Goal: Task Accomplishment & Management: Manage account settings

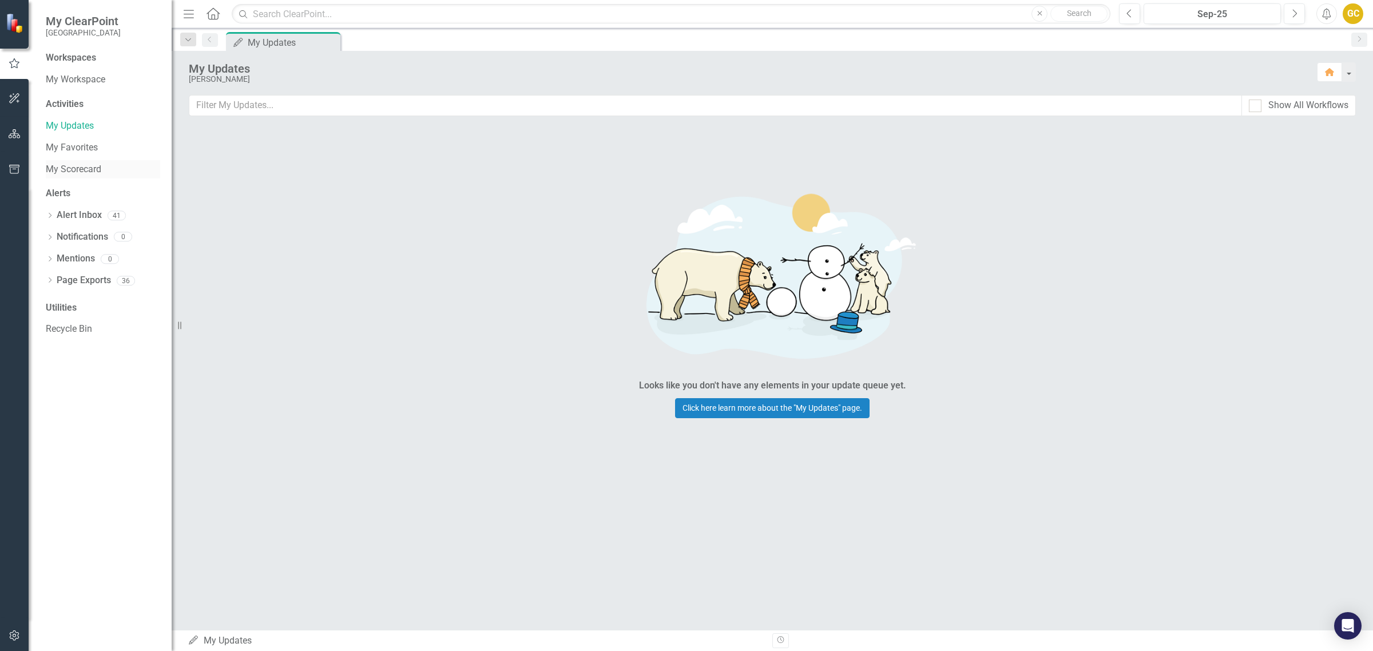
click at [72, 165] on link "My Scorecard" at bounding box center [103, 169] width 114 height 13
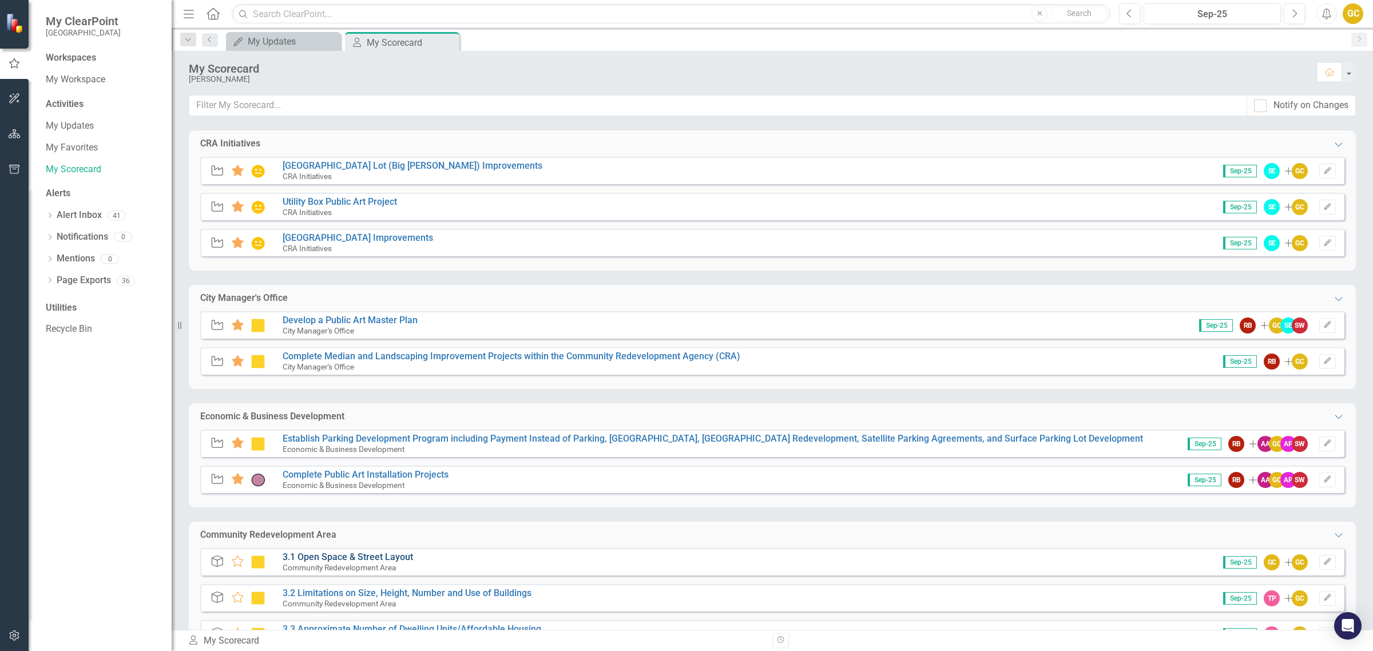
click at [370, 559] on link "3.1 Open Space & Street Layout" at bounding box center [348, 557] width 130 height 11
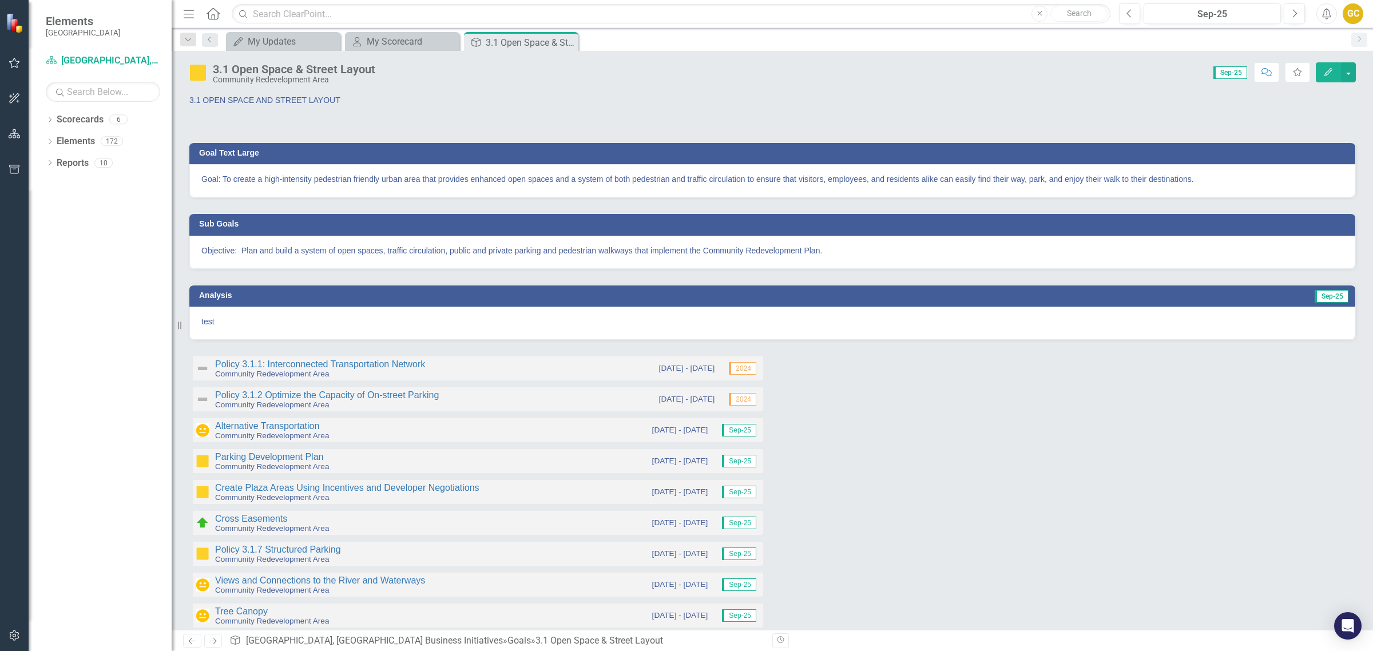
click at [286, 316] on p "test" at bounding box center [772, 321] width 1142 height 11
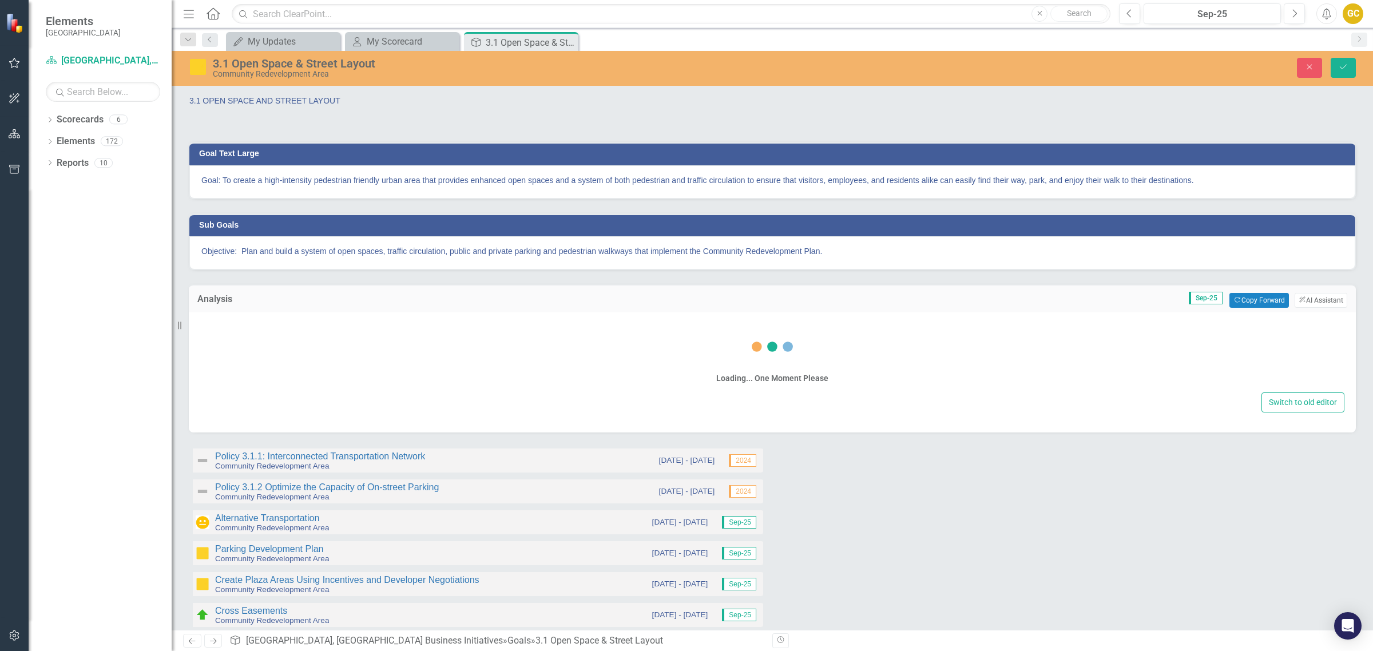
click at [286, 316] on div "Loading... One Moment Please Switch to old editor" at bounding box center [772, 372] width 1167 height 120
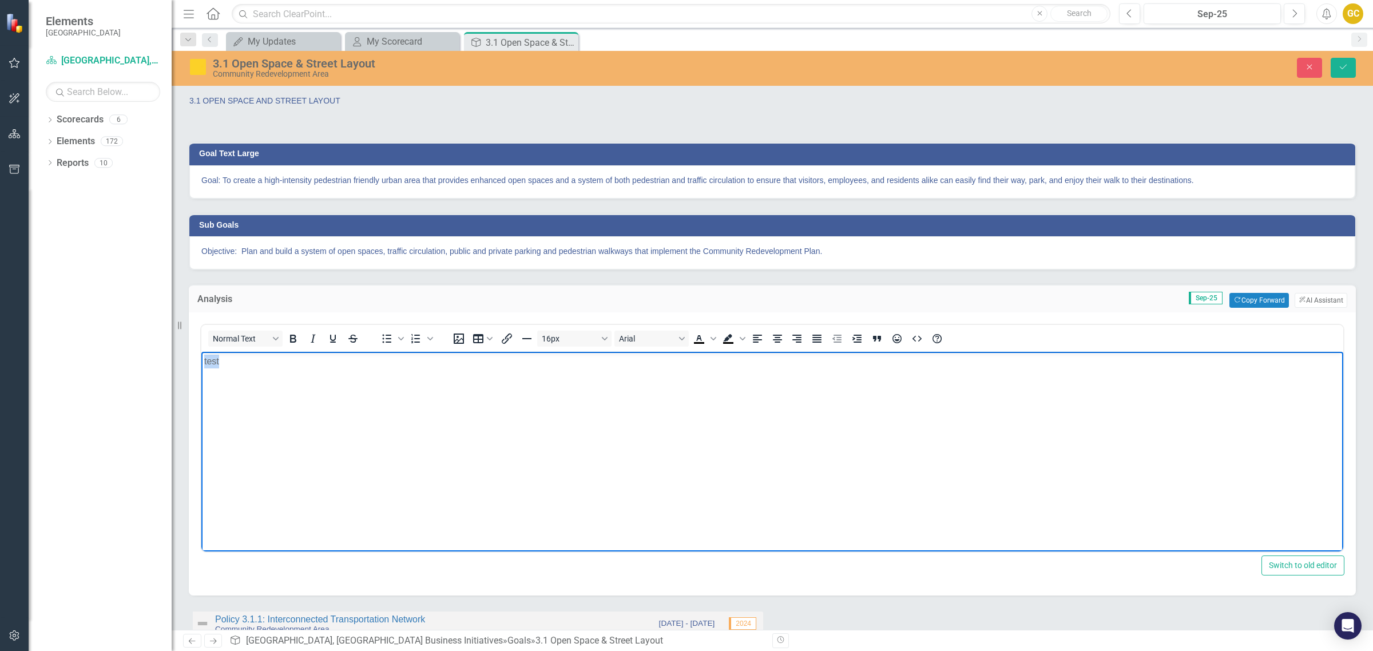
drag, startPoint x: 223, startPoint y: 359, endPoint x: 168, endPoint y: 368, distance: 55.7
click at [201, 368] on html "test" at bounding box center [772, 438] width 1142 height 172
click at [209, 368] on body "Rich Text Area. Press ALT-0 for help." at bounding box center [772, 438] width 1142 height 172
click at [234, 367] on p "Rich Text Area. Press ALT-0 for help." at bounding box center [772, 362] width 1136 height 14
paste body "Rich Text Area. Press ALT-0 for help."
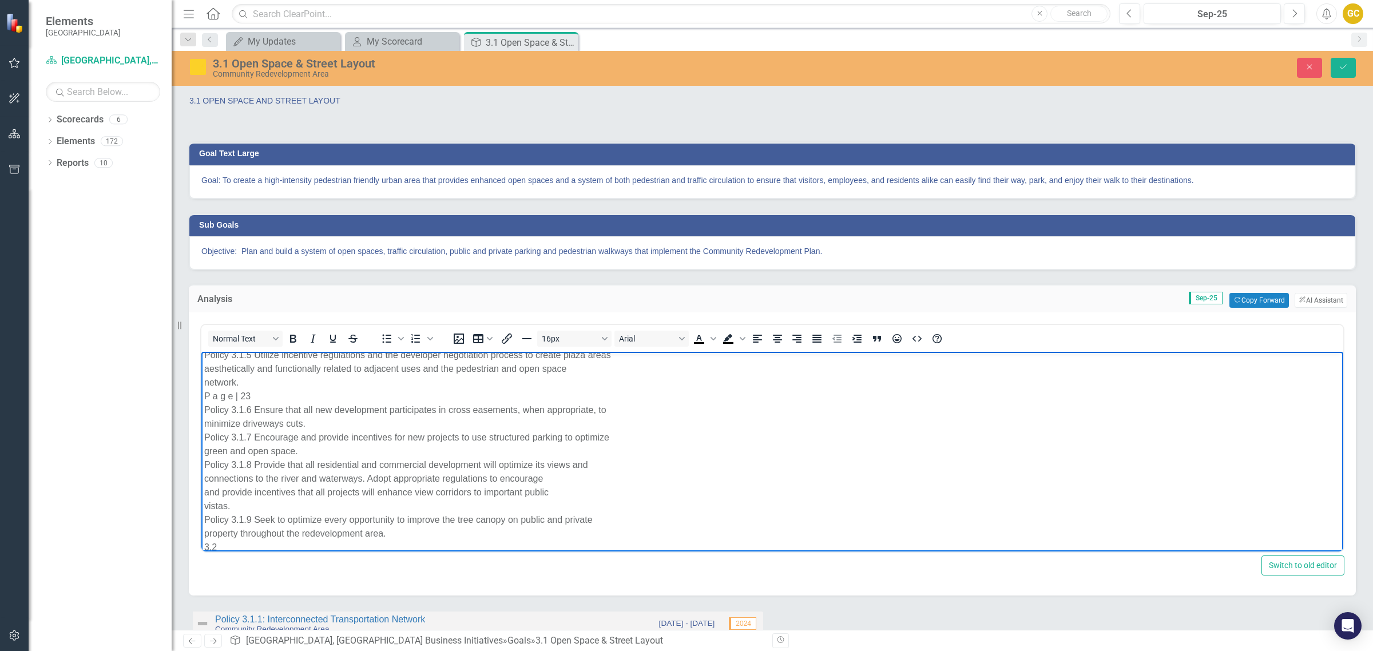
scroll to position [130, 0]
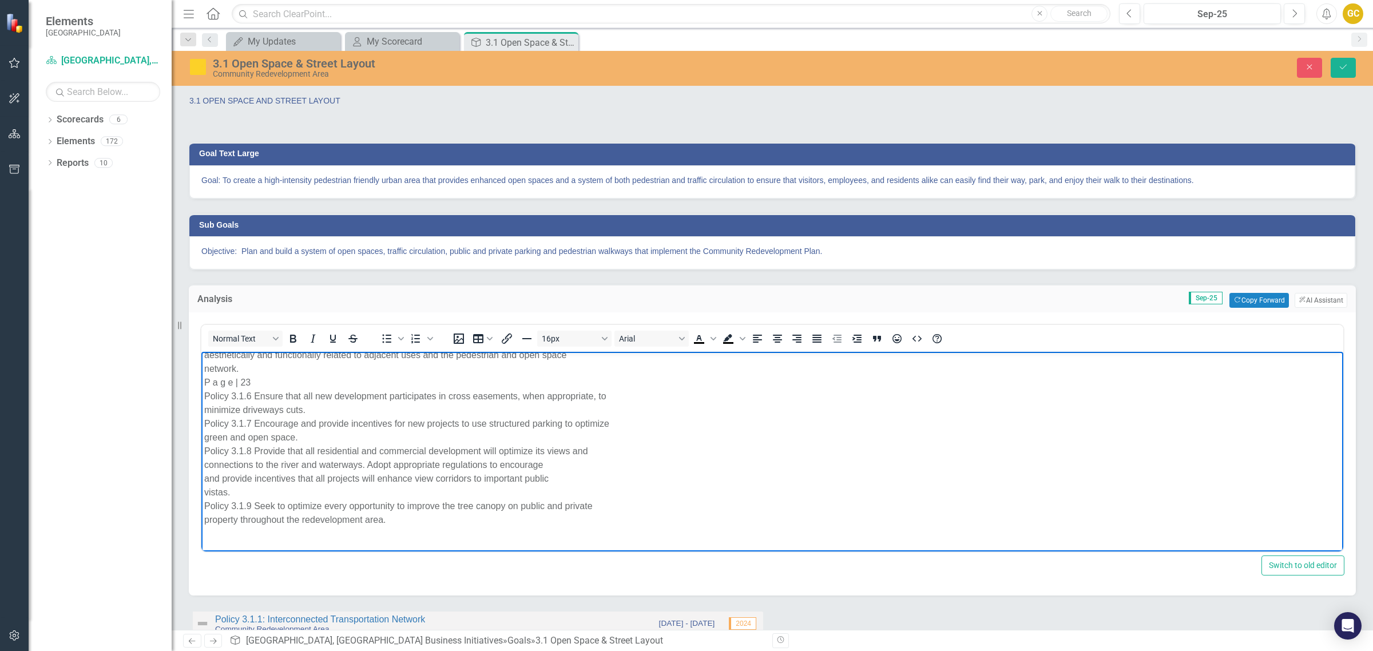
click at [260, 378] on p "Policy 3.1.1 Encourage and provide incentives to establish an enhanced and inte…" at bounding box center [772, 383] width 1136 height 316
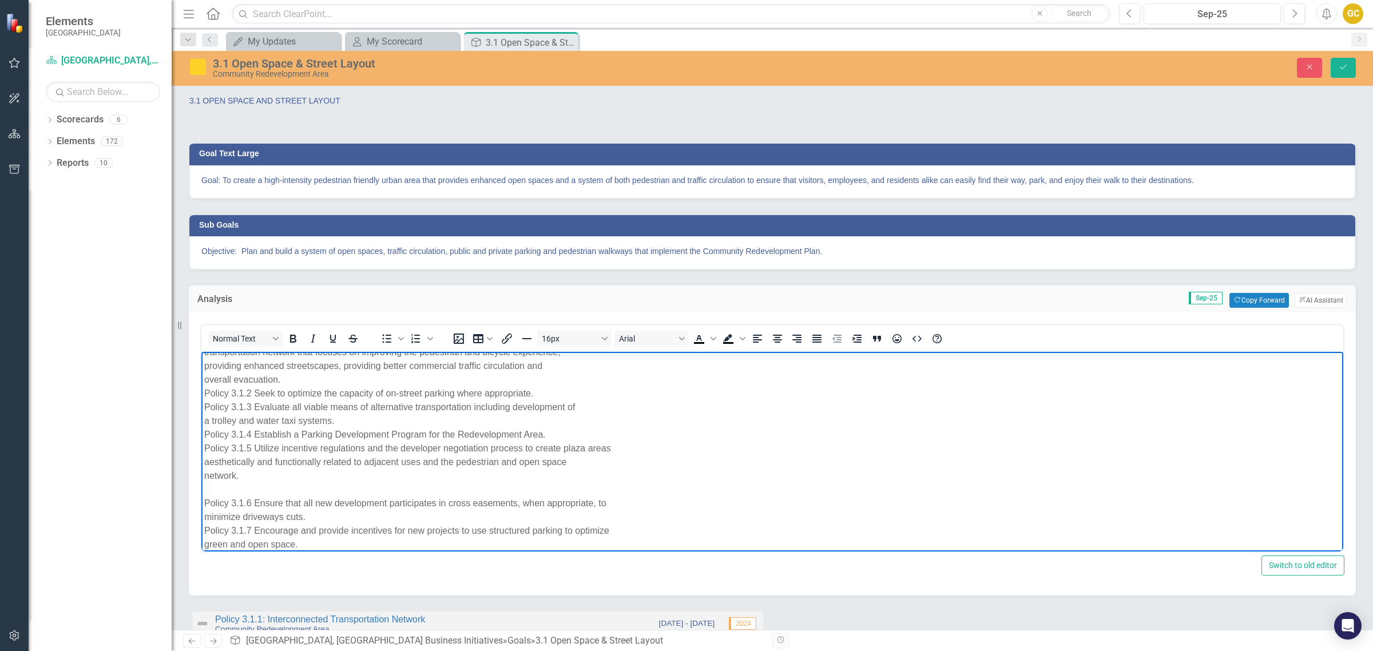
scroll to position [0, 0]
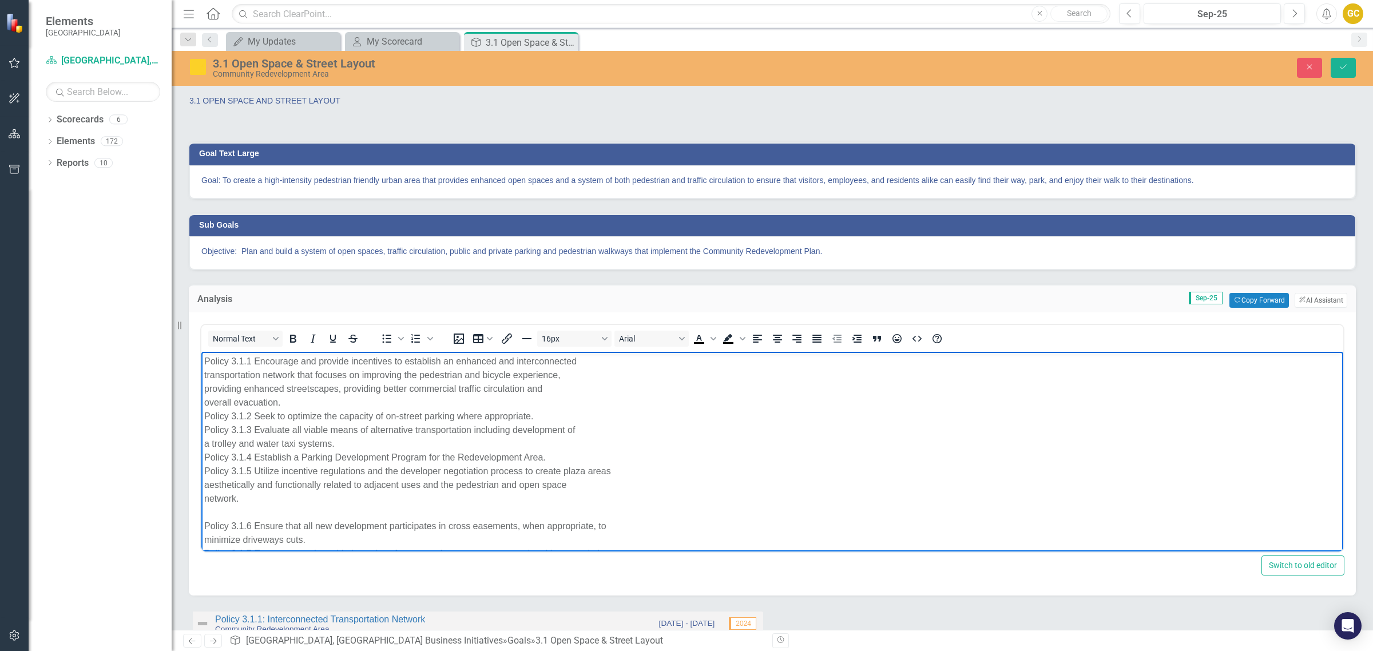
click at [290, 400] on p "Policy 3.1.1 Encourage and provide incentives to establish an enhanced and inte…" at bounding box center [772, 513] width 1136 height 316
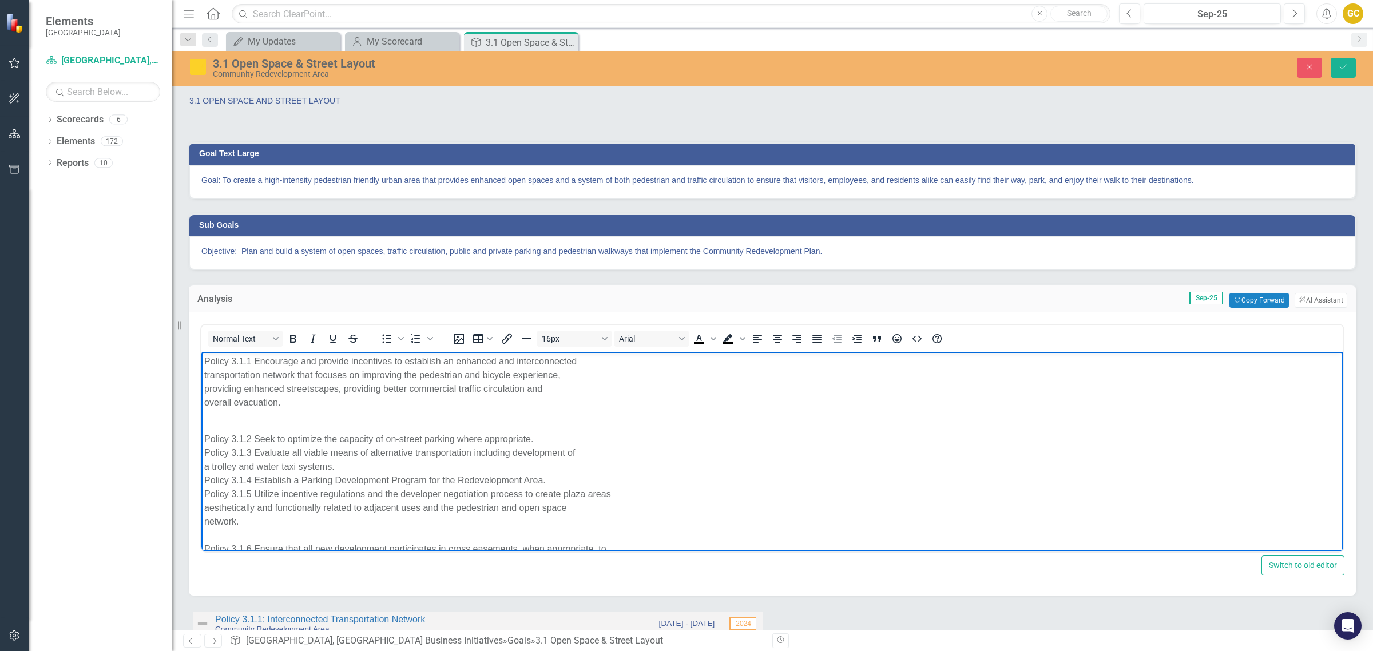
click at [542, 435] on p "Policy 3.1.2 Seek to optimize the capacity of on‐street parking where appropria…" at bounding box center [772, 556] width 1136 height 275
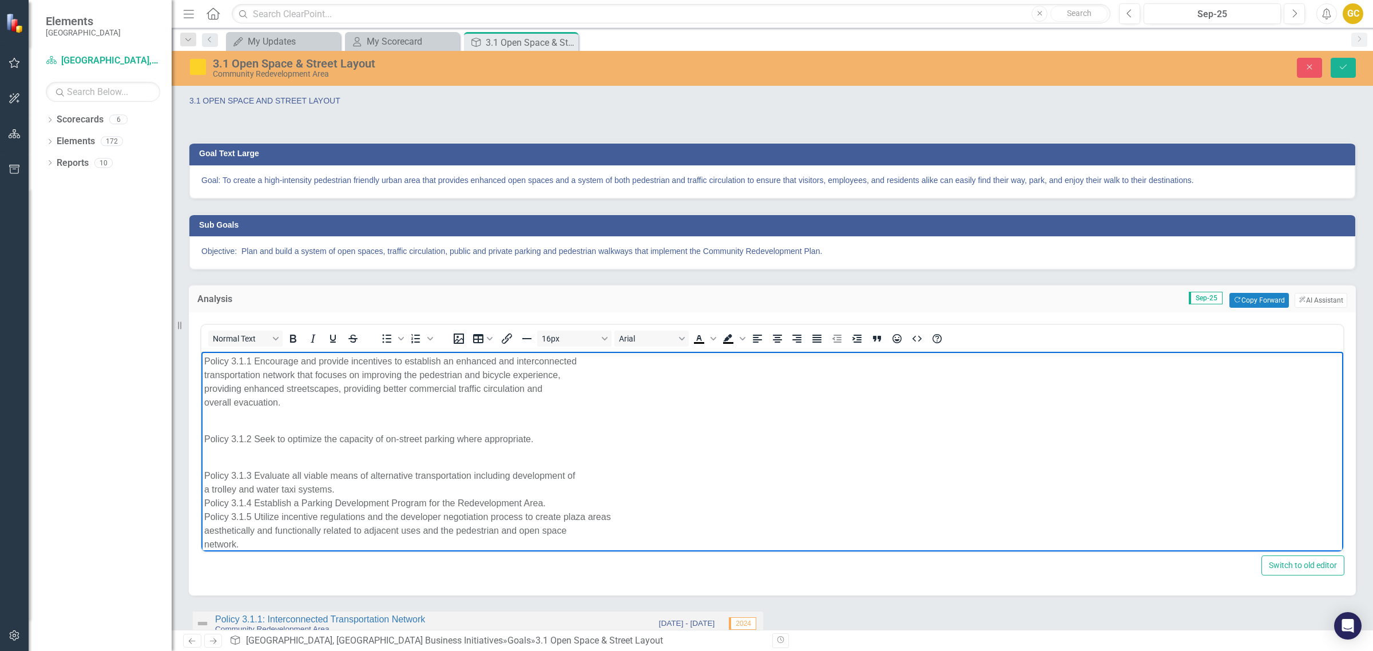
click at [352, 489] on p "Policy 3.1.3 Evaluate all viable means of alternative transportation including …" at bounding box center [772, 585] width 1136 height 261
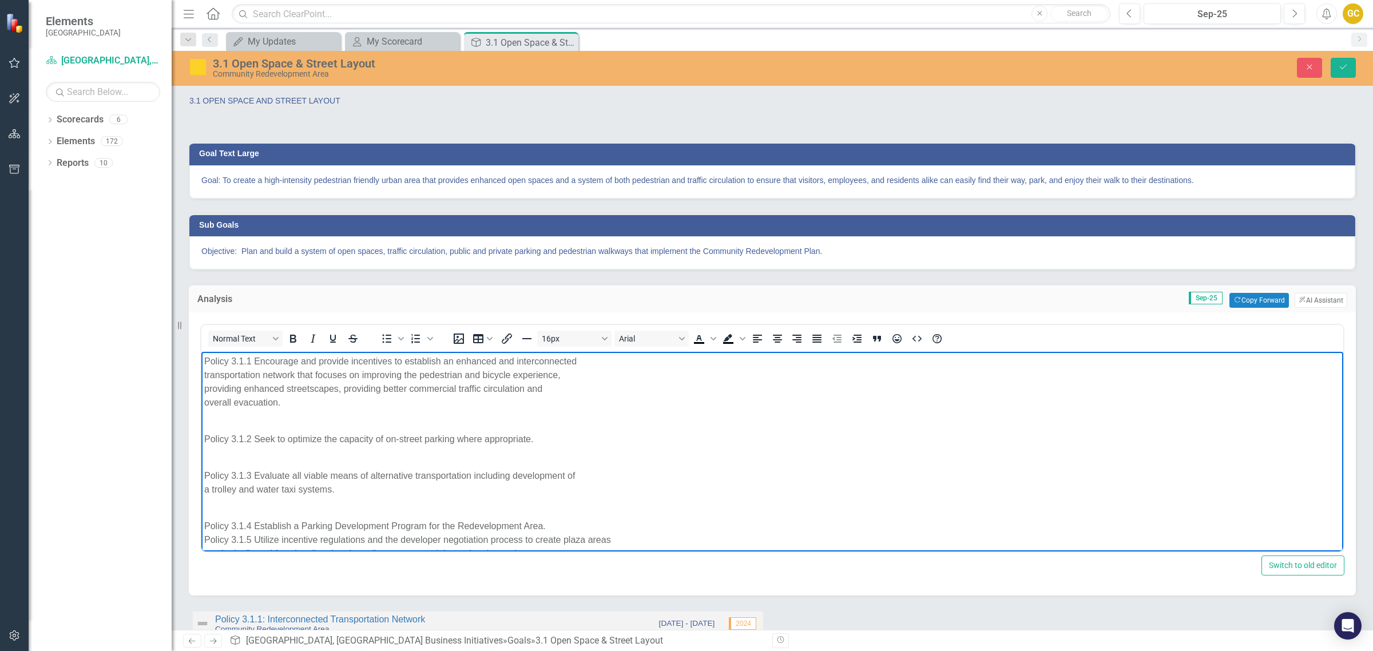
click at [210, 422] on p "Policy 3.1.2 Seek to optimize the capacity of on‐street parking where appropria…" at bounding box center [772, 432] width 1136 height 27
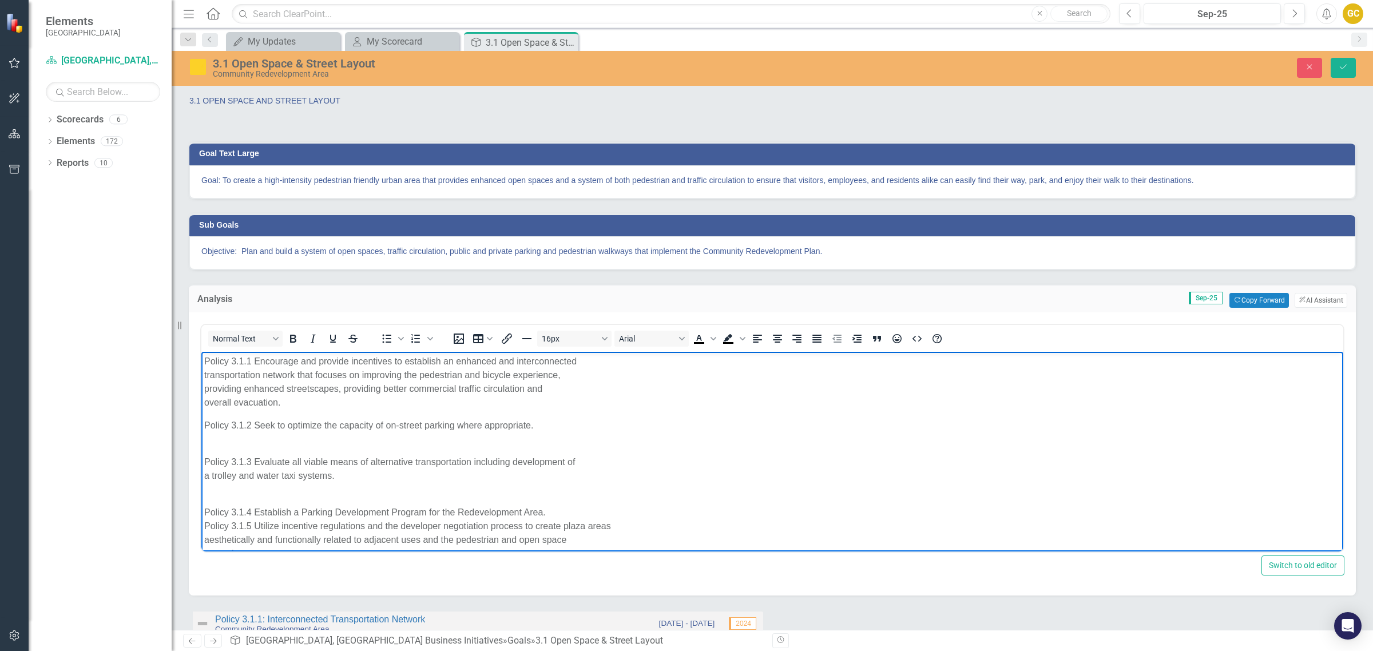
click at [203, 447] on body "Policy 3.1.1 Encourage and provide incentives to establish an enhanced and inte…" at bounding box center [772, 545] width 1142 height 386
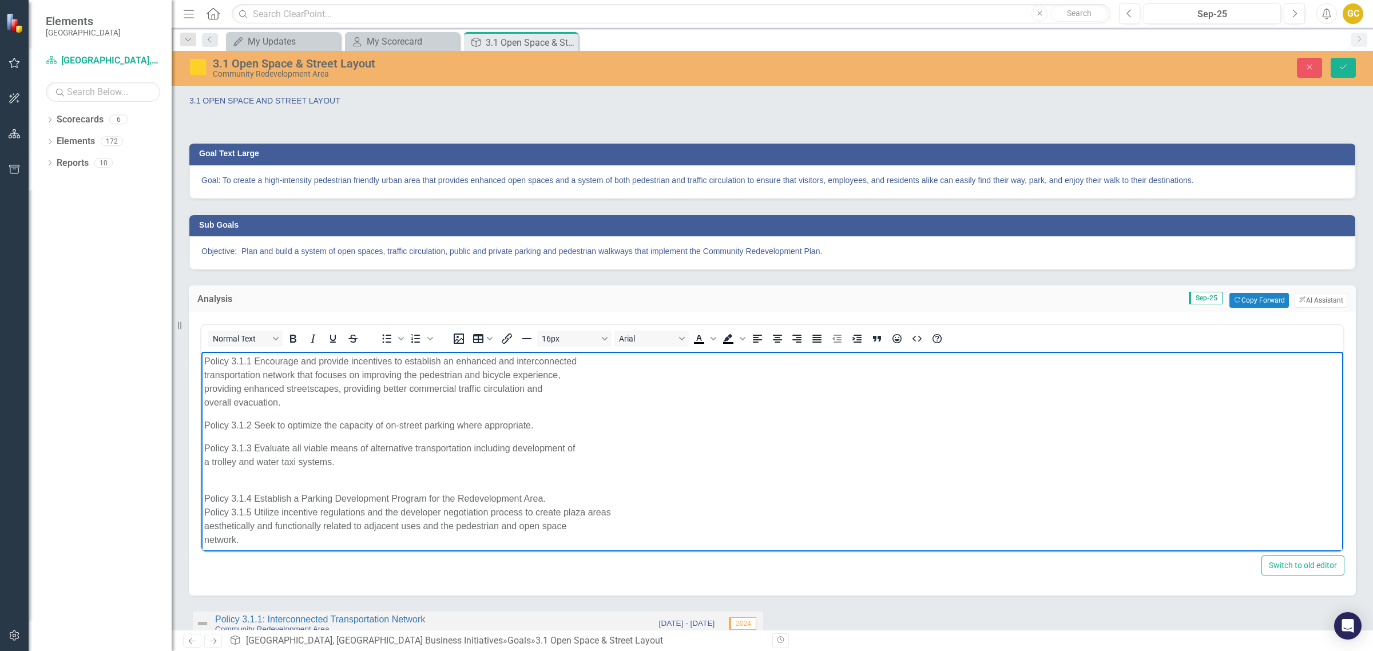
click at [206, 483] on p "Policy 3.1.4 Establish a Parking Development Program for the Redevelopment Area…" at bounding box center [772, 594] width 1136 height 233
click at [205, 498] on p "Policy 3.1.4 Establish a Parking Development Program for the Redevelopment Area…" at bounding box center [772, 588] width 1136 height 220
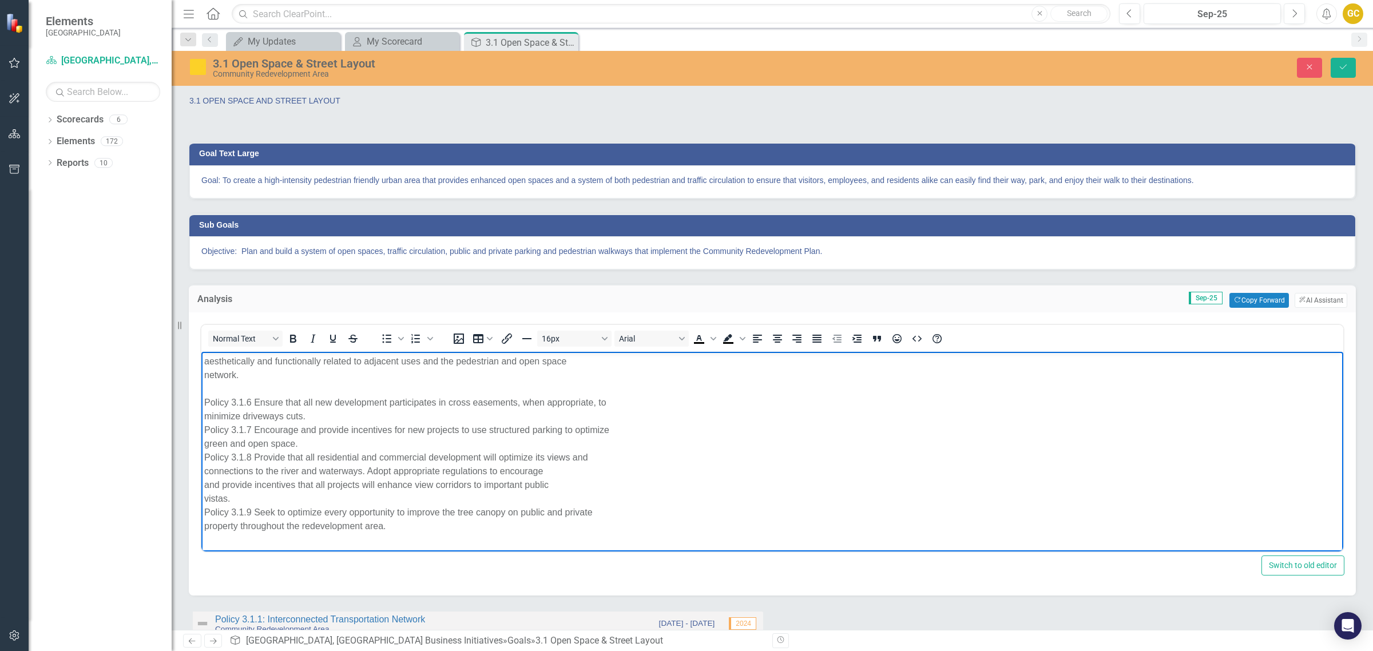
scroll to position [166, 0]
drag, startPoint x: 1327, startPoint y: 382, endPoint x: 1548, endPoint y: 818, distance: 488.9
click at [203, 421] on body "Policy 3.1.1 Encourage and provide incentives to establish an enhanced and inte…" at bounding box center [772, 368] width 1142 height 367
click at [202, 459] on body "Policy 3.1.1 Encourage and provide incentives to establish an enhanced and inte…" at bounding box center [772, 373] width 1142 height 376
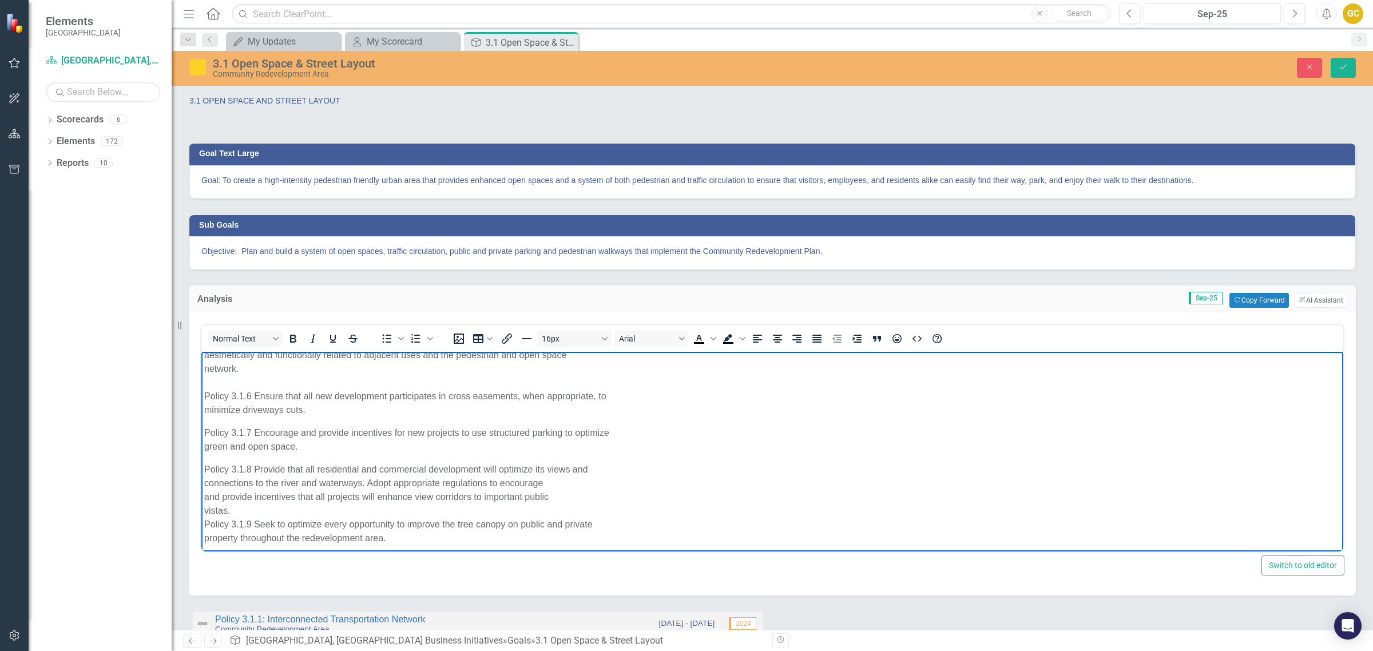
click at [204, 522] on p "Policy 3.1.8 Provide that all residential and commercial development will optim…" at bounding box center [772, 511] width 1136 height 96
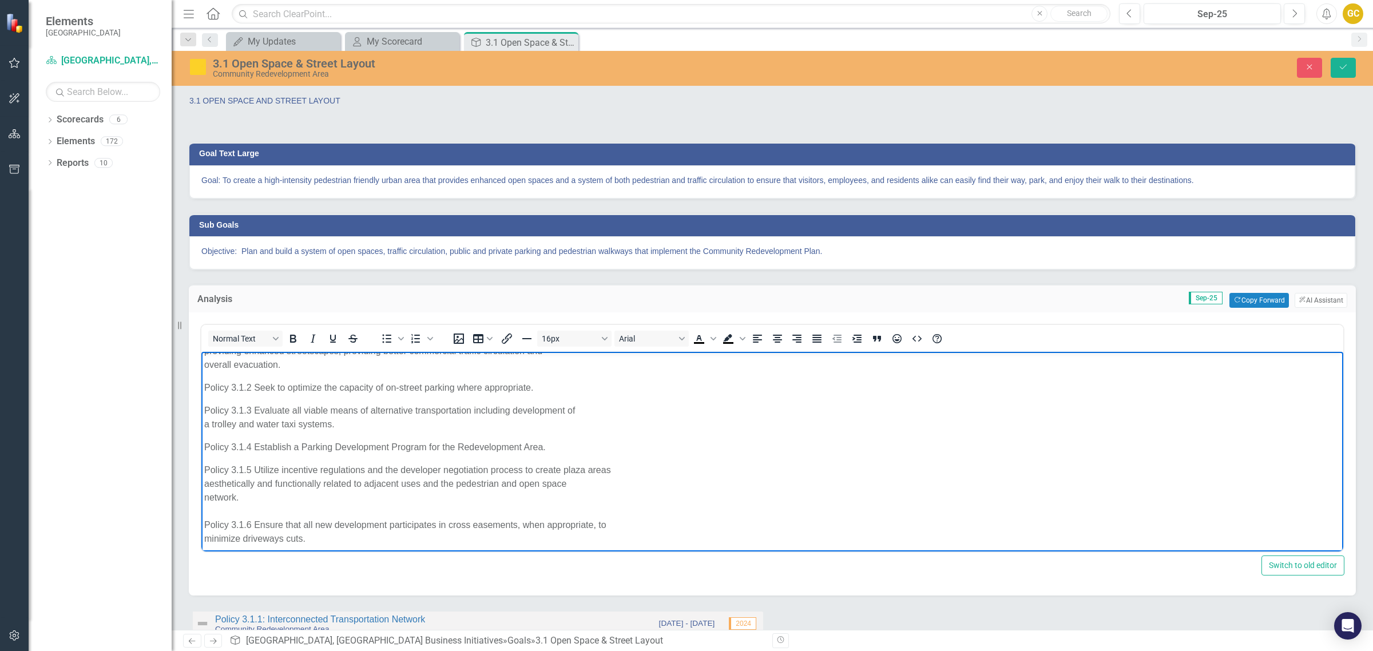
scroll to position [0, 0]
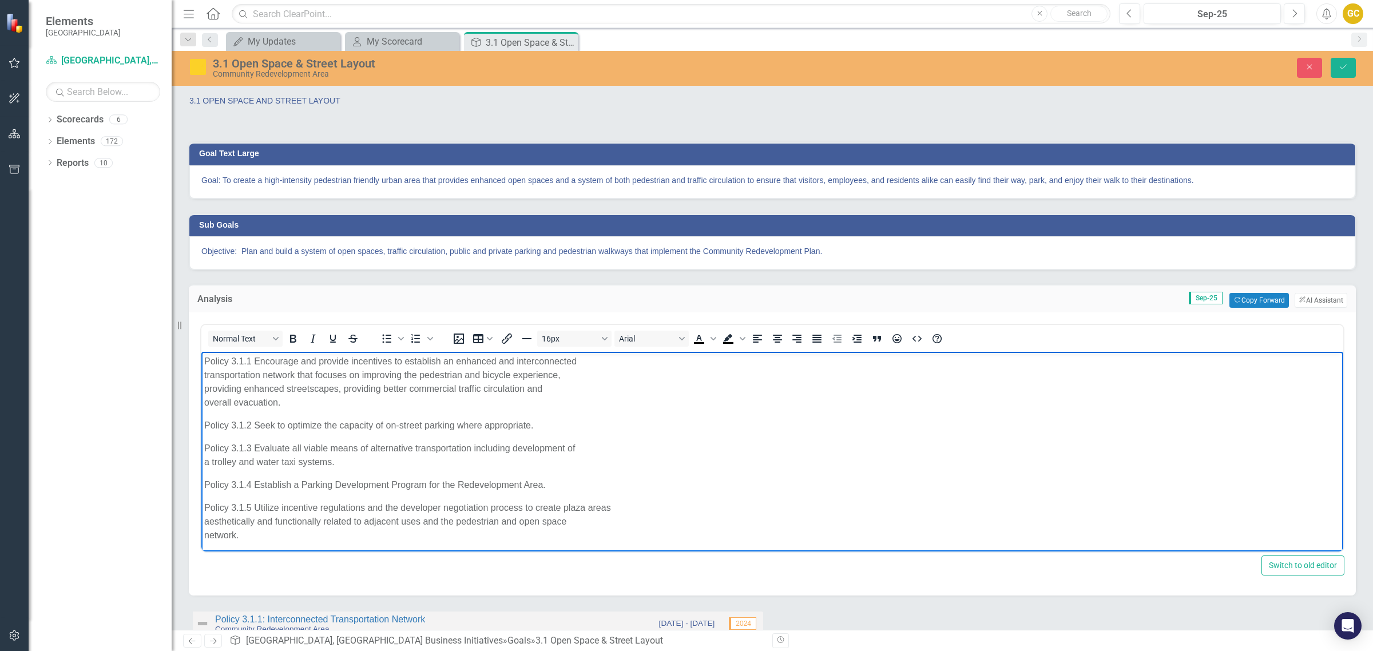
click at [539, 255] on p "Objective: Plan and build a system of open spaces, traffic circulation, public …" at bounding box center [772, 250] width 1142 height 11
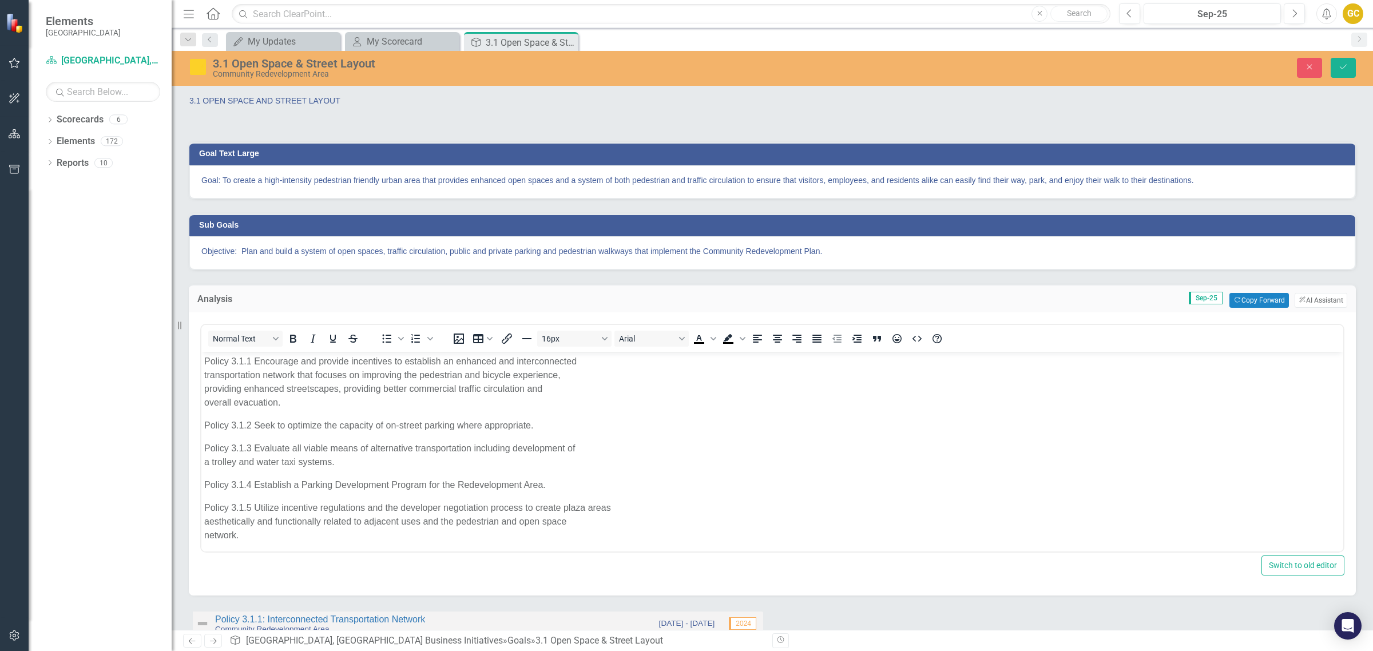
click at [539, 255] on p "Objective: Plan and build a system of open spaces, traffic circulation, public …" at bounding box center [772, 250] width 1142 height 11
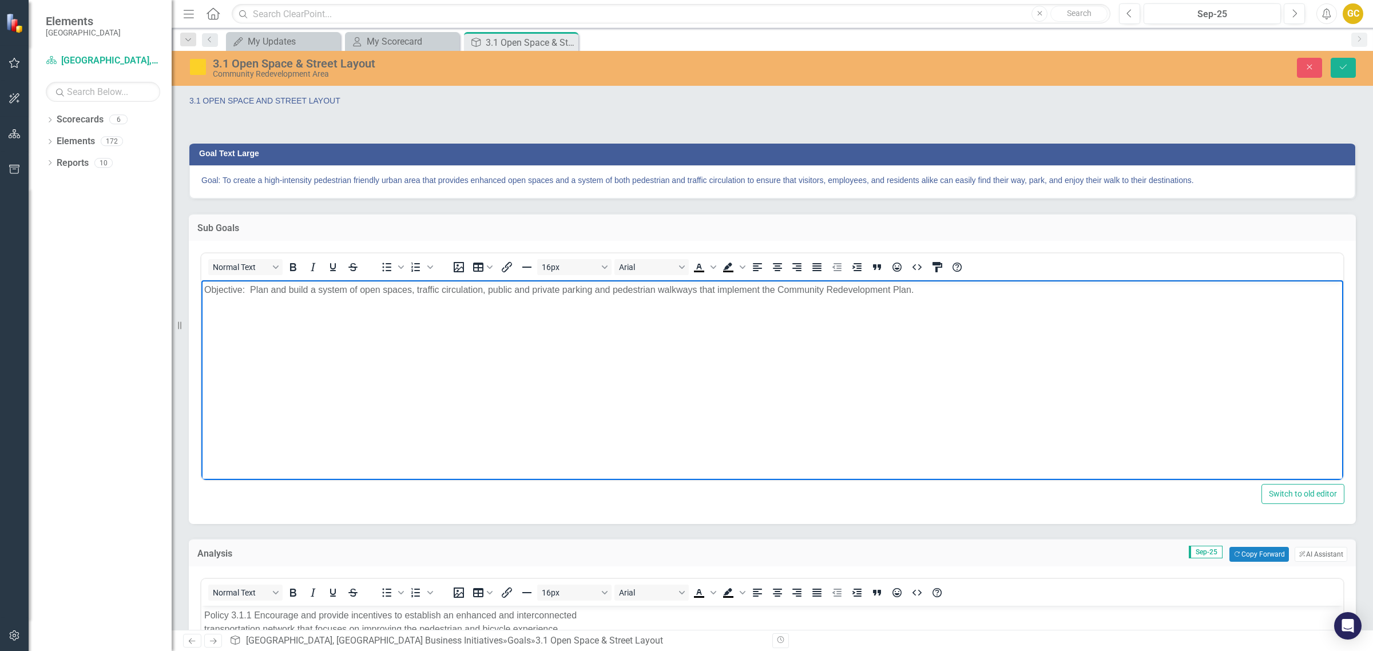
click at [591, 289] on p "Objective: Plan and build a system of open spaces, traffic circulation, public …" at bounding box center [772, 290] width 1136 height 14
click at [685, 396] on body "Objective: Plan and build a system of open spaces, traffic circulation, public …" at bounding box center [772, 366] width 1142 height 172
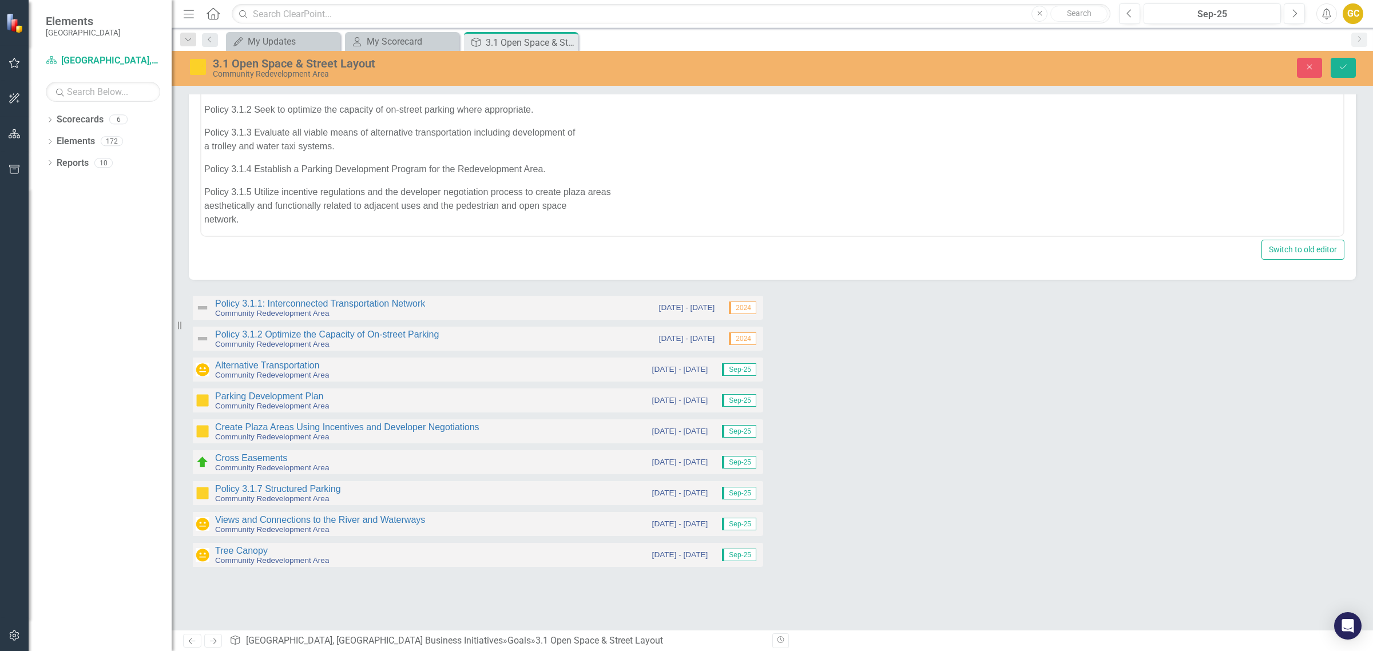
scroll to position [572, 0]
drag, startPoint x: 288, startPoint y: 306, endPoint x: 260, endPoint y: 293, distance: 30.2
click at [260, 293] on div "Policy 3.1.1: Interconnected Transportation Network Community Redevelopment Are…" at bounding box center [476, 304] width 574 height 25
click at [267, 303] on link "Policy 3.1.1: Interconnected Transportation Network" at bounding box center [320, 301] width 210 height 10
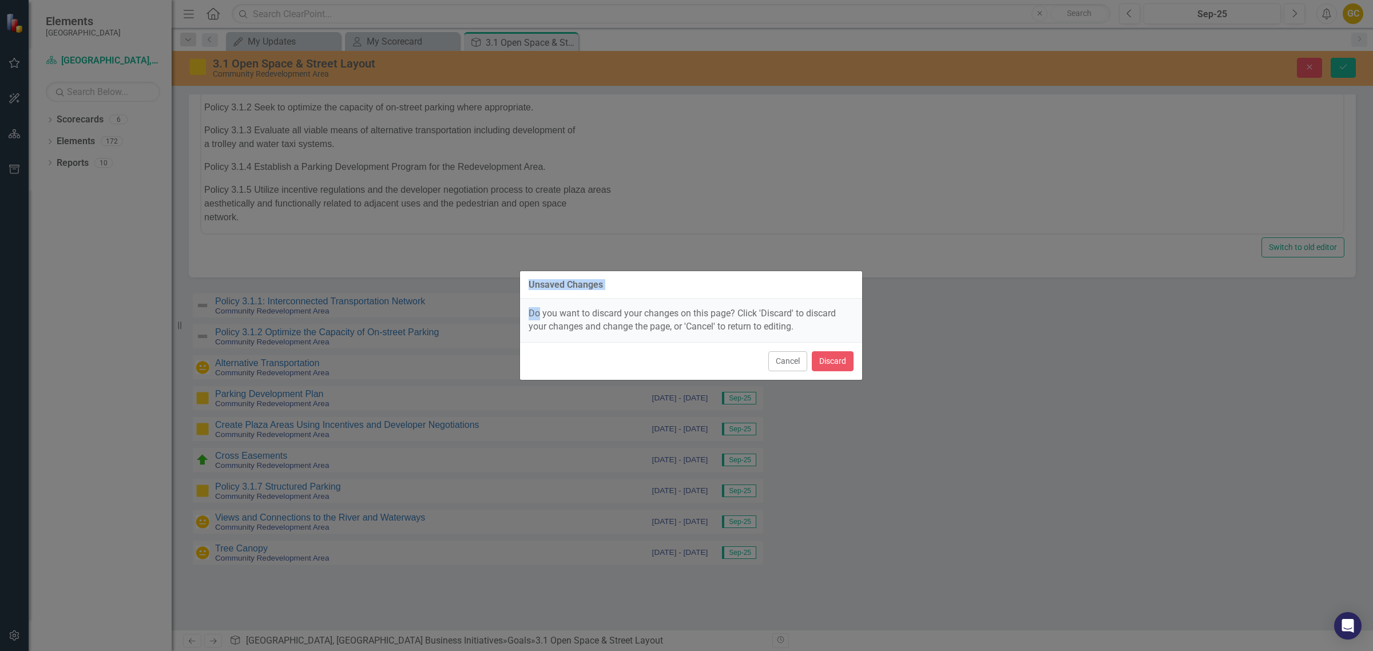
click at [267, 303] on div "Unsaved Changes Do you want to discard your changes on this page? Click 'Discar…" at bounding box center [686, 325] width 1373 height 651
click at [794, 366] on button "Cancel" at bounding box center [787, 361] width 39 height 20
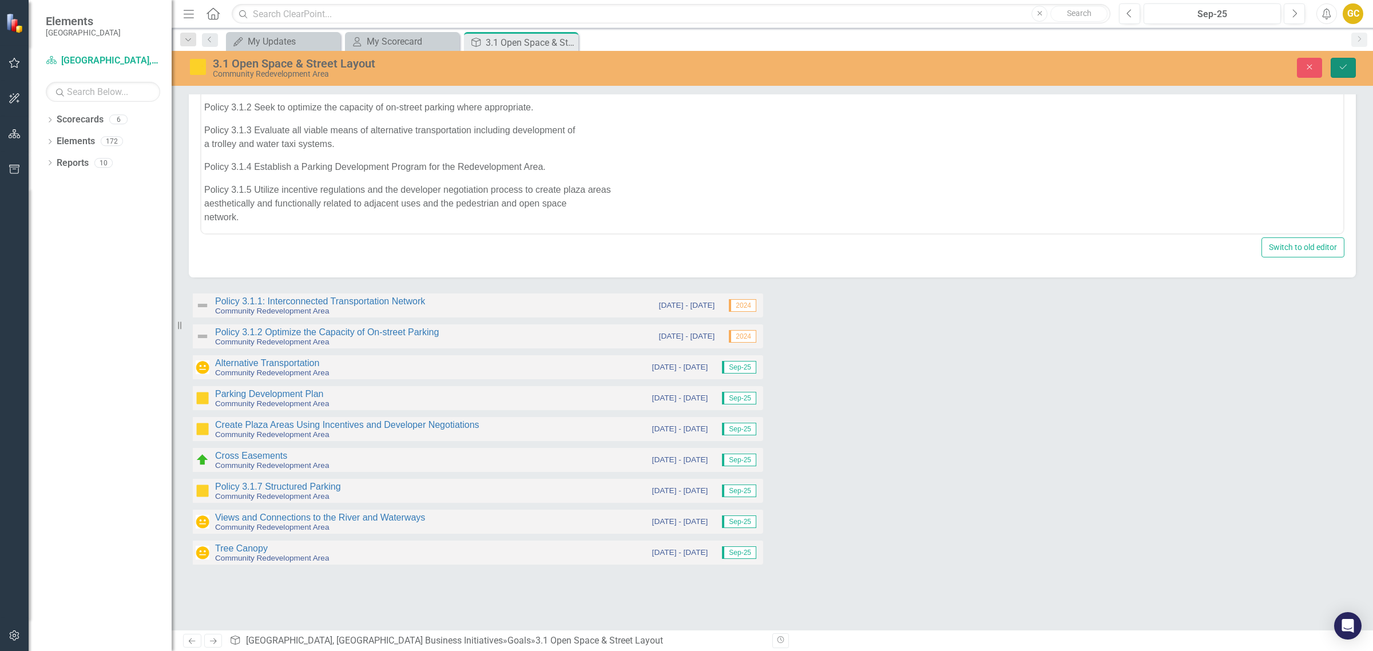
click at [1346, 64] on icon "Save" at bounding box center [1343, 67] width 10 height 8
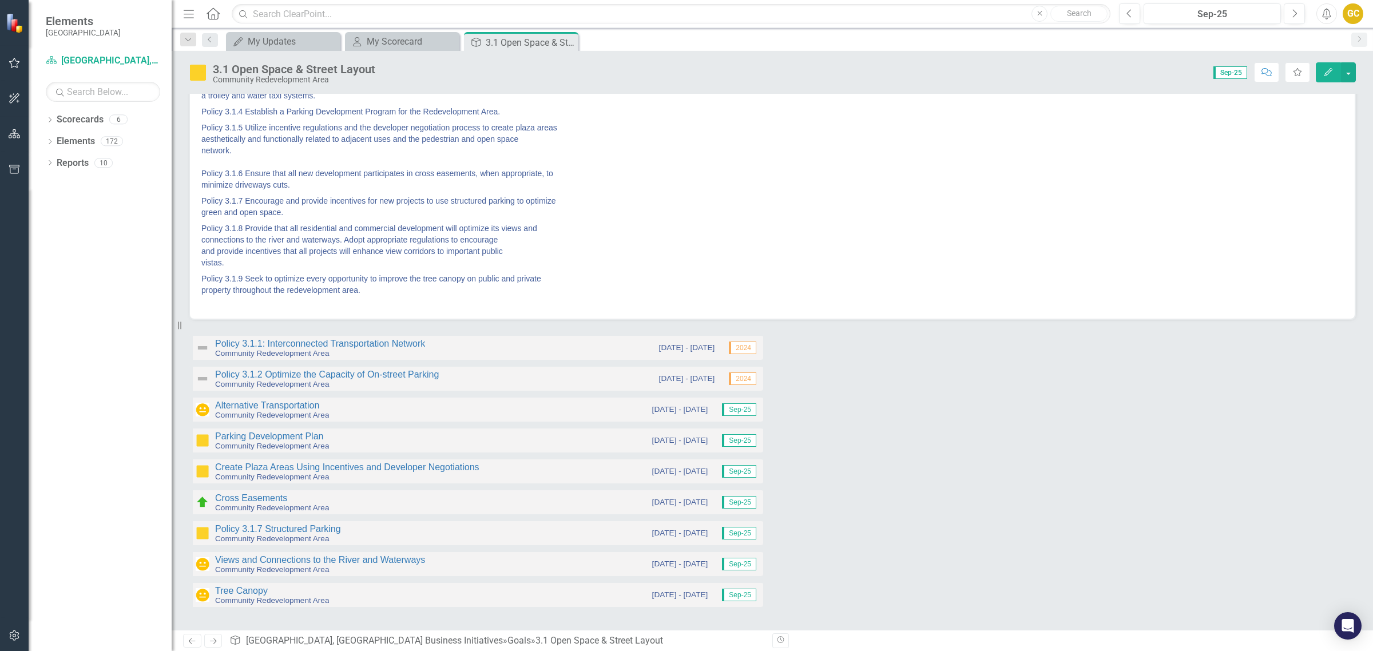
scroll to position [346, 0]
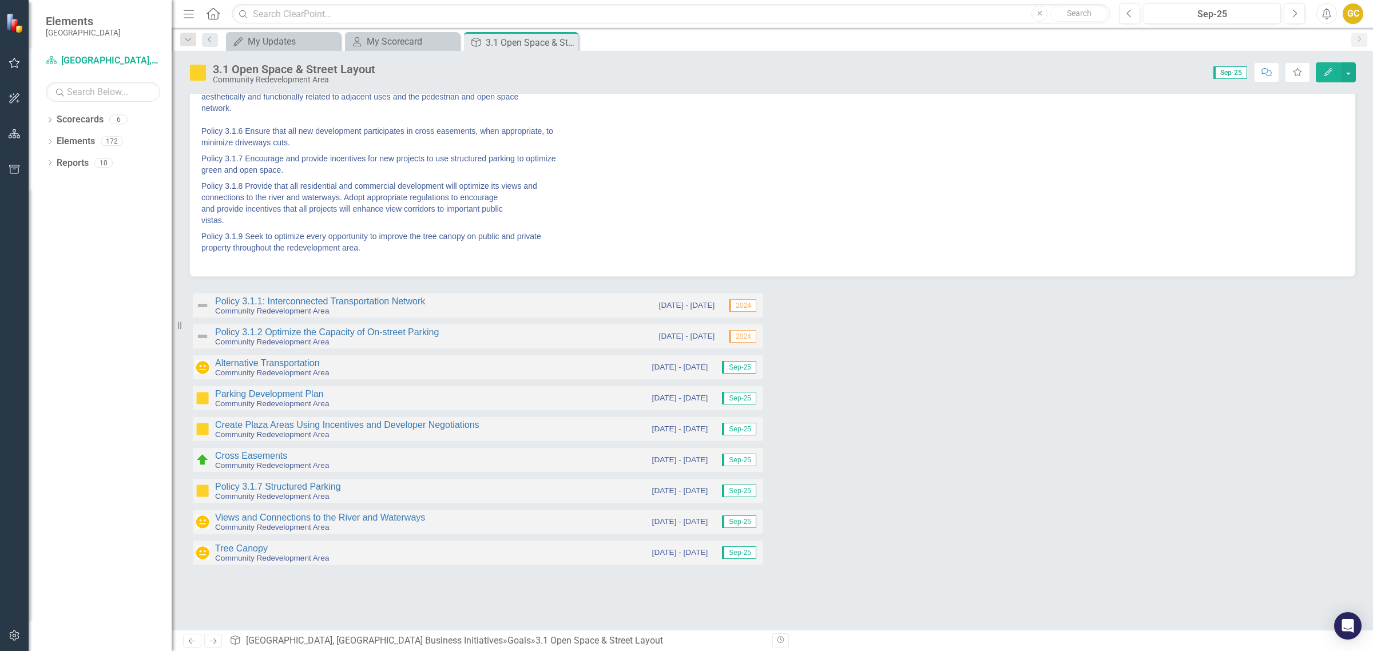
drag, startPoint x: 293, startPoint y: 306, endPoint x: 687, endPoint y: 303, distance: 393.6
click at [687, 303] on small "[DATE] - [DATE]" at bounding box center [687, 305] width 56 height 11
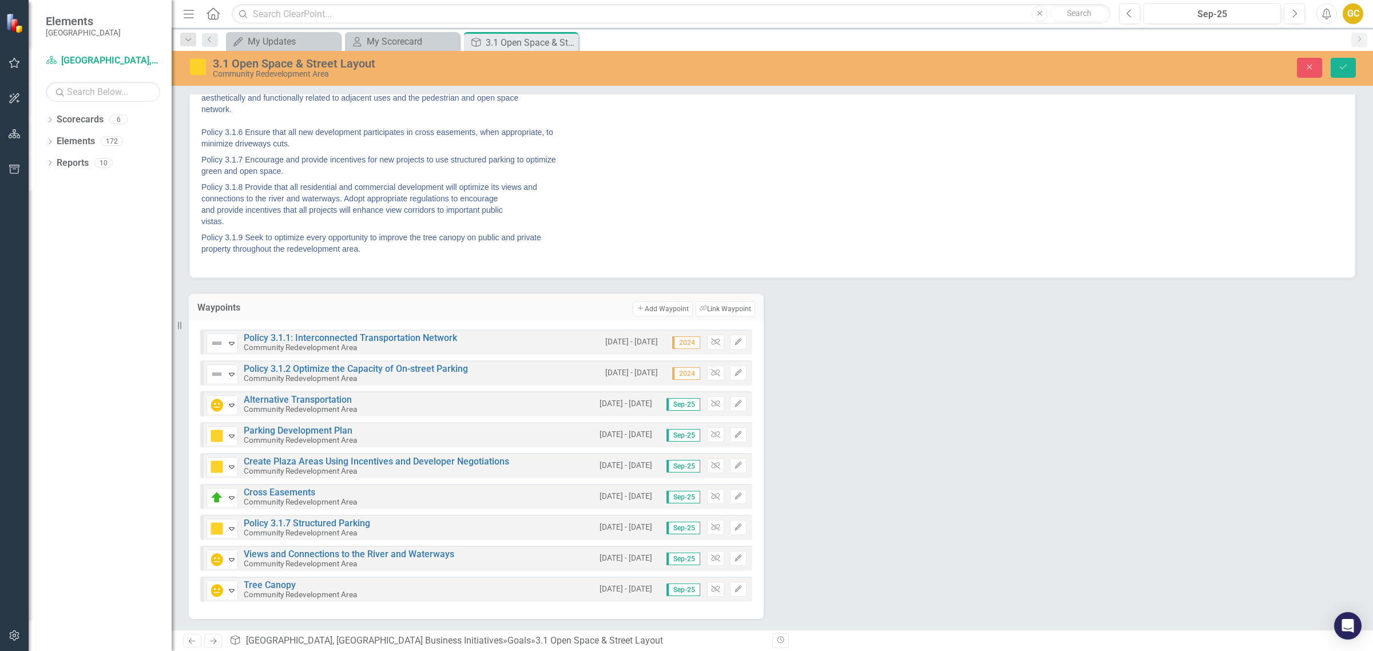
click at [220, 308] on h3 "Waypoints" at bounding box center [269, 308] width 145 height 10
click at [297, 343] on small "Community Redevelopment Area" at bounding box center [300, 347] width 113 height 9
click at [298, 343] on small "Community Redevelopment Area" at bounding box center [300, 347] width 113 height 9
drag, startPoint x: 312, startPoint y: 333, endPoint x: 309, endPoint y: 339, distance: 6.4
click at [312, 334] on div "Not Defined Expand Policy 3.1.1: Interconnected Transportation Network Communit…" at bounding box center [476, 470] width 575 height 298
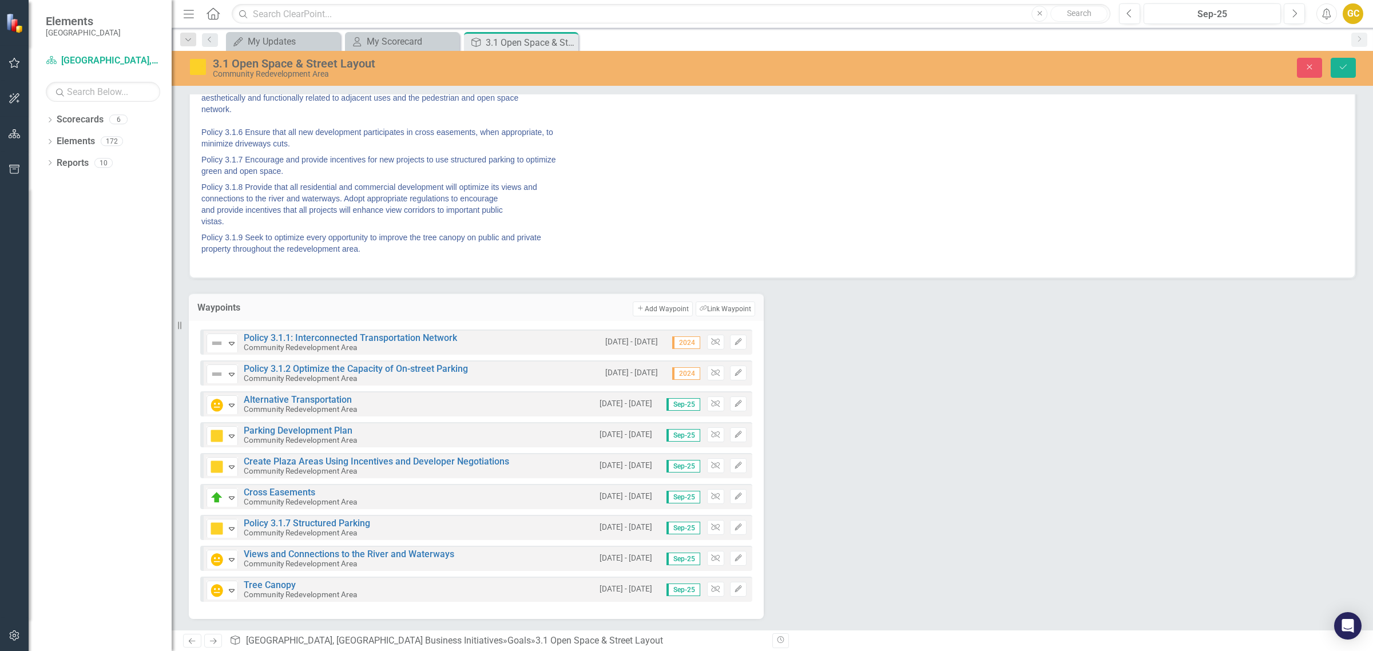
drag, startPoint x: 215, startPoint y: 310, endPoint x: 208, endPoint y: 316, distance: 8.9
click at [216, 310] on h3 "Waypoints" at bounding box center [269, 308] width 145 height 10
click at [230, 307] on h3 "Waypoints" at bounding box center [269, 308] width 145 height 10
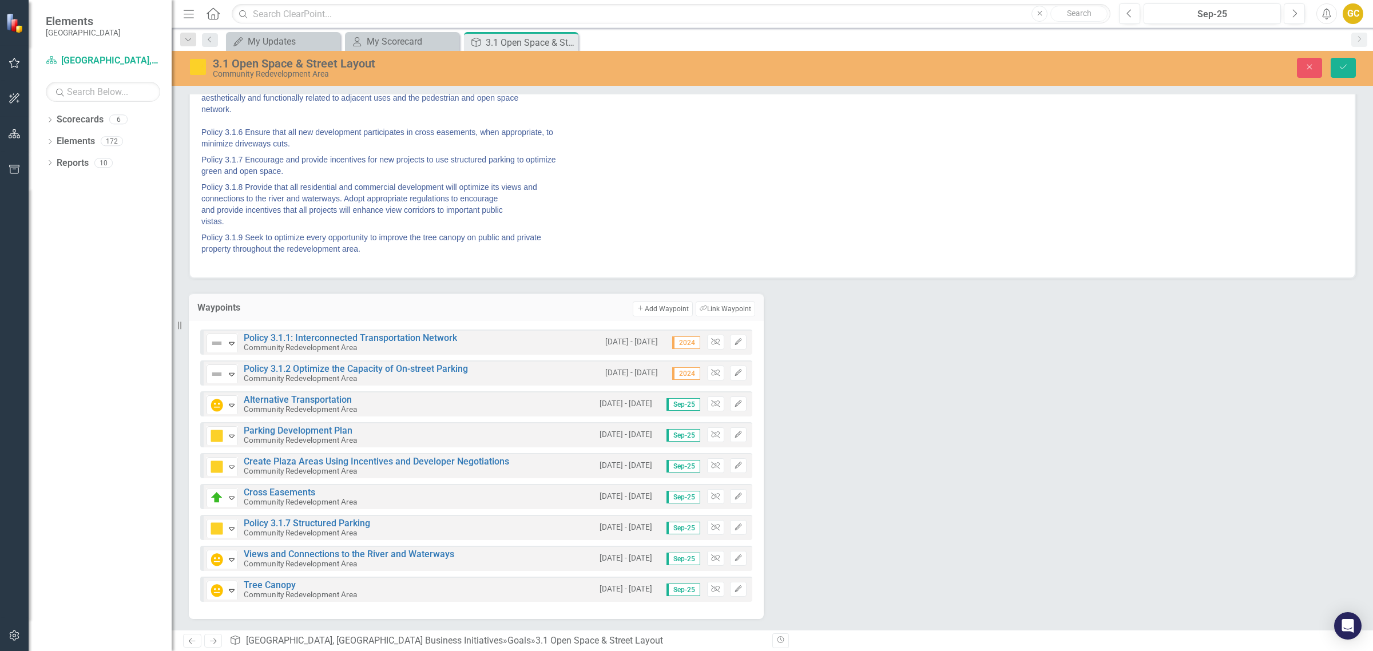
click at [230, 307] on h3 "Waypoints" at bounding box center [269, 308] width 145 height 10
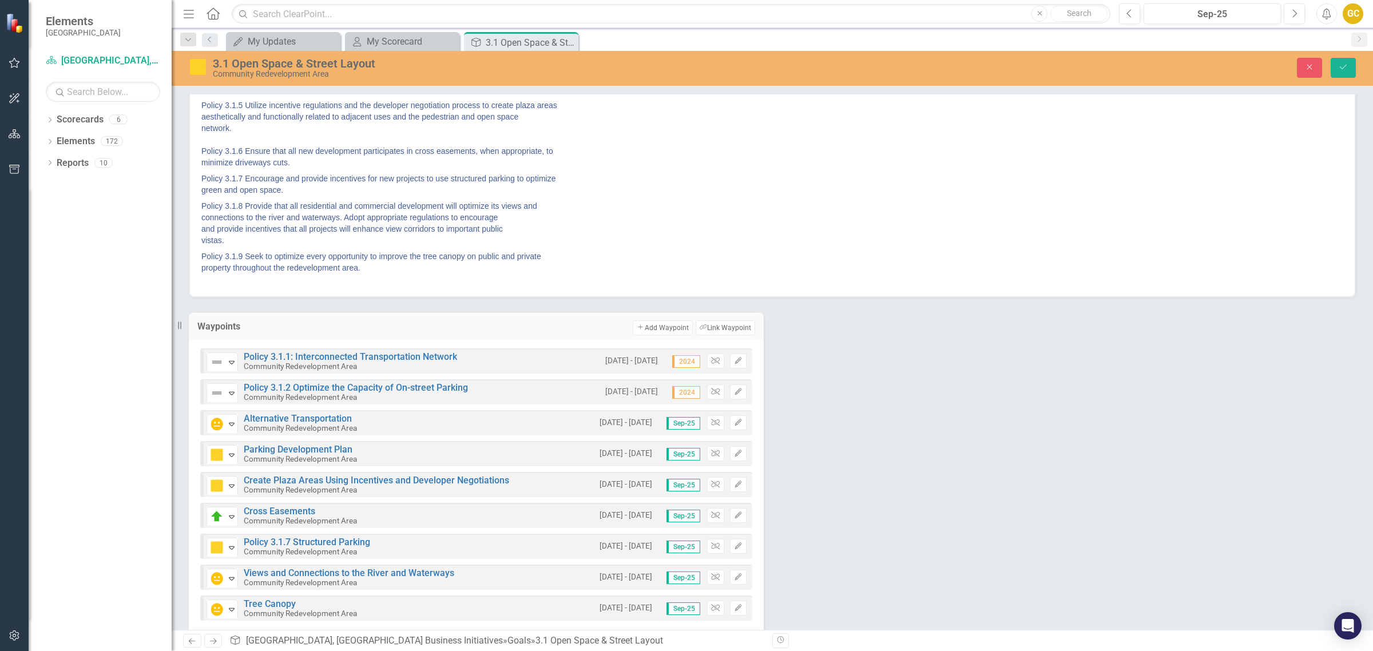
scroll to position [323, 0]
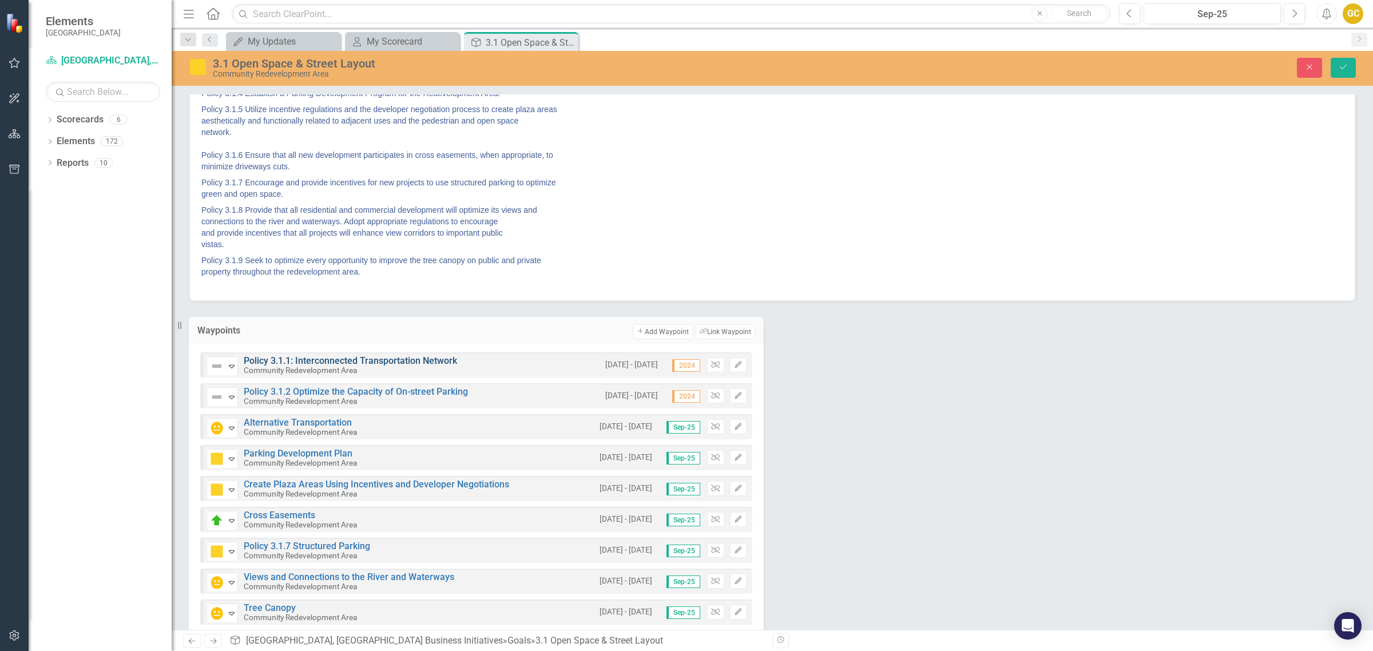
click at [269, 362] on link "Policy 3.1.1: Interconnected Transportation Network" at bounding box center [350, 360] width 213 height 11
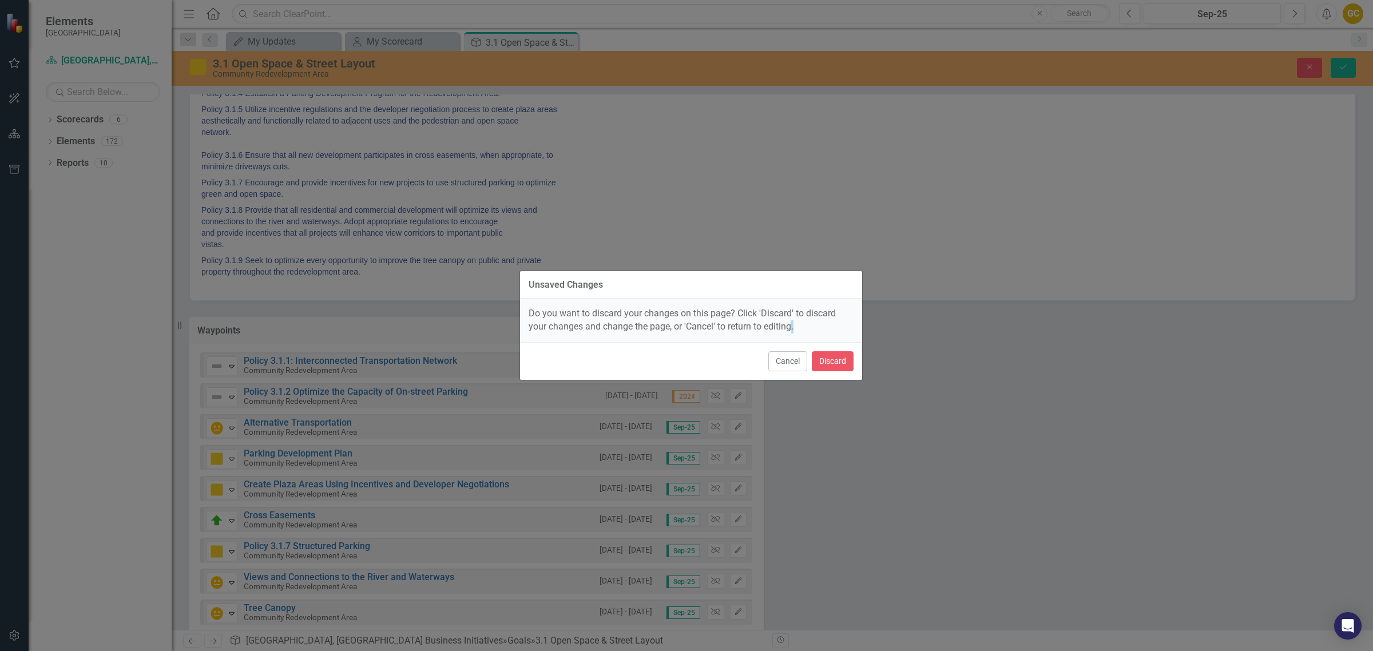
click at [269, 362] on div "Unsaved Changes Do you want to discard your changes on this page? Click 'Discar…" at bounding box center [686, 325] width 1373 height 651
click at [793, 363] on button "Cancel" at bounding box center [787, 361] width 39 height 20
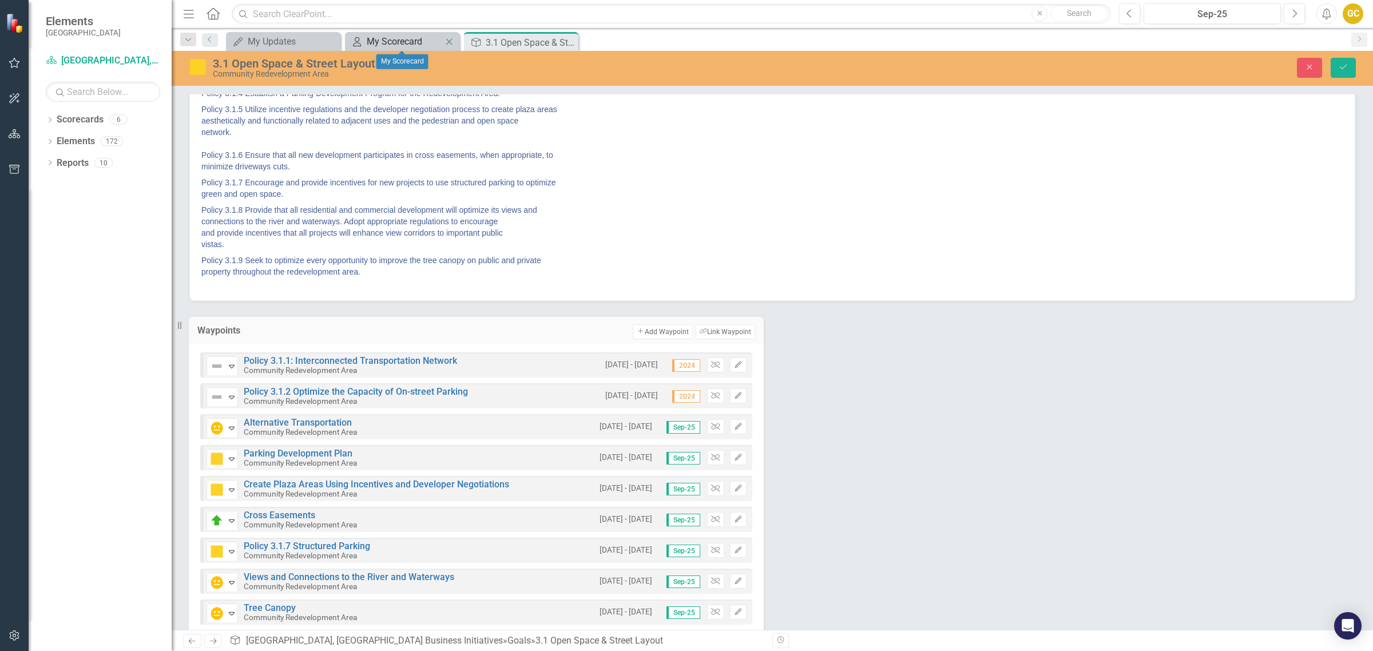
click at [384, 36] on div "My Scorecard" at bounding box center [405, 41] width 76 height 14
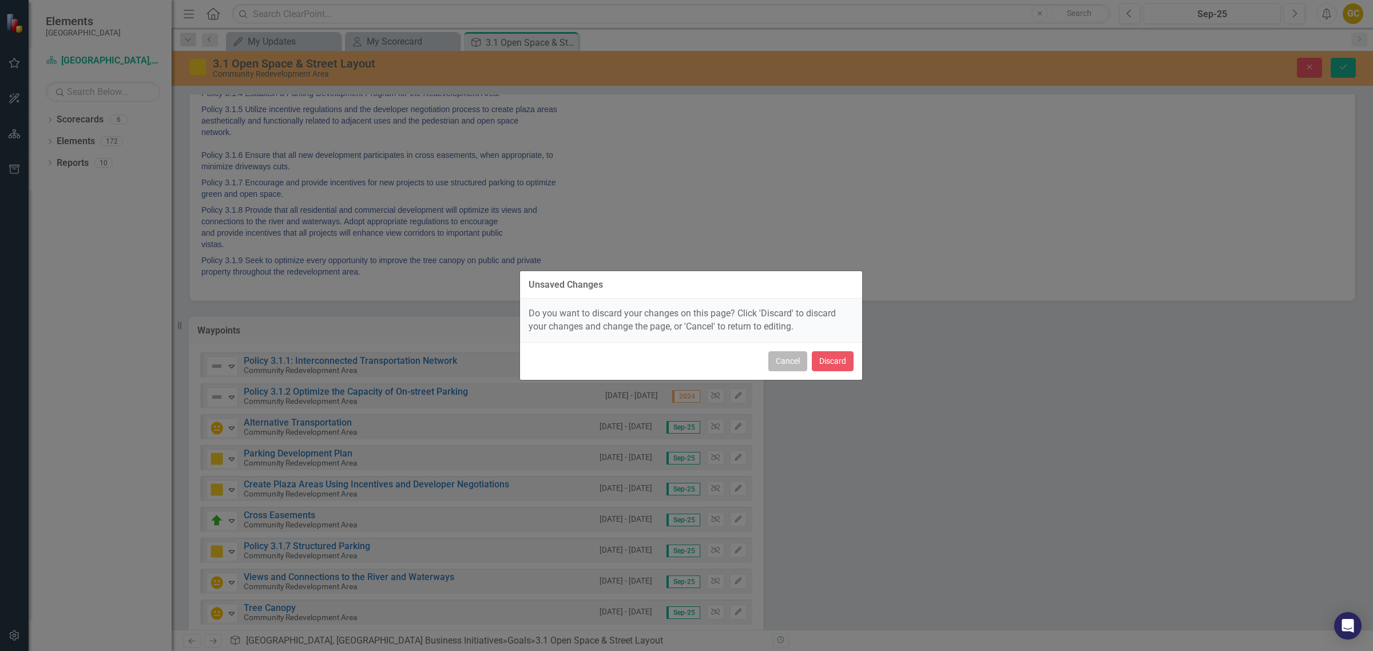
click at [781, 366] on button "Cancel" at bounding box center [787, 361] width 39 height 20
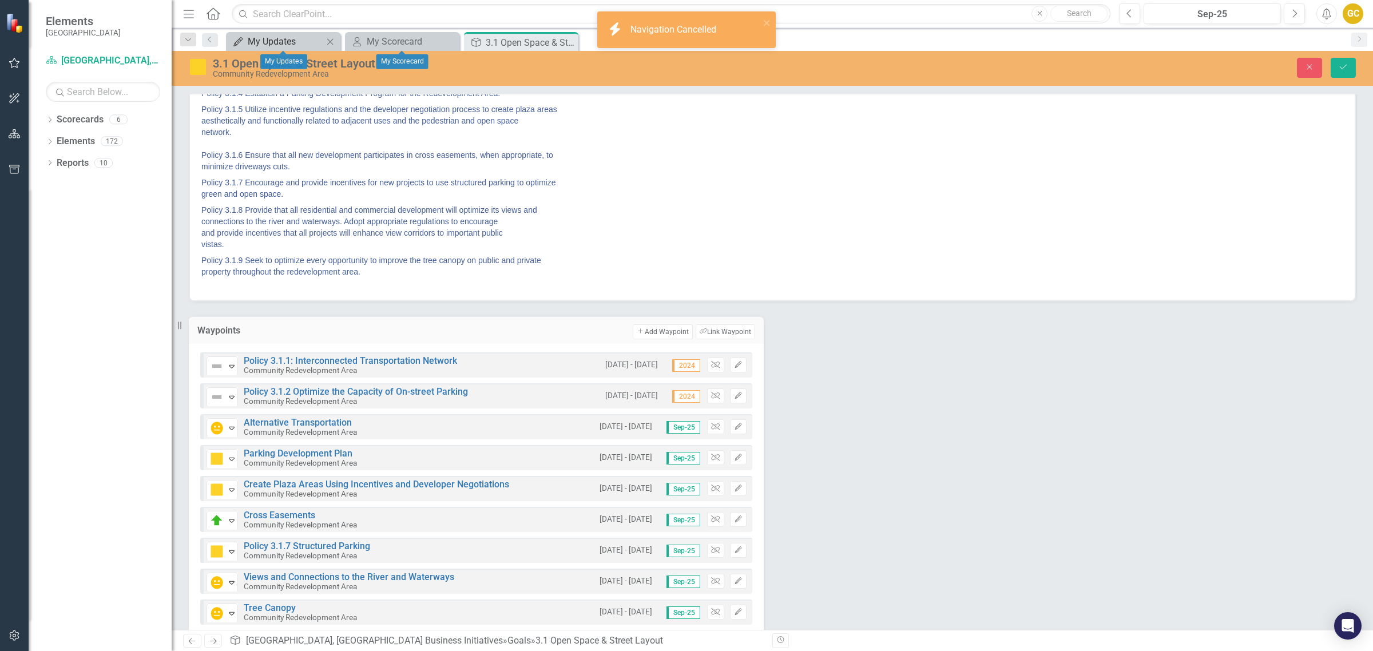
click at [253, 47] on div "My Updates" at bounding box center [286, 41] width 76 height 14
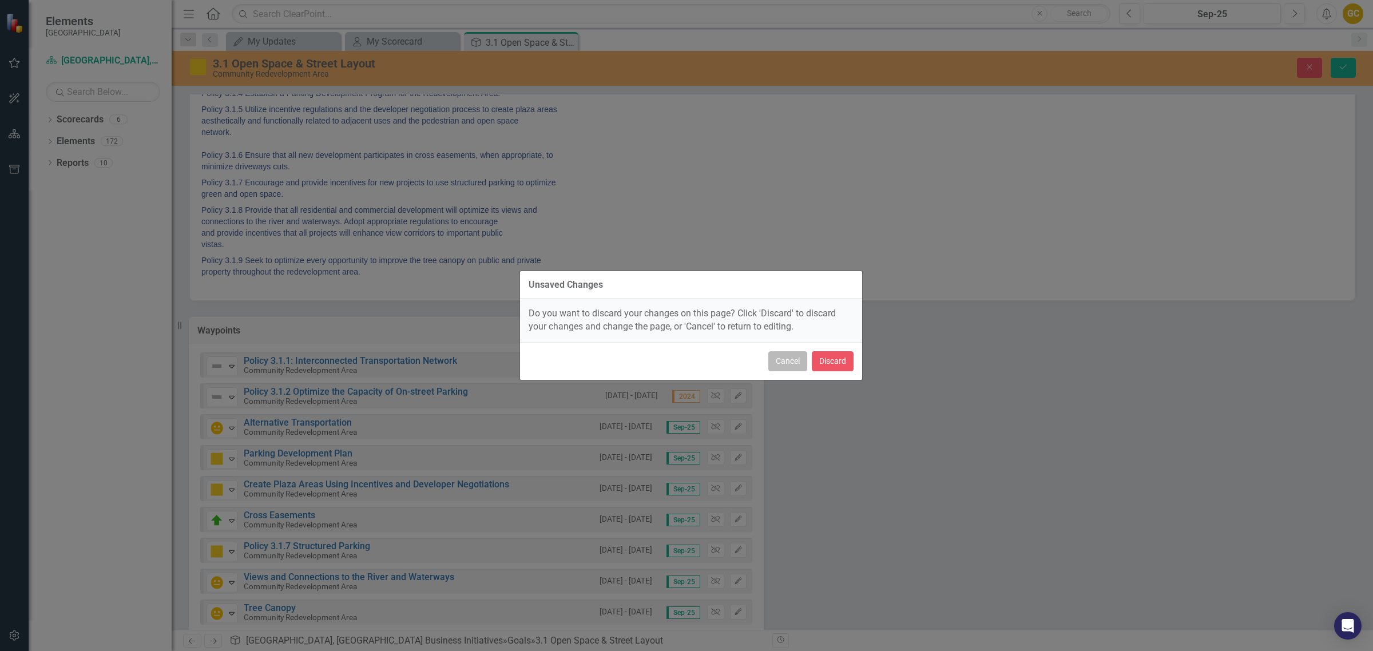
click at [781, 362] on button "Cancel" at bounding box center [787, 361] width 39 height 20
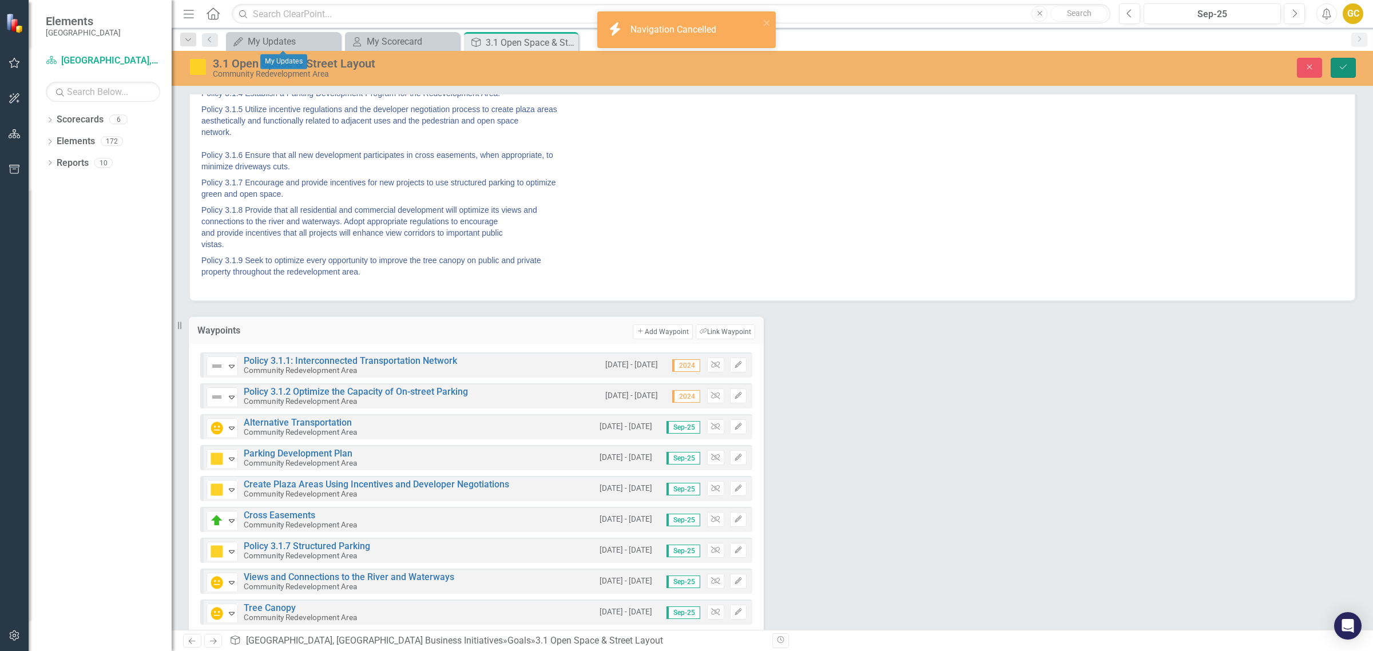
click at [1340, 65] on icon "Save" at bounding box center [1343, 67] width 10 height 8
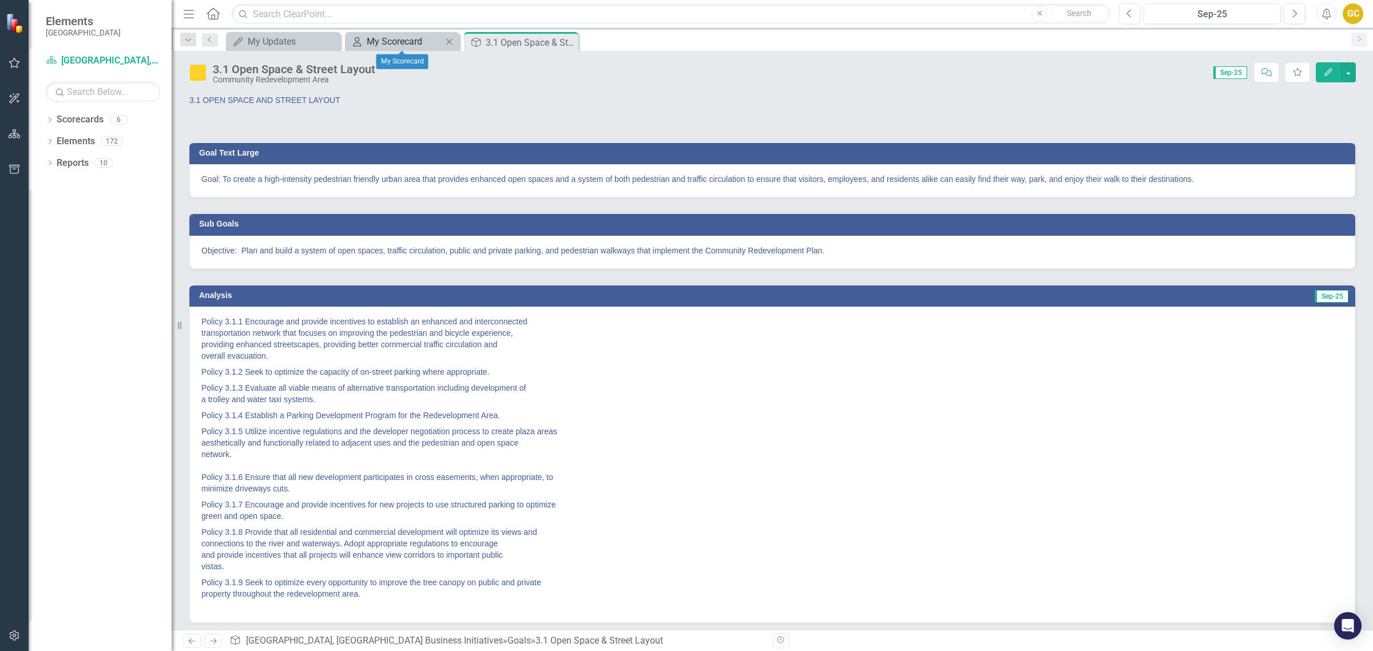
click at [379, 41] on div "My Scorecard" at bounding box center [405, 41] width 76 height 14
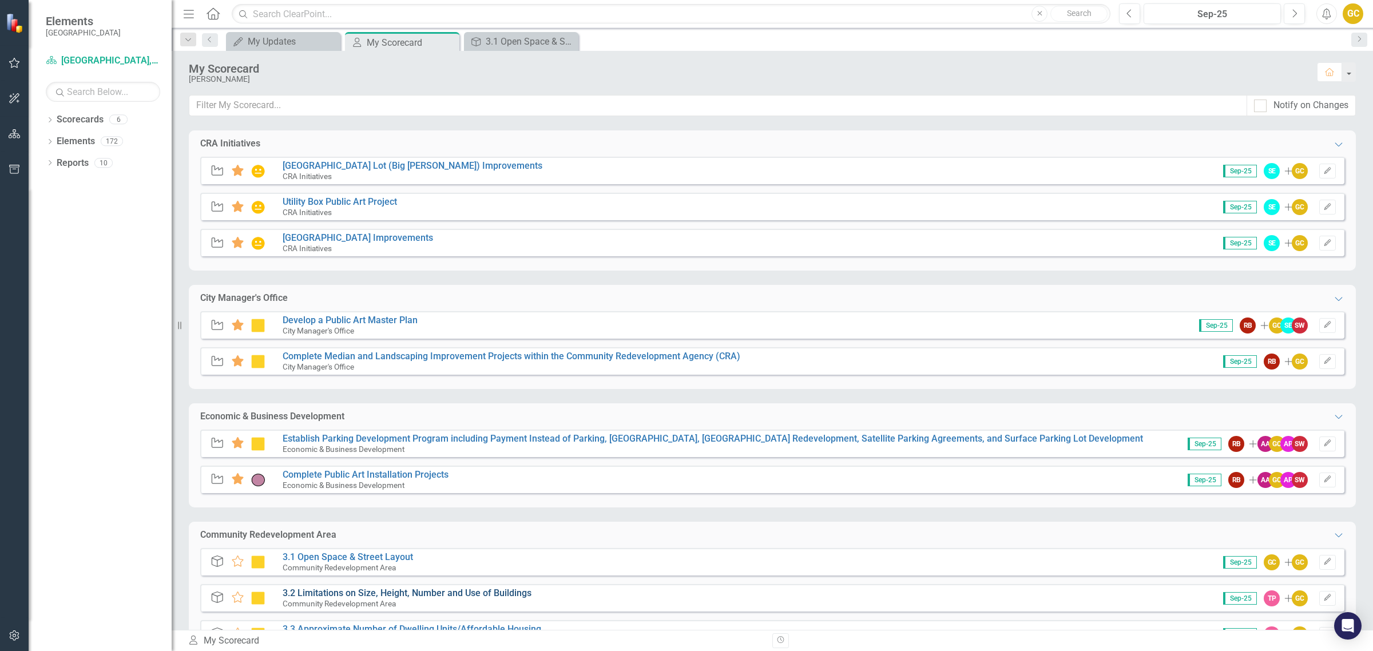
click at [352, 596] on link "3.2 Limitations on Size, Height, Number and Use of Buildings" at bounding box center [407, 593] width 249 height 11
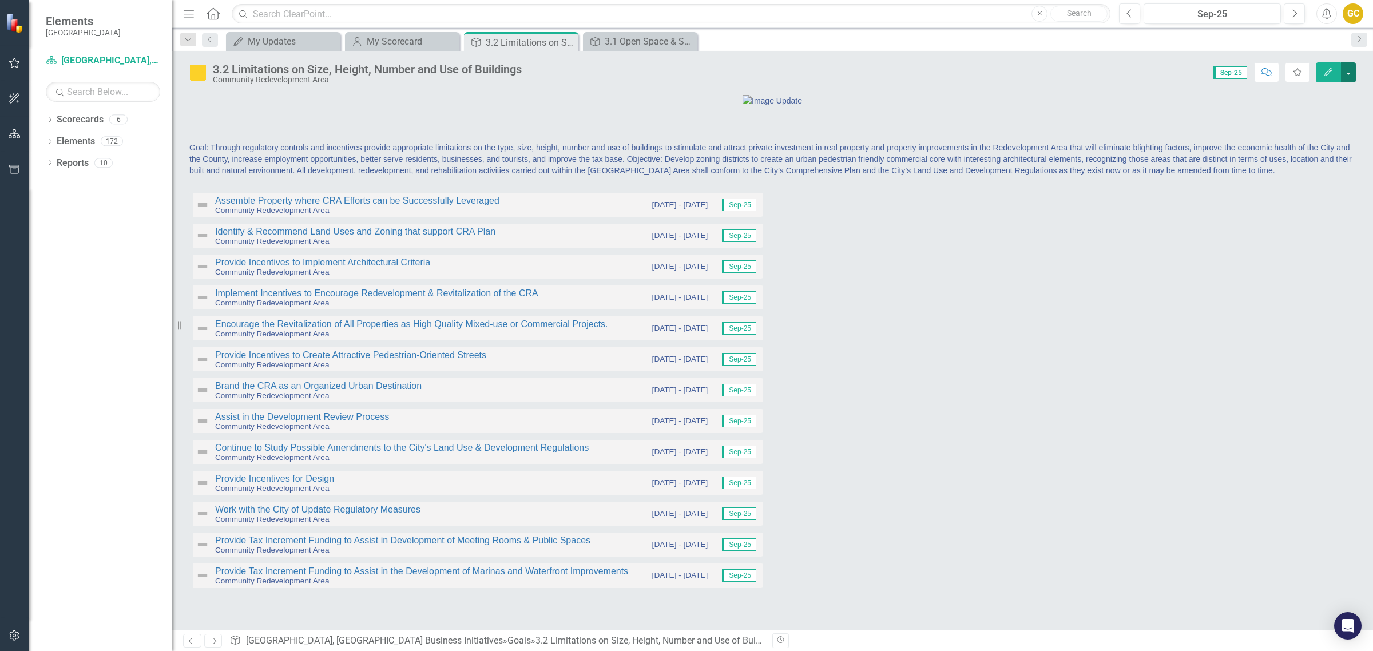
click at [1349, 69] on button "button" at bounding box center [1348, 72] width 15 height 20
click at [1306, 89] on link "Edit Edit Goal" at bounding box center [1309, 94] width 93 height 21
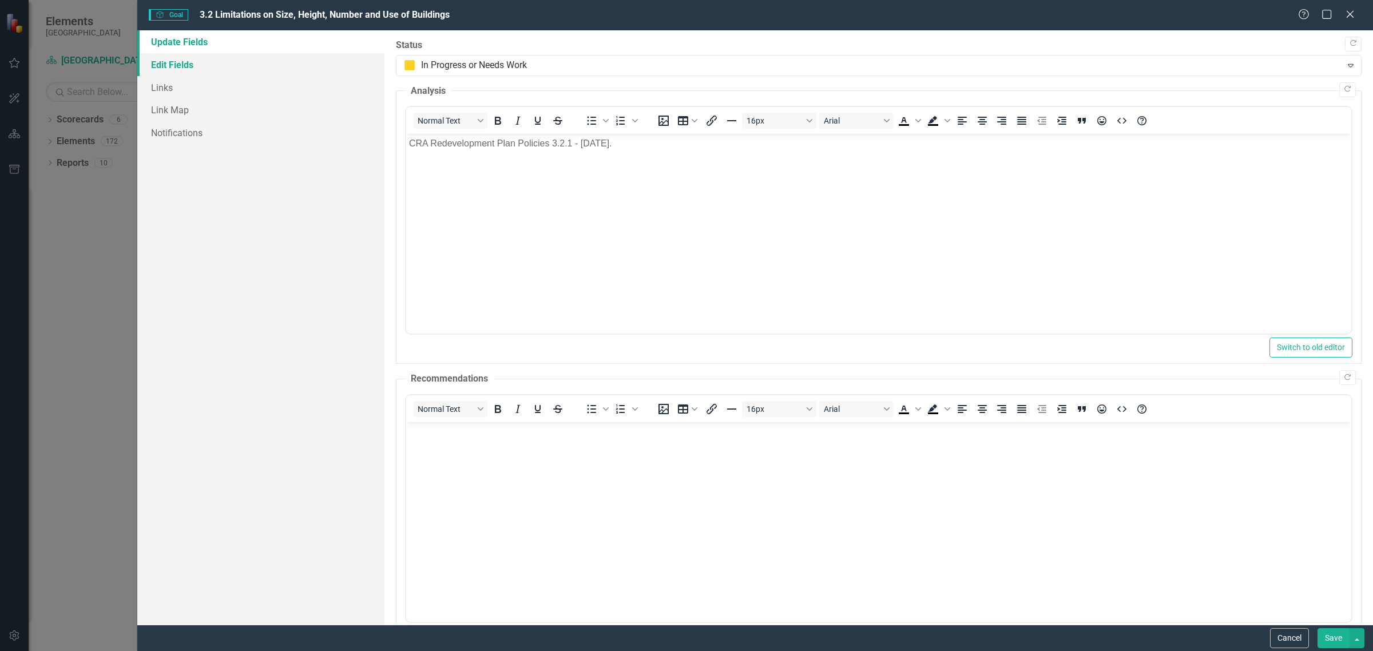
click at [161, 61] on link "Edit Fields" at bounding box center [260, 64] width 247 height 23
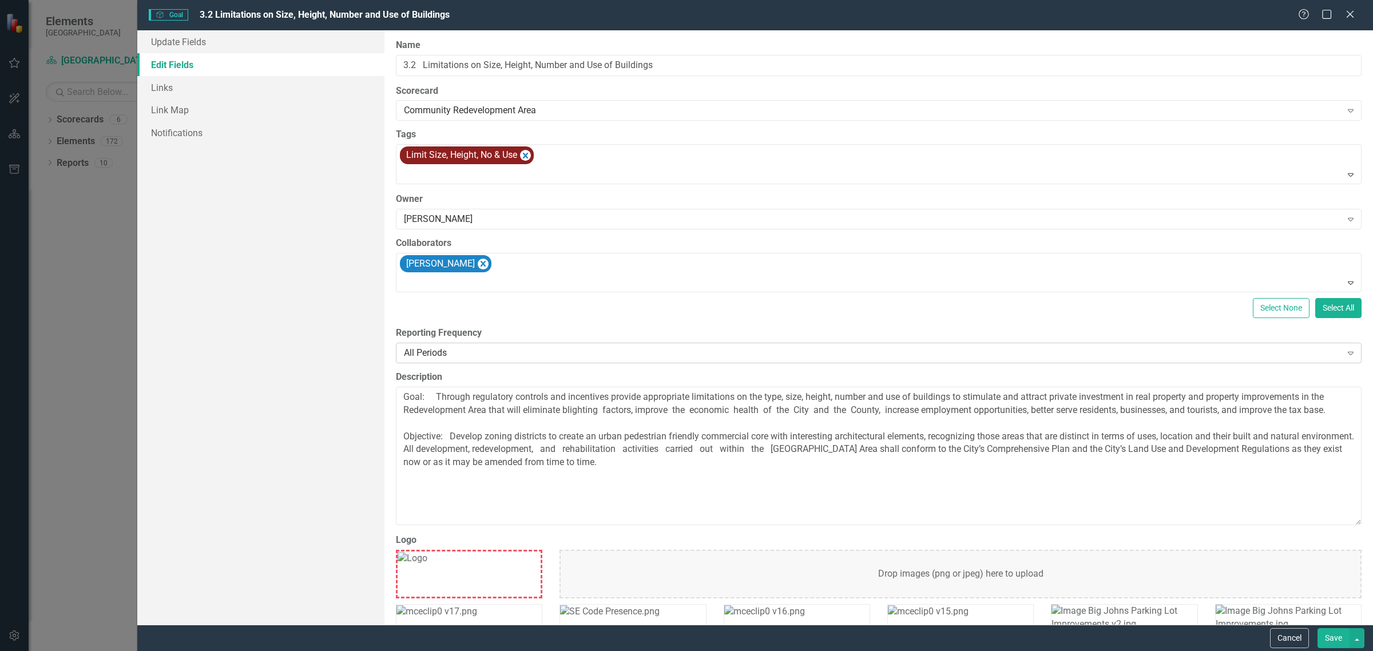
click at [1345, 350] on icon "Expand" at bounding box center [1350, 352] width 11 height 9
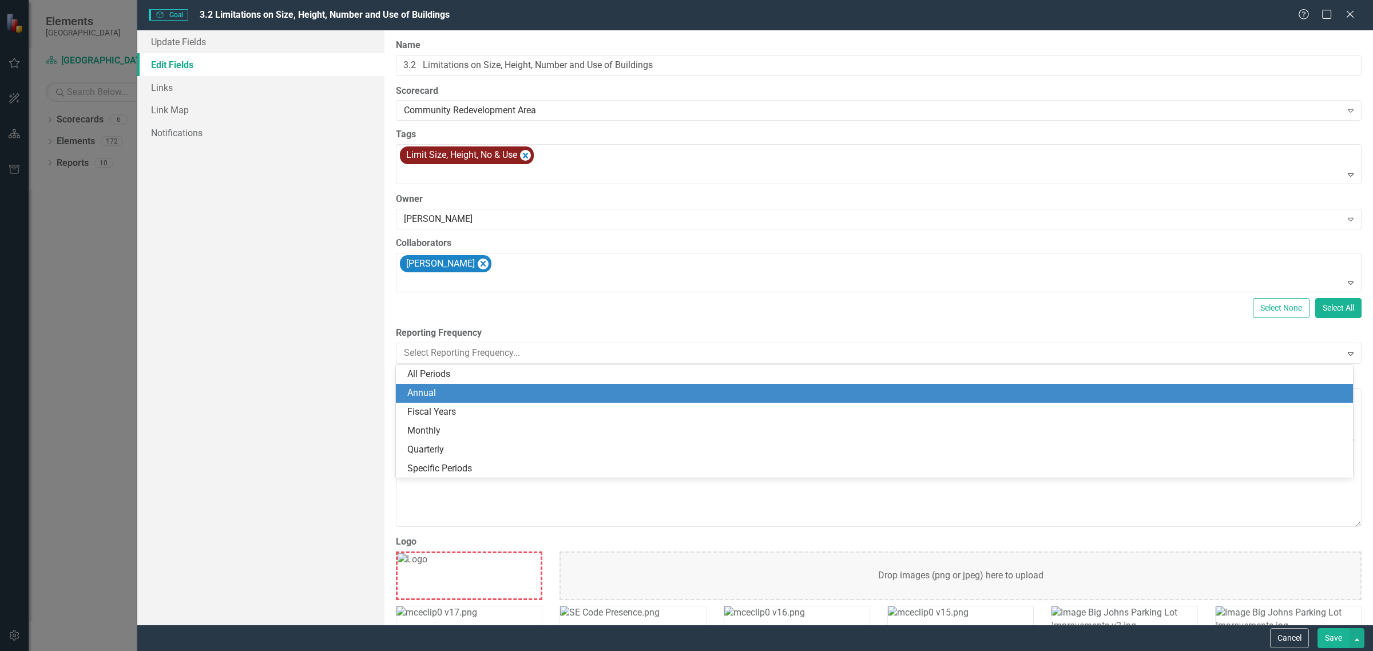
click at [503, 395] on div "Annual" at bounding box center [876, 393] width 939 height 13
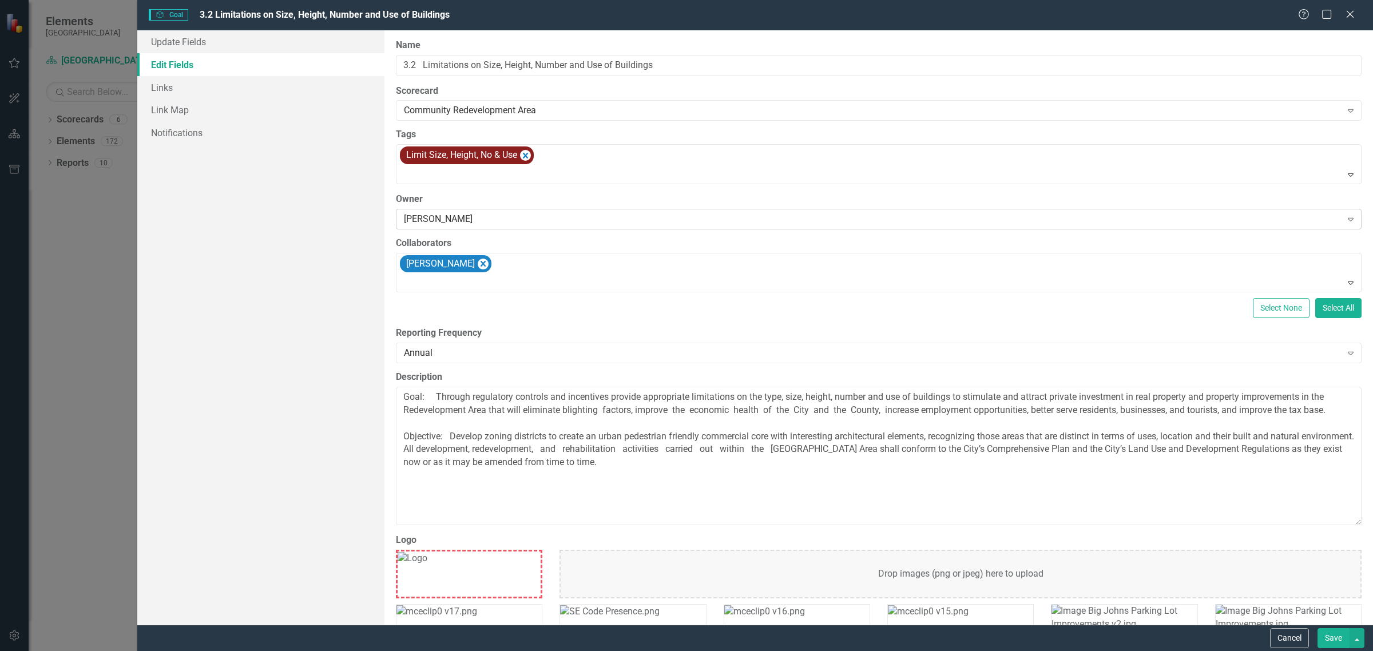
click at [1345, 220] on icon "Expand" at bounding box center [1350, 219] width 11 height 9
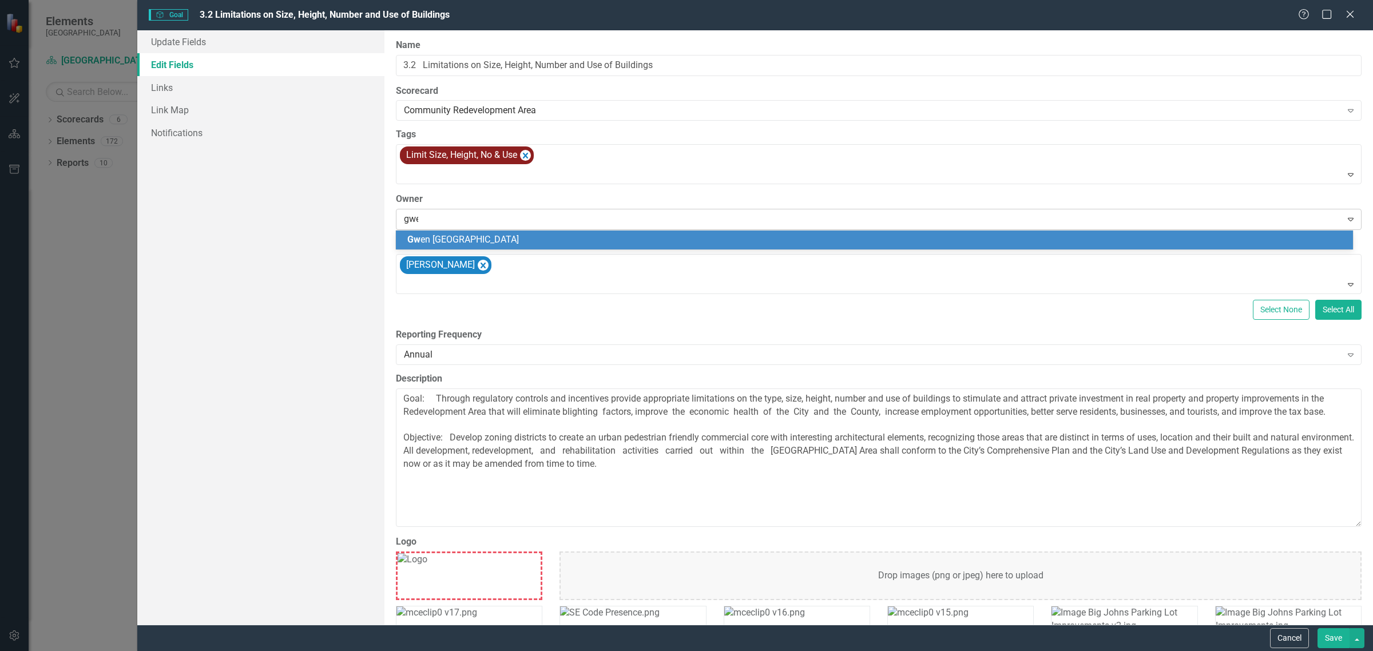
type input "[PERSON_NAME]"
click at [438, 240] on span "[PERSON_NAME]" at bounding box center [485, 239] width 156 height 11
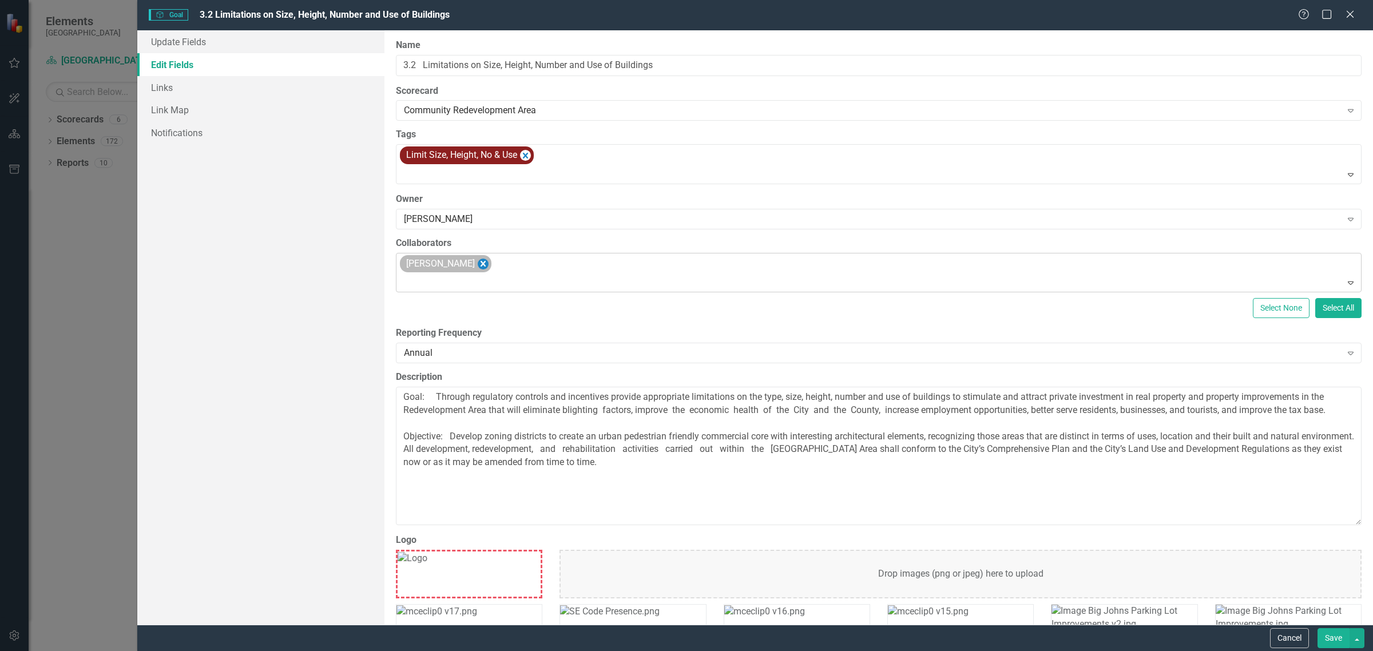
click at [481, 264] on icon "Remove Gwen Carlisle" at bounding box center [483, 264] width 5 height 6
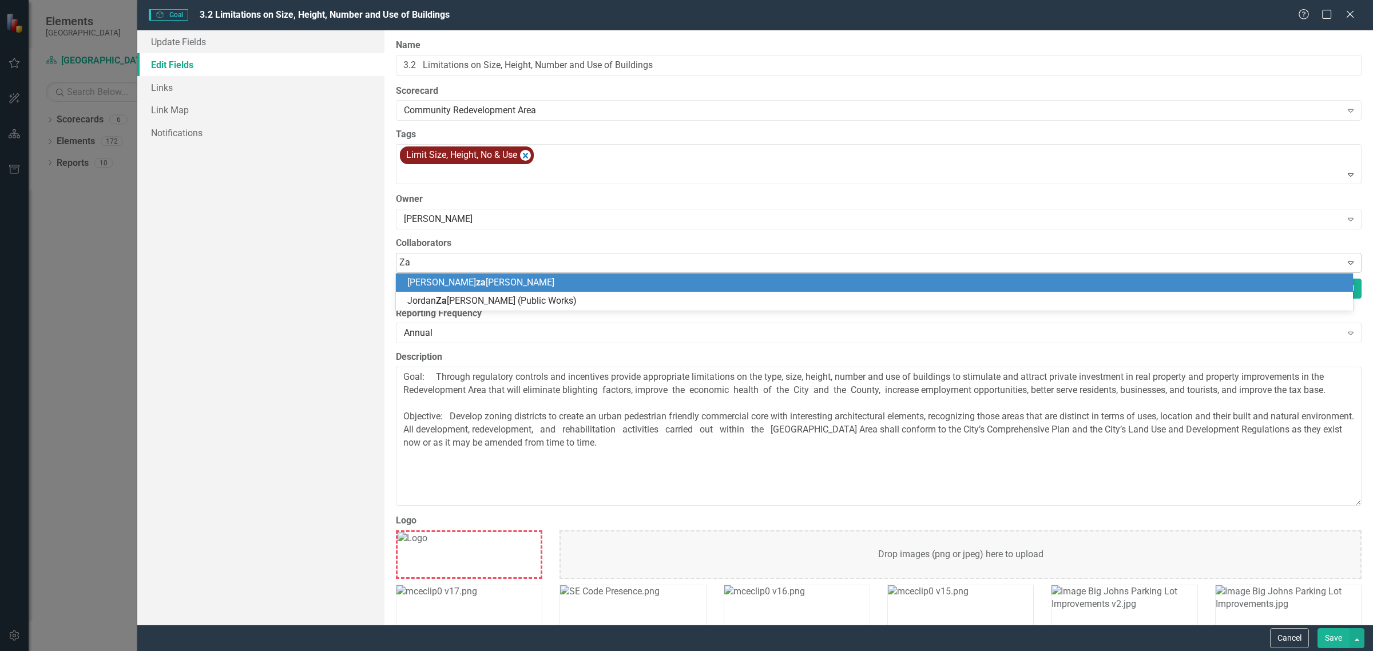
type input "Zac"
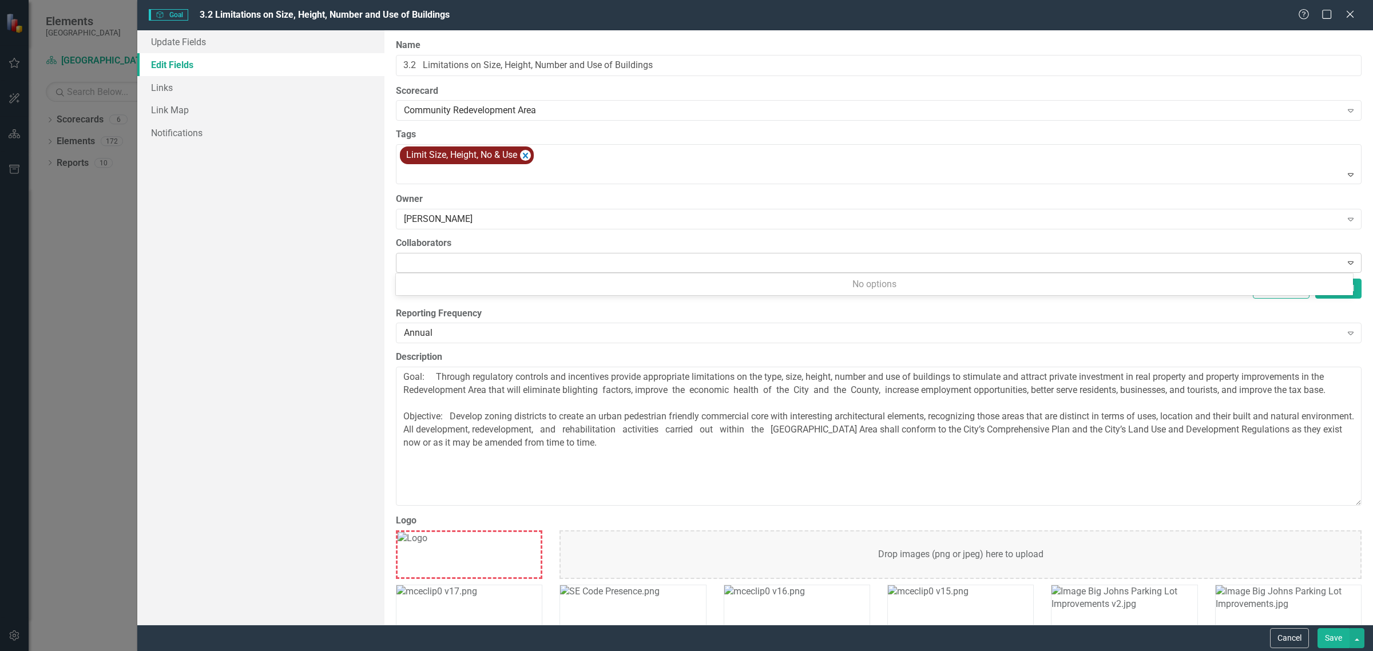
click at [1345, 264] on icon "Expand" at bounding box center [1350, 262] width 11 height 9
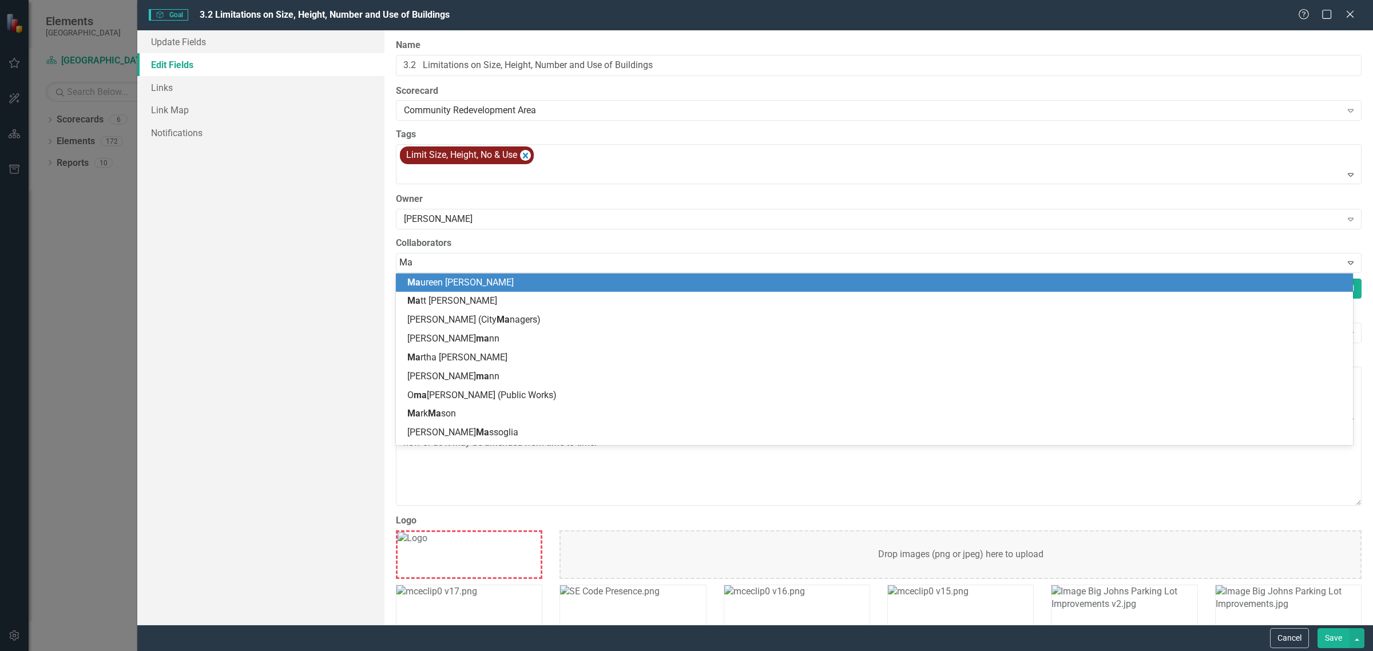
type input "Mau"
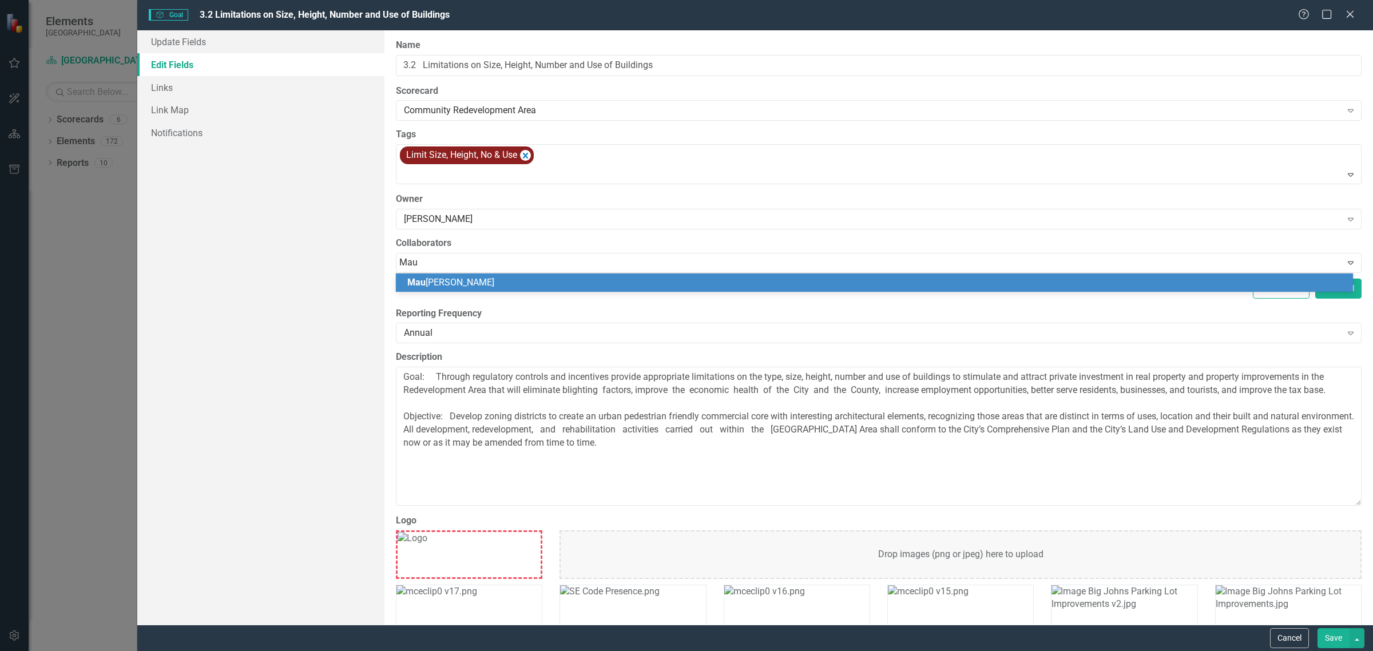
click at [453, 275] on div "Mau [PERSON_NAME]" at bounding box center [874, 282] width 957 height 19
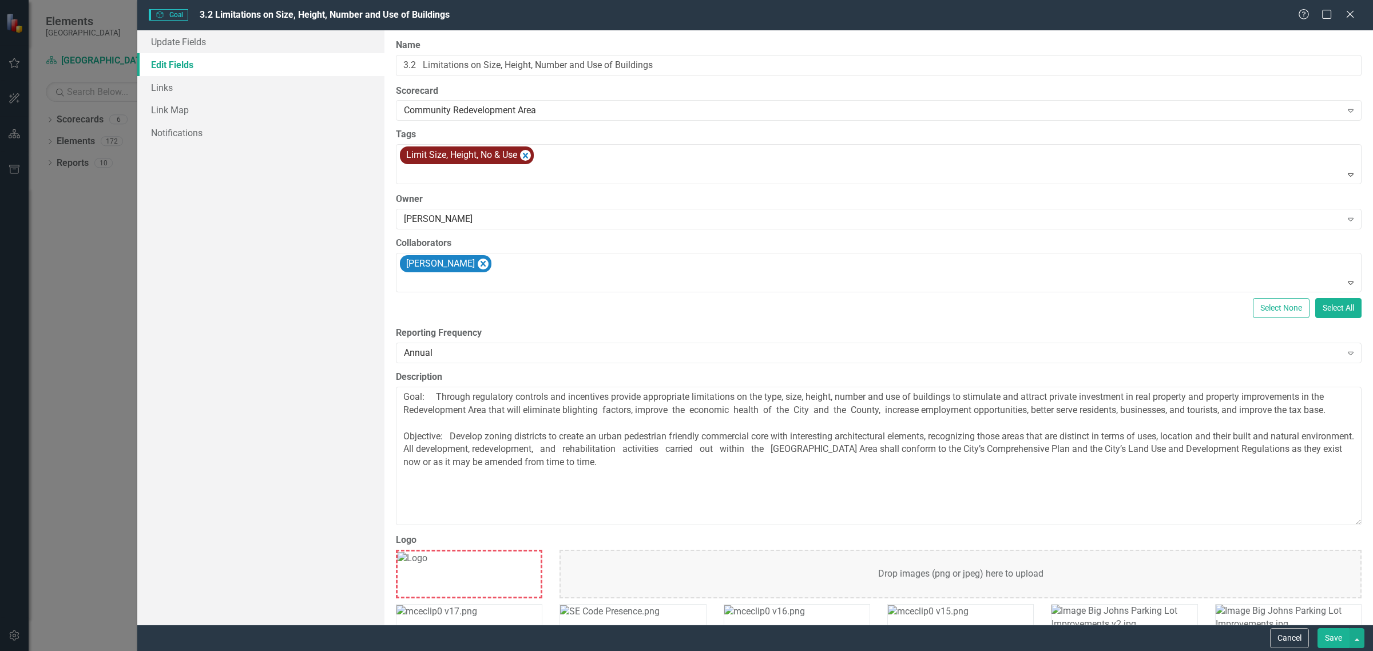
click at [191, 61] on link "Edit Fields" at bounding box center [260, 64] width 247 height 23
click at [193, 37] on link "Update Fields" at bounding box center [260, 41] width 247 height 23
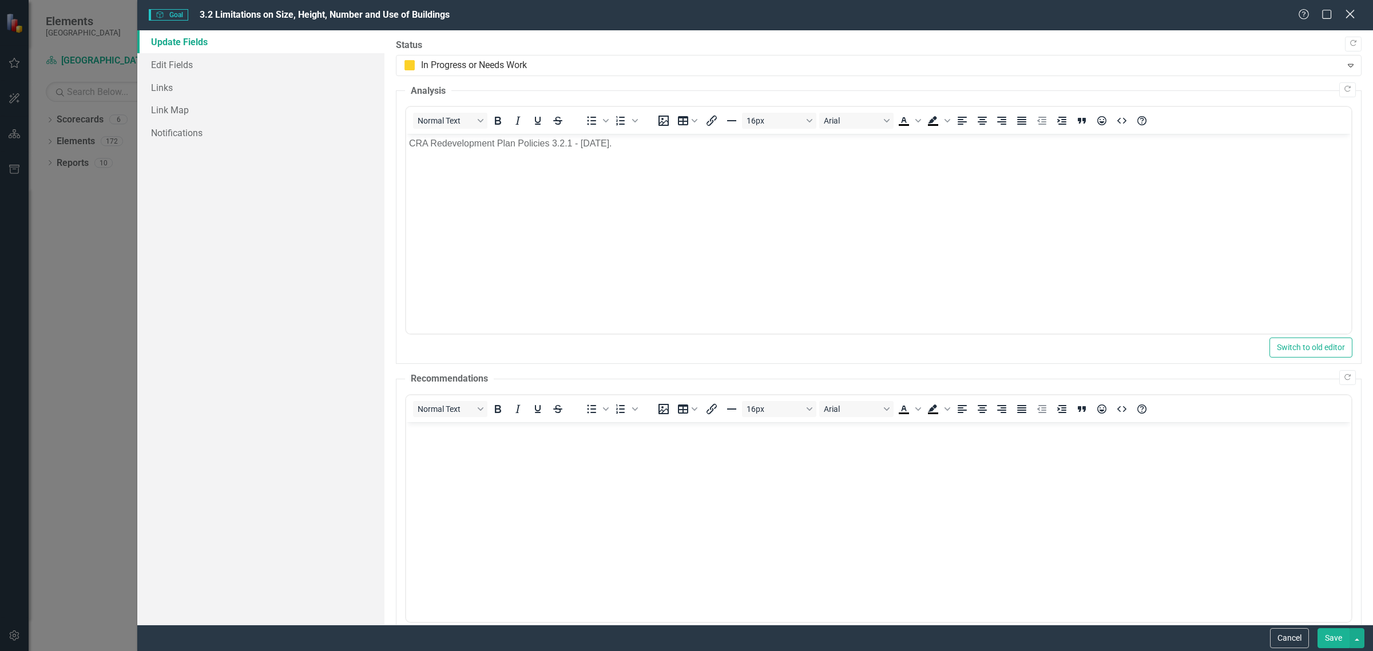
click at [1347, 10] on icon at bounding box center [1350, 14] width 9 height 9
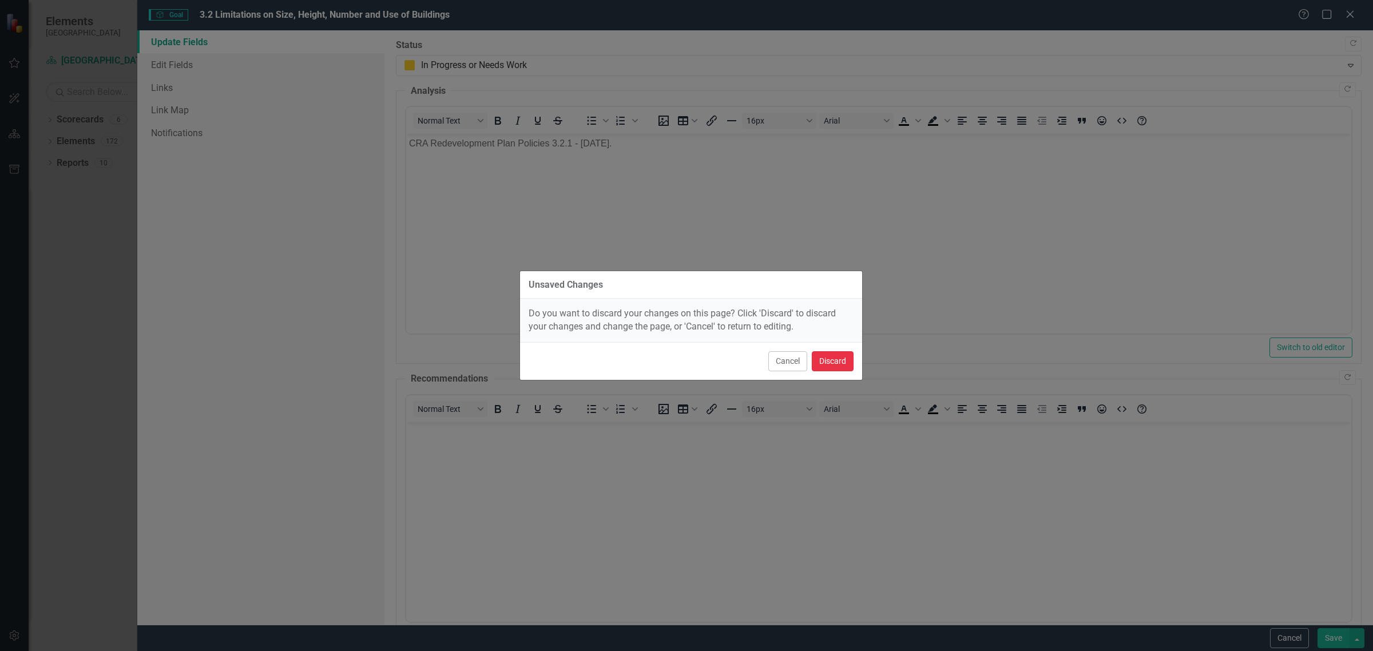
click at [840, 363] on button "Discard" at bounding box center [833, 361] width 42 height 20
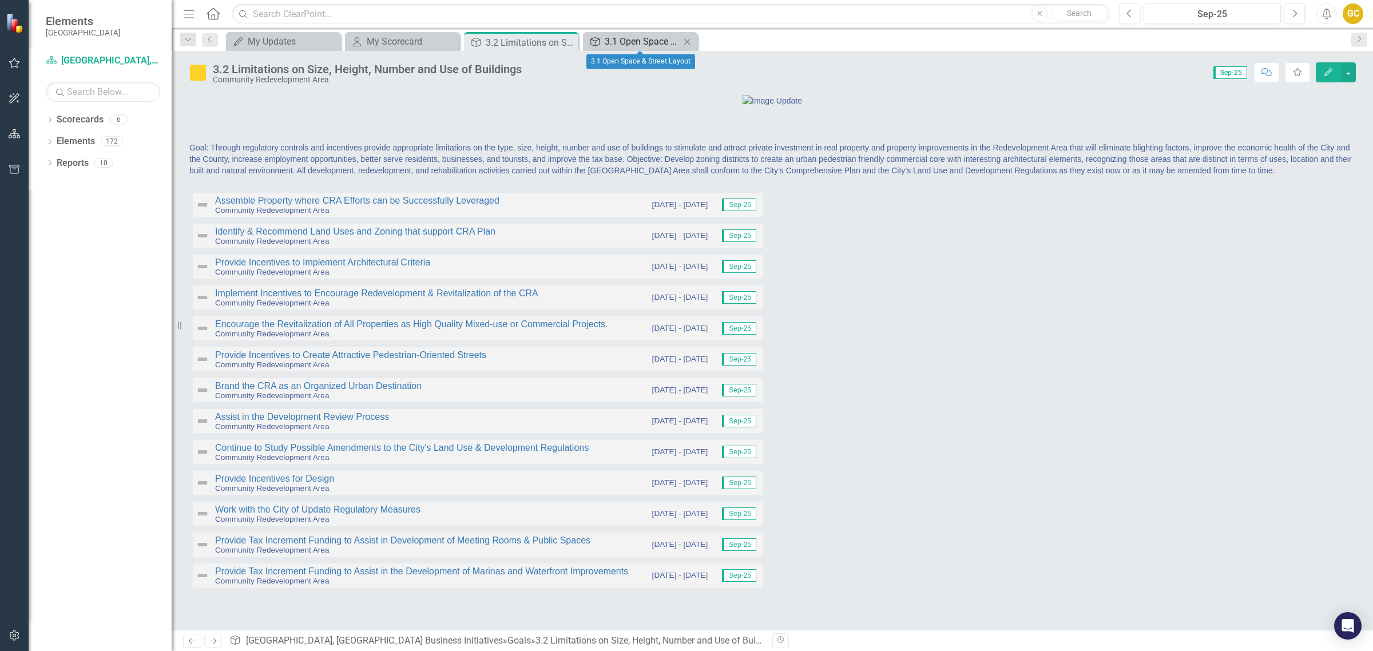
click at [629, 39] on div "3.1 Open Space & Street Layout" at bounding box center [643, 41] width 76 height 14
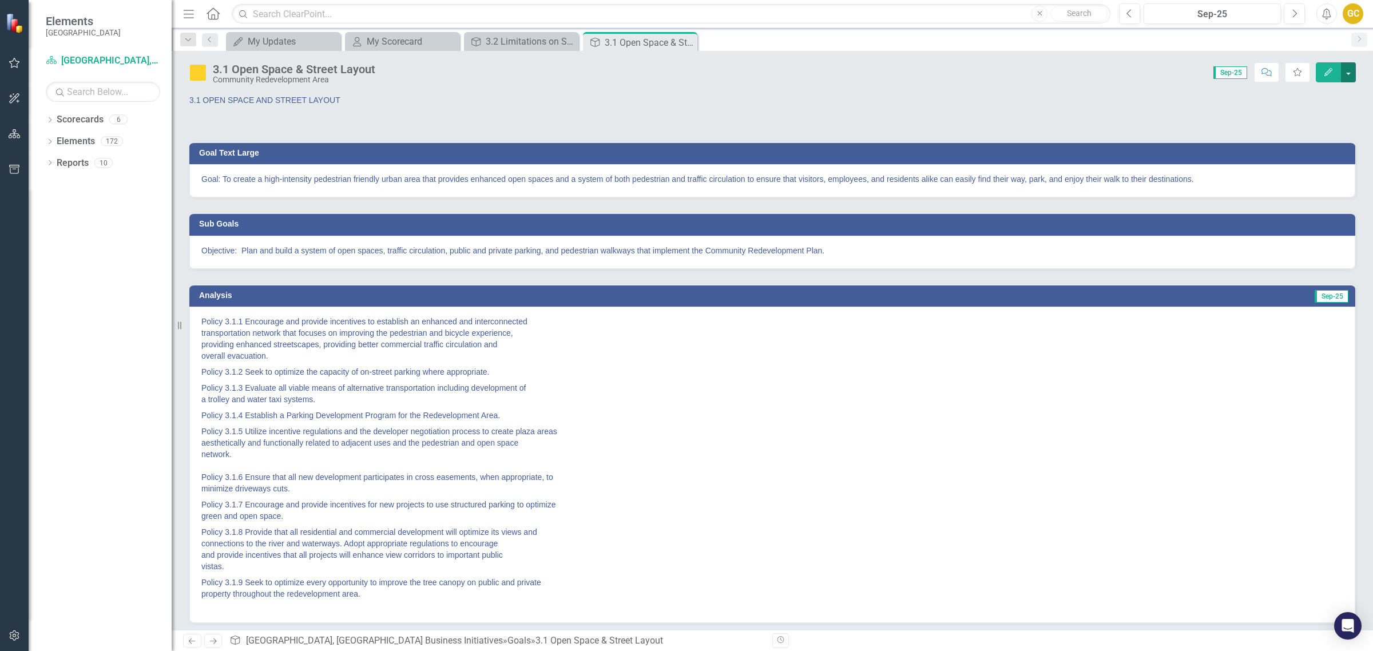
click at [1344, 69] on button "button" at bounding box center [1348, 72] width 15 height 20
click at [1308, 92] on link "Edit Edit Goal" at bounding box center [1309, 94] width 93 height 21
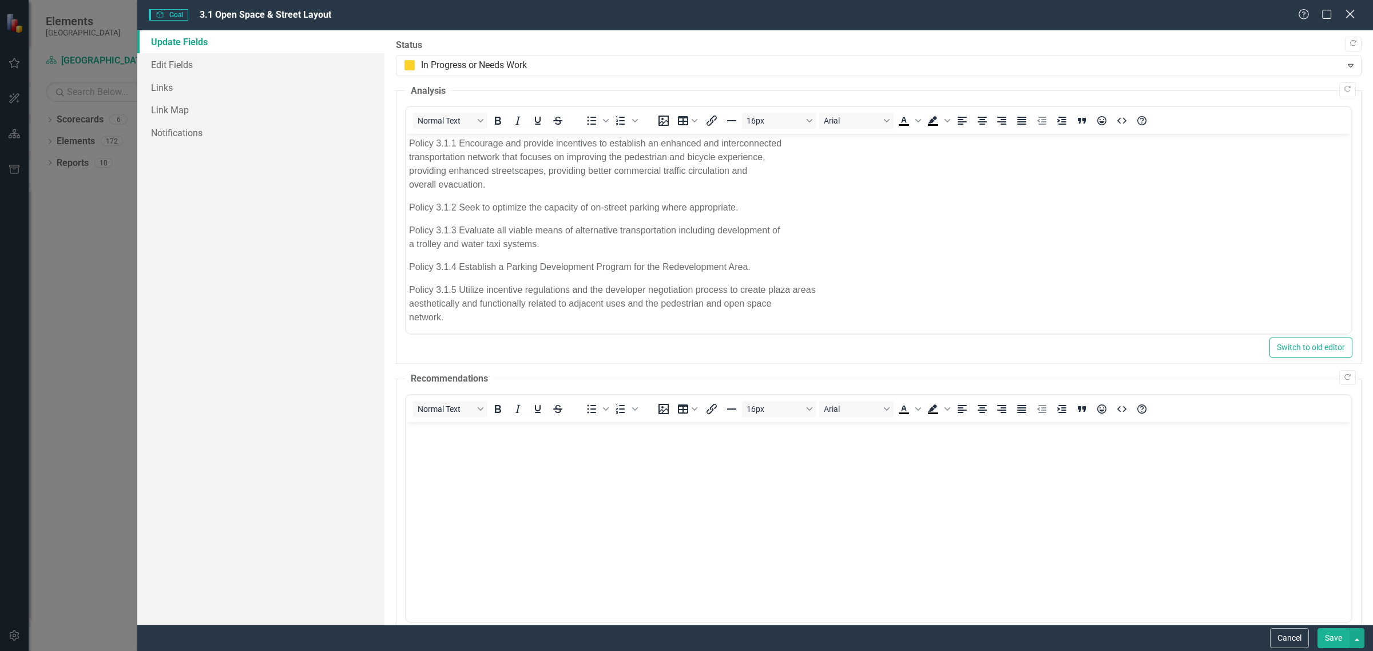
click at [1349, 15] on icon at bounding box center [1350, 14] width 9 height 9
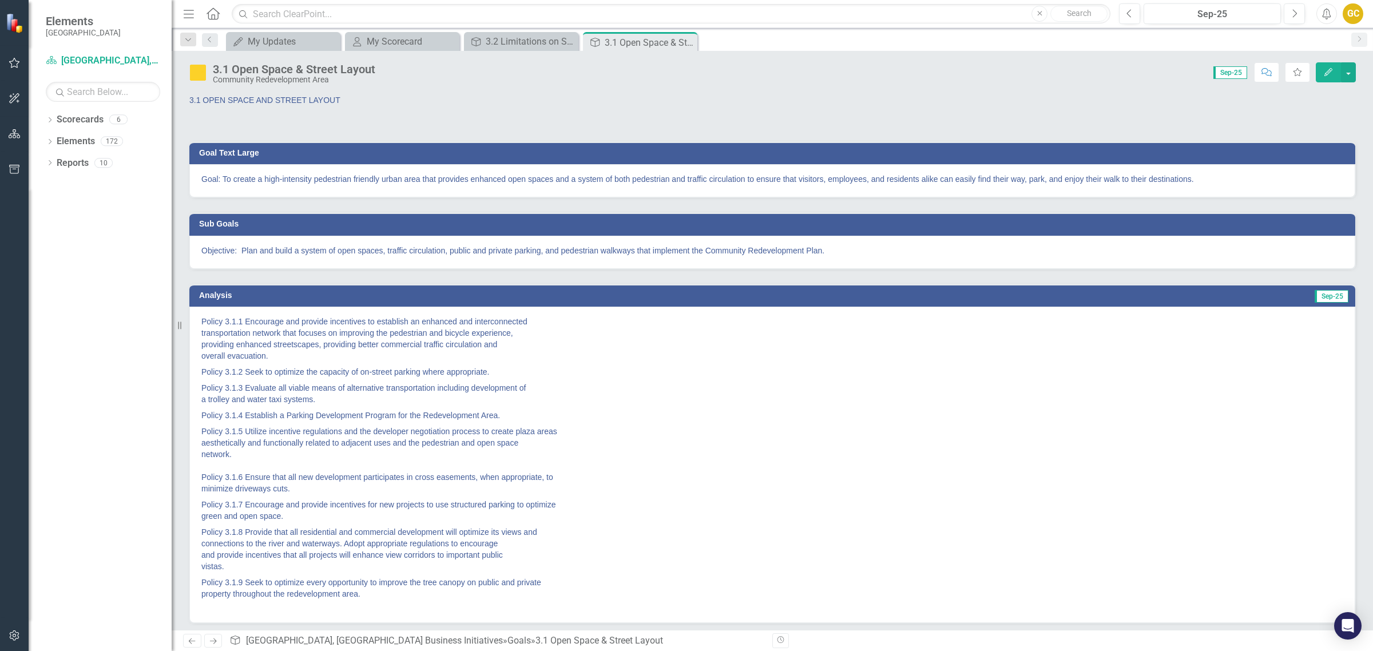
click at [1327, 72] on icon "button" at bounding box center [1328, 72] width 8 height 8
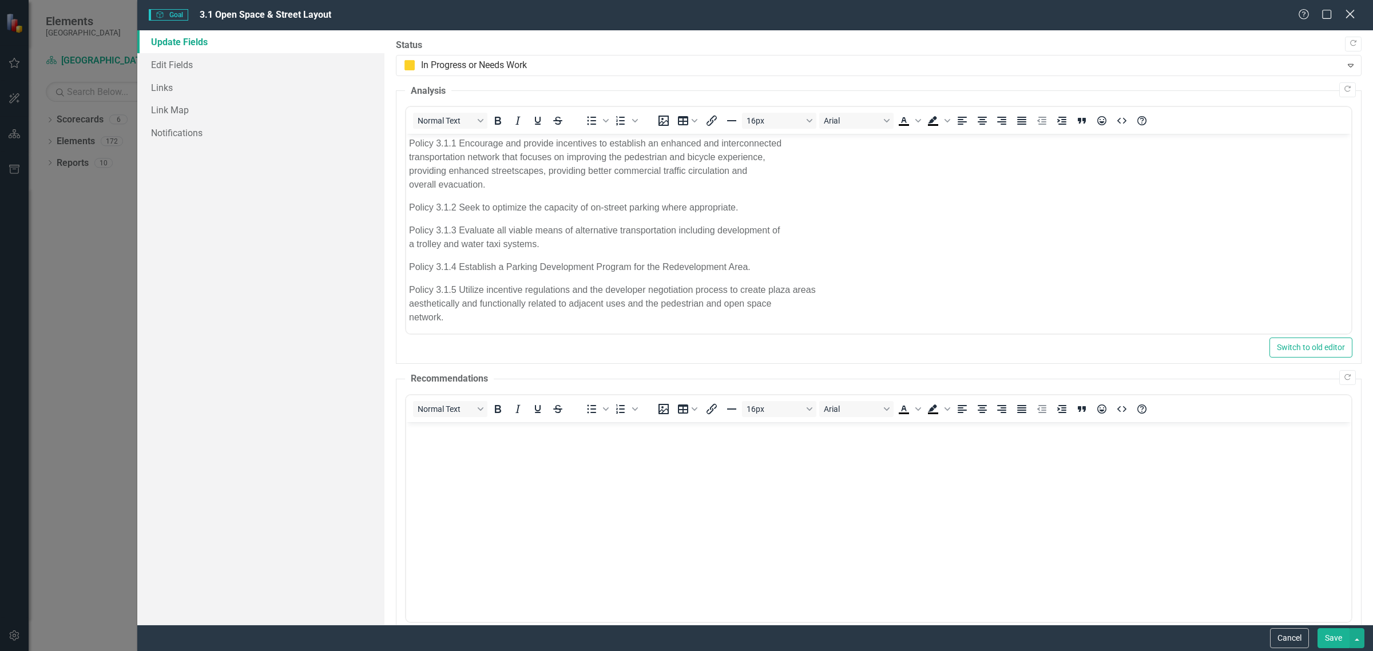
click at [1353, 14] on icon "Close" at bounding box center [1350, 14] width 14 height 11
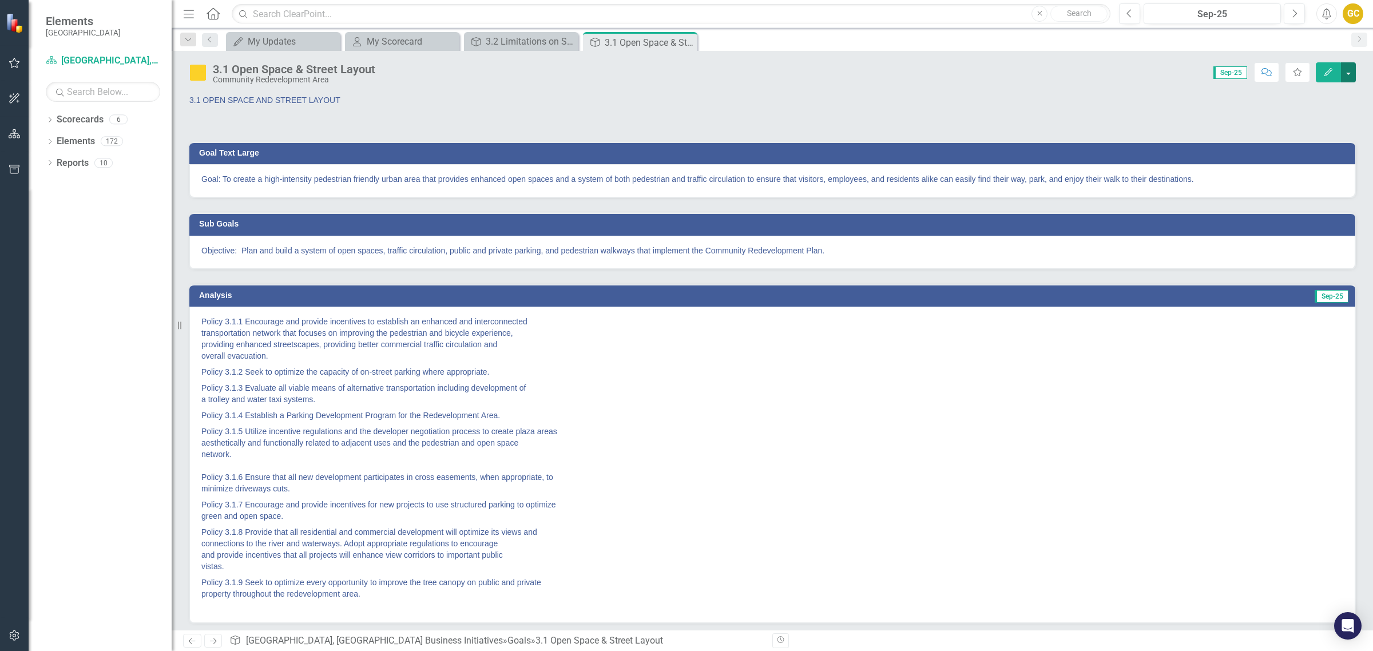
click at [1348, 70] on button "button" at bounding box center [1348, 72] width 15 height 20
click at [1313, 112] on link "Edit Report Edit Layout" at bounding box center [1309, 115] width 93 height 21
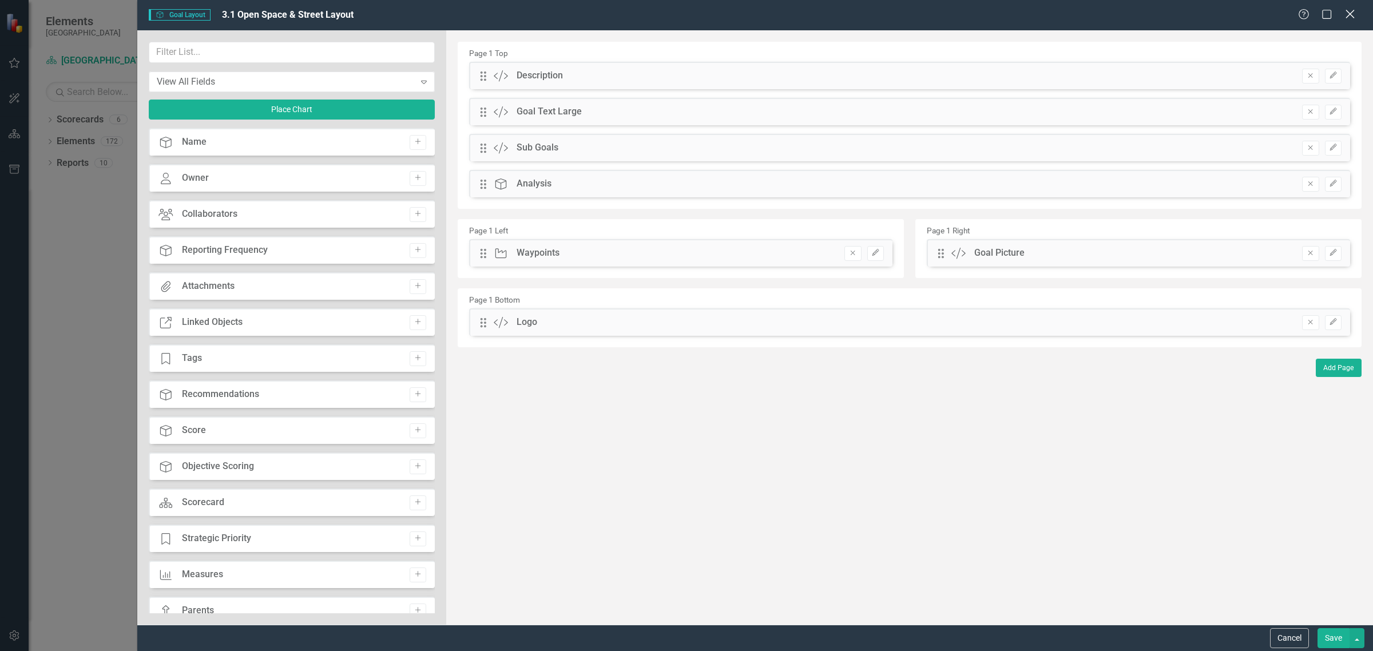
click at [1351, 10] on icon "Close" at bounding box center [1350, 14] width 14 height 11
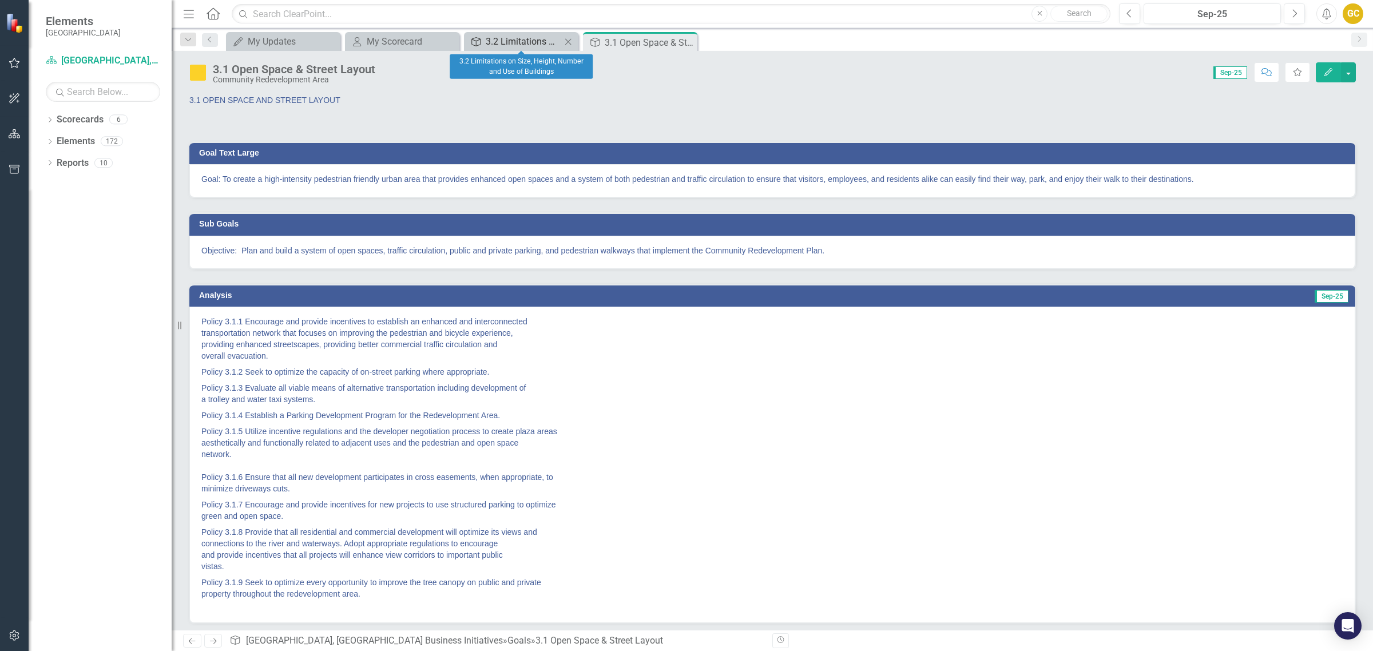
click at [522, 38] on div "3.2 Limitations on Size, Height, Number and Use of Buildings" at bounding box center [524, 41] width 76 height 14
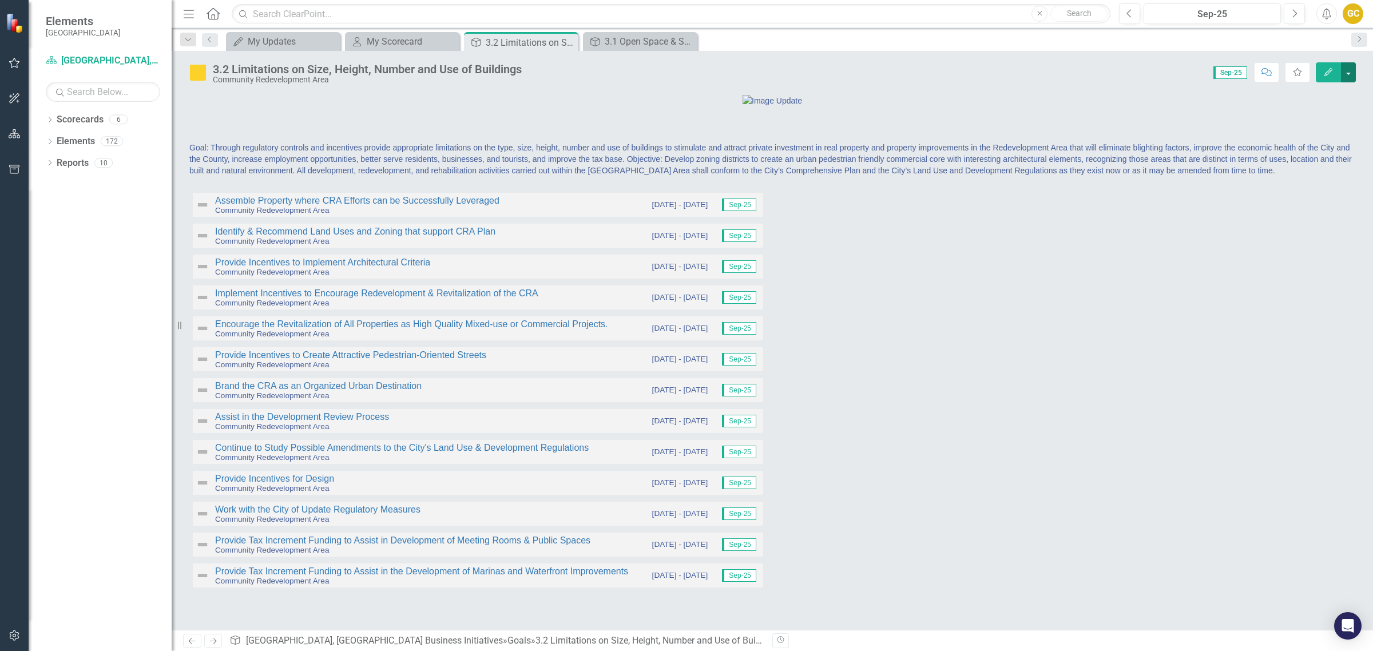
click at [1348, 70] on button "button" at bounding box center [1348, 72] width 15 height 20
click at [1307, 112] on link "Edit Report Edit Layout" at bounding box center [1309, 115] width 93 height 21
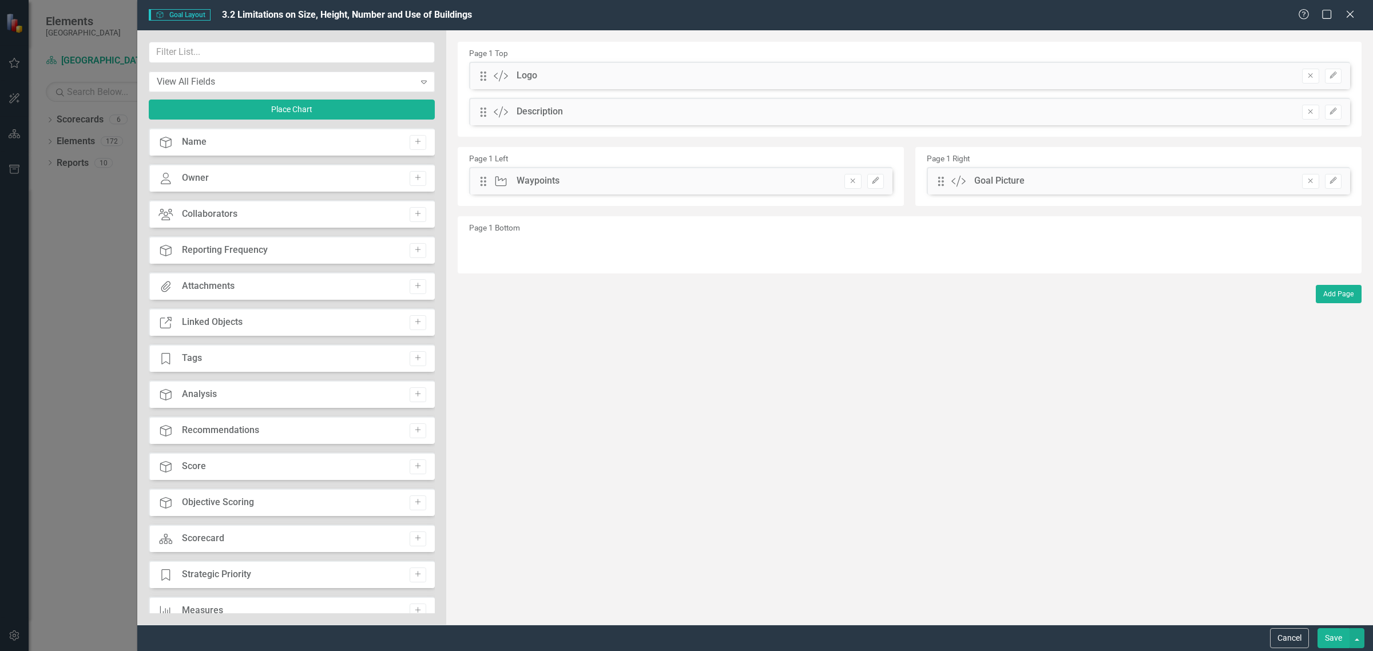
click at [549, 112] on div "Description" at bounding box center [540, 111] width 46 height 13
drag, startPoint x: 483, startPoint y: 116, endPoint x: 484, endPoint y: 74, distance: 41.8
click at [484, 74] on div "The fields (or pods) that are available for you to include on the detail page a…" at bounding box center [909, 327] width 927 height 594
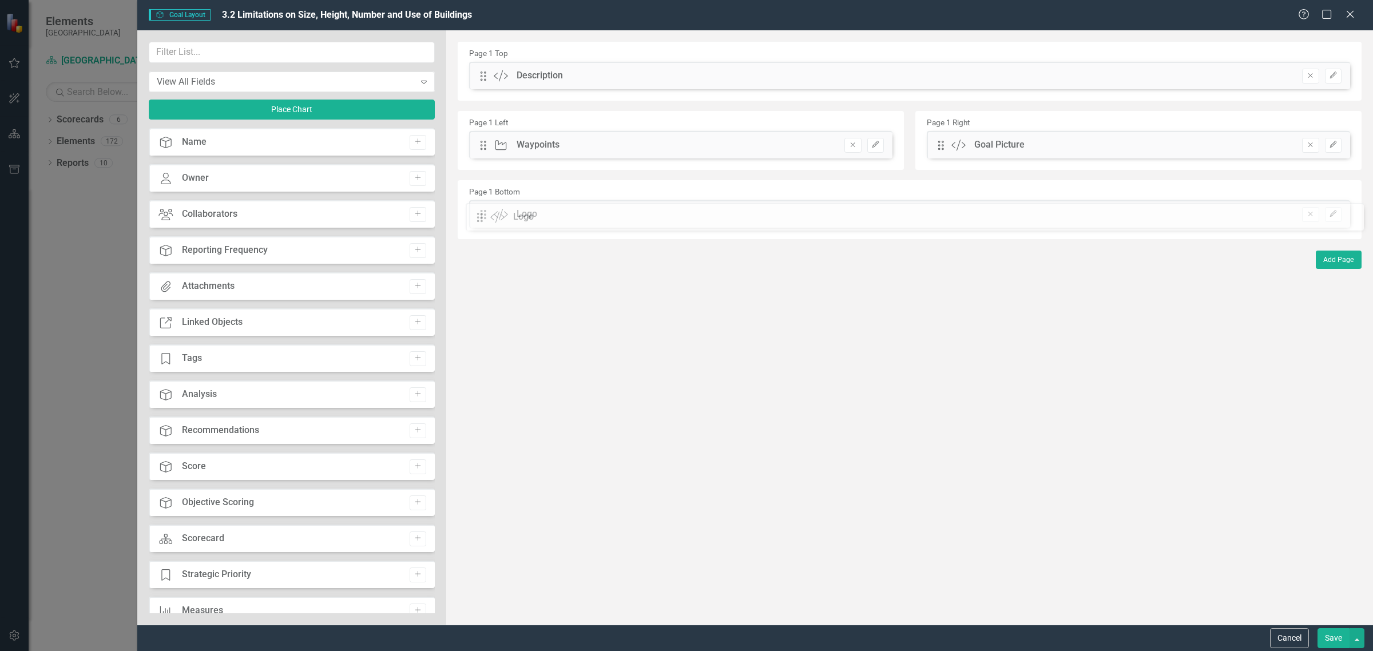
drag, startPoint x: 482, startPoint y: 113, endPoint x: 487, endPoint y: 218, distance: 105.4
drag, startPoint x: 429, startPoint y: 232, endPoint x: 435, endPoint y: 303, distance: 71.2
click at [433, 300] on div "Goal Name Add Owner Owner Add Collaborators Collaborators Add Goal Reporting Fr…" at bounding box center [292, 370] width 286 height 485
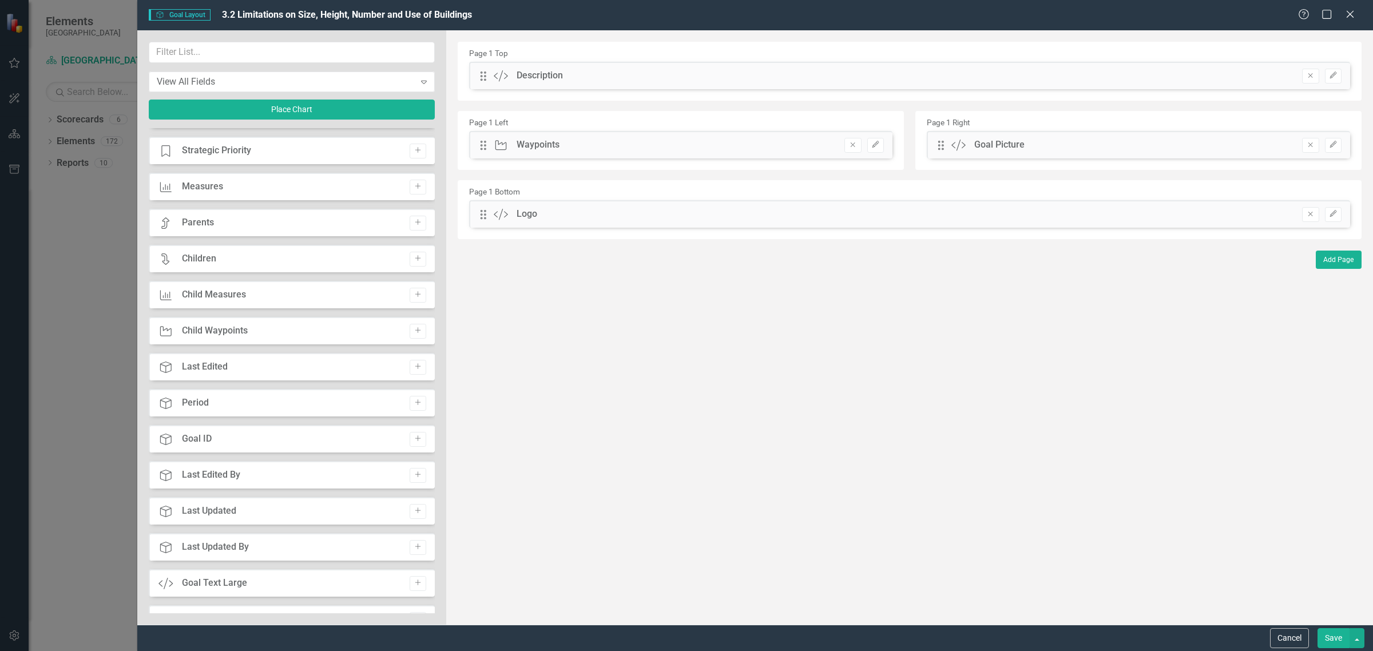
drag, startPoint x: 243, startPoint y: 584, endPoint x: 455, endPoint y: 253, distance: 392.1
click at [548, 118] on div "View All Fields Expand Place Chart Goal Name Add Owner Owner Add Collaborators …" at bounding box center [755, 327] width 1236 height 594
click at [410, 581] on button "Add" at bounding box center [418, 583] width 17 height 15
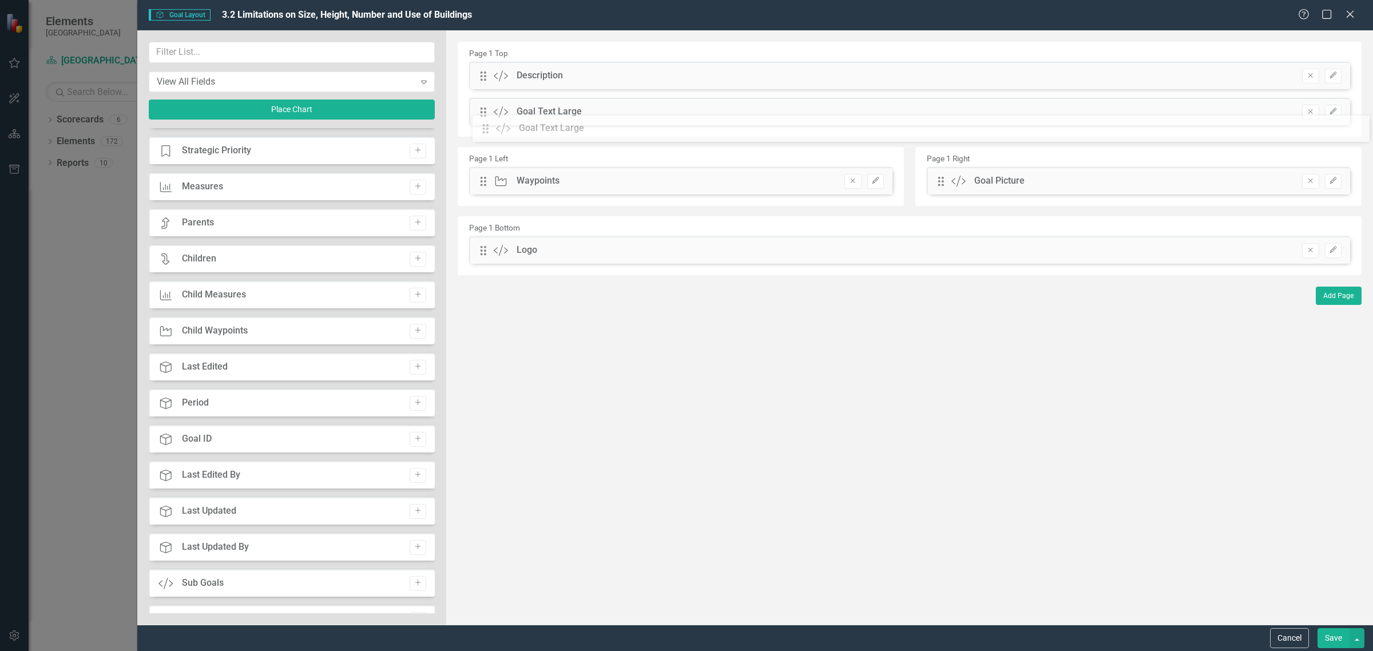
drag, startPoint x: 479, startPoint y: 73, endPoint x: 490, endPoint y: 126, distance: 54.3
click at [414, 584] on icon "Add" at bounding box center [418, 583] width 9 height 7
drag, startPoint x: 487, startPoint y: 76, endPoint x: 486, endPoint y: 170, distance: 93.8
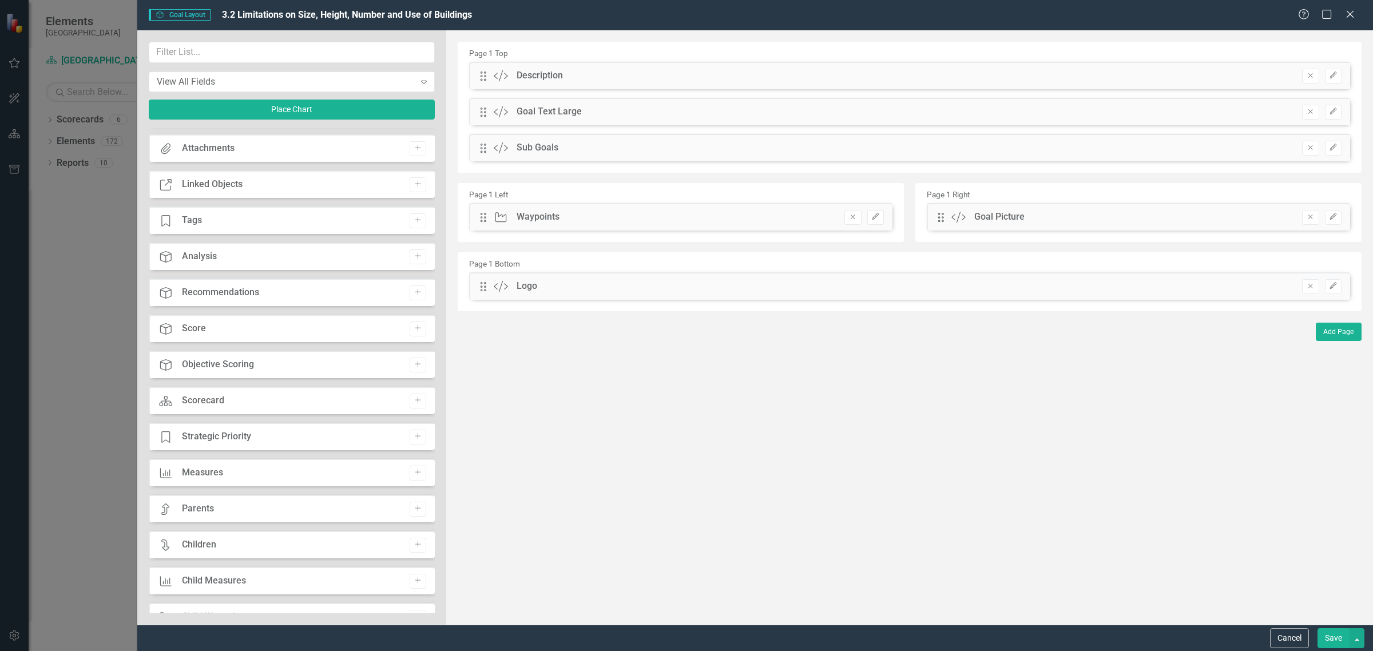
scroll to position [140, 0]
click at [415, 251] on icon "Add" at bounding box center [418, 254] width 9 height 7
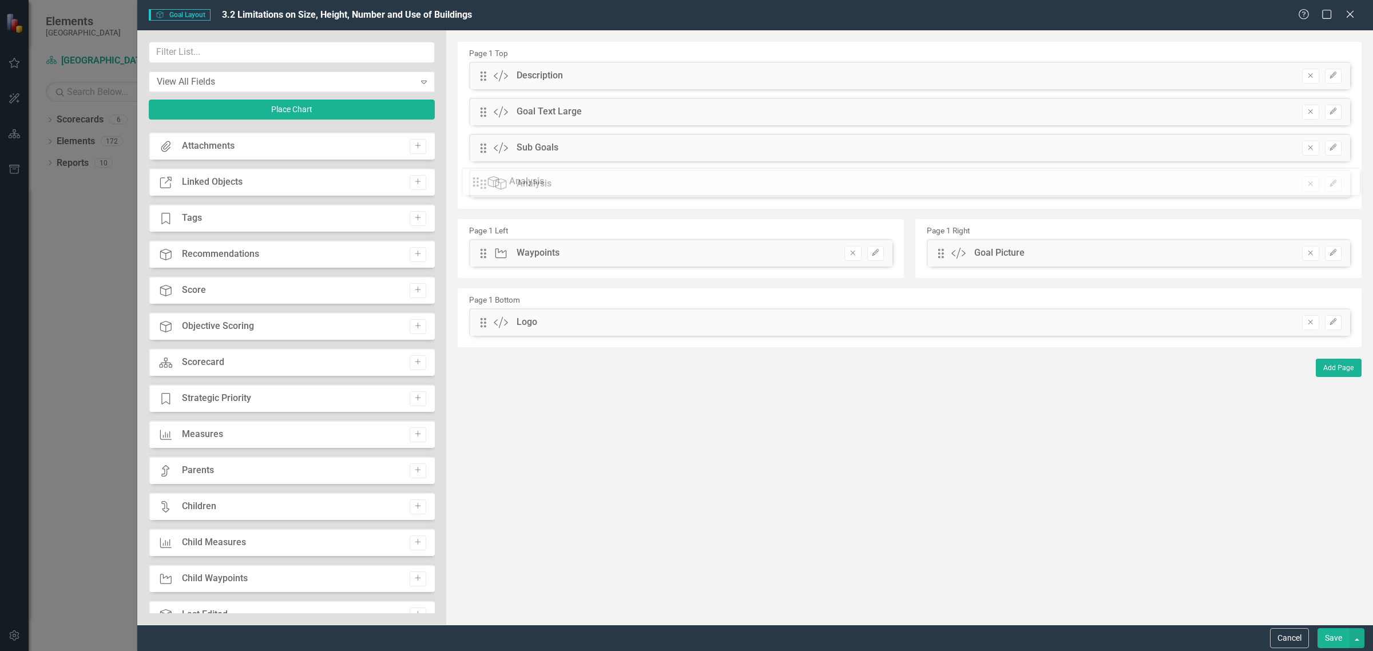
drag, startPoint x: 478, startPoint y: 76, endPoint x: 479, endPoint y: 181, distance: 105.8
click at [1347, 16] on icon "Close" at bounding box center [1350, 14] width 14 height 11
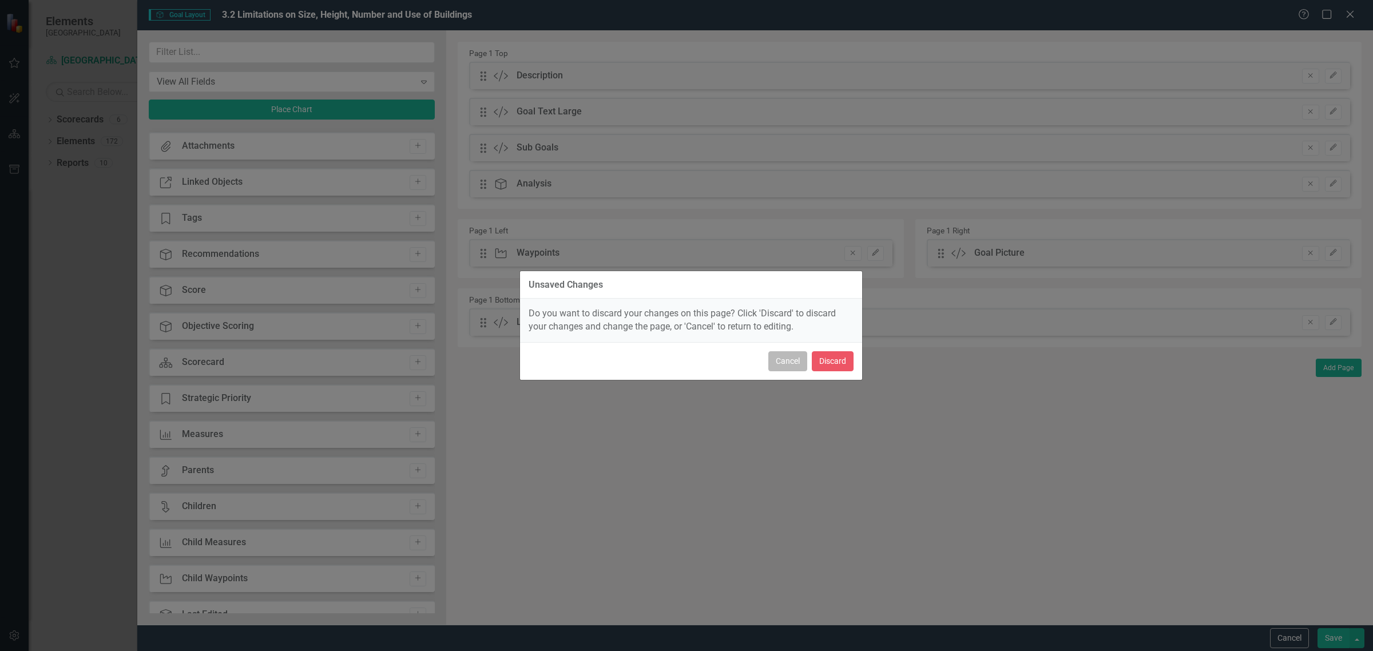
click at [794, 359] on button "Cancel" at bounding box center [787, 361] width 39 height 20
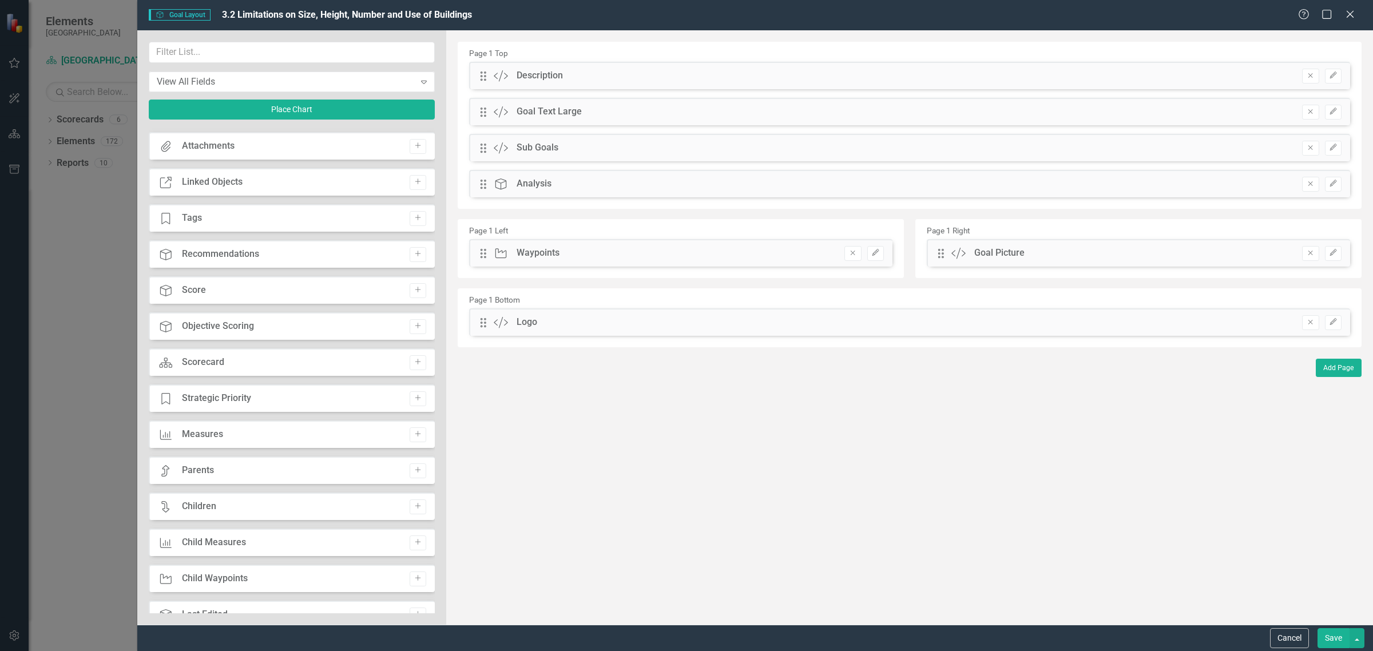
click at [1325, 640] on button "Save" at bounding box center [1334, 638] width 32 height 20
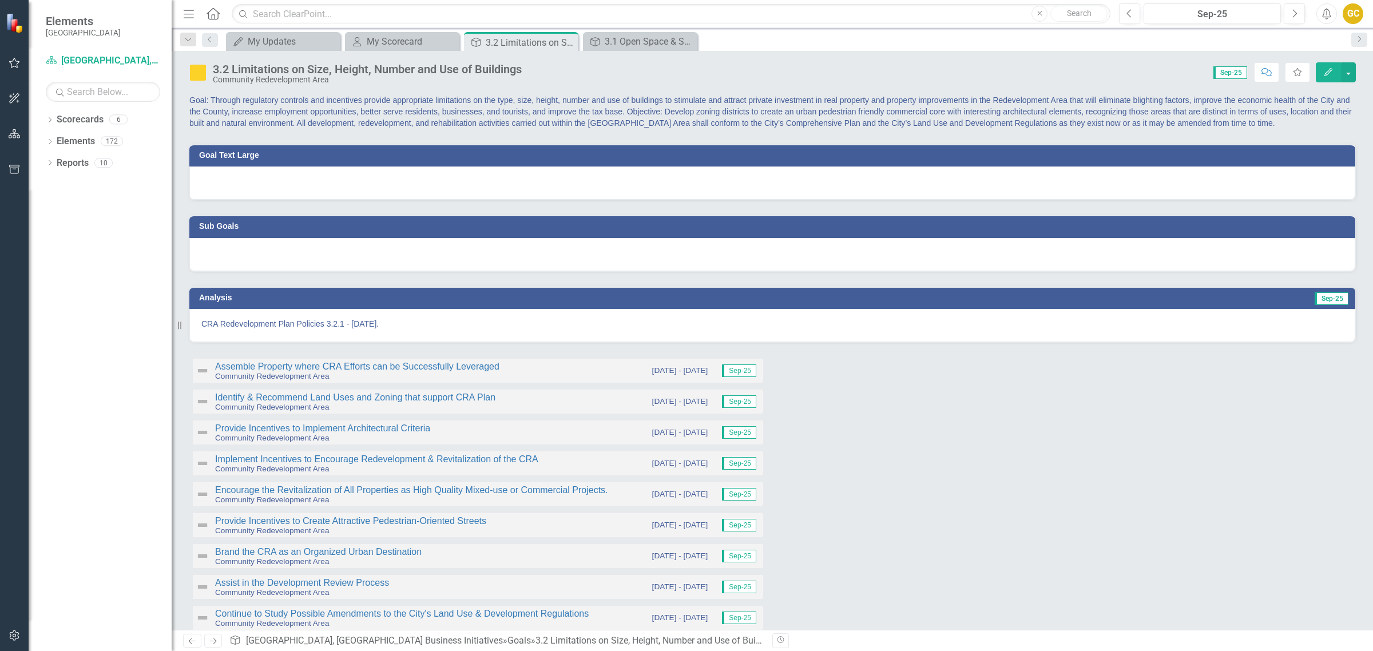
click at [435, 116] on span "Goal: Through regulatory controls and incentives provide appropriate limitation…" at bounding box center [770, 112] width 1163 height 32
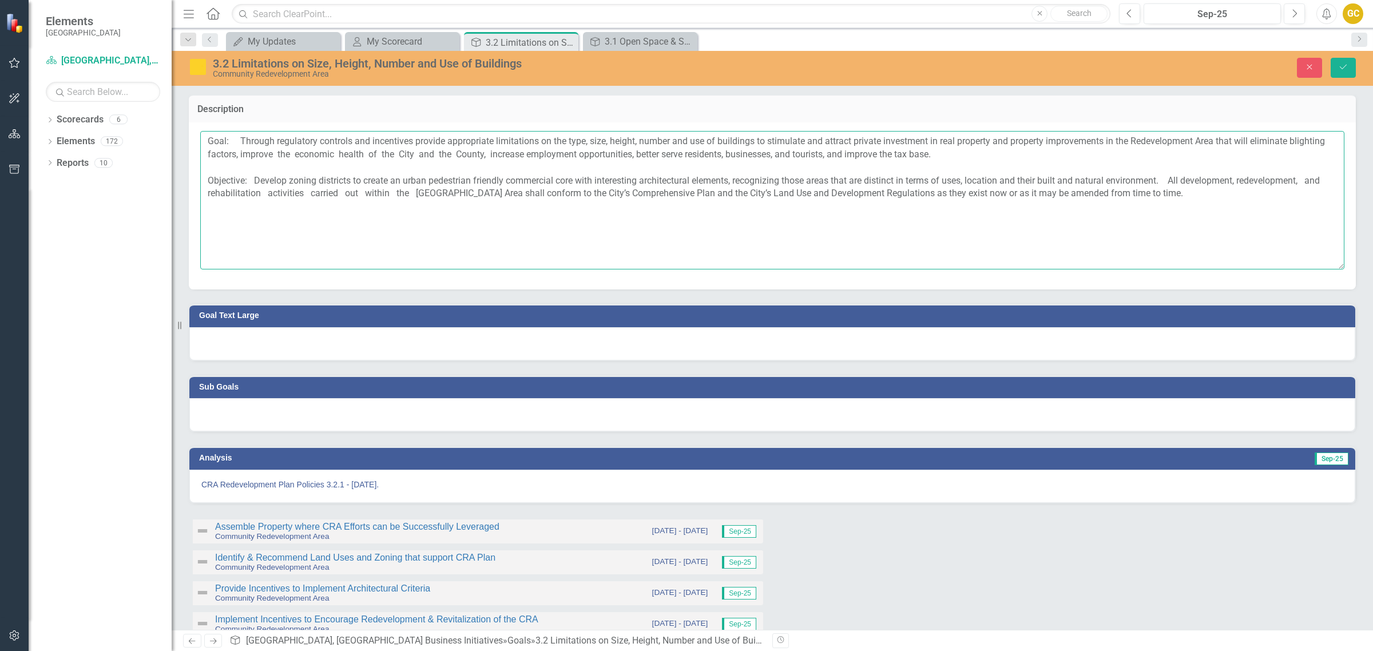
drag, startPoint x: 207, startPoint y: 138, endPoint x: 989, endPoint y: 156, distance: 781.7
click at [1016, 158] on textarea "Goal: Through regulatory controls and incentives provide appropriate limitation…" at bounding box center [772, 200] width 1144 height 138
click at [219, 334] on div at bounding box center [772, 343] width 1166 height 33
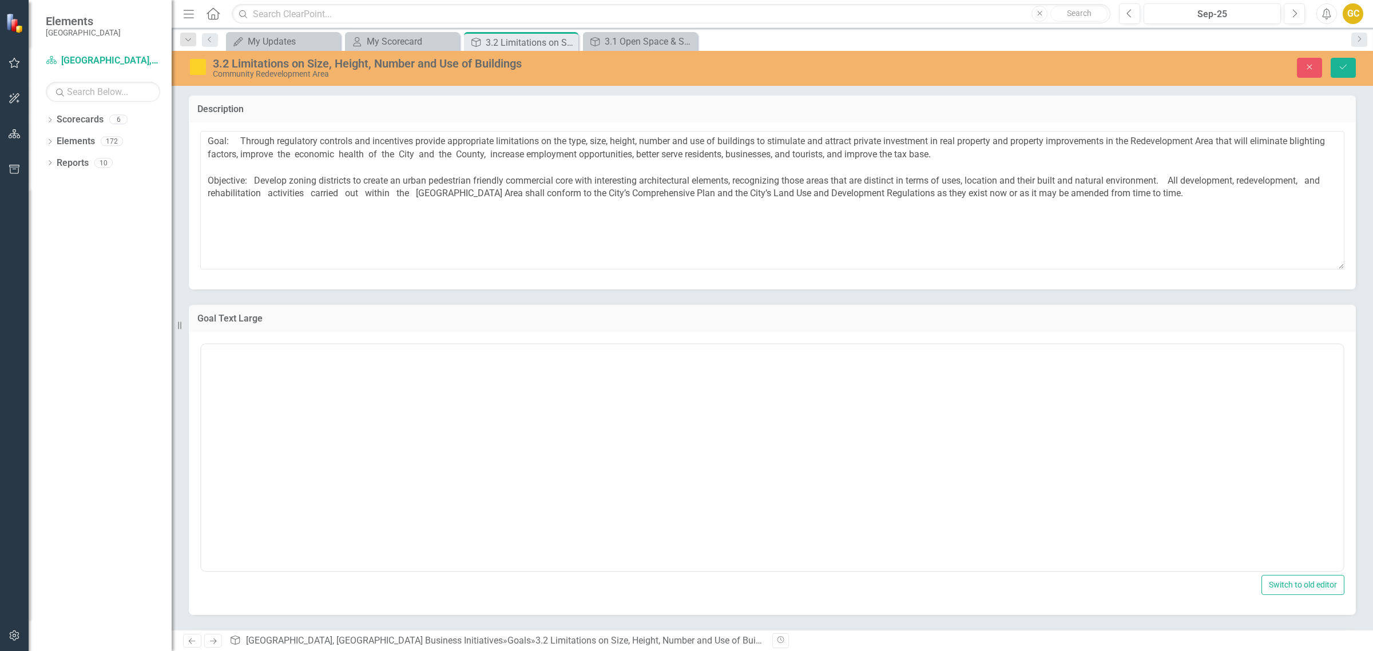
scroll to position [0, 0]
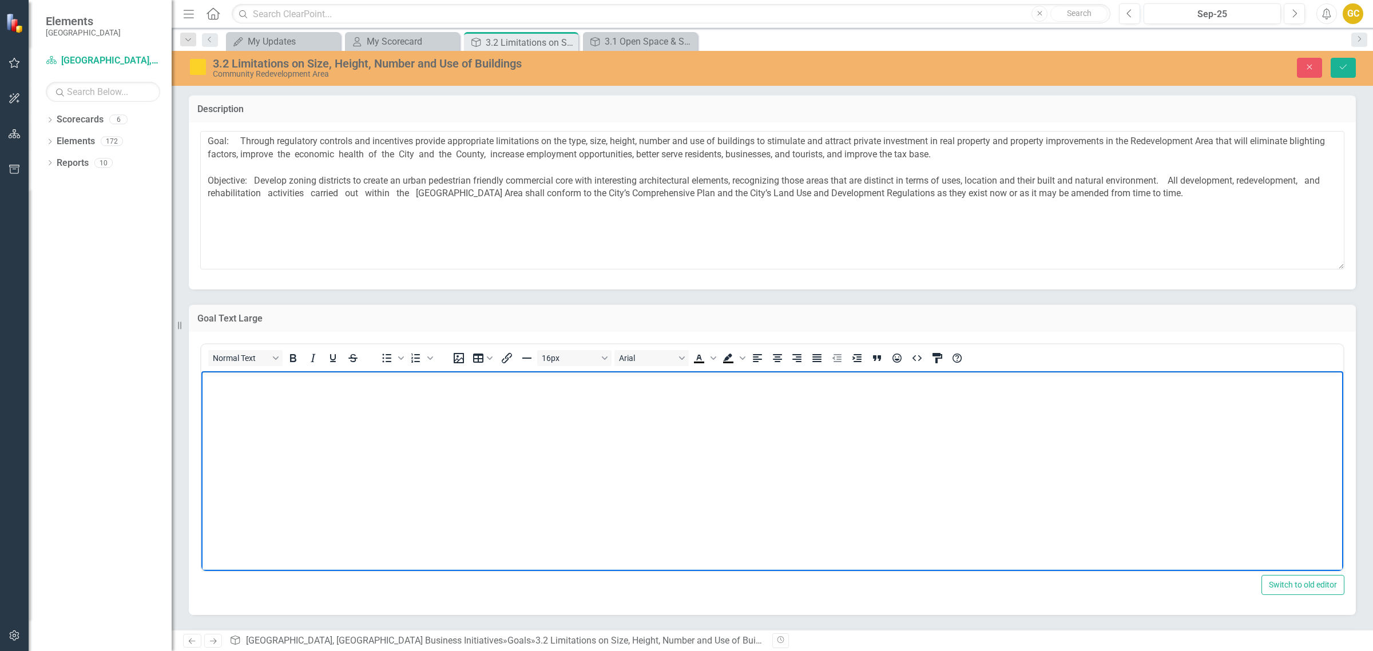
paste body "Rich Text Area. Press ALT-0 for help."
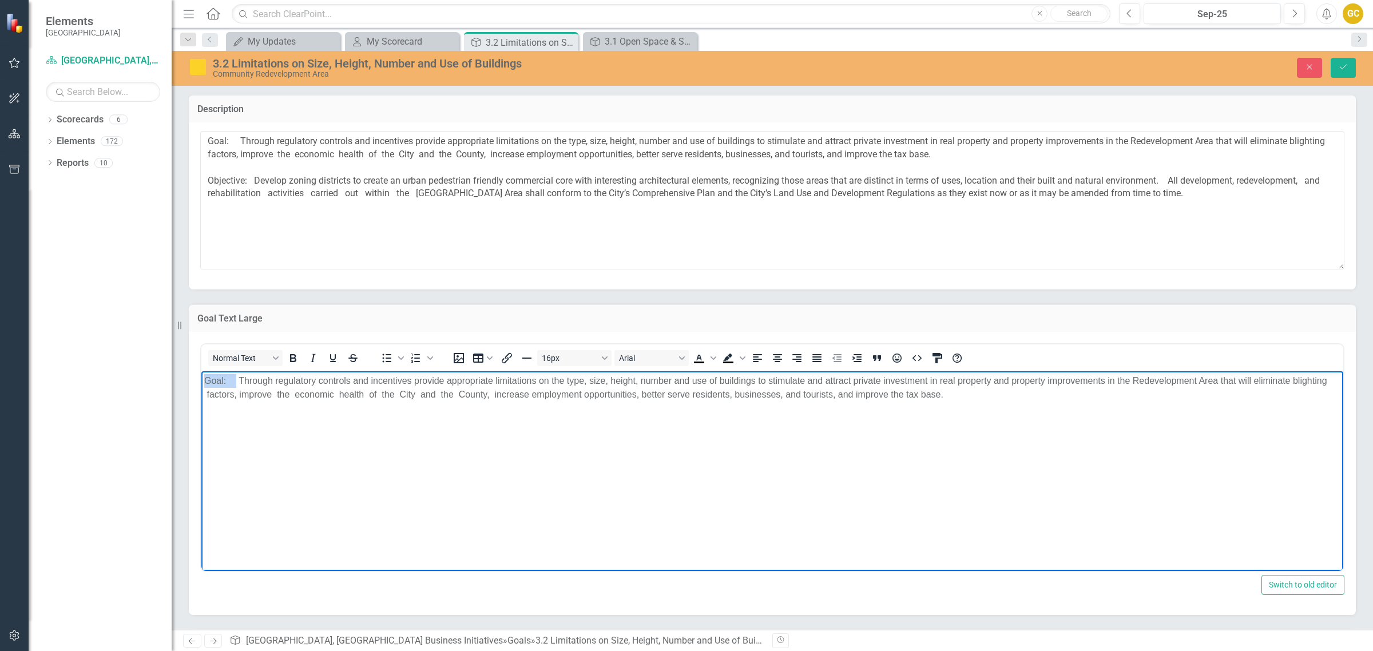
drag, startPoint x: 237, startPoint y: 379, endPoint x: 187, endPoint y: 374, distance: 50.0
click at [201, 374] on html "Goal: Through regulatory controls and incentives provide appropriate limitation…" at bounding box center [772, 457] width 1142 height 172
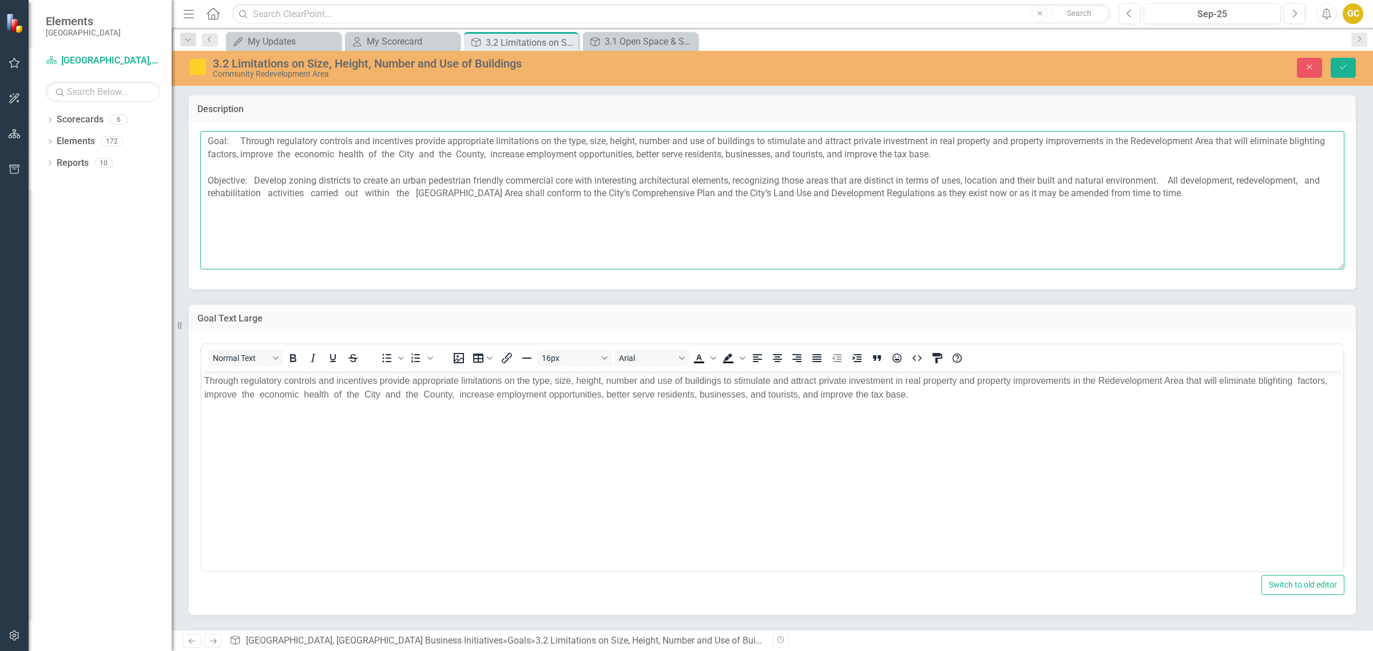
drag, startPoint x: 202, startPoint y: 174, endPoint x: 1220, endPoint y: 199, distance: 1018.7
click at [1307, 193] on textarea "Goal: Through regulatory controls and incentives provide appropriate limitation…" at bounding box center [772, 200] width 1144 height 138
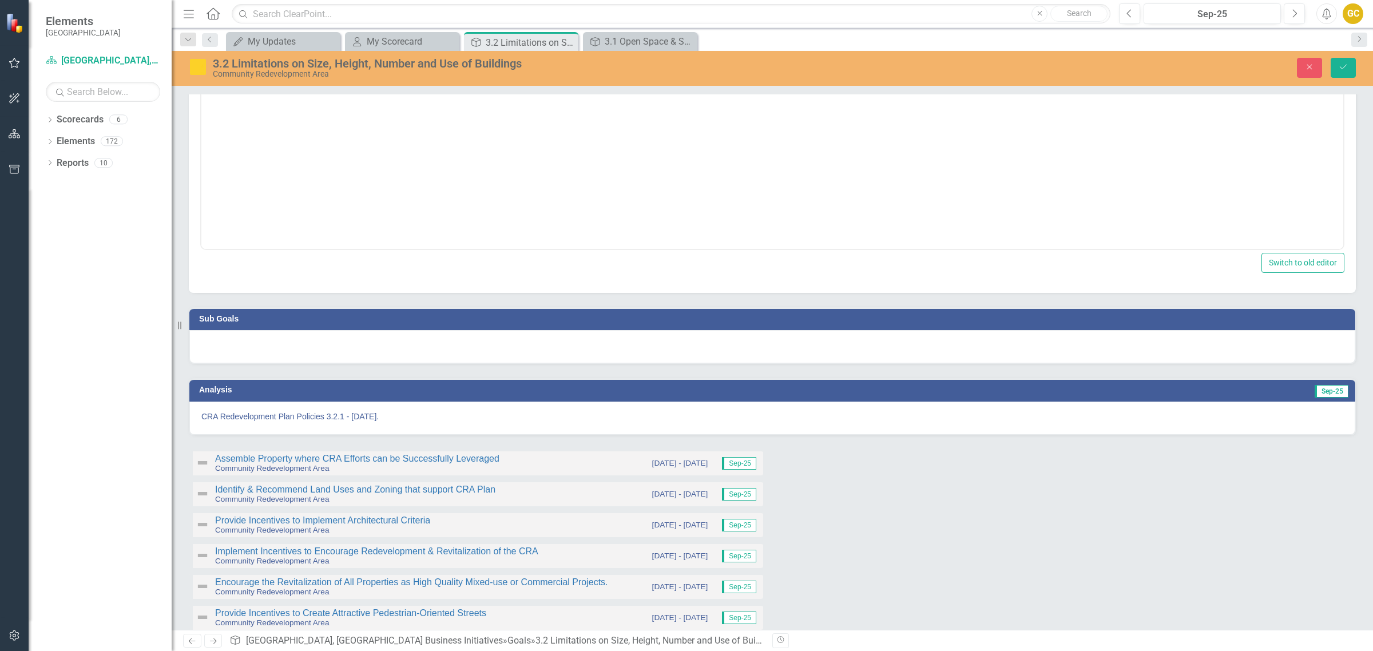
scroll to position [295, 0]
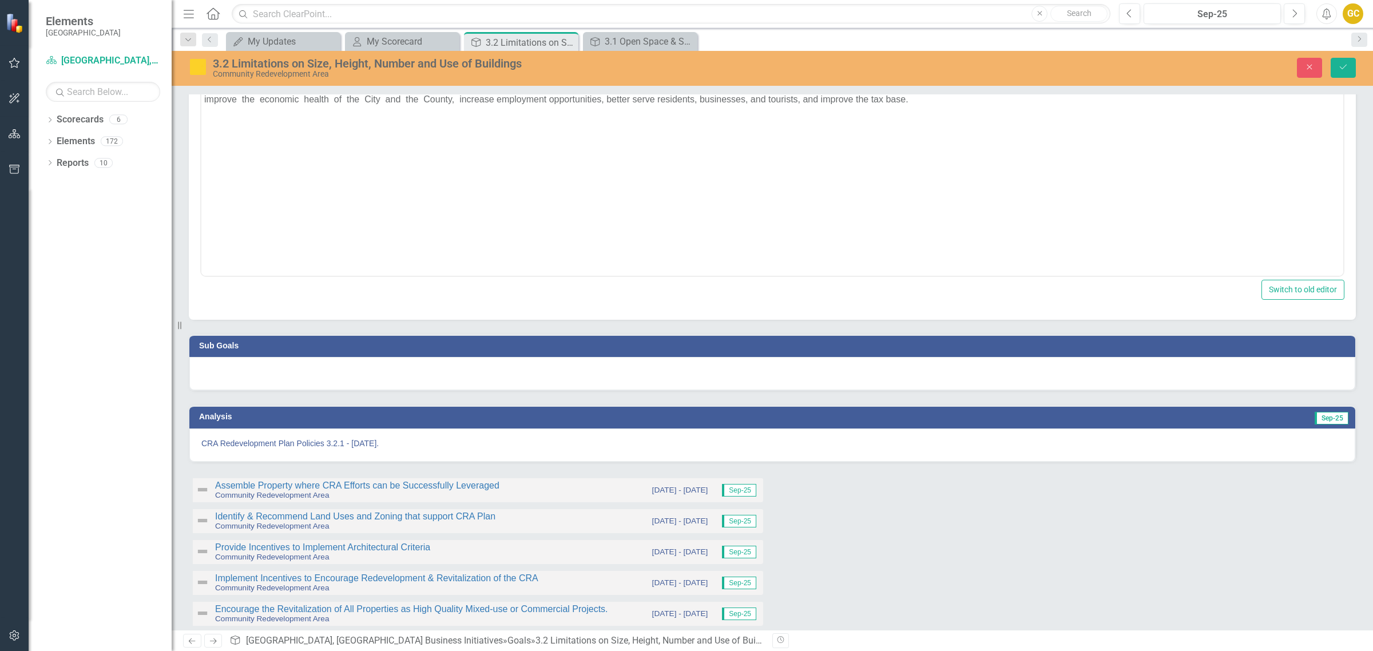
click at [219, 372] on div at bounding box center [772, 373] width 1166 height 33
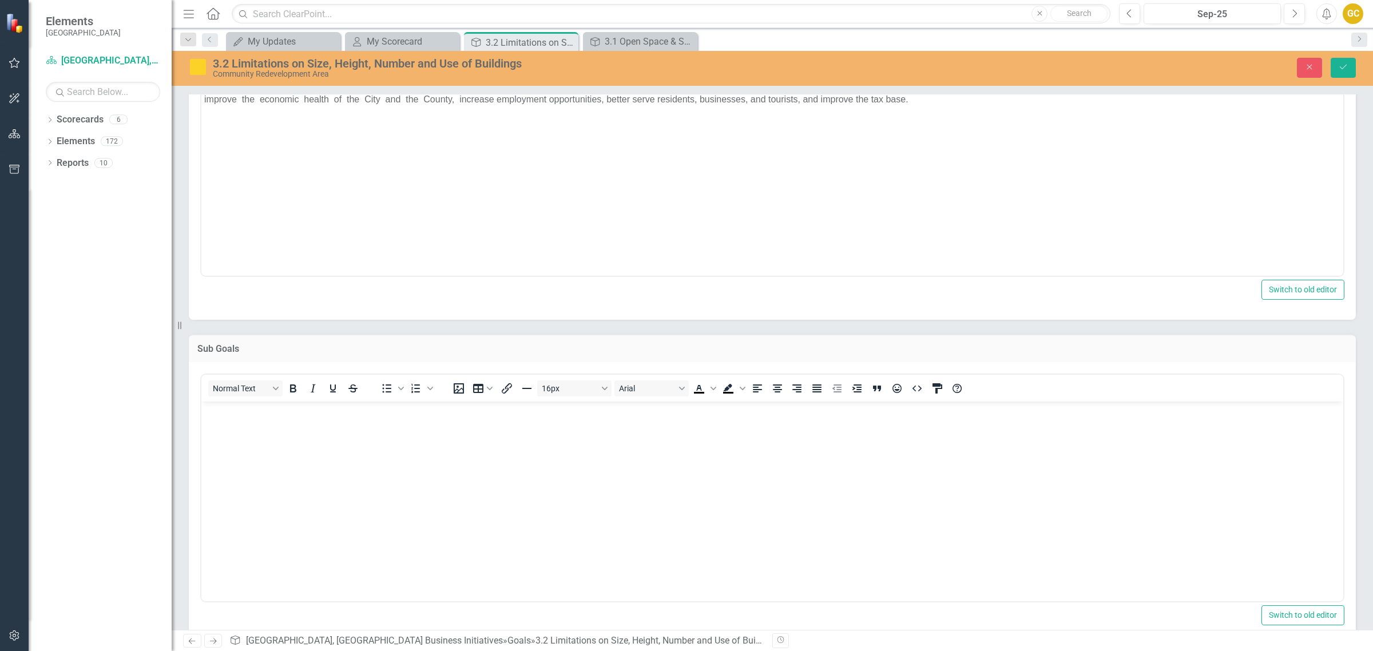
scroll to position [0, 0]
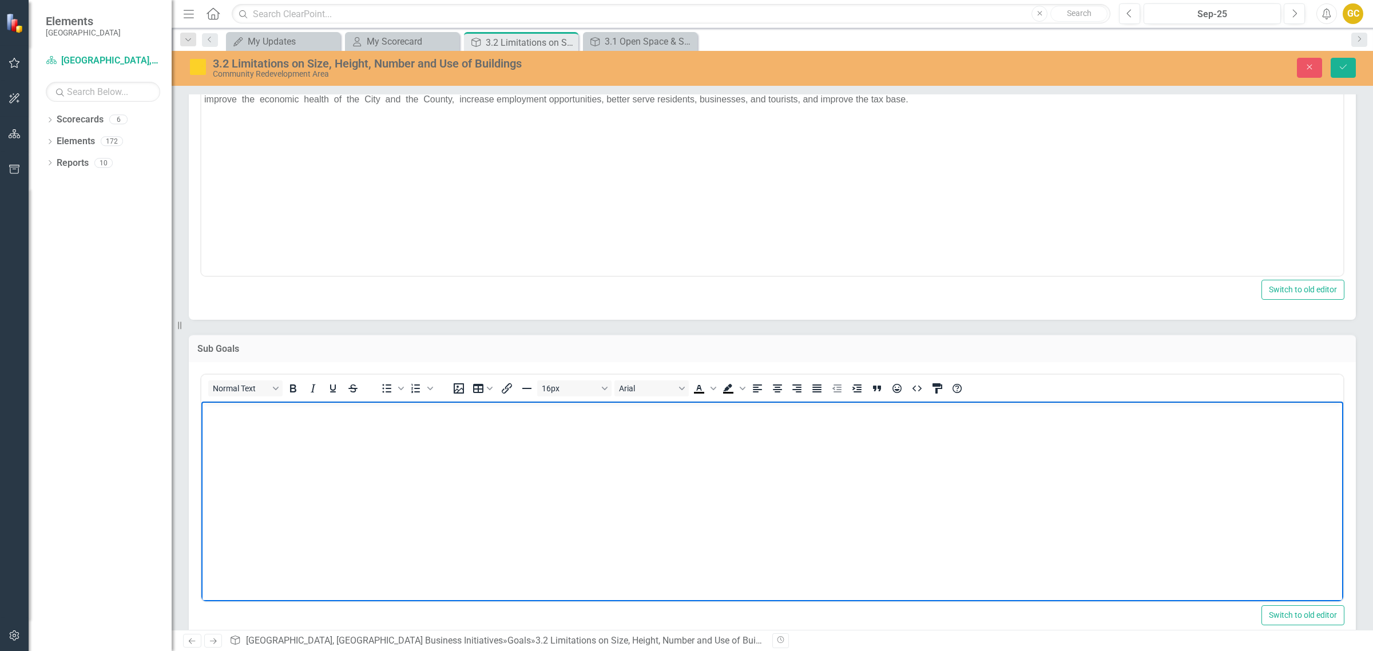
paste body "Rich Text Area. Press ALT-0 for help."
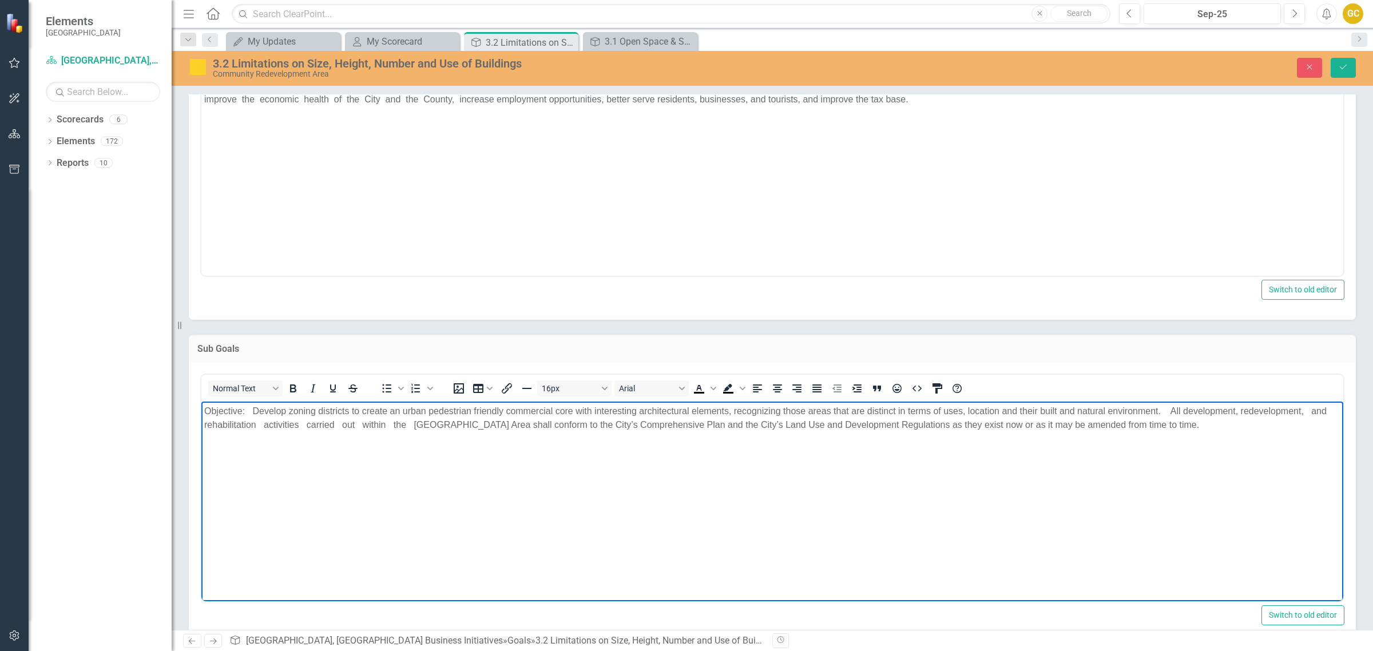
click at [253, 404] on p "Objective: Develop zoning districts to create an urban pedestrian friendly comm…" at bounding box center [772, 417] width 1136 height 27
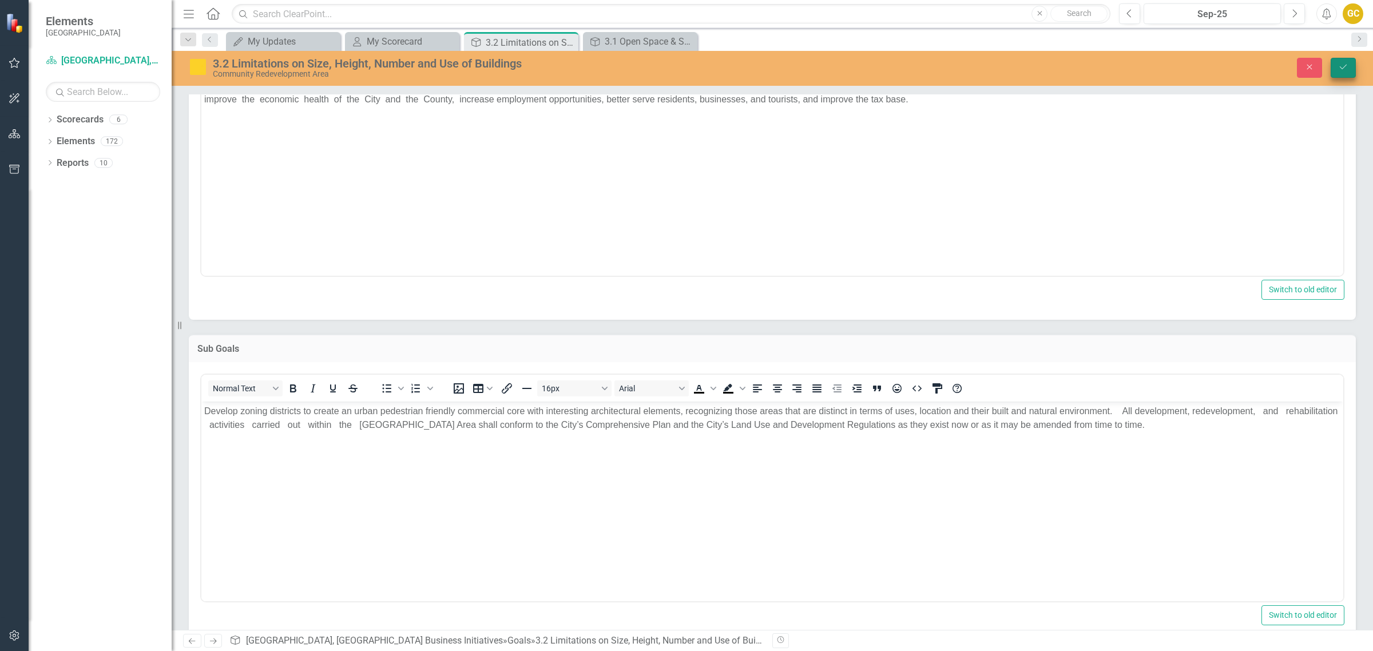
click at [1340, 61] on button "Save" at bounding box center [1343, 68] width 25 height 20
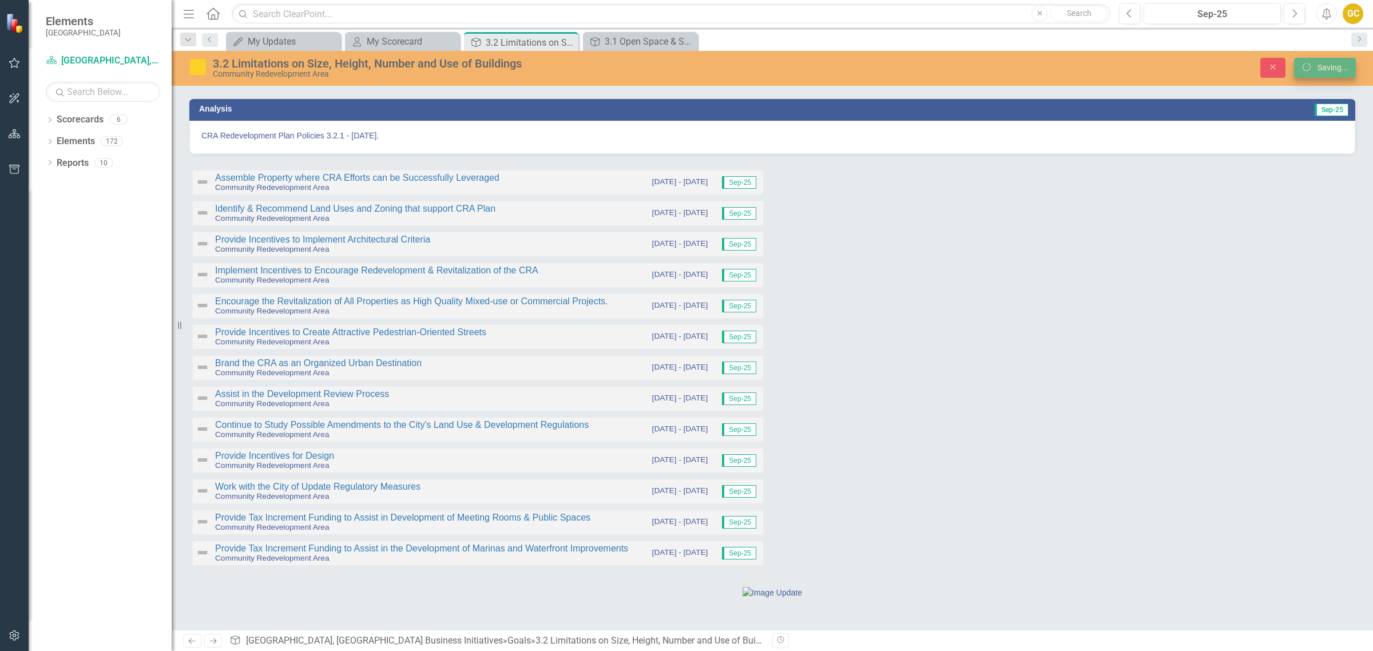
scroll to position [132, 0]
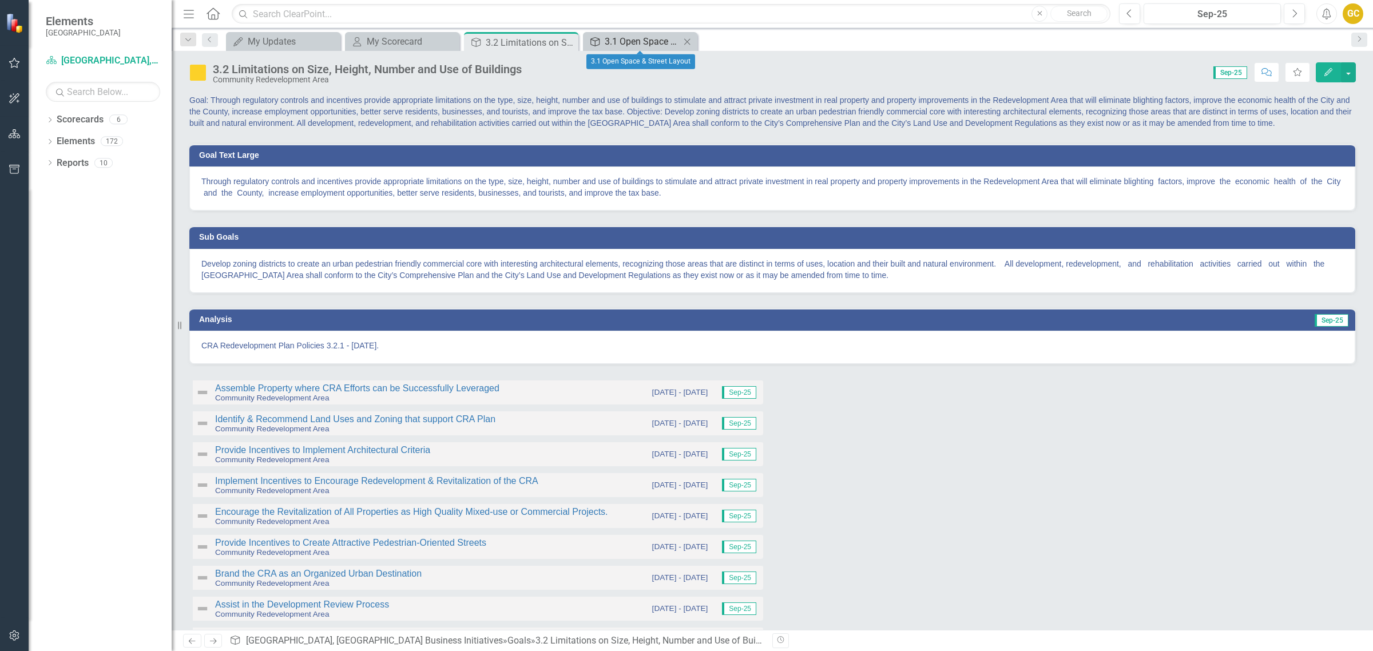
click at [633, 40] on div "3.1 Open Space & Street Layout" at bounding box center [643, 41] width 76 height 14
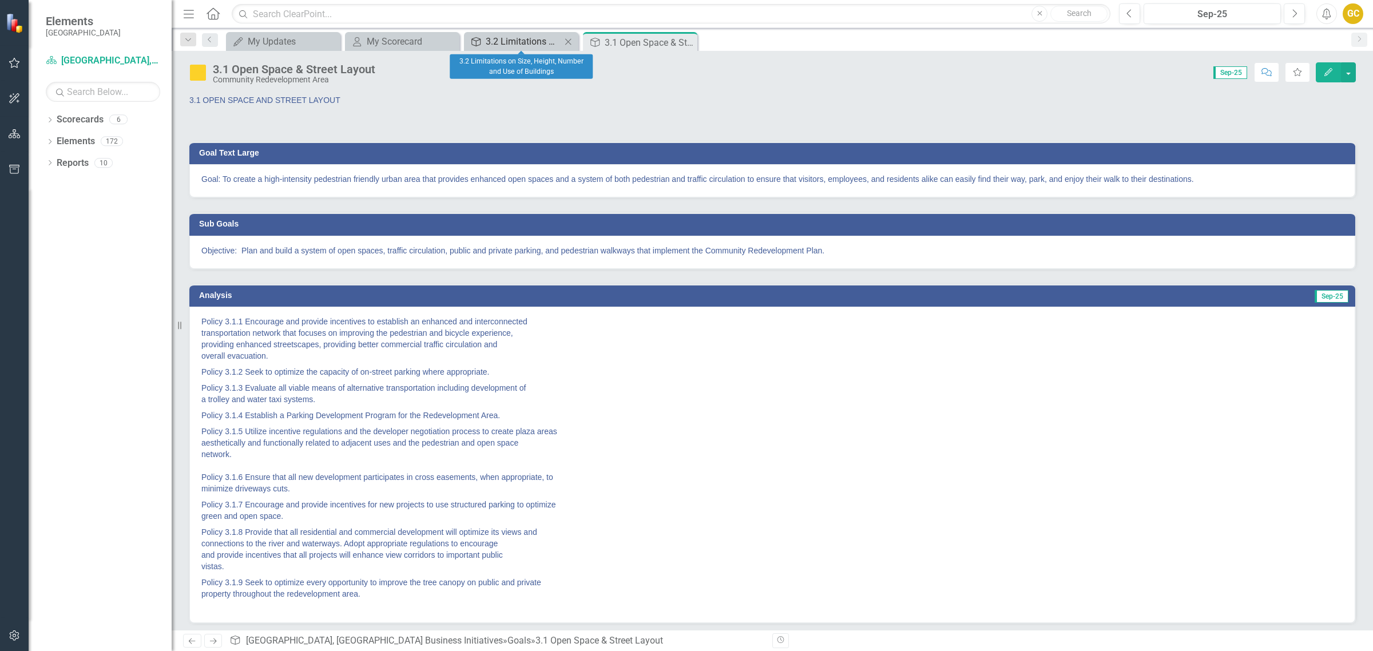
click at [523, 36] on div "3.2 Limitations on Size, Height, Number and Use of Buildings" at bounding box center [524, 41] width 76 height 14
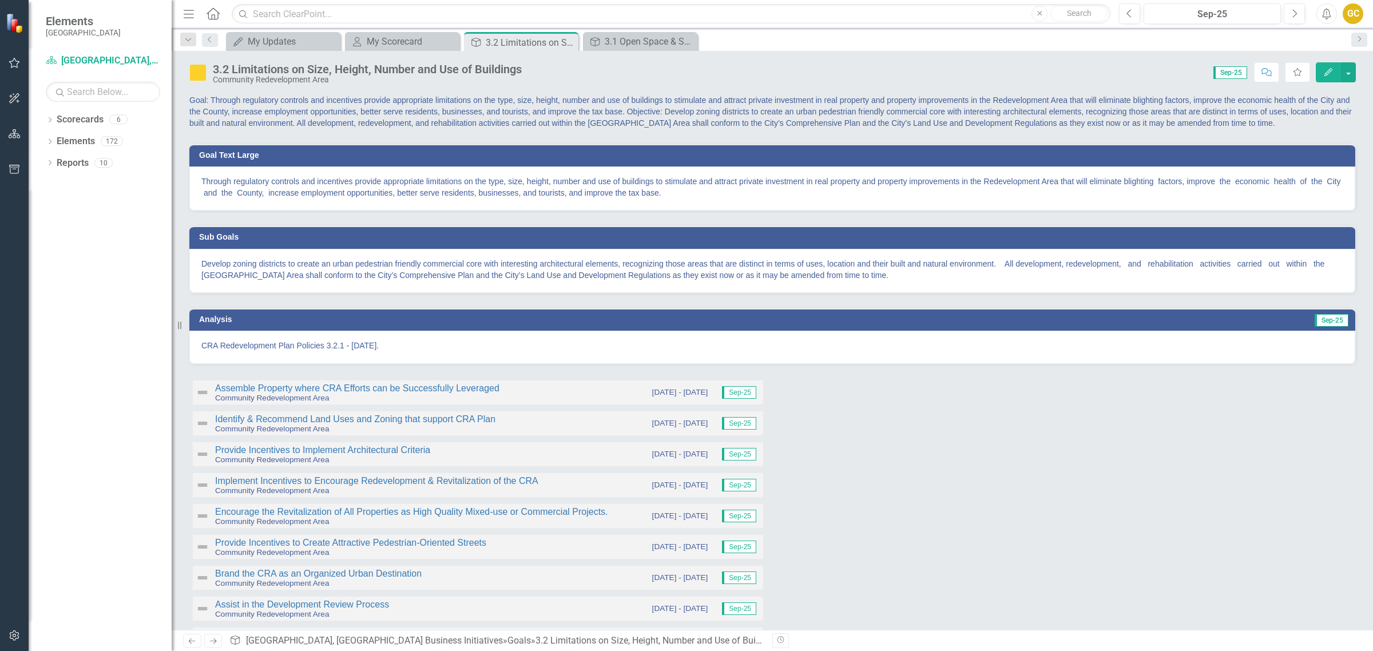
click at [204, 181] on p "Through regulatory controls and incentives provide appropriate limitations on t…" at bounding box center [772, 187] width 1142 height 23
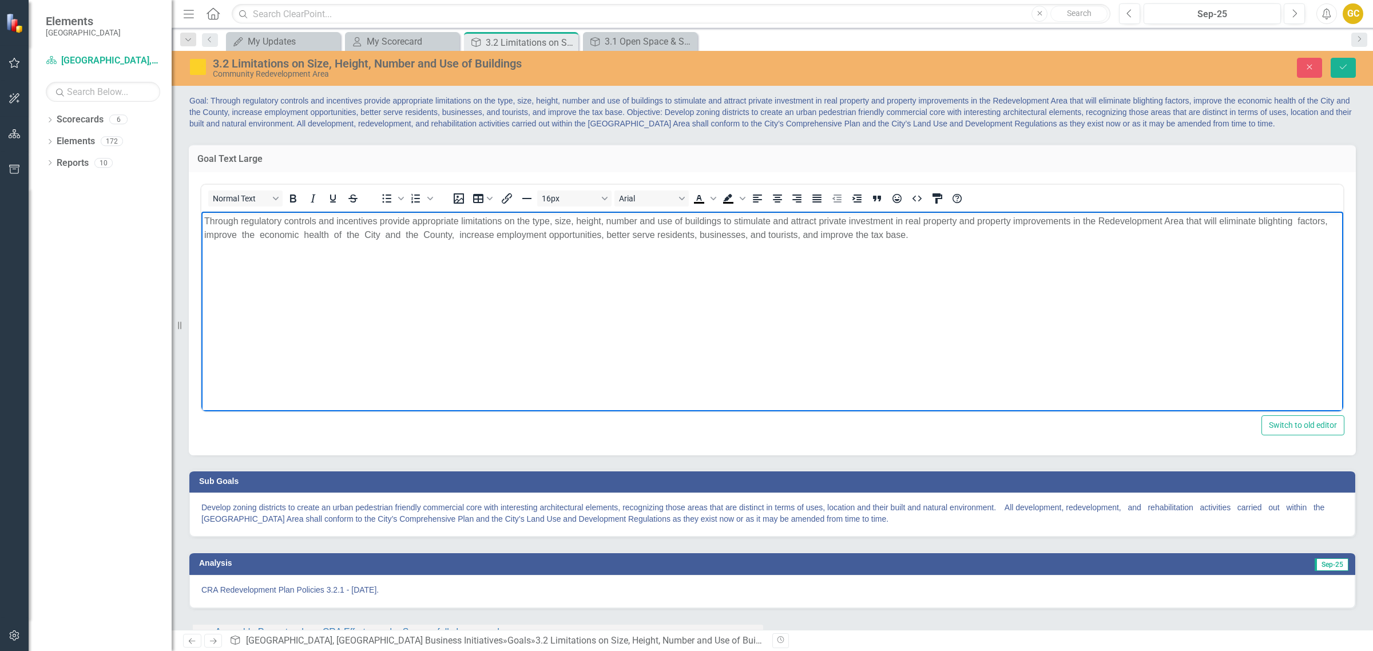
click at [203, 214] on body "Through regulatory controls and incentives provide appropriate limitations on t…" at bounding box center [772, 297] width 1142 height 172
click at [204, 231] on p "Goal: Through regulatory controls and incentives provide appropriate limitation…" at bounding box center [772, 227] width 1136 height 27
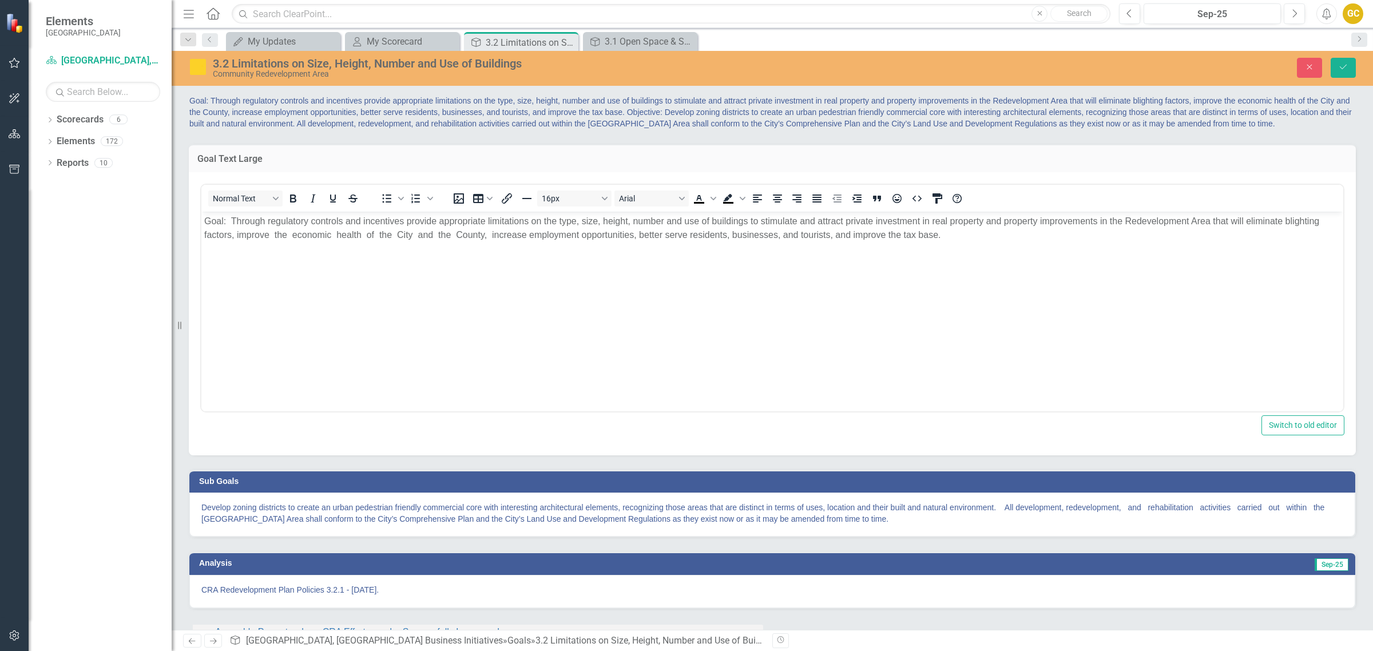
click at [315, 515] on p "Develop zoning districts to create an urban pedestrian friendly commercial core…" at bounding box center [772, 513] width 1142 height 23
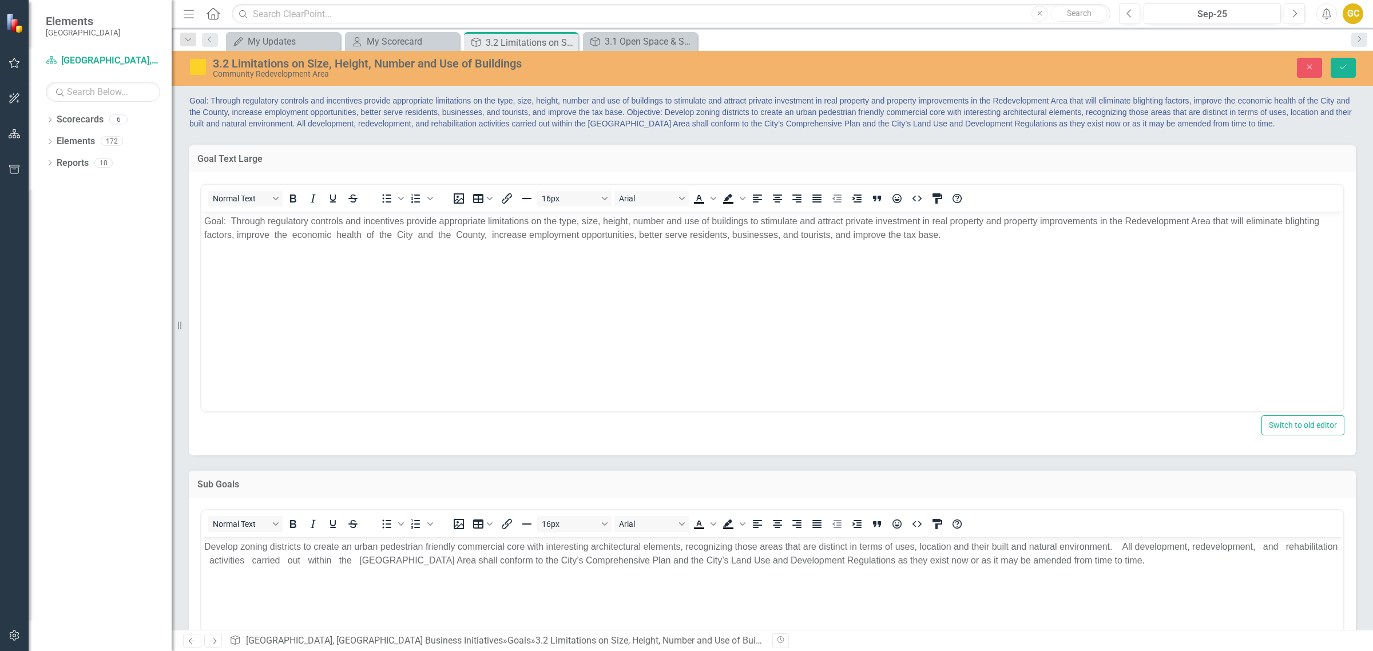
click at [203, 548] on body "Develop zoning districts to create an urban pedestrian friendly commercial core…" at bounding box center [772, 623] width 1142 height 172
click at [1349, 63] on button "Save" at bounding box center [1343, 68] width 25 height 20
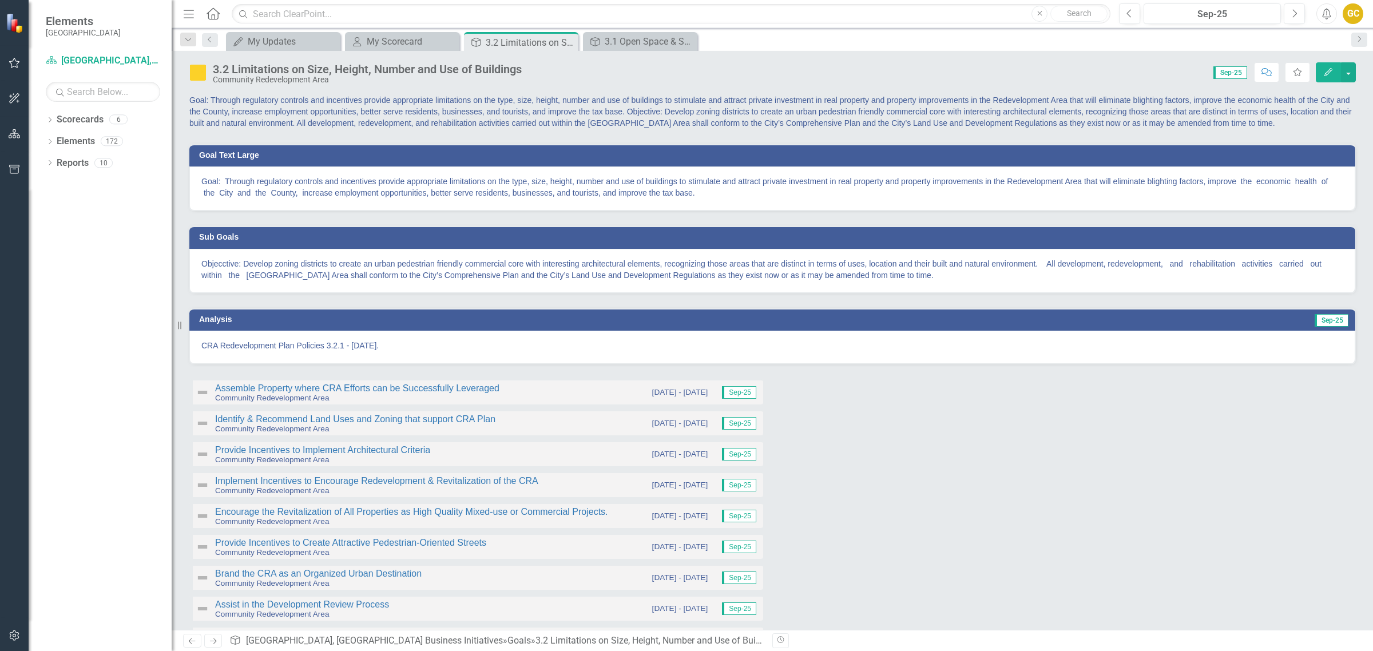
click at [476, 113] on span "Goal: Through regulatory controls and incentives provide appropriate limitation…" at bounding box center [770, 112] width 1163 height 32
click at [476, 114] on span "Goal: Through regulatory controls and incentives provide appropriate limitation…" at bounding box center [770, 112] width 1163 height 32
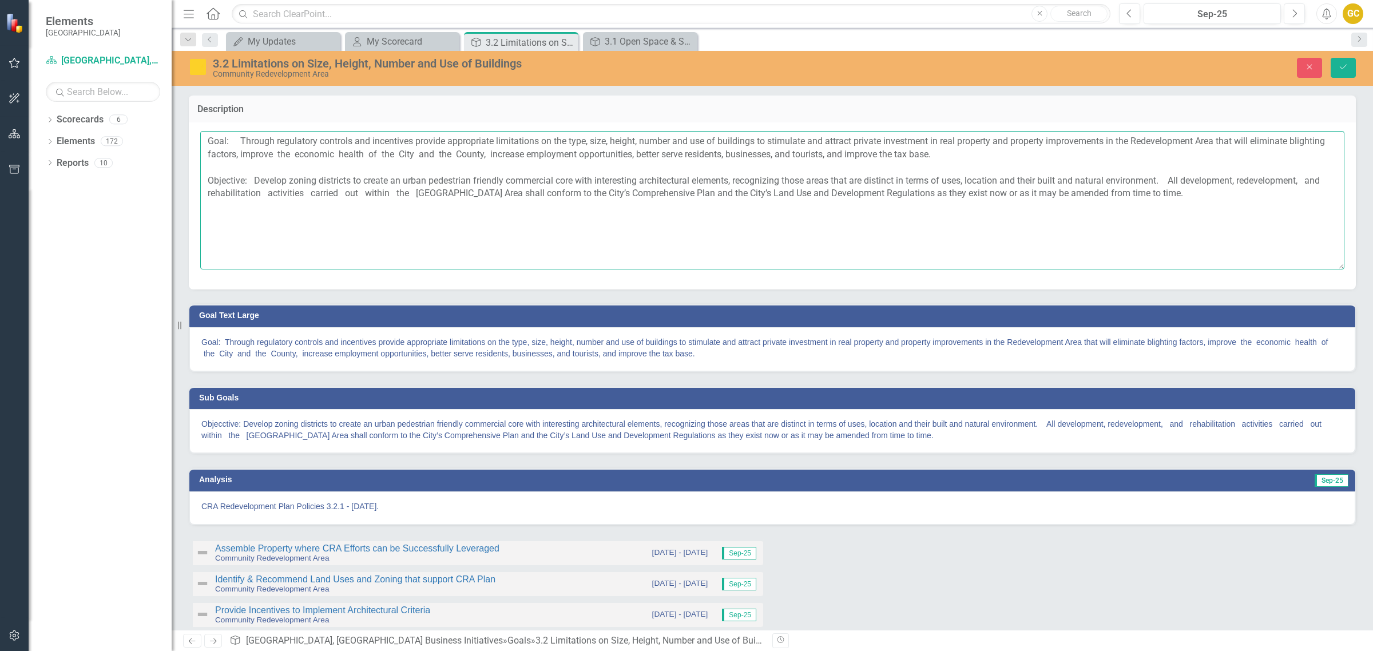
drag, startPoint x: 207, startPoint y: 138, endPoint x: 1276, endPoint y: 196, distance: 1070.8
click at [1276, 196] on textarea "Goal: Through regulatory controls and incentives provide appropriate limitation…" at bounding box center [772, 200] width 1144 height 138
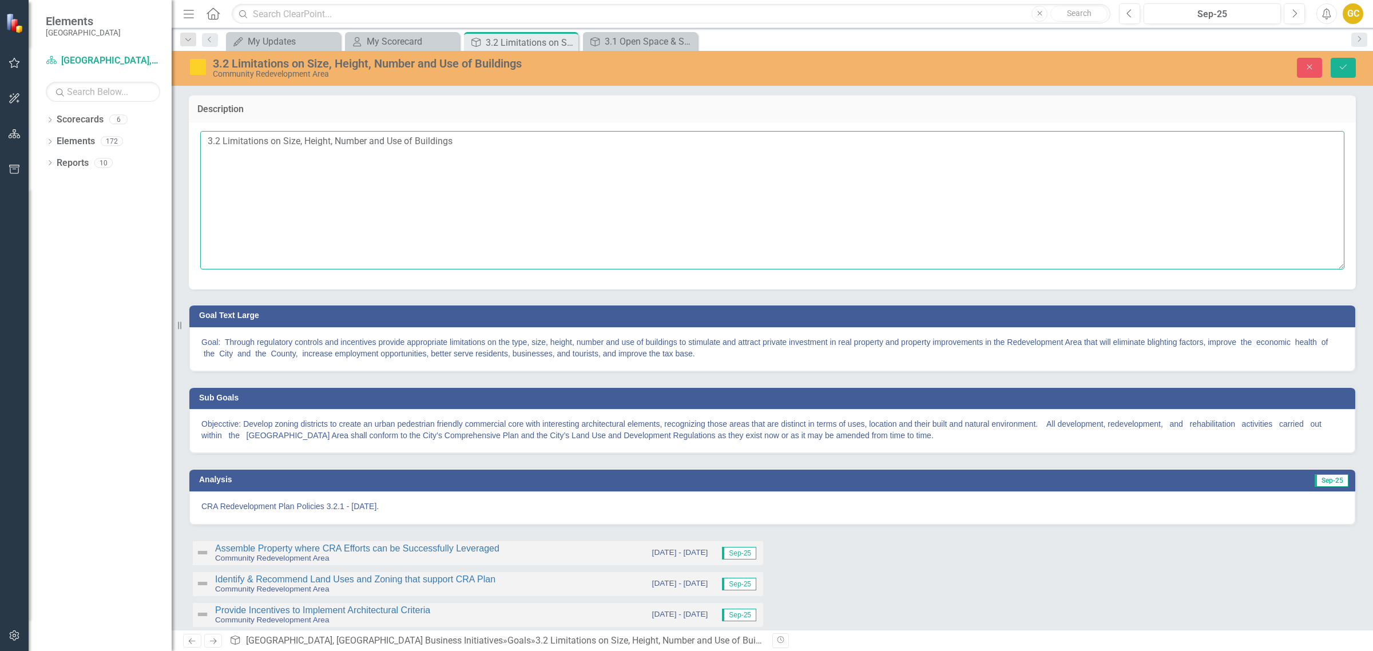
type textarea "3.2 Limitations on Size, Height, Number and Use of Buildings"
drag, startPoint x: 981, startPoint y: 161, endPoint x: 1344, endPoint y: 73, distance: 373.8
click at [1344, 73] on button "Save" at bounding box center [1343, 68] width 25 height 20
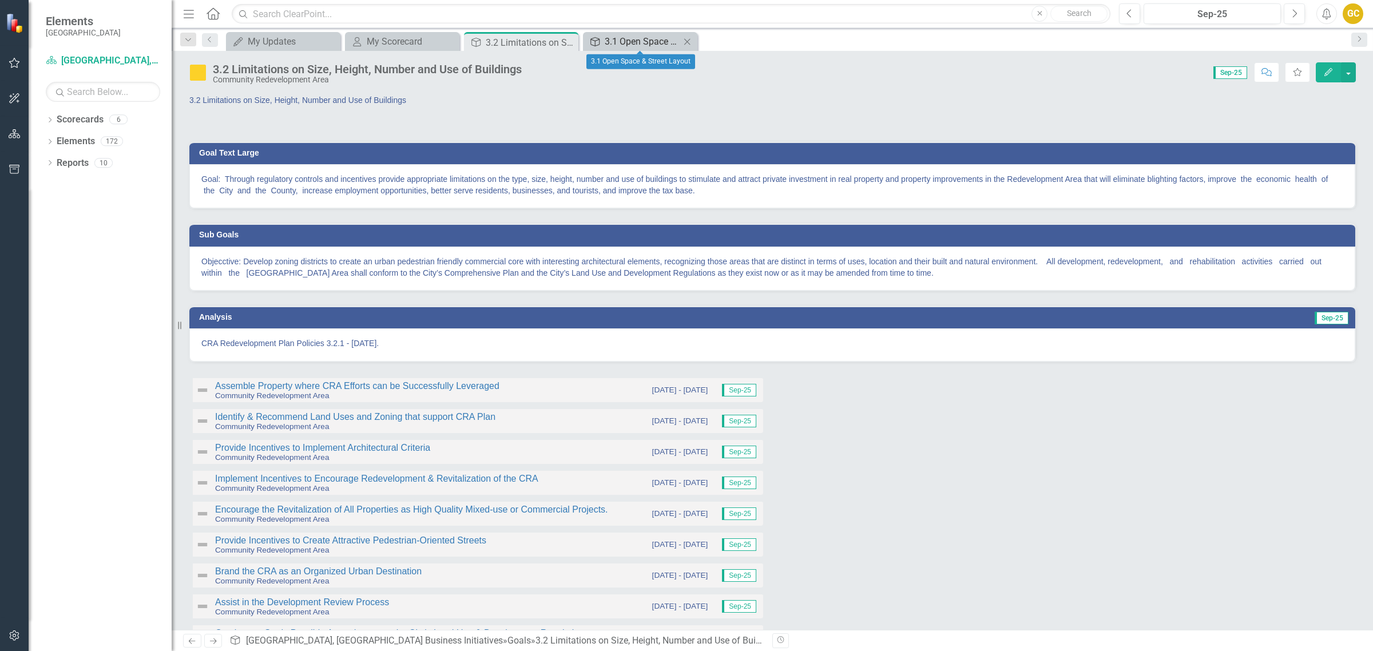
click at [657, 41] on div "3.1 Open Space & Street Layout" at bounding box center [643, 41] width 76 height 14
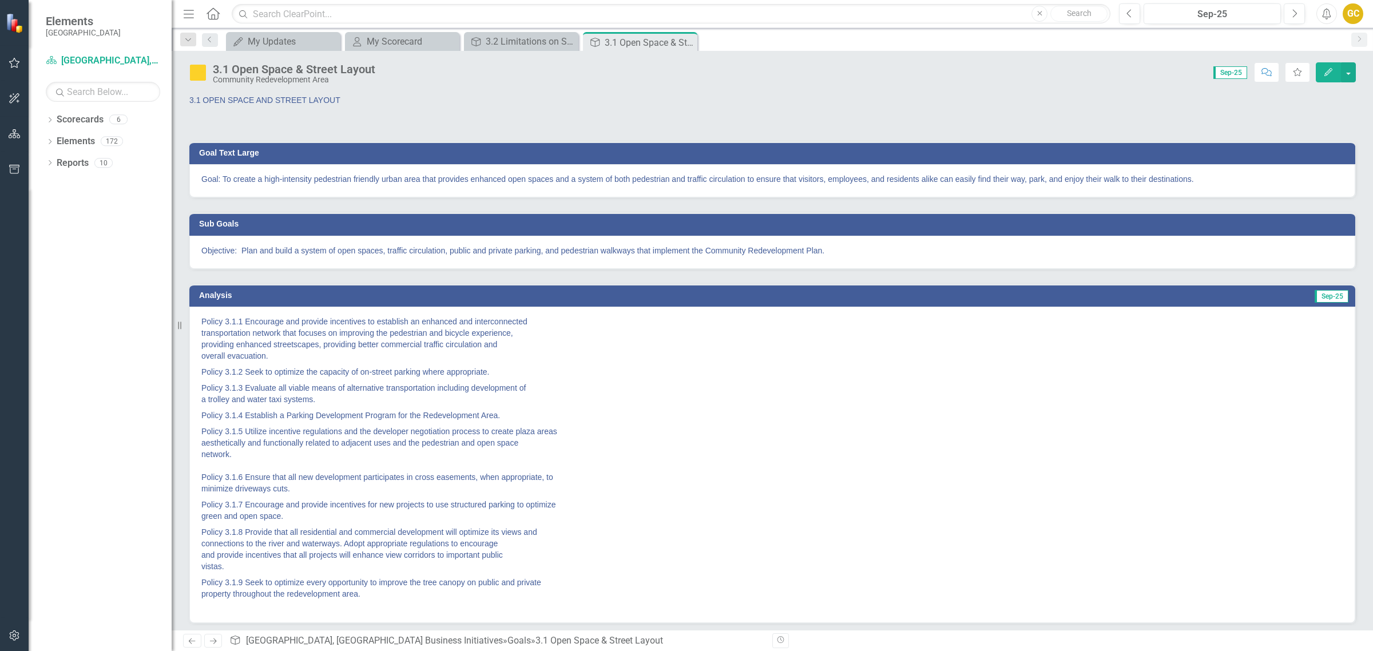
click at [248, 96] on span "3.1 OPEN SPACE AND STREET LAYOUT" at bounding box center [264, 100] width 151 height 9
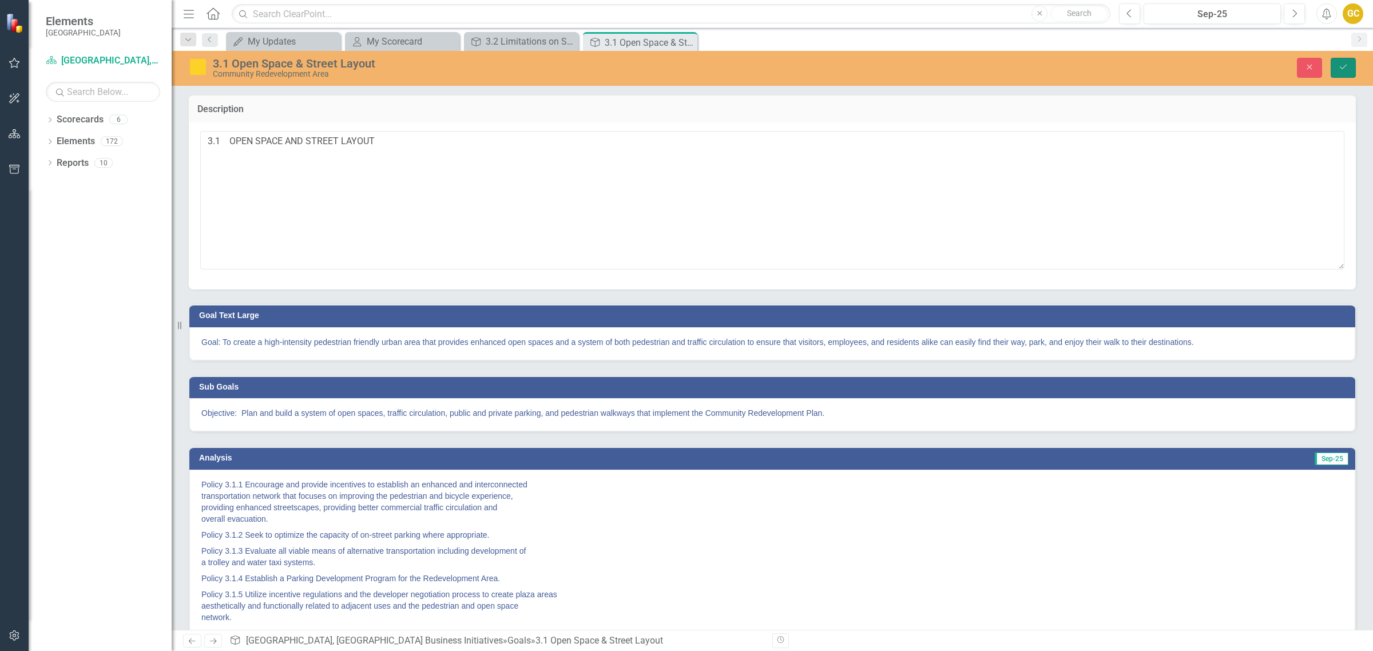
click at [1342, 66] on icon "Save" at bounding box center [1343, 67] width 10 height 8
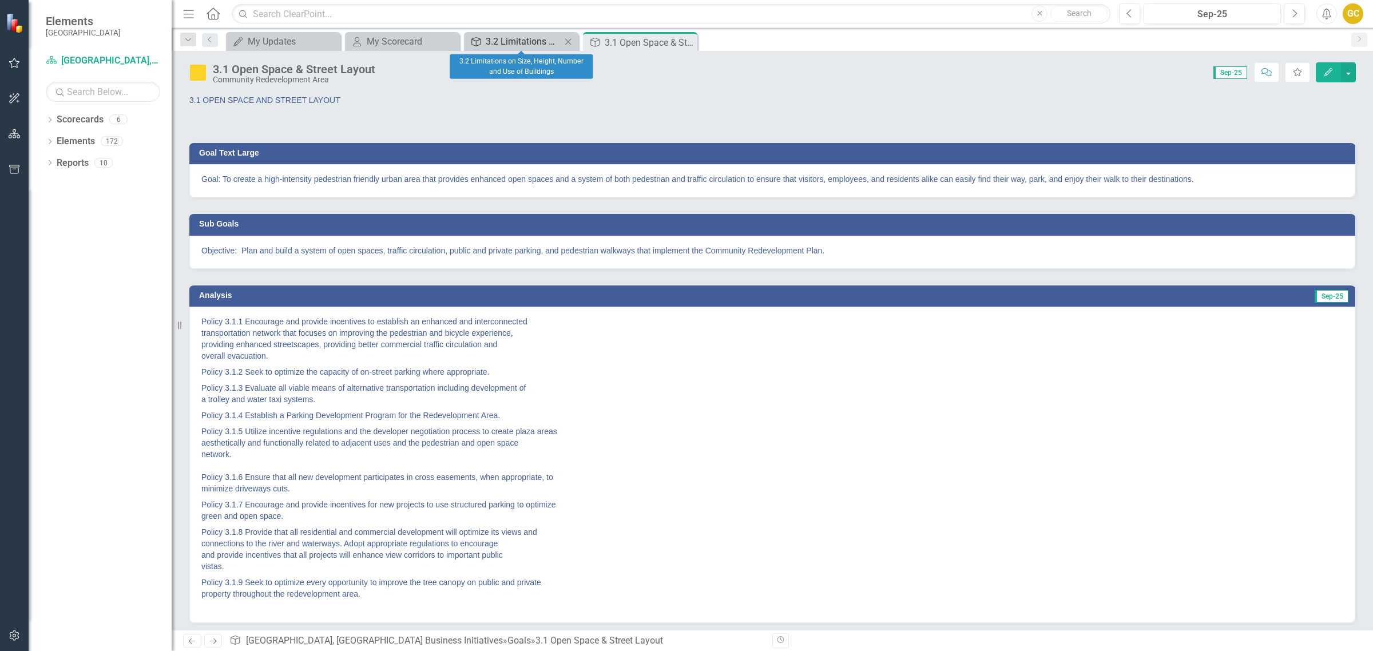
click at [525, 36] on div "3.2 Limitations on Size, Height, Number and Use of Buildings" at bounding box center [524, 41] width 76 height 14
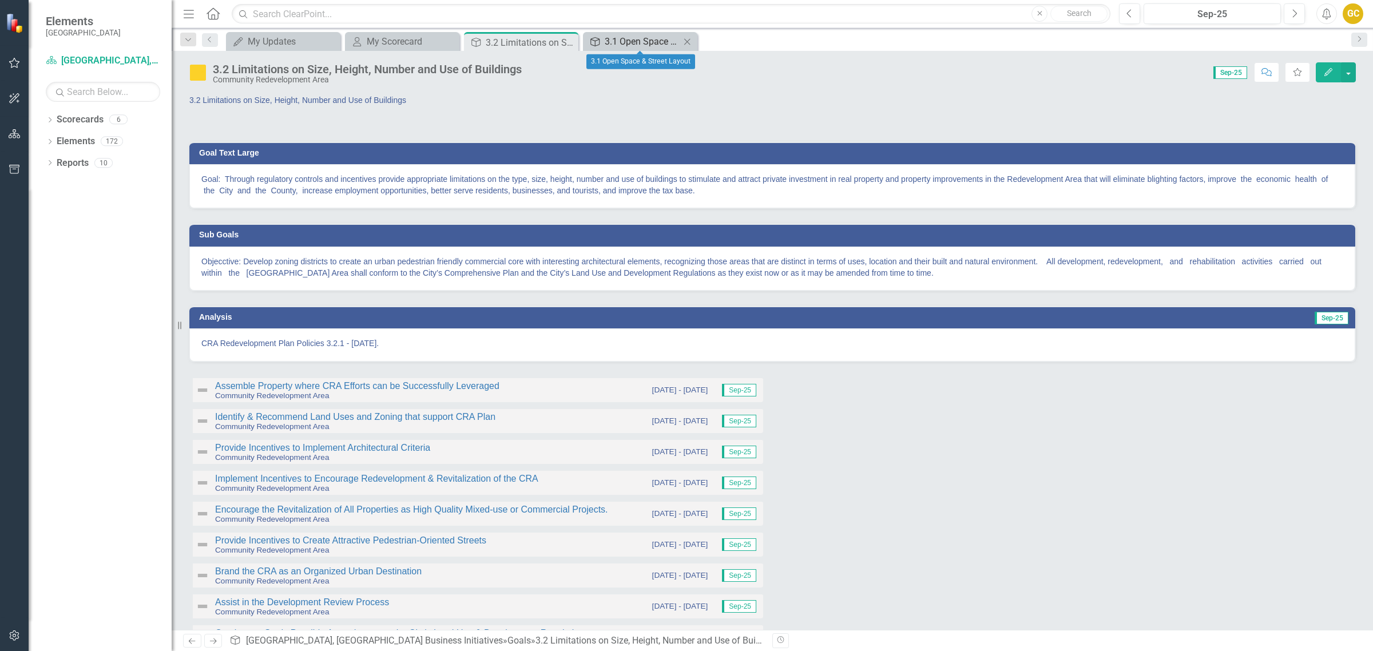
click at [630, 35] on div "3.1 Open Space & Street Layout" at bounding box center [643, 41] width 76 height 14
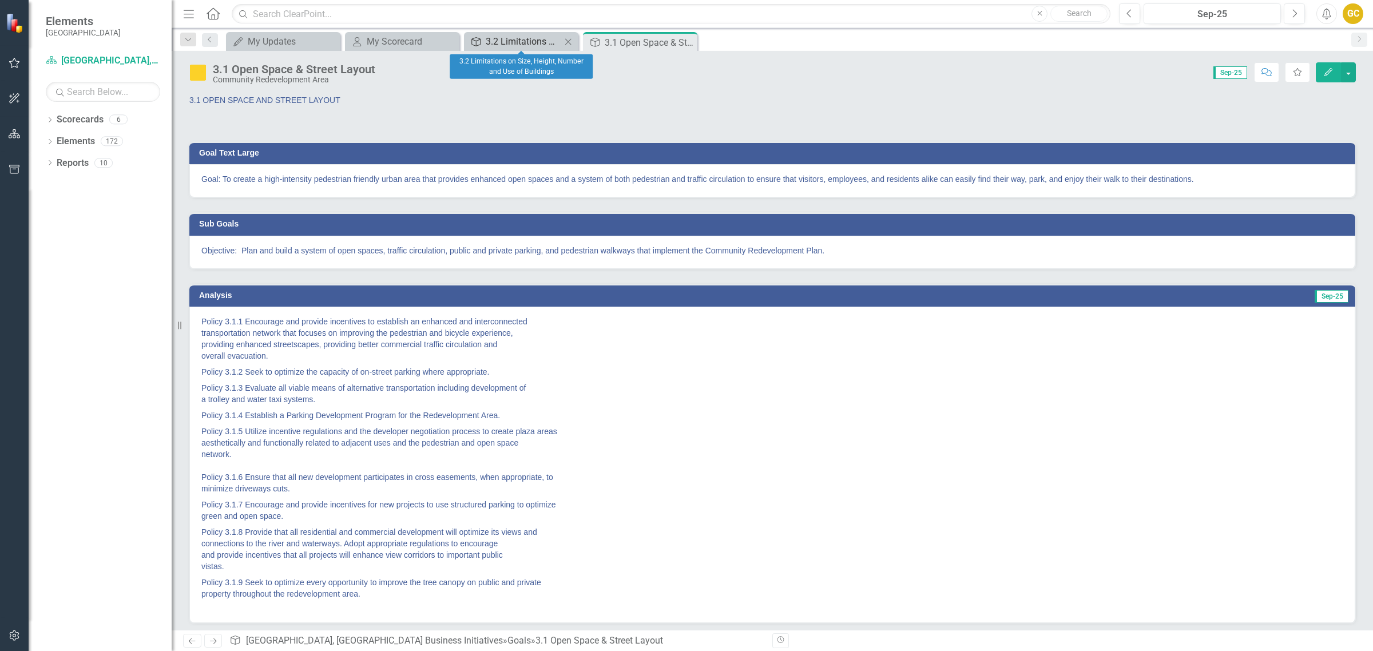
click at [524, 41] on div "3.2 Limitations on Size, Height, Number and Use of Buildings" at bounding box center [524, 41] width 76 height 14
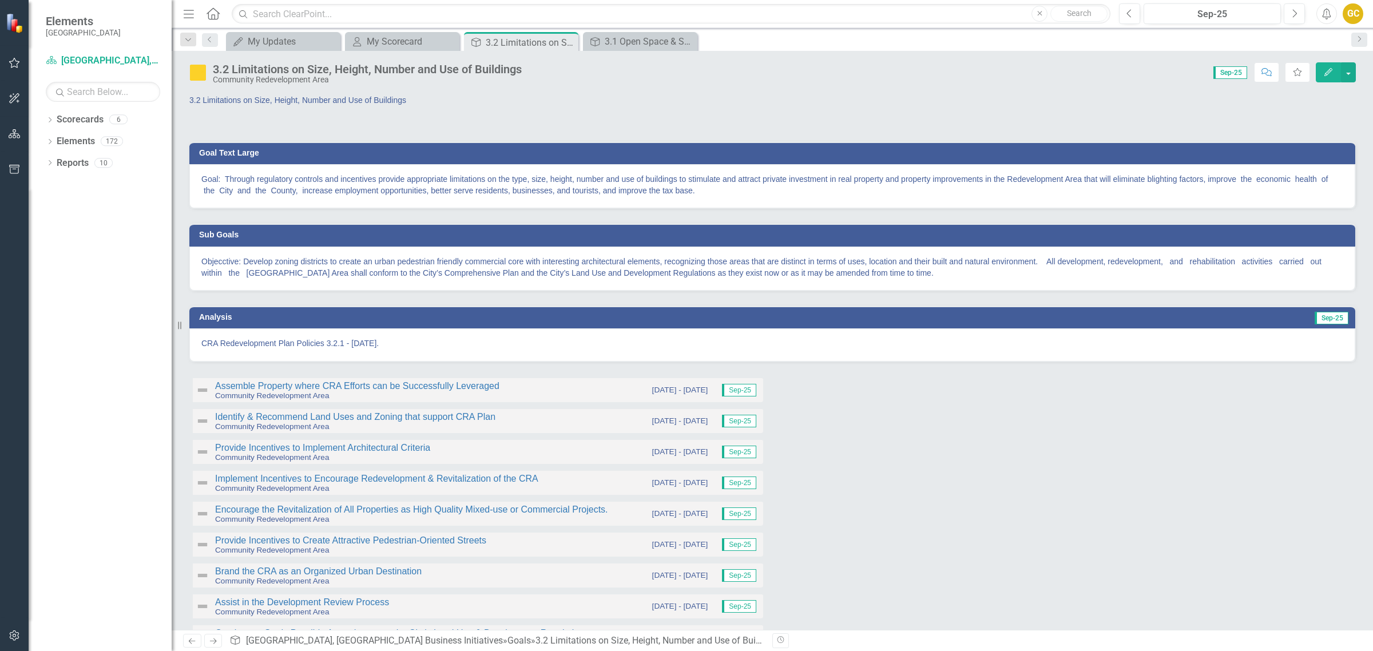
click at [212, 99] on span "3.2 Limitations on Size, Height, Number and Use of Buildings" at bounding box center [297, 100] width 217 height 9
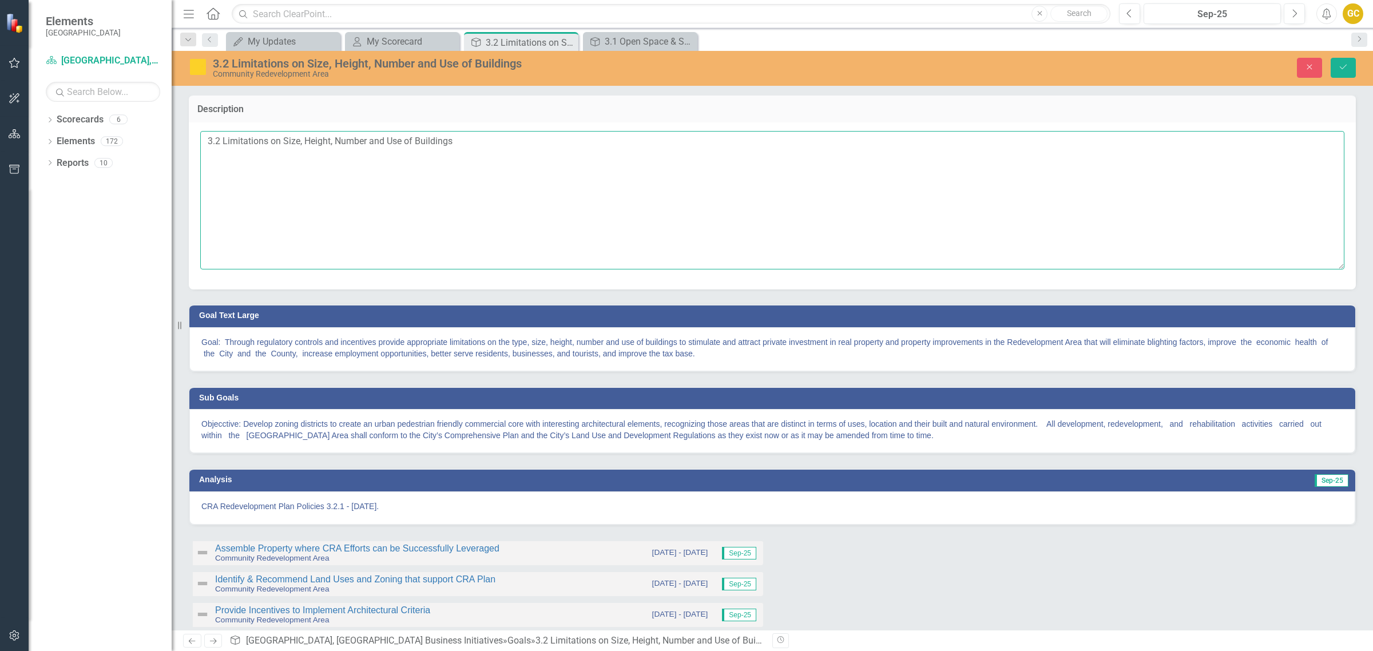
drag, startPoint x: 222, startPoint y: 141, endPoint x: 461, endPoint y: 133, distance: 238.7
click at [465, 136] on textarea "3.2 Limitations on Size, Height, Number and Use of Buildings" at bounding box center [772, 200] width 1144 height 138
type textarea "3.2 LIMITATIONS ON SIZE, HEIGHT, NUMBER AND USE OF BUILDINGS"
click at [1342, 66] on icon "Save" at bounding box center [1343, 67] width 10 height 8
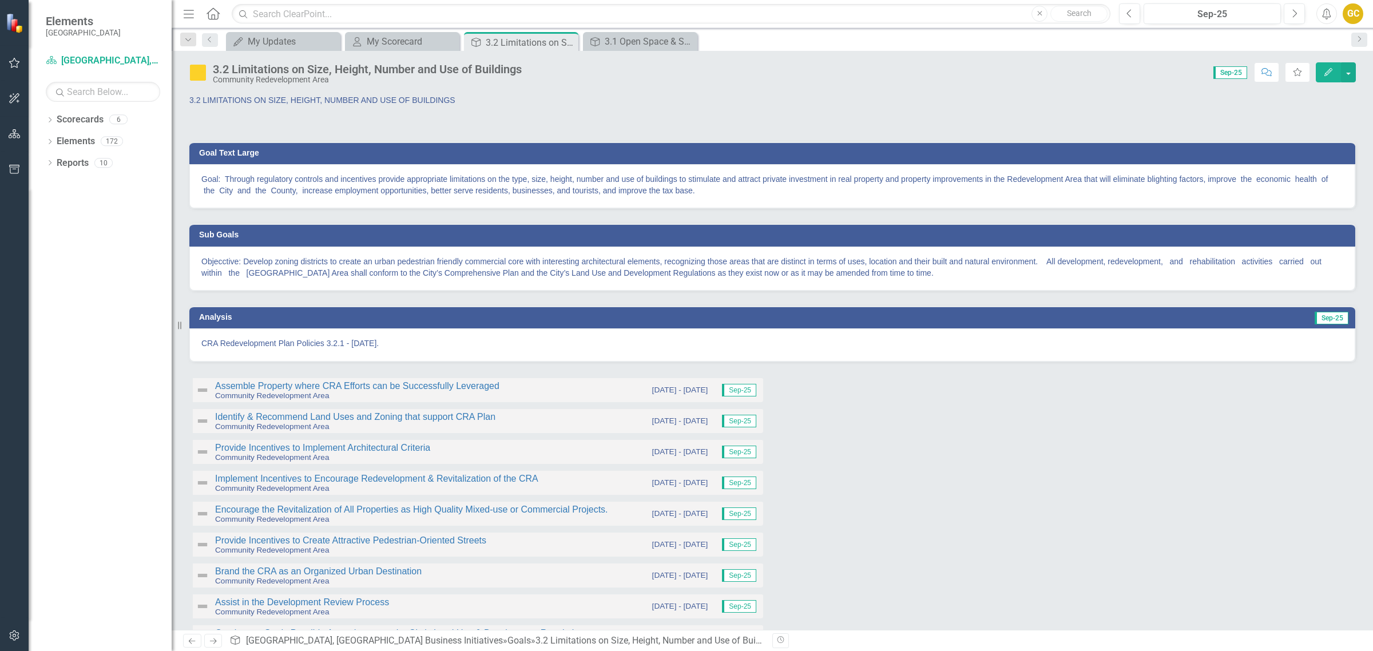
click at [367, 342] on p "CRA Redevelopment Plan Policies 3.2.1 - [DATE]." at bounding box center [772, 343] width 1142 height 11
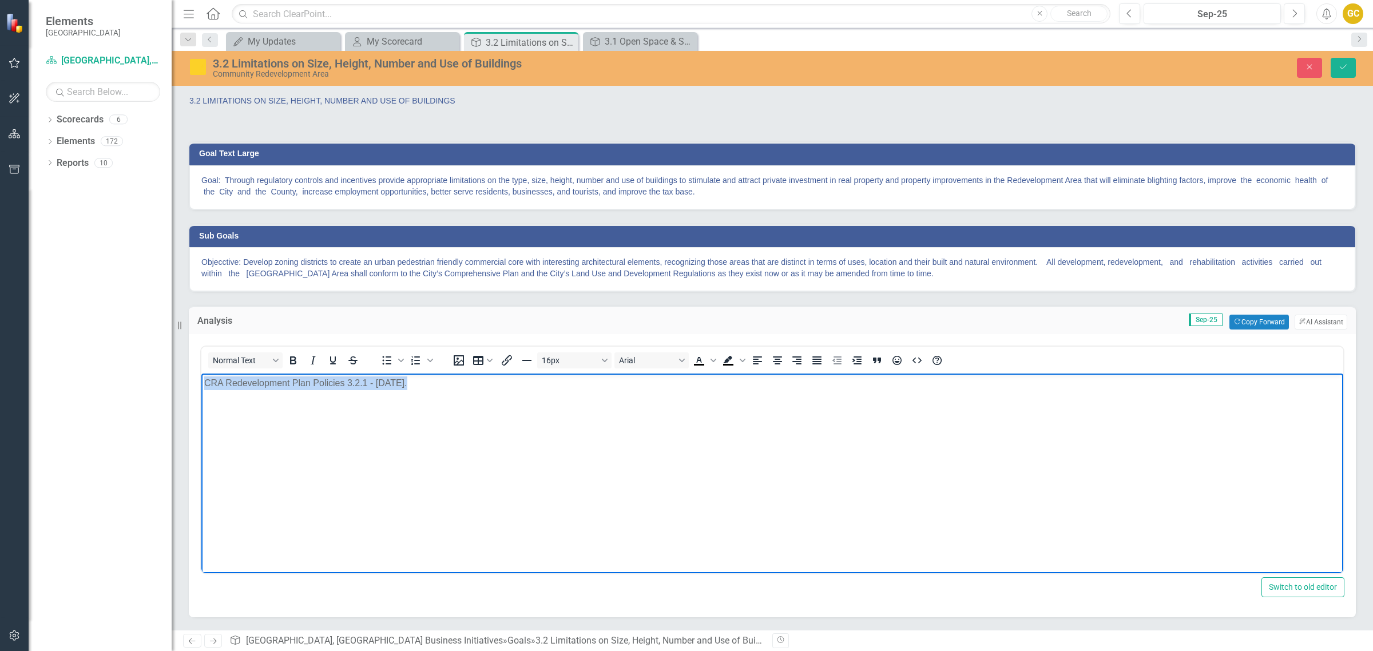
drag, startPoint x: 203, startPoint y: 386, endPoint x: 432, endPoint y: 415, distance: 231.3
click at [432, 415] on body "CRA Redevelopment Plan Policies 3.2.1 - [DATE]." at bounding box center [772, 460] width 1142 height 172
click at [210, 386] on p "Rich Text Area. Press ALT-0 for help." at bounding box center [772, 383] width 1136 height 14
paste body "Rich Text Area. Press ALT-0 for help."
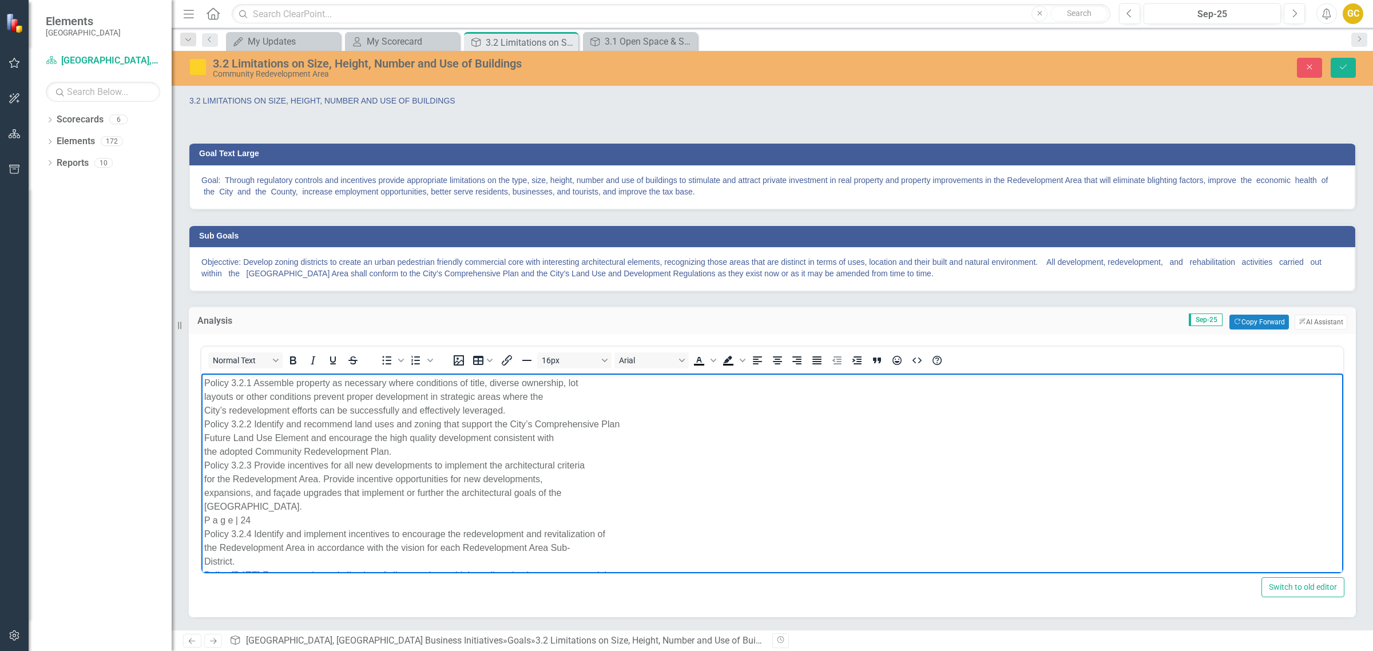
click at [205, 422] on body "Policy 3.2.1 Assemble property as necessary where conditions of title, diverse …" at bounding box center [772, 649] width 1142 height 550
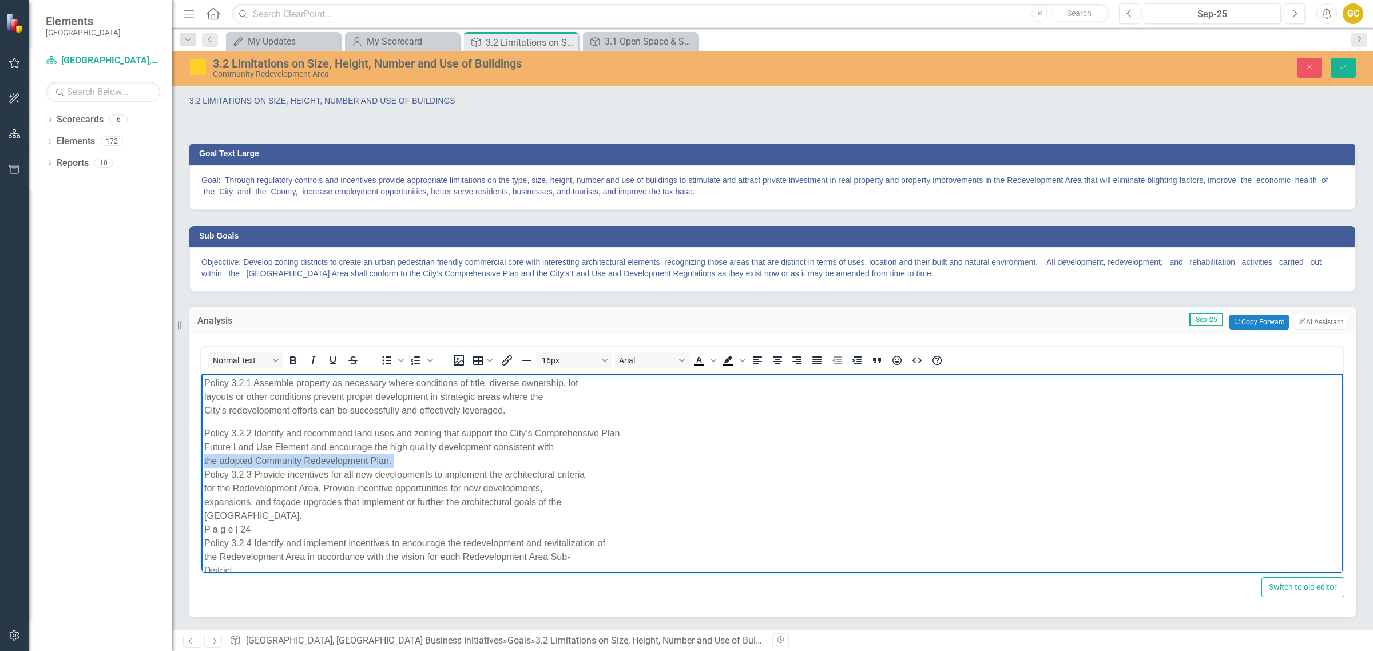
click at [204, 469] on body "Policy 3.2.1 Assemble property as necessary where conditions of title, diverse …" at bounding box center [772, 654] width 1142 height 560
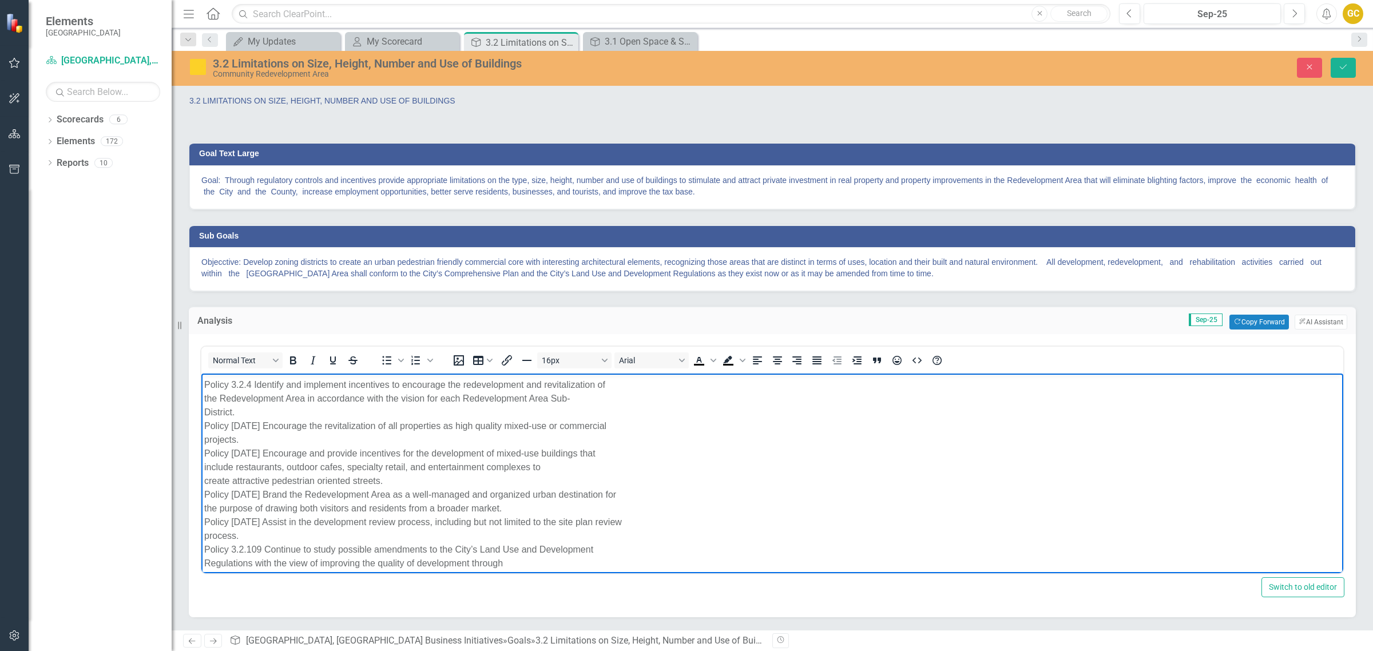
drag, startPoint x: 1332, startPoint y: 405, endPoint x: 1539, endPoint y: 838, distance: 480.1
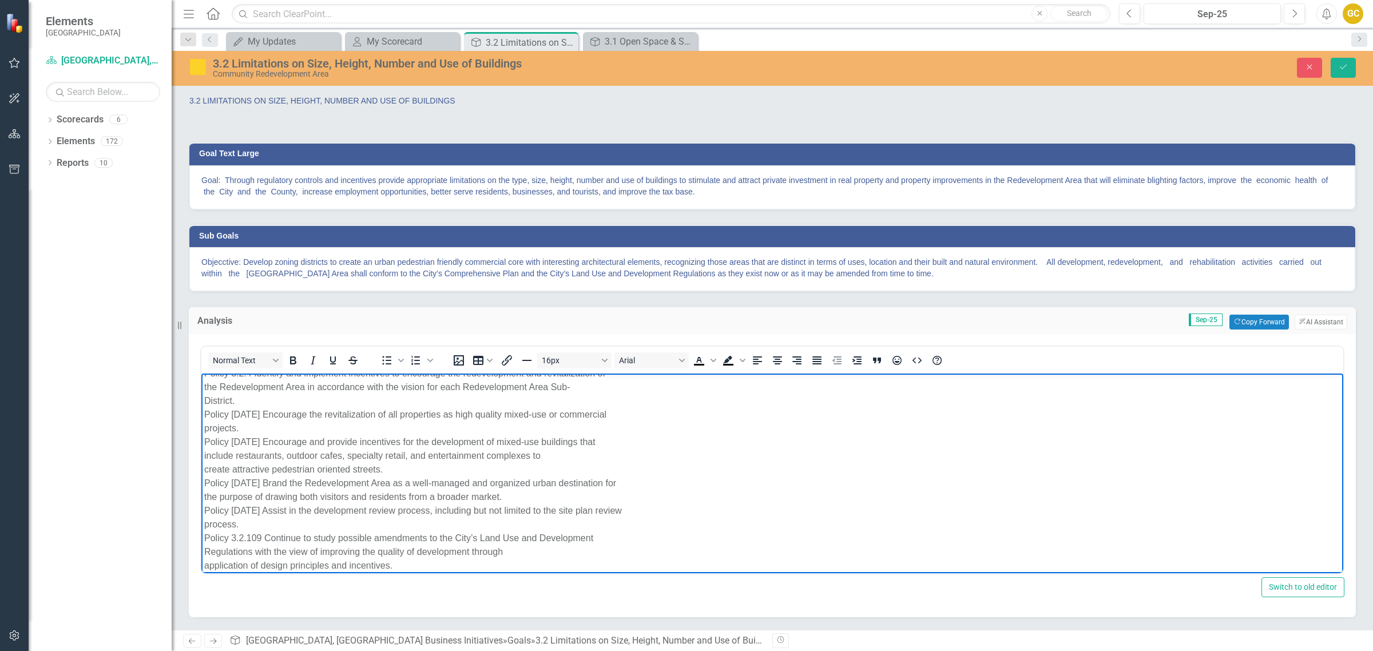
click at [206, 413] on p "Policy 3.2.3 Provide incentives for all new developments to implement the archi…" at bounding box center [772, 524] width 1136 height 453
click at [204, 447] on p "Policy [DATE] Encourage the revitalization of all properties as high quality mi…" at bounding box center [772, 588] width 1136 height 343
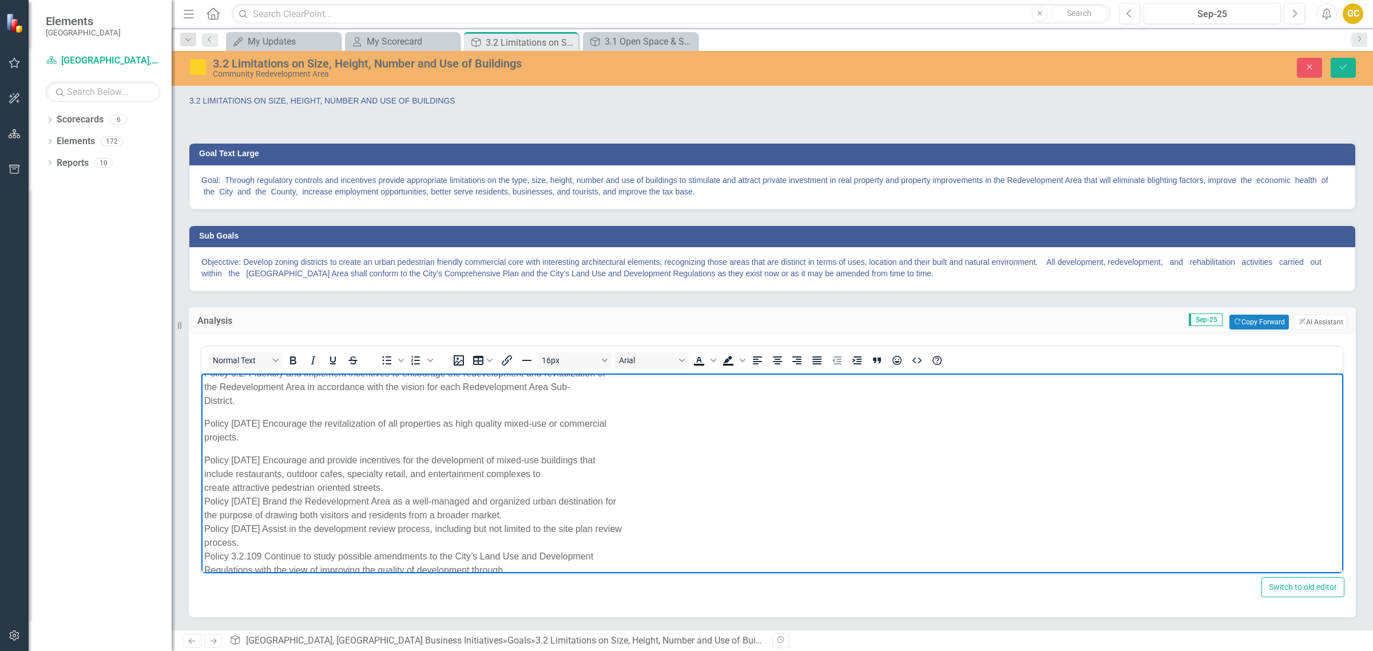
click at [204, 498] on p "Policy [DATE] Encourage and provide incentives for the development of mixed‐use…" at bounding box center [772, 612] width 1136 height 316
click at [204, 532] on p "Policy [DATE] Brand the Redevelopment Area as a well‐managed and organized urba…" at bounding box center [772, 641] width 1136 height 275
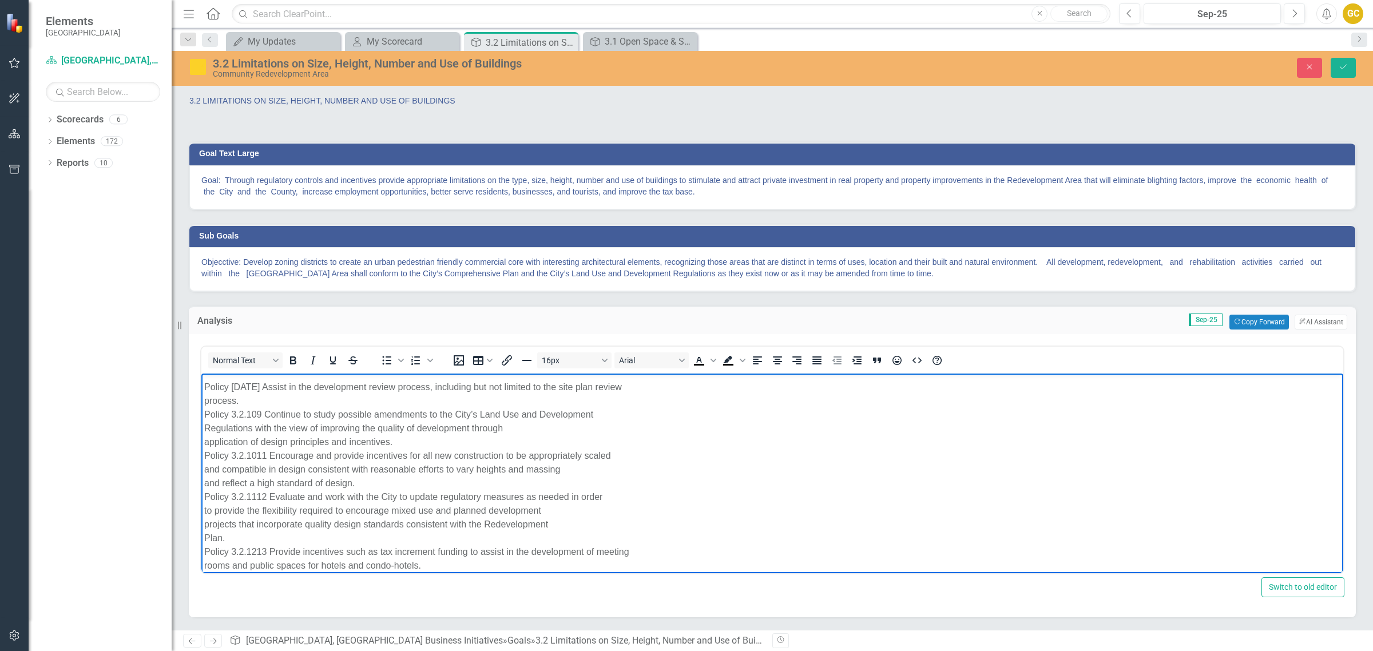
scroll to position [343, 0]
click at [205, 413] on p "Policy [DATE] Assist in the development review process, including but not limit…" at bounding box center [772, 499] width 1136 height 247
click at [205, 458] on p "Policy 3.2.109 Continue to study possible amendments to the City’s Land Use and…" at bounding box center [772, 523] width 1136 height 220
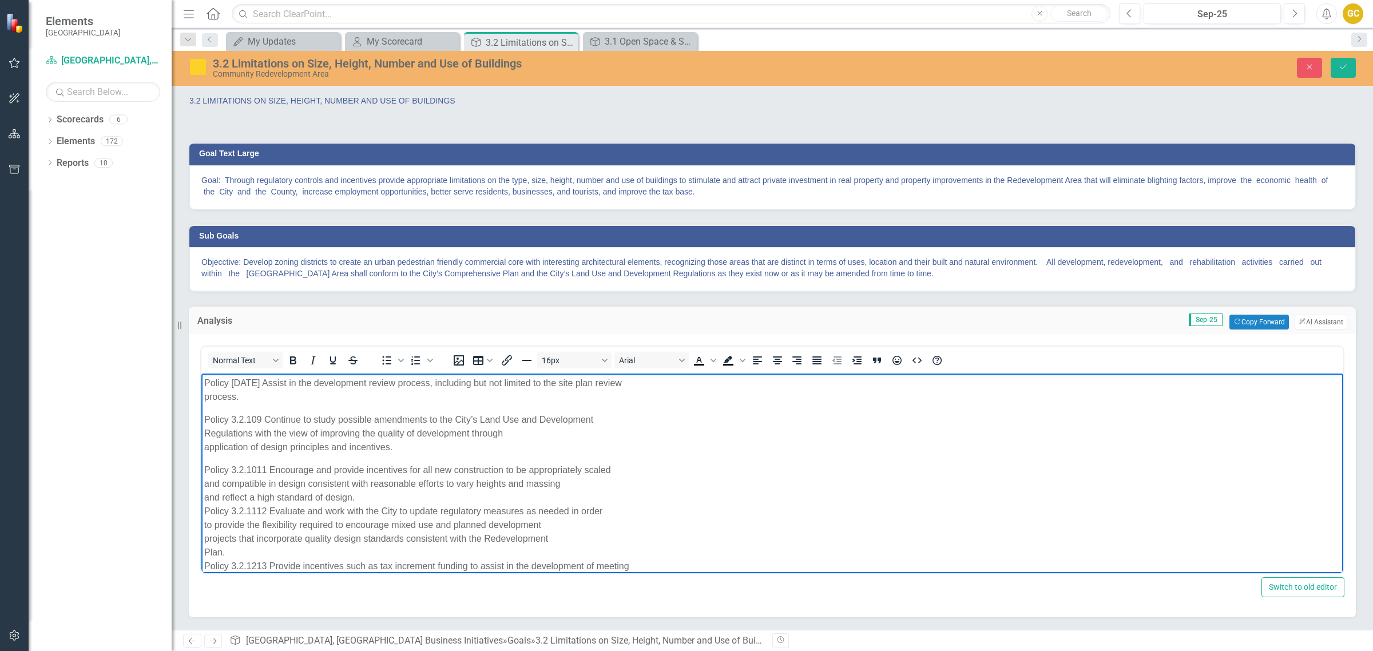
click at [203, 511] on body "Policy 3.2.1 Assemble property as necessary where conditions of title, diverse …" at bounding box center [772, 342] width 1142 height 624
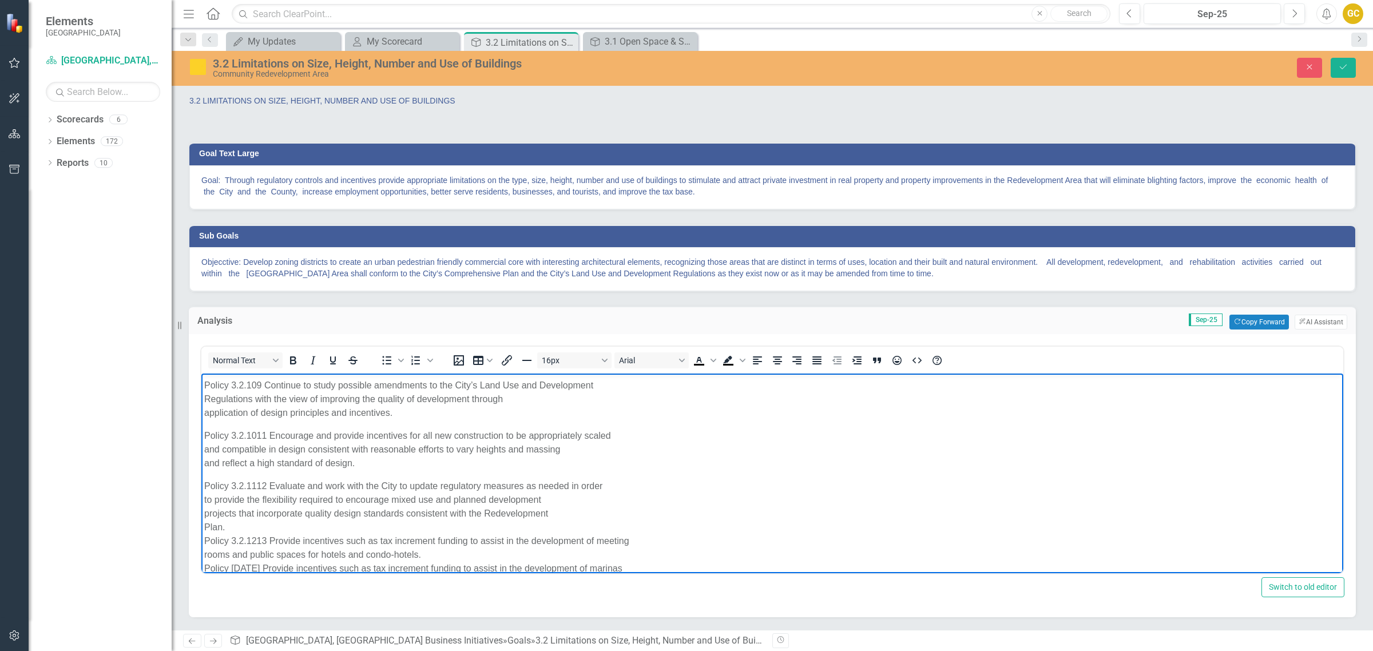
scroll to position [432, 0]
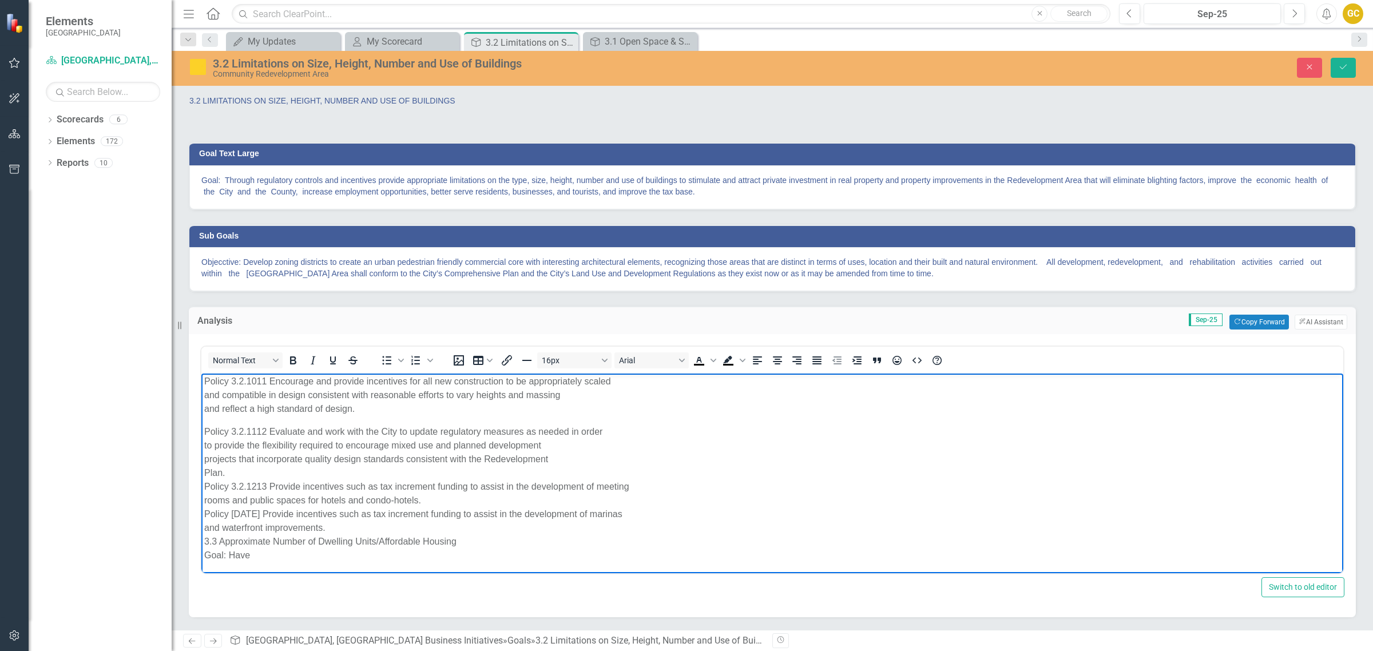
drag, startPoint x: 1330, startPoint y: 493, endPoint x: 1538, endPoint y: 910, distance: 466.2
click at [204, 485] on p "Policy 3.2.1112 Evaluate and work with the City to update regulatory measures a…" at bounding box center [772, 493] width 1136 height 137
click at [201, 521] on body "Policy 3.2.1 Assemble property as necessary where conditions of title, diverse …" at bounding box center [772, 263] width 1142 height 642
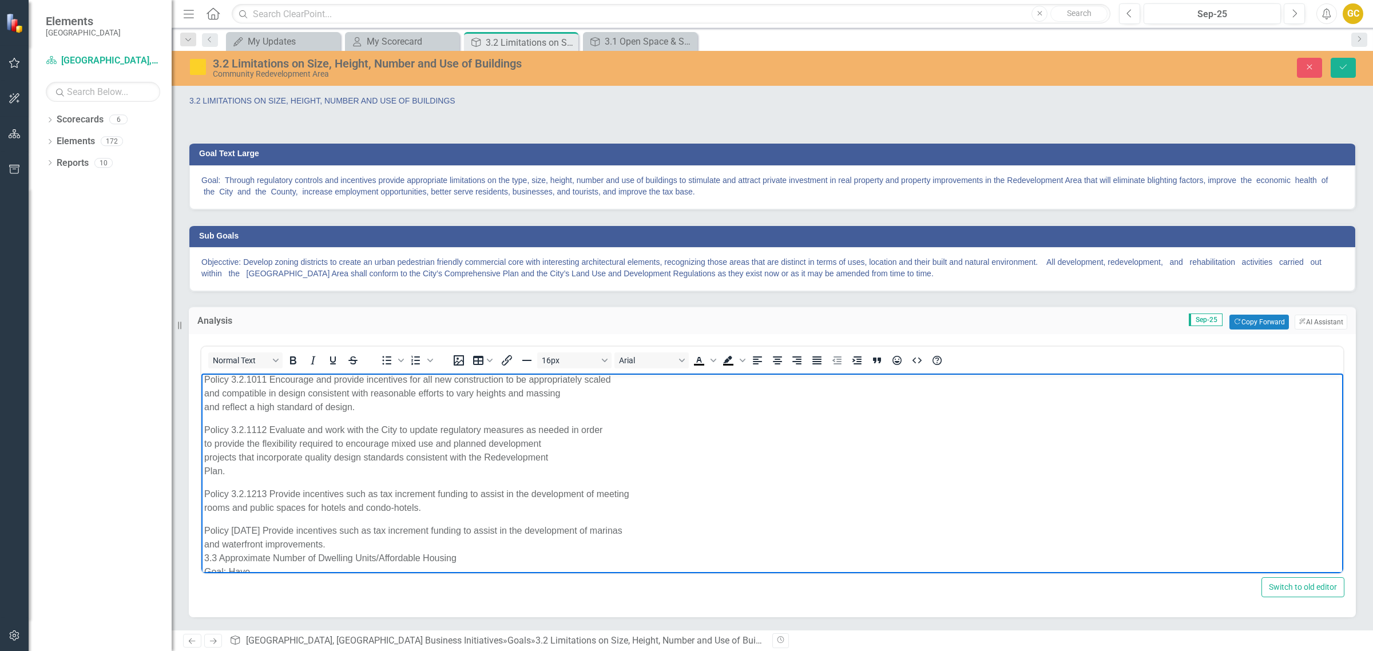
scroll to position [450, 0]
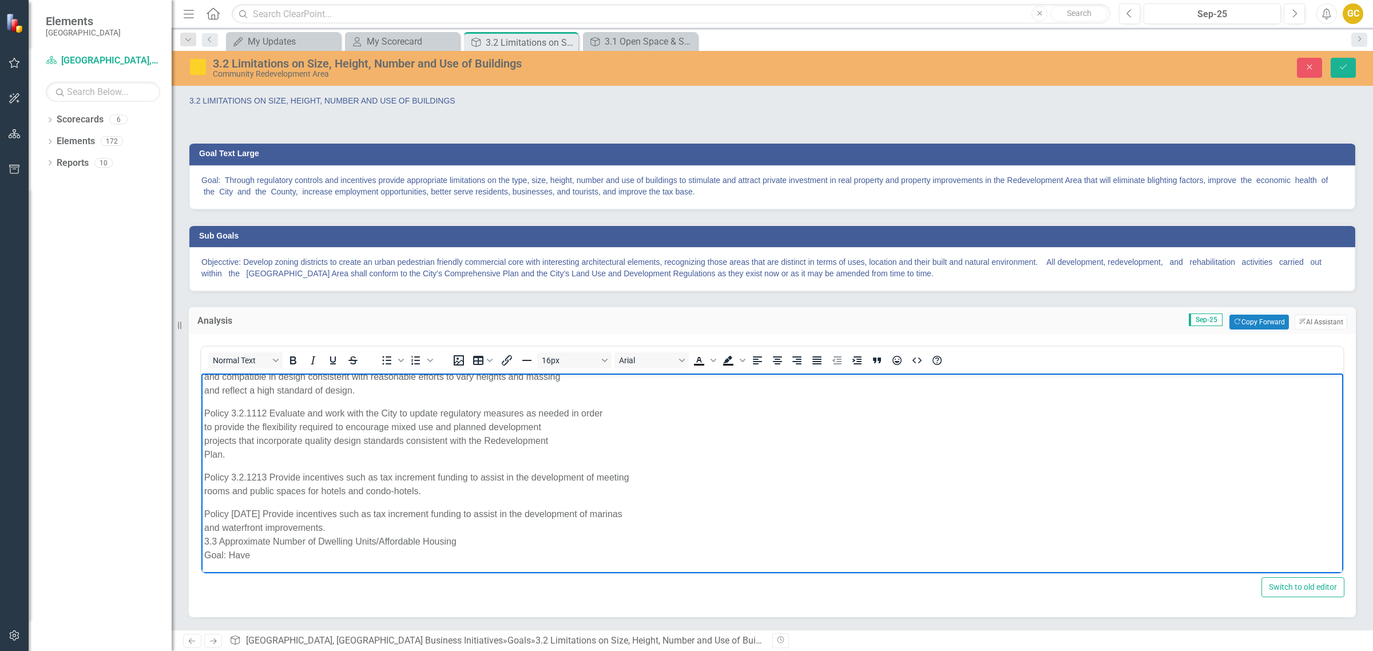
drag, startPoint x: 1327, startPoint y: 517, endPoint x: 1537, endPoint y: 917, distance: 452.2
drag, startPoint x: 205, startPoint y: 539, endPoint x: 253, endPoint y: 558, distance: 51.8
click at [253, 558] on p "Policy [DATE] Provide incentives such as tax increment funding to assist in the…" at bounding box center [772, 534] width 1136 height 55
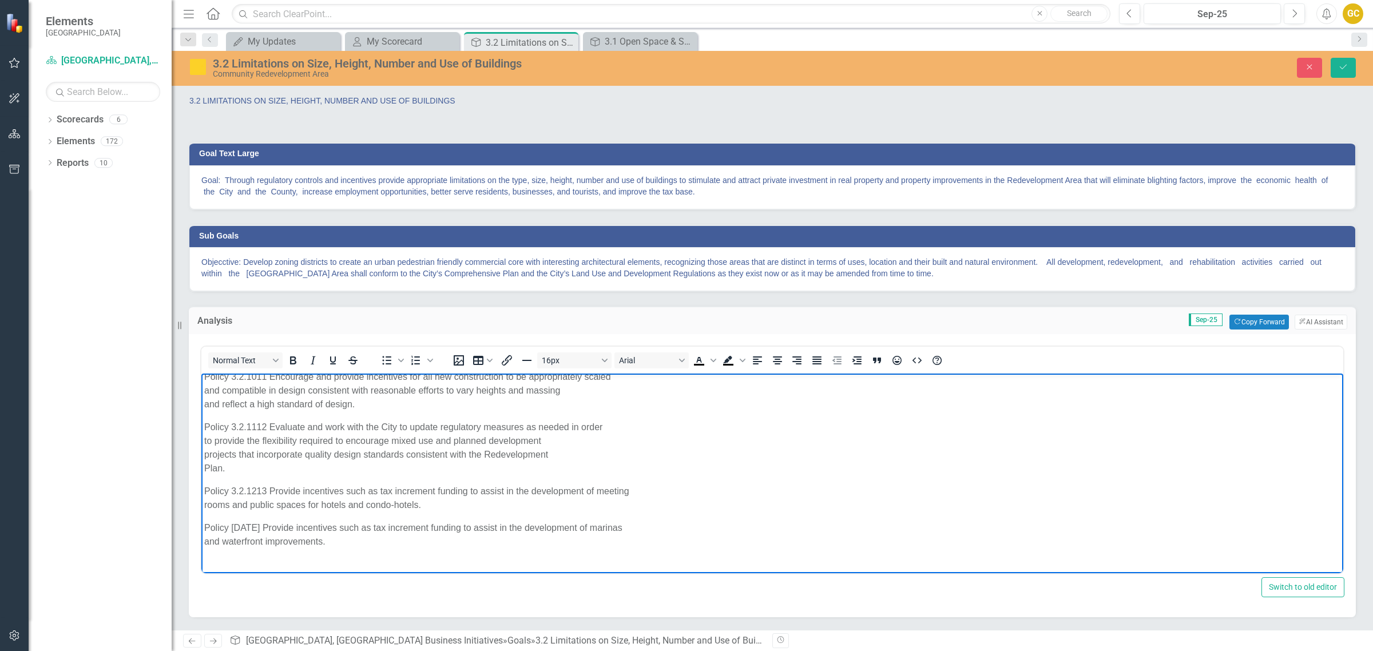
click at [257, 525] on p "Policy [DATE] Provide incentives such as tax increment funding to assist in the…" at bounding box center [772, 541] width 1136 height 41
click at [257, 487] on p "Policy 3.2.1213 Provide incentives such as tax increment funding to assist in t…" at bounding box center [772, 498] width 1136 height 27
click at [256, 424] on p "Policy 3.2.1112 Evaluate and work with the City to update regulatory measures a…" at bounding box center [772, 448] width 1136 height 55
click at [255, 378] on p "Policy 3.2.1011 Encourage and provide incentives for all new construction to be…" at bounding box center [772, 390] width 1136 height 41
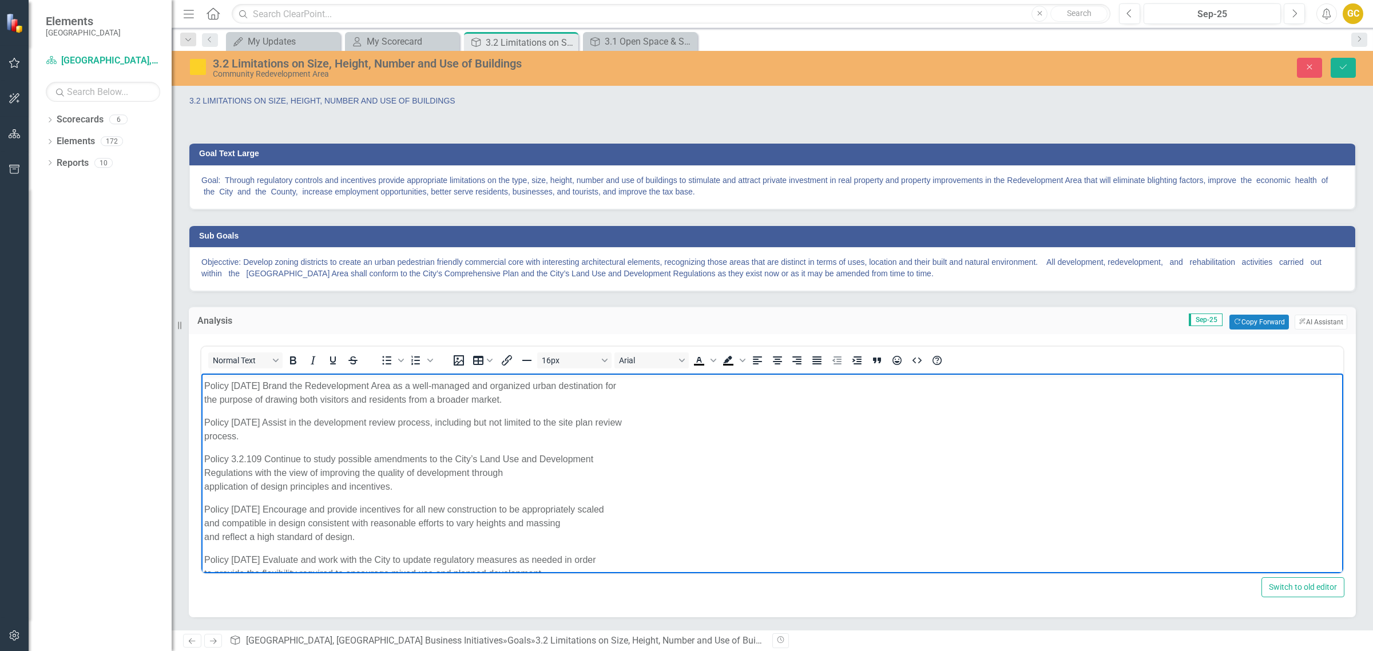
scroll to position [292, 0]
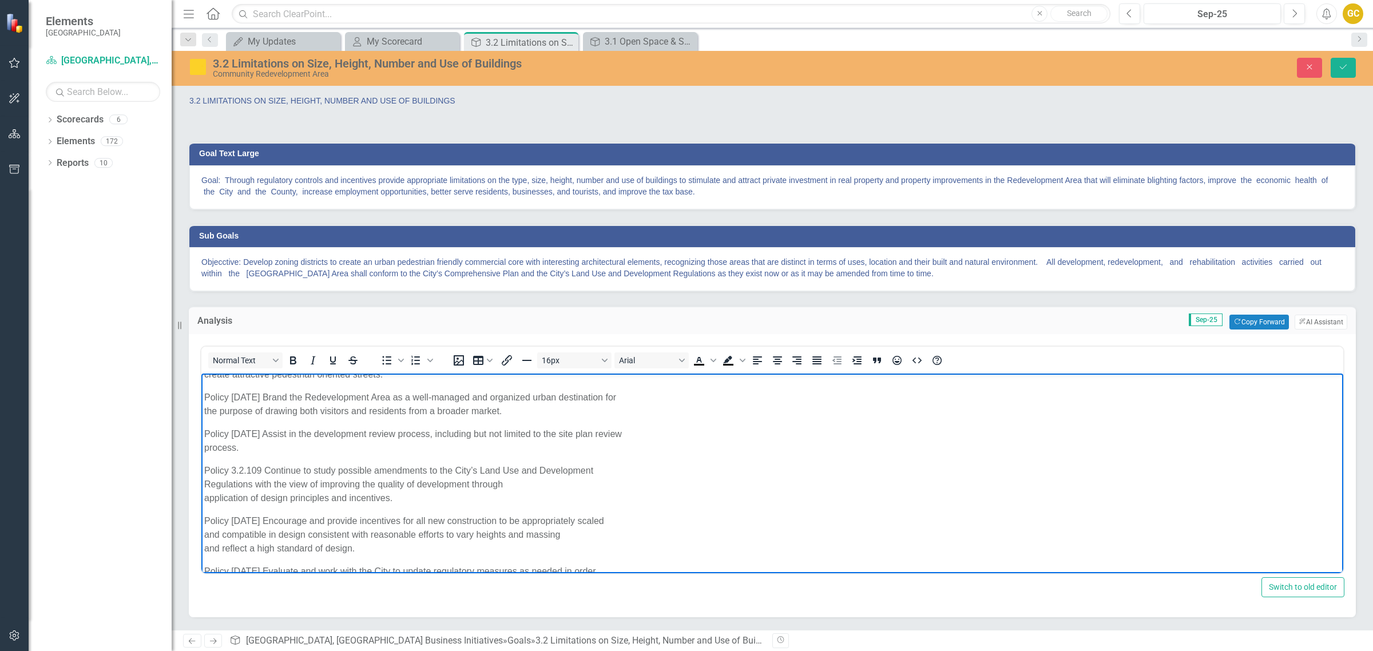
click at [248, 470] on p "Policy 3.2.109 Continue to study possible amendments to the City’s Land Use and…" at bounding box center [772, 484] width 1136 height 41
click at [246, 430] on p "Policy [DATE] Assist in the development review process, including but not limit…" at bounding box center [772, 440] width 1136 height 27
click at [245, 395] on p "Policy [DATE] Brand the Redevelopment Area as a well‐managed and organized urba…" at bounding box center [772, 404] width 1136 height 27
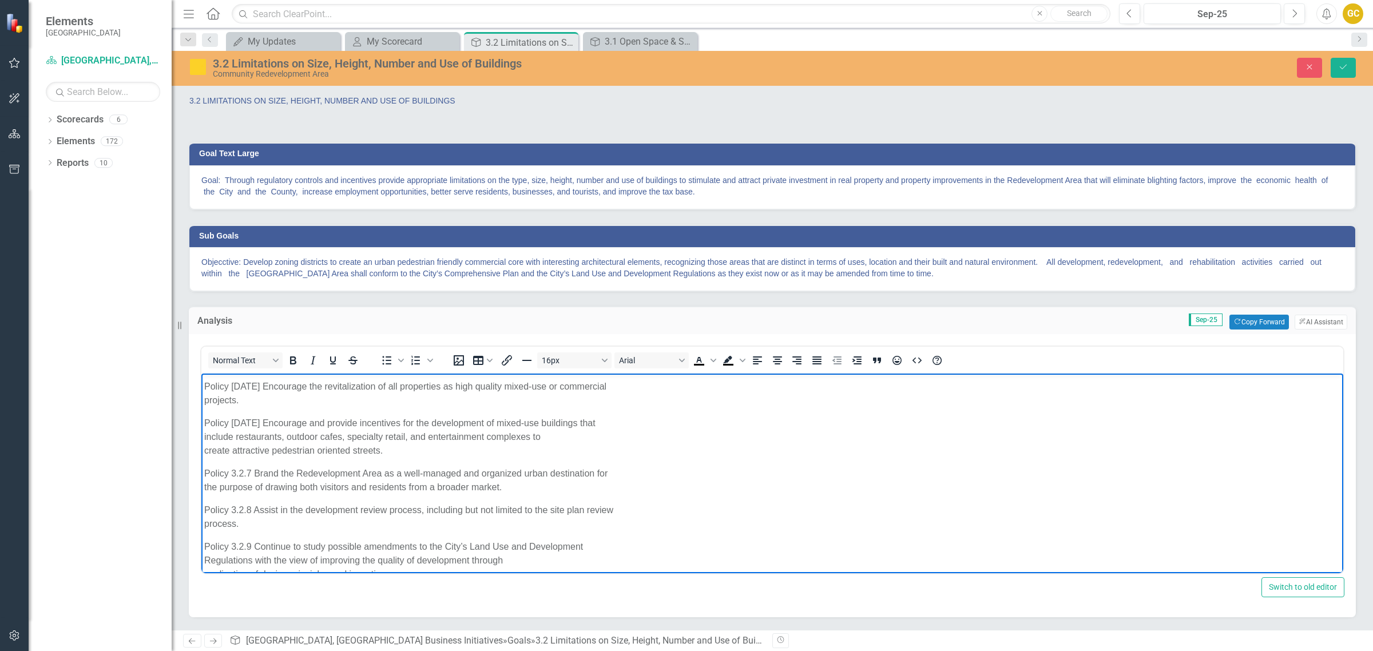
scroll to position [207, 0]
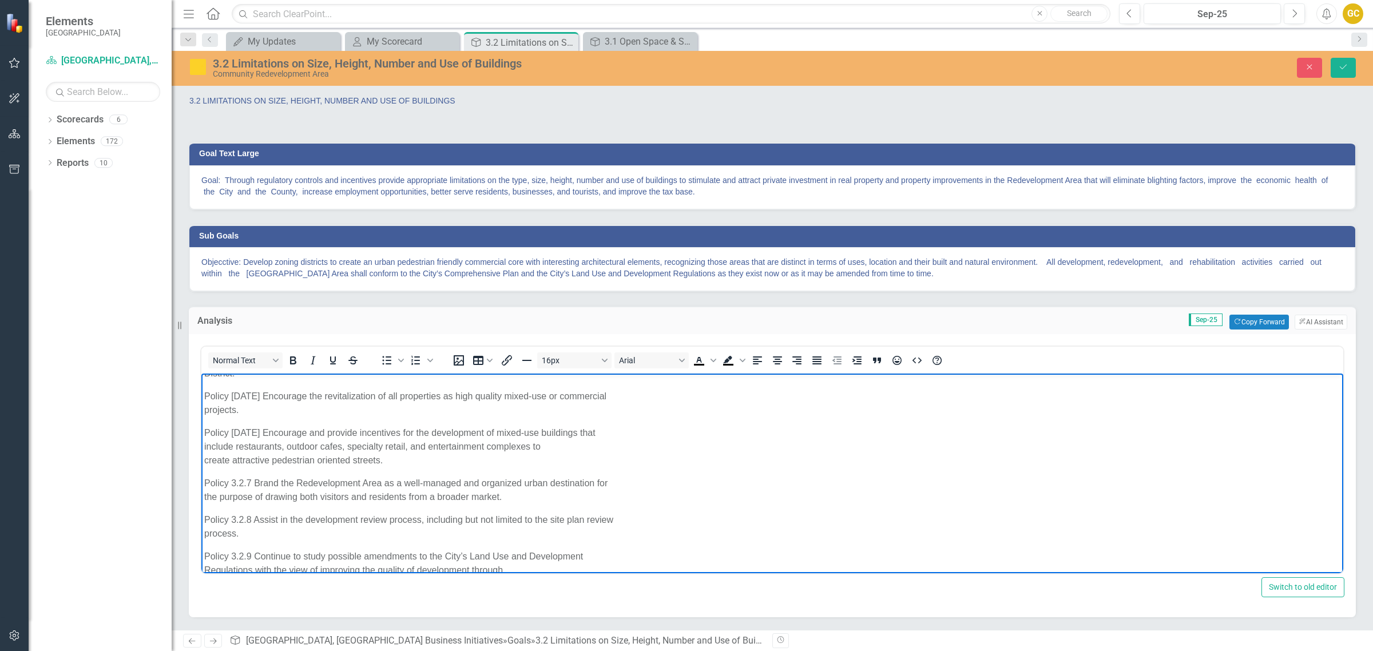
click at [249, 433] on p "Policy [DATE] Encourage and provide incentives for the development of mixed‐use…" at bounding box center [772, 446] width 1136 height 41
click at [250, 390] on p "Policy [DATE] Encourage the revitalization of all properties as high quality mi…" at bounding box center [772, 403] width 1136 height 27
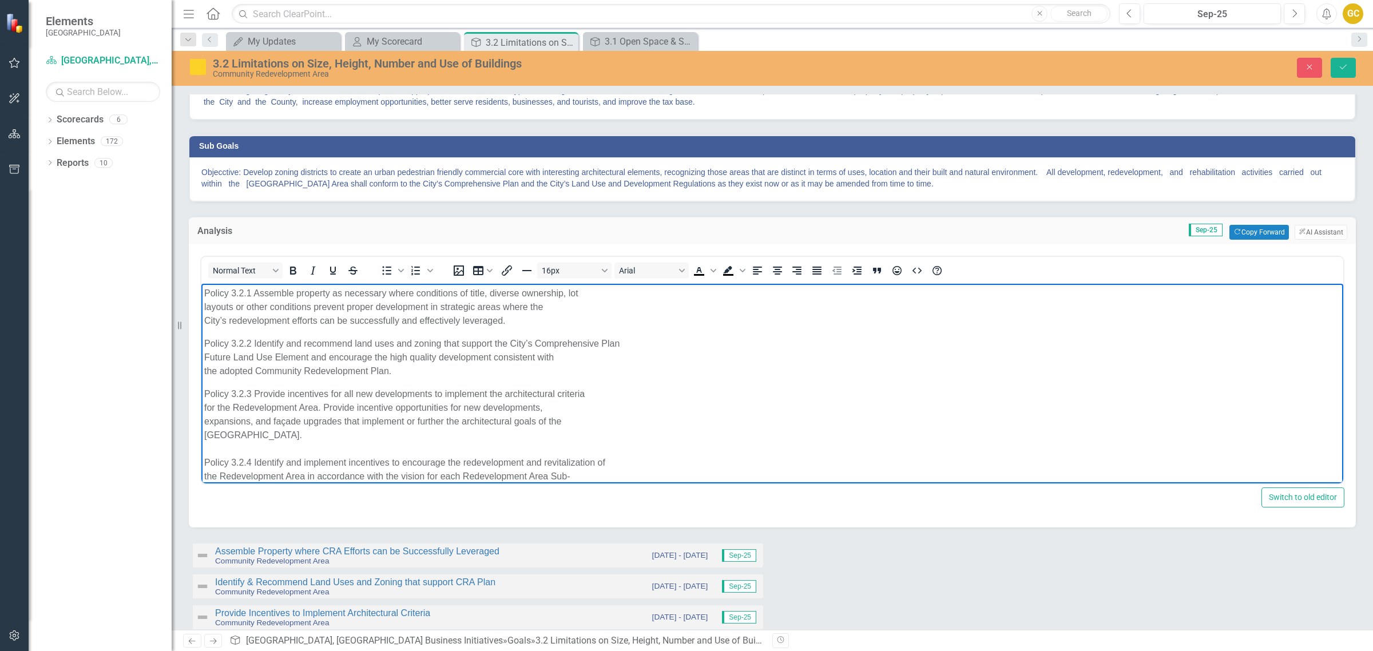
scroll to position [0, 0]
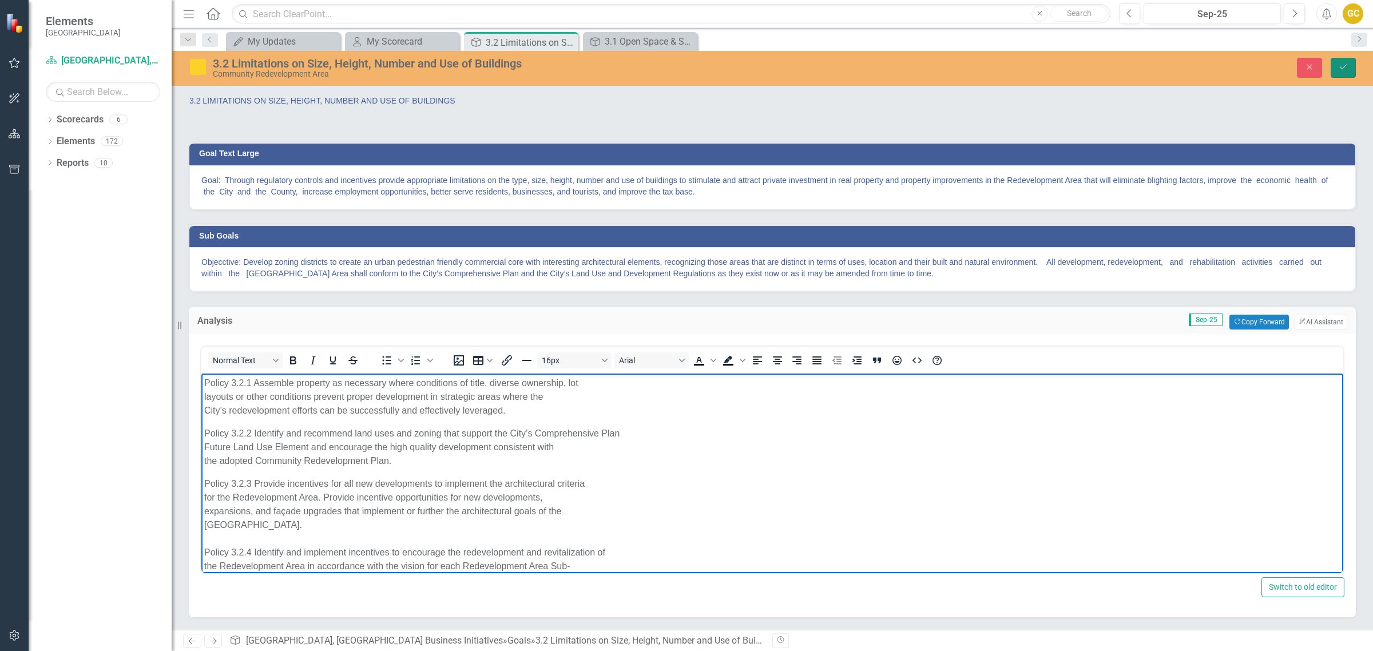
click at [1346, 66] on icon "Save" at bounding box center [1343, 67] width 10 height 8
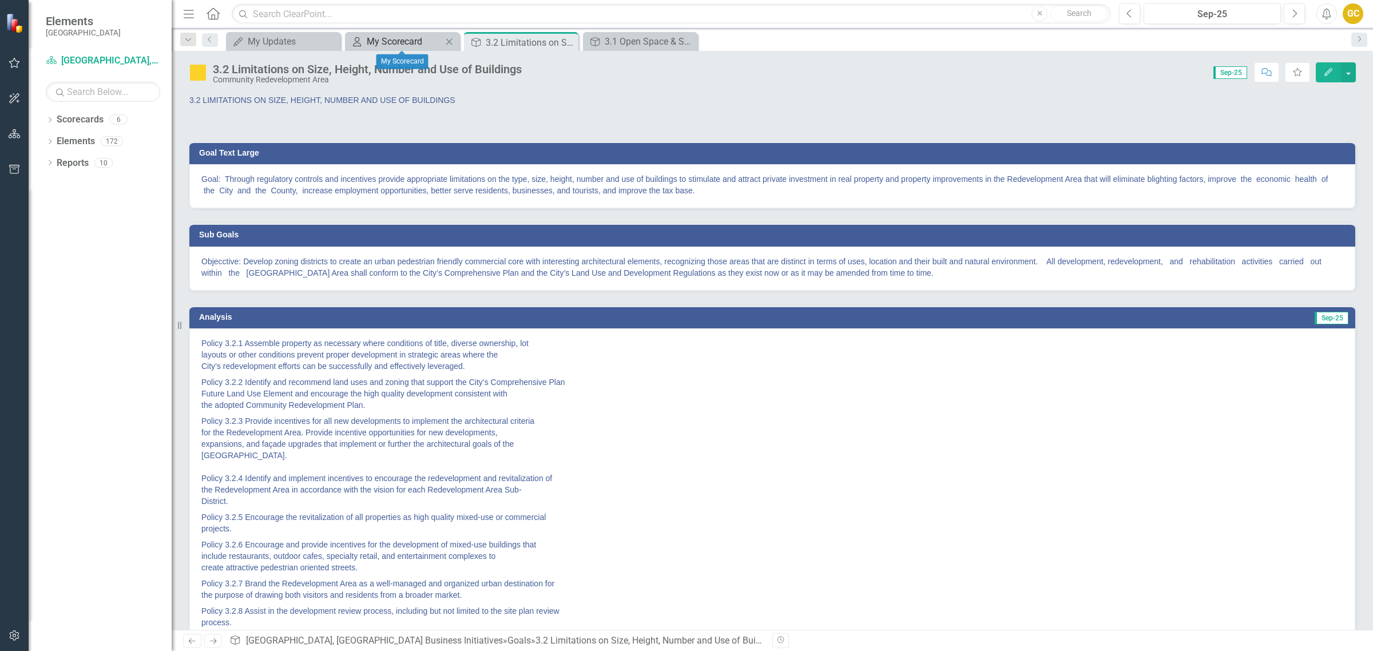
click at [416, 40] on div "My Scorecard" at bounding box center [405, 41] width 76 height 14
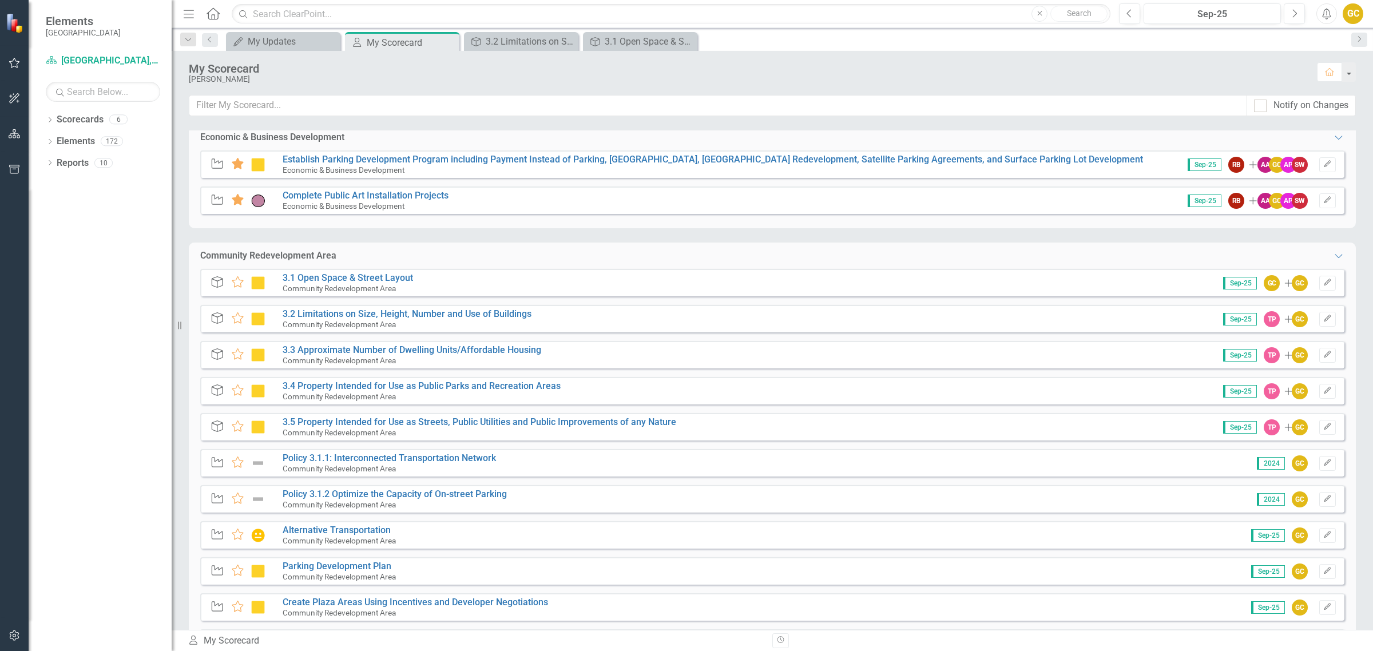
scroll to position [283, 0]
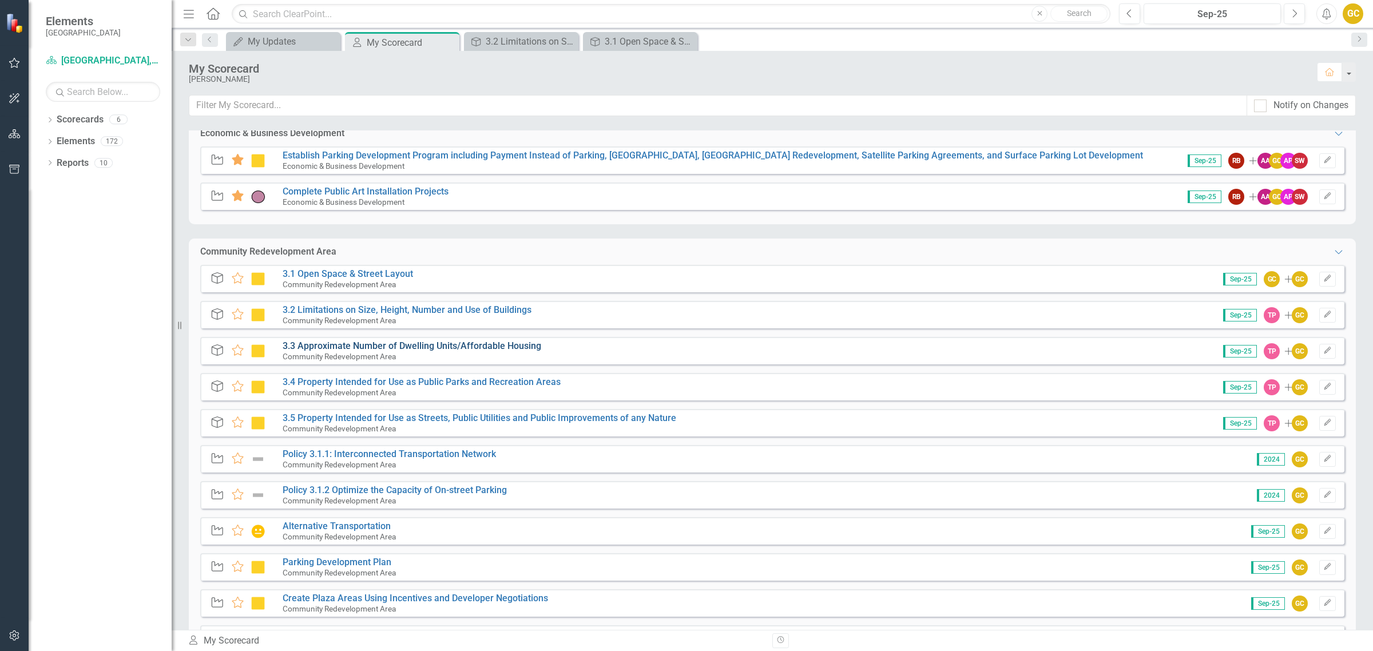
click at [384, 343] on link "3.3 Approximate Number of Dwelling Units/Affordable Housing" at bounding box center [412, 345] width 259 height 11
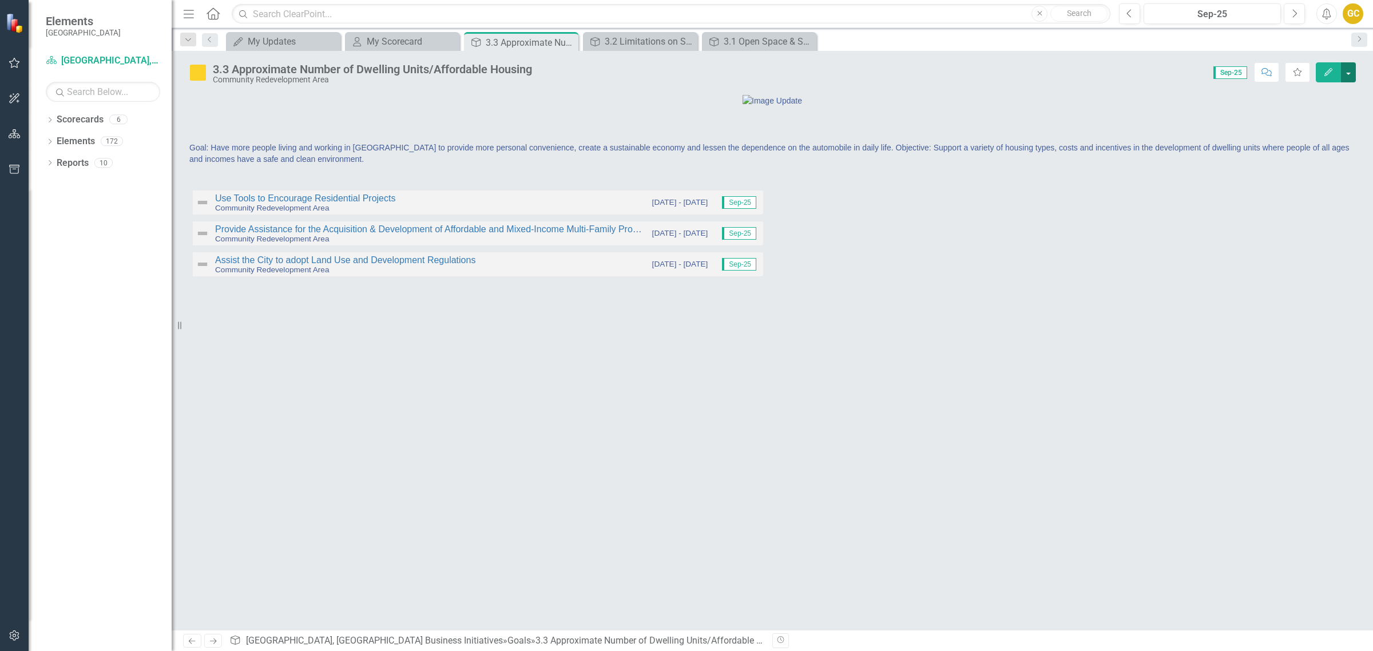
click at [1353, 64] on button "button" at bounding box center [1348, 72] width 15 height 20
click at [1334, 69] on button "Edit" at bounding box center [1328, 72] width 25 height 20
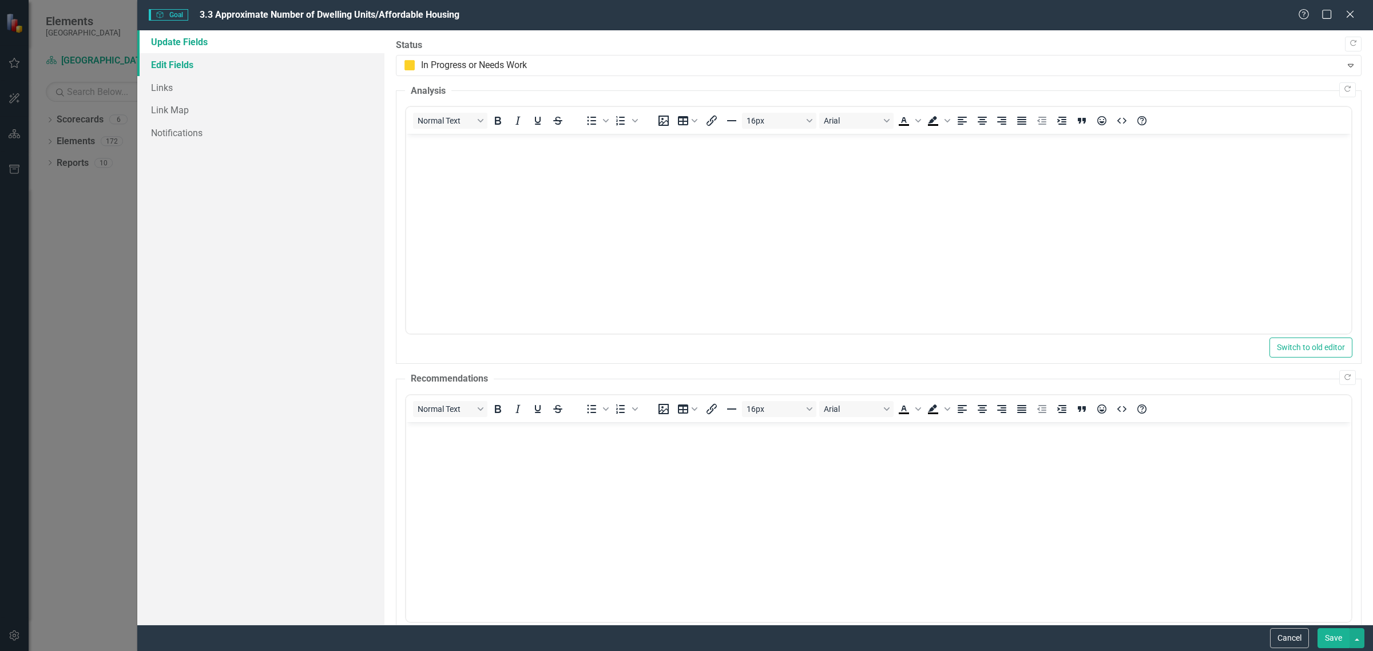
click at [192, 64] on link "Edit Fields" at bounding box center [260, 64] width 247 height 23
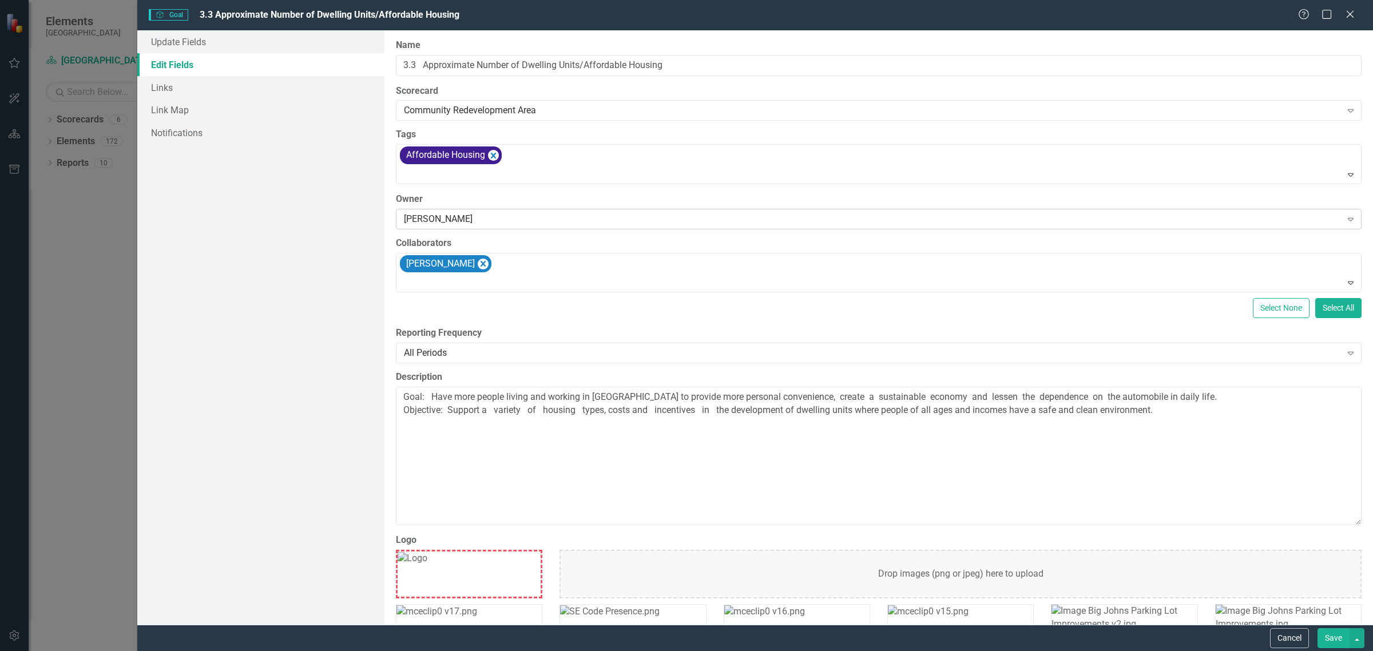
click at [1349, 213] on div "Expand" at bounding box center [1350, 219] width 21 height 18
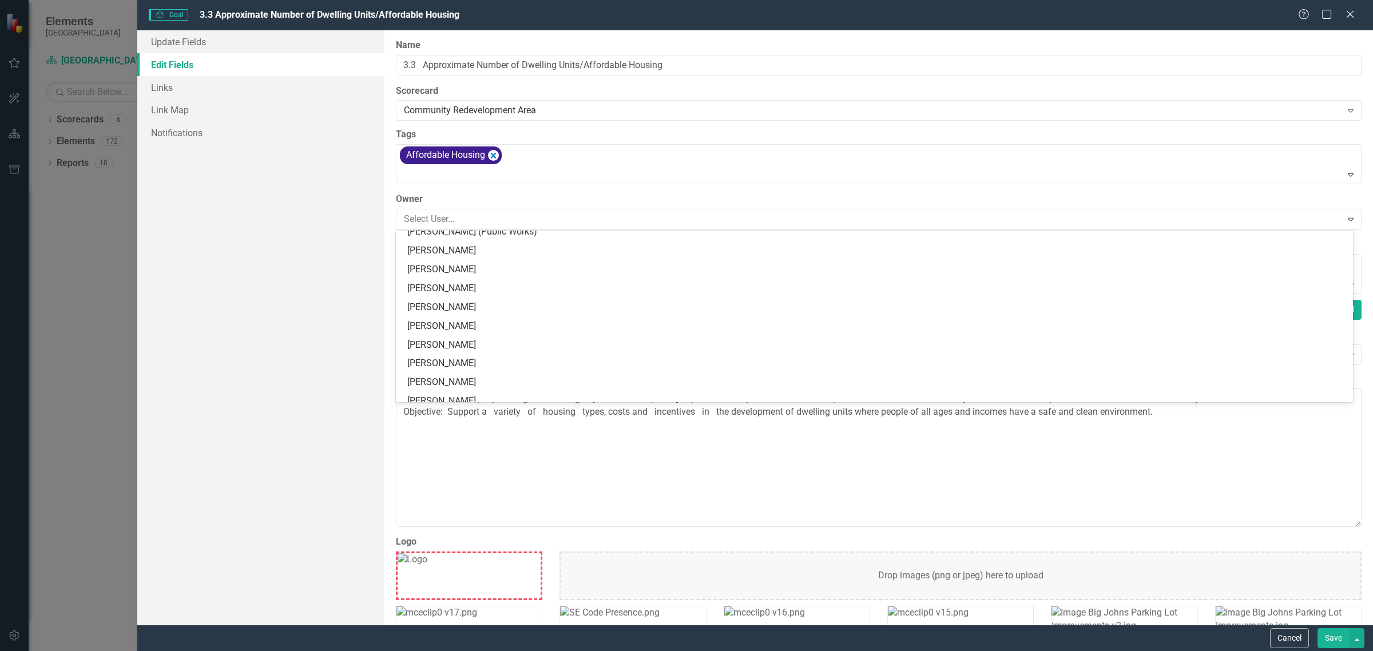
scroll to position [1165, 0]
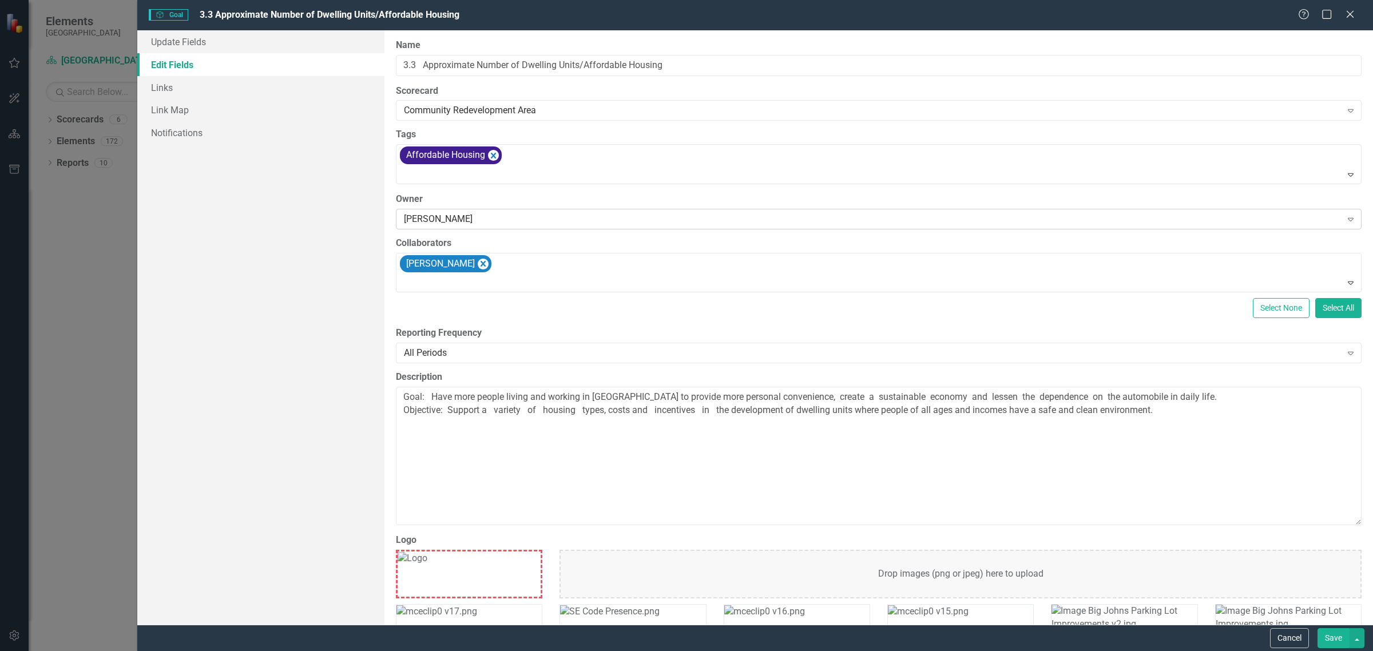
click at [442, 220] on div "[PERSON_NAME]" at bounding box center [873, 218] width 938 height 13
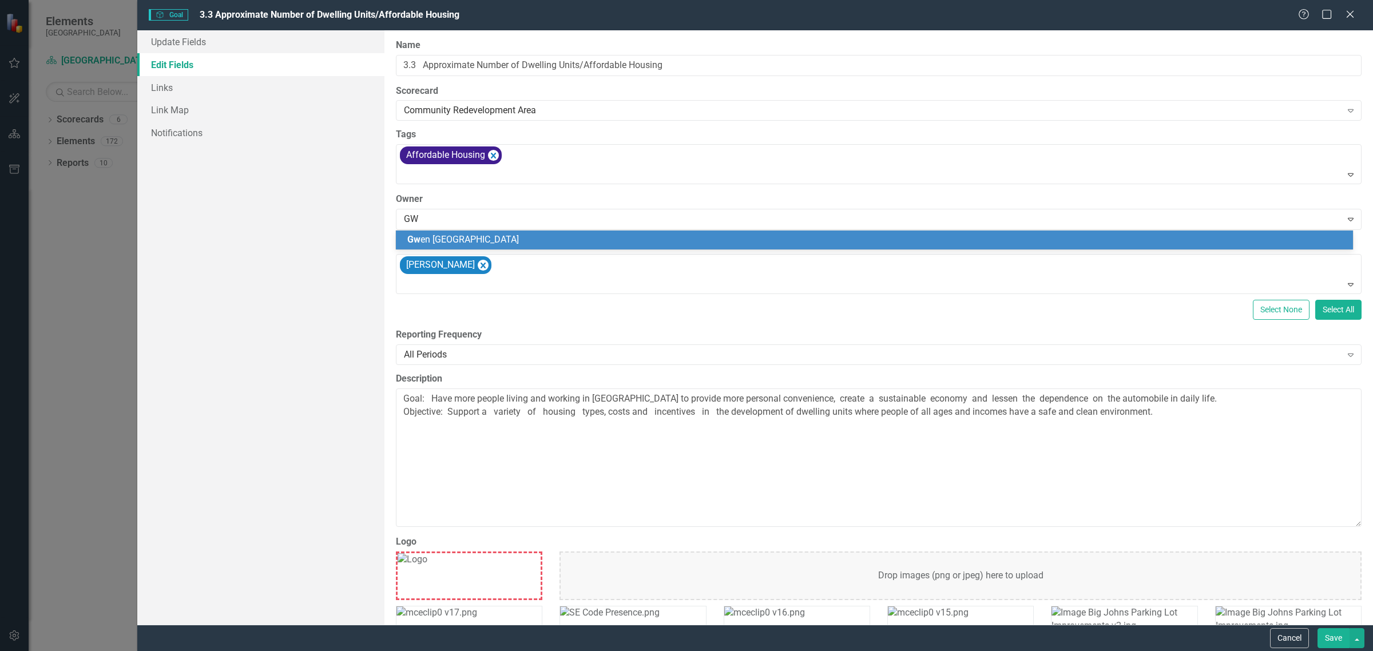
scroll to position [0, 0]
type input "GWE"
click at [444, 239] on span "Gwe n [GEOGRAPHIC_DATA]" at bounding box center [463, 239] width 112 height 11
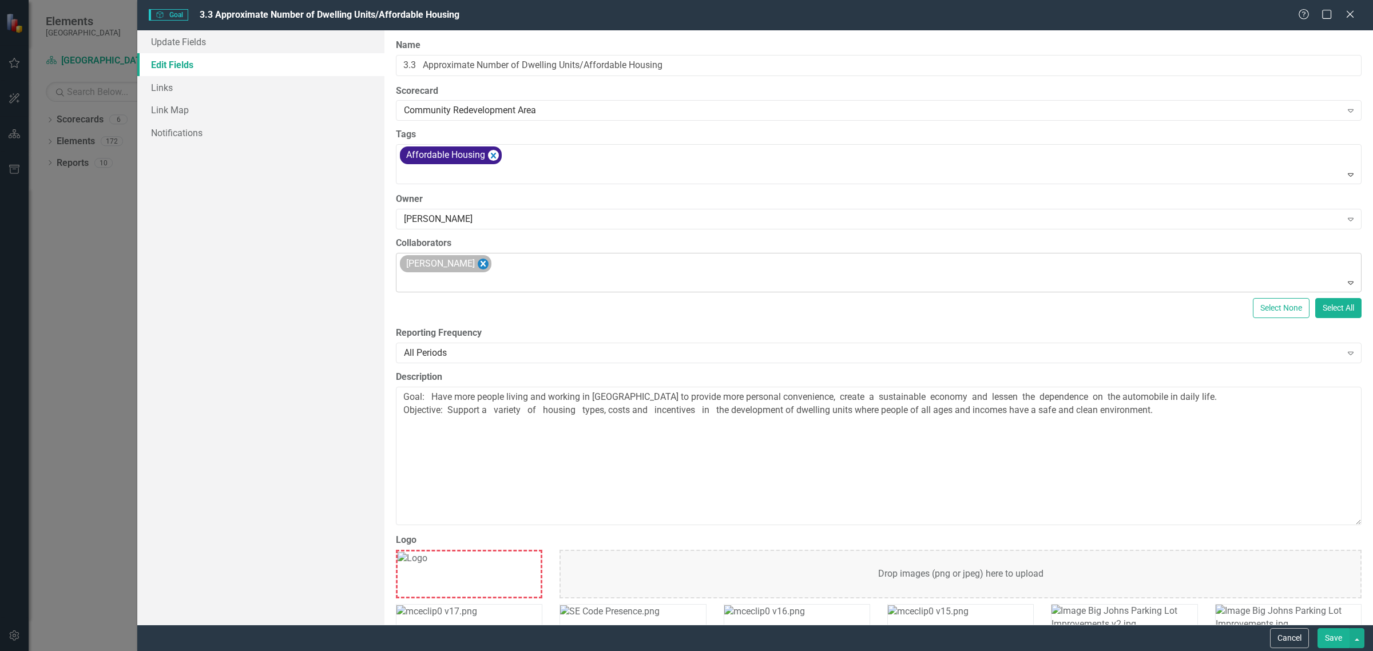
click at [478, 261] on icon "Remove Gwen Carlisle" at bounding box center [483, 264] width 11 height 14
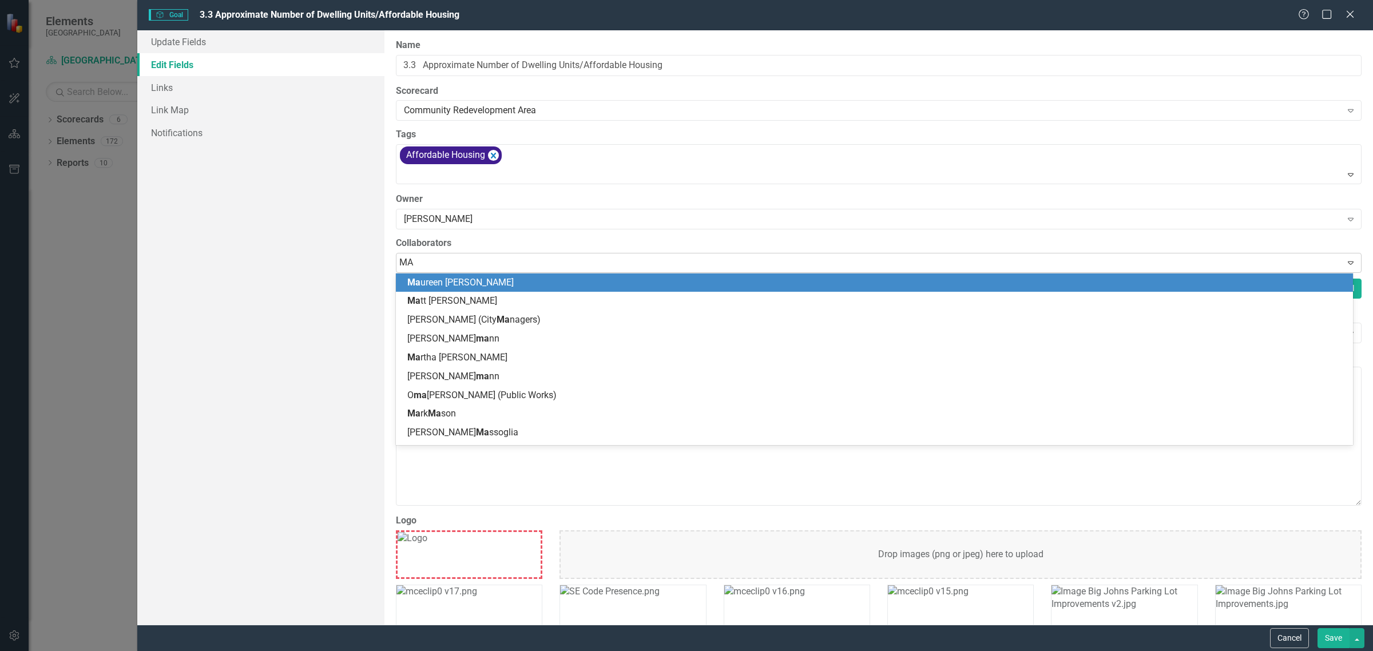
type input "MAU"
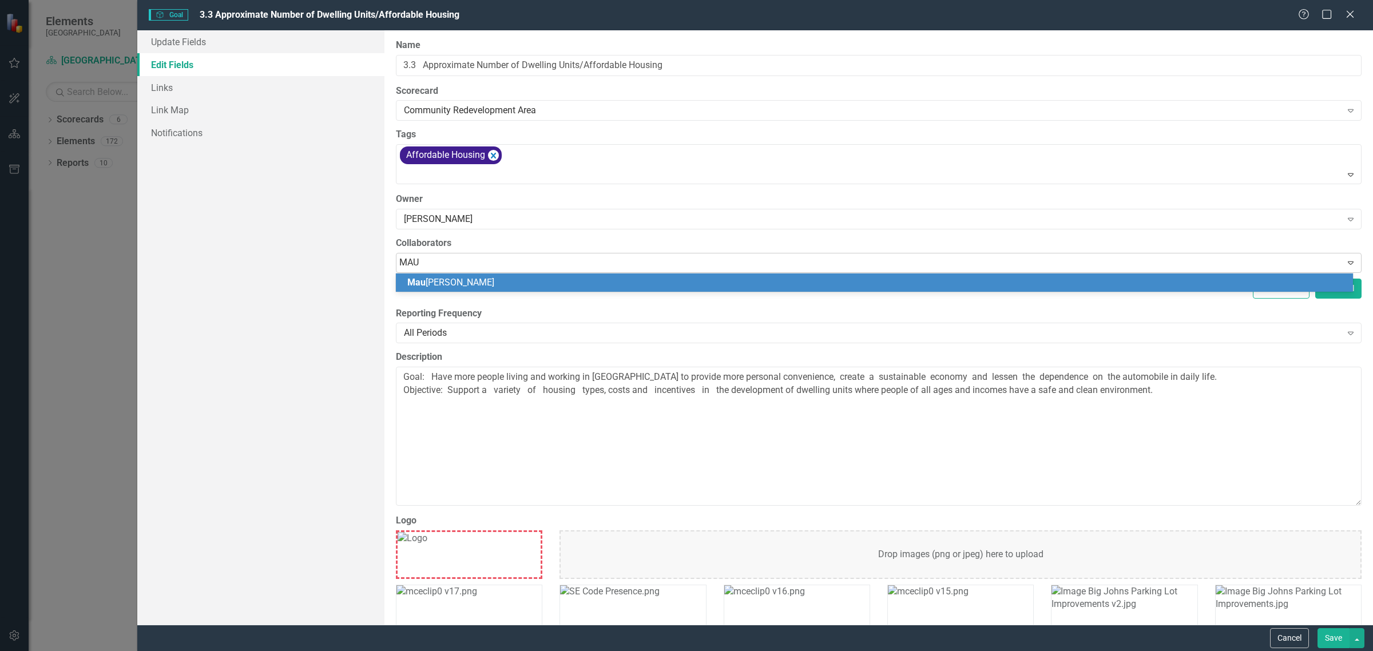
click at [464, 275] on div "Mau [PERSON_NAME]" at bounding box center [874, 282] width 957 height 19
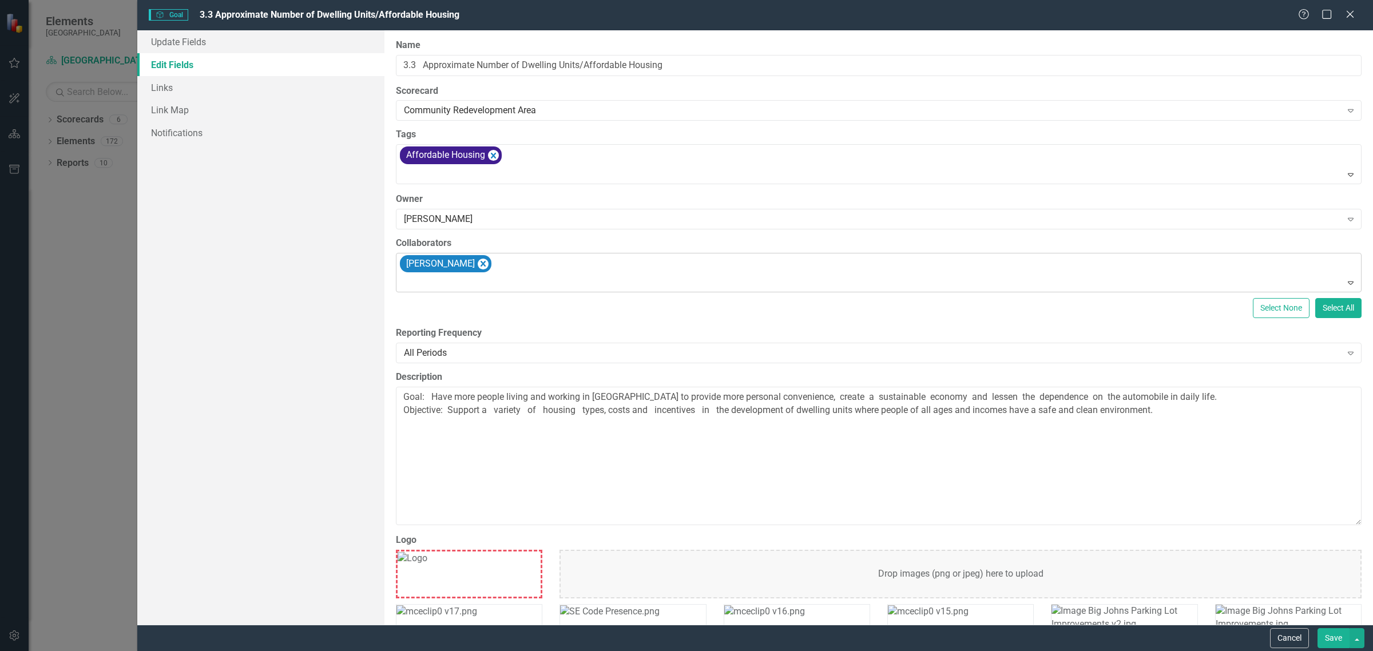
click at [1325, 633] on button "Save" at bounding box center [1334, 638] width 32 height 20
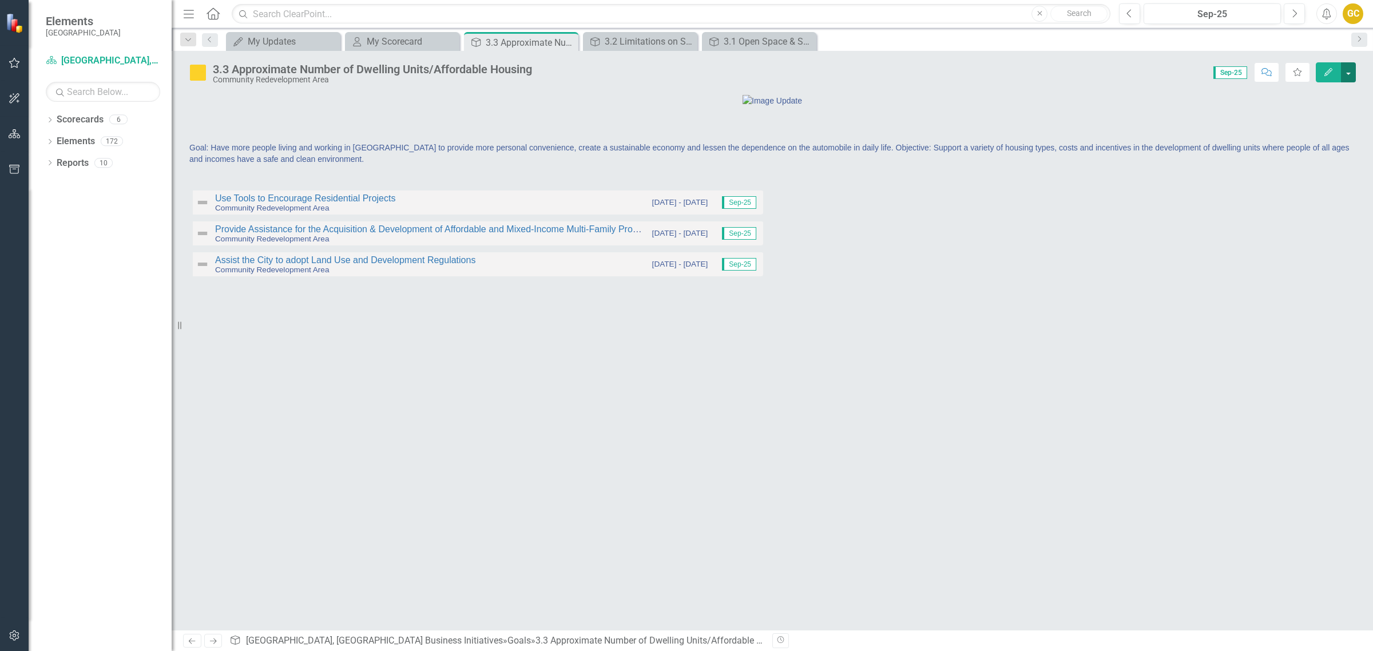
click at [1349, 66] on button "button" at bounding box center [1348, 72] width 15 height 20
click at [1316, 112] on link "Edit Report Edit Layout" at bounding box center [1309, 115] width 93 height 21
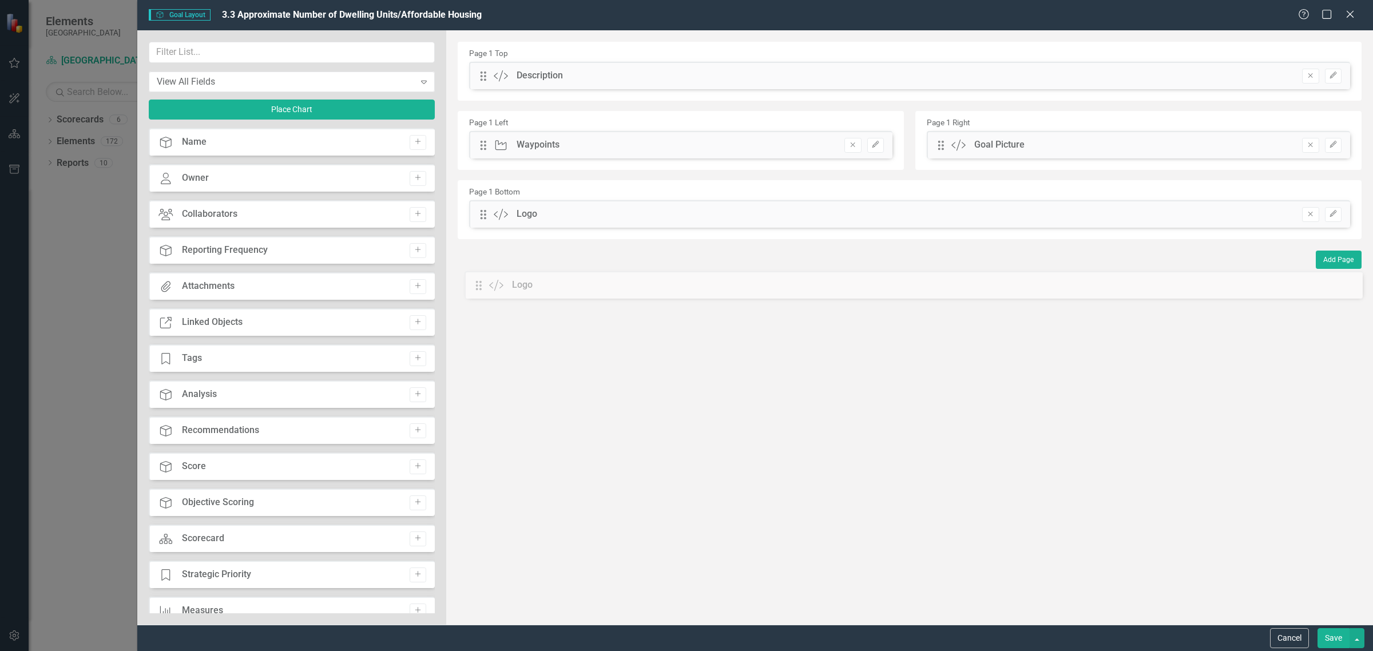
drag, startPoint x: 483, startPoint y: 77, endPoint x: 487, endPoint y: 287, distance: 209.4
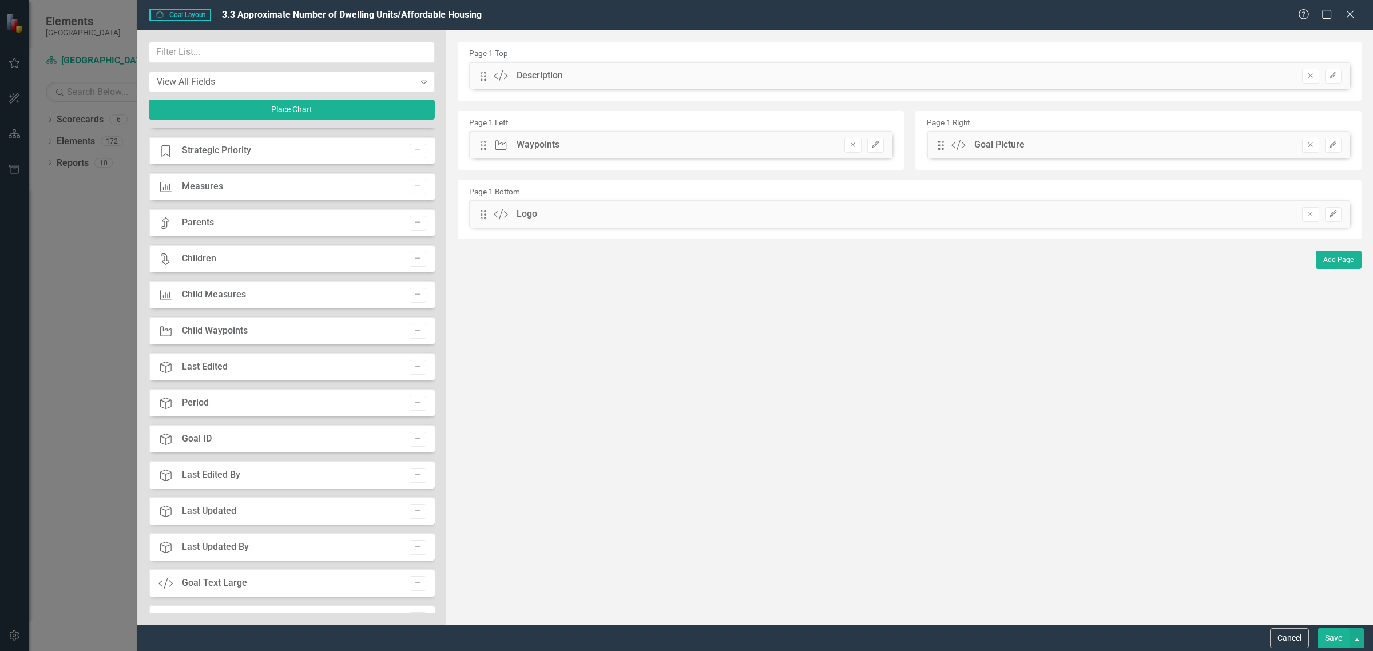
click at [325, 576] on div "Custom Goal Text Large Add" at bounding box center [292, 582] width 286 height 27
click at [416, 580] on icon "Add" at bounding box center [418, 583] width 9 height 7
click at [414, 585] on icon "Add" at bounding box center [418, 583] width 9 height 7
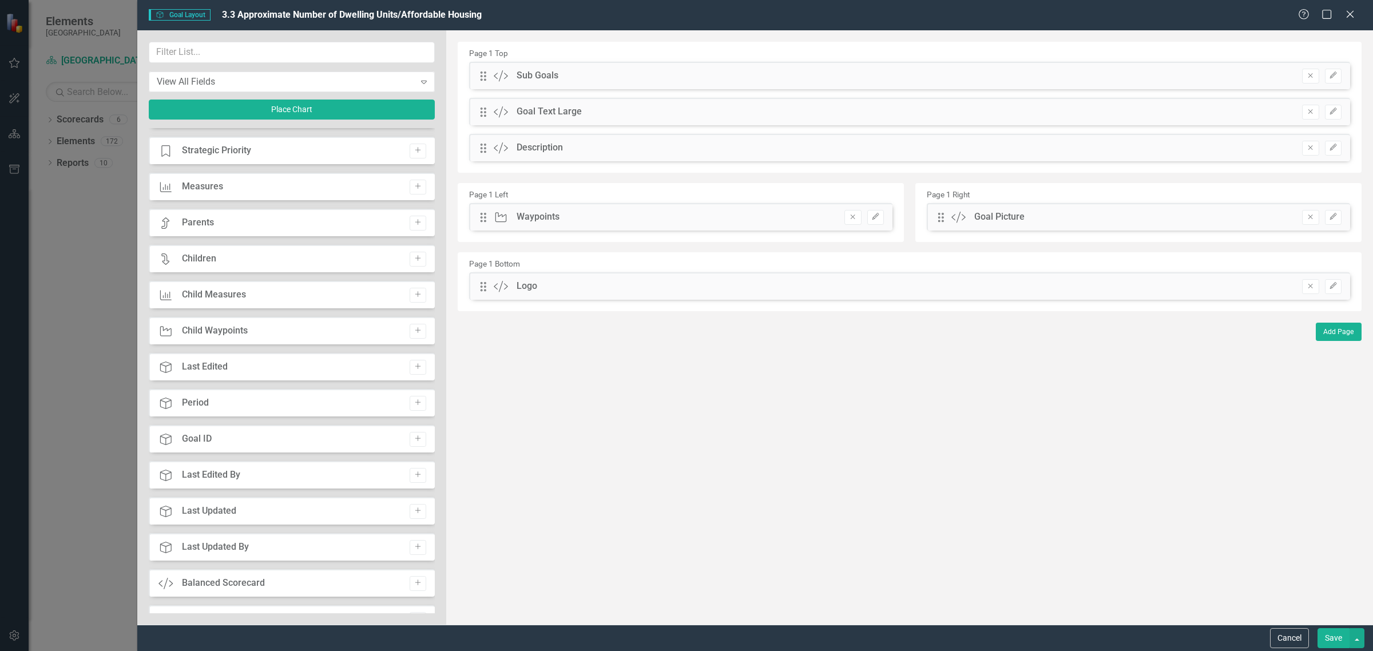
scroll to position [0, 0]
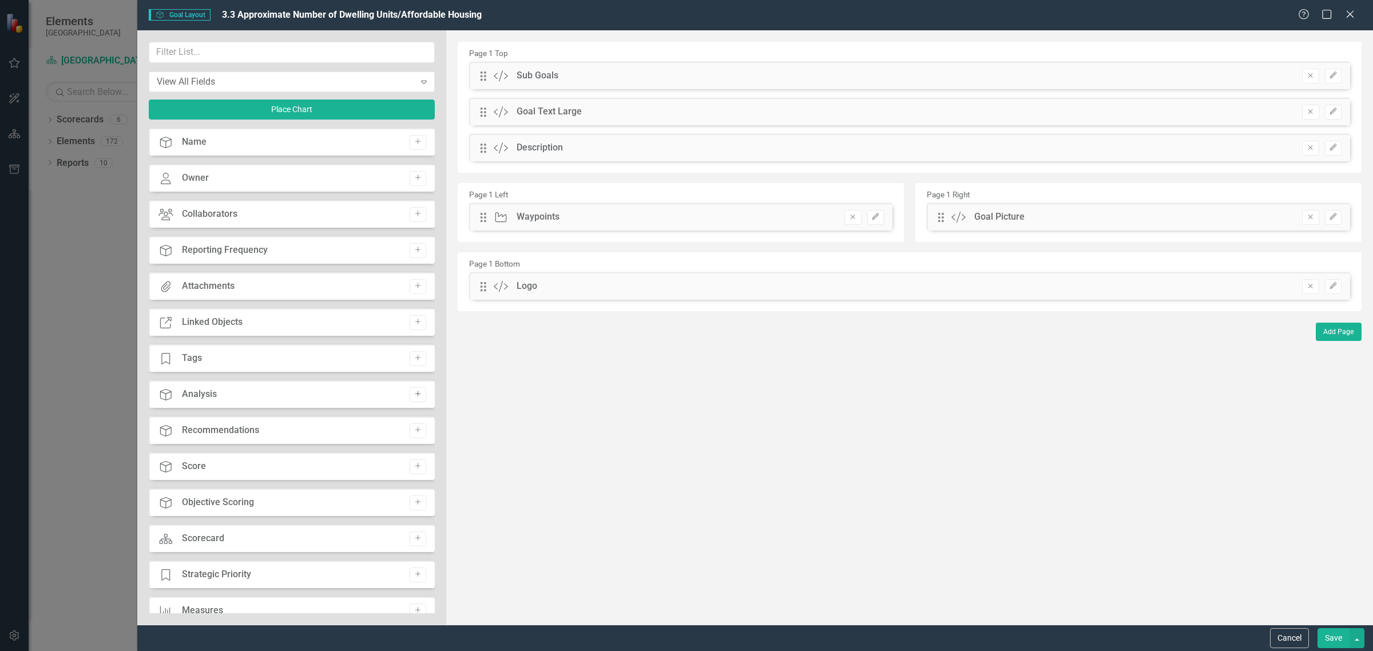
click at [415, 391] on icon "Add" at bounding box center [418, 394] width 9 height 7
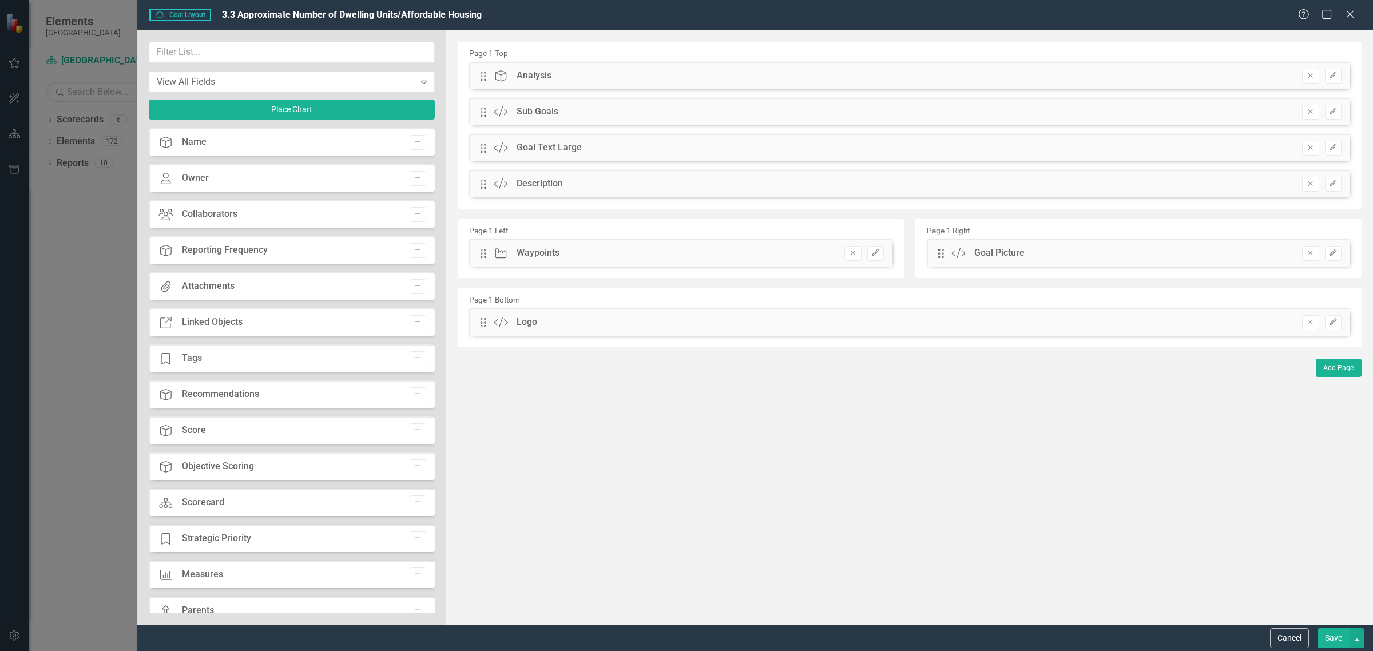
drag, startPoint x: 484, startPoint y: 190, endPoint x: 489, endPoint y: 69, distance: 121.4
click at [489, 66] on div "Drag Goal Analysis Remove Edit Drag Custom Sub Goals Remove Edit Drag Custom Go…" at bounding box center [910, 134] width 898 height 144
drag, startPoint x: 484, startPoint y: 76, endPoint x: 490, endPoint y: 183, distance: 107.2
drag, startPoint x: 483, startPoint y: 116, endPoint x: 490, endPoint y: 150, distance: 35.5
drag, startPoint x: 481, startPoint y: 69, endPoint x: 478, endPoint y: 102, distance: 33.3
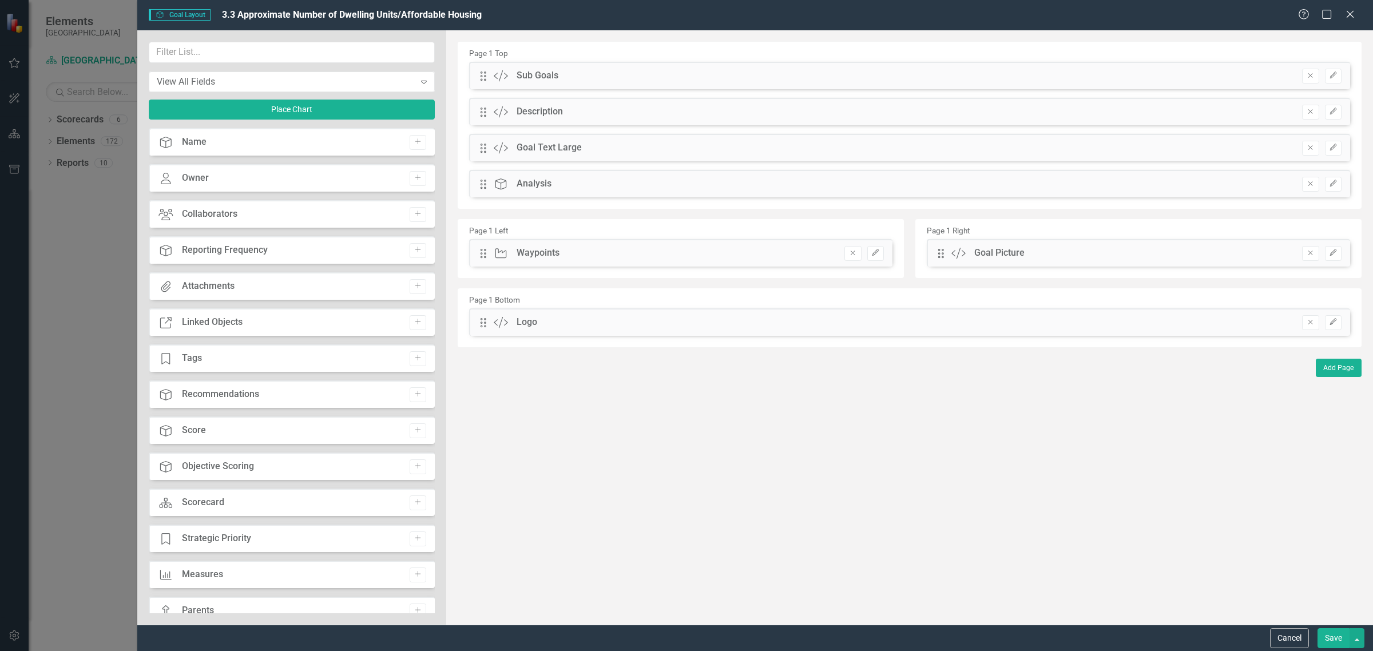
click at [482, 130] on div "Drag Custom Sub Goals Remove Edit Drag Custom Description Remove Edit Drag Cust…" at bounding box center [910, 134] width 898 height 144
drag, startPoint x: 484, startPoint y: 73, endPoint x: 488, endPoint y: 143, distance: 70.5
click at [1335, 638] on button "Save" at bounding box center [1334, 638] width 32 height 20
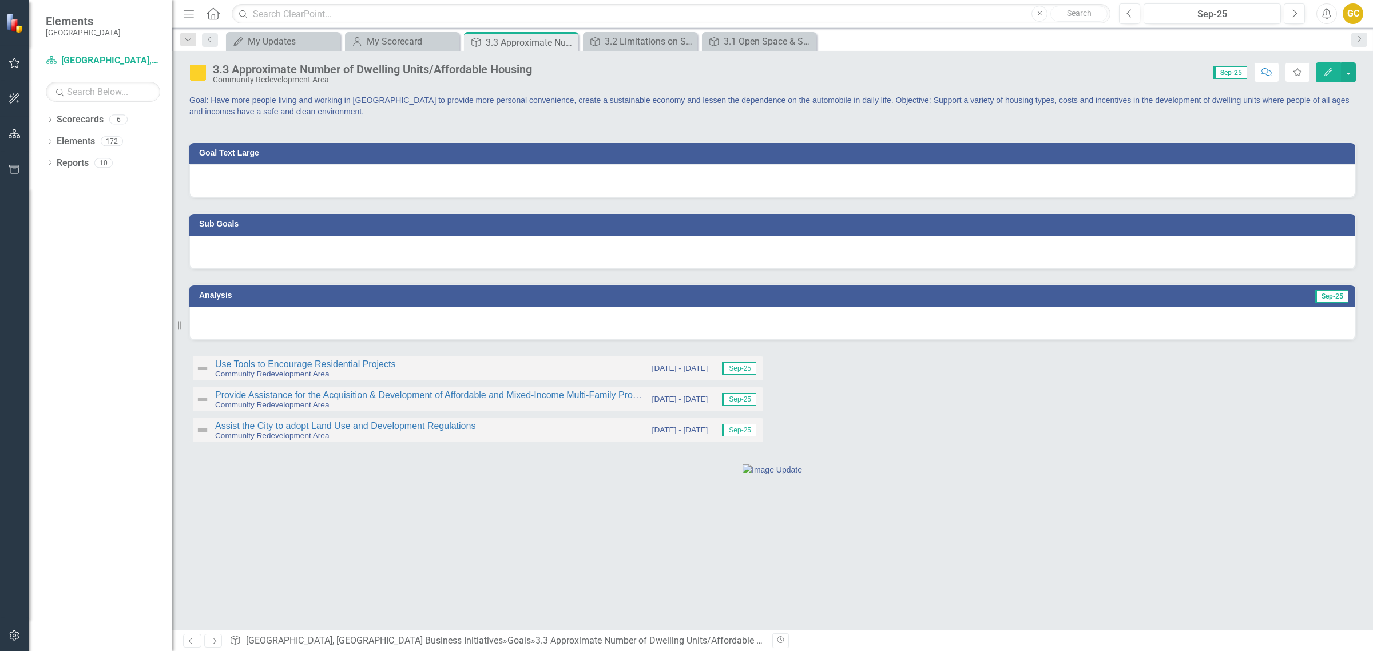
click at [301, 104] on span "Goal: Have more people living and working in [GEOGRAPHIC_DATA] to provide more …" at bounding box center [769, 106] width 1160 height 21
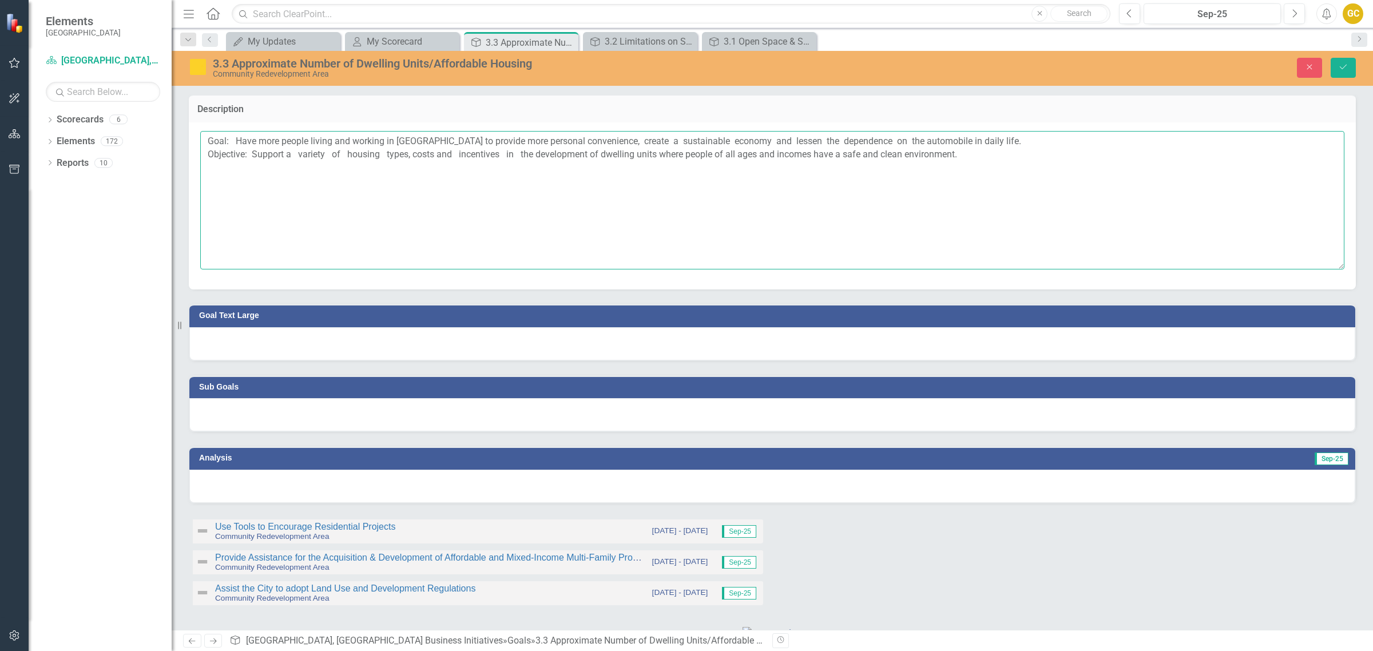
drag, startPoint x: 206, startPoint y: 136, endPoint x: 989, endPoint y: 132, distance: 782.7
click at [989, 132] on textarea "Goal: Have more people living and working in [GEOGRAPHIC_DATA] to provide more …" at bounding box center [772, 200] width 1144 height 138
click at [285, 332] on div at bounding box center [772, 343] width 1166 height 33
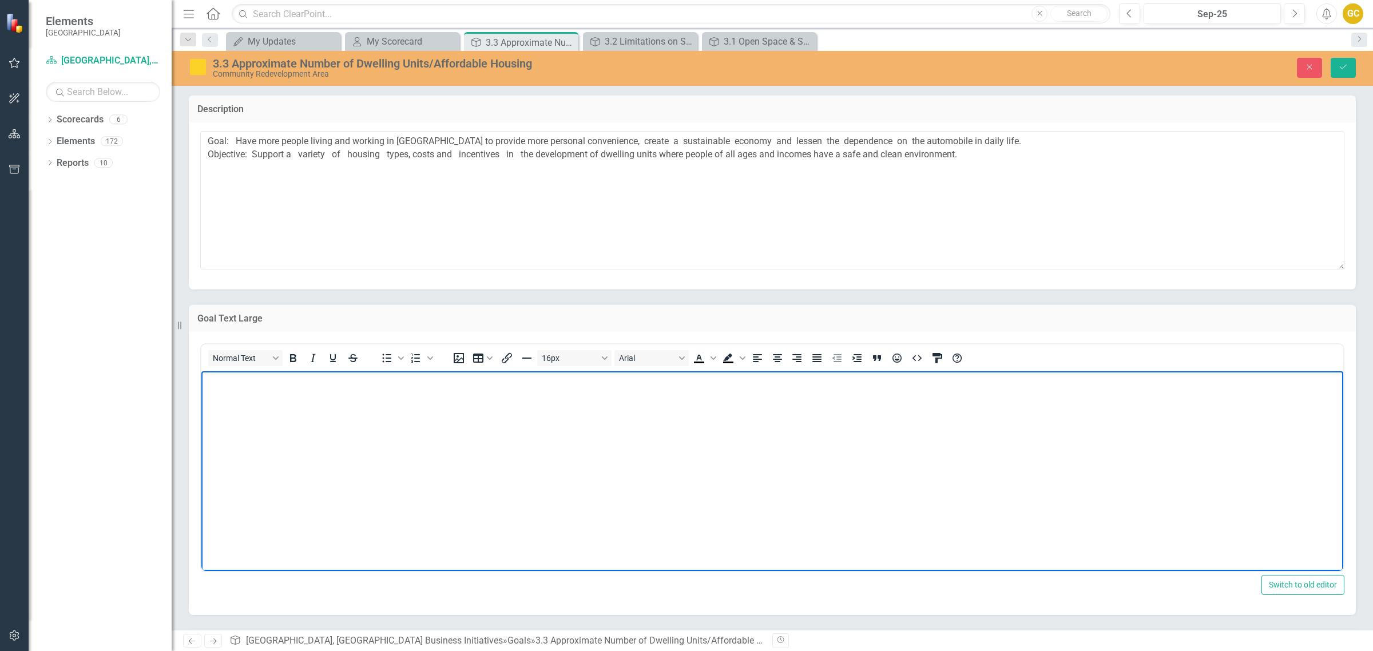
paste body "Rich Text Area. Press ALT-0 for help."
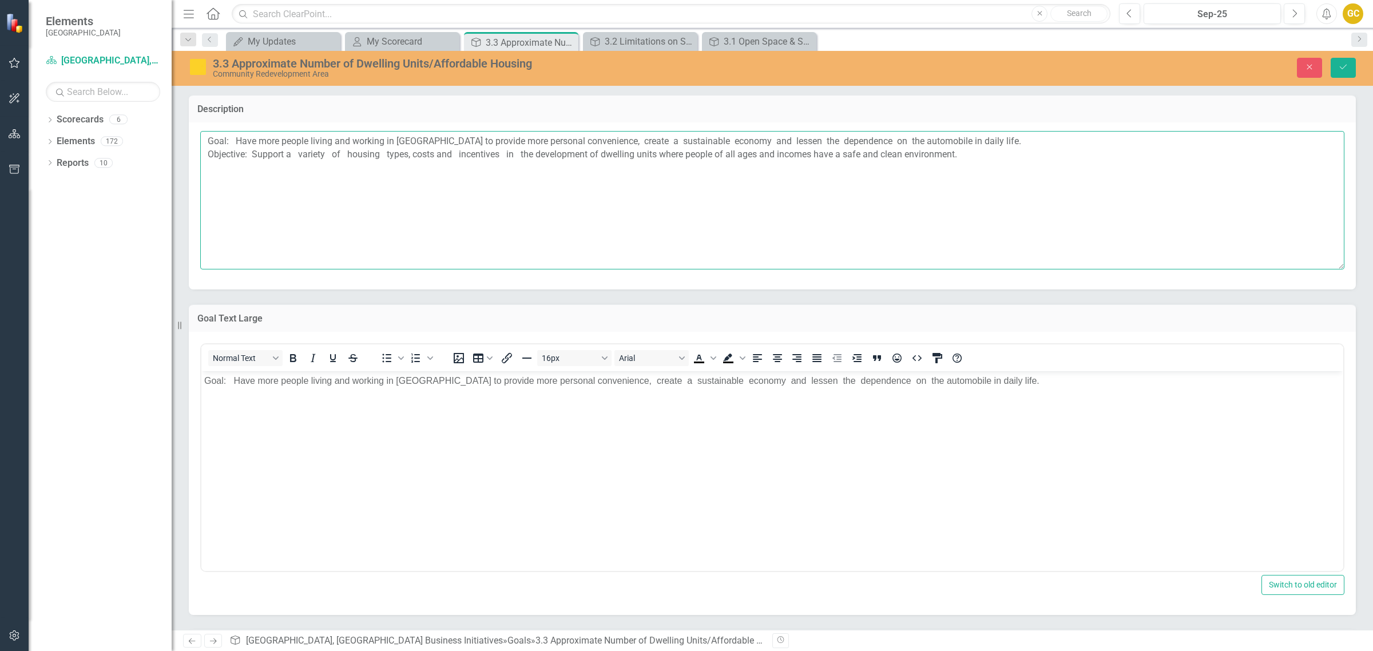
drag, startPoint x: 205, startPoint y: 153, endPoint x: 844, endPoint y: 159, distance: 639.6
click at [982, 159] on textarea "Goal: Have more people living and working in [GEOGRAPHIC_DATA] to provide more …" at bounding box center [772, 200] width 1144 height 138
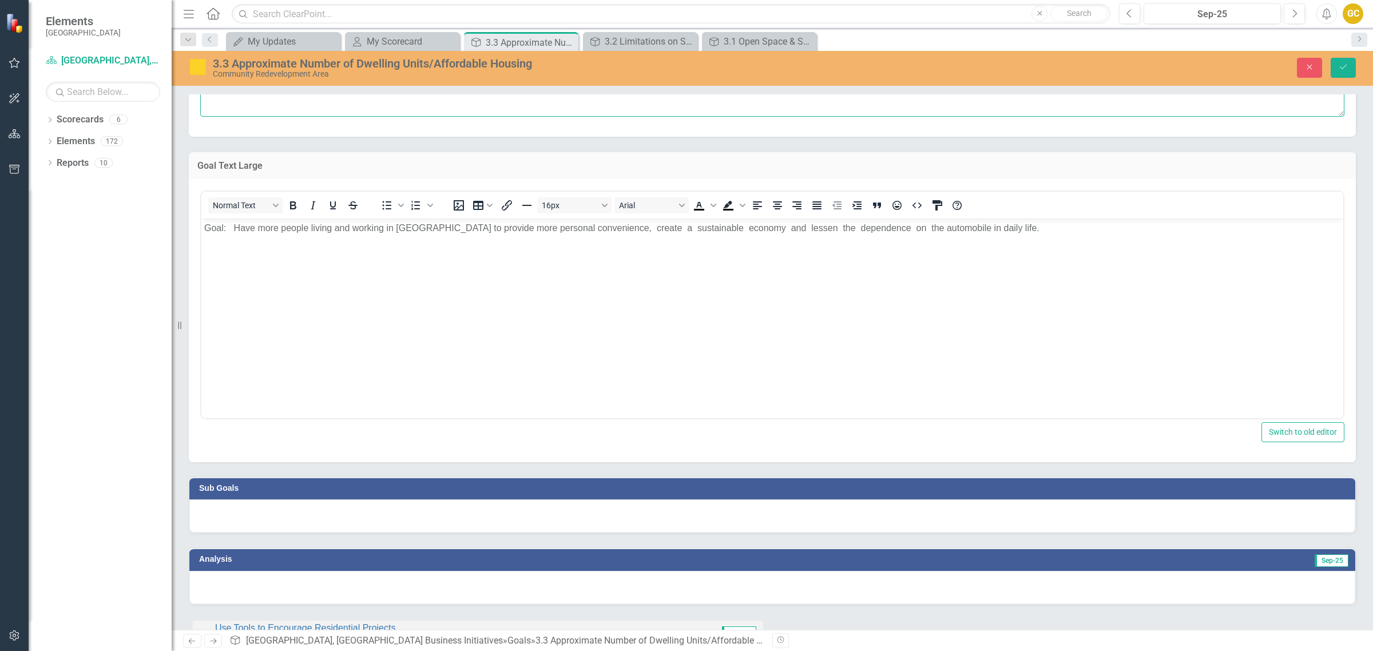
scroll to position [162, 0]
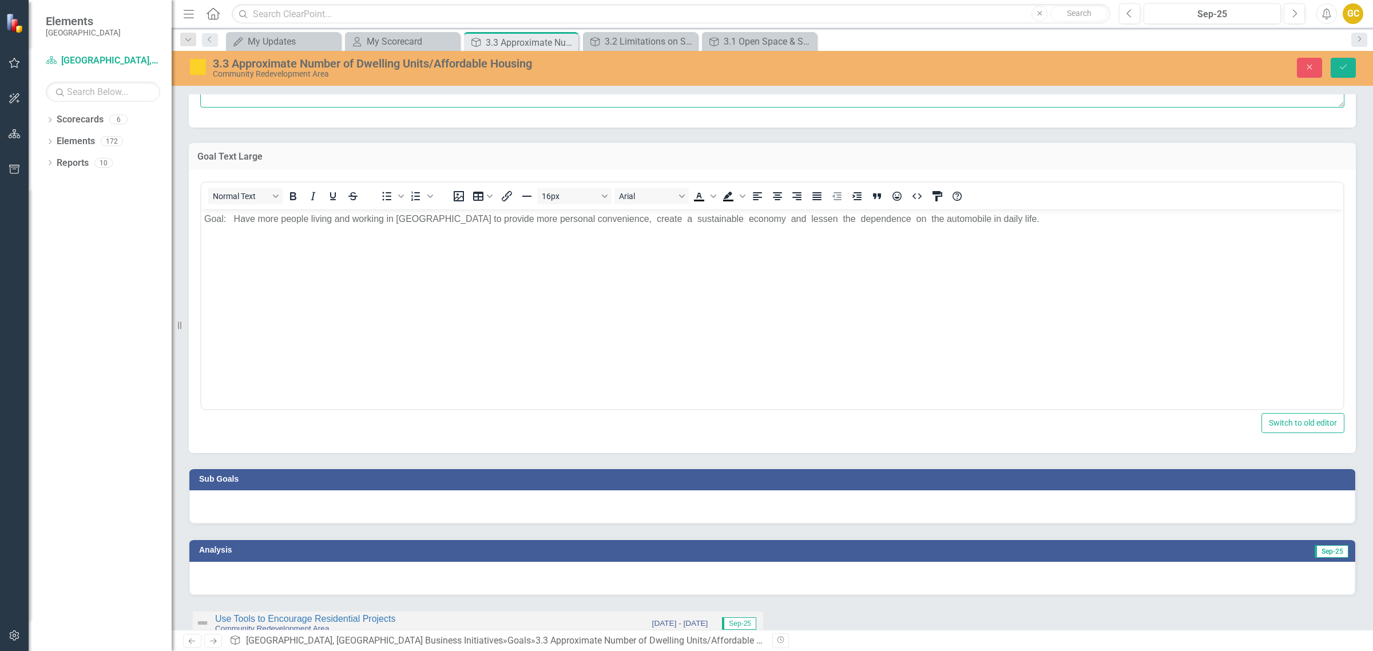
drag, startPoint x: 1371, startPoint y: 331, endPoint x: 651, endPoint y: 114, distance: 751.7
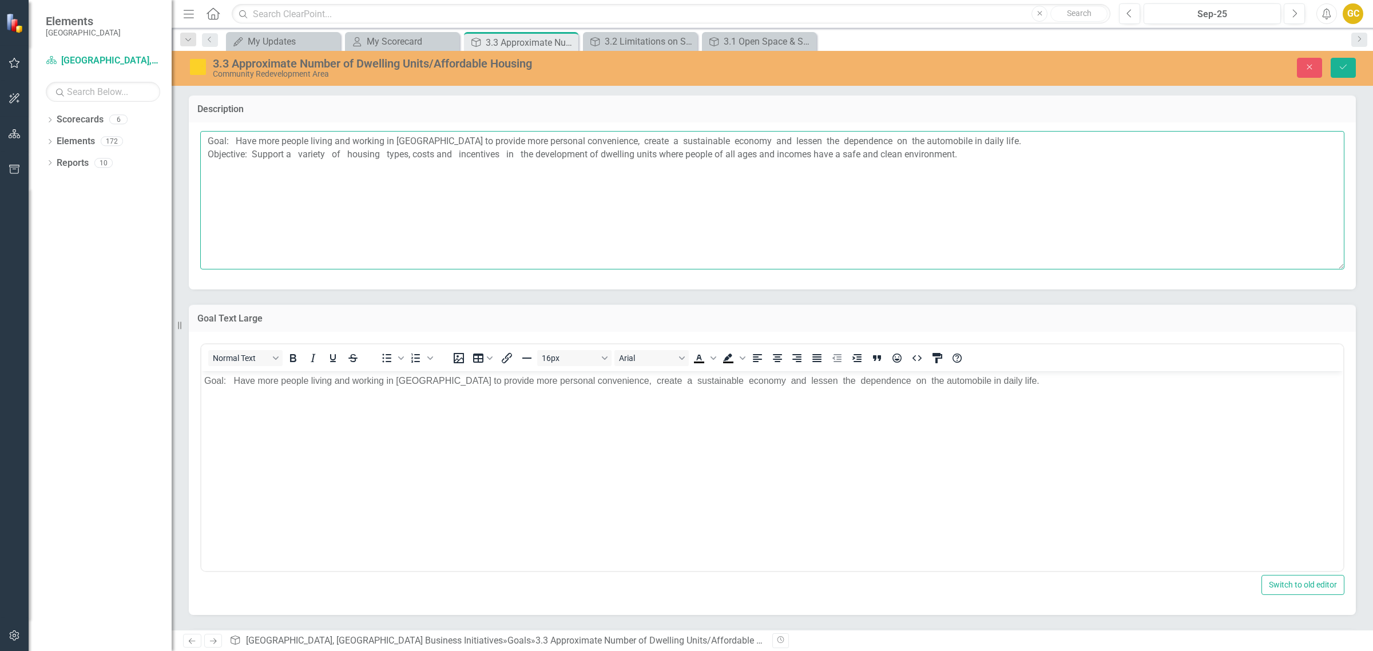
scroll to position [382, 0]
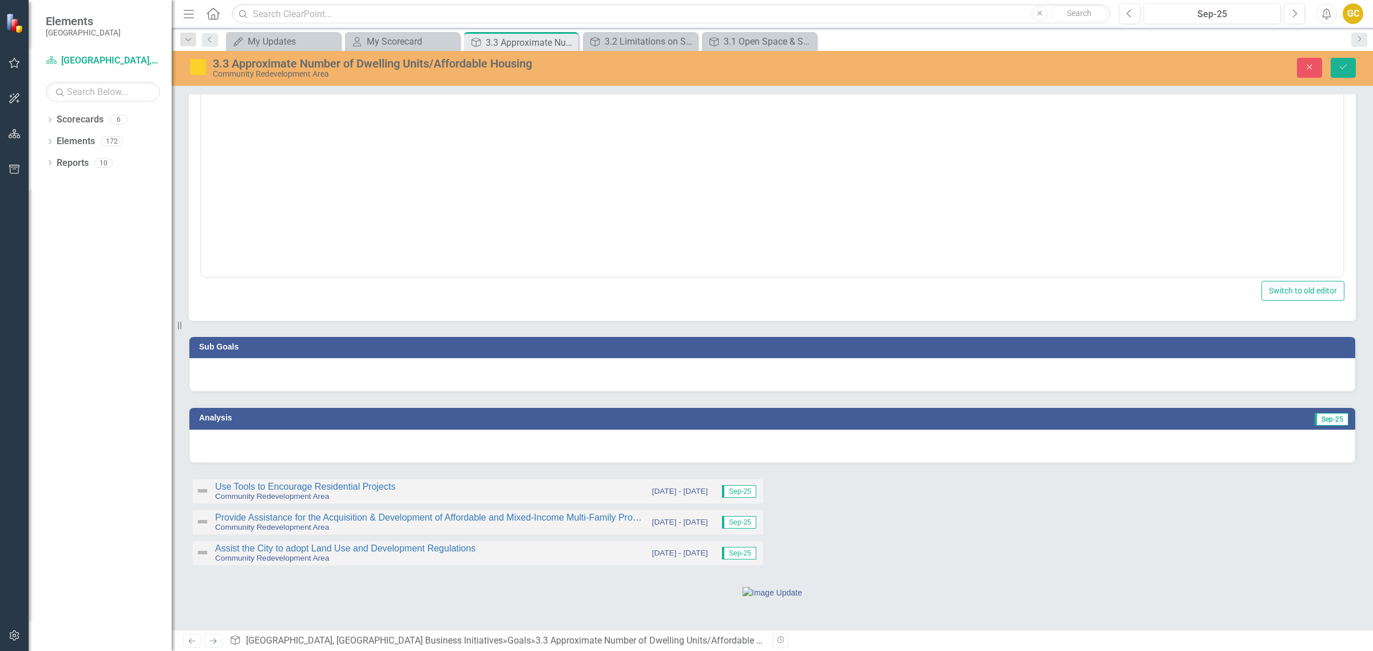
click at [241, 358] on div at bounding box center [772, 374] width 1166 height 33
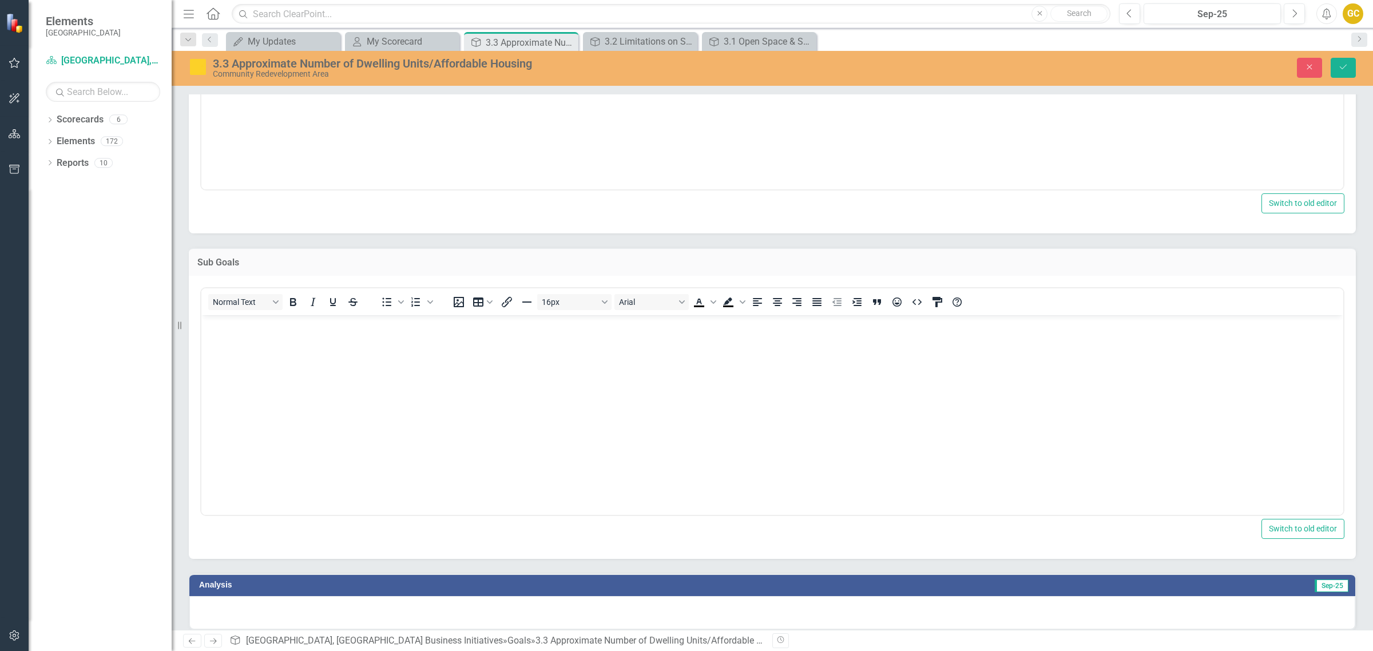
scroll to position [0, 0]
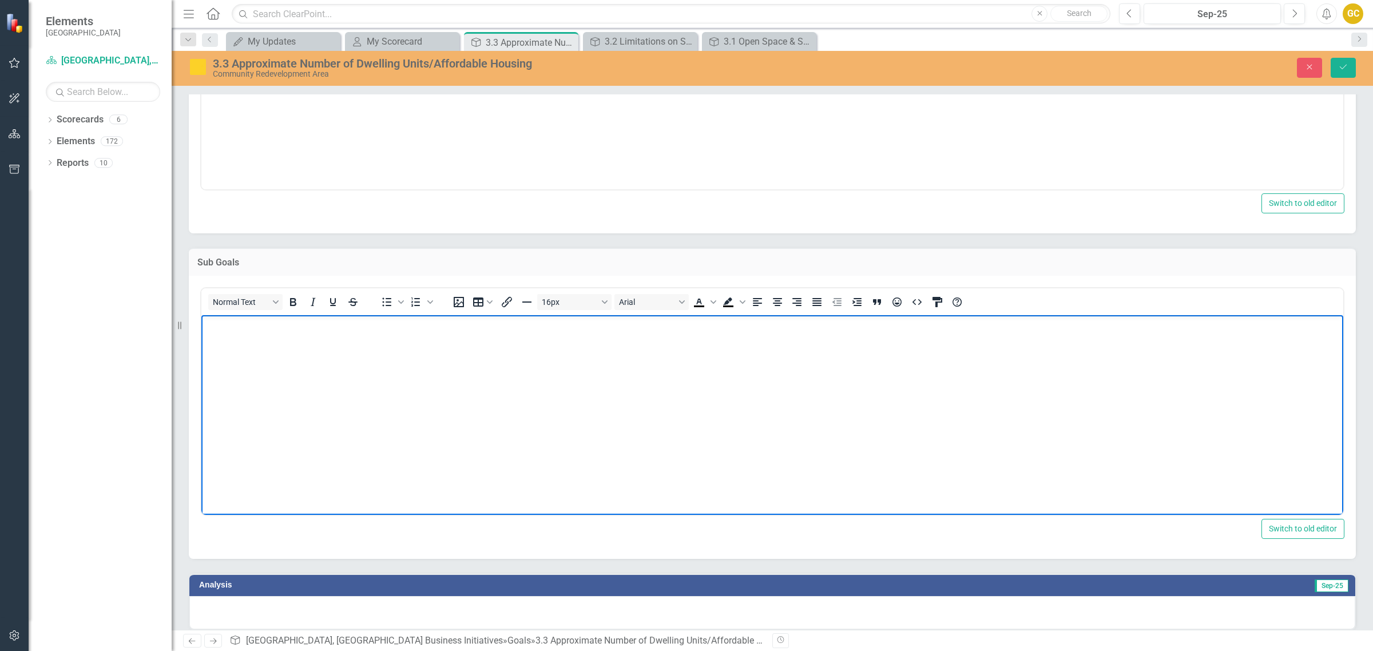
paste body "Rich Text Area. Press ALT-0 for help."
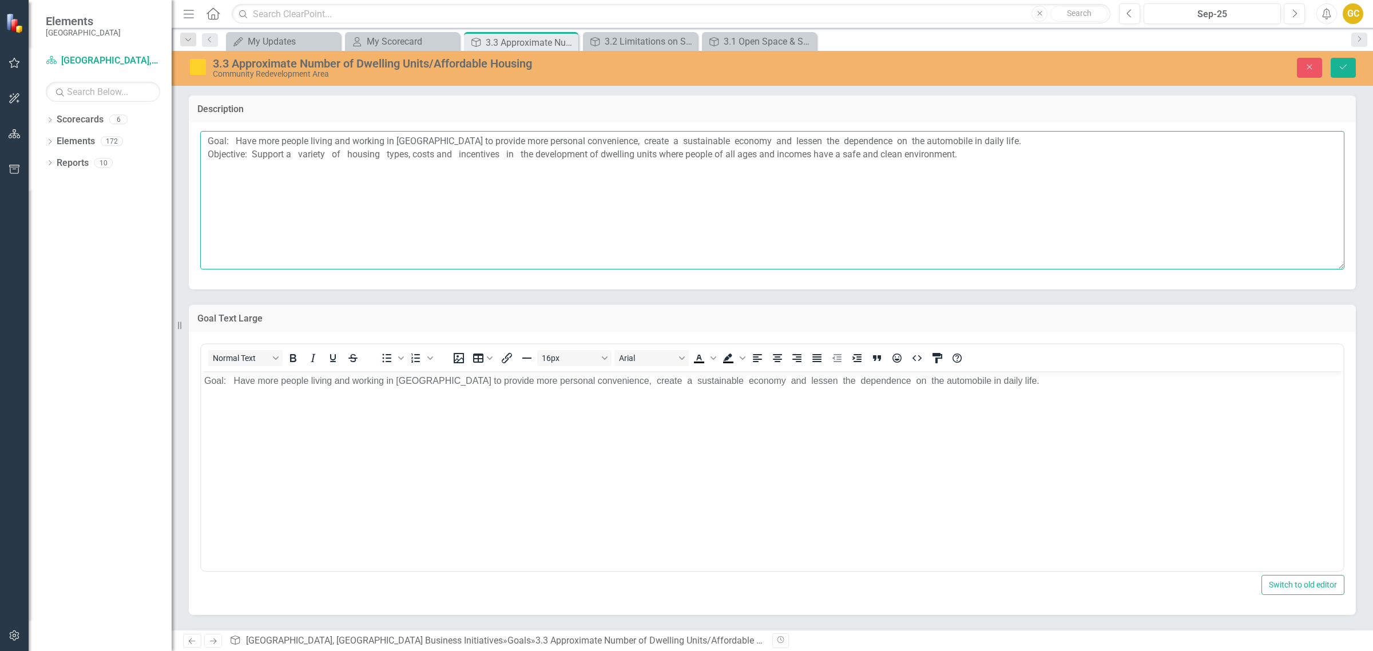
drag, startPoint x: 204, startPoint y: 138, endPoint x: 896, endPoint y: 173, distance: 693.2
click at [899, 174] on textarea "Goal: Have more people living and working in [GEOGRAPHIC_DATA] to provide more …" at bounding box center [772, 200] width 1144 height 138
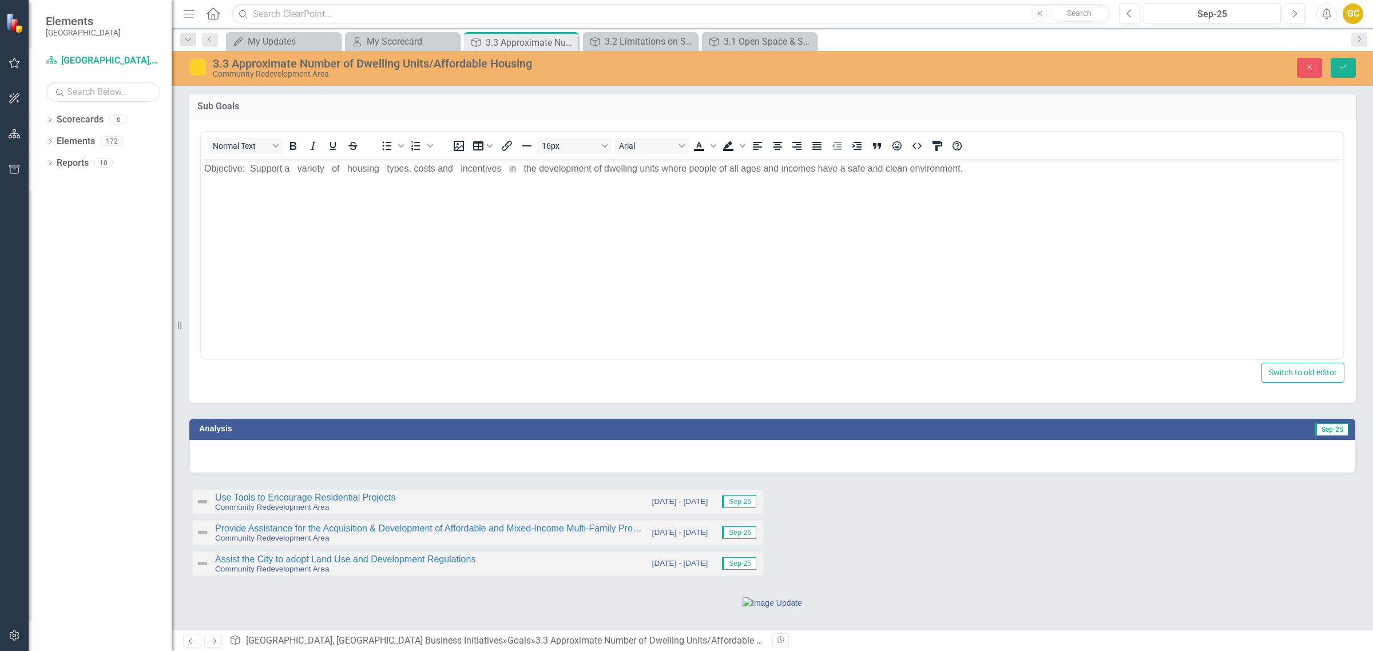
scroll to position [561, 0]
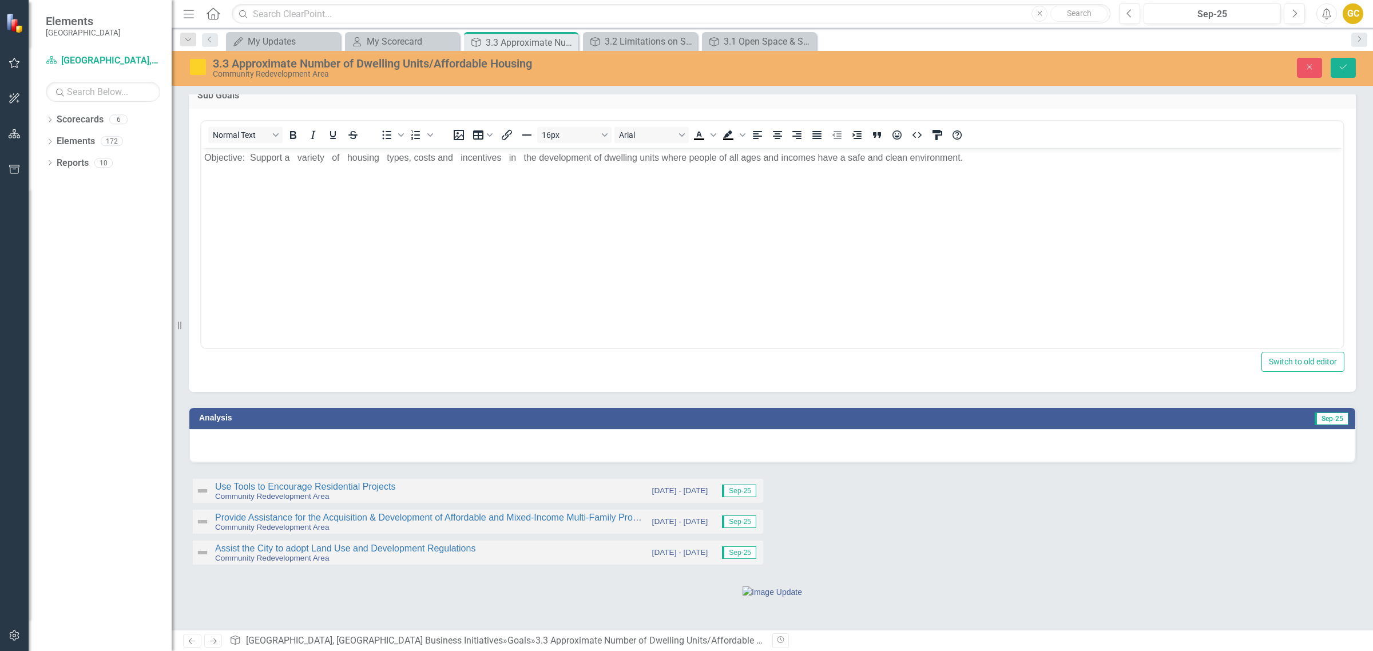
type textarea "3.3 APPROXIMATE NUMBER OF DWELLING UNITS/AFFORDABLE HOUSING"
click at [250, 435] on div at bounding box center [772, 445] width 1166 height 33
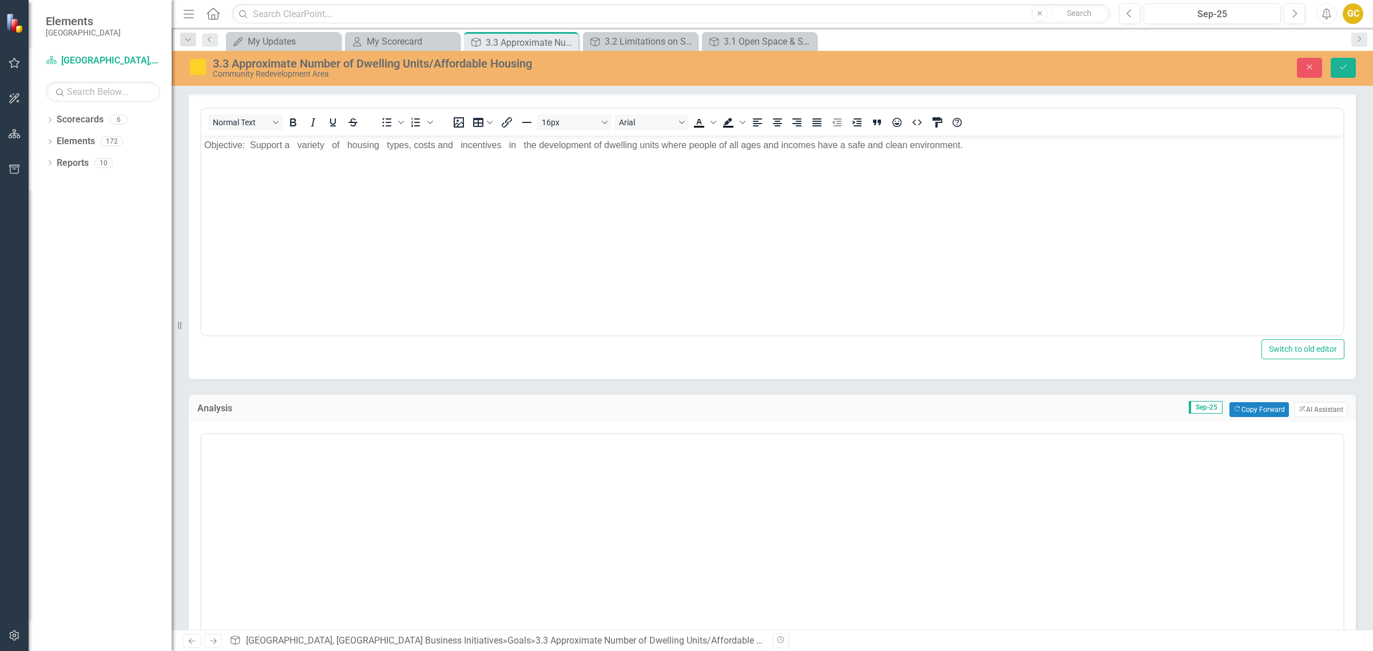
scroll to position [0, 0]
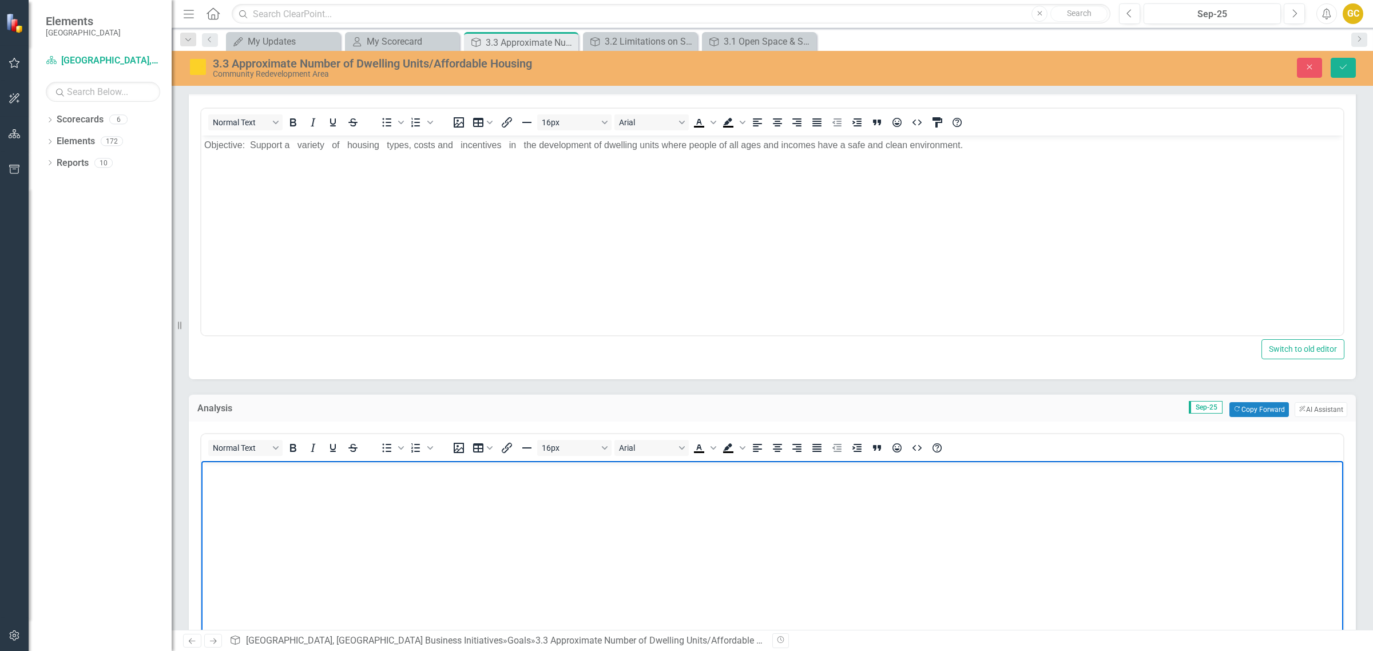
drag, startPoint x: 244, startPoint y: 479, endPoint x: 280, endPoint y: 476, distance: 36.2
click at [243, 479] on body "Rich Text Area. Press ALT-0 for help." at bounding box center [772, 547] width 1142 height 172
click at [216, 469] on p "Rich Text Area. Press ALT-0 for help." at bounding box center [772, 470] width 1136 height 14
paste body "Rich Text Area. Press ALT-0 for help."
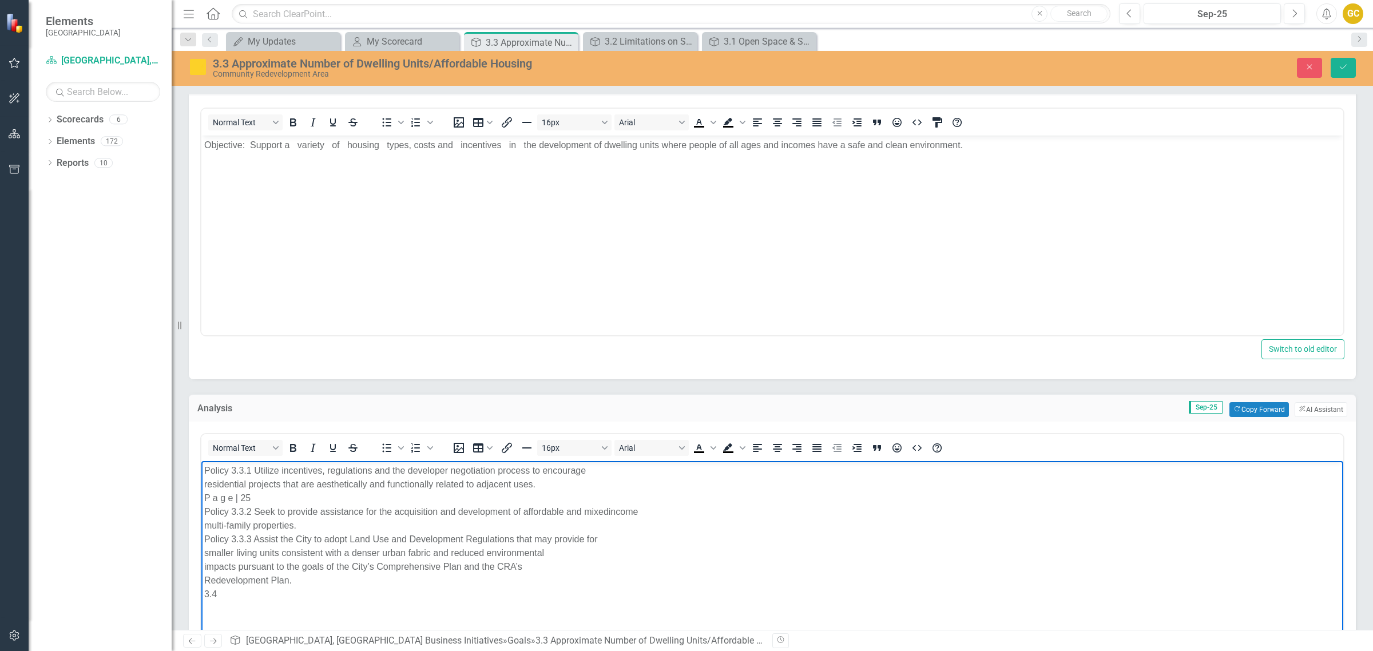
click at [253, 495] on p "Policy 3.3.1 Utilize incentives, regulations and the developer negotiation proc…" at bounding box center [772, 531] width 1136 height 137
click at [608, 510] on p "Policy 3.3.1 Utilize incentives, regulations and the developer negotiation proc…" at bounding box center [772, 531] width 1136 height 137
click at [205, 541] on p "Policy 3.3.1 Utilize incentives, regulations and the developer negotiation proc…" at bounding box center [772, 531] width 1136 height 137
drag, startPoint x: 204, startPoint y: 601, endPoint x: 236, endPoint y: 603, distance: 31.5
click at [236, 603] on p "Policy 3.3.3 Assist the City to adopt Land Use and Development Regulations that…" at bounding box center [772, 575] width 1136 height 69
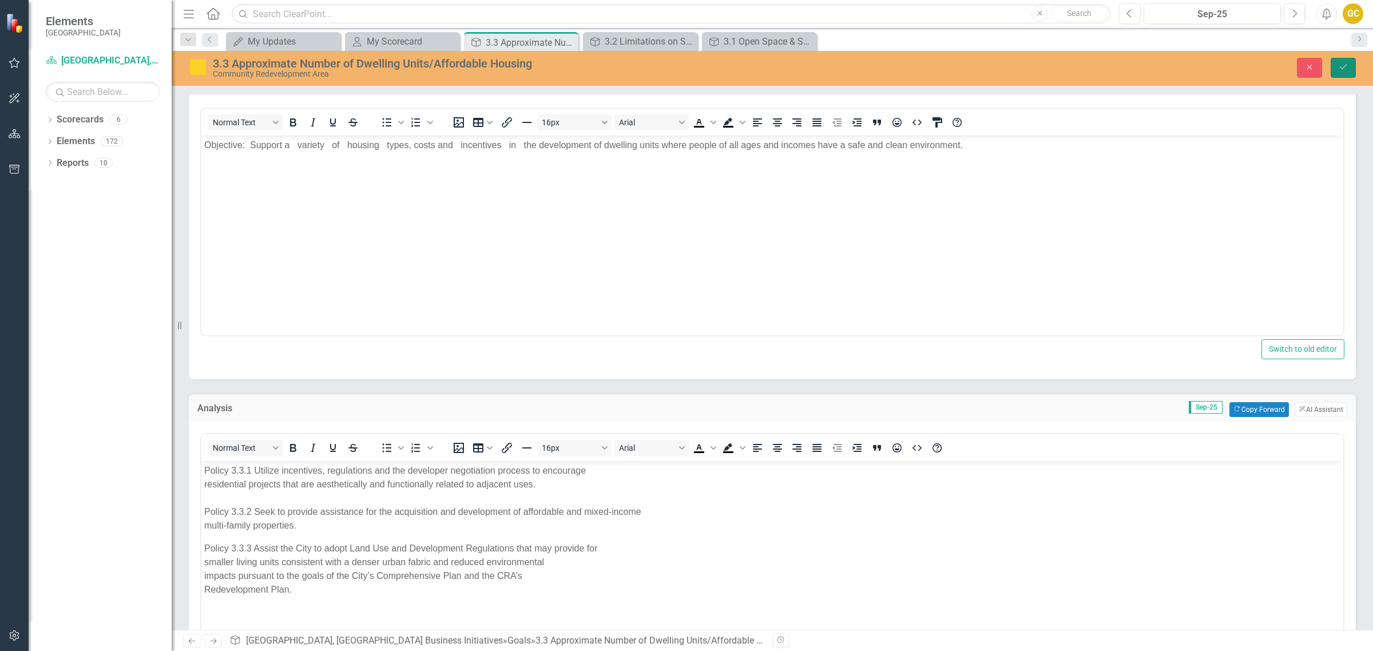
click at [1344, 63] on icon "Save" at bounding box center [1343, 67] width 10 height 8
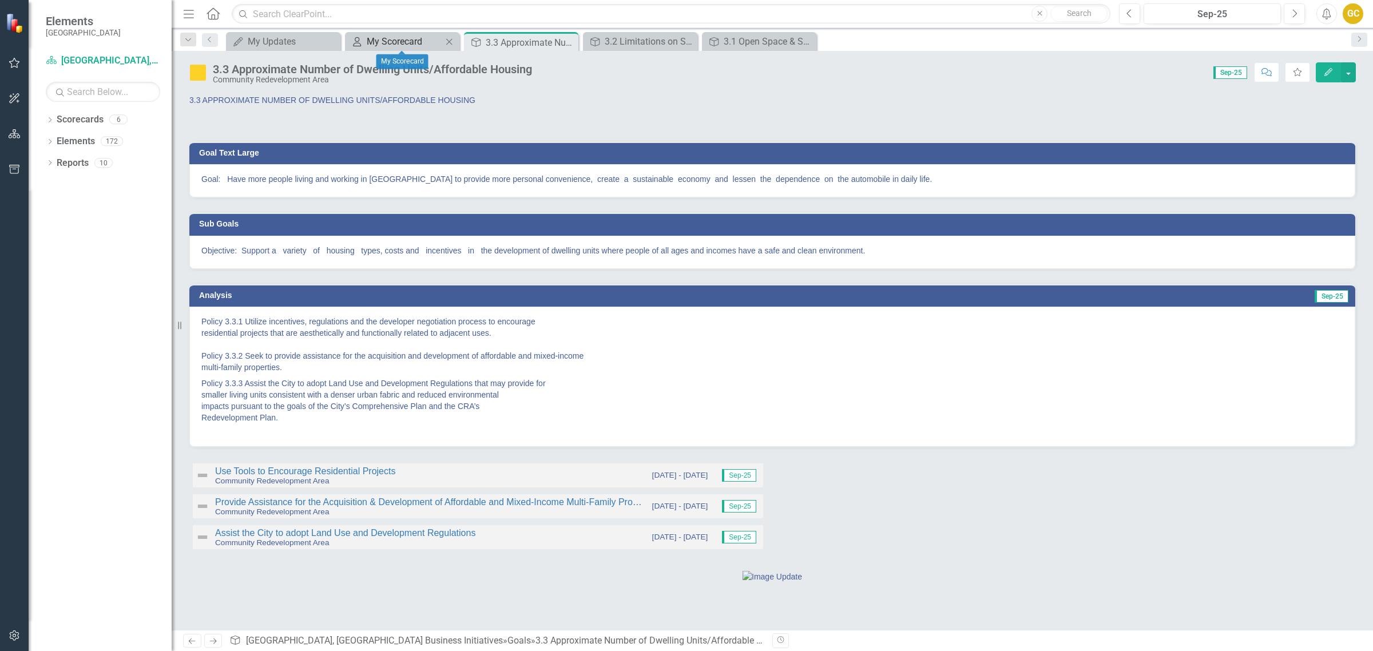
click at [411, 37] on div "My Scorecard" at bounding box center [405, 41] width 76 height 14
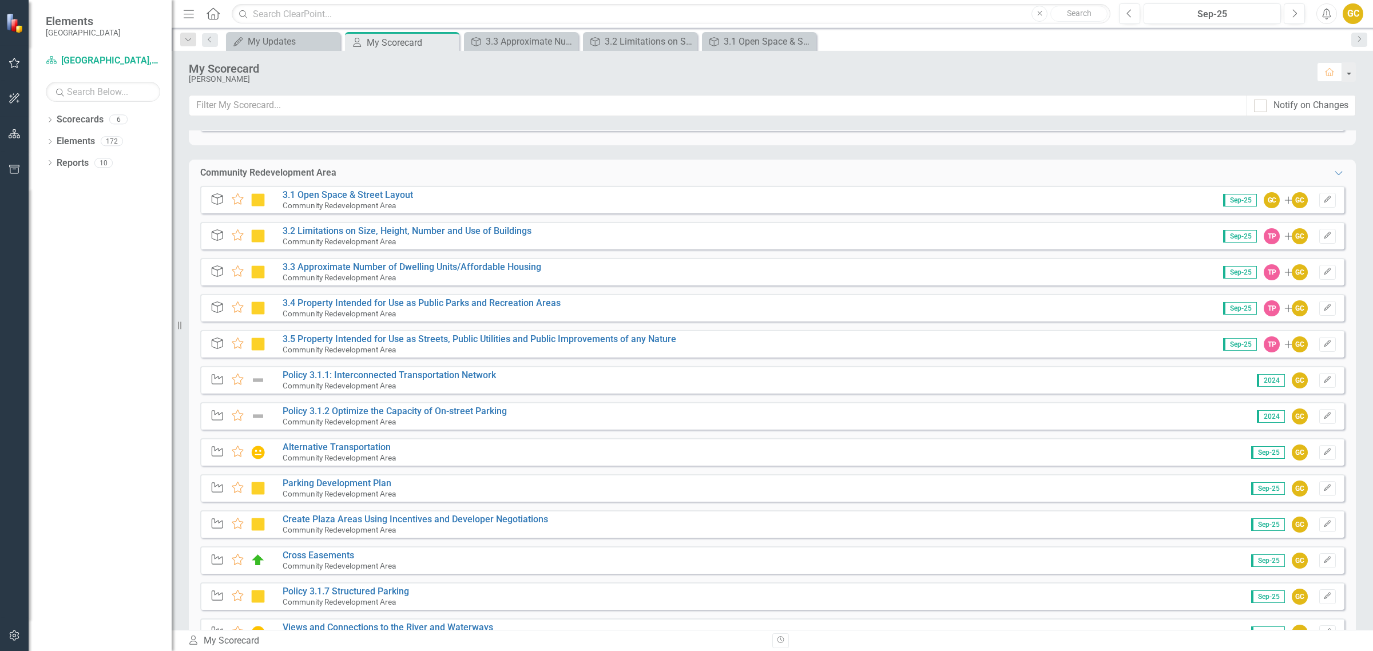
scroll to position [365, 0]
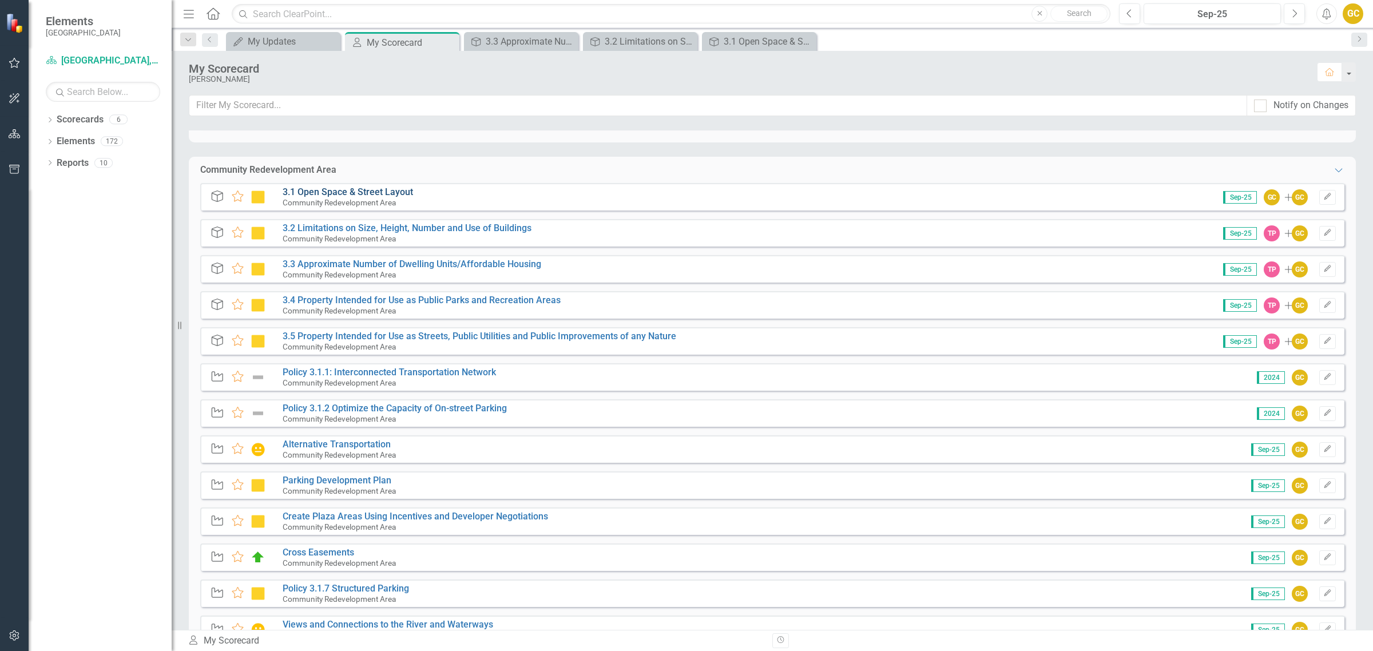
click at [360, 189] on link "3.1 Open Space & Street Layout" at bounding box center [348, 192] width 130 height 11
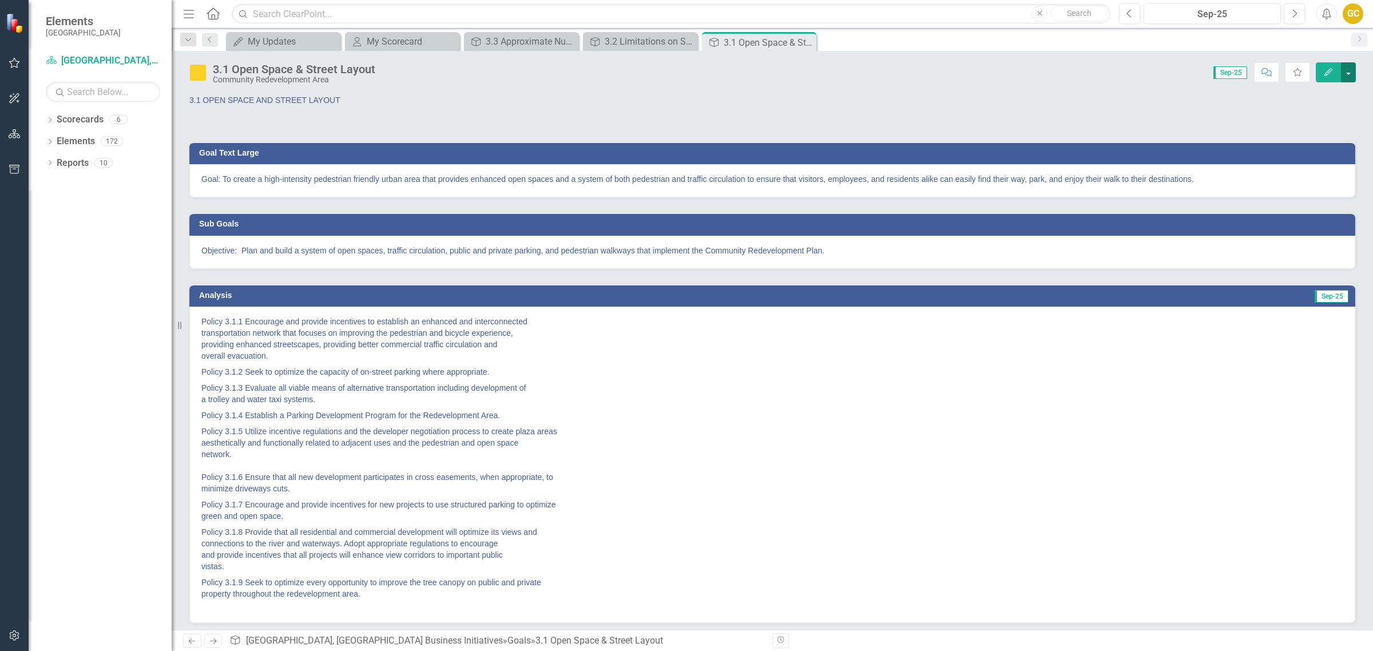
click at [1350, 70] on button "button" at bounding box center [1348, 72] width 15 height 20
click at [1294, 90] on link "Edit Edit Goal" at bounding box center [1309, 94] width 93 height 21
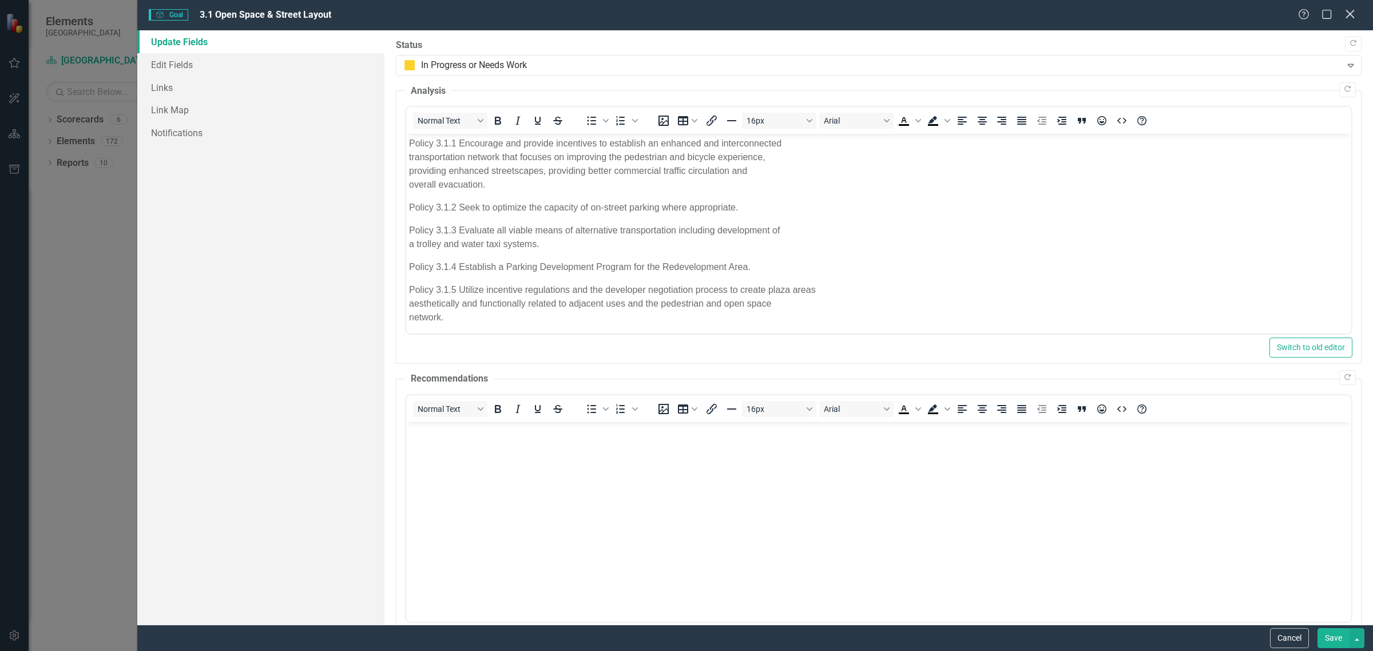
click at [1351, 13] on icon at bounding box center [1350, 14] width 9 height 9
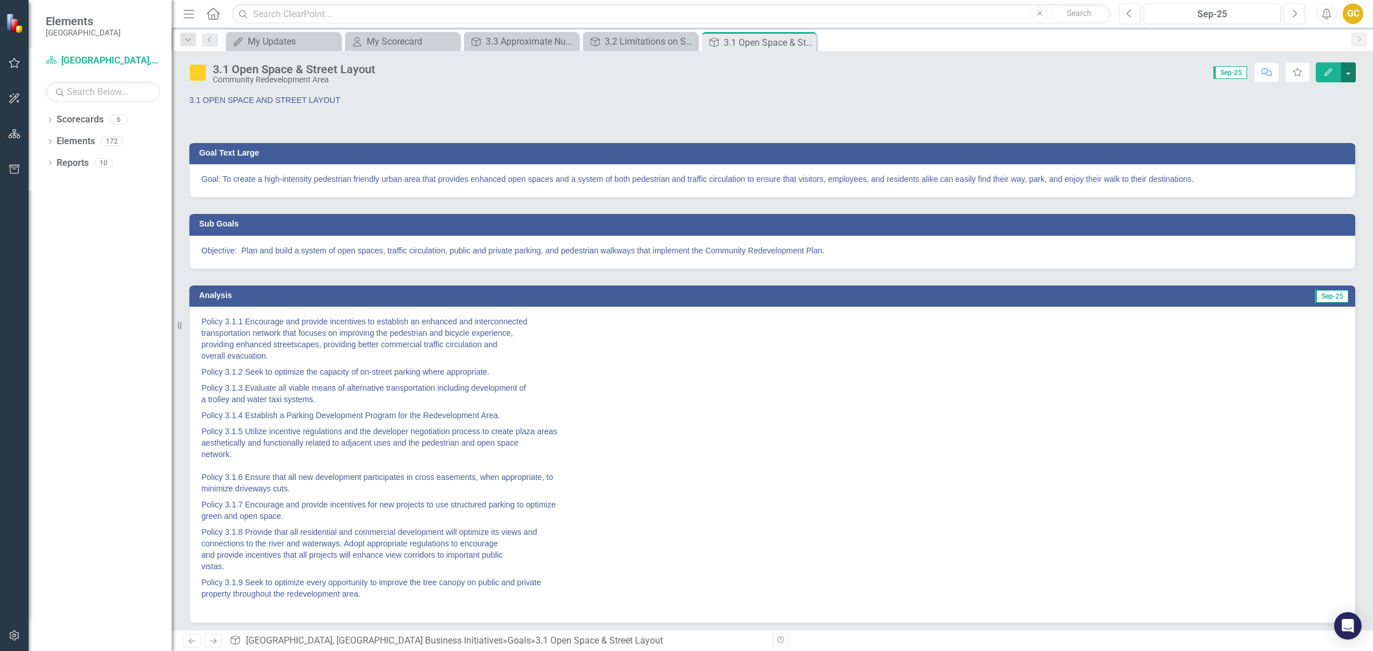
click at [1351, 72] on button "button" at bounding box center [1348, 72] width 15 height 20
click at [1306, 115] on link "Edit Report Edit Layout" at bounding box center [1309, 115] width 93 height 21
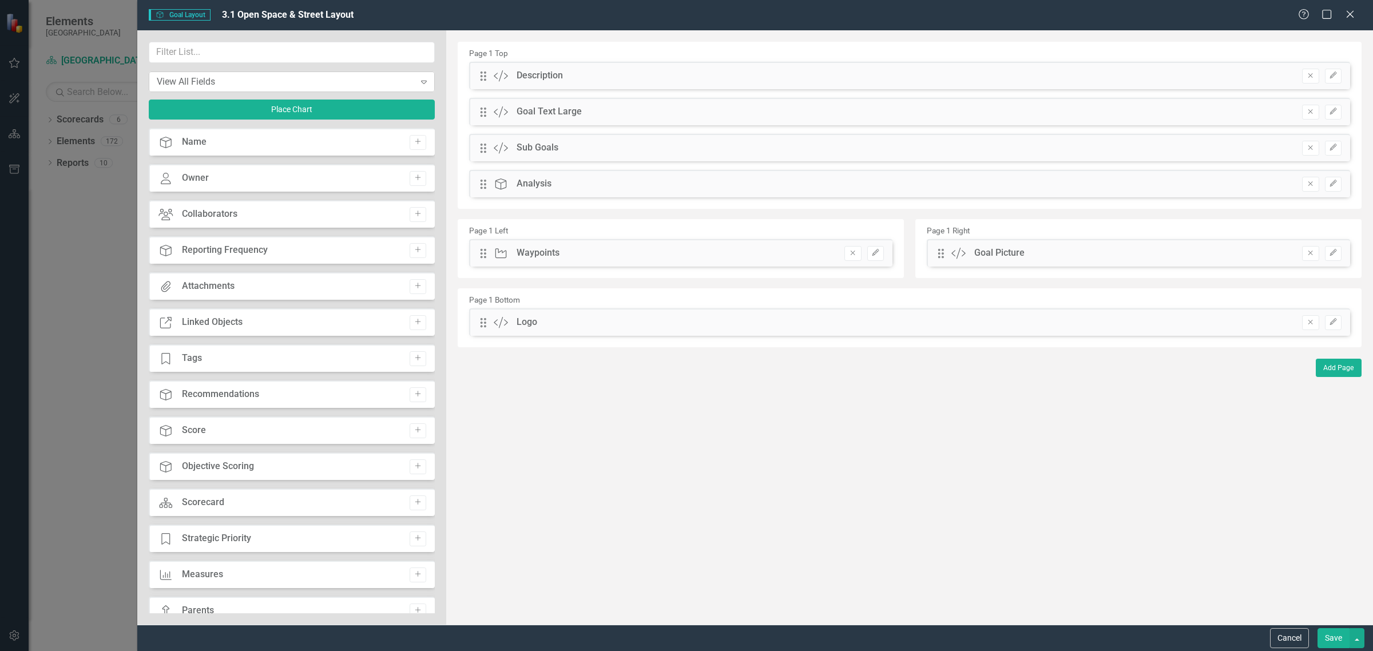
click at [212, 76] on div "View All Fields" at bounding box center [286, 81] width 258 height 13
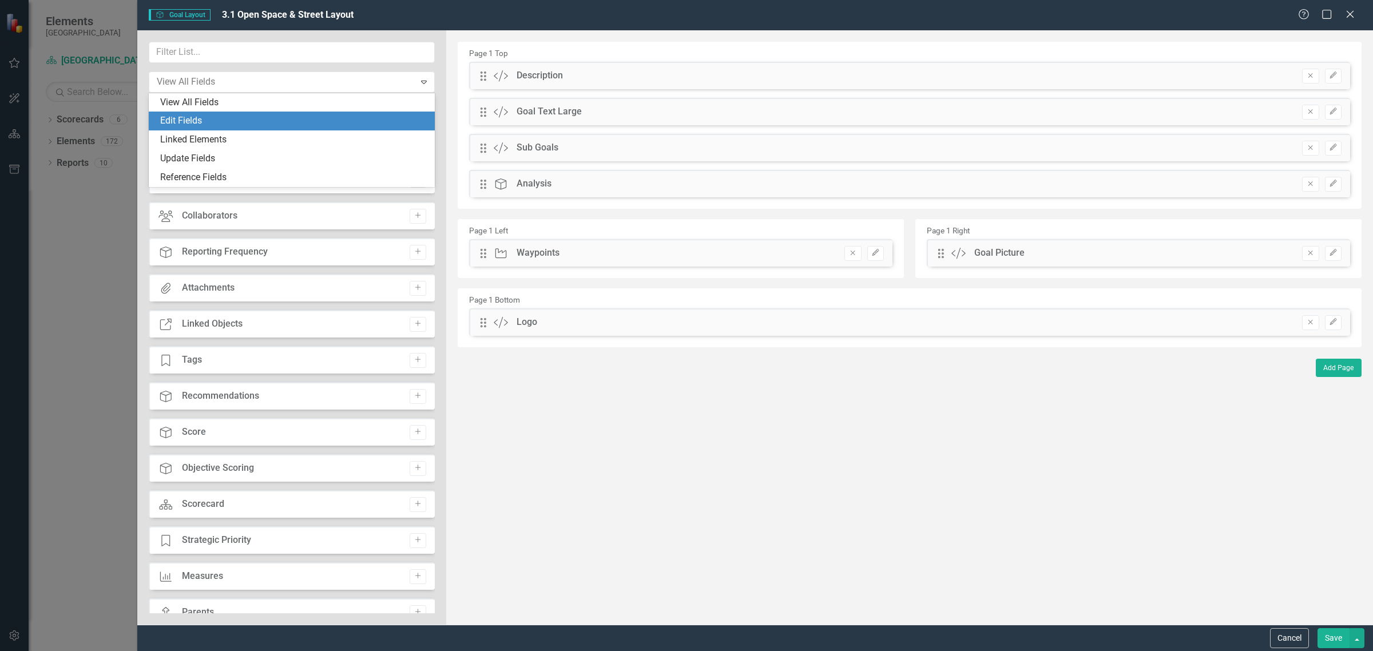
click at [199, 120] on div "Edit Fields" at bounding box center [294, 120] width 268 height 13
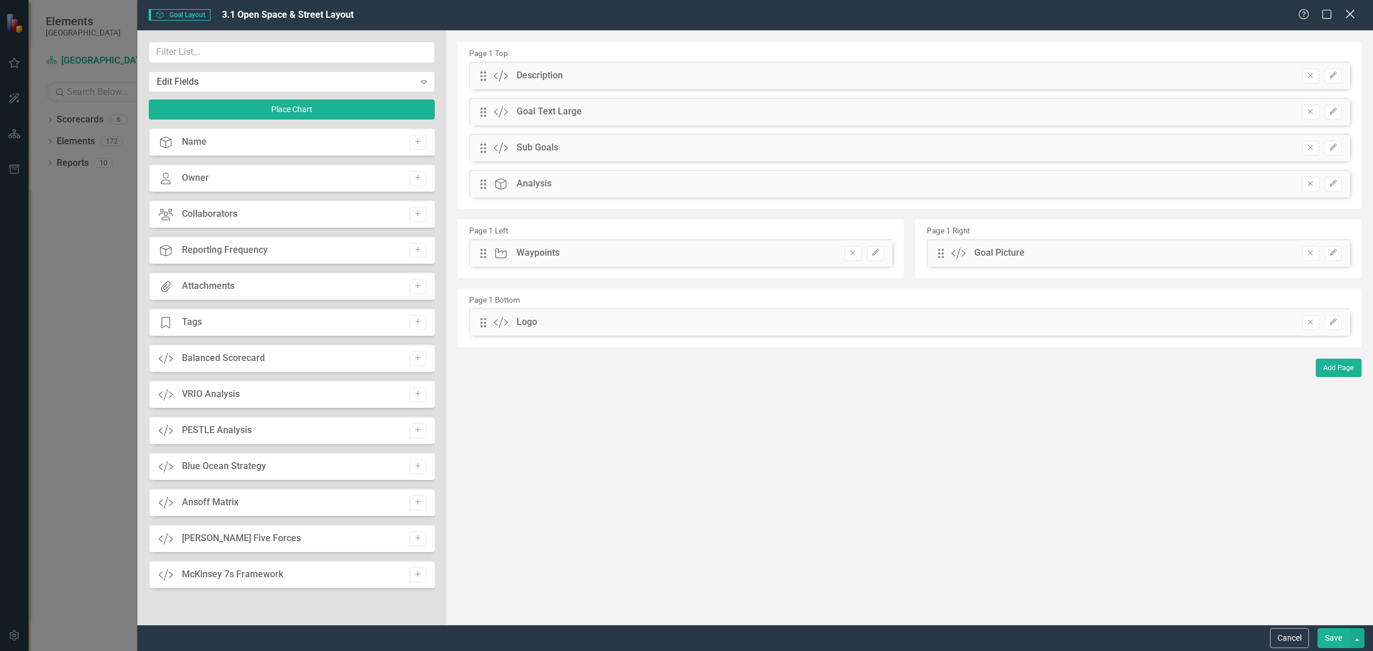
click at [1354, 14] on icon "Close" at bounding box center [1350, 14] width 14 height 11
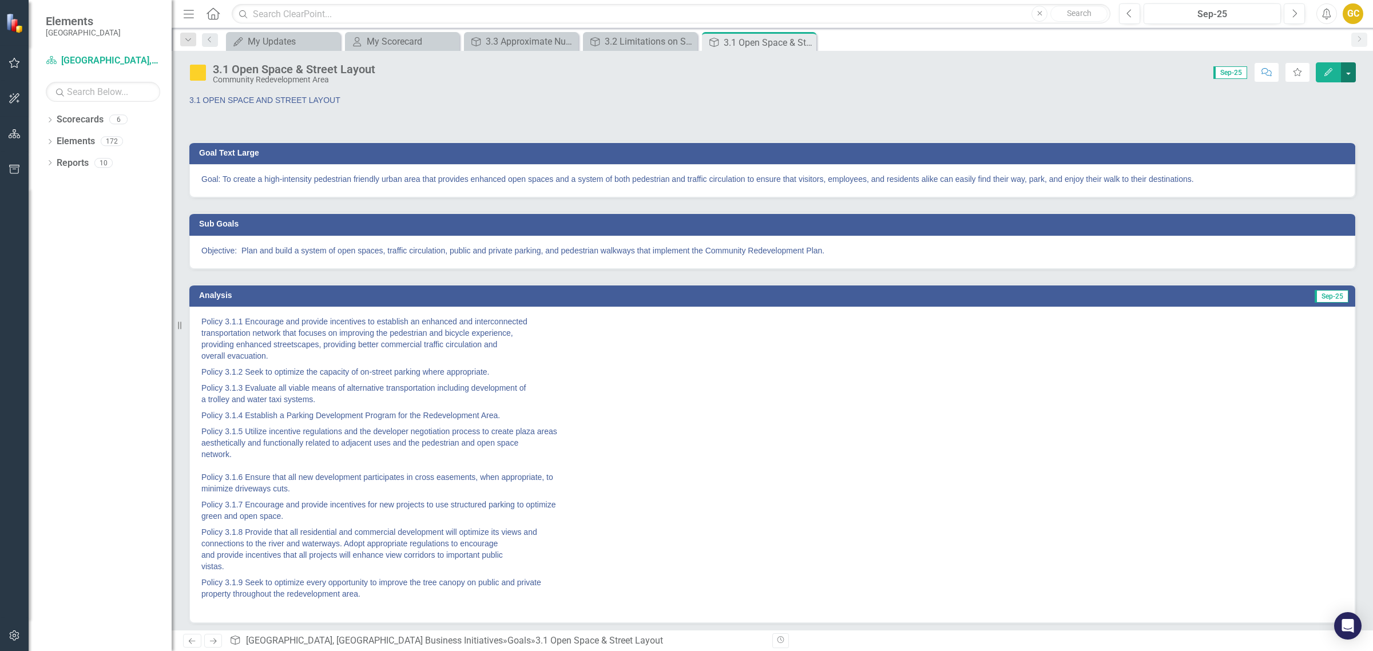
click at [1348, 72] on button "button" at bounding box center [1348, 72] width 15 height 20
click at [1322, 108] on link "Edit Report Edit Layout" at bounding box center [1309, 115] width 93 height 21
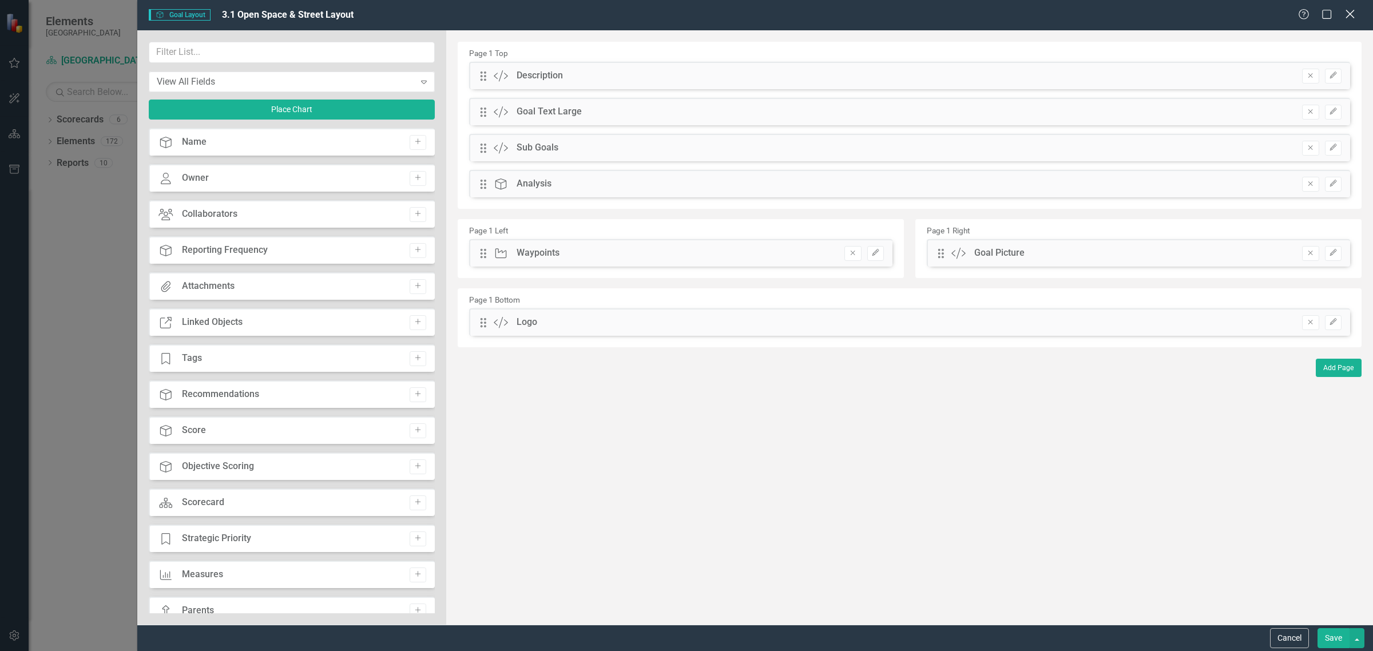
click at [1351, 13] on icon at bounding box center [1350, 14] width 9 height 9
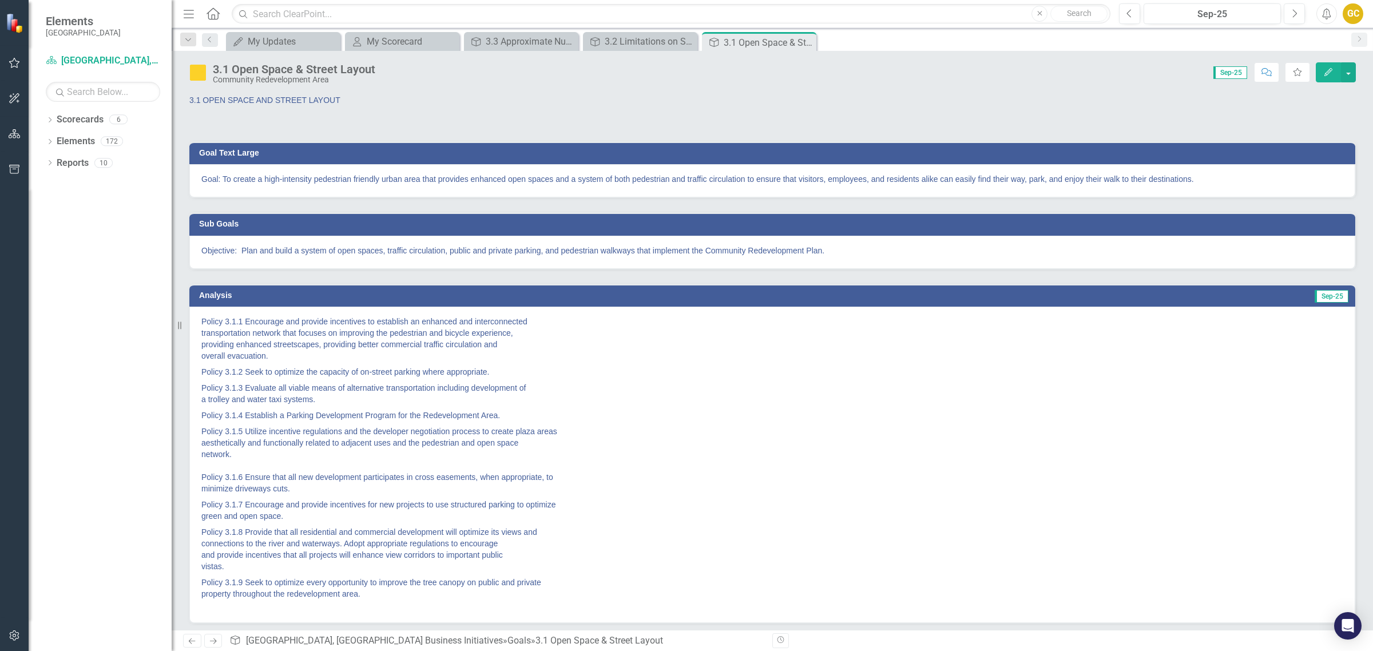
click at [1328, 66] on button "Edit" at bounding box center [1328, 72] width 25 height 20
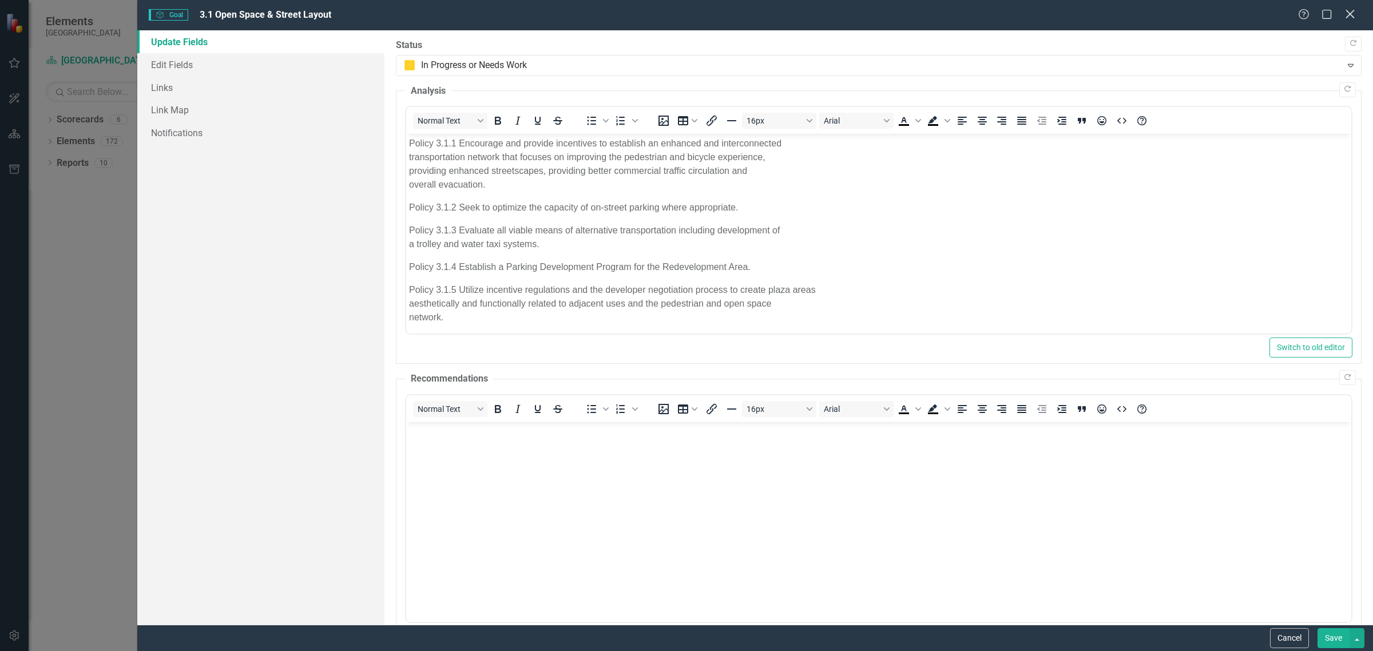
click at [1353, 13] on icon "Close" at bounding box center [1350, 14] width 14 height 11
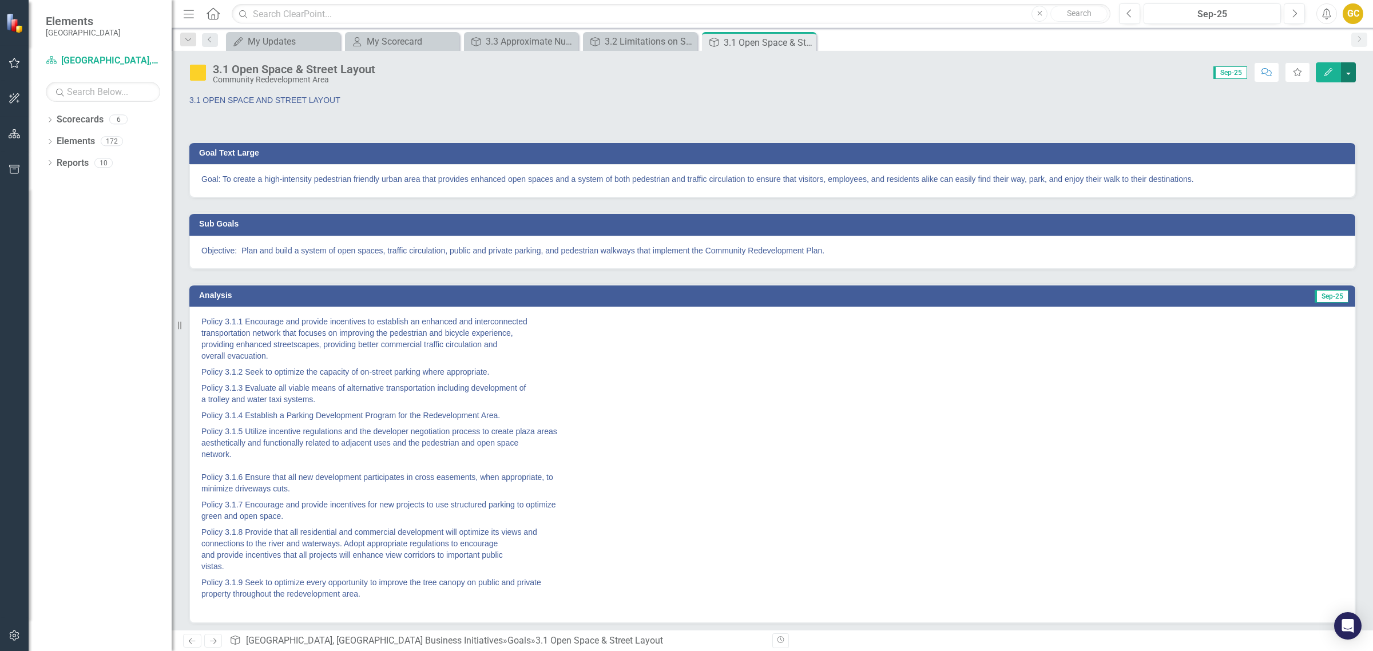
click at [1352, 69] on button "button" at bounding box center [1348, 72] width 15 height 20
click at [1311, 88] on link "Edit Edit Goal" at bounding box center [1309, 94] width 93 height 21
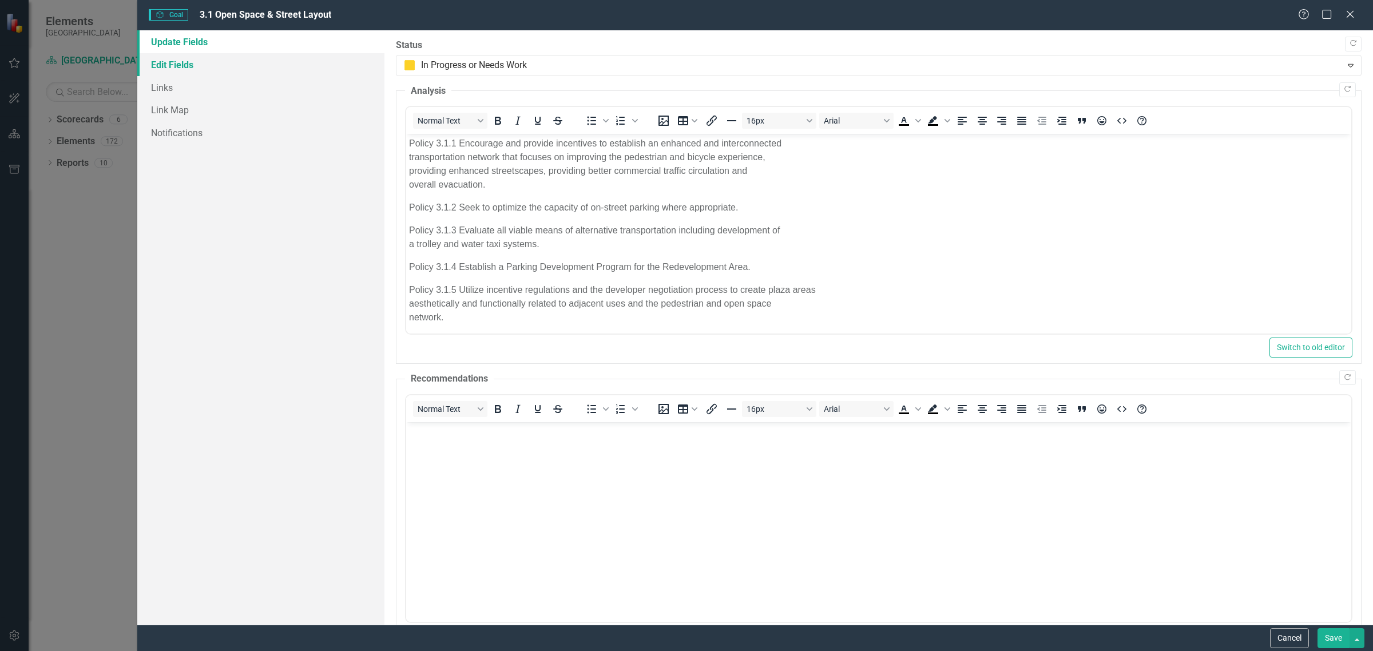
click at [176, 68] on link "Edit Fields" at bounding box center [260, 64] width 247 height 23
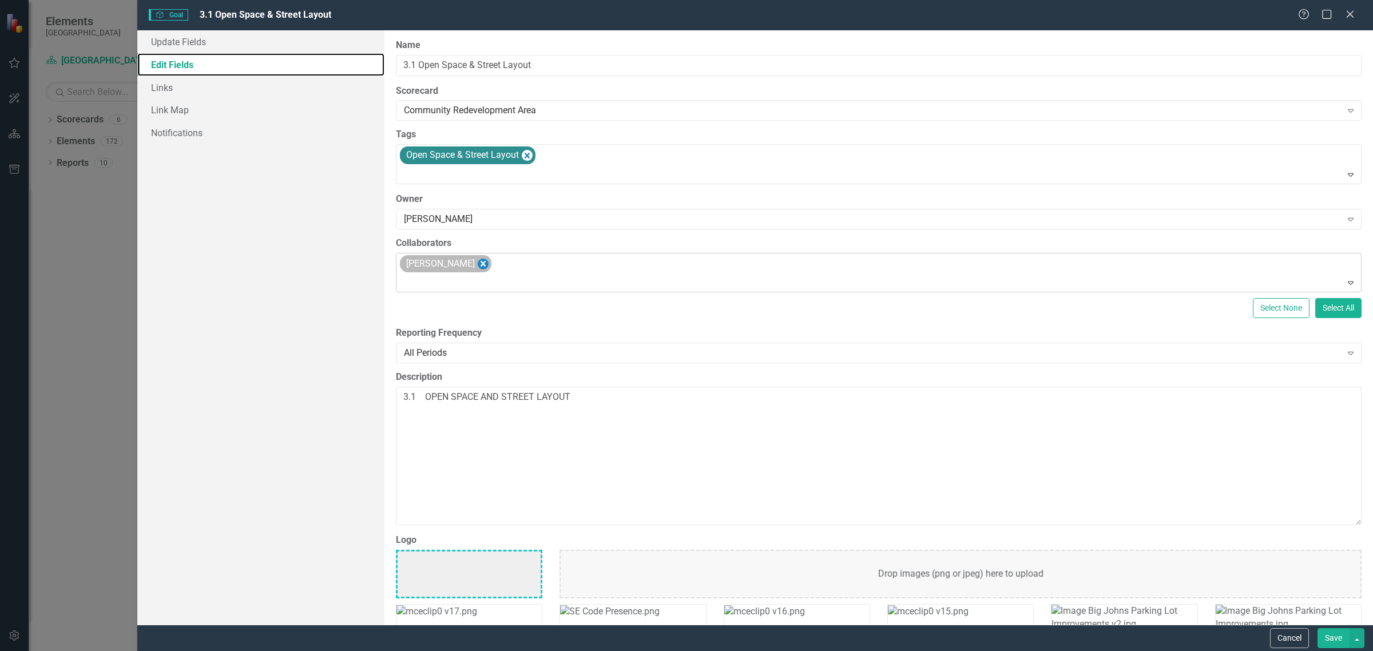
click at [478, 262] on icon "Remove Gwen Carlisle" at bounding box center [483, 264] width 11 height 14
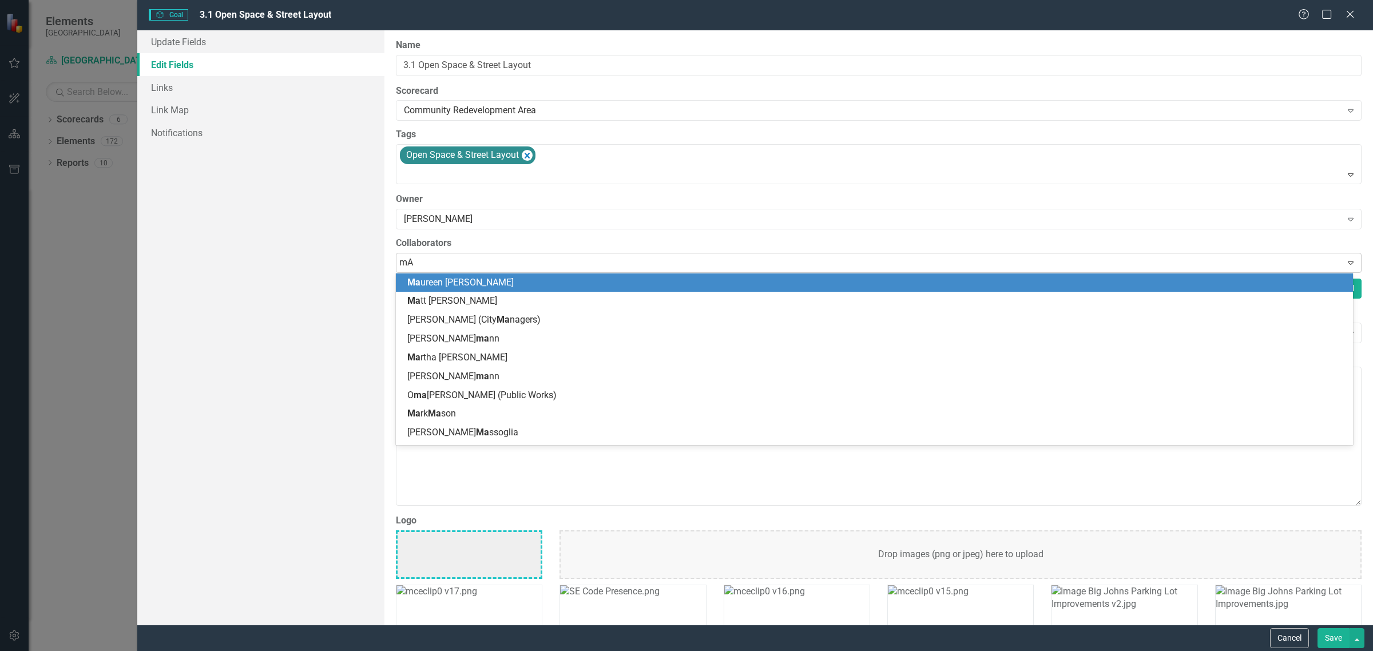
type input "mAU"
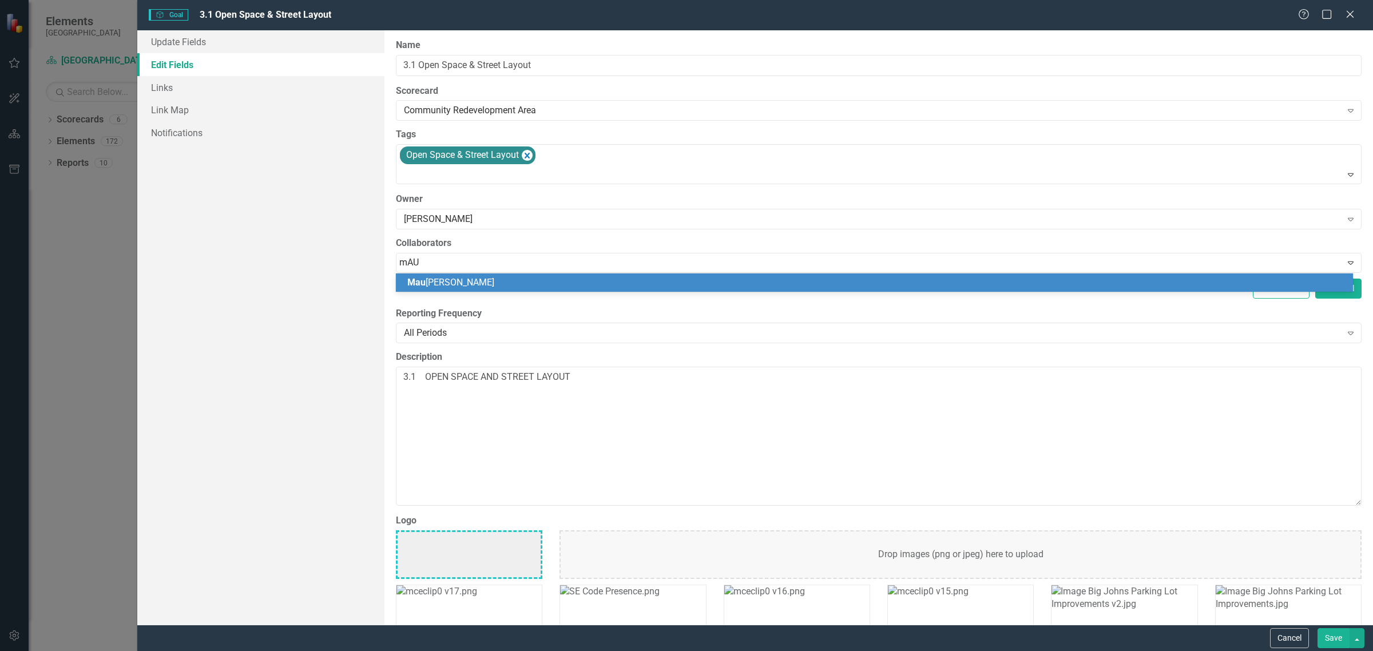
click at [451, 279] on span "Mau [PERSON_NAME]" at bounding box center [450, 282] width 87 height 11
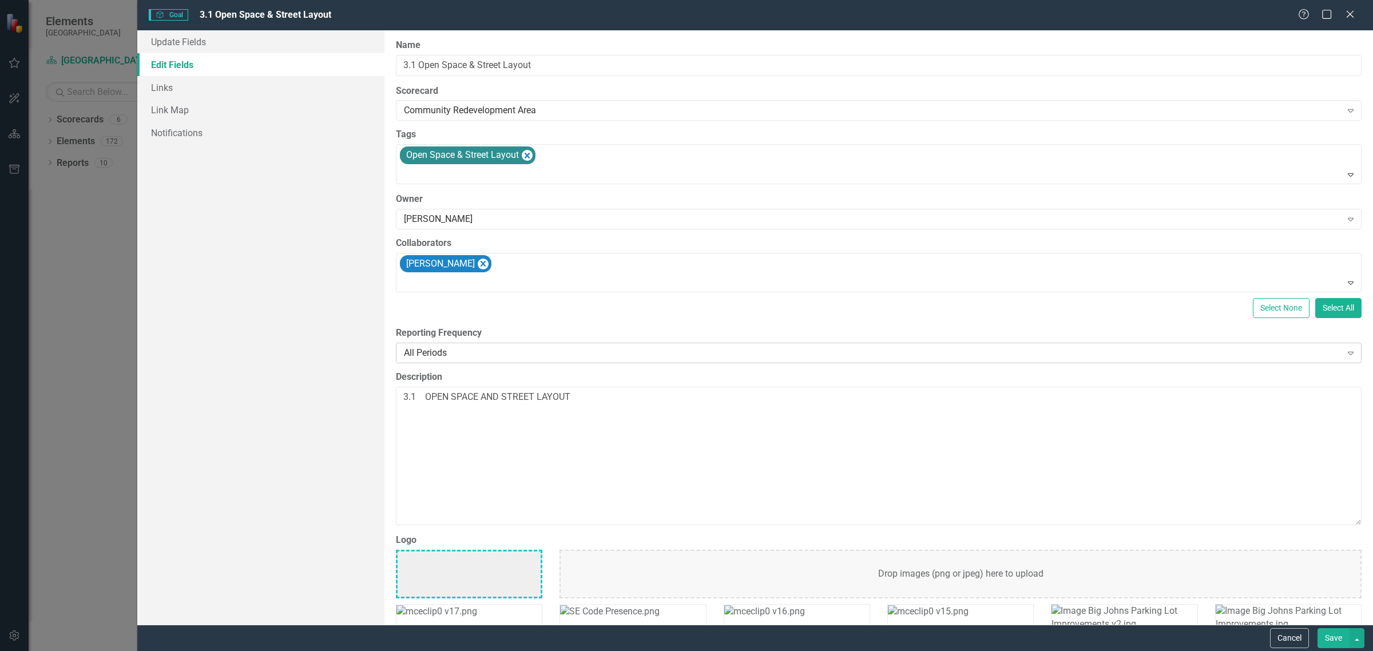
click at [1345, 356] on icon "Expand" at bounding box center [1350, 352] width 11 height 9
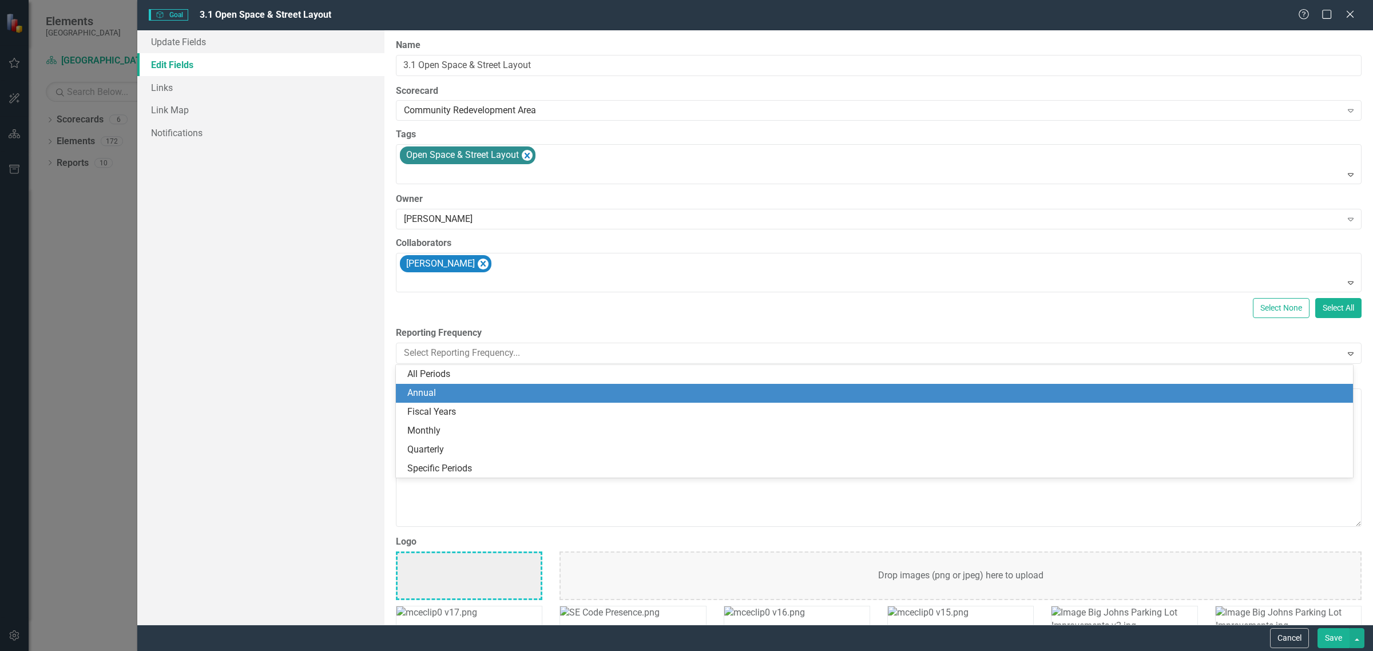
click at [431, 391] on div "Annual" at bounding box center [876, 393] width 939 height 13
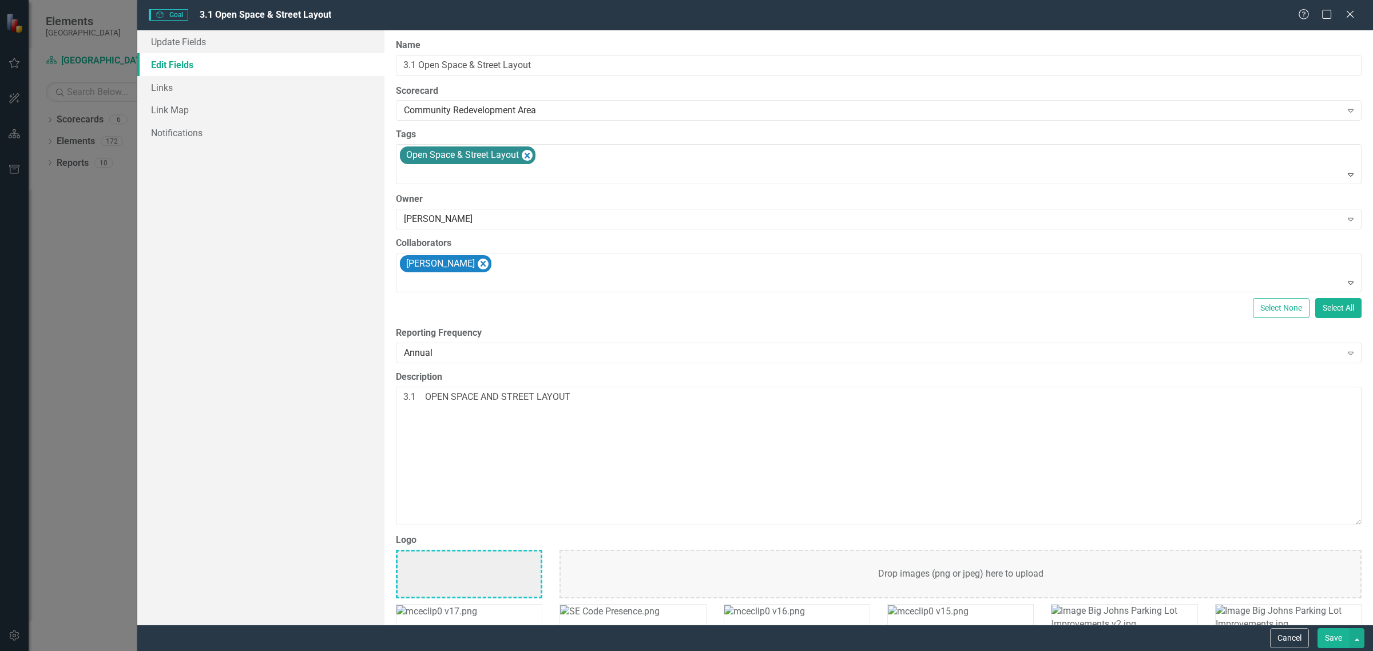
click at [1326, 637] on button "Save" at bounding box center [1334, 638] width 32 height 20
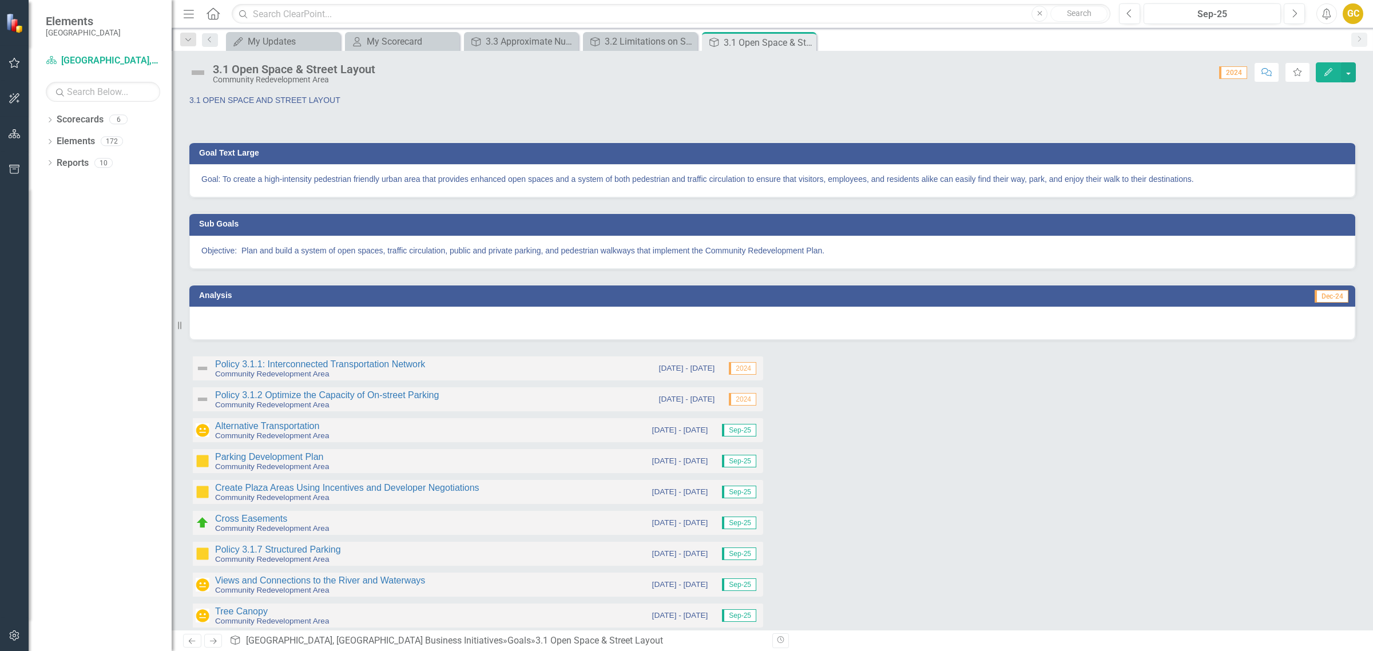
click at [235, 323] on div at bounding box center [772, 323] width 1166 height 33
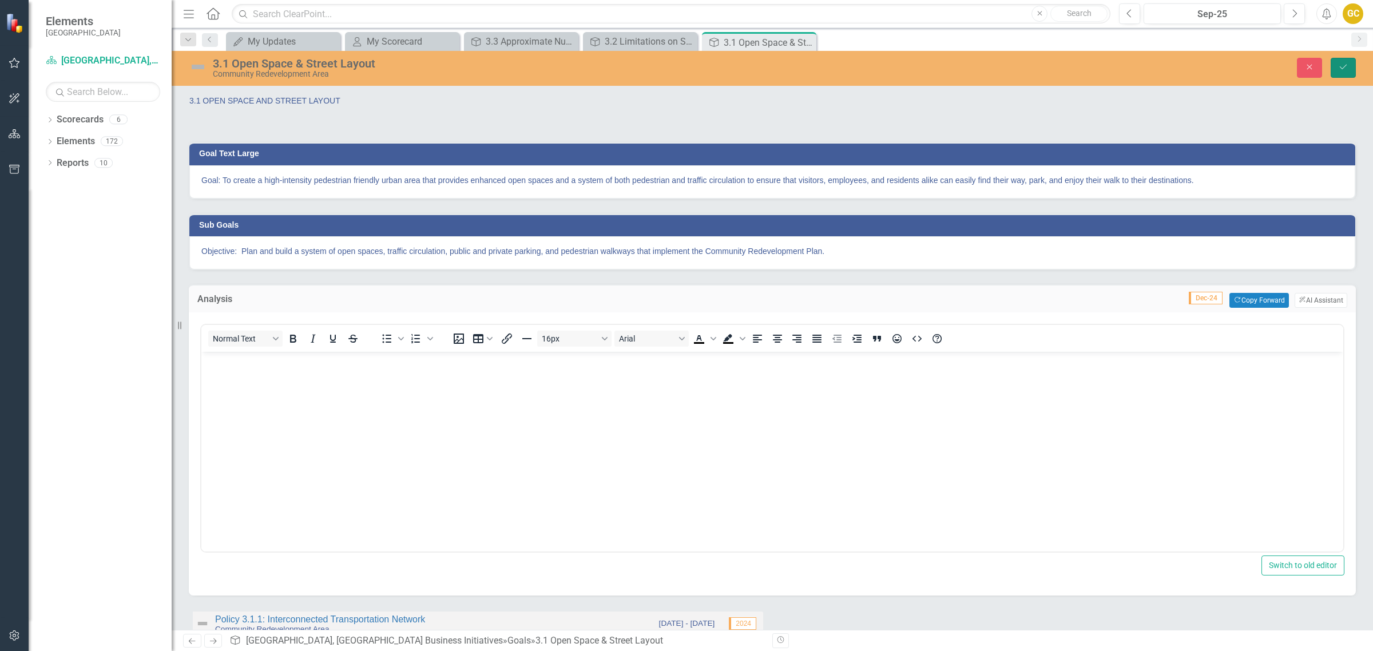
click at [1338, 58] on button "Save" at bounding box center [1343, 68] width 25 height 20
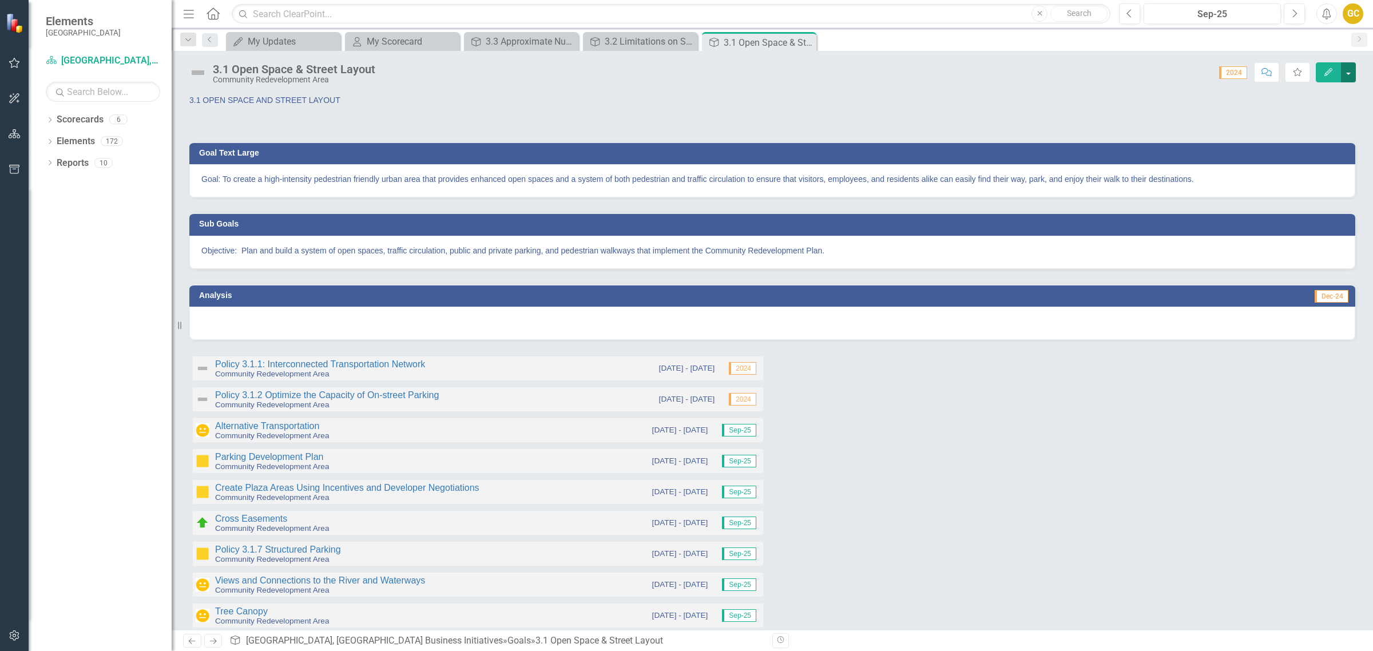
click at [1346, 66] on button "button" at bounding box center [1348, 72] width 15 height 20
click at [1290, 116] on link "Edit Report Edit Layout" at bounding box center [1309, 115] width 93 height 21
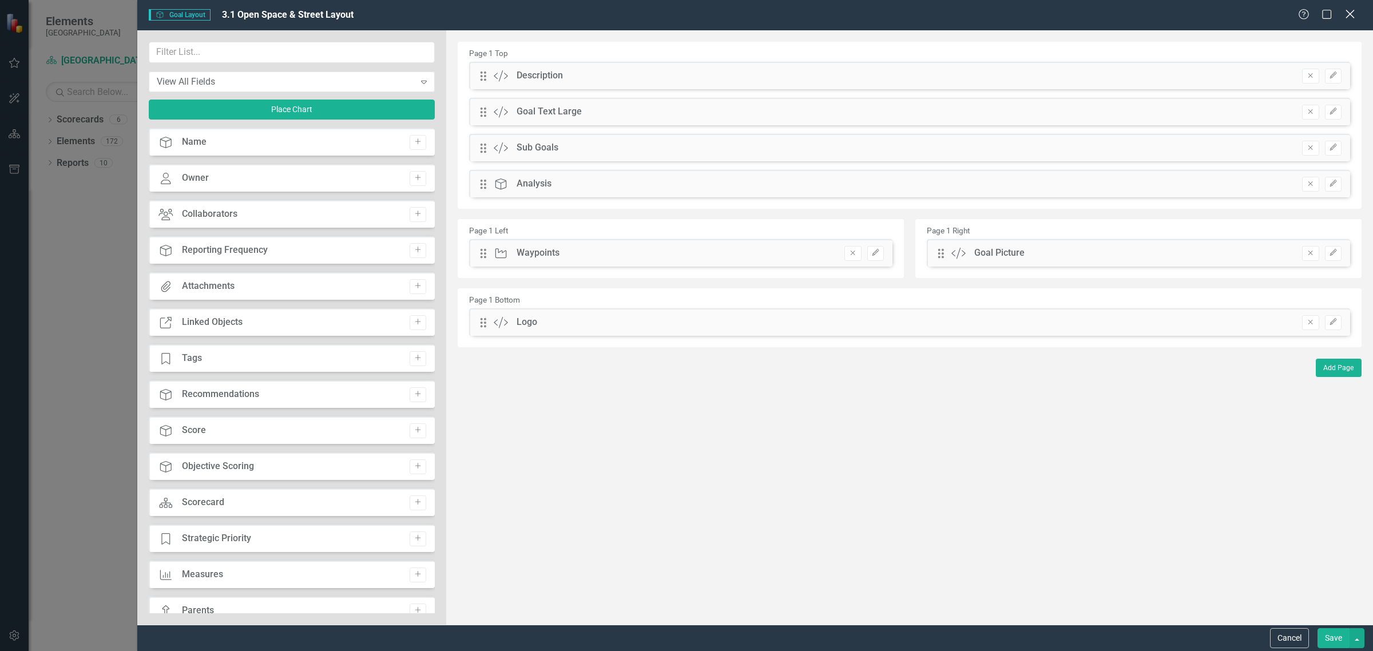
click at [1352, 13] on icon at bounding box center [1350, 14] width 9 height 9
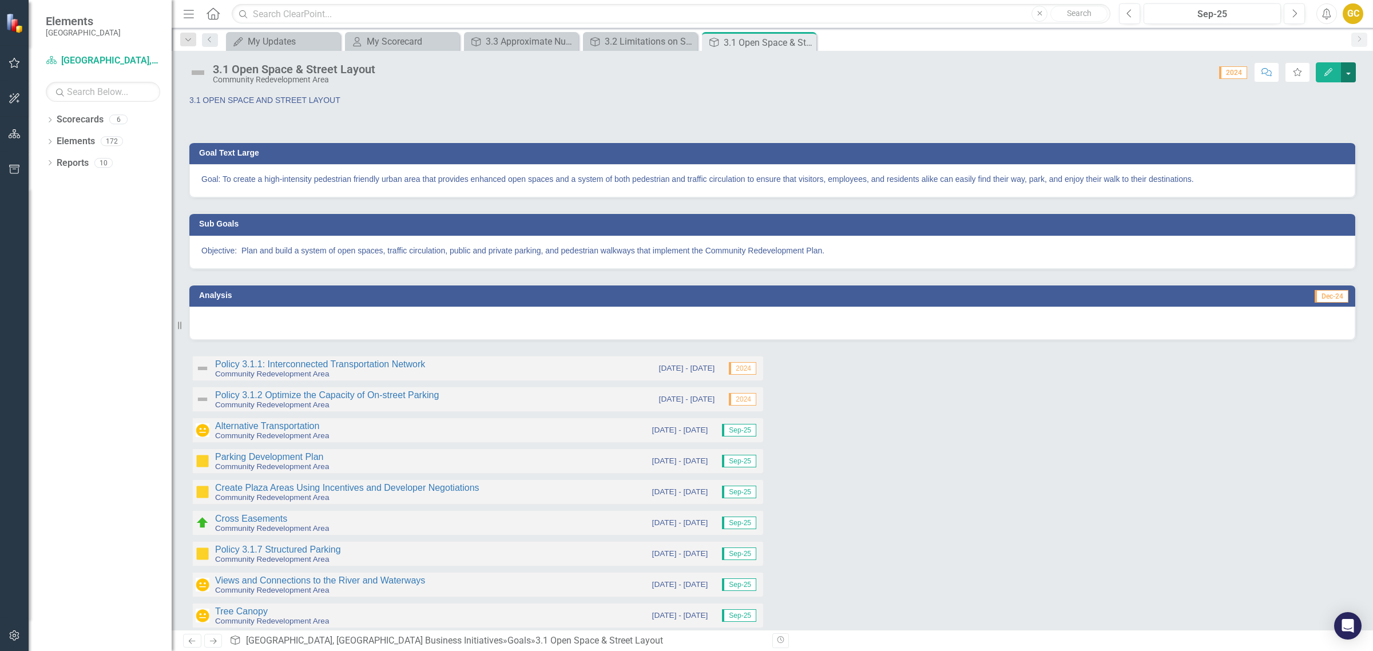
click at [1344, 73] on button "button" at bounding box center [1348, 72] width 15 height 20
click at [1310, 93] on link "Edit Edit Goal" at bounding box center [1309, 94] width 93 height 21
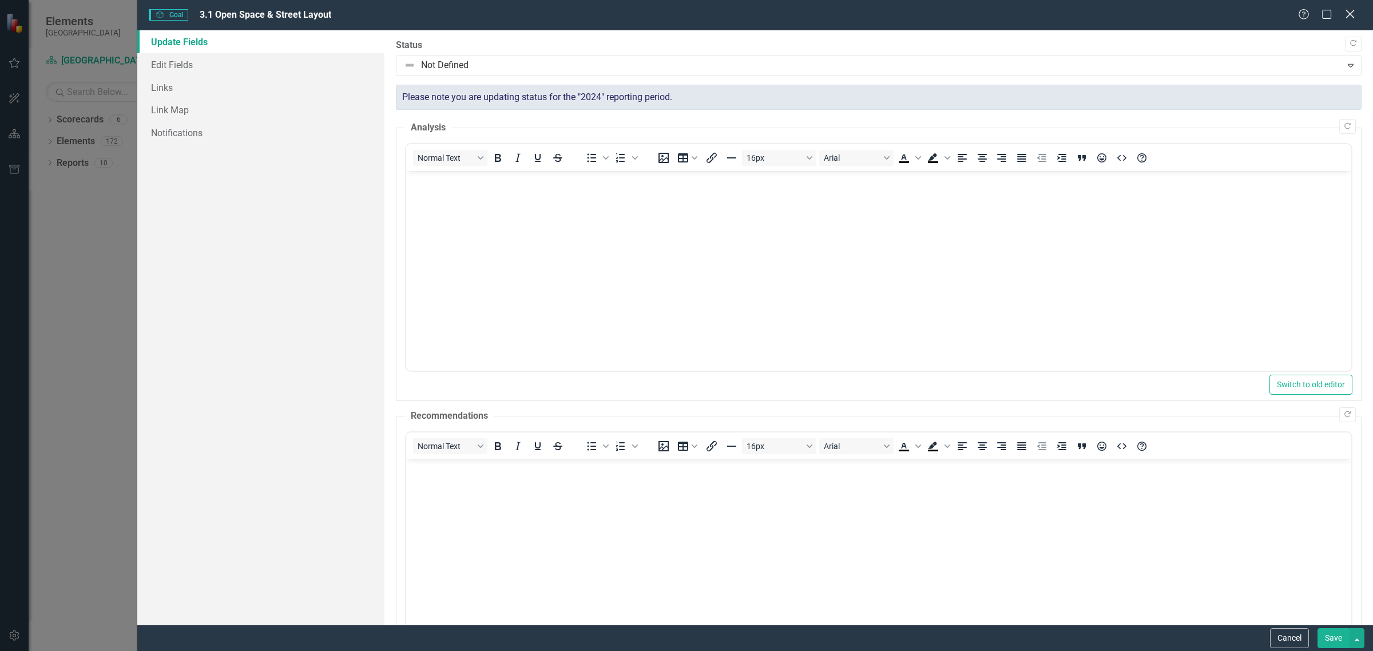
click at [1351, 13] on icon at bounding box center [1350, 14] width 9 height 9
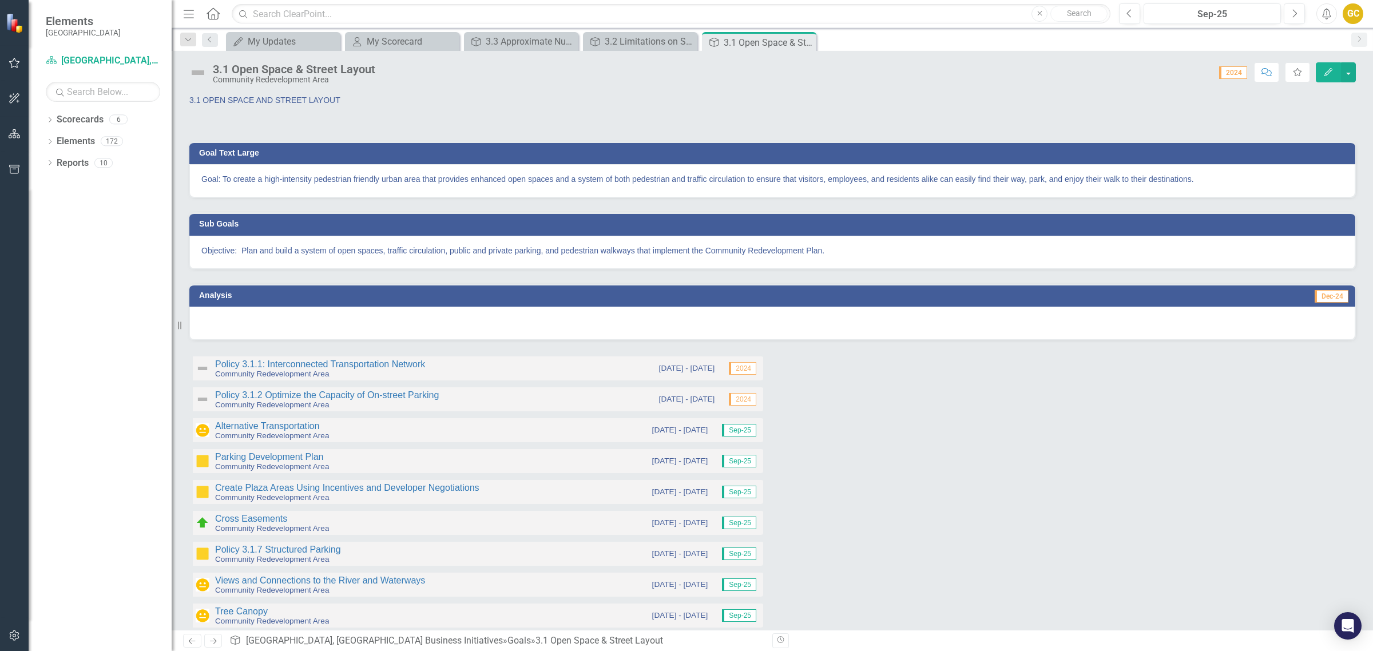
click at [1328, 70] on icon "button" at bounding box center [1328, 72] width 8 height 8
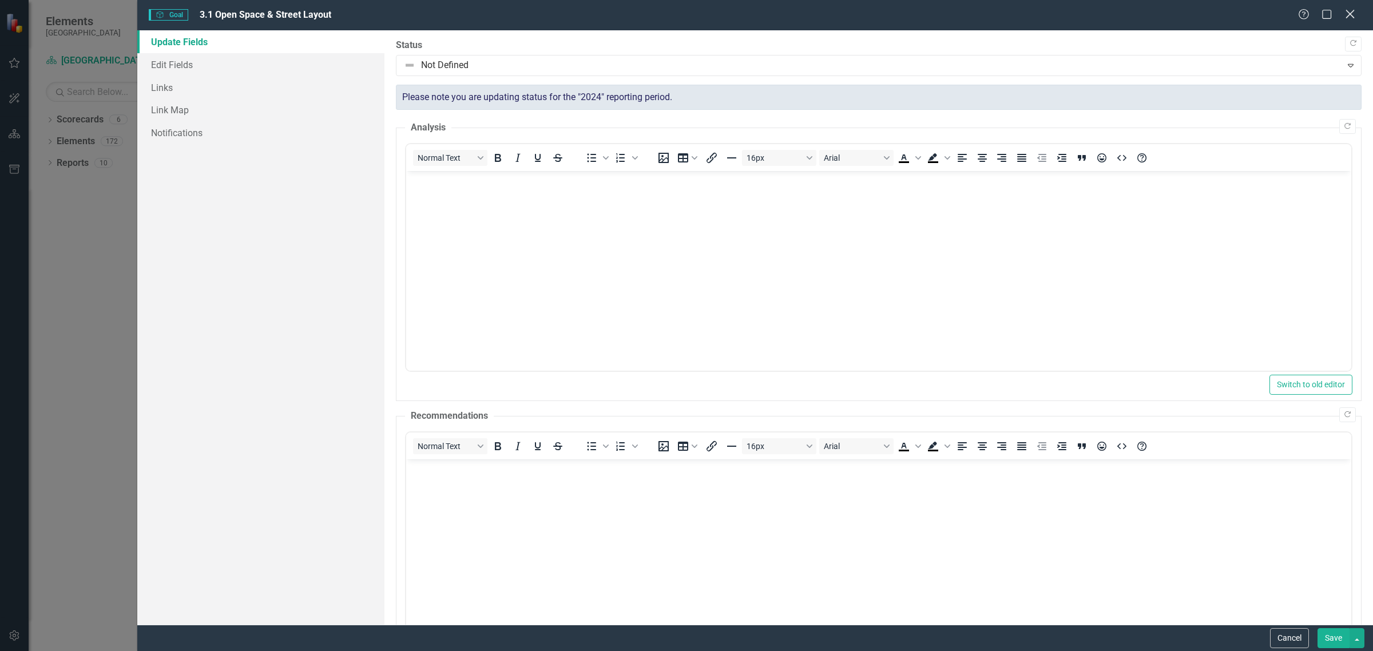
click at [1351, 13] on icon at bounding box center [1350, 14] width 9 height 9
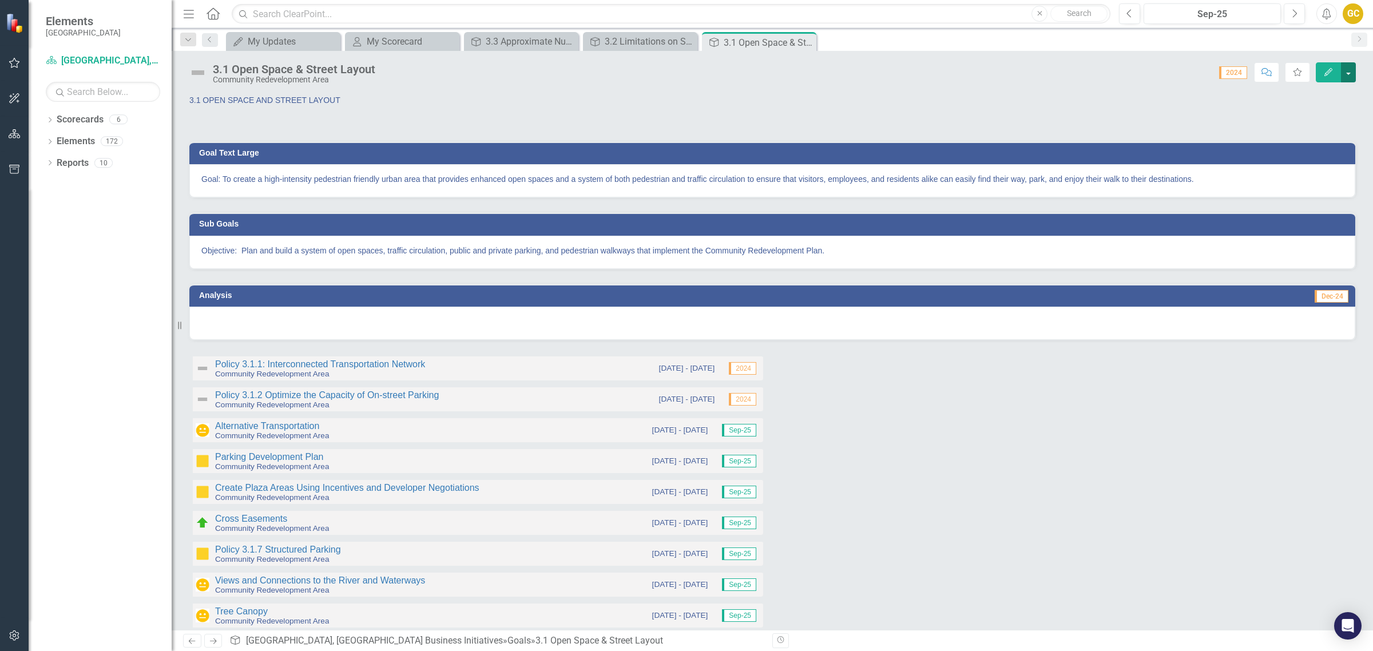
drag, startPoint x: 1235, startPoint y: 70, endPoint x: 1346, endPoint y: 72, distance: 111.6
click at [1346, 72] on button "button" at bounding box center [1348, 72] width 15 height 20
click at [1314, 110] on link "Edit Report Edit Layout" at bounding box center [1309, 115] width 93 height 21
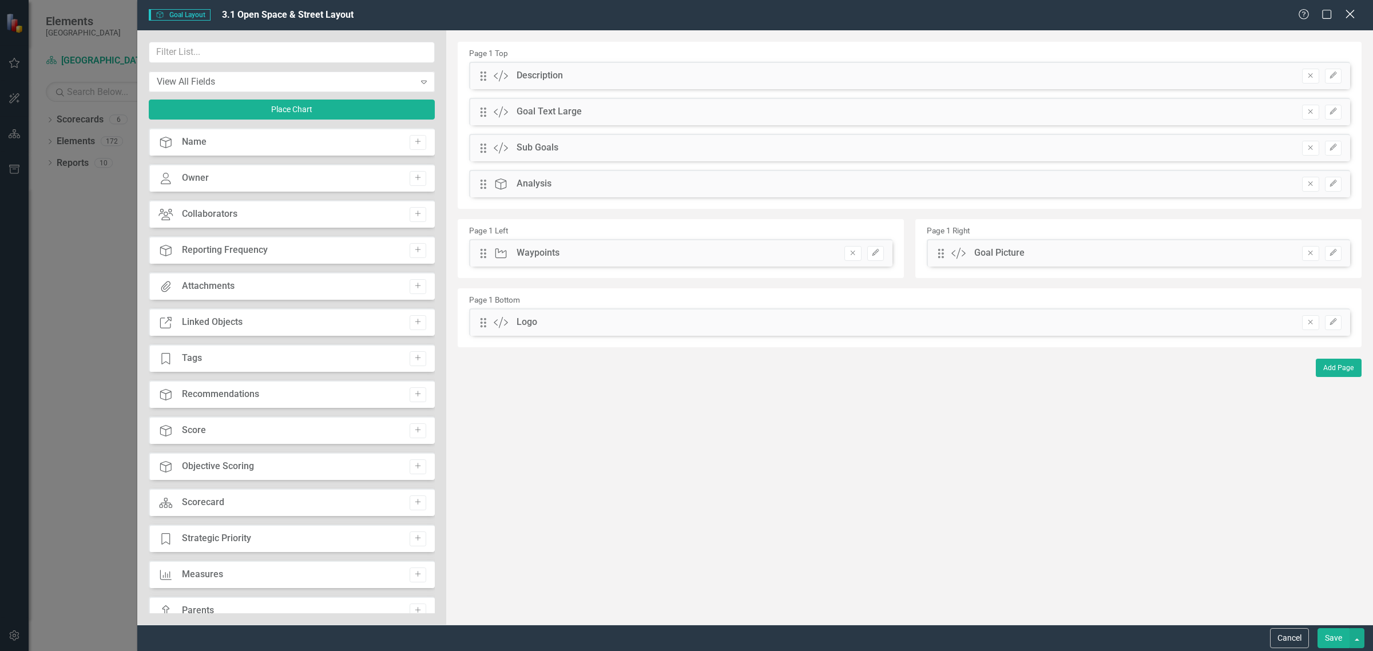
click at [1348, 15] on icon "Close" at bounding box center [1350, 14] width 14 height 11
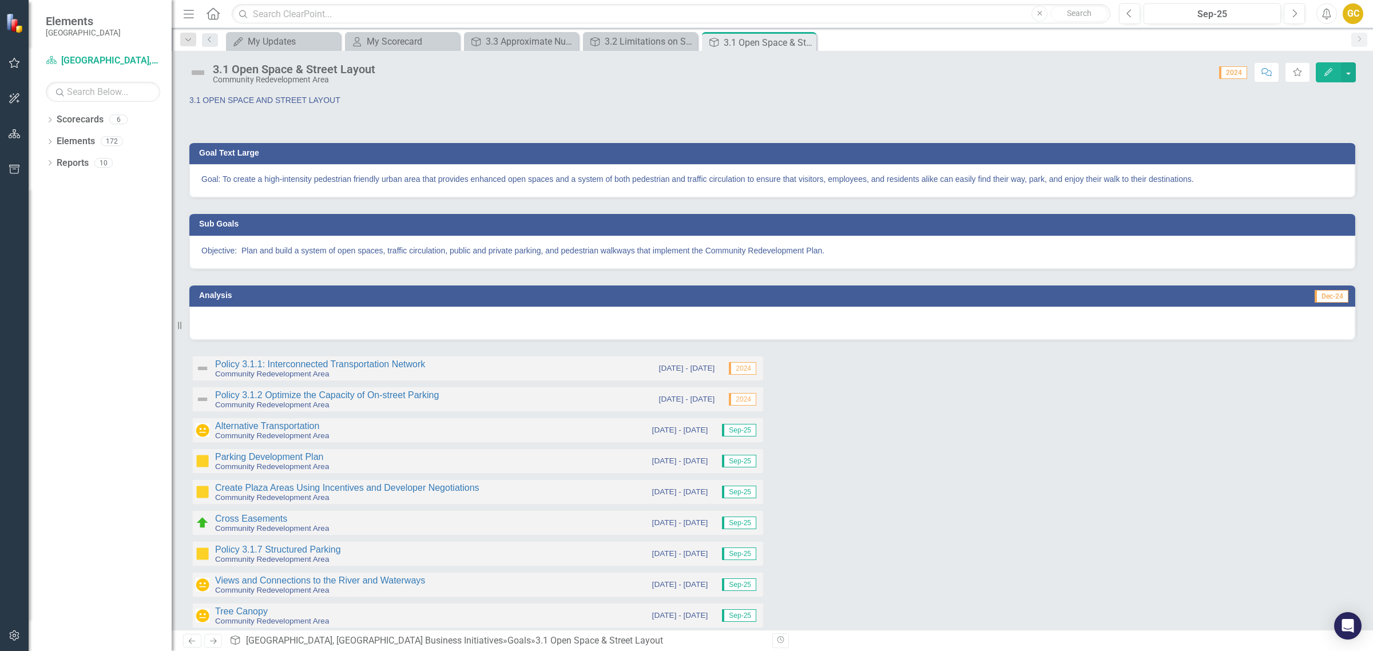
click at [296, 319] on div at bounding box center [772, 323] width 1166 height 33
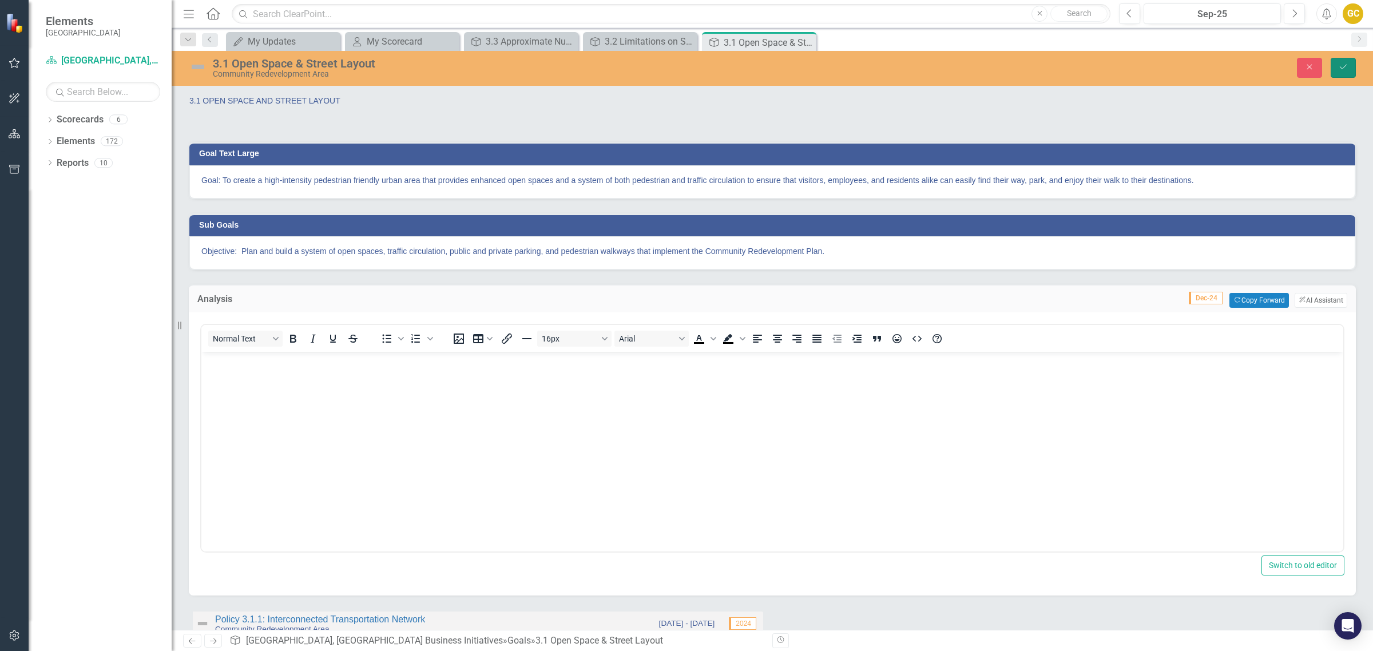
click at [1347, 64] on icon "Save" at bounding box center [1343, 67] width 10 height 8
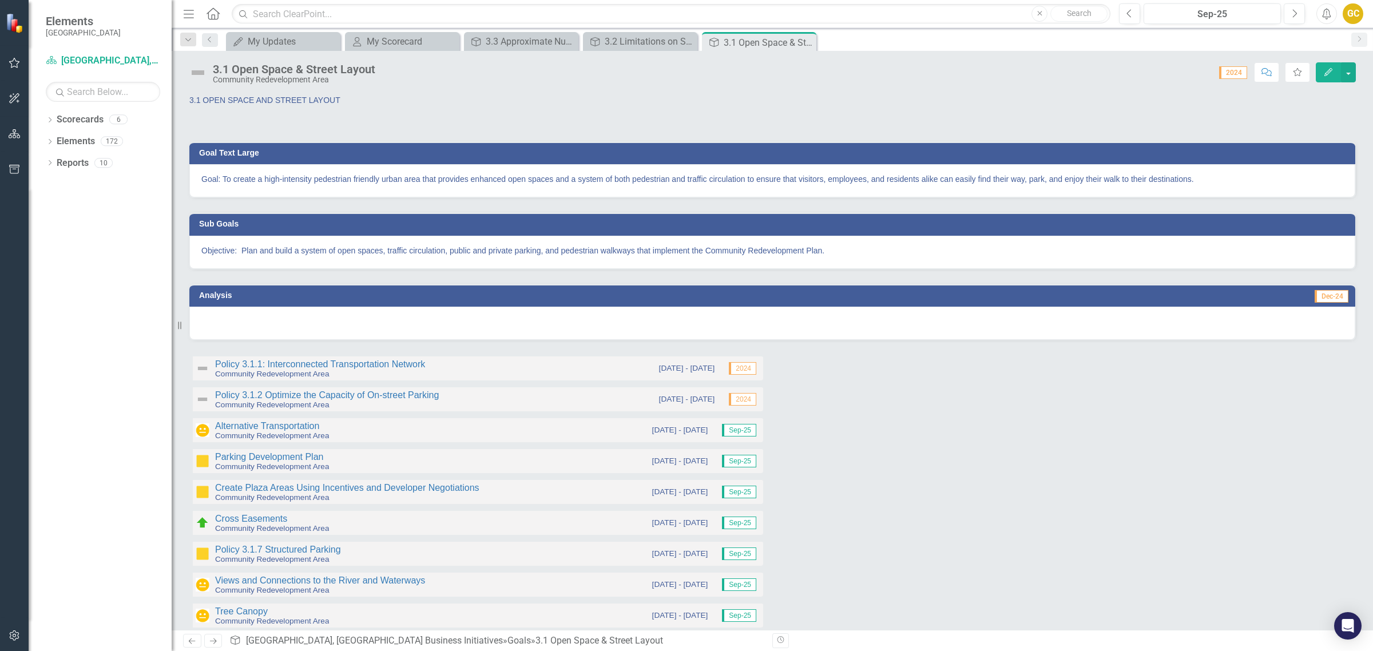
click at [1231, 72] on span "2024" at bounding box center [1233, 72] width 28 height 13
click at [1244, 12] on div "Sep-25" at bounding box center [1212, 14] width 129 height 14
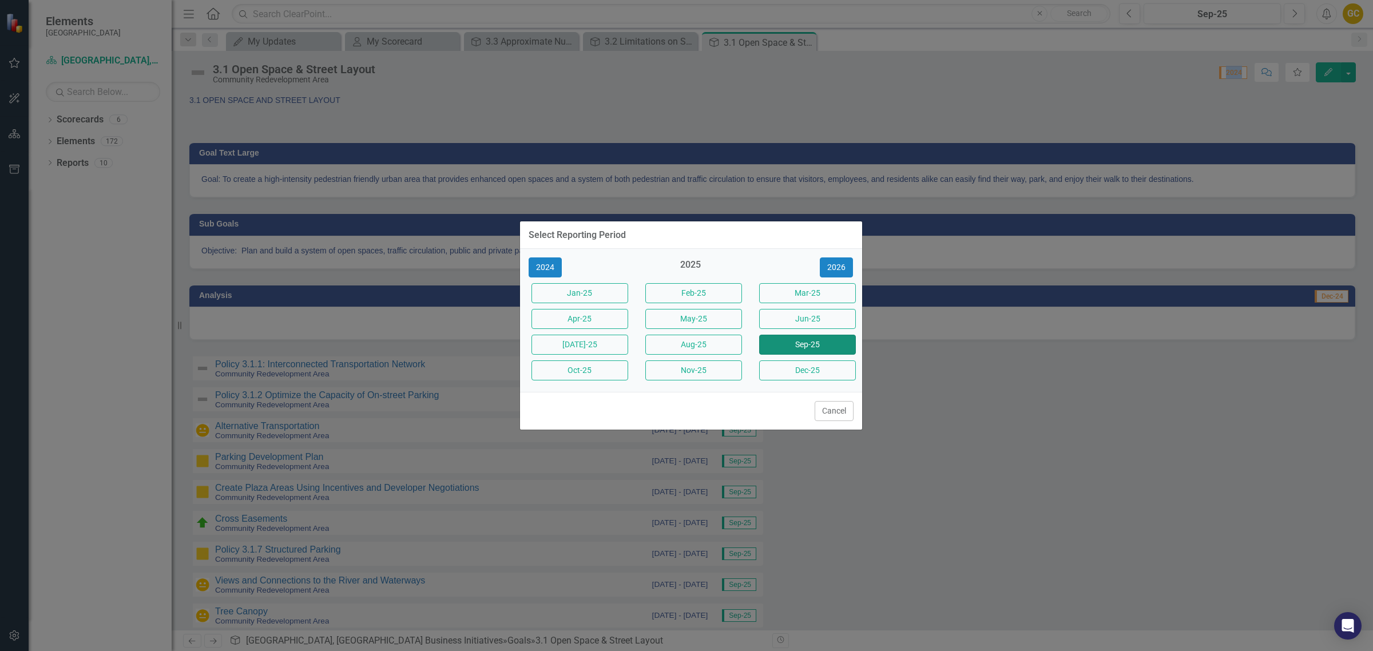
click at [844, 348] on button "Sep-25" at bounding box center [807, 345] width 97 height 20
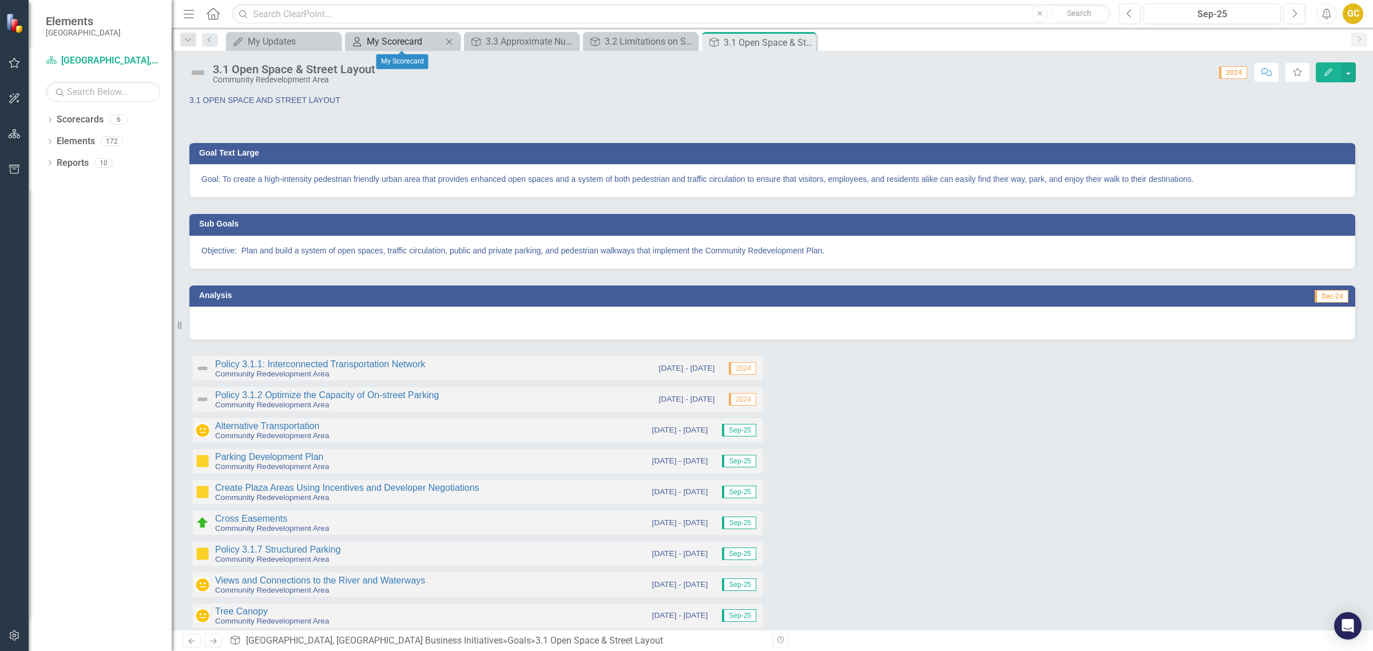
click at [399, 39] on div "My Scorecard" at bounding box center [405, 41] width 76 height 14
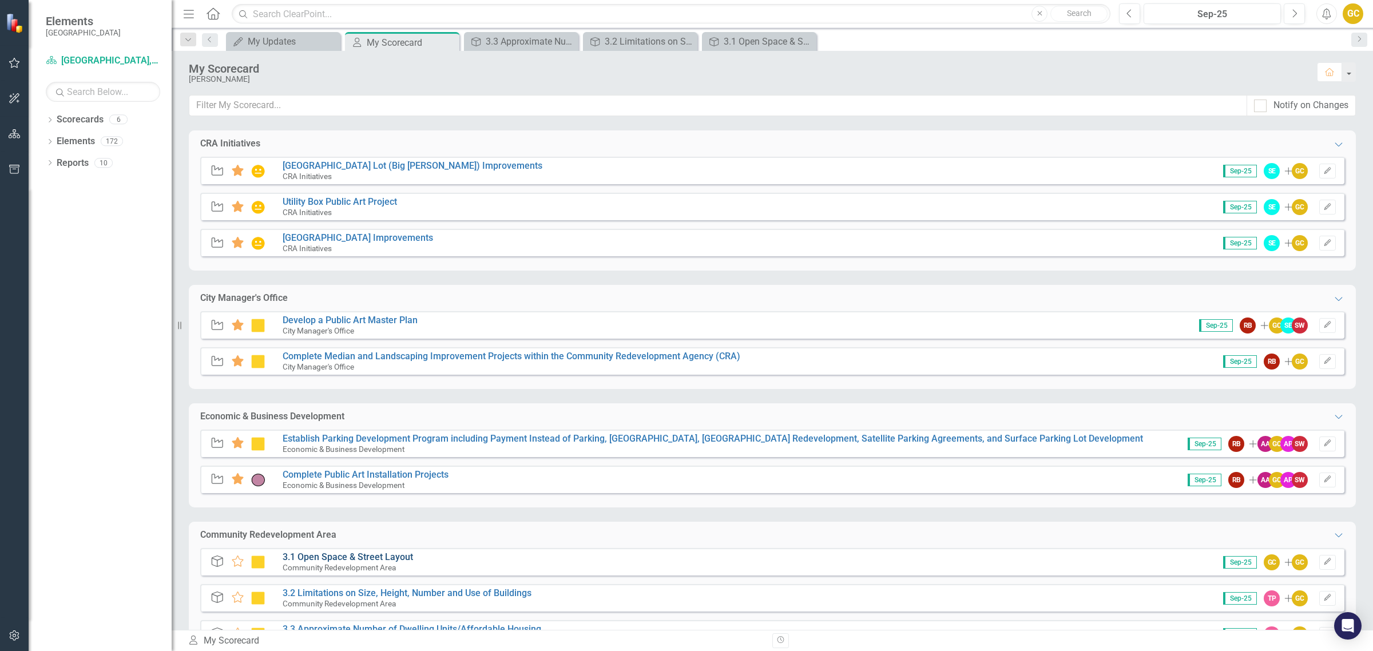
click at [349, 557] on link "3.1 Open Space & Street Layout" at bounding box center [348, 557] width 130 height 11
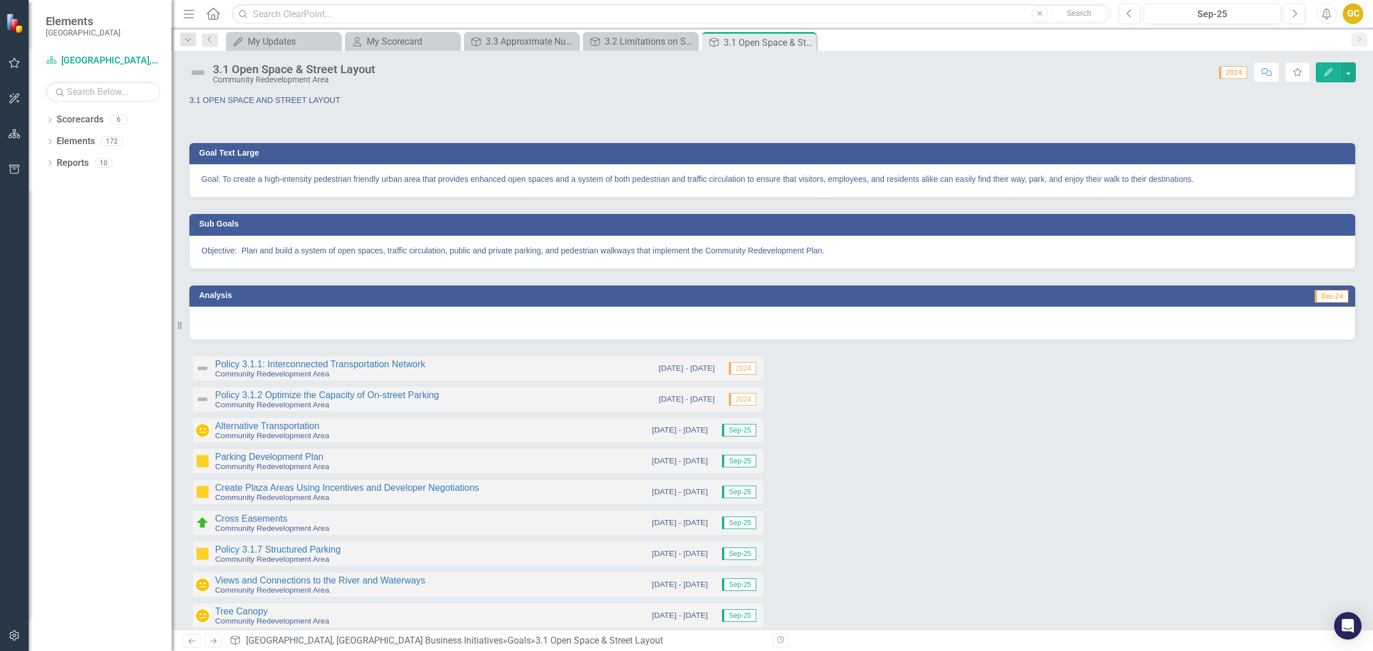
click at [1326, 293] on span "Dec-24" at bounding box center [1332, 296] width 34 height 13
drag, startPoint x: 1228, startPoint y: 73, endPoint x: 1260, endPoint y: 481, distance: 409.2
click at [1260, 481] on div "Policy 3.1.1: Interconnected Transportation Network Community Redevelopment Are…" at bounding box center [772, 486] width 1184 height 293
click at [1346, 70] on button "button" at bounding box center [1348, 72] width 15 height 20
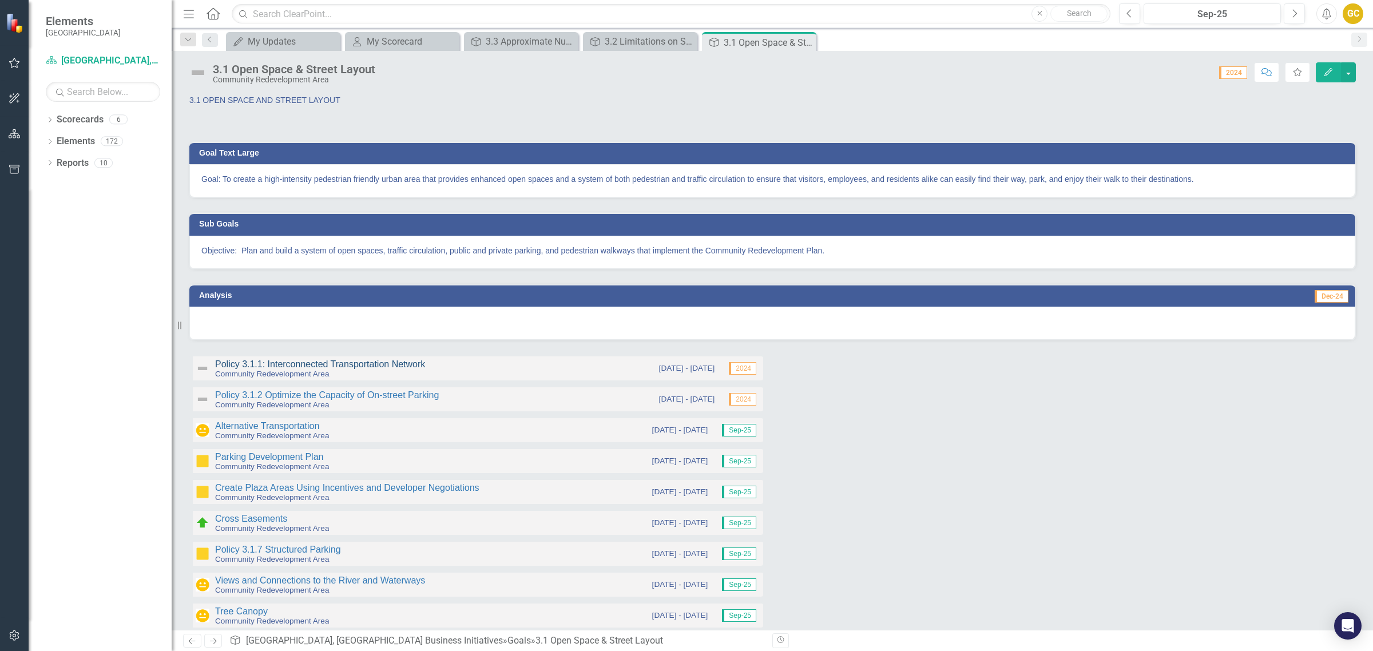
click at [404, 362] on link "Policy 3.1.1: Interconnected Transportation Network" at bounding box center [320, 364] width 210 height 10
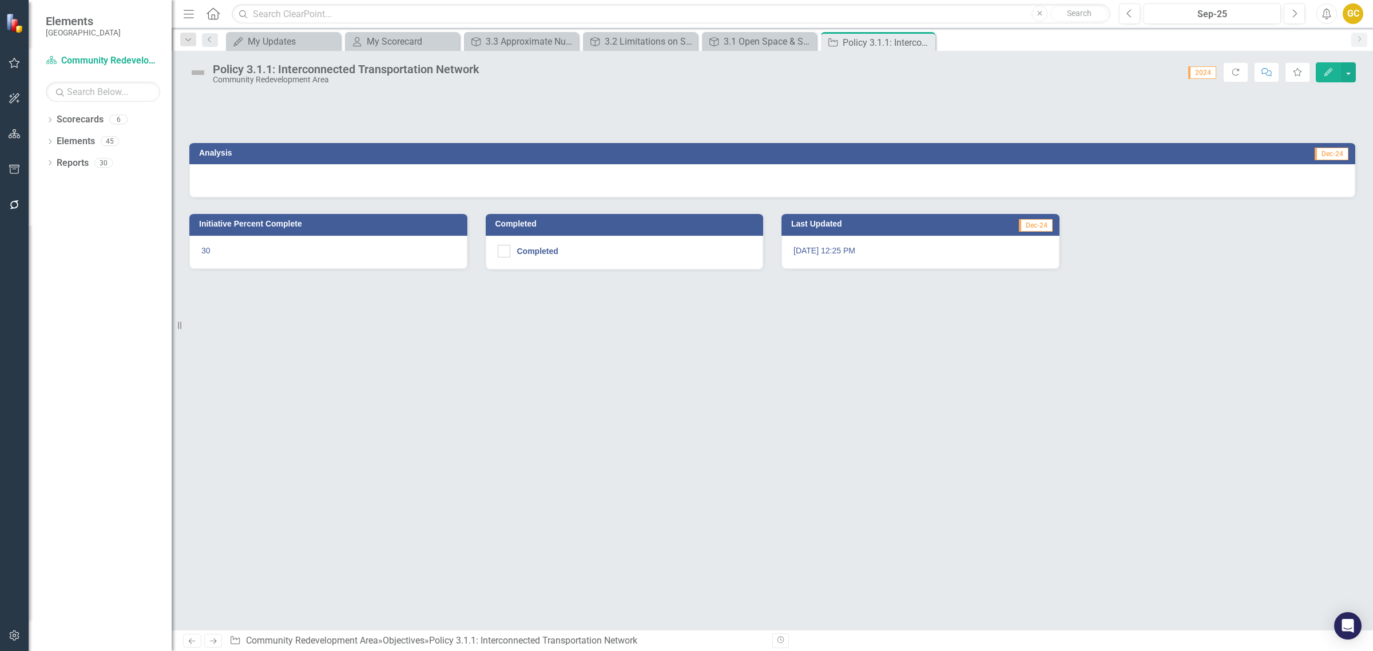
click at [1253, 256] on div "Initiative Percent Complete 30 Completed Completed Last Updated Dec-24 [DATE] 1…" at bounding box center [772, 234] width 1184 height 72
click at [1347, 70] on button "button" at bounding box center [1348, 72] width 15 height 20
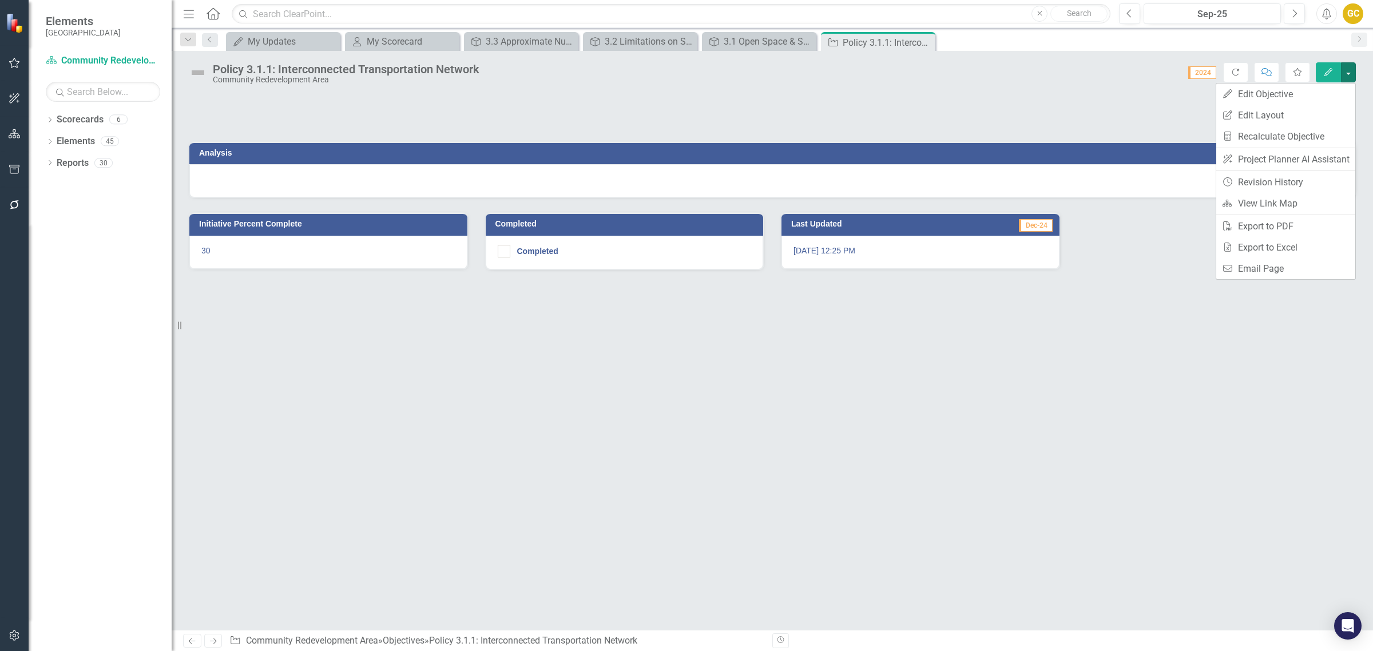
drag, startPoint x: 1173, startPoint y: 345, endPoint x: 1169, endPoint y: 340, distance: 6.1
click at [1171, 344] on div "Analysis Dec-24 Initiative Percent Complete 30 Completed Completed Last Updated…" at bounding box center [772, 362] width 1201 height 536
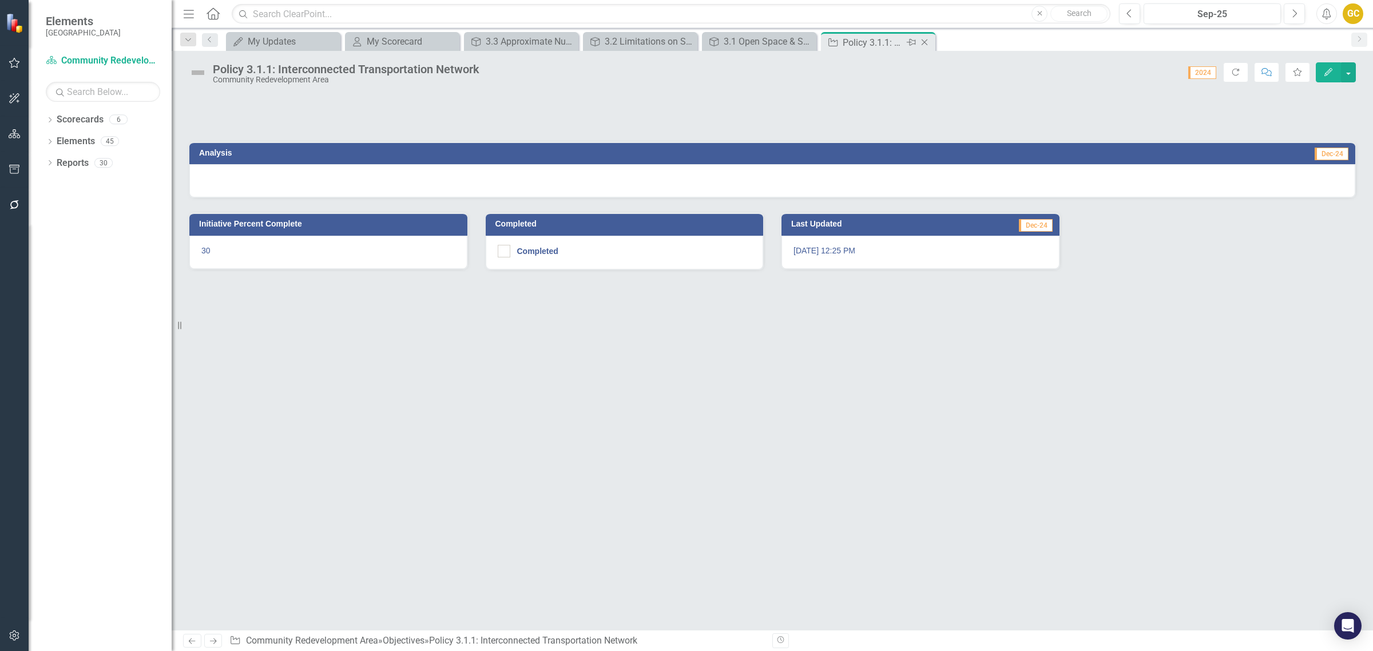
click at [922, 38] on icon "Close" at bounding box center [924, 42] width 11 height 9
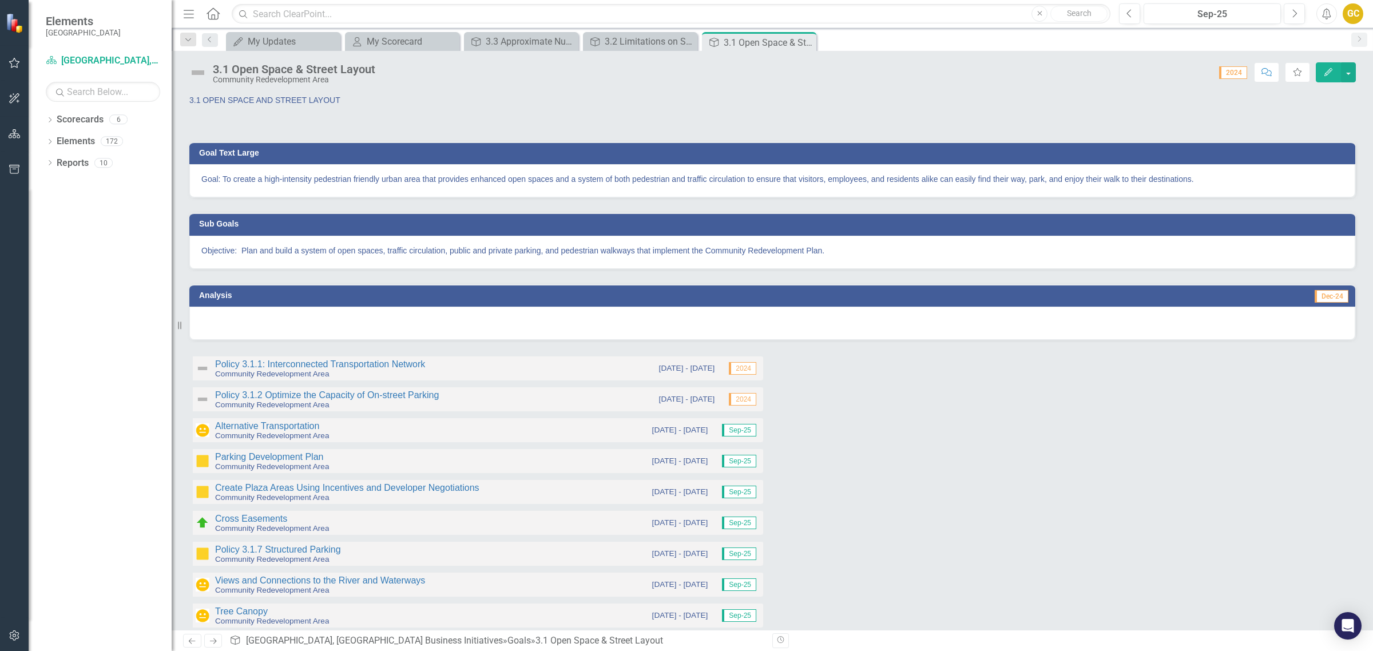
click at [1230, 72] on span "2024" at bounding box center [1233, 72] width 28 height 13
click at [1230, 13] on div "Sep-25" at bounding box center [1212, 14] width 129 height 14
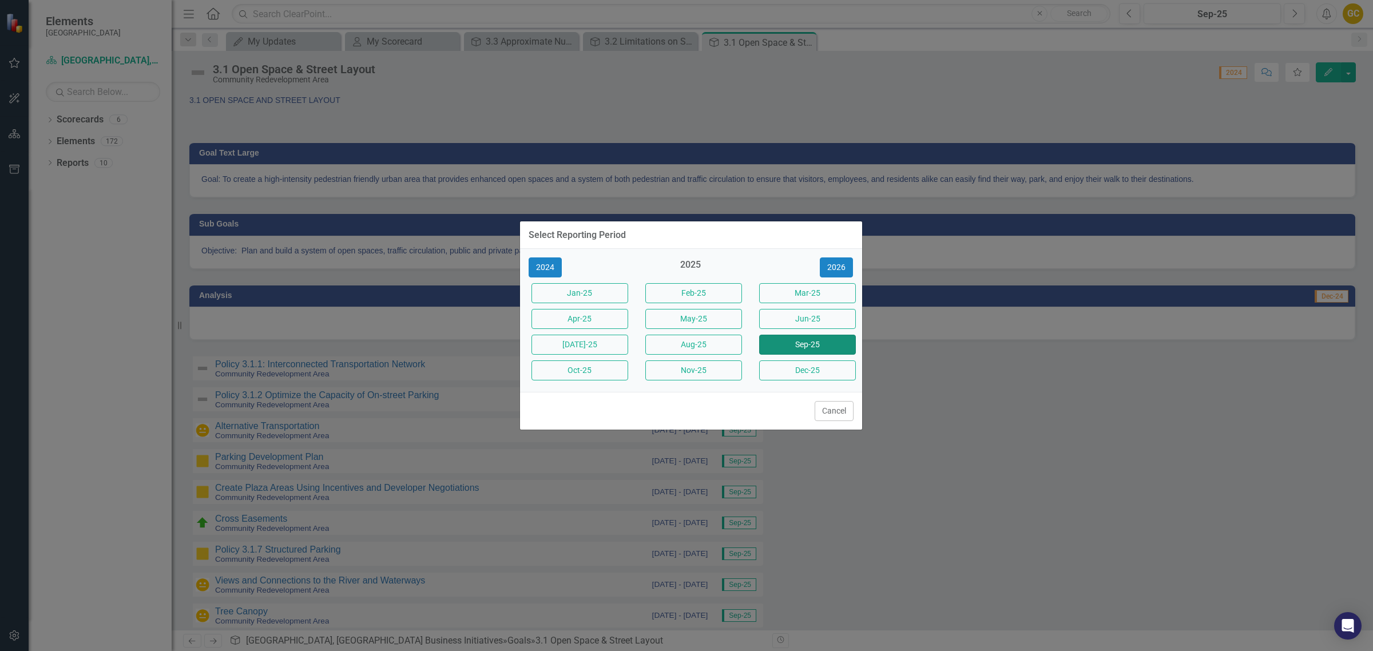
click at [813, 339] on button "Sep-25" at bounding box center [807, 345] width 97 height 20
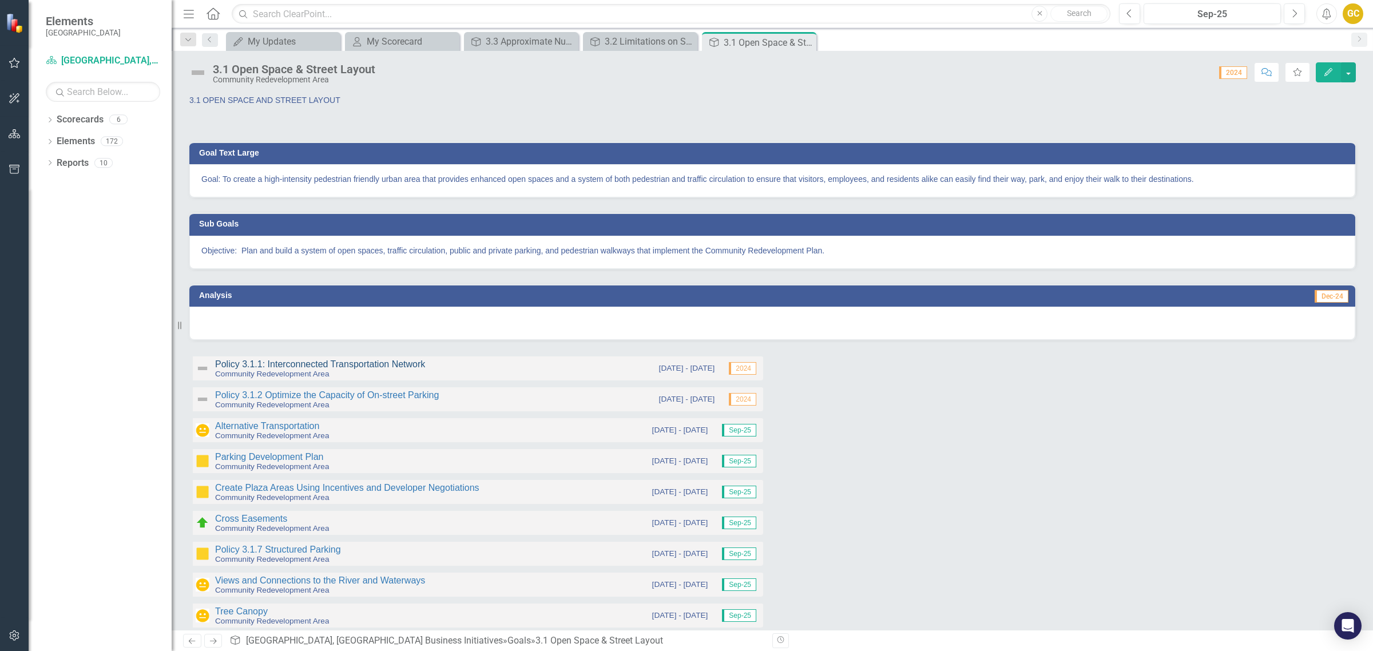
click at [402, 365] on link "Policy 3.1.1: Interconnected Transportation Network" at bounding box center [320, 364] width 210 height 10
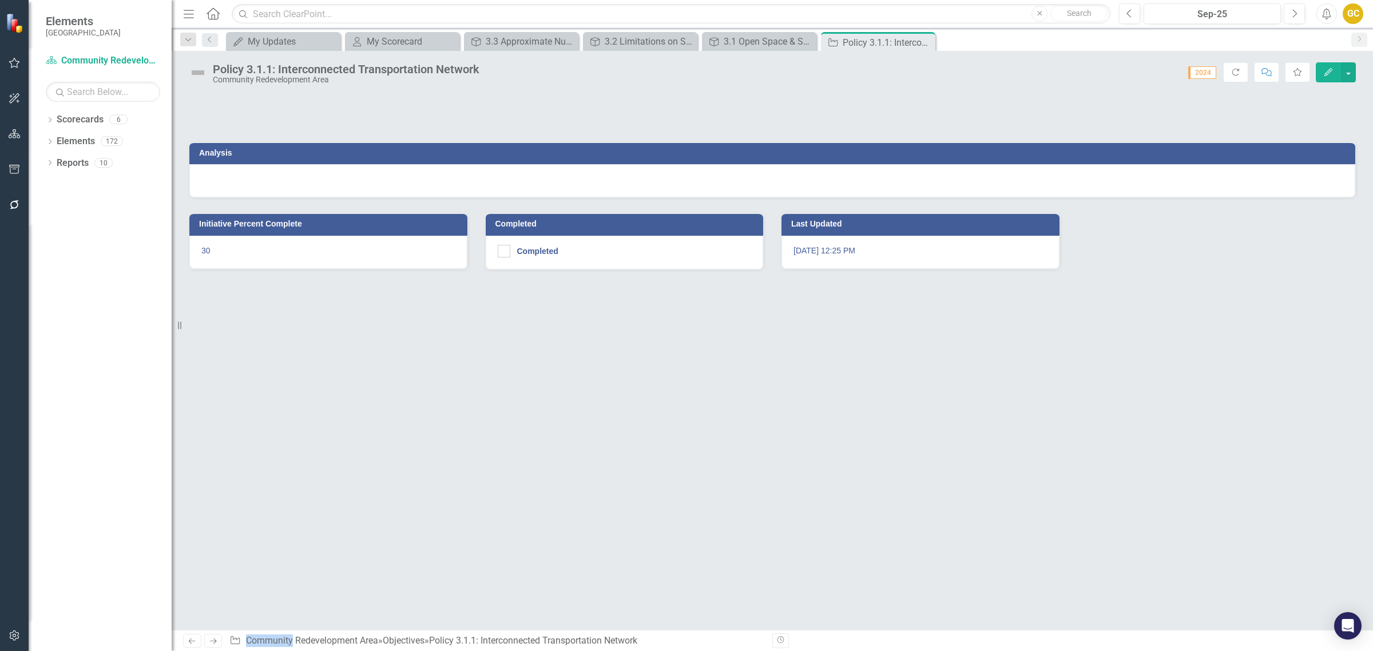
click at [402, 365] on div "Analysis Initiative Percent Complete 30 Completed Completed Last Updated [DATE]…" at bounding box center [772, 362] width 1201 height 536
click at [1040, 222] on span "Dec-24" at bounding box center [1036, 225] width 34 height 13
click at [838, 256] on div "[DATE] 12:25 PM" at bounding box center [921, 252] width 278 height 33
click at [921, 41] on icon "Close" at bounding box center [924, 42] width 11 height 9
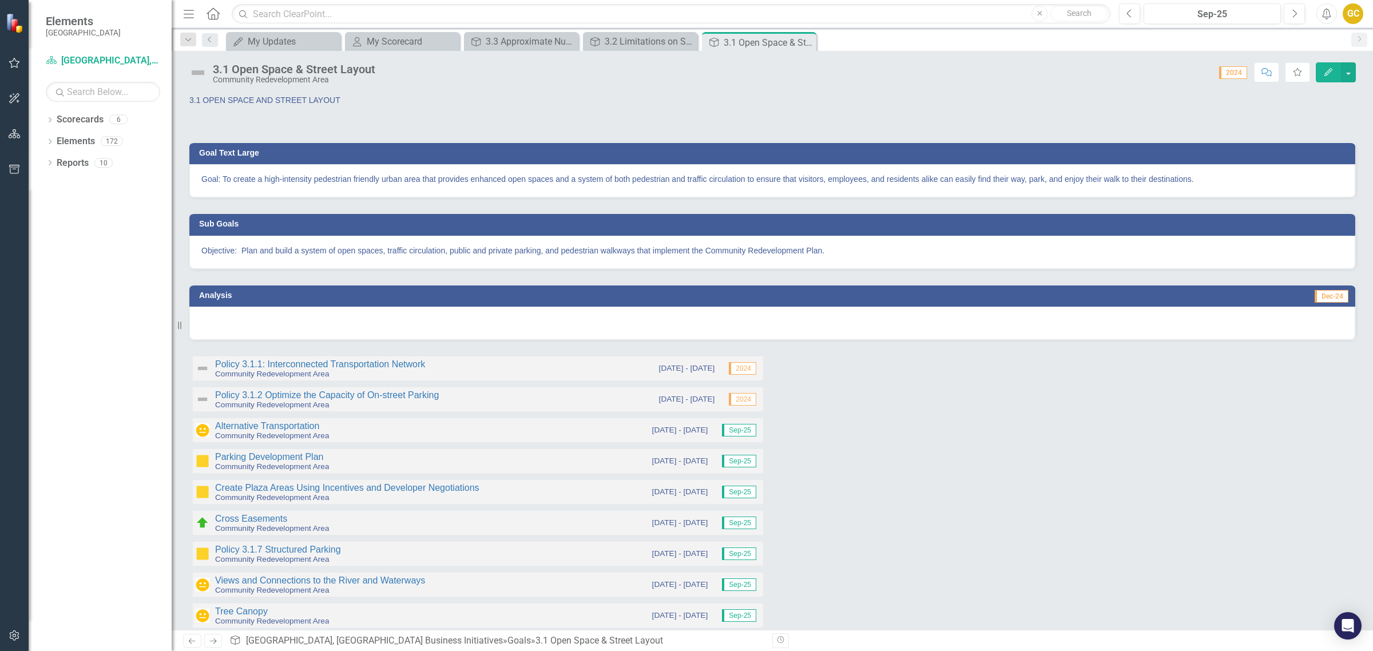
click at [259, 318] on div at bounding box center [772, 323] width 1166 height 33
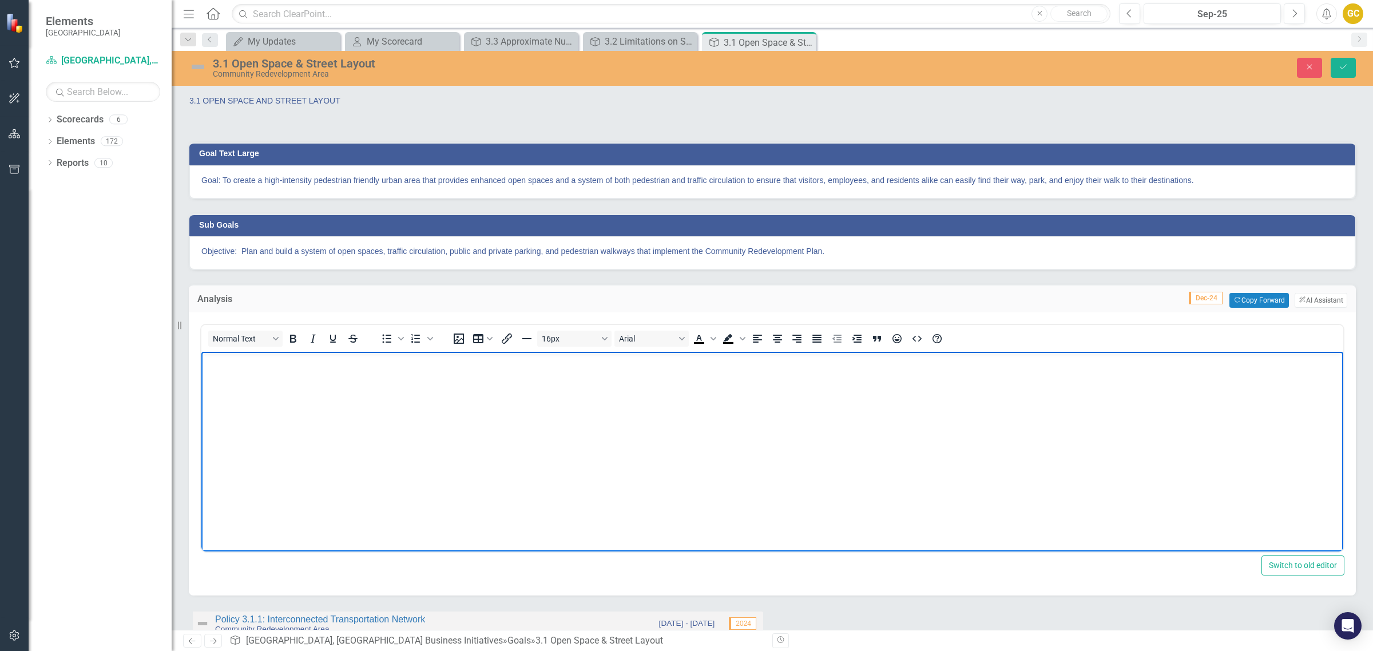
paste body "Rich Text Area. Press ALT-0 for help."
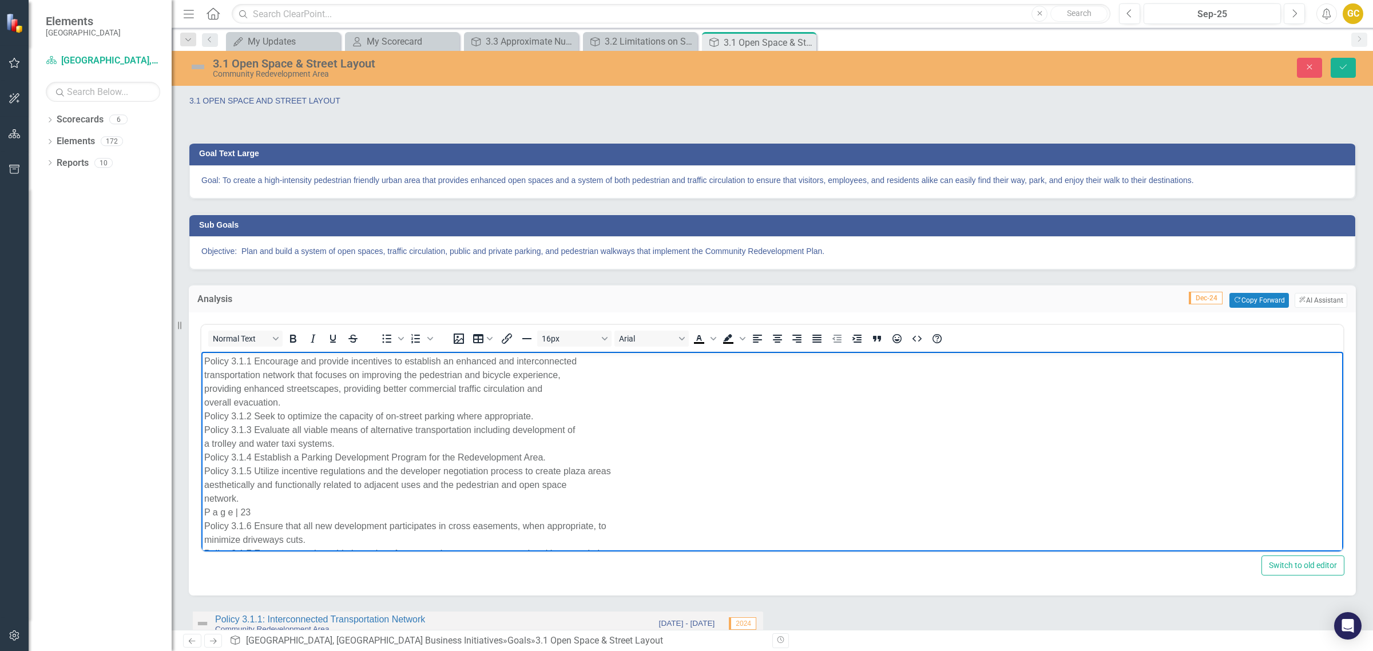
click at [205, 416] on p "Policy 3.1.1 Encourage and provide incentives to establish an enhanced and inte…" at bounding box center [772, 513] width 1136 height 316
click at [203, 444] on body "Policy 3.1.1 Encourage and provide incentives to establish an enhanced and inte…" at bounding box center [772, 522] width 1142 height 340
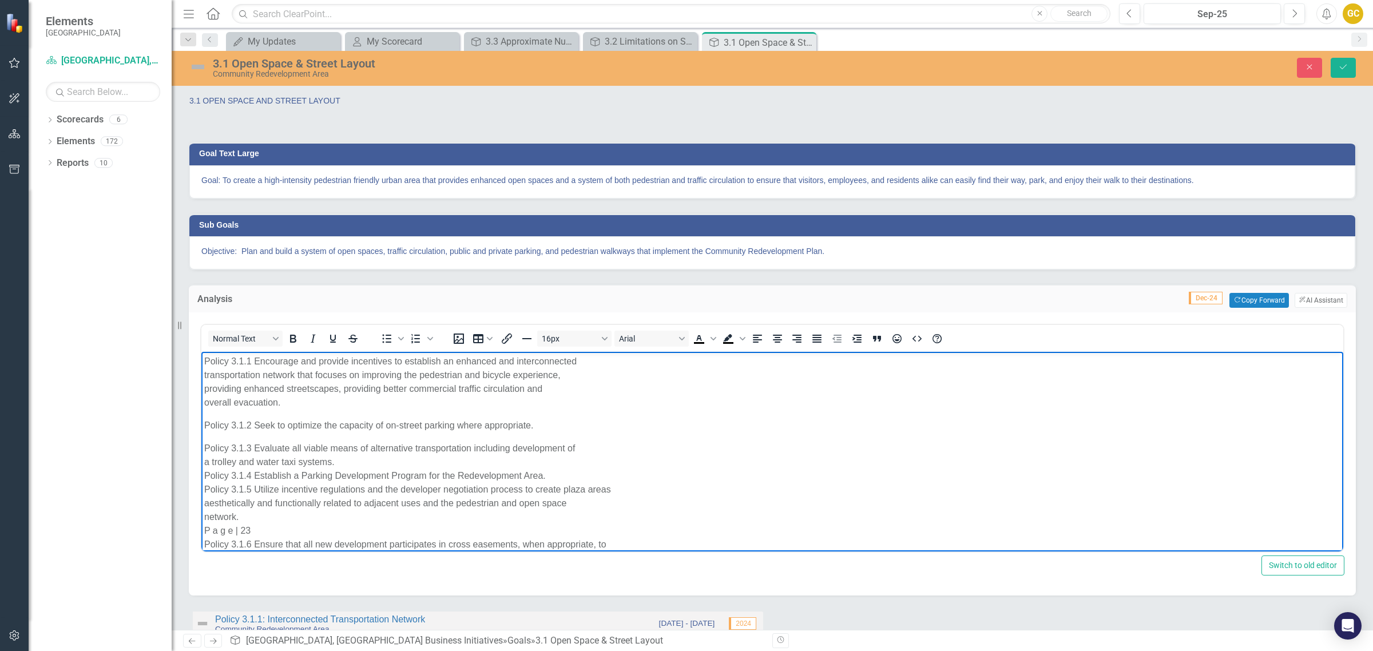
click at [203, 477] on body "Policy 3.1.1 Encourage and provide incentives to establish an enhanced and inte…" at bounding box center [772, 526] width 1142 height 349
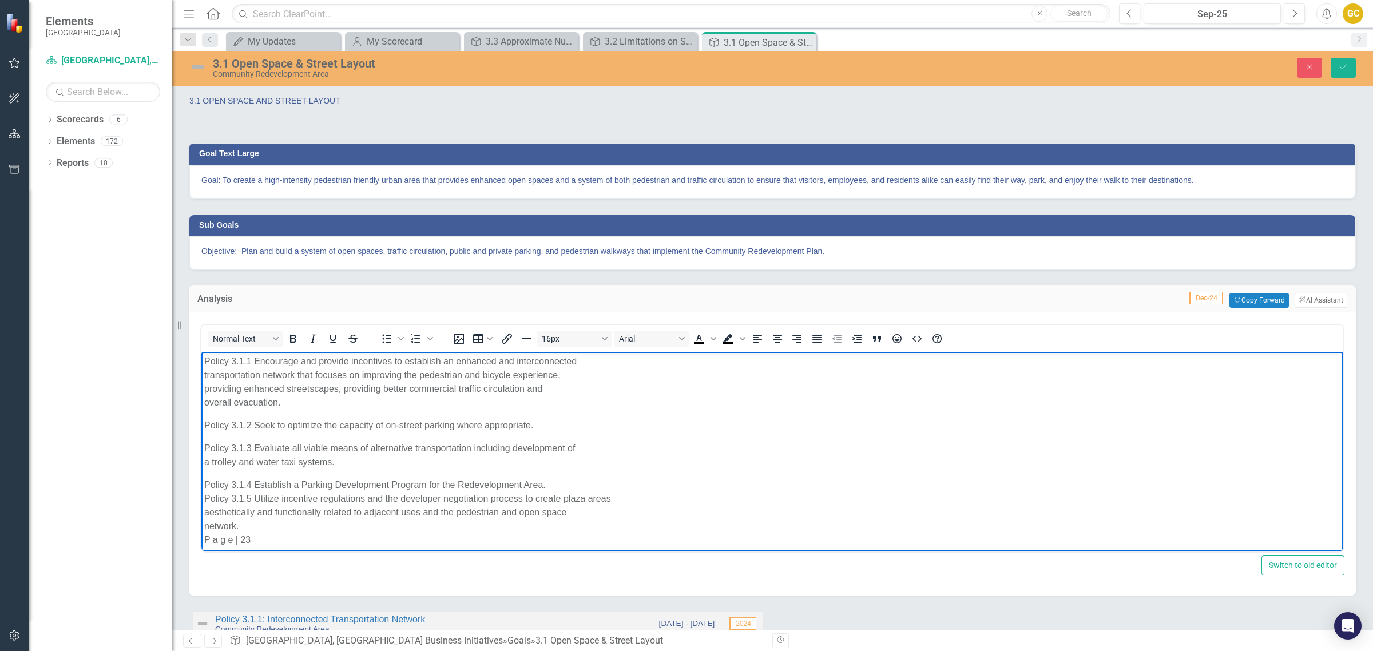
click at [202, 499] on body "Policy 3.1.1 Encourage and provide incentives to establish an enhanced and inte…" at bounding box center [772, 531] width 1142 height 358
click at [206, 548] on p "Policy 3.1.5 Utilize incentive regulations and the developer negotiation proces…" at bounding box center [772, 604] width 1136 height 206
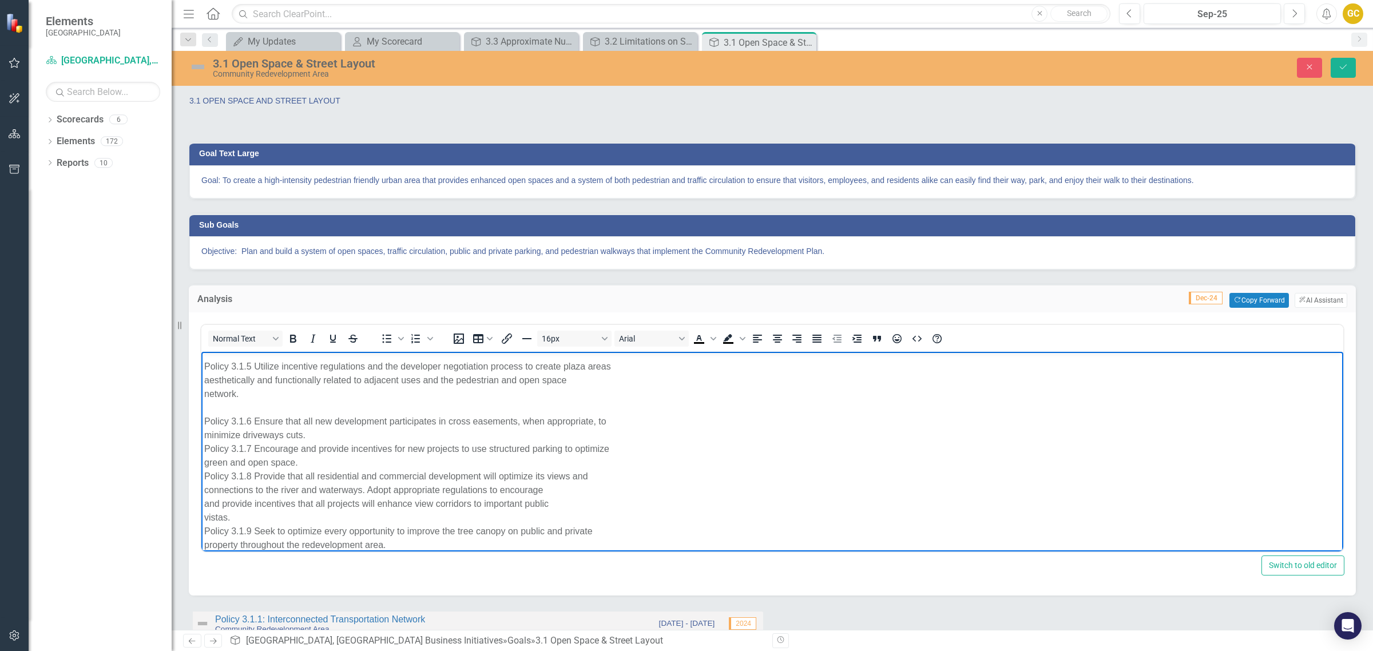
drag, startPoint x: 1331, startPoint y: 408, endPoint x: 1538, endPoint y: 828, distance: 468.0
click at [203, 447] on body "Policy 3.1.1 Encourage and provide incentives to establish an enhanced and inte…" at bounding box center [772, 391] width 1142 height 367
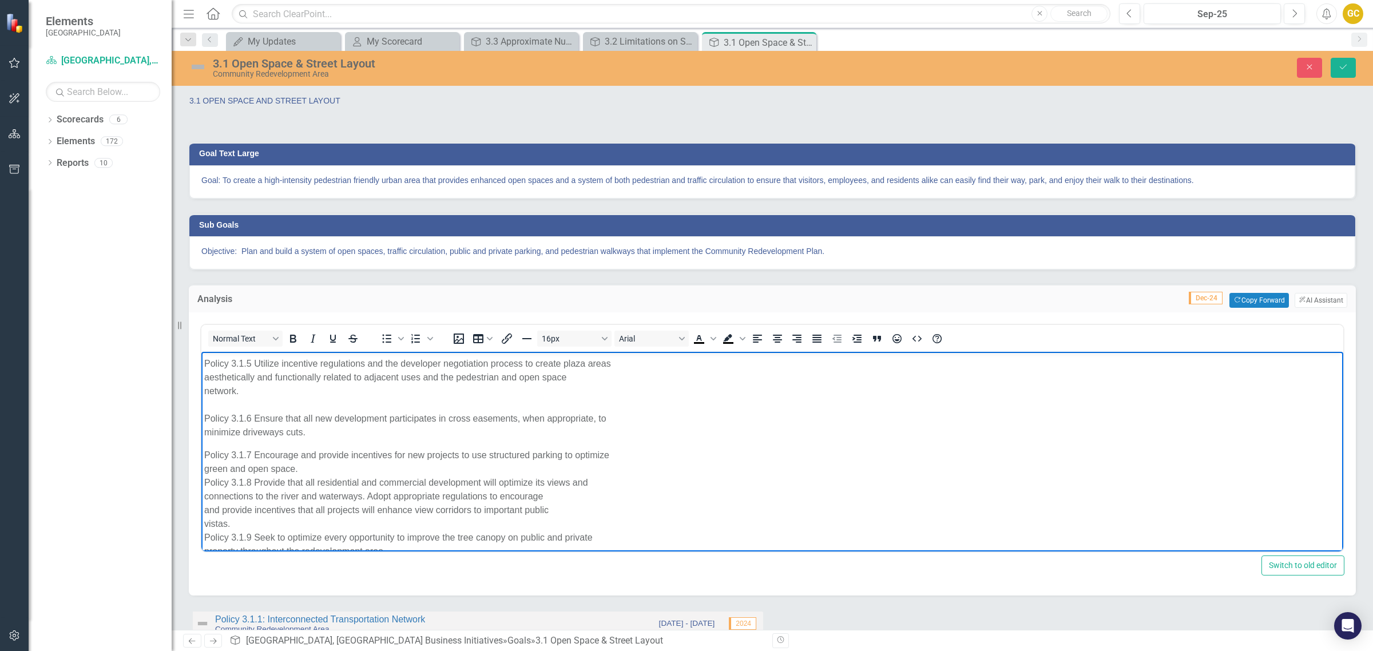
click at [204, 484] on p "Policy 3.1.7 Encourage and provide incentives for new projects to use structure…" at bounding box center [772, 511] width 1136 height 124
click at [203, 545] on body "Policy 3.1.1 Encourage and provide incentives to establish an enhanced and inte…" at bounding box center [772, 401] width 1142 height 386
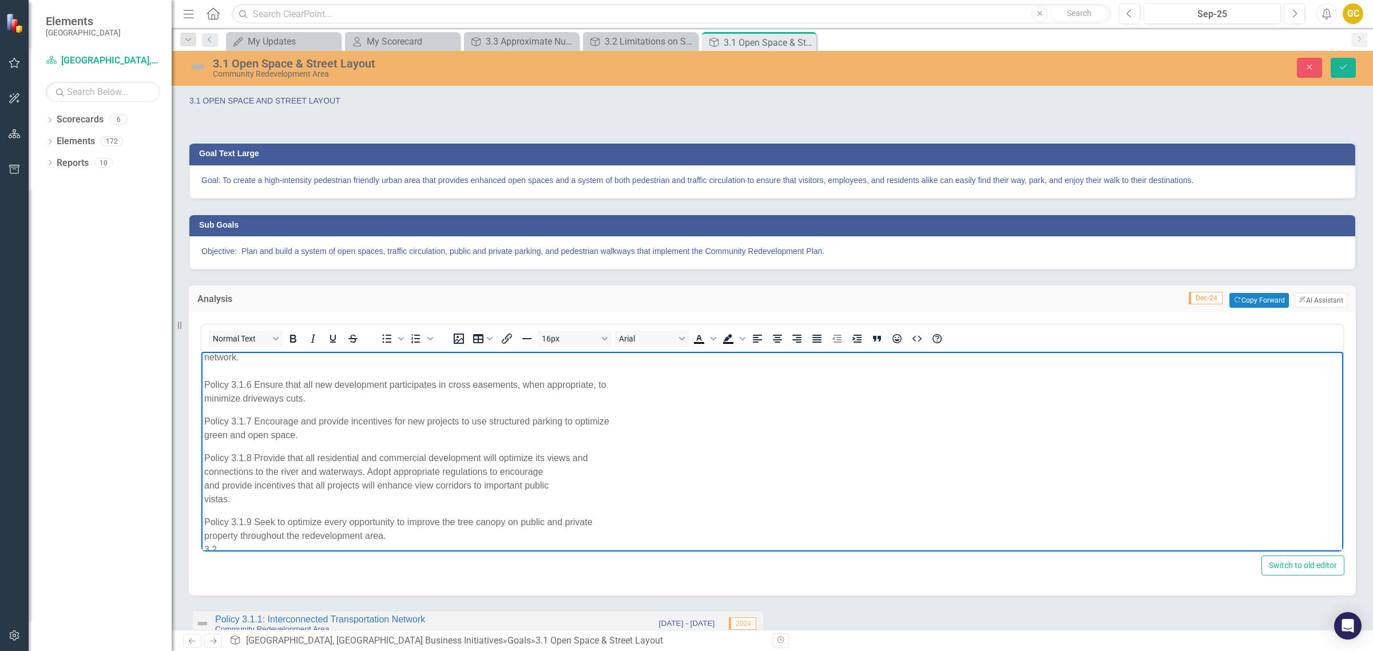
scroll to position [195, 0]
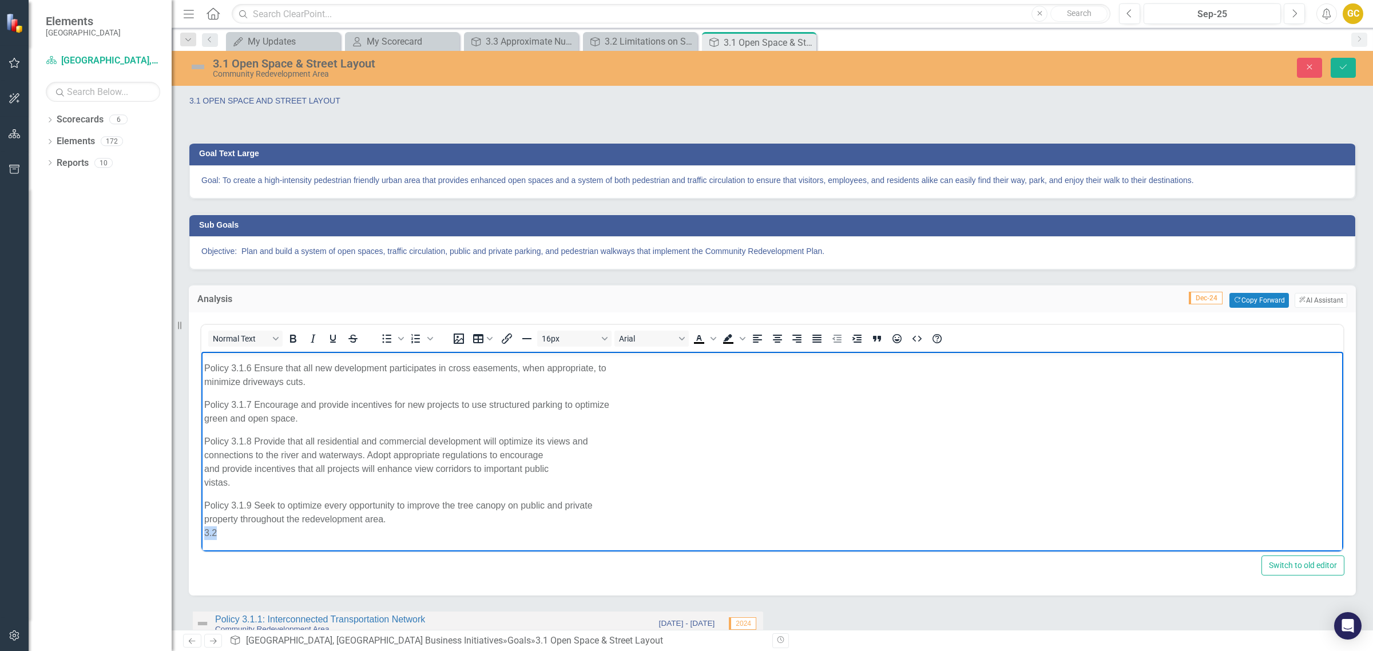
drag, startPoint x: 197, startPoint y: 531, endPoint x: 223, endPoint y: 537, distance: 26.3
click at [224, 536] on body "Policy 3.1.1 Encourage and provide incentives to establish an enhanced and inte…" at bounding box center [772, 354] width 1142 height 395
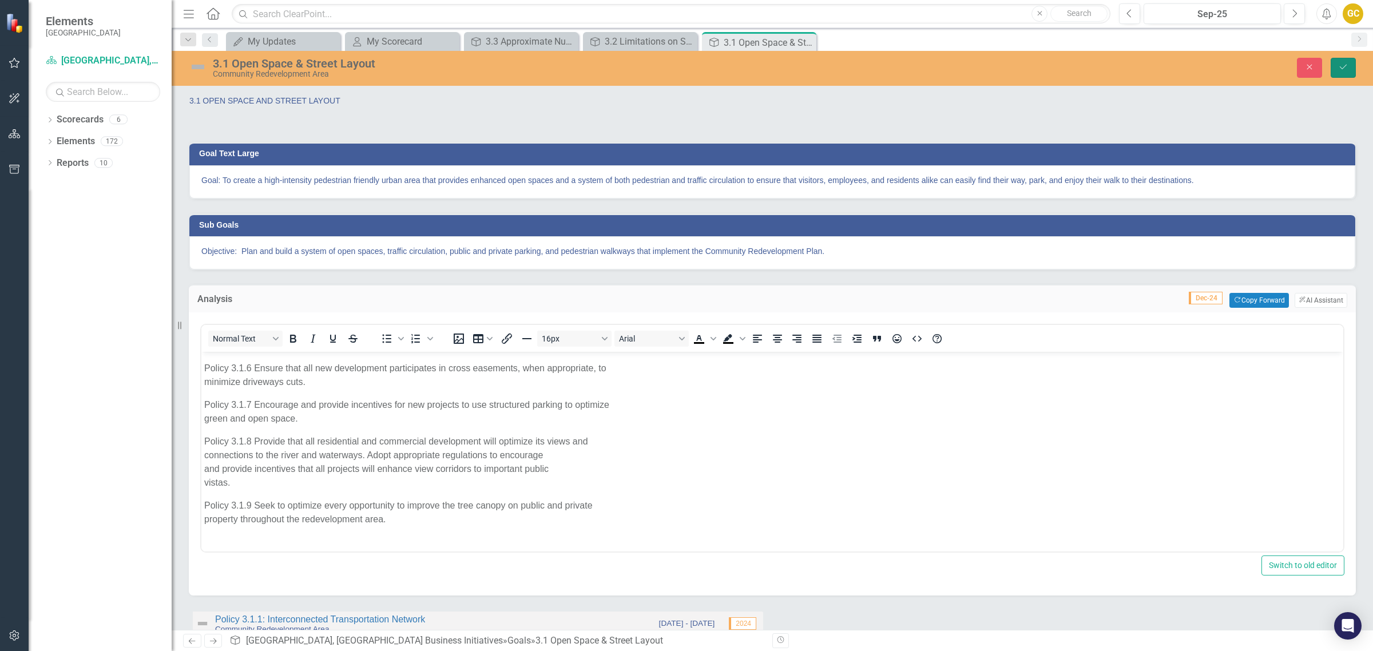
click at [1351, 68] on button "Save" at bounding box center [1343, 68] width 25 height 20
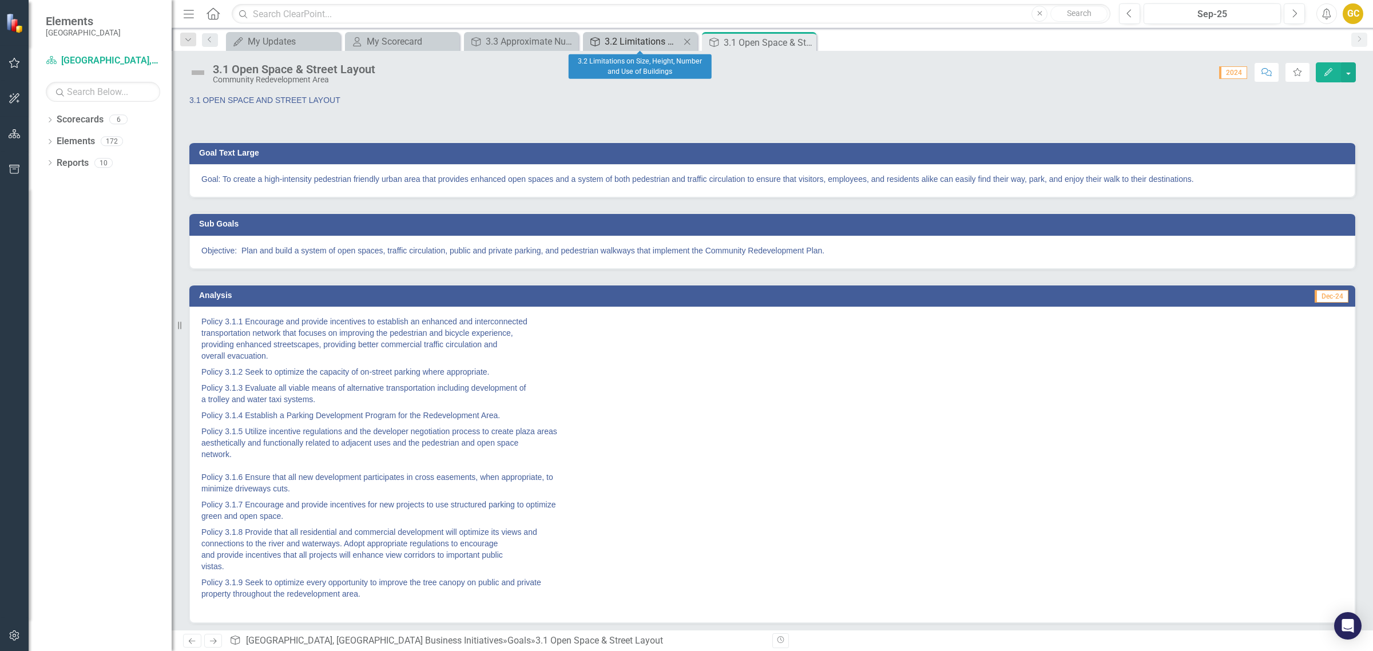
click at [627, 38] on div "3.2 Limitations on Size, Height, Number and Use of Buildings" at bounding box center [643, 41] width 76 height 14
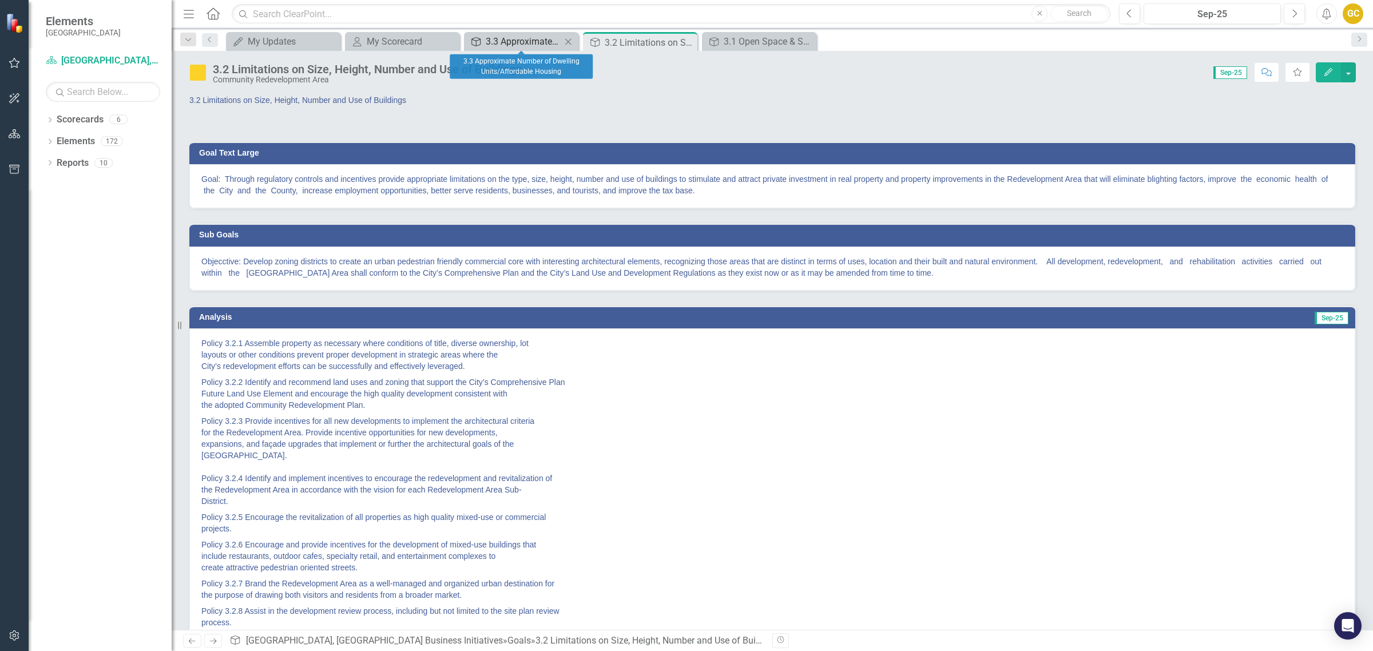
click at [523, 36] on div "3.3 Approximate Number of Dwelling Units/Affordable Housing" at bounding box center [524, 41] width 76 height 14
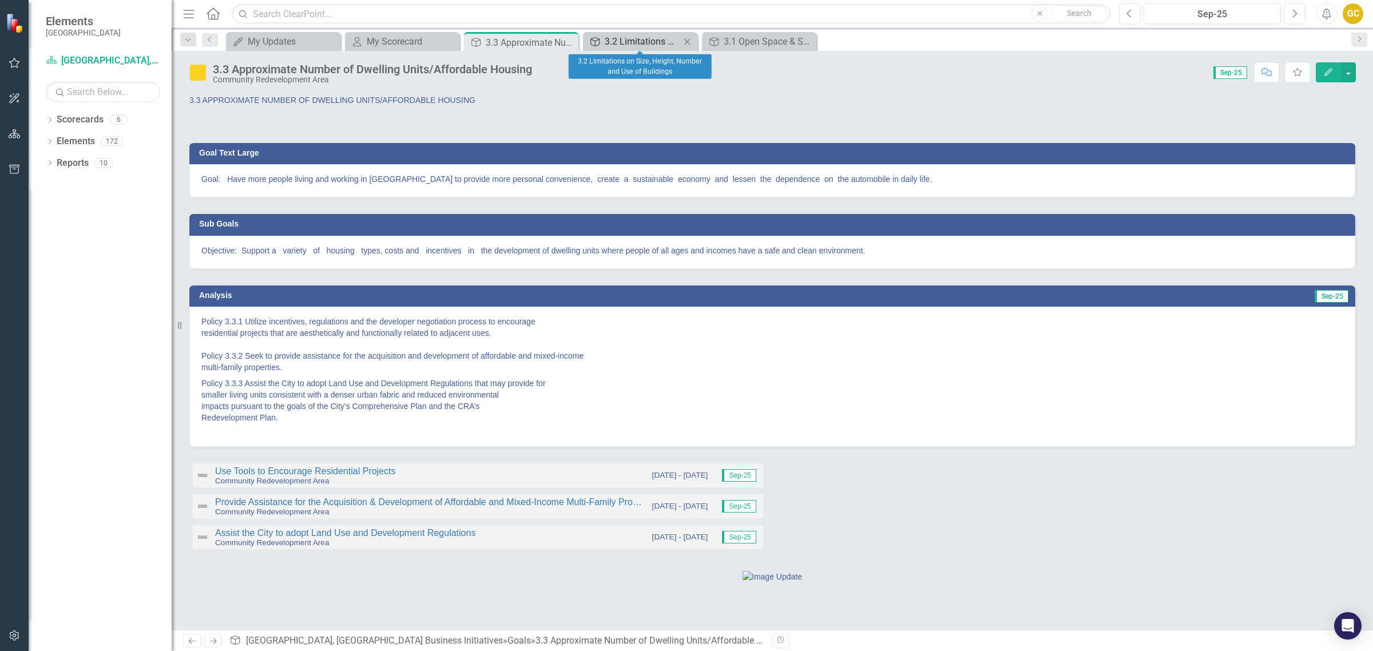
click at [617, 38] on div "3.2 Limitations on Size, Height, Number and Use of Buildings" at bounding box center [643, 41] width 76 height 14
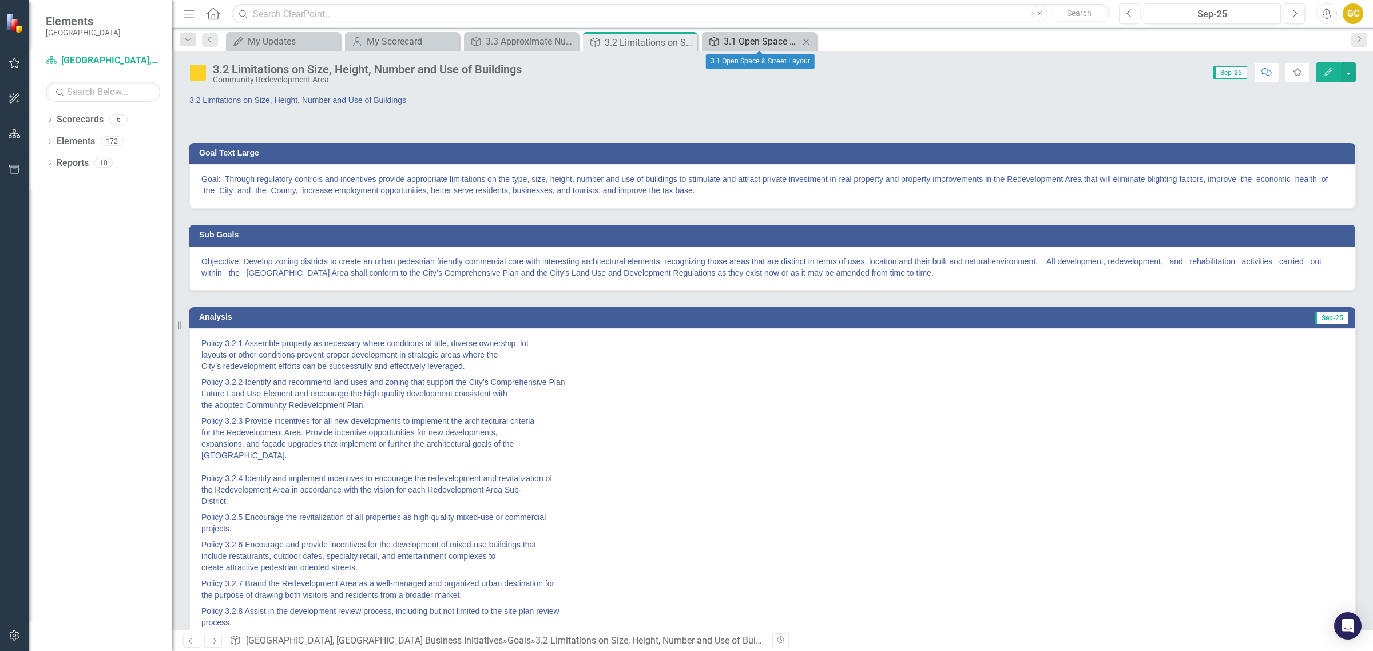
click at [765, 38] on div "3.1 Open Space & Street Layout" at bounding box center [762, 41] width 76 height 14
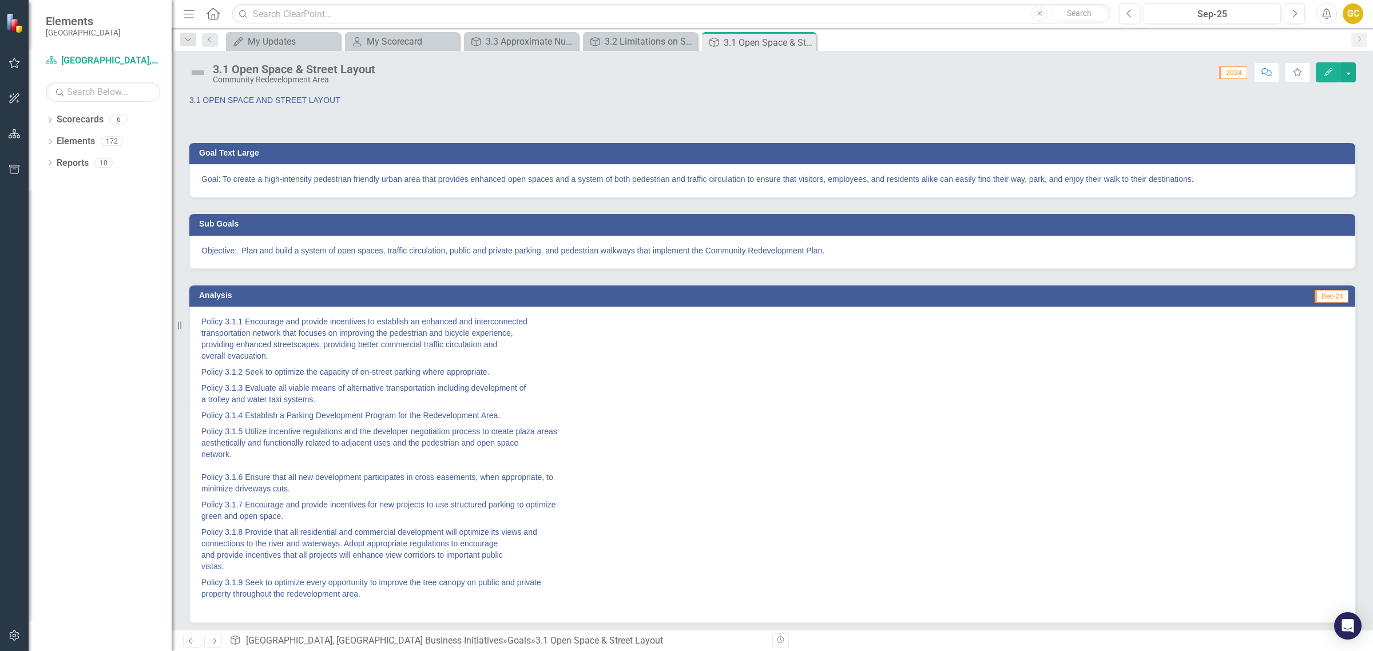
drag, startPoint x: 1316, startPoint y: 301, endPoint x: 1320, endPoint y: 291, distance: 11.0
click at [1320, 291] on span "Dec-24" at bounding box center [1332, 296] width 34 height 13
click at [1319, 295] on span "Dec-24" at bounding box center [1332, 296] width 34 height 13
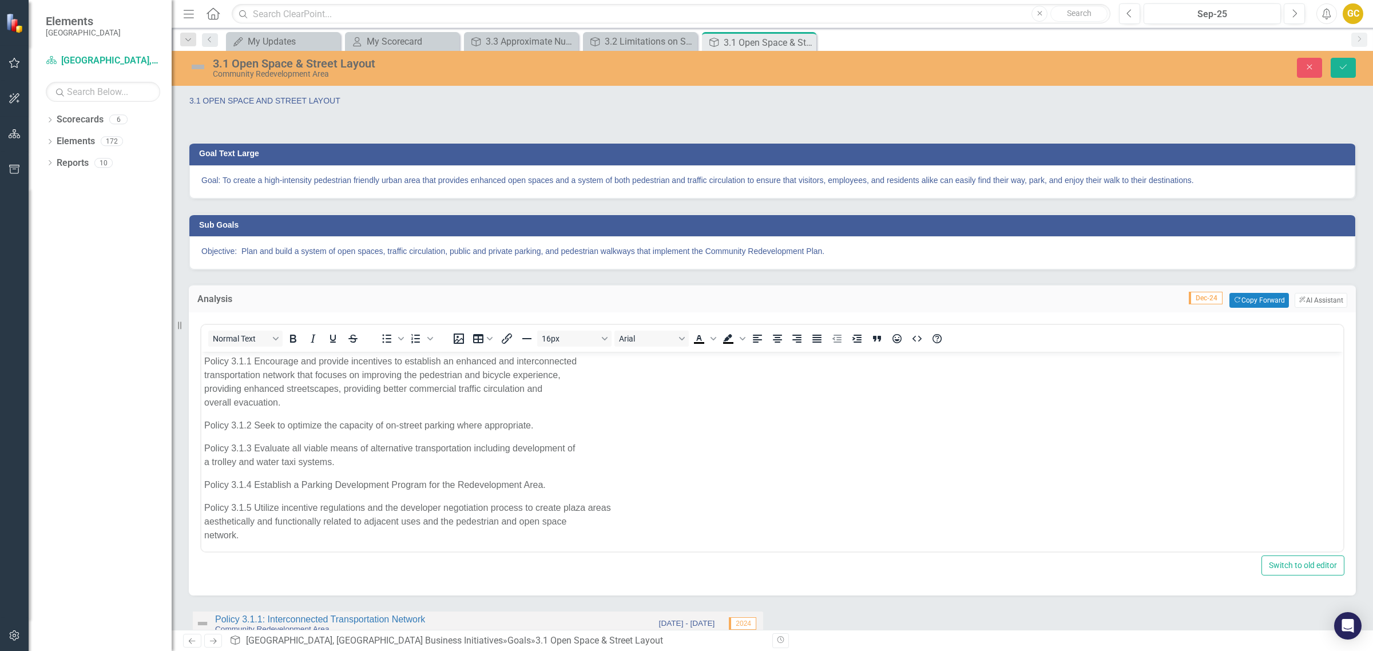
click at [1202, 295] on span "Dec-24" at bounding box center [1206, 298] width 34 height 13
click at [1348, 66] on icon "Save" at bounding box center [1343, 67] width 10 height 8
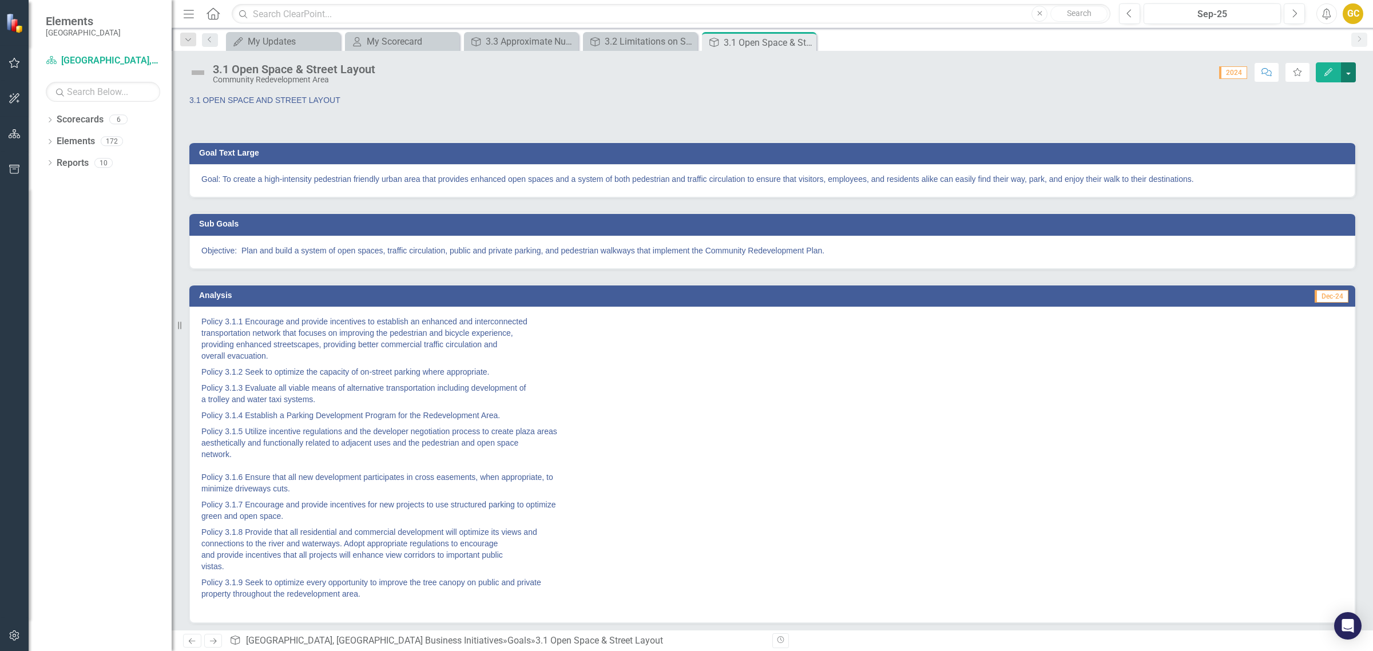
click at [1347, 73] on button "button" at bounding box center [1348, 72] width 15 height 20
click at [1292, 90] on link "Edit Edit Goal" at bounding box center [1309, 94] width 93 height 21
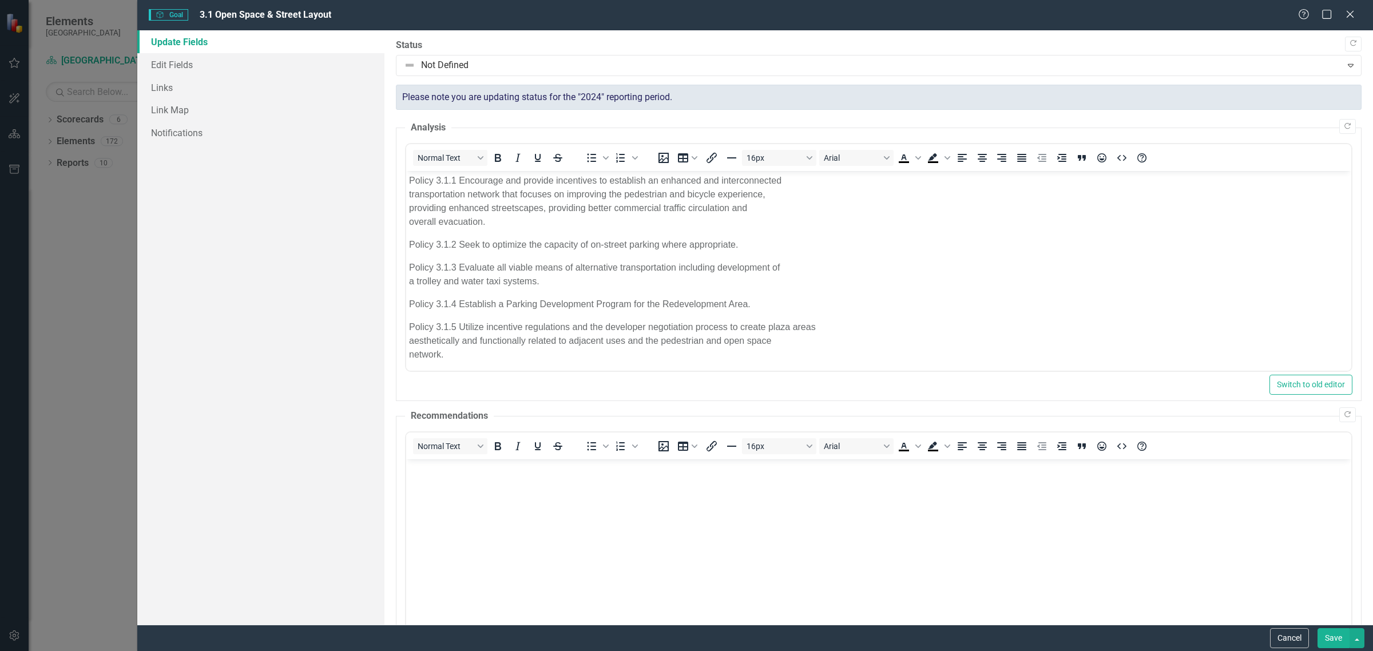
click at [1351, 10] on icon "Close" at bounding box center [1349, 14] width 11 height 9
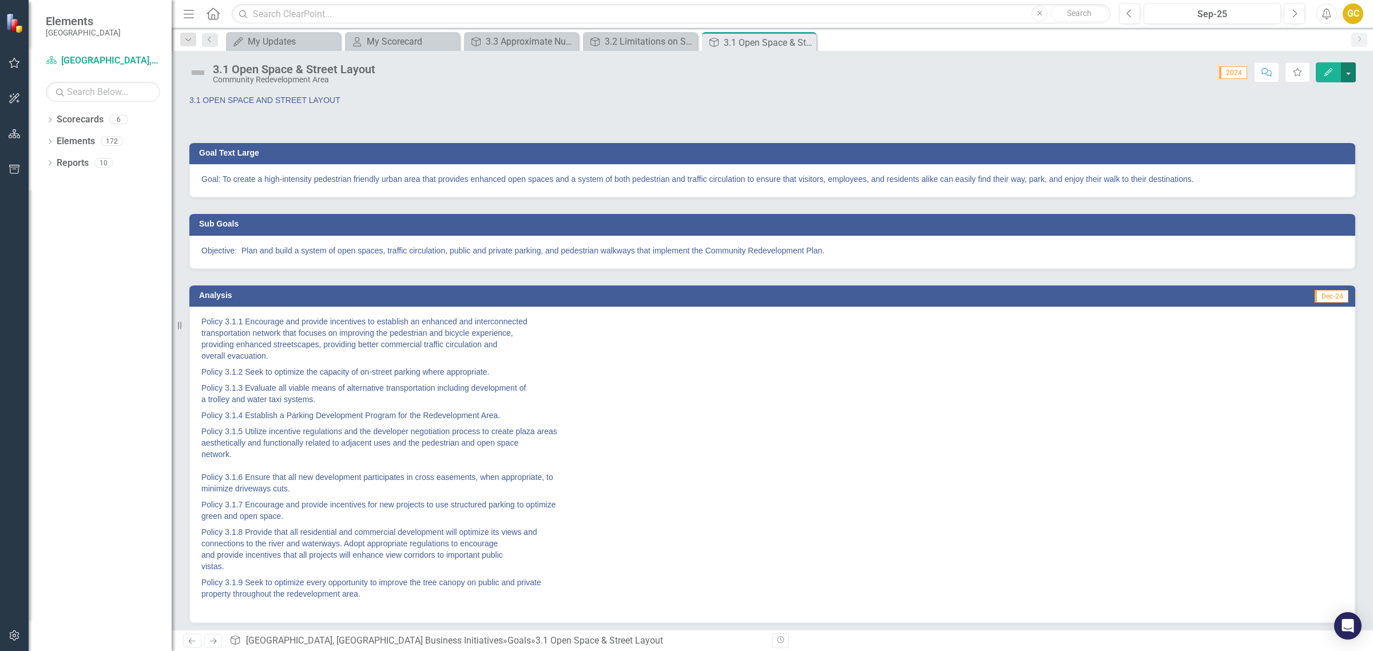
click at [1346, 70] on button "button" at bounding box center [1348, 72] width 15 height 20
click at [1309, 114] on link "Edit Report Edit Layout" at bounding box center [1309, 115] width 93 height 21
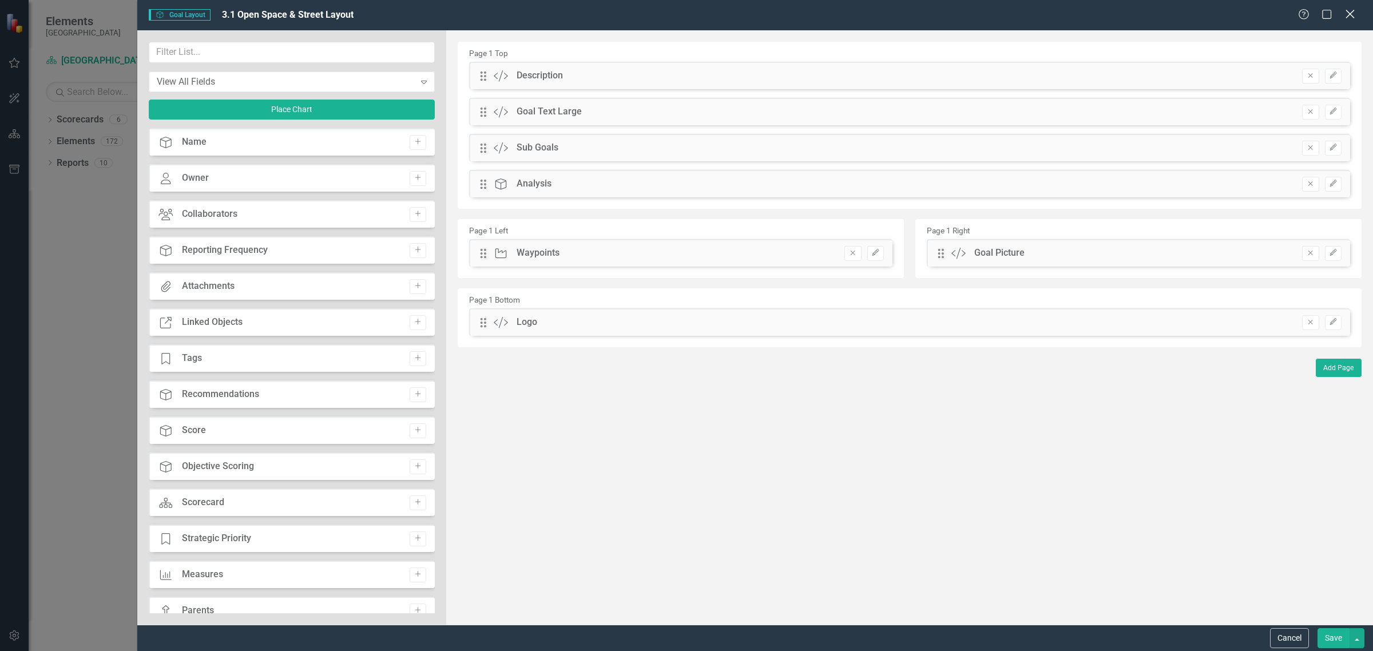
click at [1353, 15] on icon "Close" at bounding box center [1350, 14] width 14 height 11
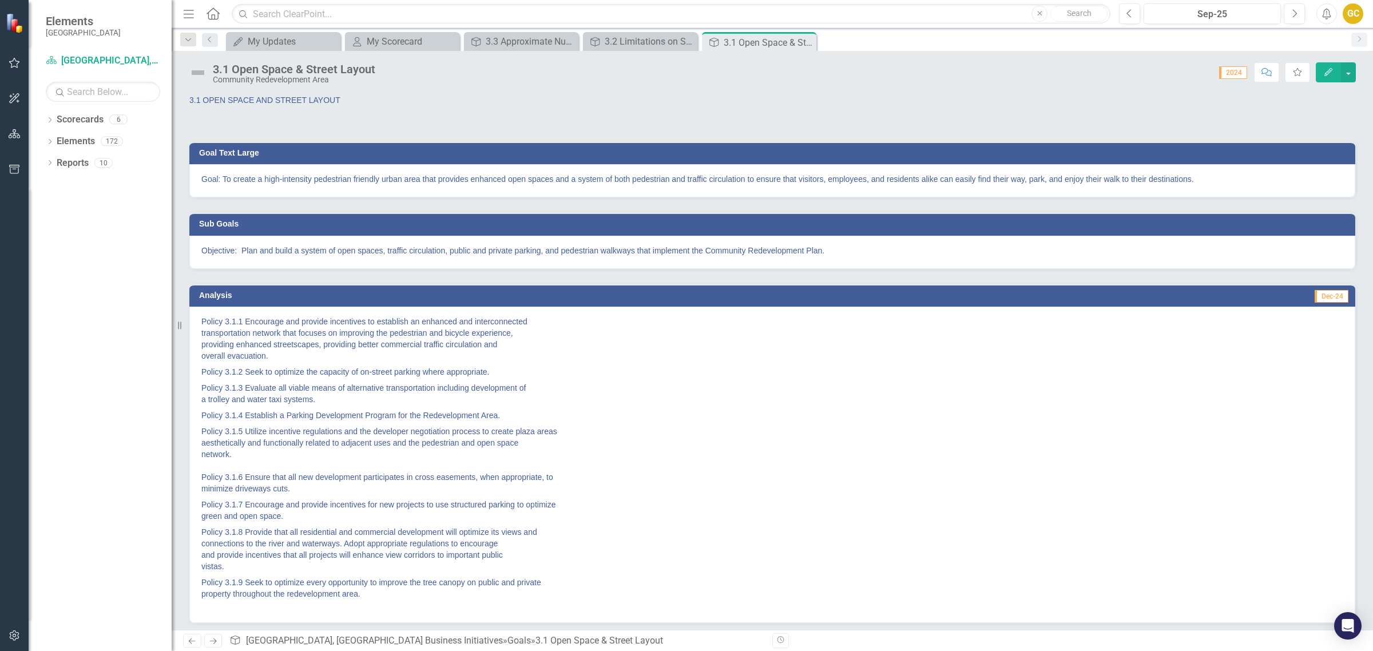
click at [1331, 69] on icon "Edit" at bounding box center [1328, 72] width 10 height 8
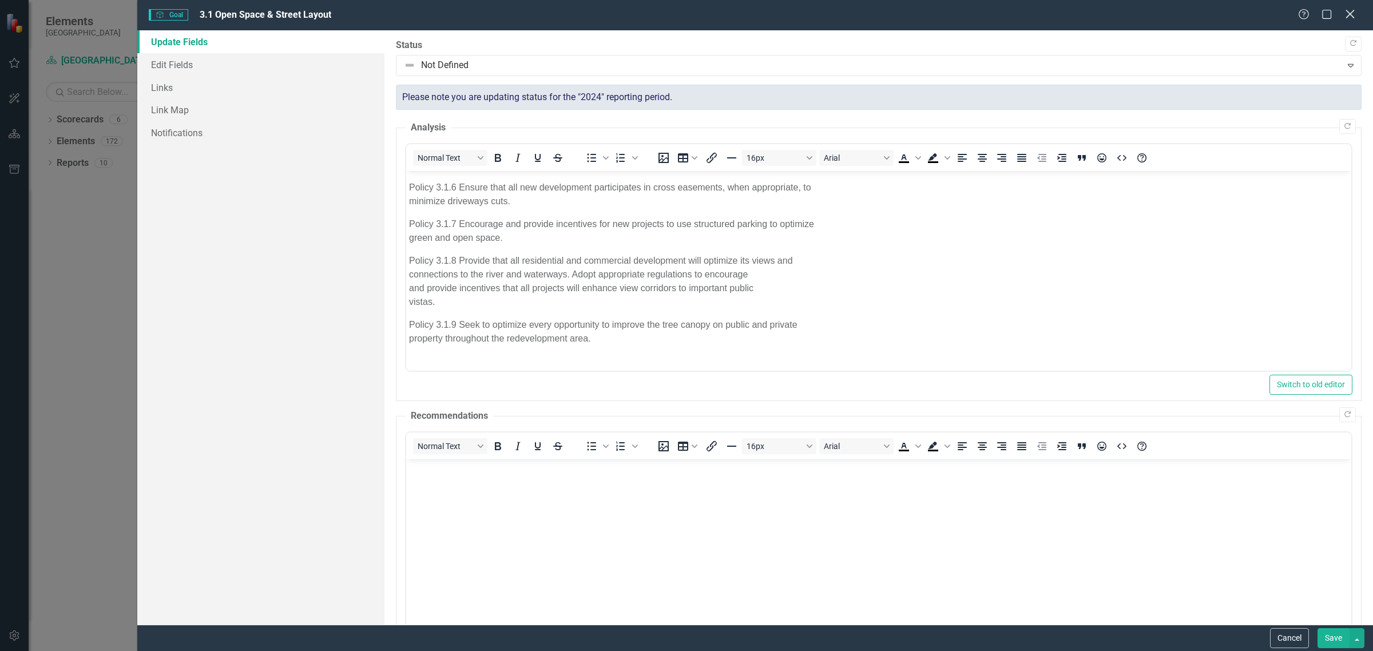
click at [1351, 9] on icon "Close" at bounding box center [1350, 14] width 14 height 11
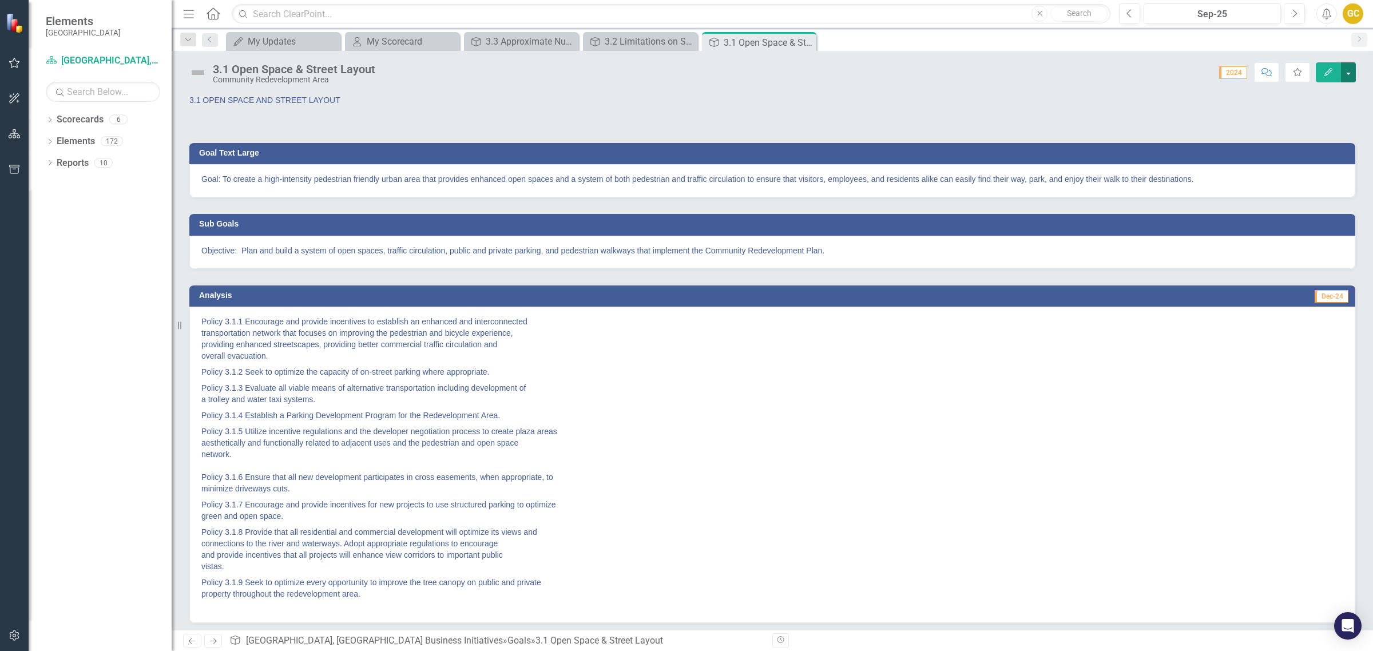
click at [1348, 70] on button "button" at bounding box center [1348, 72] width 15 height 20
click at [1326, 69] on icon "Edit" at bounding box center [1328, 72] width 10 height 8
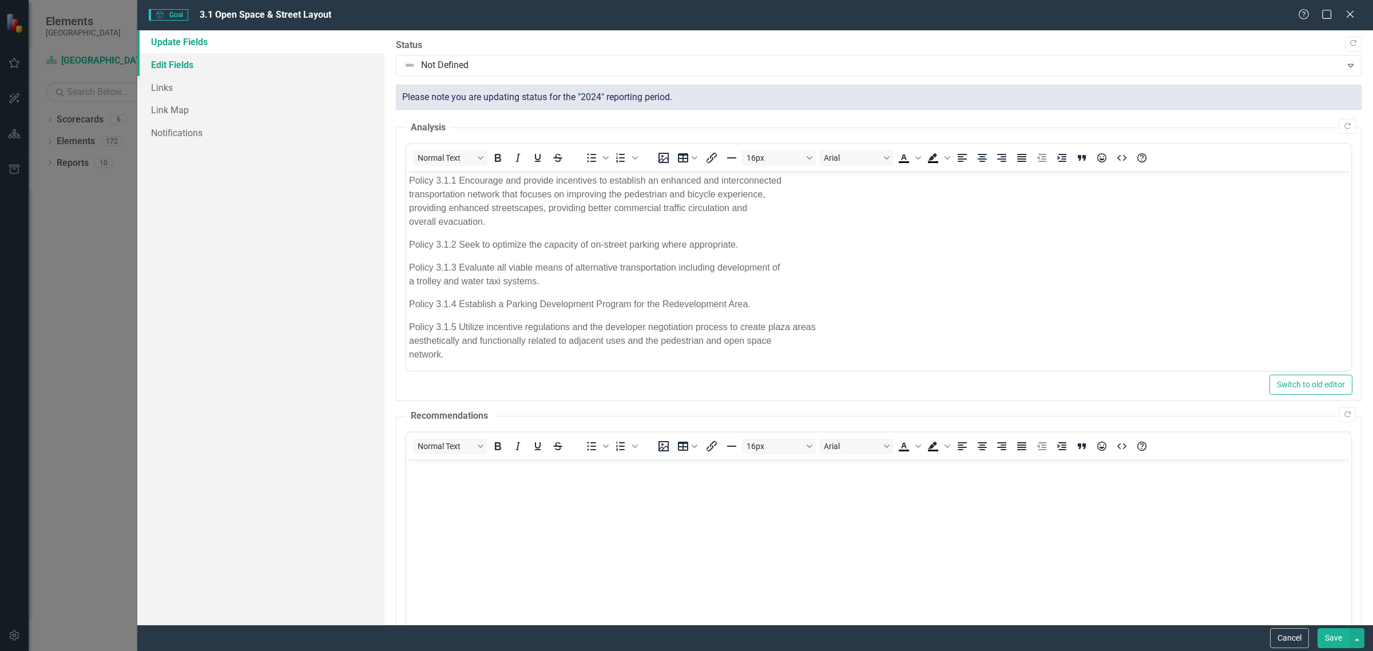
click at [176, 66] on link "Edit Fields" at bounding box center [260, 64] width 247 height 23
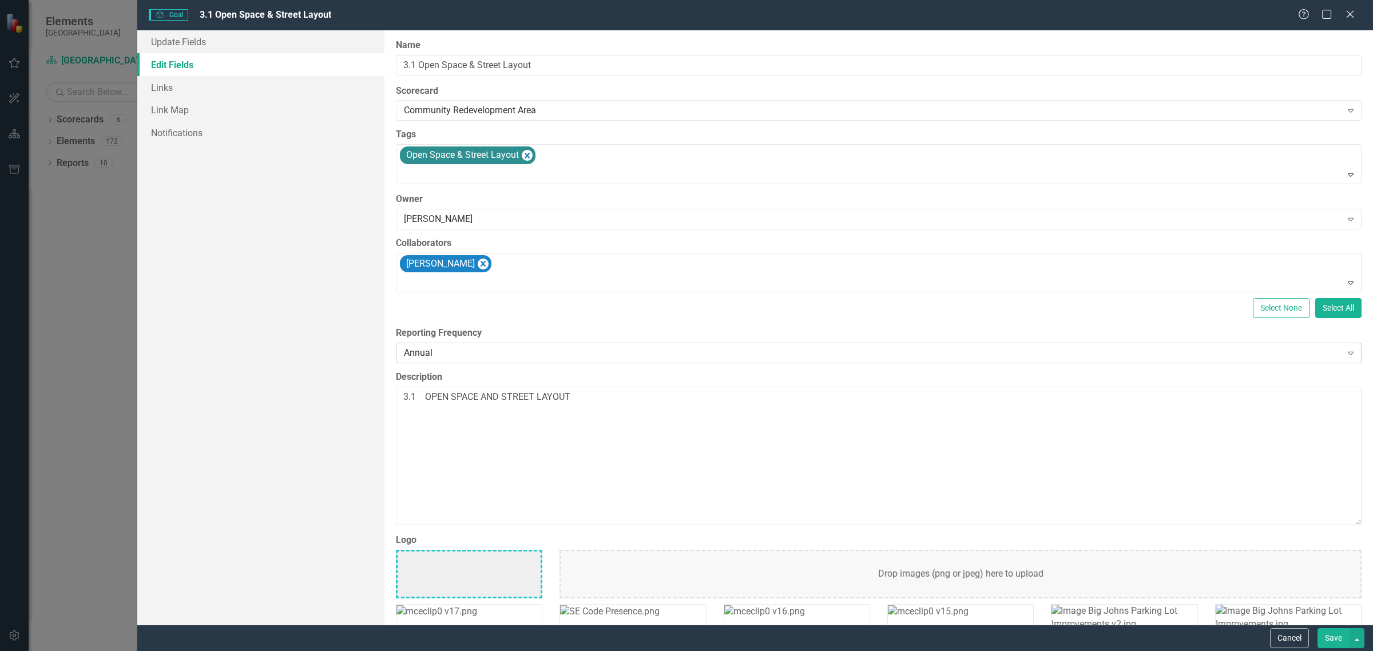
click at [1345, 352] on icon "Expand" at bounding box center [1350, 352] width 11 height 9
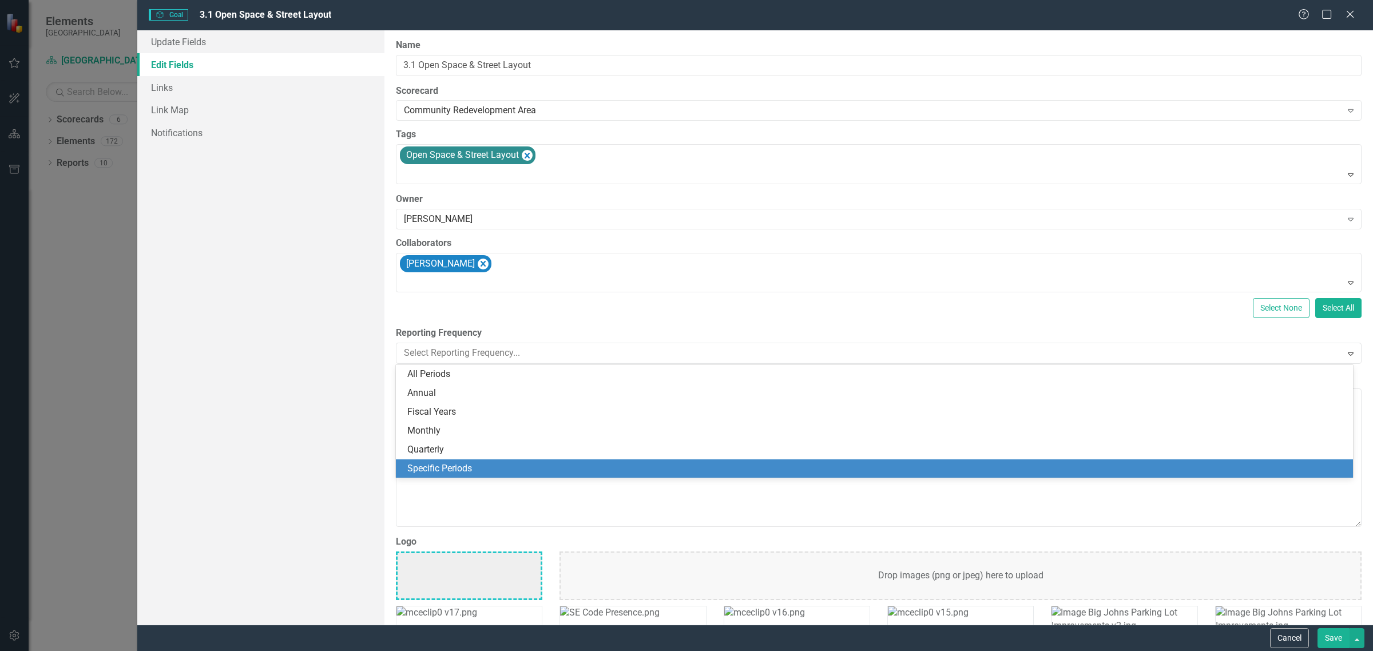
click at [527, 462] on div "Specific Periods" at bounding box center [876, 468] width 939 height 13
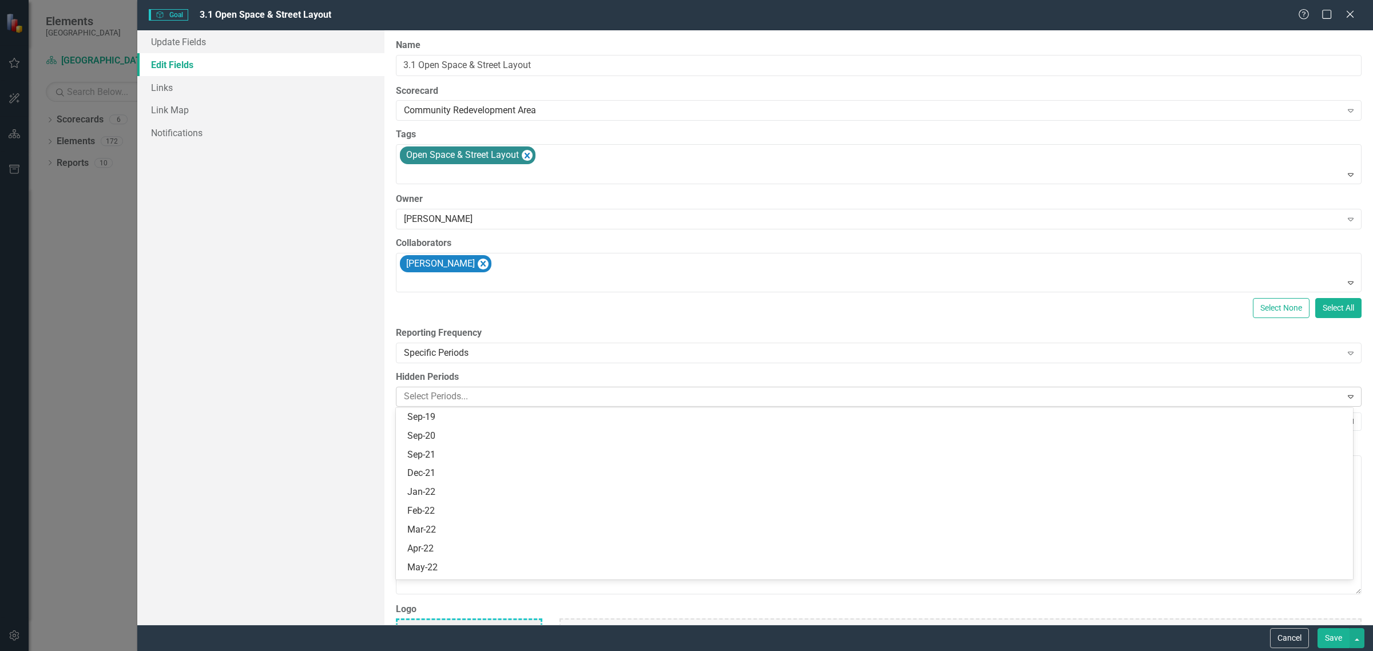
click at [1345, 398] on icon "Expand" at bounding box center [1350, 396] width 11 height 9
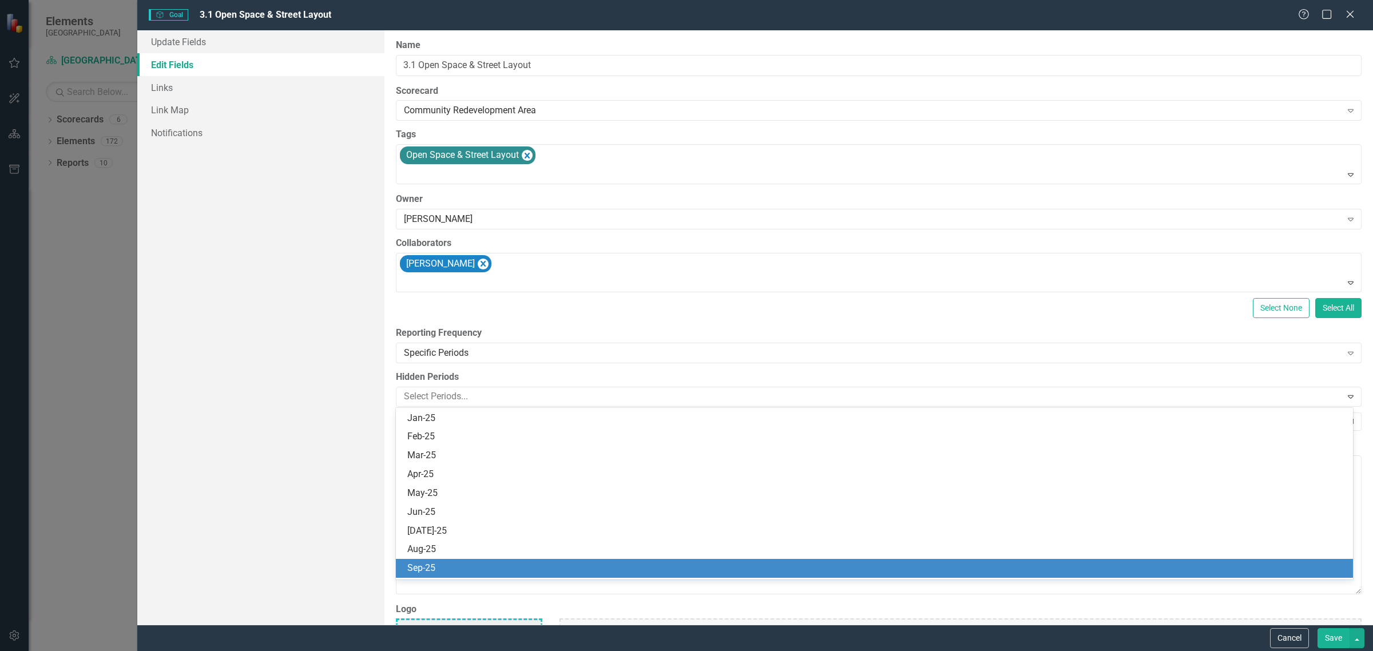
click at [476, 562] on div "Sep-25" at bounding box center [876, 568] width 939 height 13
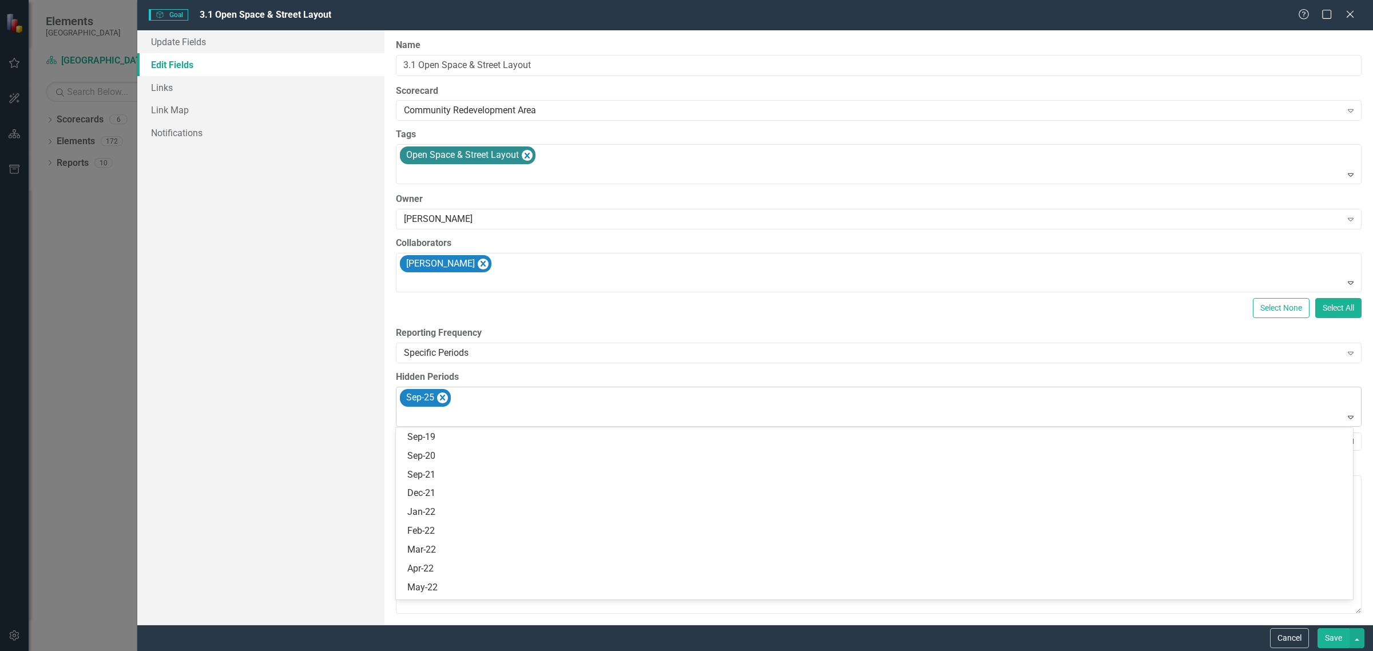
click at [1346, 416] on icon "Expand" at bounding box center [1350, 416] width 11 height 9
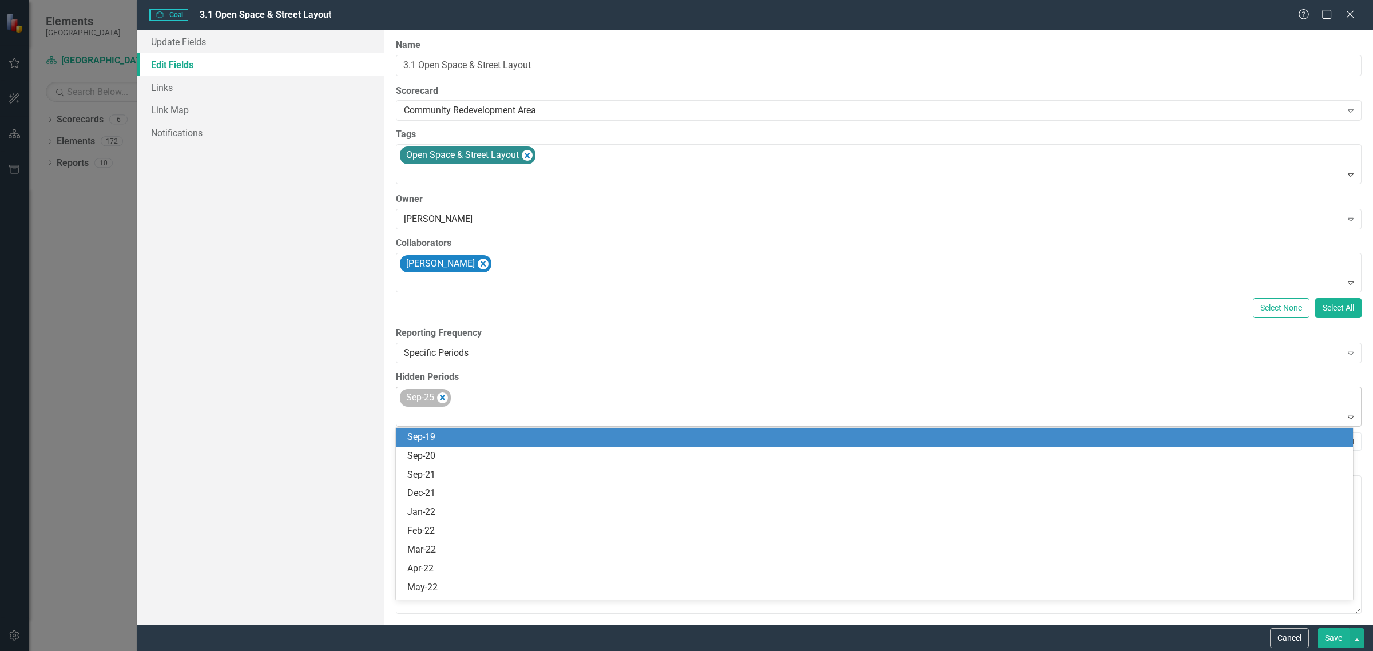
click at [449, 396] on div "Sep-25" at bounding box center [425, 398] width 51 height 18
click at [439, 394] on icon "Remove Sep-25" at bounding box center [442, 398] width 11 height 14
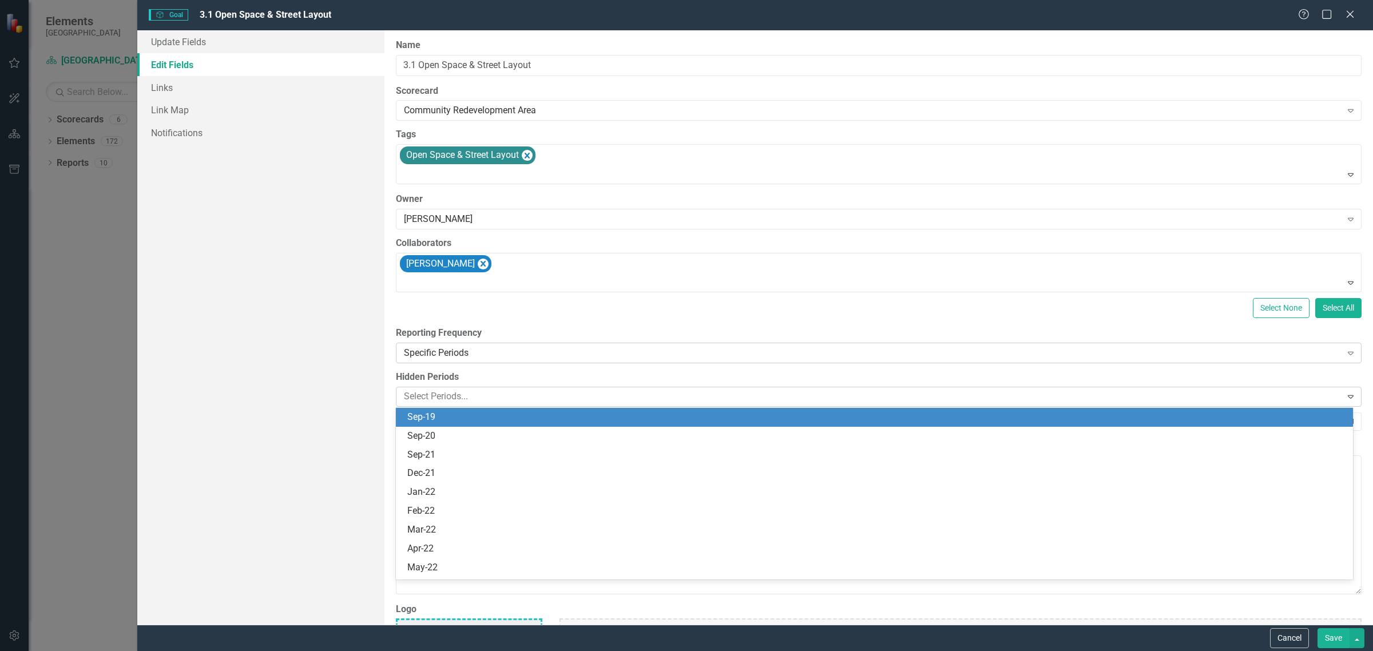
click at [1342, 348] on div "Expand" at bounding box center [1350, 353] width 21 height 18
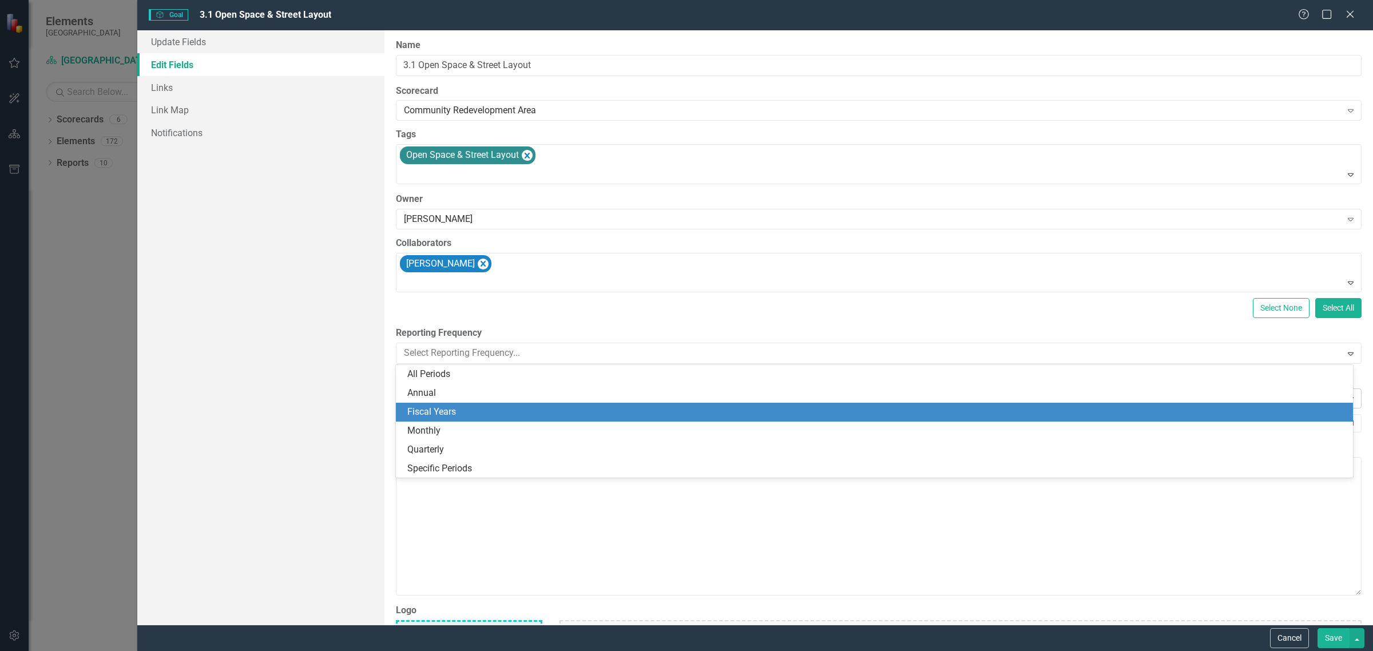
click at [464, 410] on div "Fiscal Years" at bounding box center [876, 412] width 939 height 13
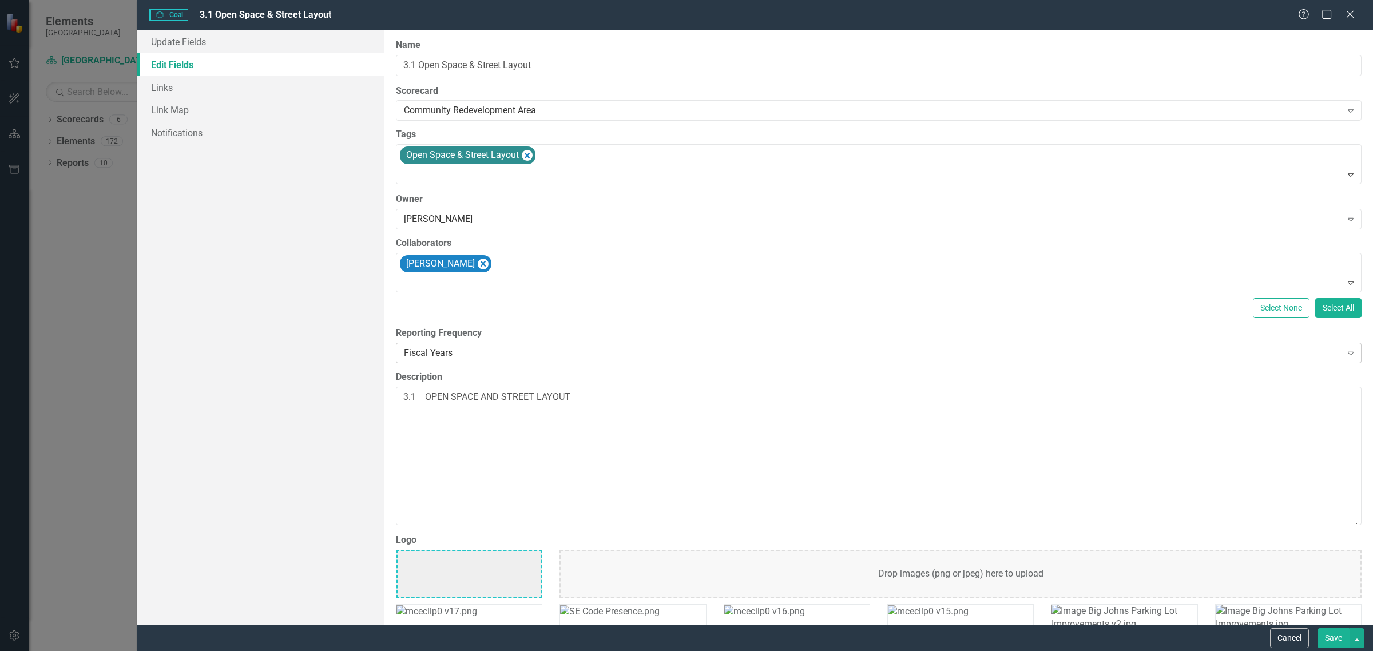
click at [1346, 352] on icon "Expand" at bounding box center [1350, 352] width 11 height 9
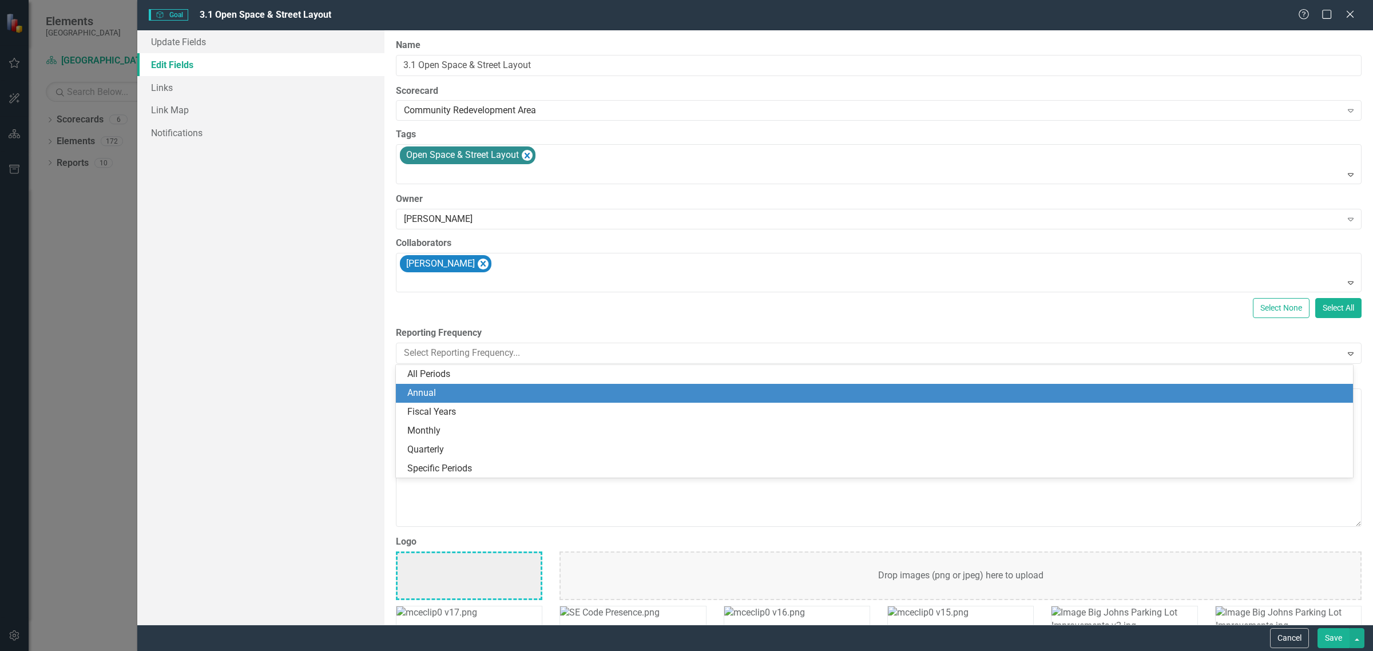
click at [449, 388] on div "Annual" at bounding box center [876, 393] width 939 height 13
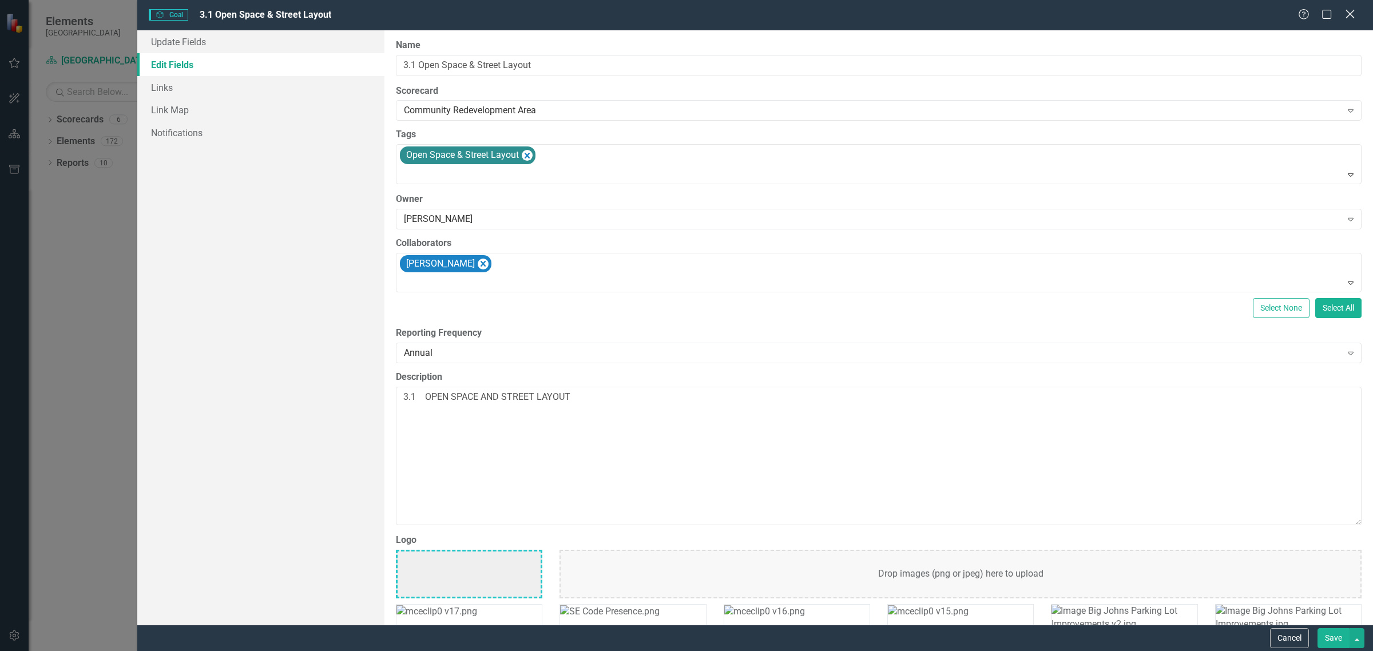
click at [1351, 18] on icon "Close" at bounding box center [1350, 14] width 14 height 11
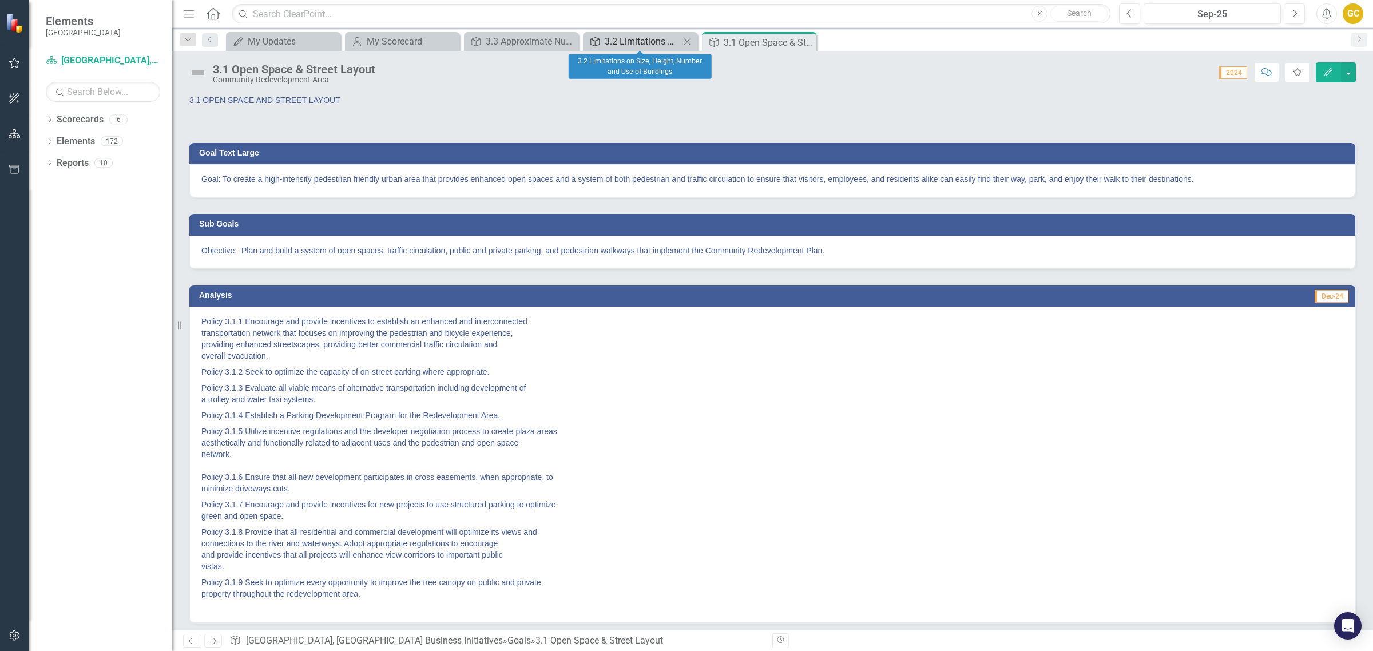
click at [642, 41] on div "3.2 Limitations on Size, Height, Number and Use of Buildings" at bounding box center [643, 41] width 76 height 14
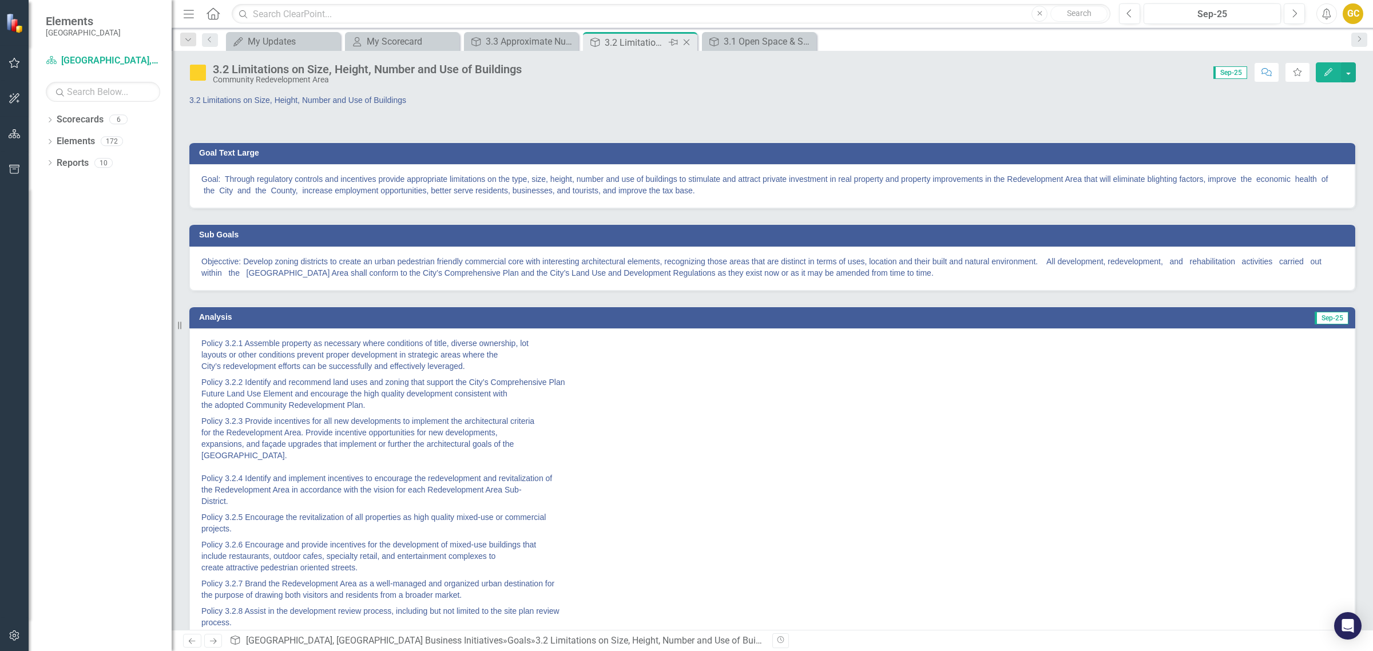
click at [676, 41] on icon "Pin" at bounding box center [673, 42] width 9 height 11
click at [756, 41] on div "3.1 Open Space & Street Layout" at bounding box center [762, 41] width 76 height 14
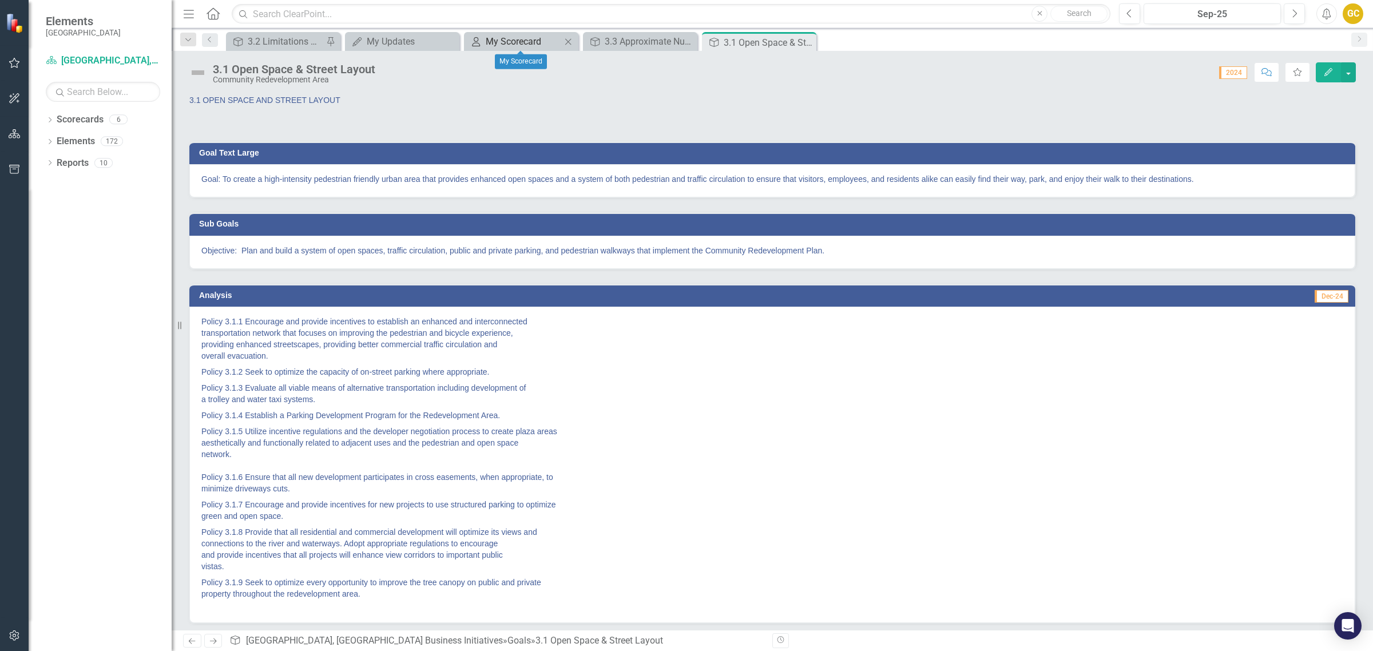
click at [505, 37] on div "My Scorecard" at bounding box center [524, 41] width 76 height 14
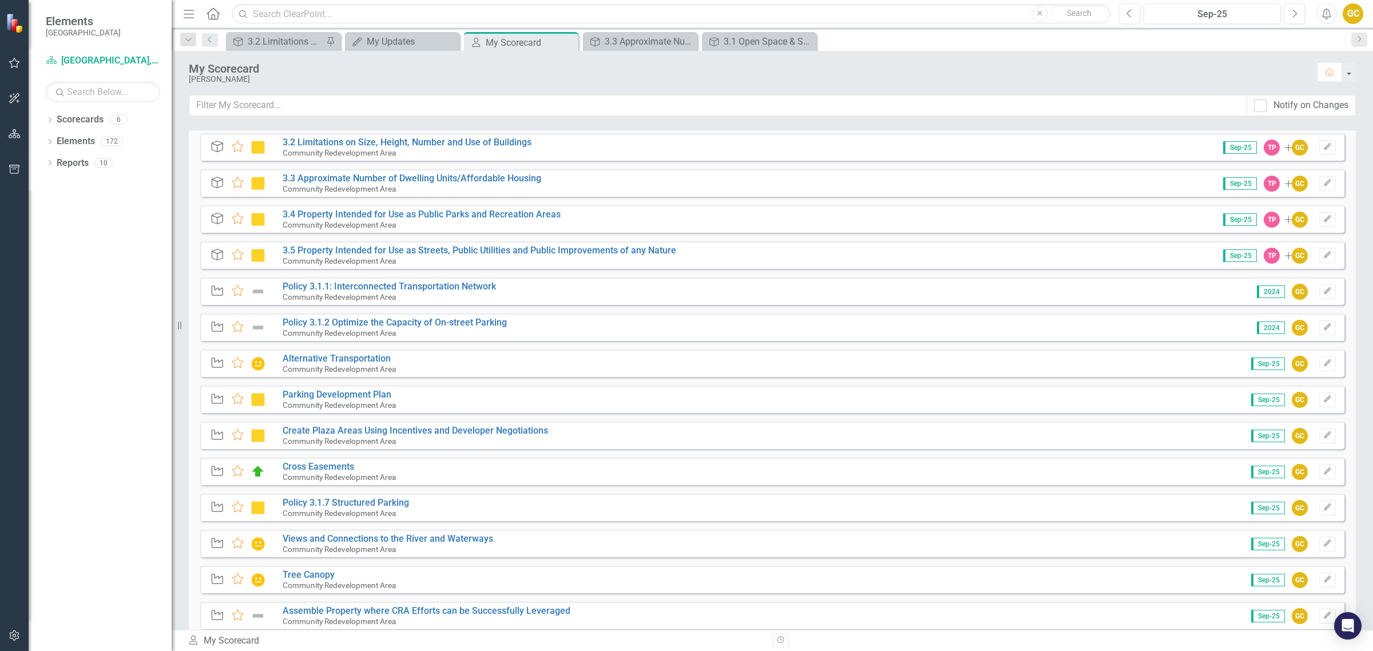
scroll to position [457, 0]
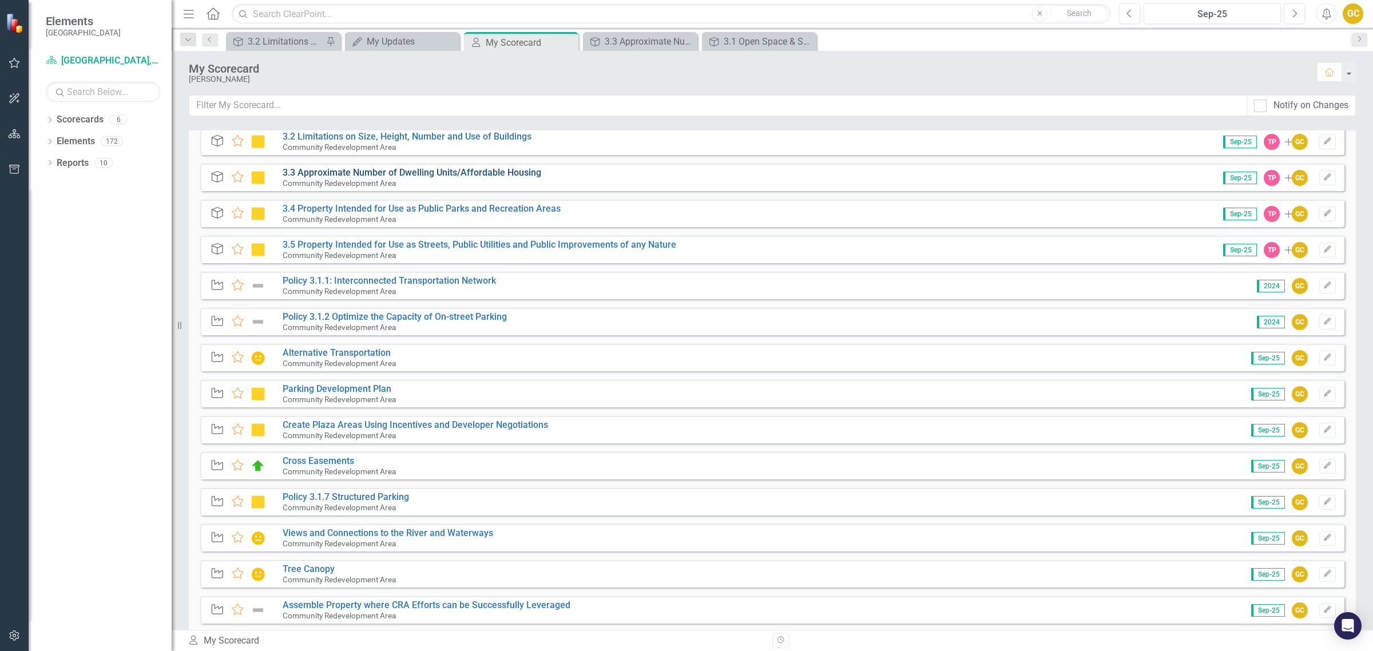
click at [347, 174] on link "3.3 Approximate Number of Dwelling Units/Affordable Housing" at bounding box center [412, 172] width 259 height 11
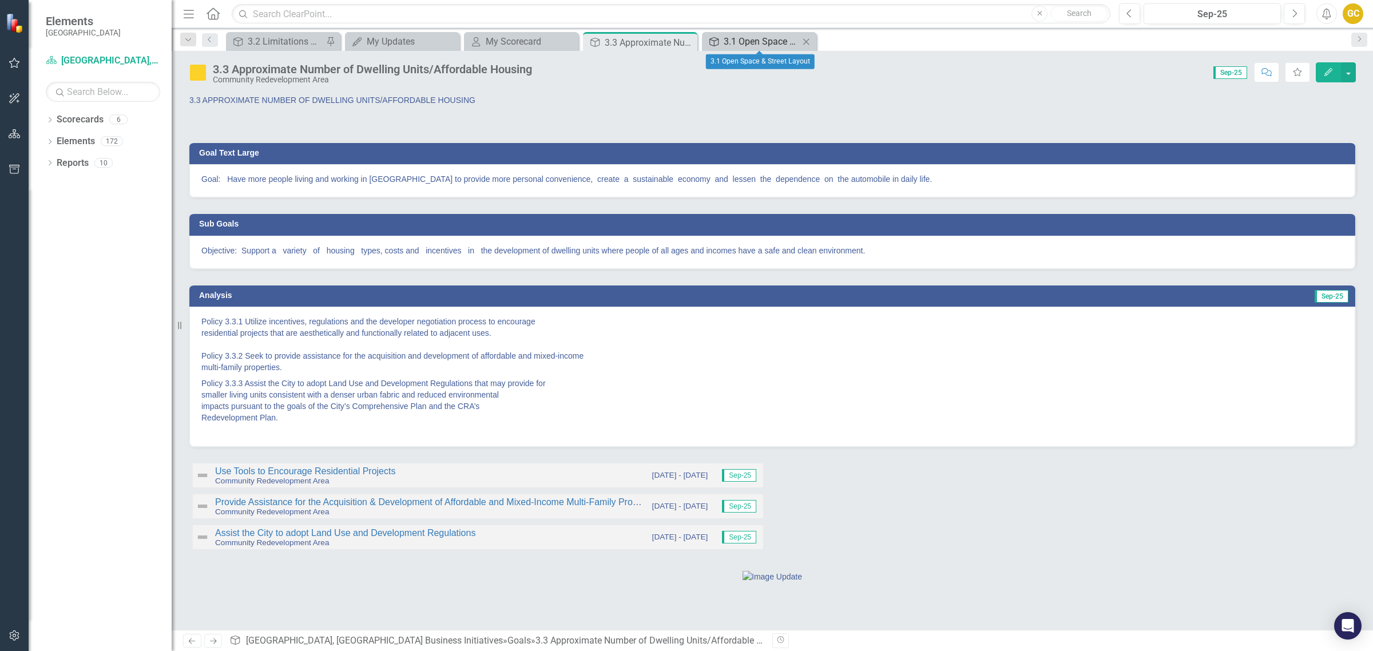
click at [735, 37] on div "3.1 Open Space & Street Layout" at bounding box center [762, 41] width 76 height 14
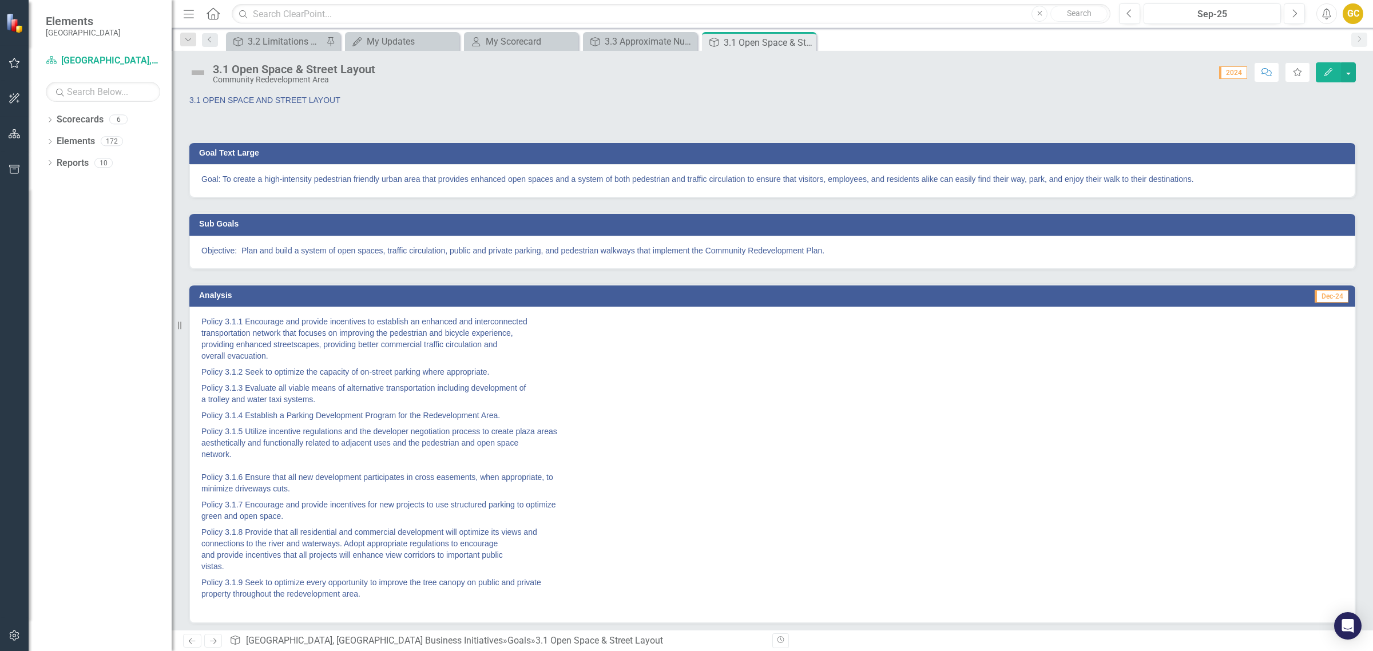
click at [1326, 68] on icon "Edit" at bounding box center [1328, 72] width 10 height 8
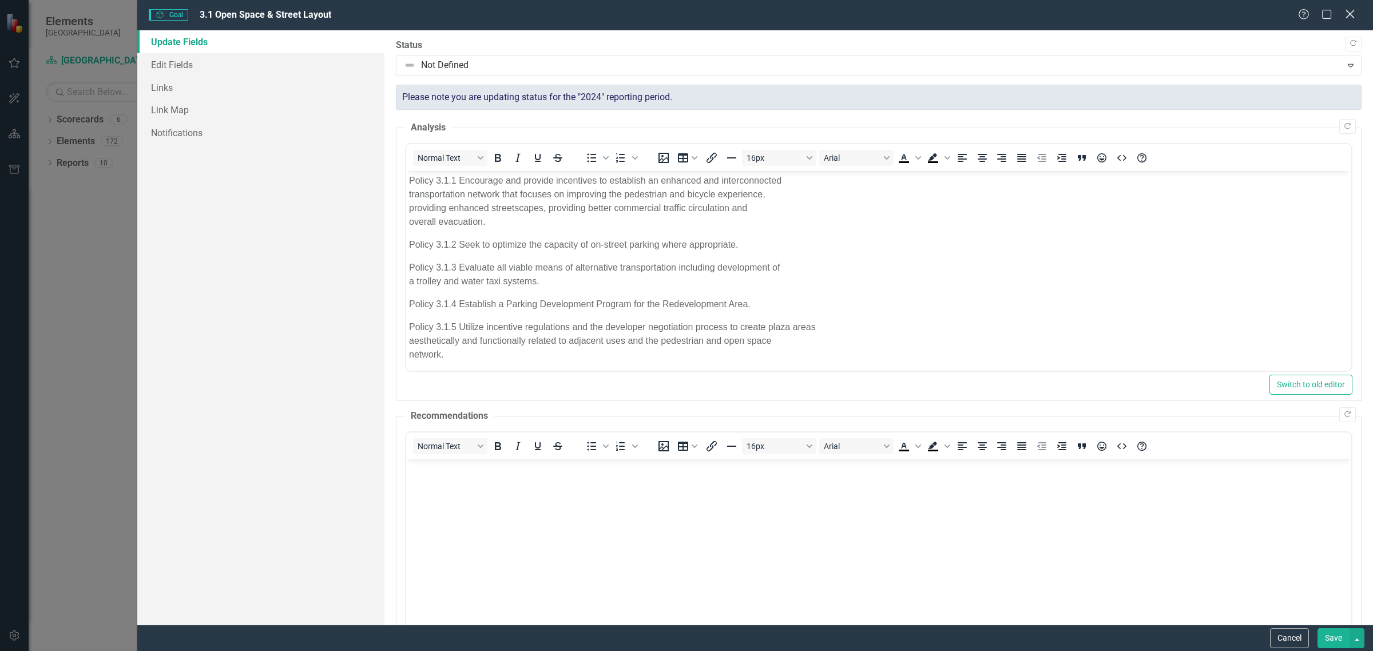
click at [1353, 15] on icon "Close" at bounding box center [1350, 14] width 14 height 11
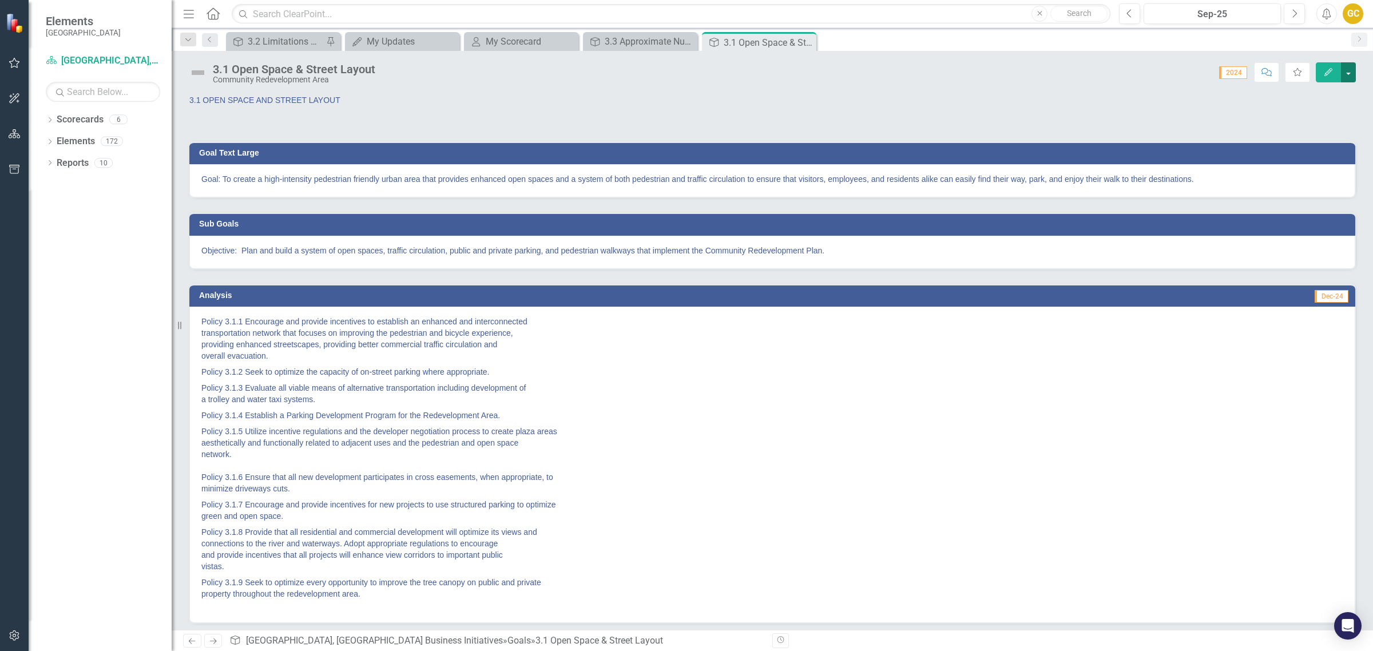
click at [1346, 72] on button "button" at bounding box center [1348, 72] width 15 height 20
click at [1302, 89] on link "Edit Edit Goal" at bounding box center [1309, 94] width 93 height 21
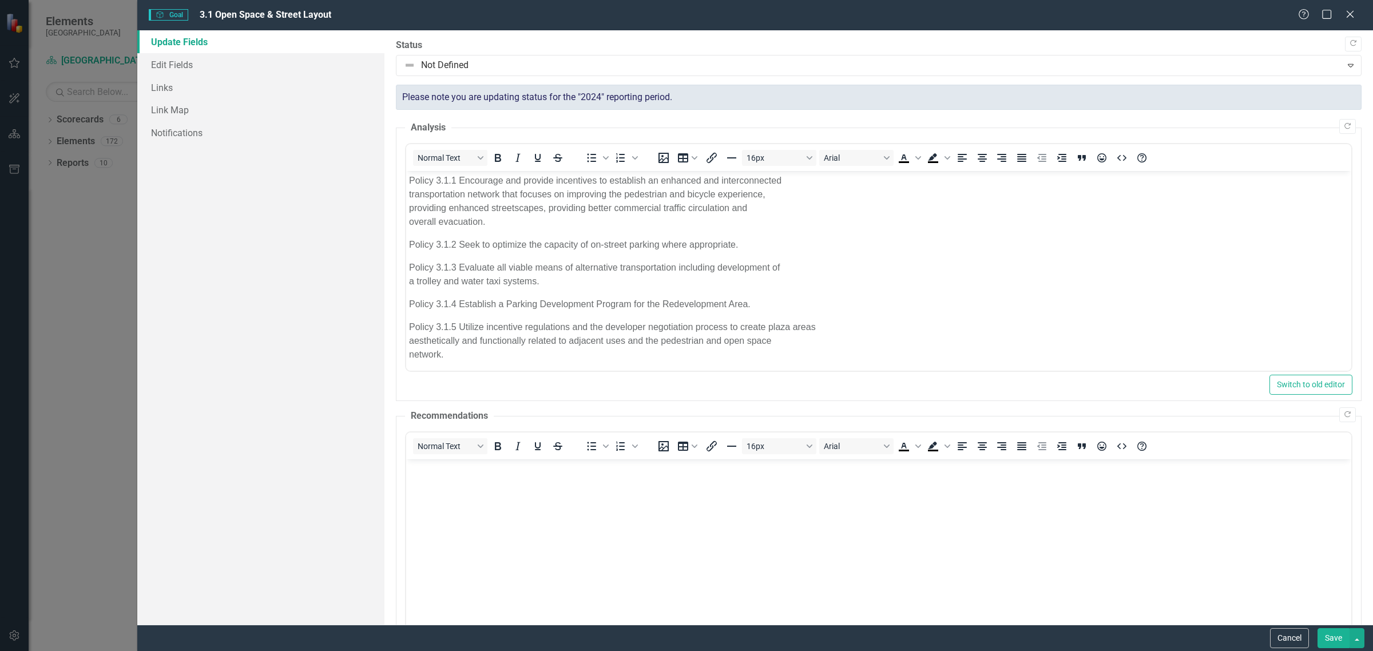
click at [1349, 13] on icon "Close" at bounding box center [1349, 14] width 11 height 9
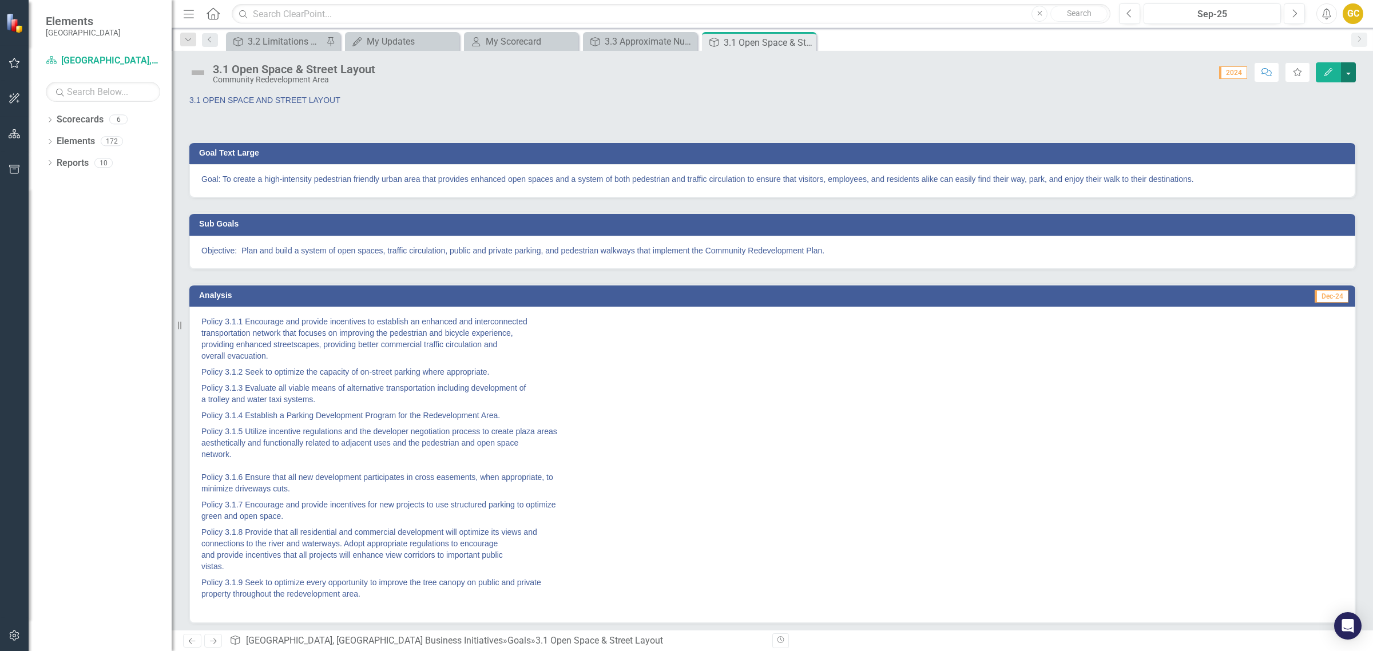
click at [1346, 72] on button "button" at bounding box center [1348, 72] width 15 height 20
click at [1317, 115] on link "Edit Report Edit Layout" at bounding box center [1309, 115] width 93 height 21
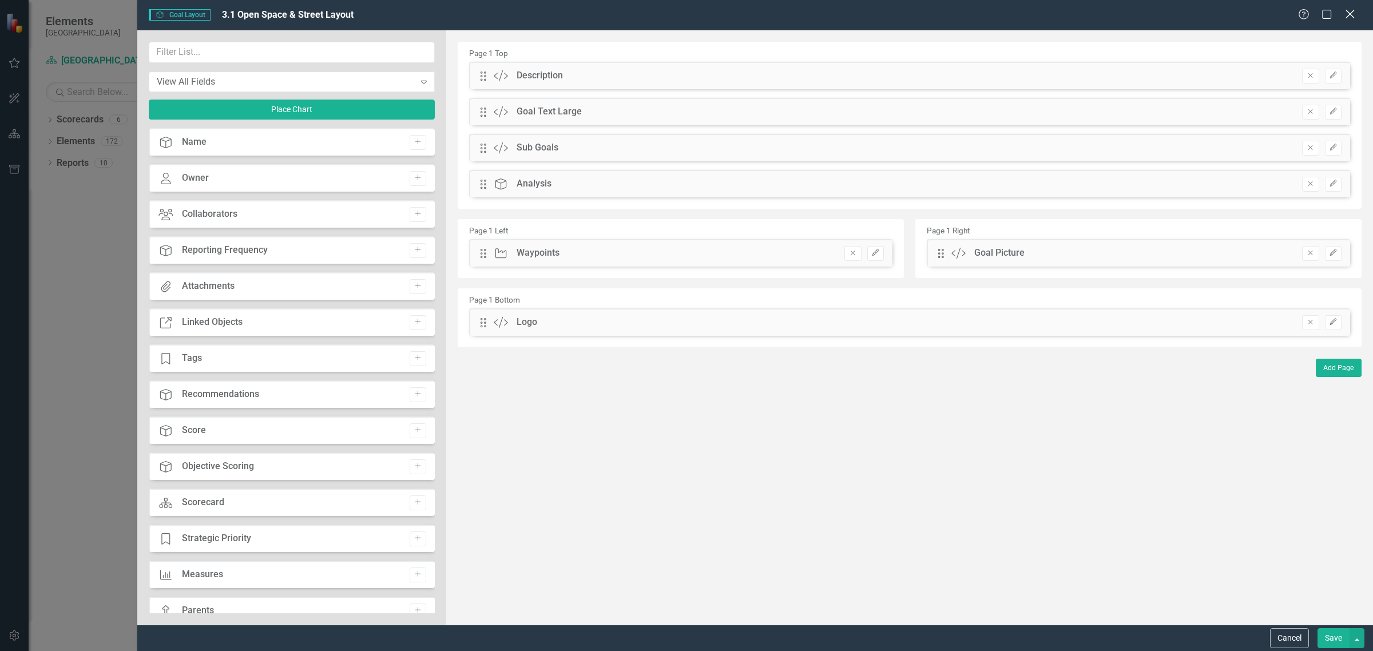
click at [1352, 15] on icon "Close" at bounding box center [1350, 14] width 14 height 11
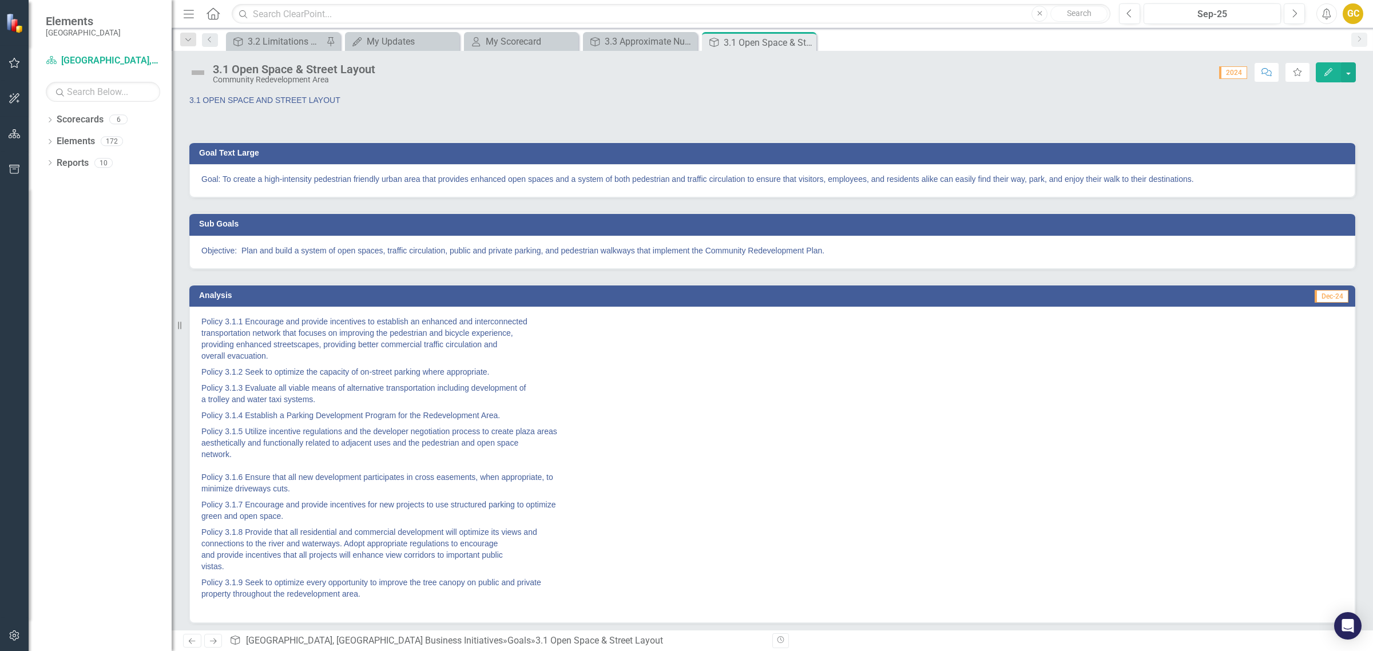
click at [1329, 69] on icon "Edit" at bounding box center [1328, 72] width 10 height 8
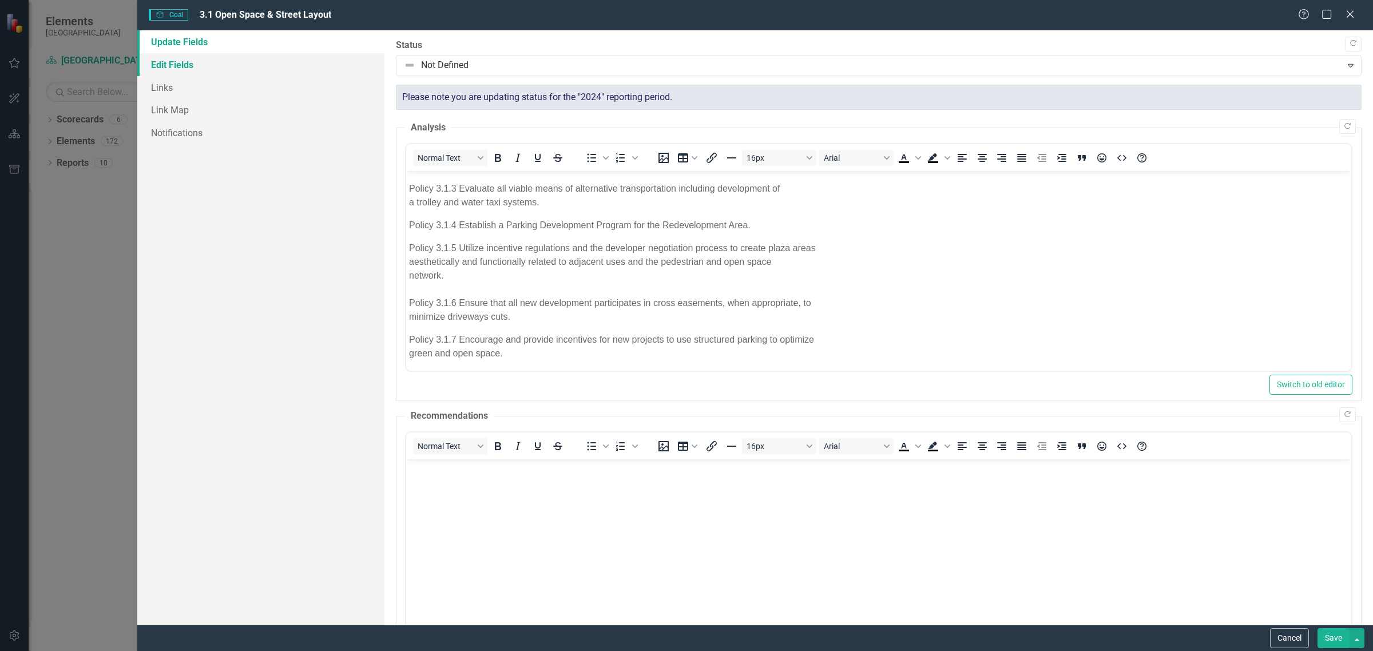
click at [184, 64] on link "Edit Fields" at bounding box center [260, 64] width 247 height 23
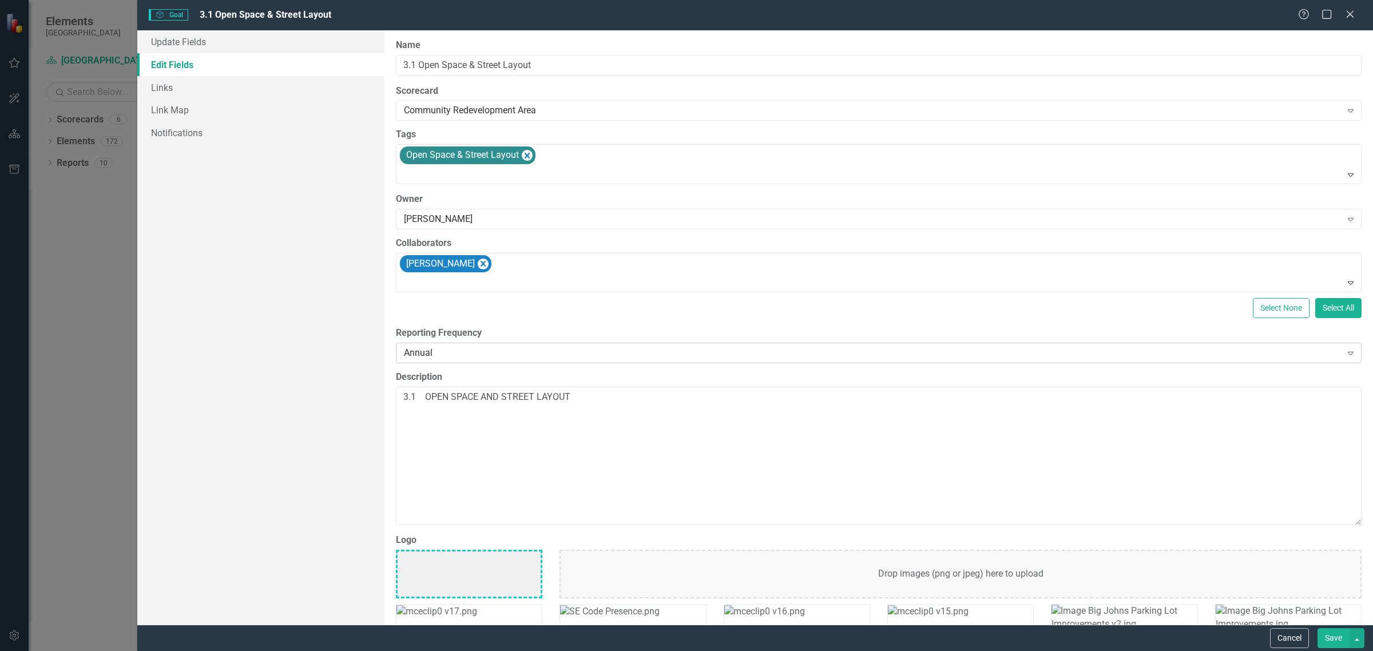
click at [1345, 356] on icon "Expand" at bounding box center [1350, 352] width 11 height 9
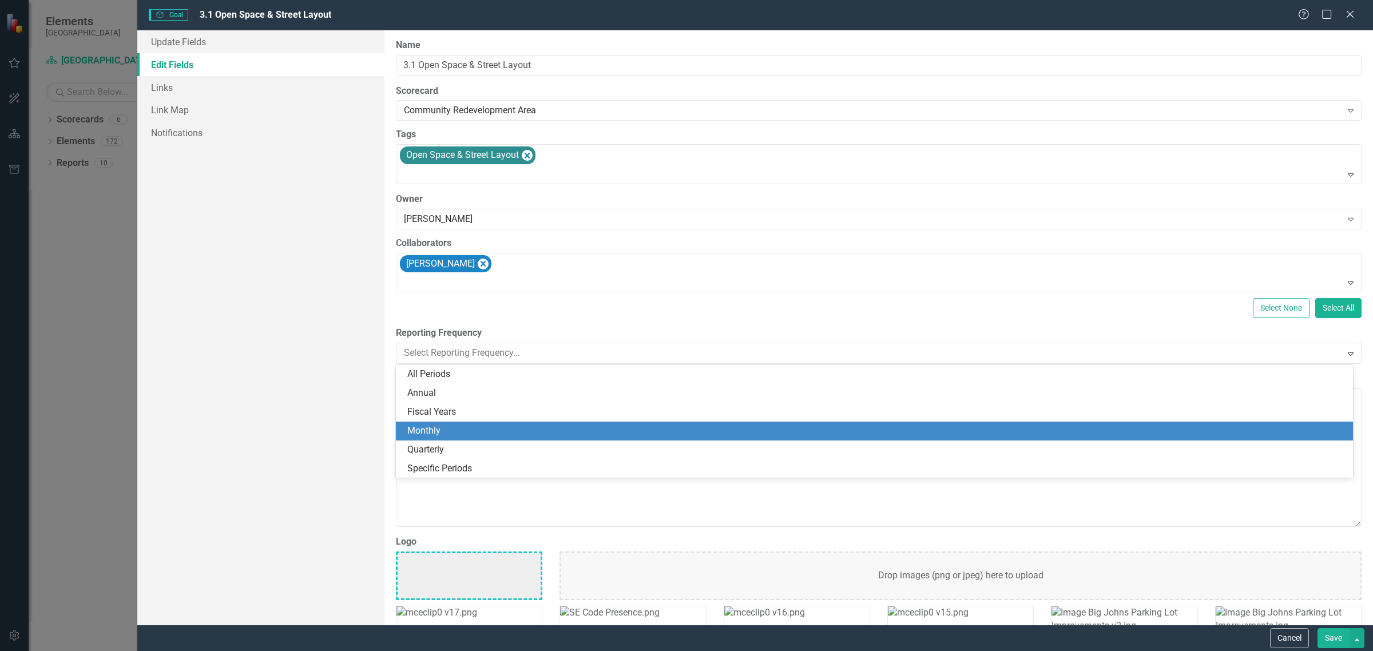
click at [481, 425] on div "Monthly" at bounding box center [876, 431] width 939 height 13
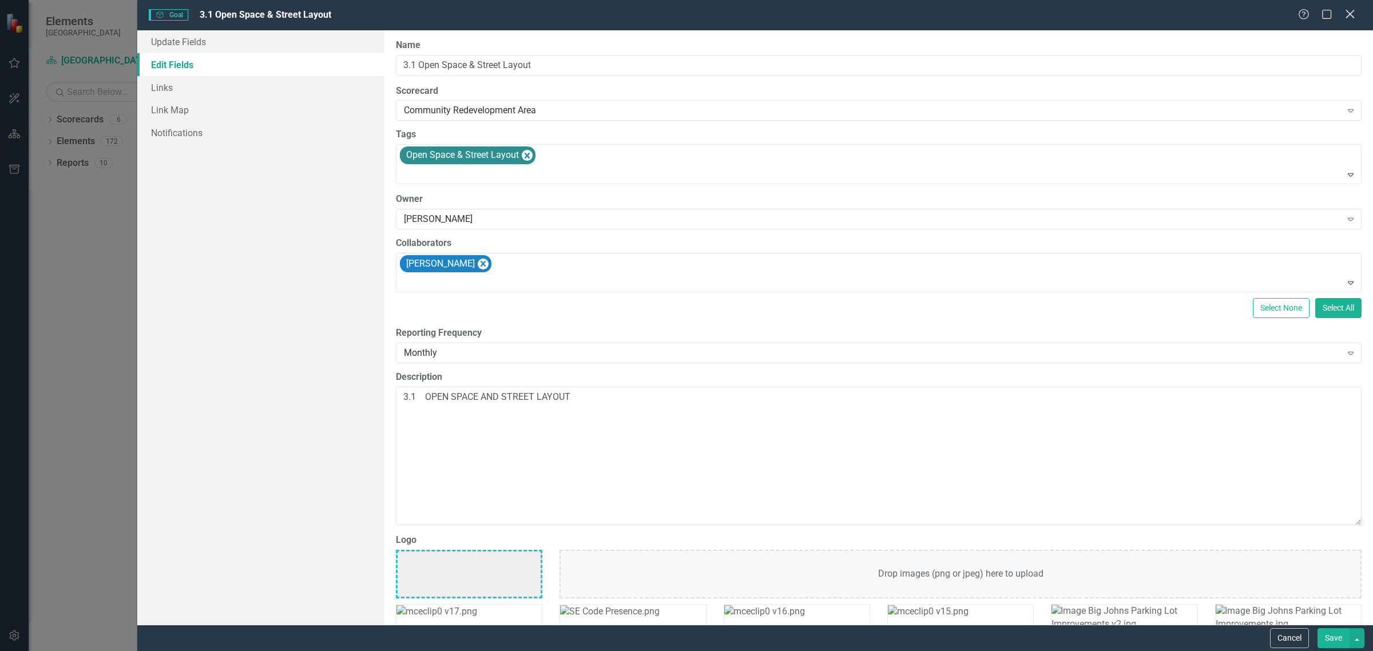
click at [1350, 13] on icon at bounding box center [1350, 14] width 9 height 9
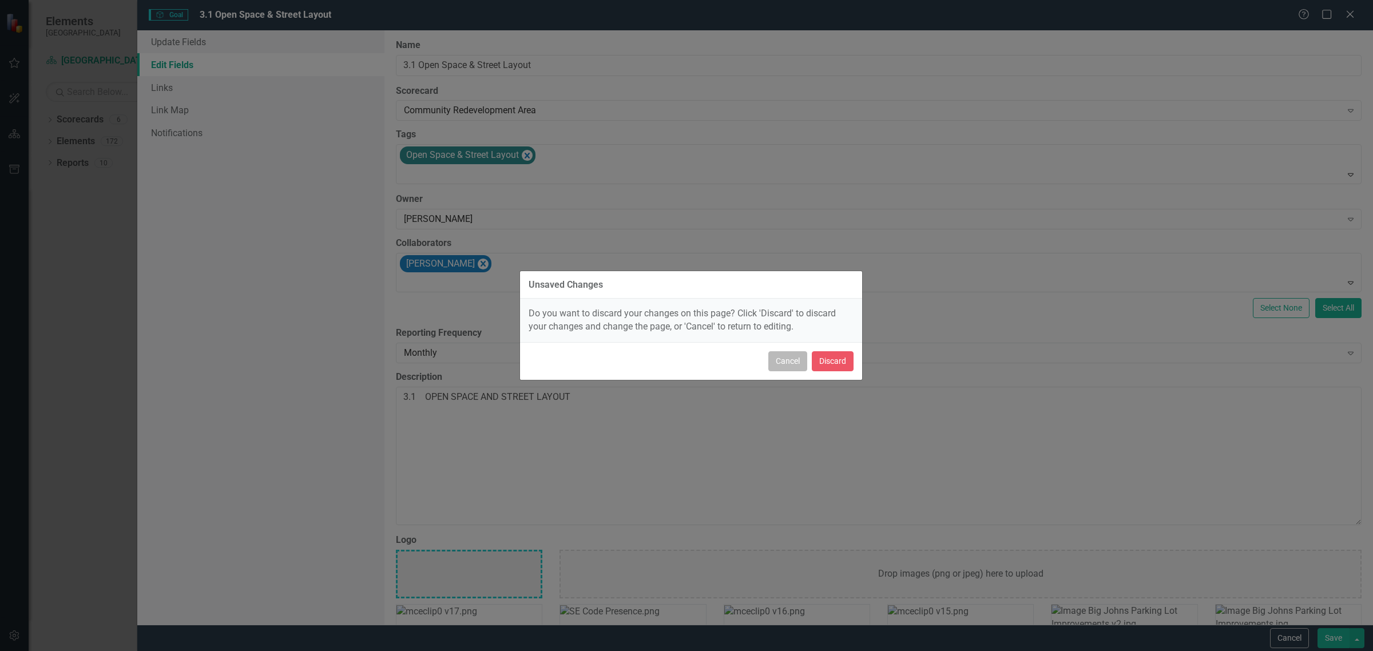
click at [800, 363] on button "Cancel" at bounding box center [787, 361] width 39 height 20
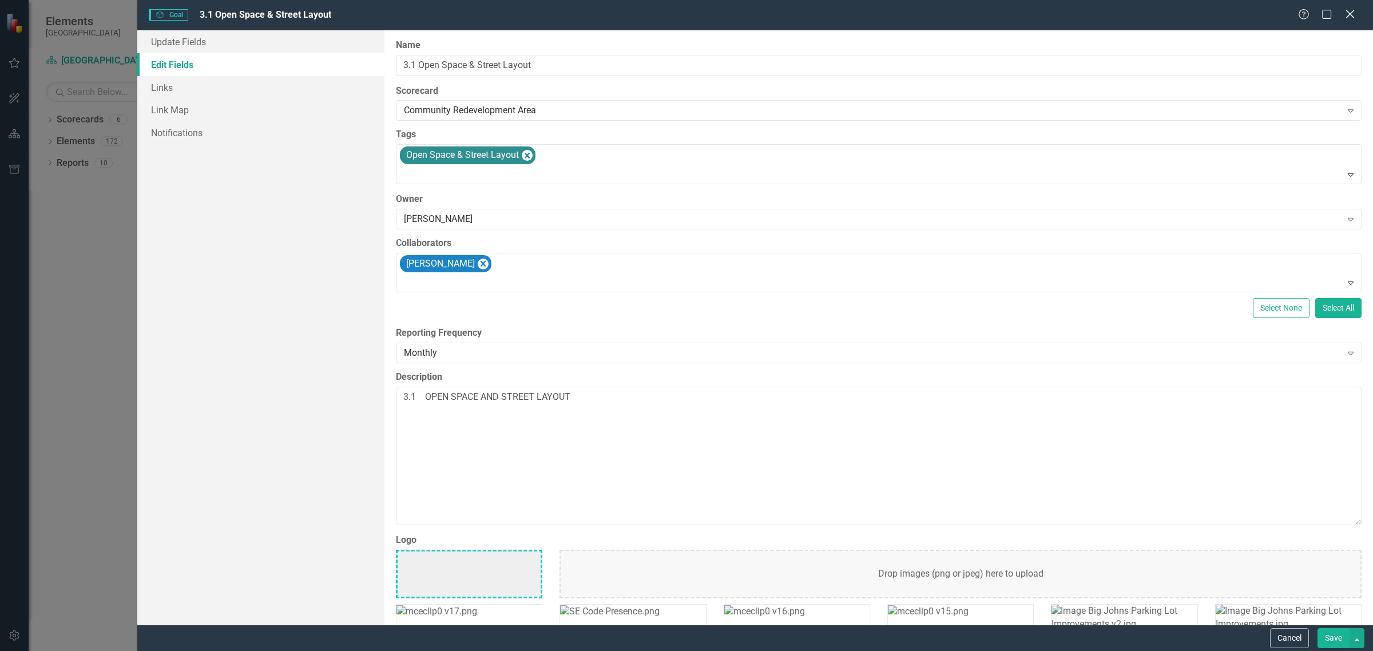
click at [1346, 16] on icon "Close" at bounding box center [1350, 14] width 14 height 11
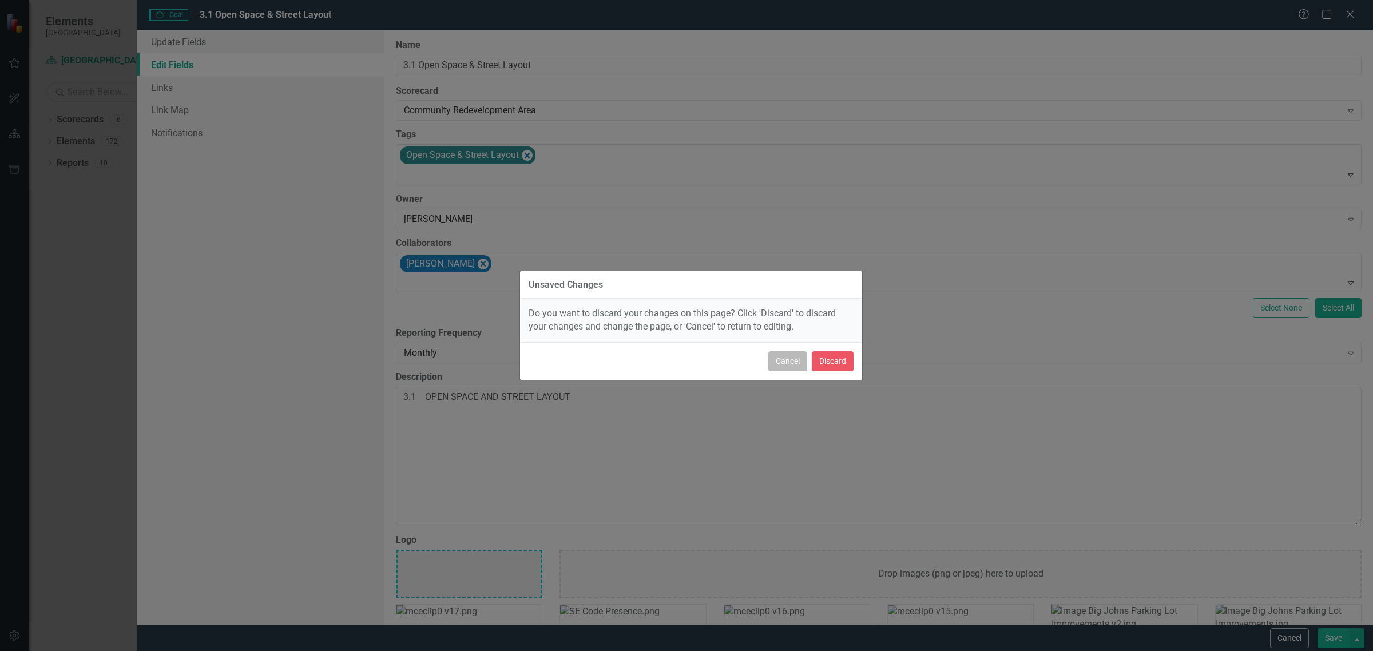
click at [777, 362] on button "Cancel" at bounding box center [787, 361] width 39 height 20
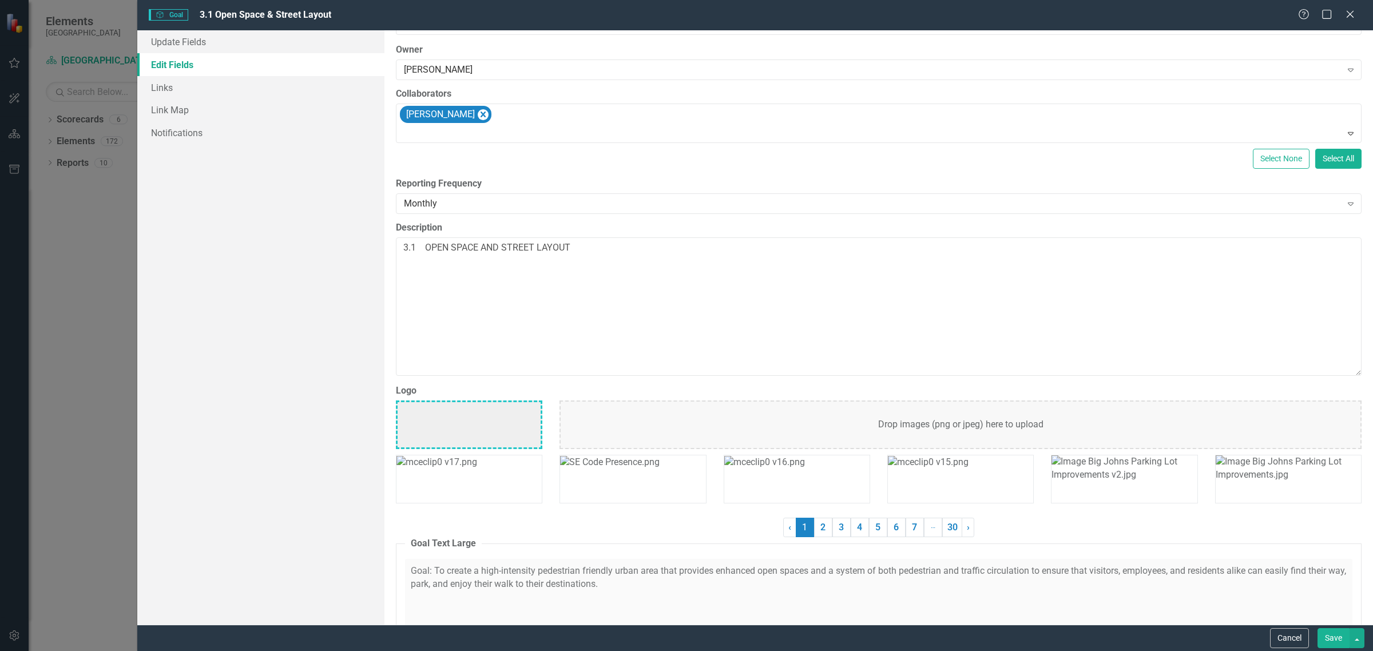
scroll to position [158, 0]
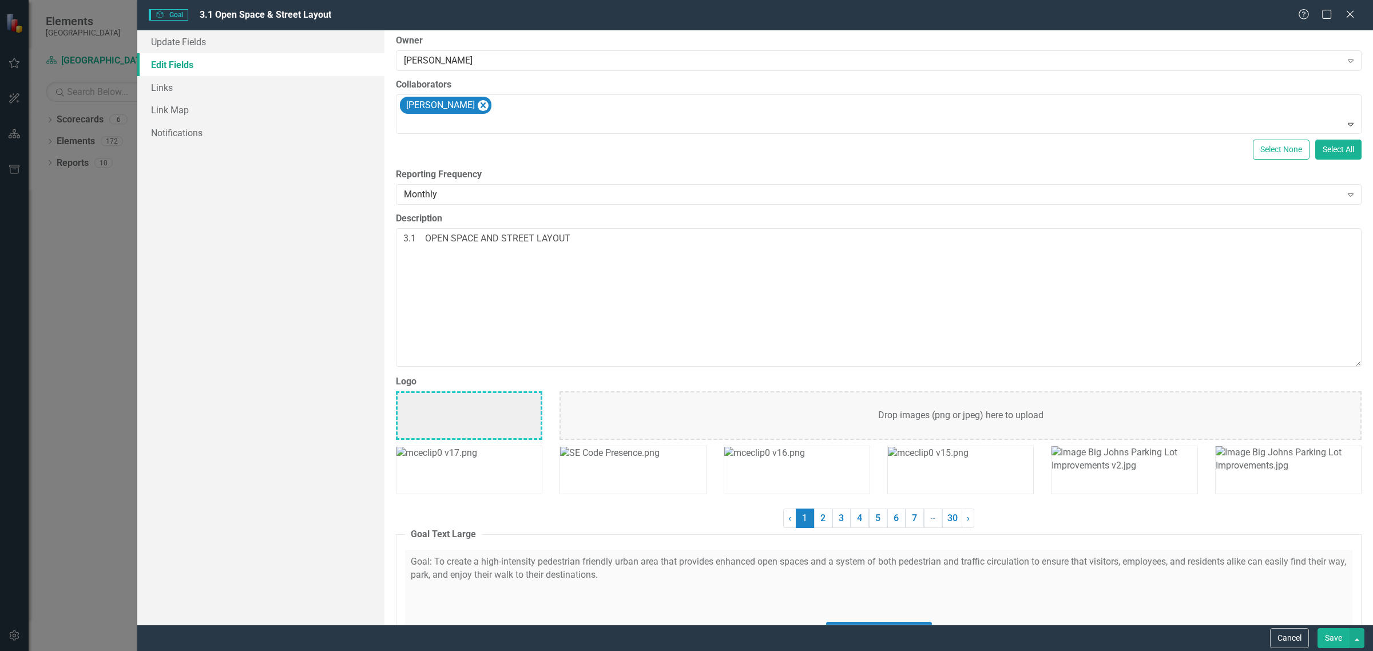
drag, startPoint x: 1329, startPoint y: 638, endPoint x: 1319, endPoint y: 631, distance: 11.9
click at [1325, 635] on button "Save" at bounding box center [1334, 638] width 32 height 20
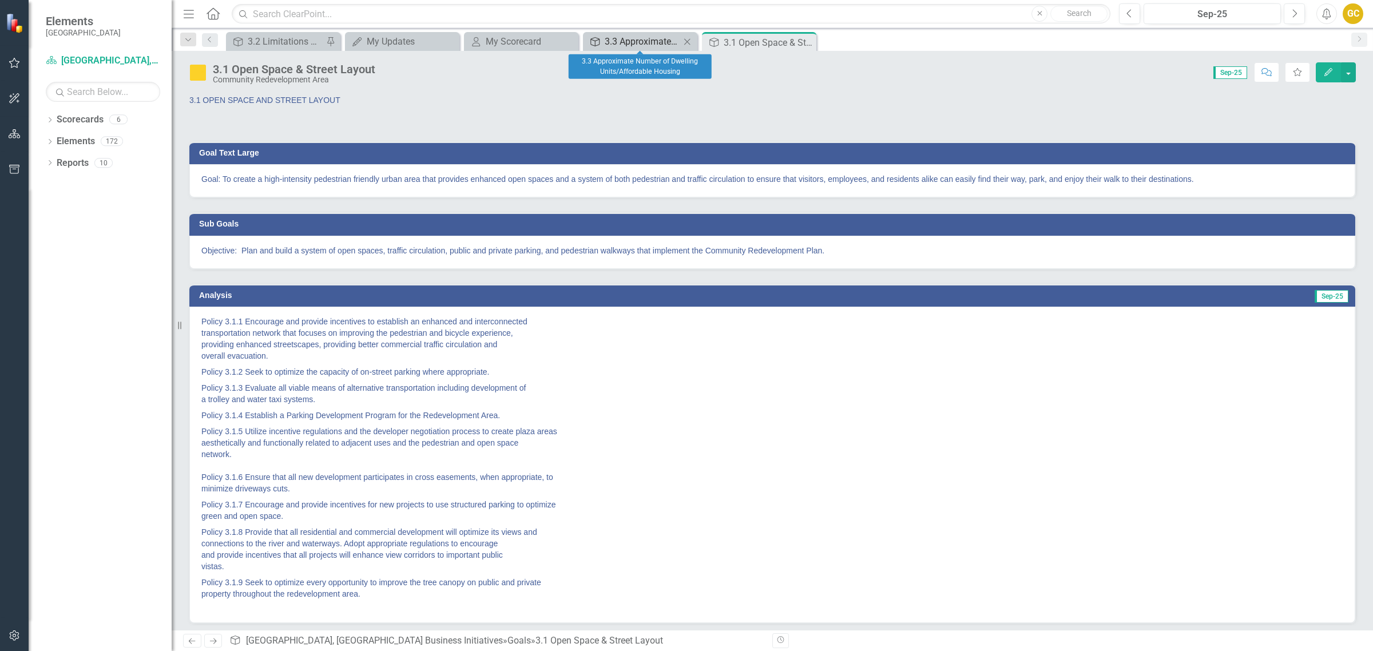
click at [618, 43] on div "3.3 Approximate Number of Dwelling Units/Affordable Housing" at bounding box center [643, 41] width 76 height 14
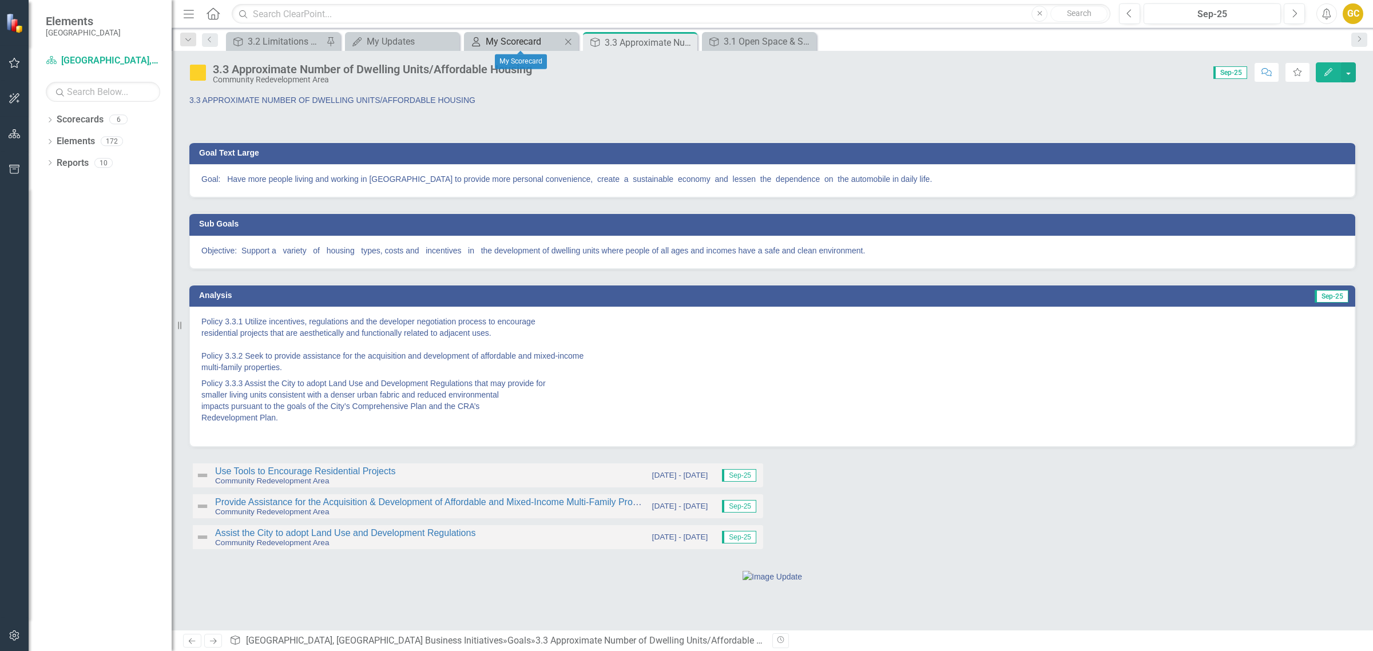
click at [525, 35] on div "My Scorecard" at bounding box center [524, 41] width 76 height 14
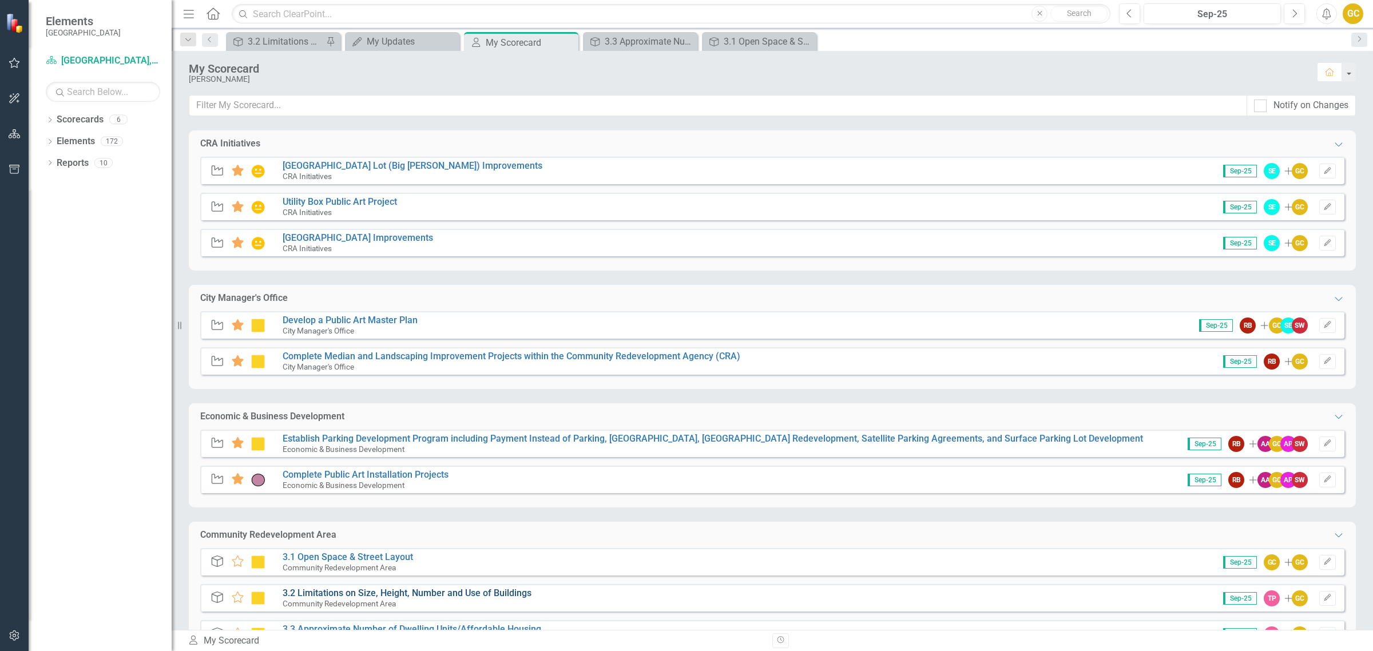
click at [347, 588] on link "3.2 Limitations on Size, Height, Number and Use of Buildings" at bounding box center [407, 593] width 249 height 11
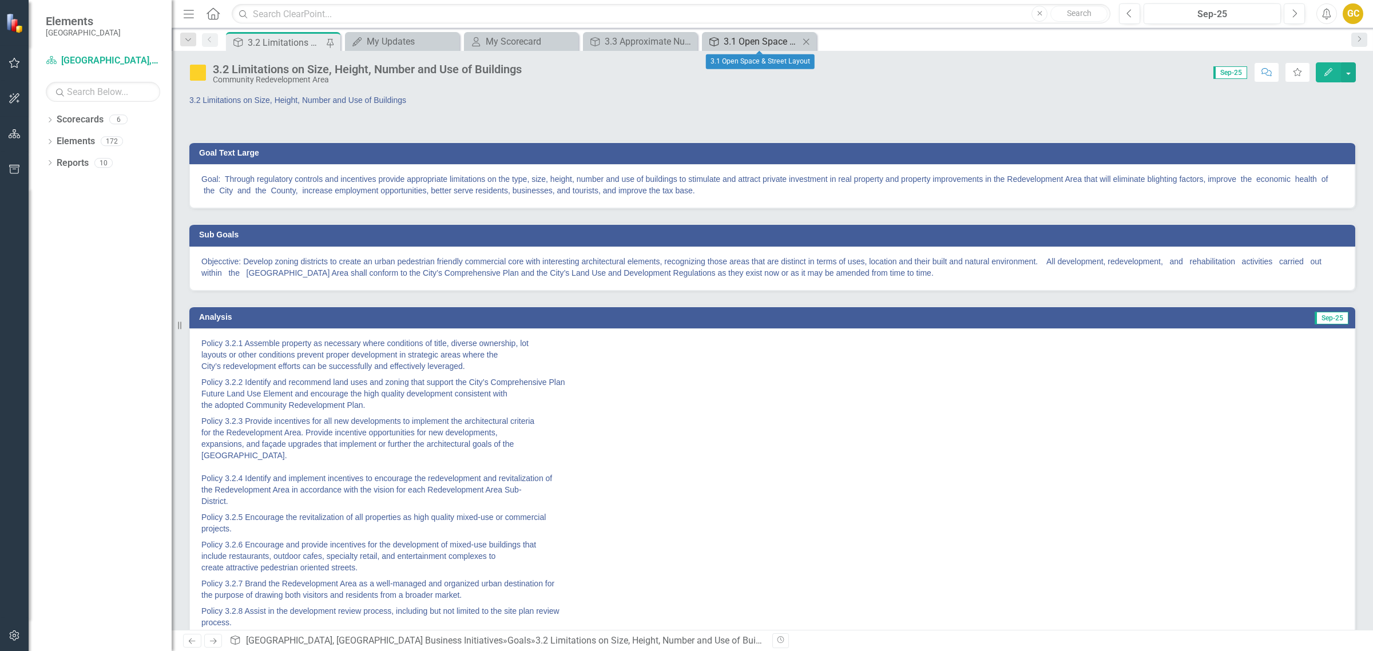
click at [752, 38] on div "3.1 Open Space & Street Layout" at bounding box center [762, 41] width 76 height 14
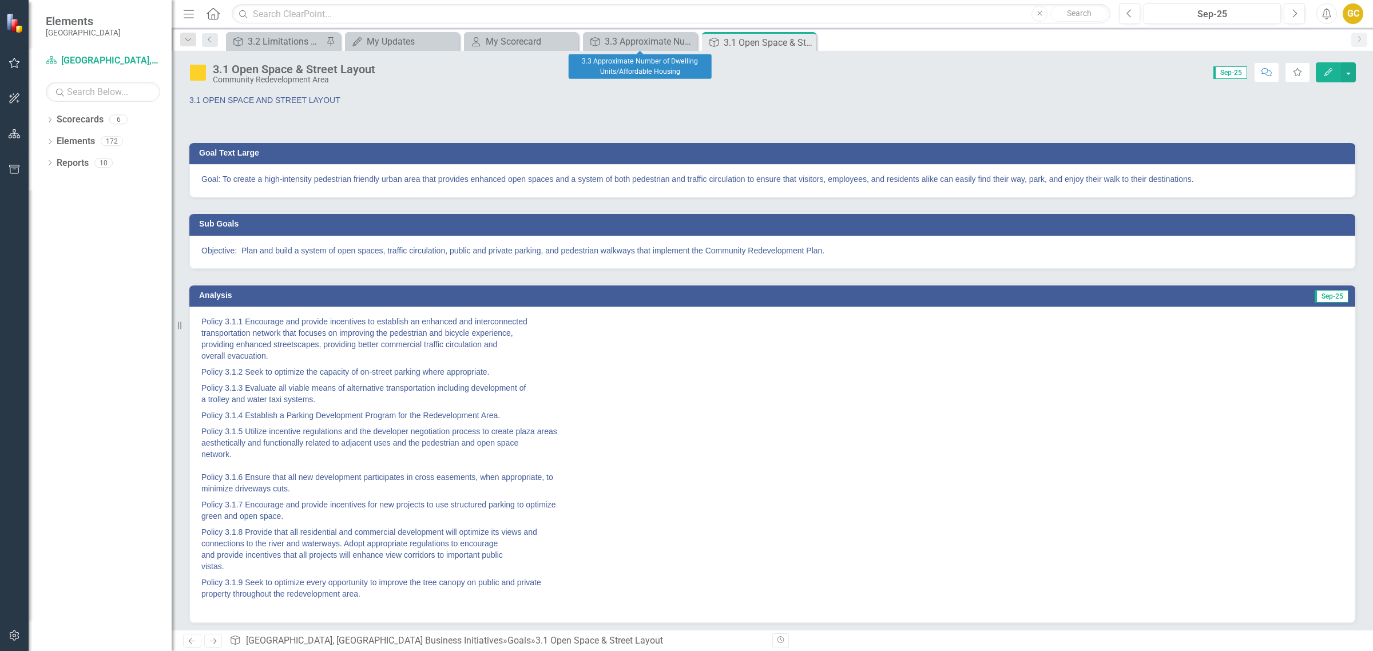
drag, startPoint x: 684, startPoint y: 39, endPoint x: 715, endPoint y: 43, distance: 31.8
click at [0, 0] on icon "Close" at bounding box center [0, 0] width 0 height 0
click at [688, 39] on icon "Close" at bounding box center [686, 42] width 11 height 9
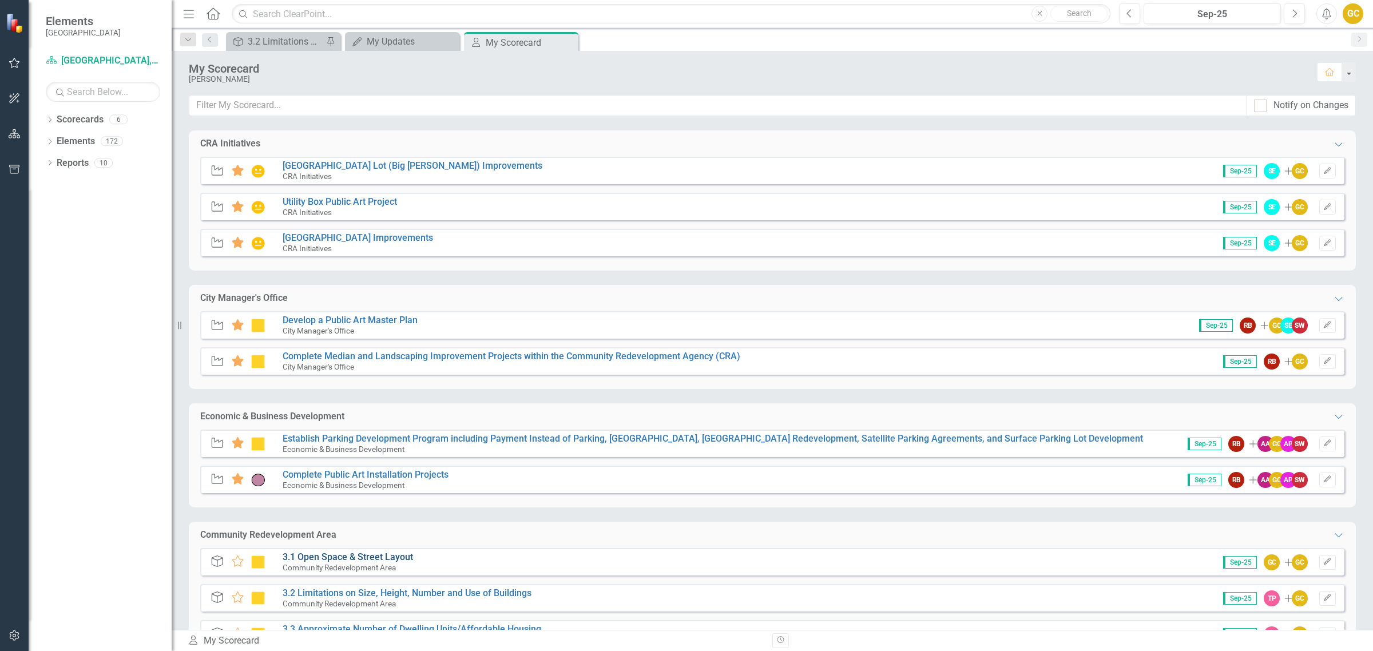
click at [359, 555] on link "3.1 Open Space & Street Layout" at bounding box center [348, 557] width 130 height 11
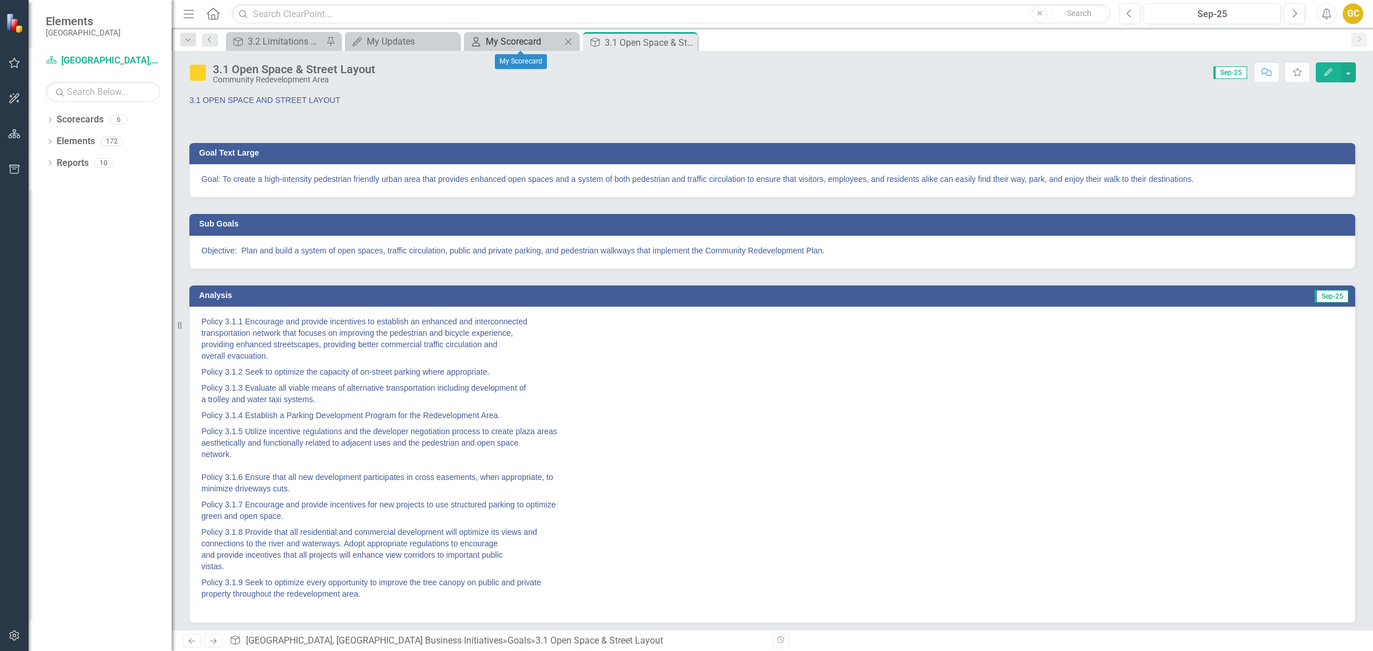
click at [505, 38] on div "My Scorecard" at bounding box center [524, 41] width 76 height 14
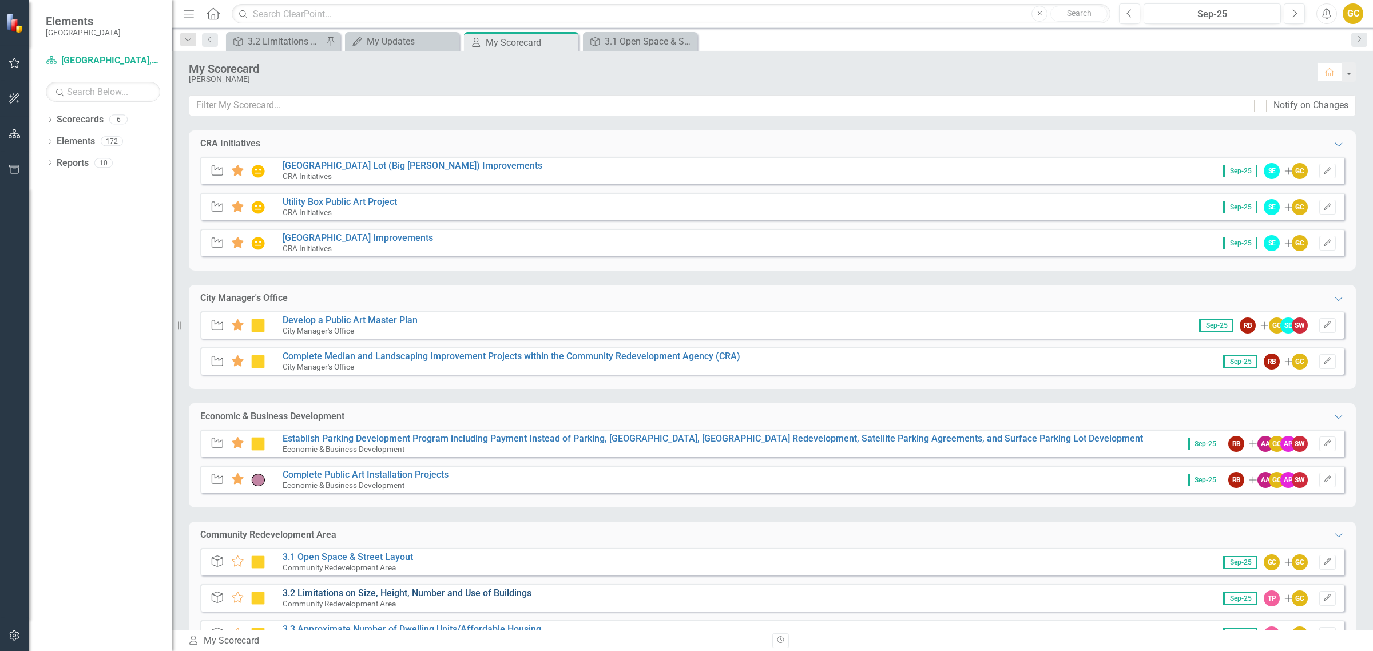
click at [338, 588] on link "3.2 Limitations on Size, Height, Number and Use of Buildings" at bounding box center [407, 593] width 249 height 11
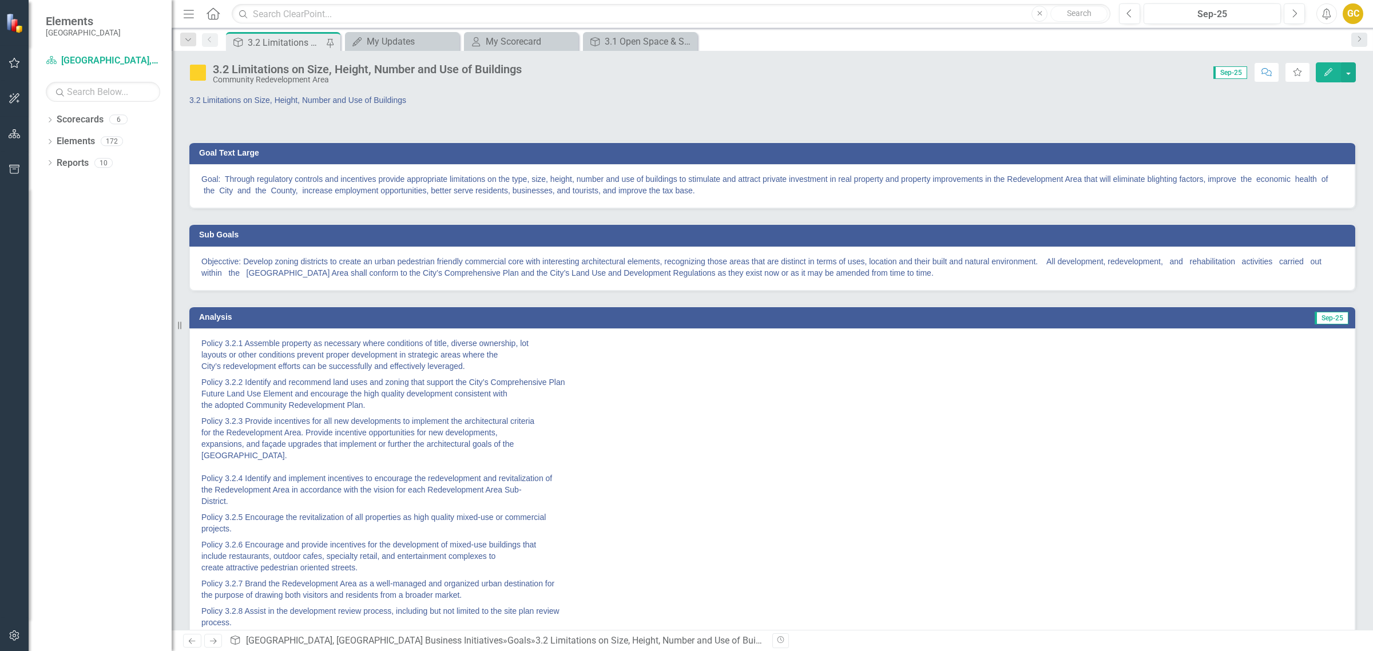
click at [387, 99] on span "3.2 Limitations on Size, Height, Number and Use of Buildings" at bounding box center [297, 100] width 217 height 9
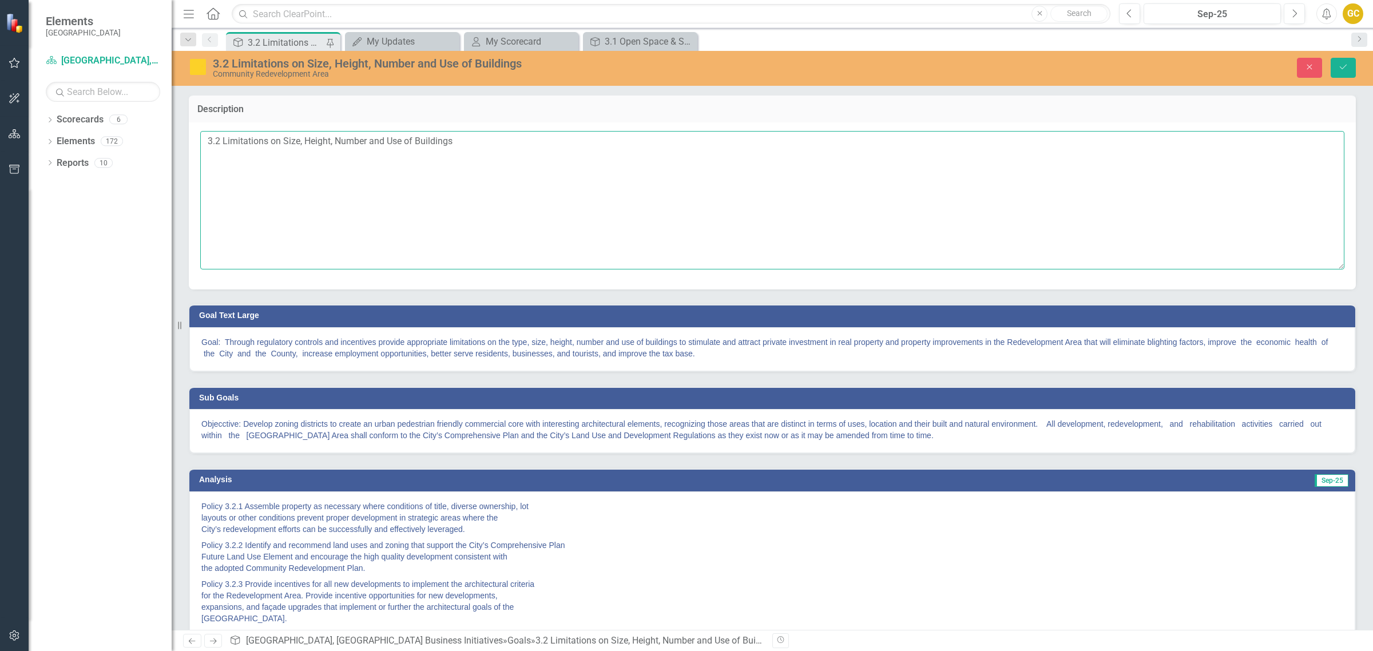
drag, startPoint x: 222, startPoint y: 141, endPoint x: 467, endPoint y: 129, distance: 245.8
click at [467, 129] on div "3.2 Limitations on Size, Height, Number and Use of Buildings" at bounding box center [772, 205] width 1167 height 167
type textarea "3.2 LIMITATIONS ON SIZE, HEIGHT, NUMBER AND USE OF BUILDINGS"
click at [1346, 70] on icon "Save" at bounding box center [1343, 67] width 10 height 8
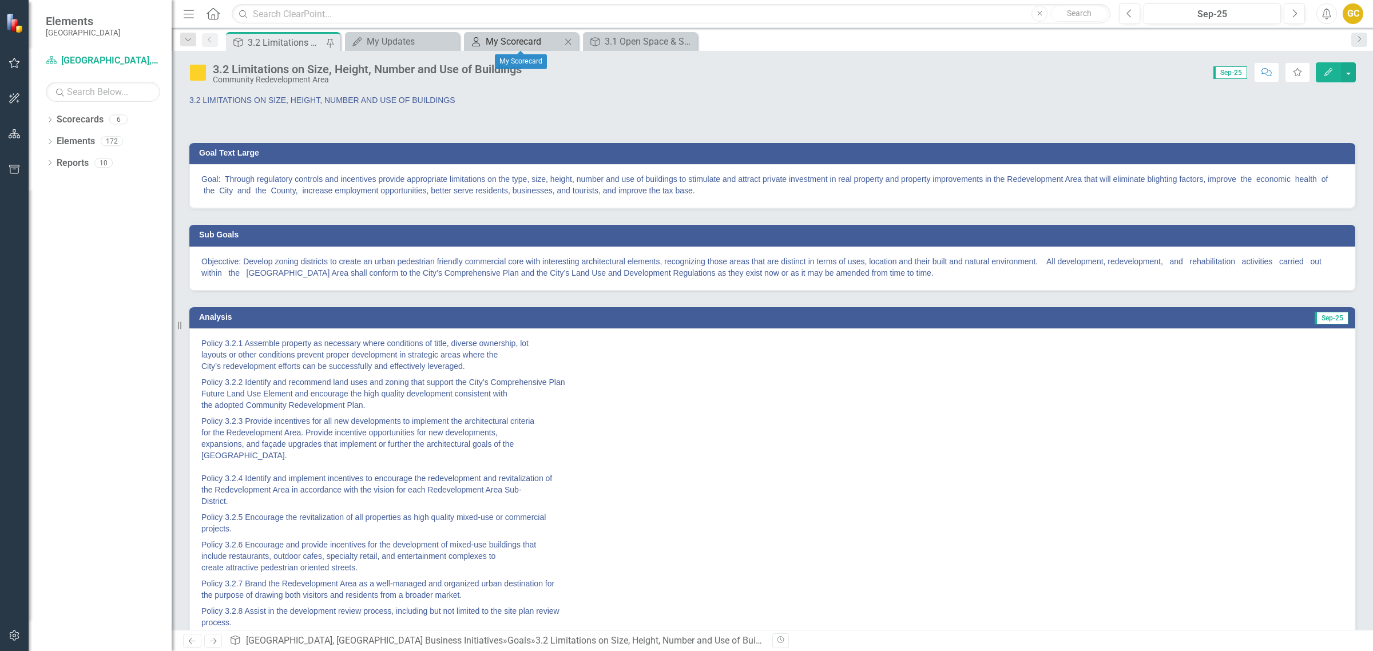
click at [508, 38] on div "My Scorecard" at bounding box center [524, 41] width 76 height 14
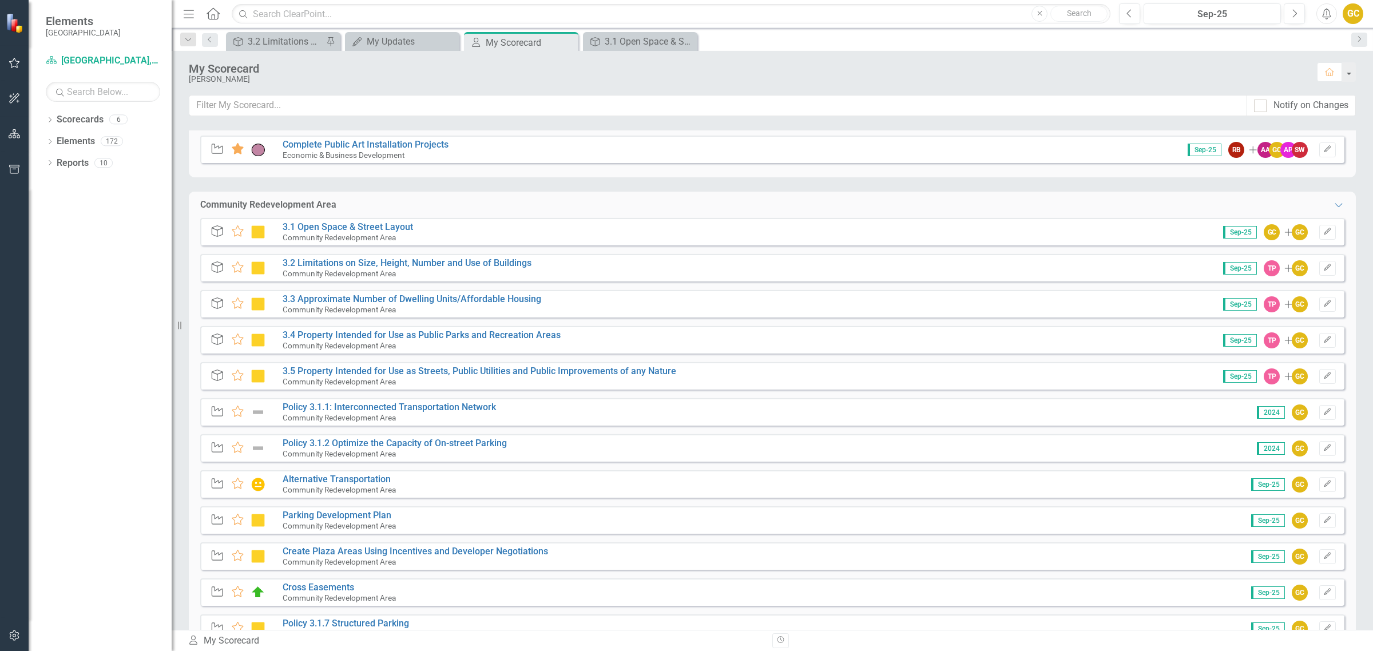
scroll to position [332, 0]
click at [386, 296] on link "3.3 Approximate Number of Dwelling Units/Affordable Housing" at bounding box center [412, 296] width 259 height 11
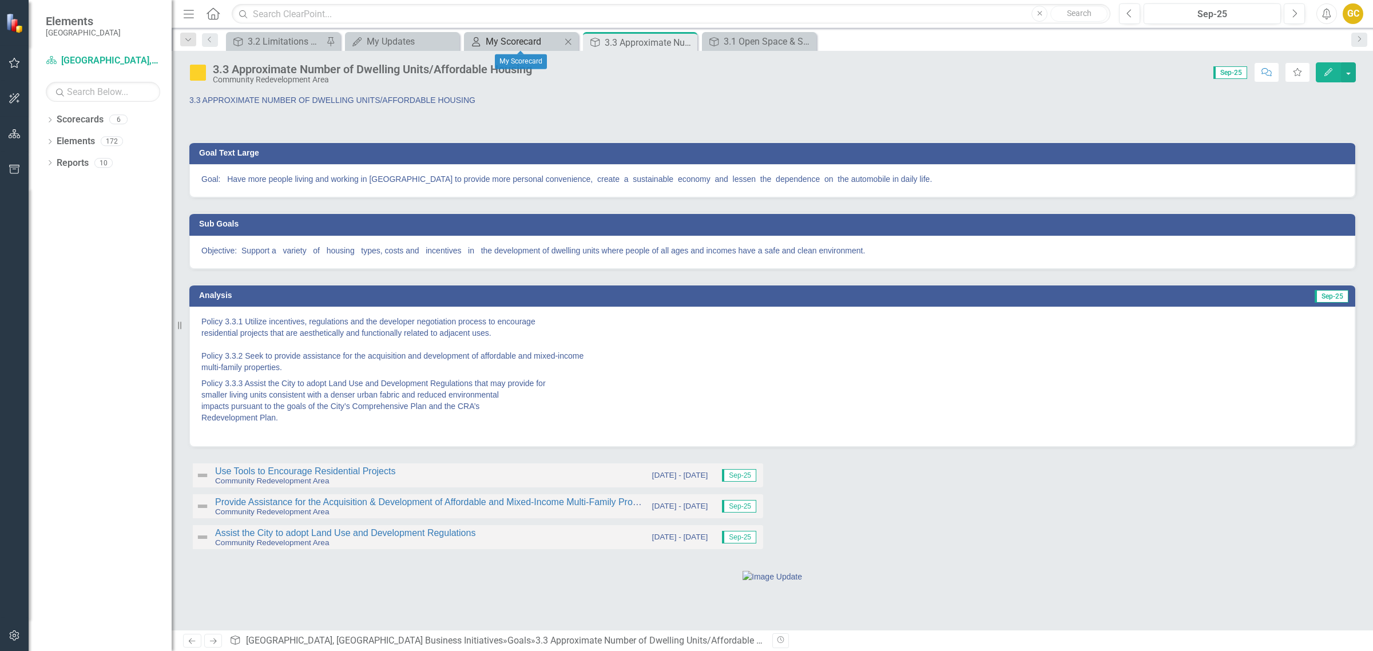
click at [529, 37] on div "My Scorecard" at bounding box center [524, 41] width 76 height 14
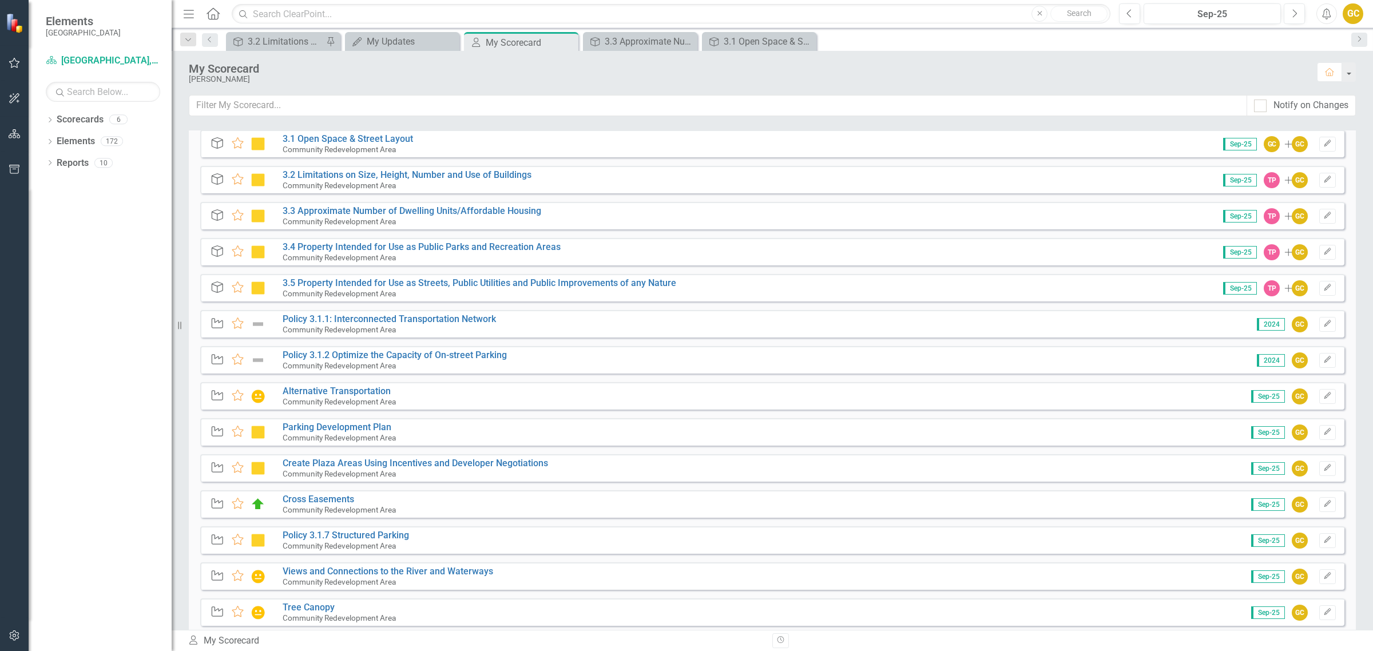
scroll to position [425, 0]
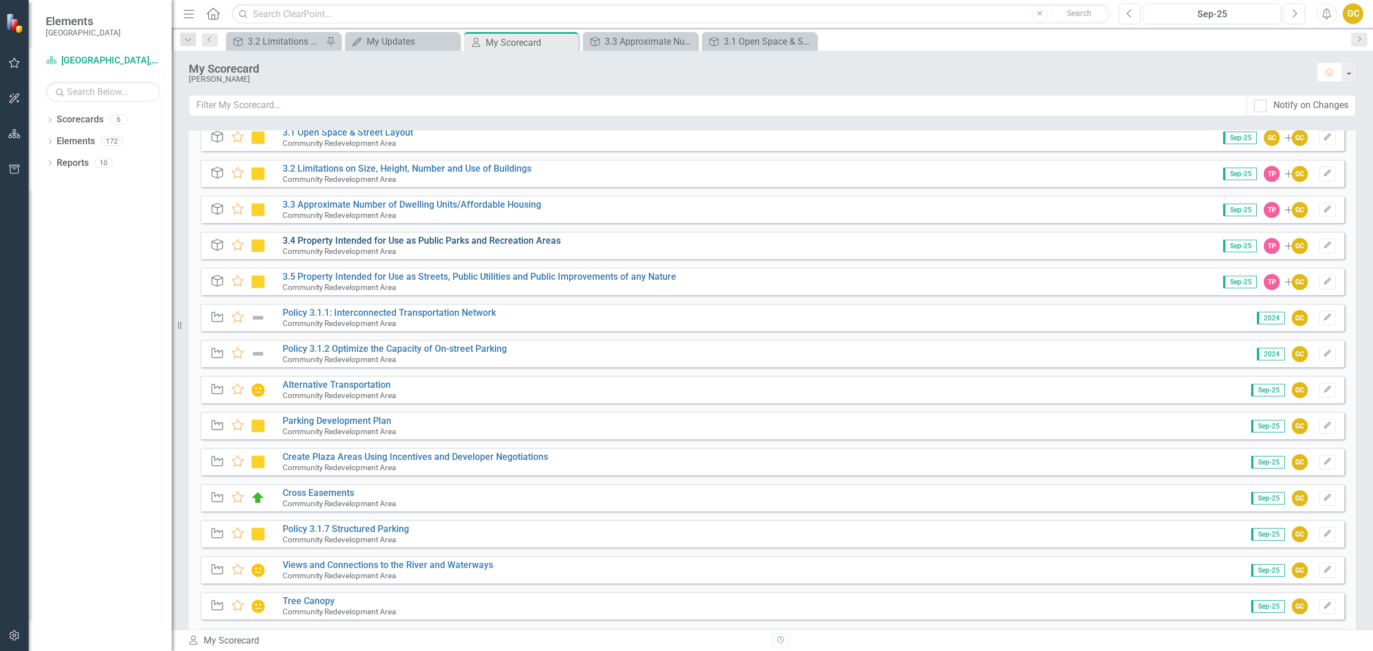
click at [364, 240] on link "3.4 Property Intended for Use as Public Parks and Recreation Areas" at bounding box center [422, 240] width 278 height 11
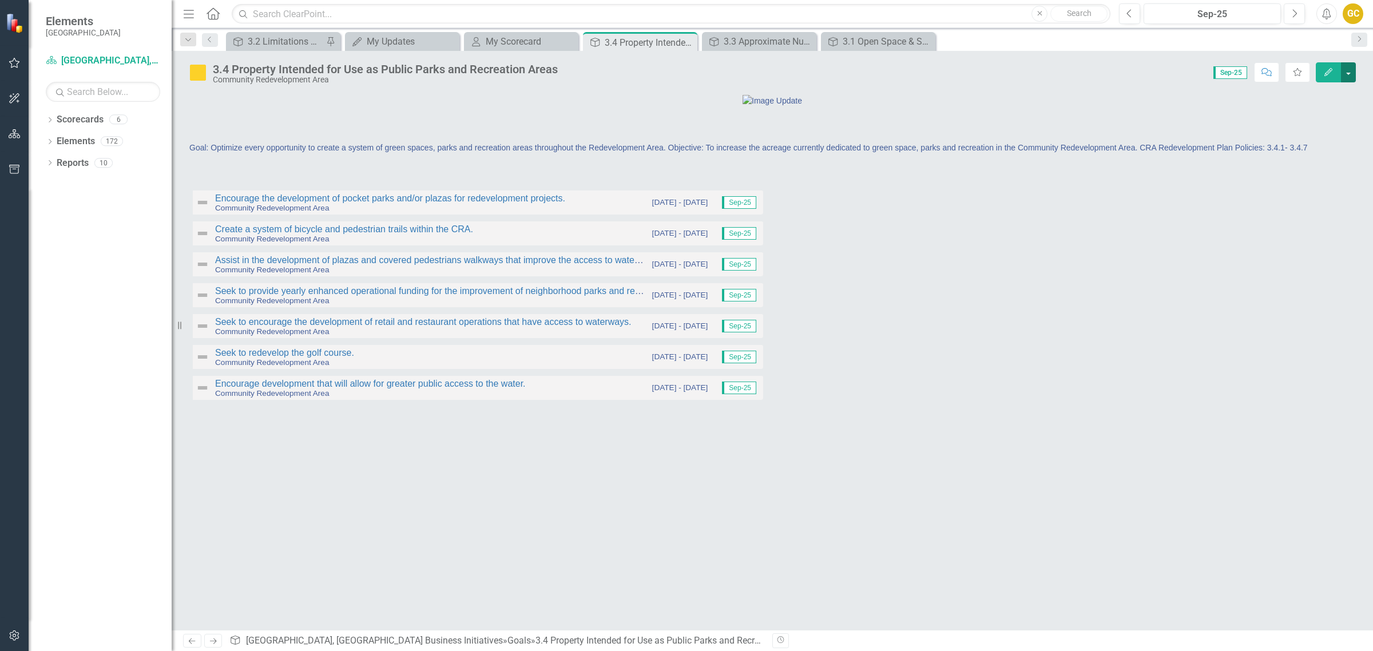
click at [1349, 69] on button "button" at bounding box center [1348, 72] width 15 height 20
click at [1300, 89] on link "Edit Edit Goal" at bounding box center [1309, 94] width 93 height 21
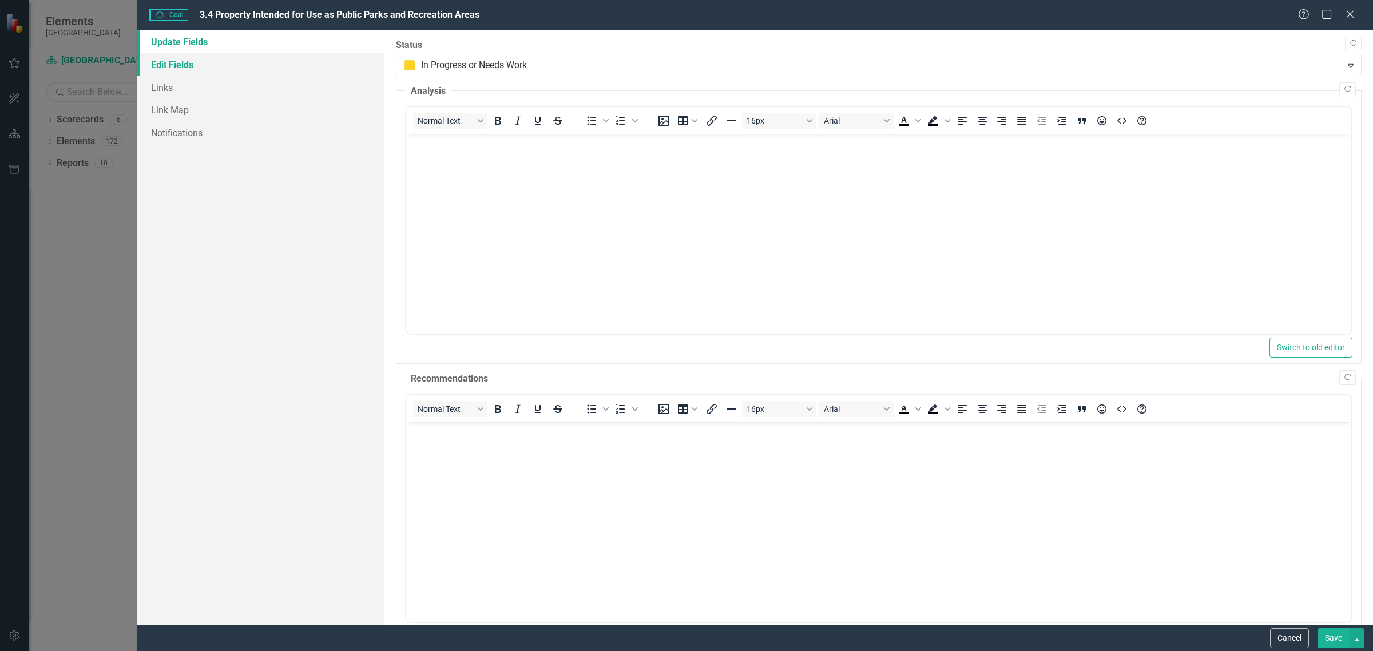
click at [180, 62] on link "Edit Fields" at bounding box center [260, 64] width 247 height 23
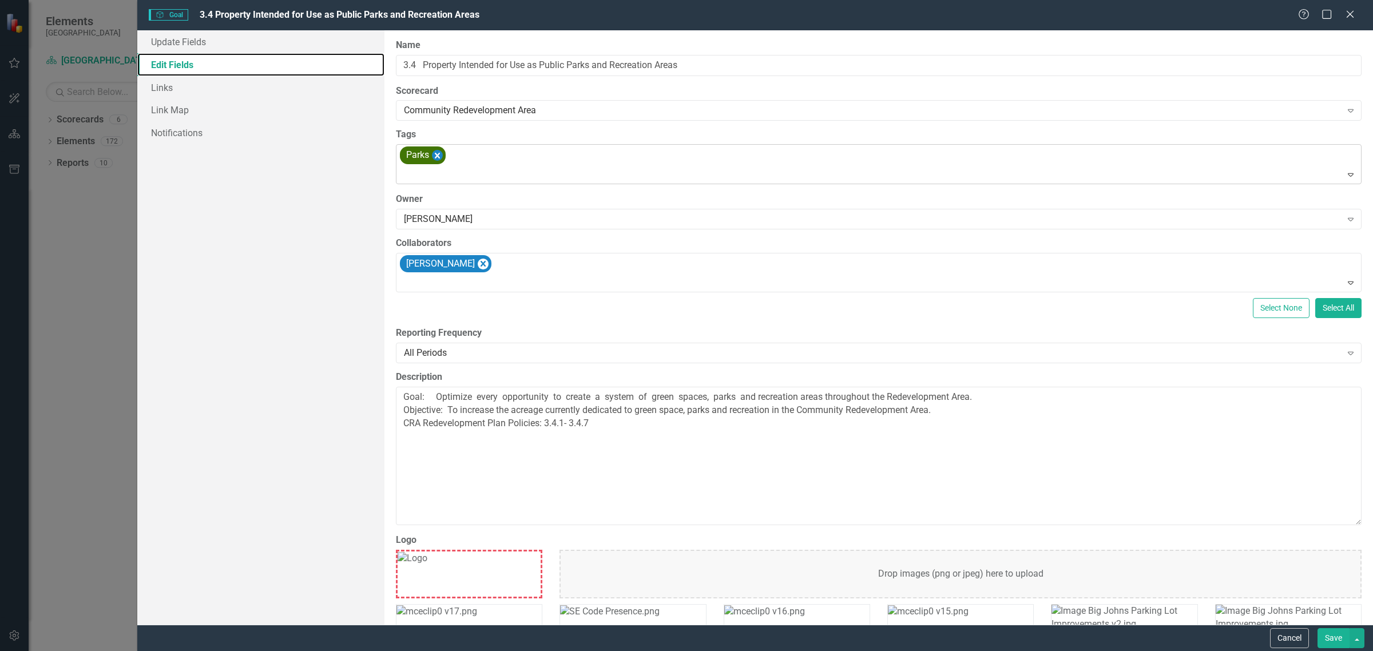
click at [437, 153] on icon "Remove [object Object]" at bounding box center [437, 156] width 5 height 6
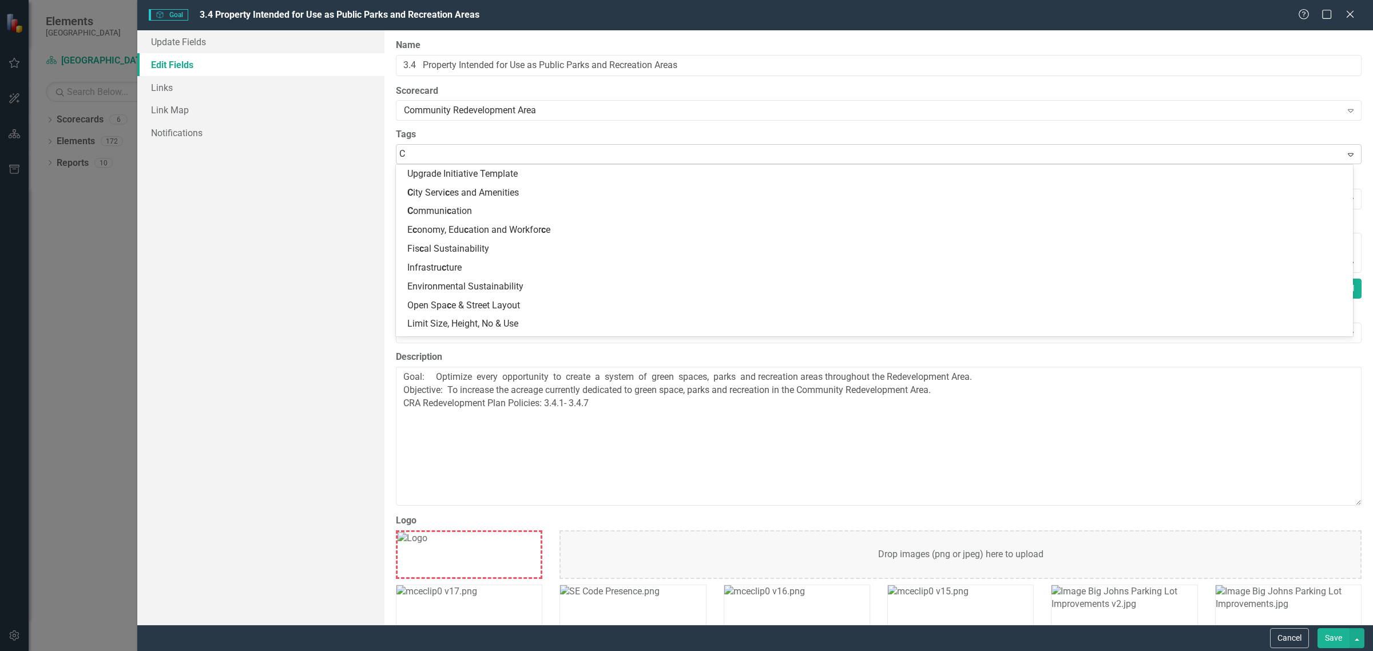
type input "CR"
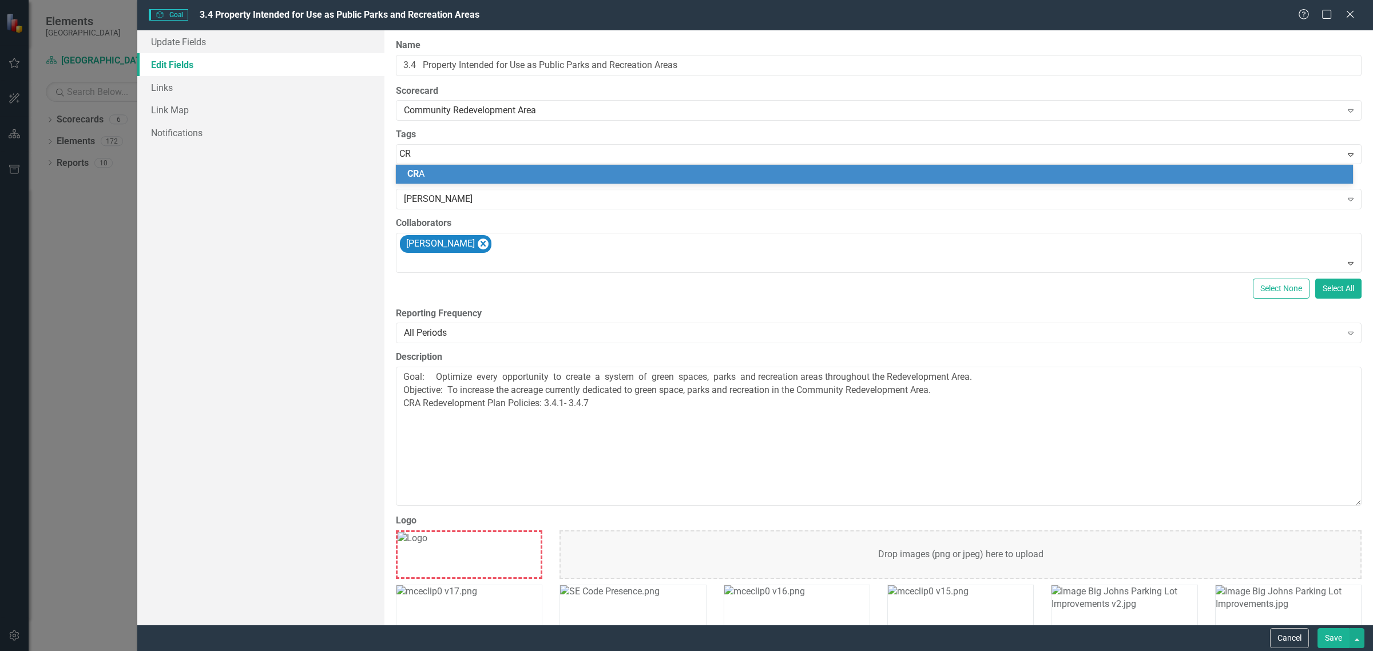
click at [419, 169] on span "CR A" at bounding box center [415, 173] width 17 height 11
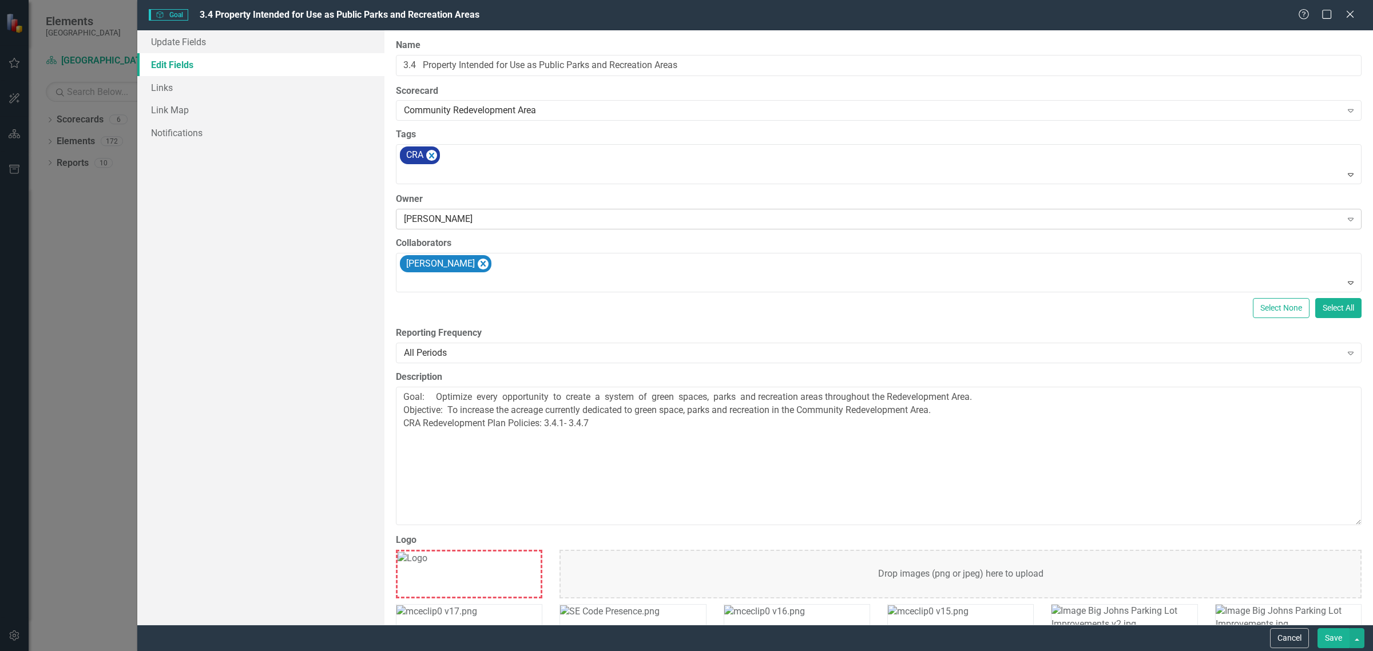
click at [442, 218] on div "[PERSON_NAME]" at bounding box center [873, 218] width 938 height 13
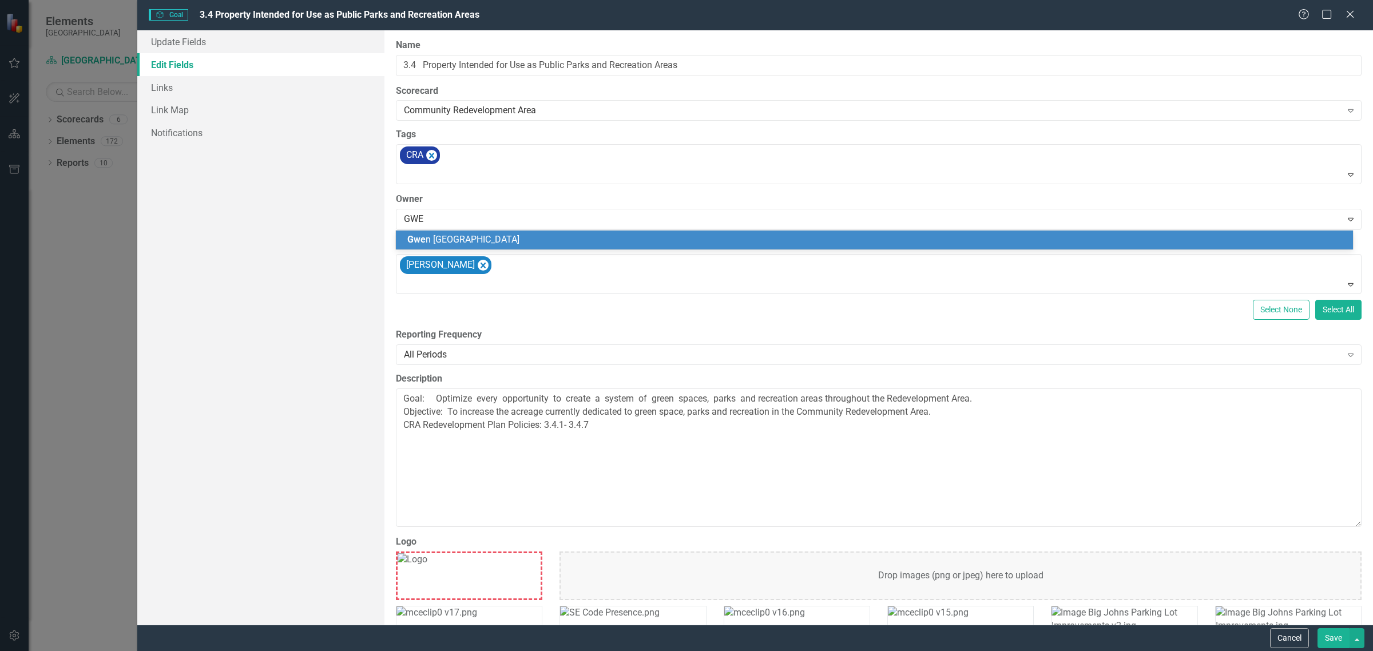
type input "[PERSON_NAME]"
click at [439, 237] on span "[PERSON_NAME]" at bounding box center [485, 239] width 156 height 11
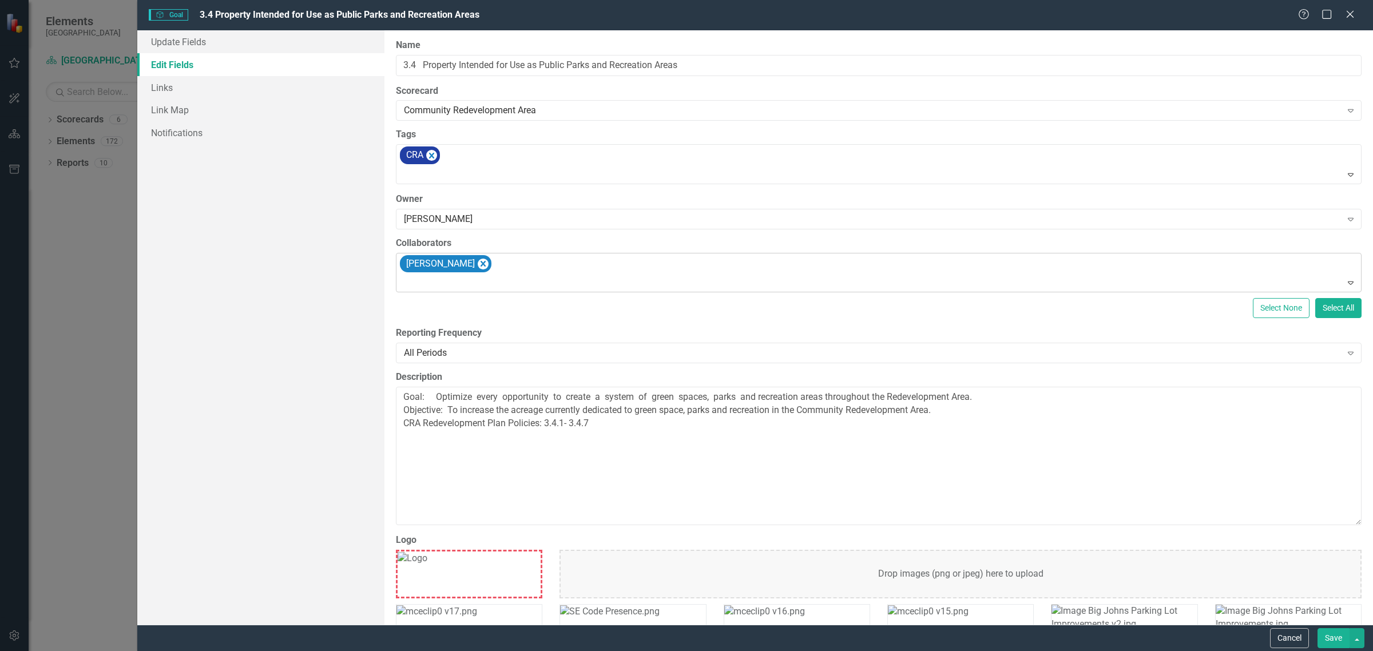
click at [478, 259] on icon "Remove Gwen Carlisle" at bounding box center [483, 264] width 11 height 14
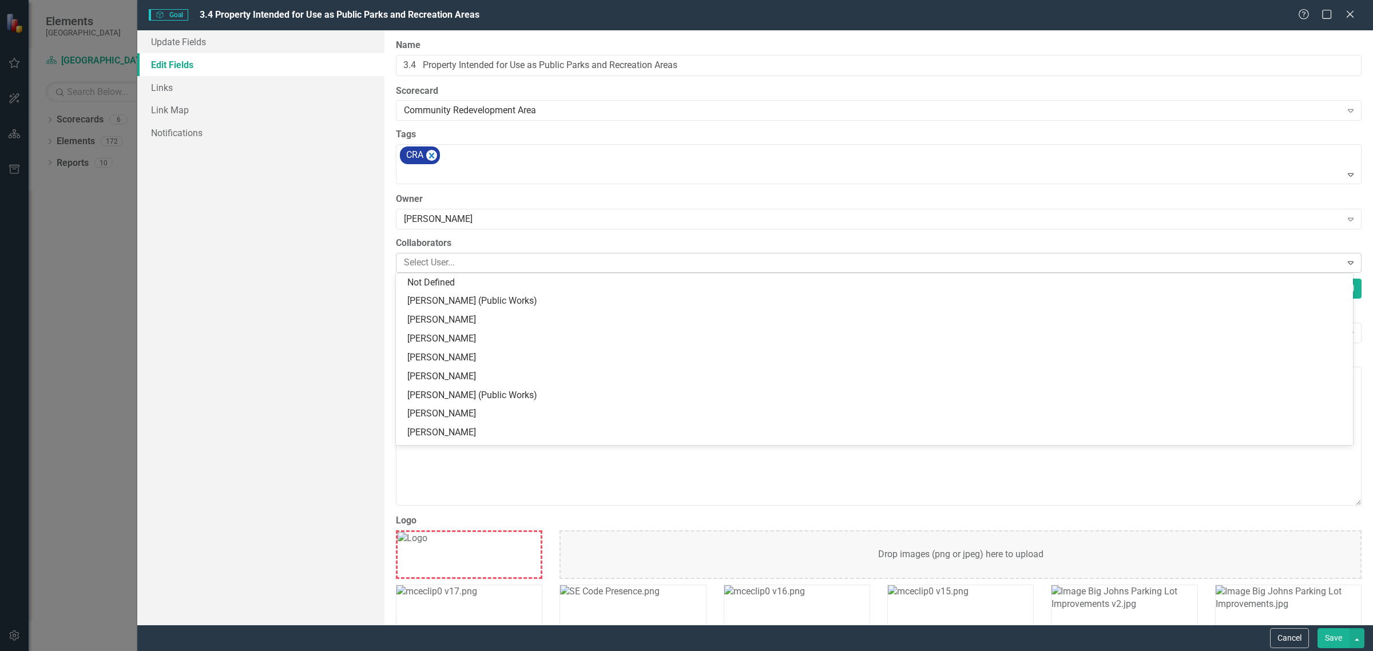
click at [439, 270] on div at bounding box center [870, 262] width 942 height 15
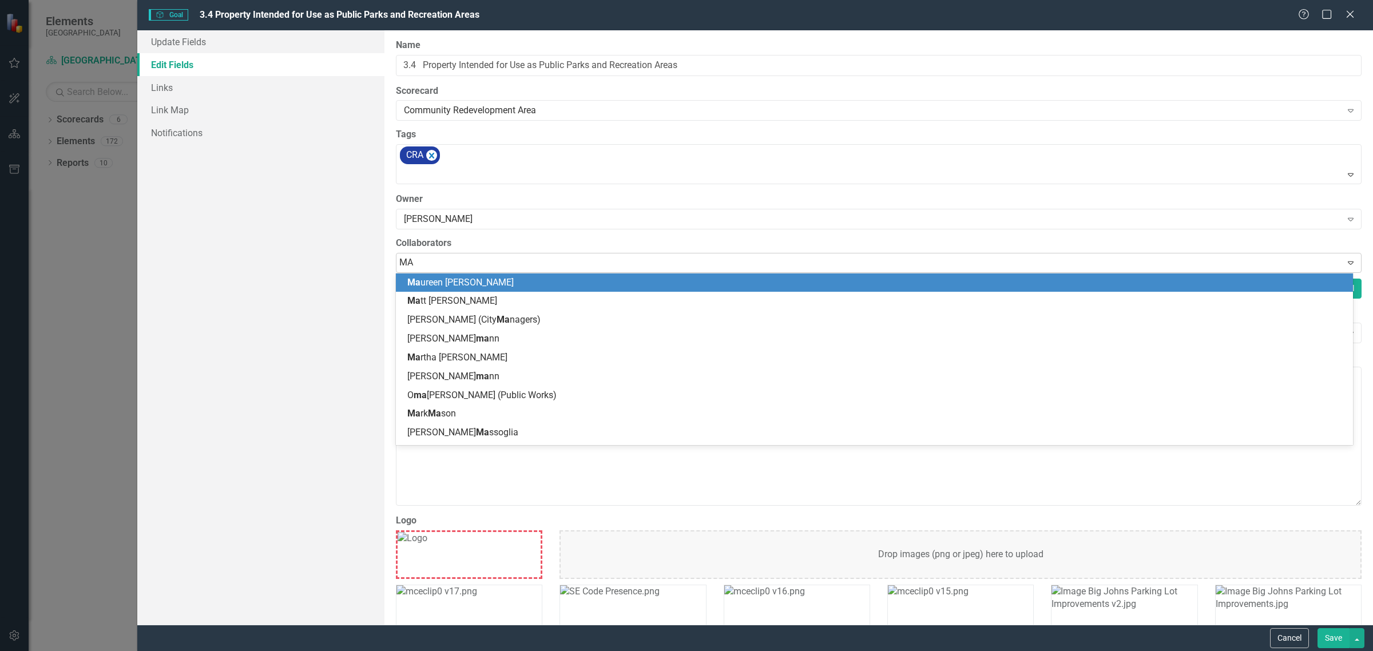
type input "MAU"
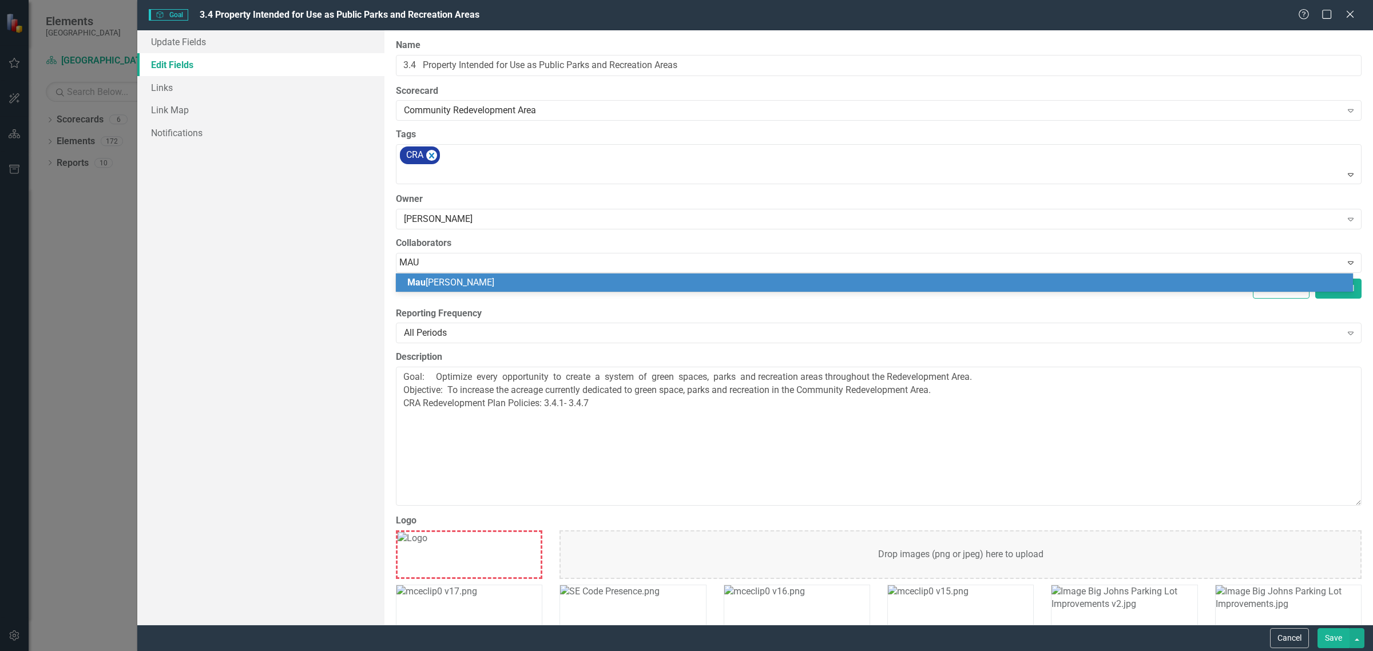
click at [439, 276] on div "Mau [PERSON_NAME]" at bounding box center [876, 282] width 939 height 13
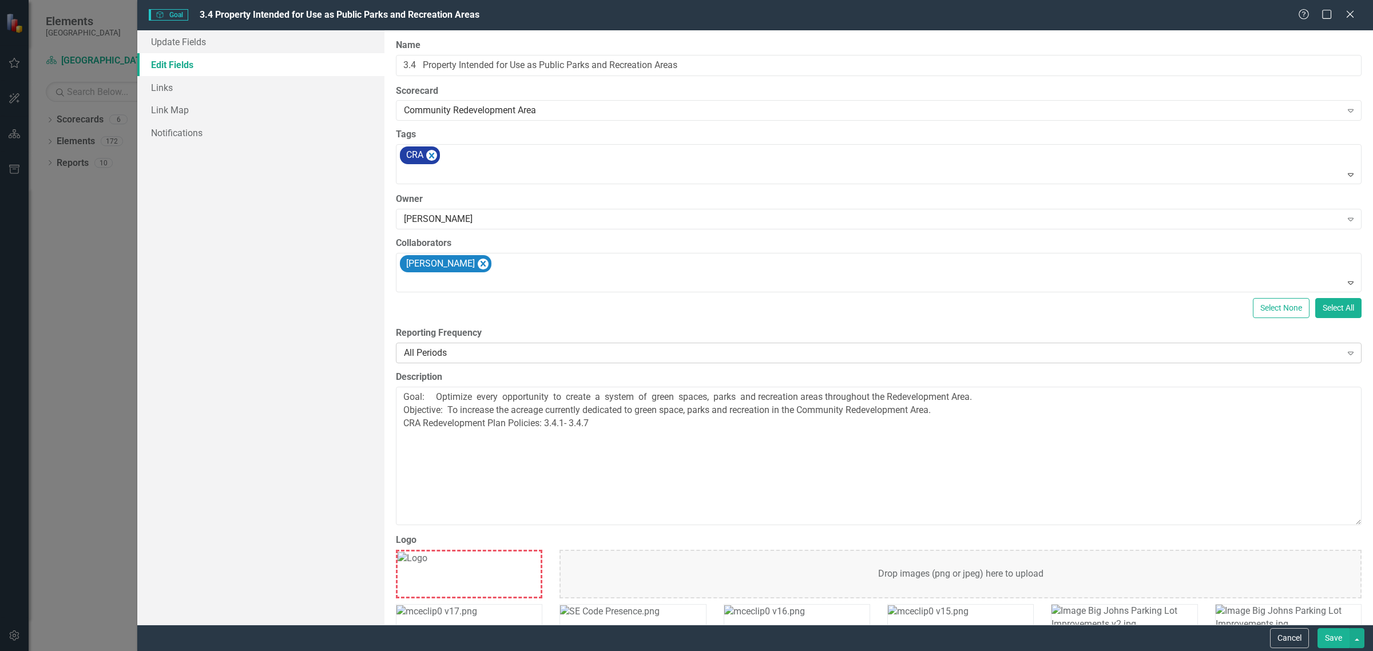
click at [1345, 350] on icon "Expand" at bounding box center [1350, 352] width 11 height 9
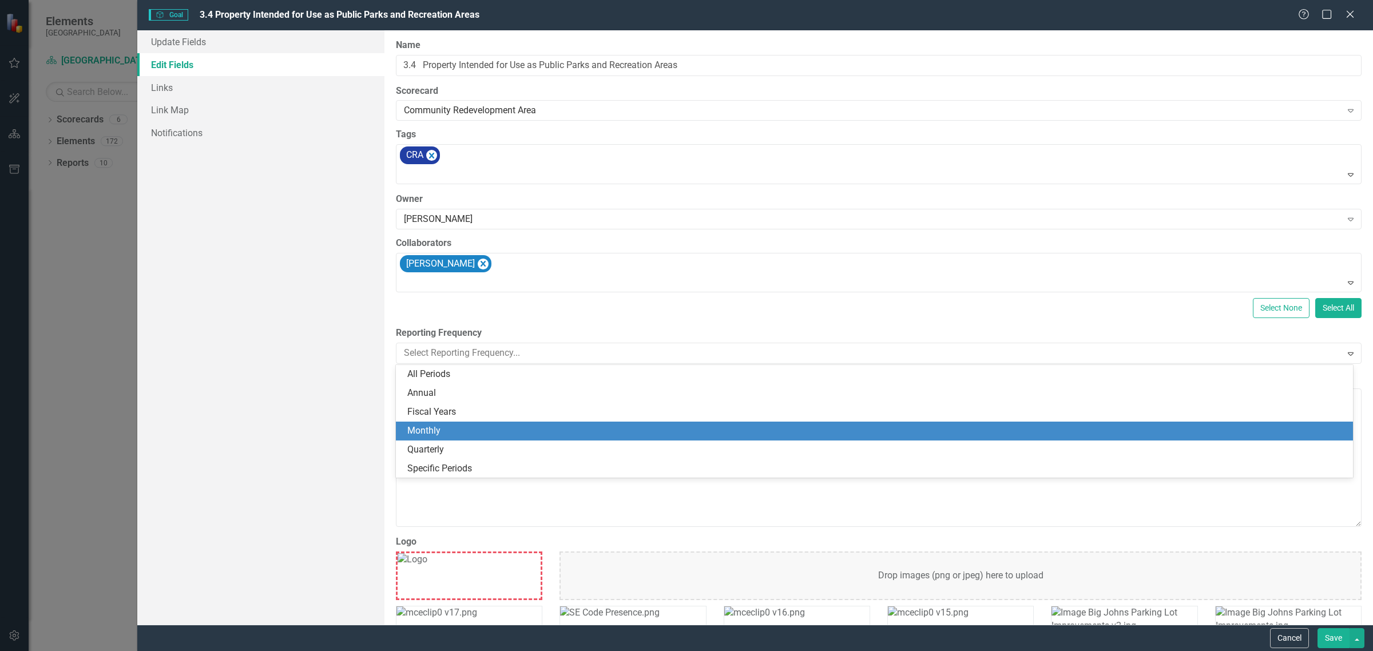
click at [446, 422] on div "Monthly" at bounding box center [874, 431] width 957 height 19
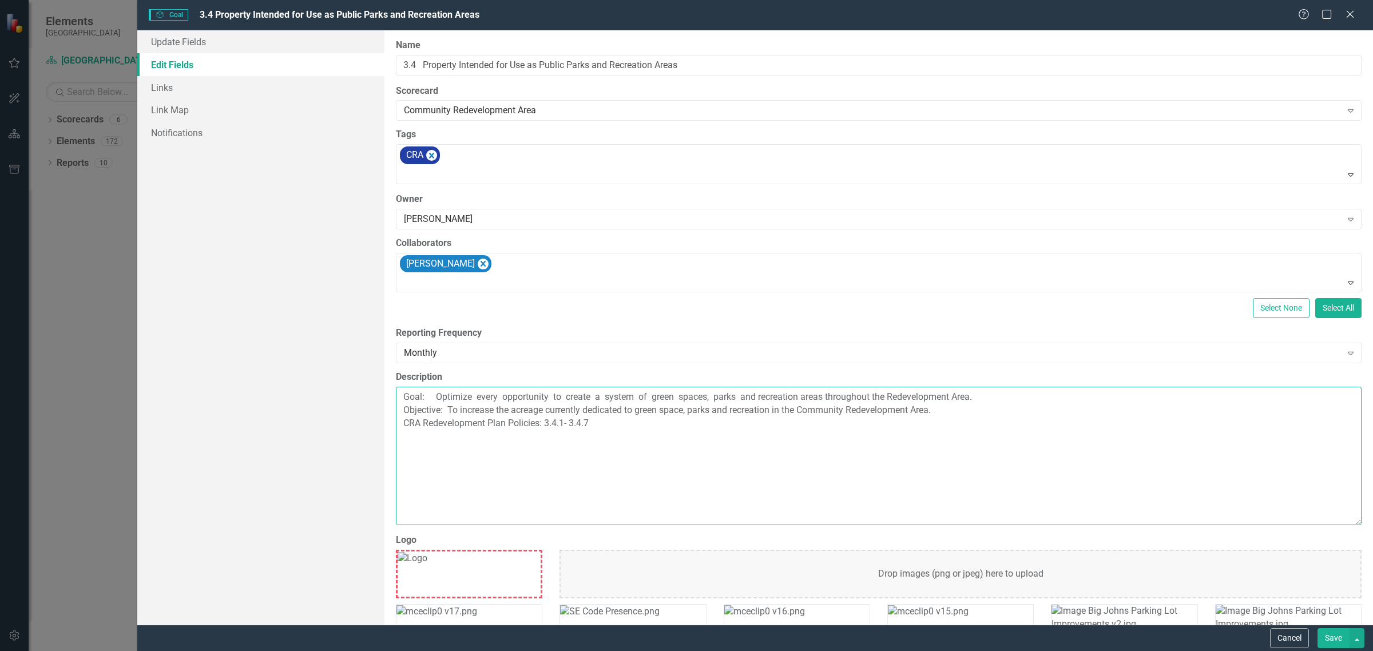
drag, startPoint x: 402, startPoint y: 396, endPoint x: 1010, endPoint y: 415, distance: 608.4
click at [1036, 402] on textarea "Goal: Optimize every opportunity to create a system of green spaces, parks and …" at bounding box center [879, 456] width 966 height 138
click at [1331, 637] on button "Save" at bounding box center [1334, 638] width 32 height 20
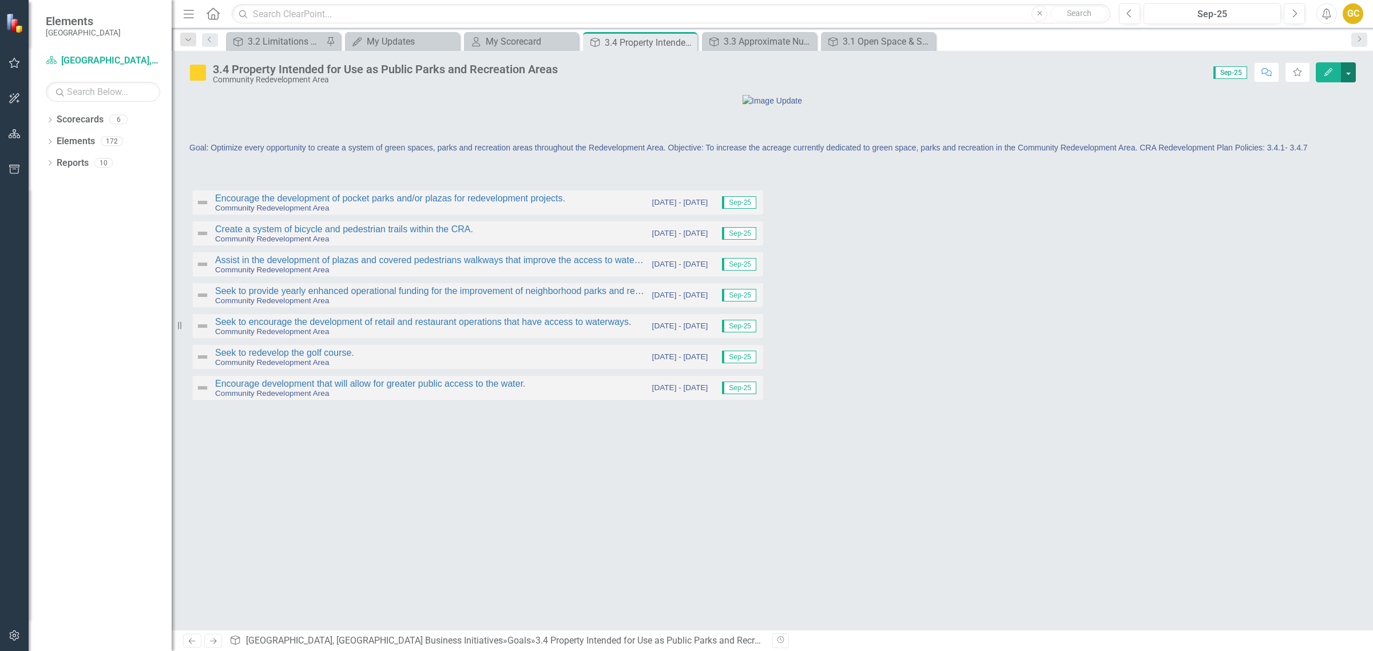
click at [1347, 65] on button "button" at bounding box center [1348, 72] width 15 height 20
click at [1303, 112] on link "Edit Report Edit Layout" at bounding box center [1309, 115] width 93 height 21
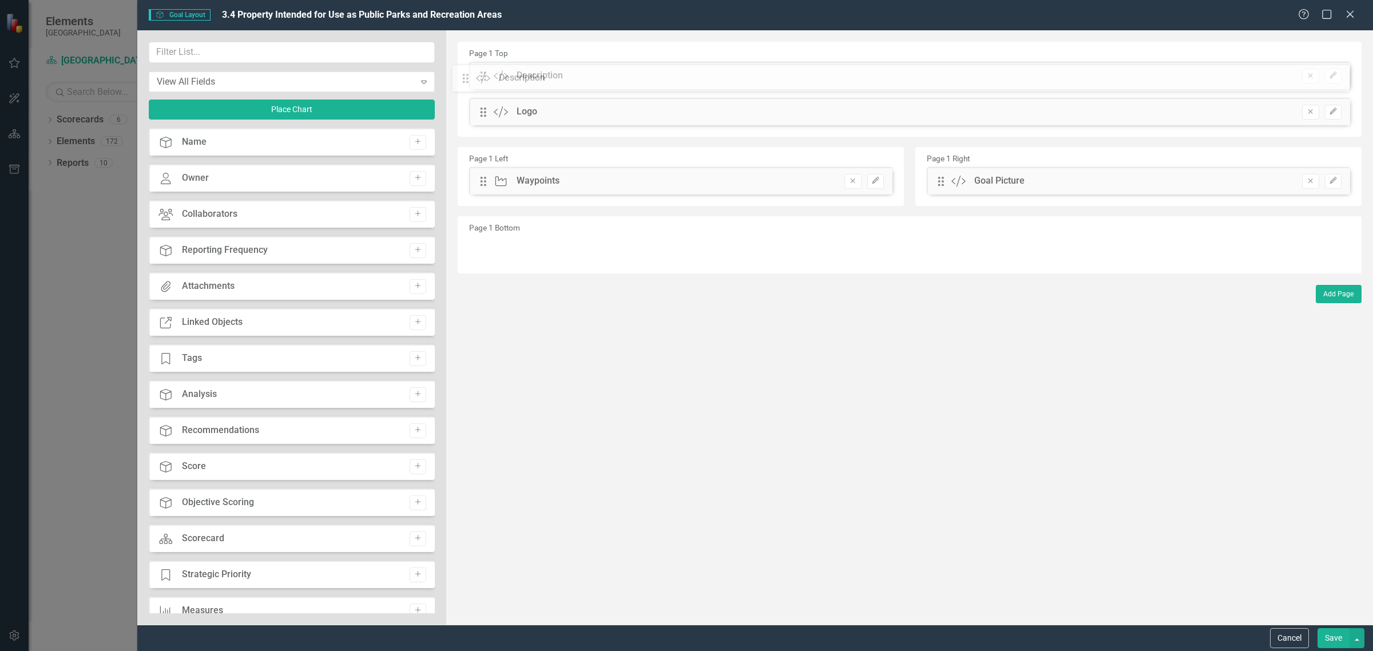
drag, startPoint x: 479, startPoint y: 114, endPoint x: 470, endPoint y: 83, distance: 32.8
click at [470, 81] on div "The fields (or pods) that are available for you to include on the detail page a…" at bounding box center [909, 327] width 927 height 594
drag, startPoint x: 486, startPoint y: 113, endPoint x: 484, endPoint y: 253, distance: 140.8
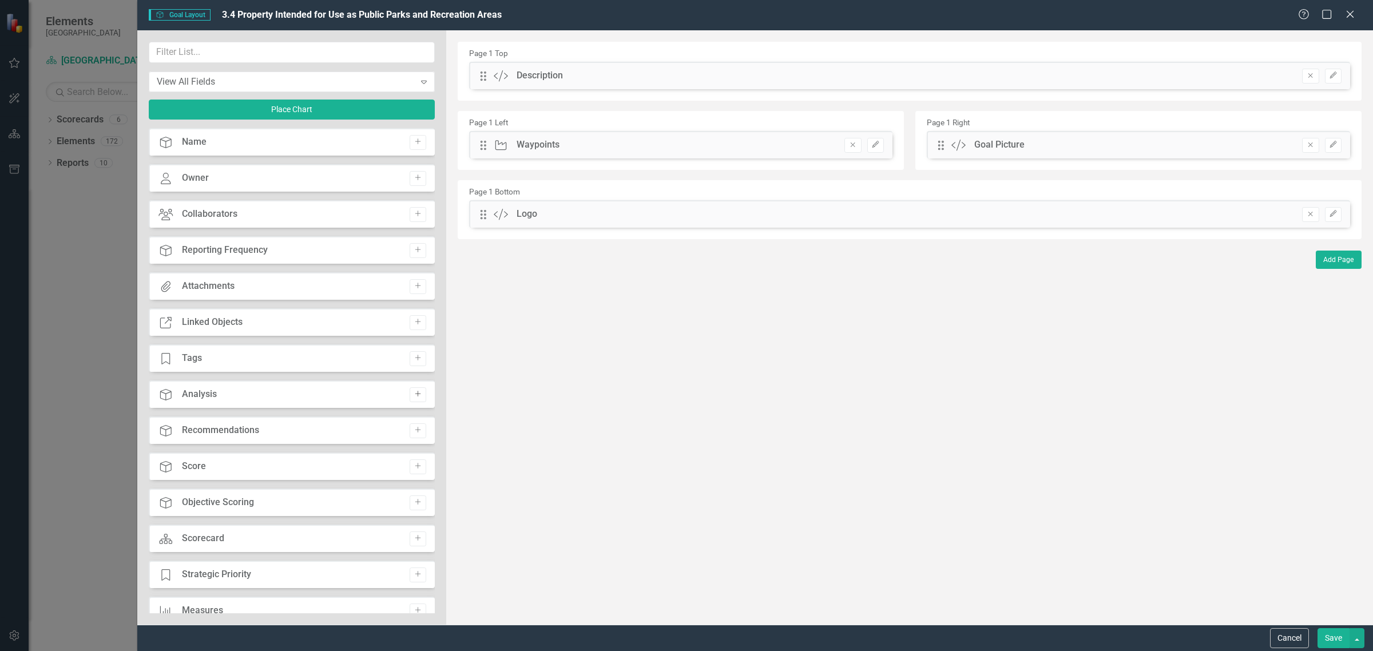
click at [415, 390] on button "Add" at bounding box center [418, 394] width 17 height 15
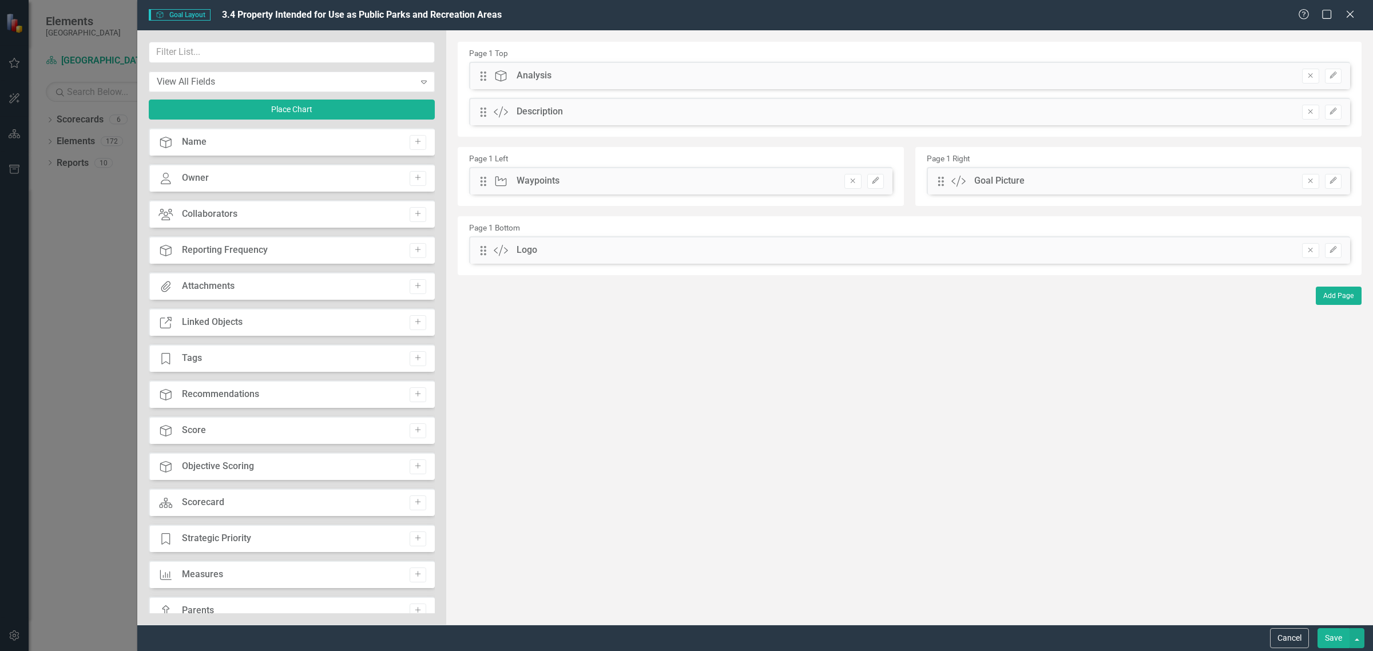
click at [436, 545] on div "View All Fields Expand Place Chart Goal Name Add Owner Owner Add Collaborators …" at bounding box center [291, 327] width 309 height 594
click at [435, 547] on div "View All Fields Expand Place Chart Goal Name Add Owner Owner Add Collaborators …" at bounding box center [291, 327] width 309 height 594
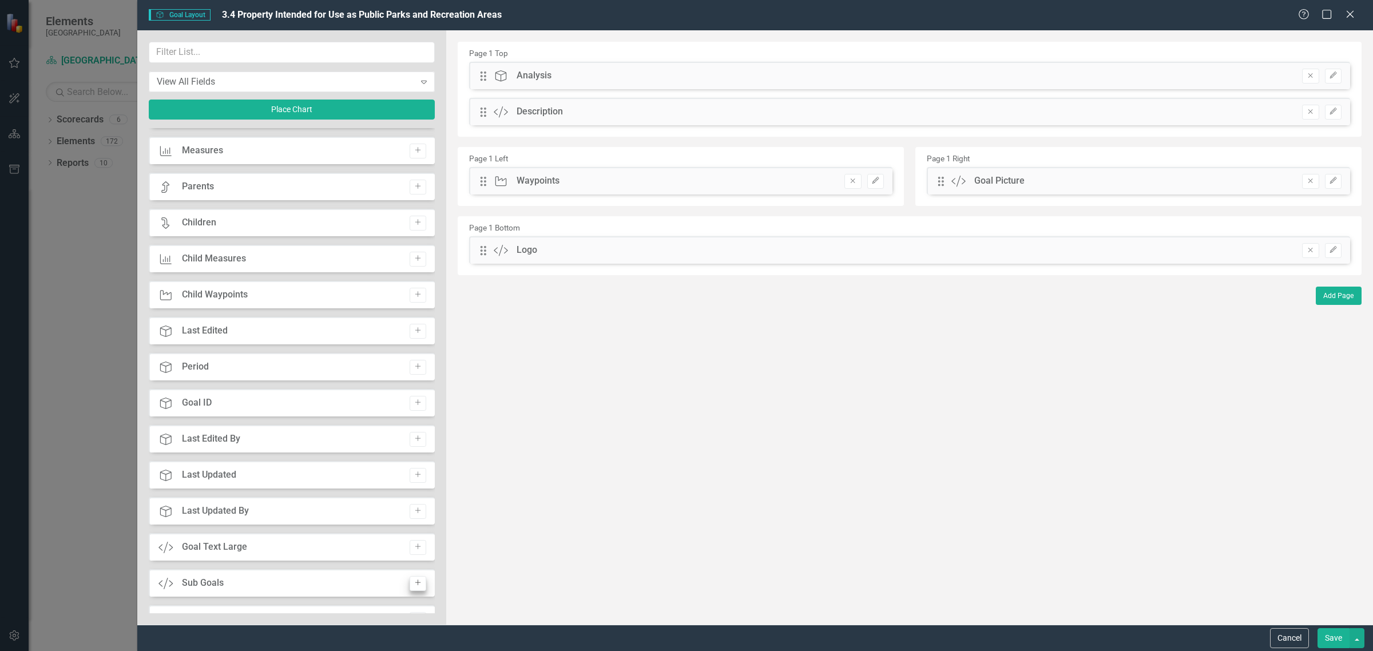
click at [416, 541] on button "Add" at bounding box center [418, 547] width 17 height 15
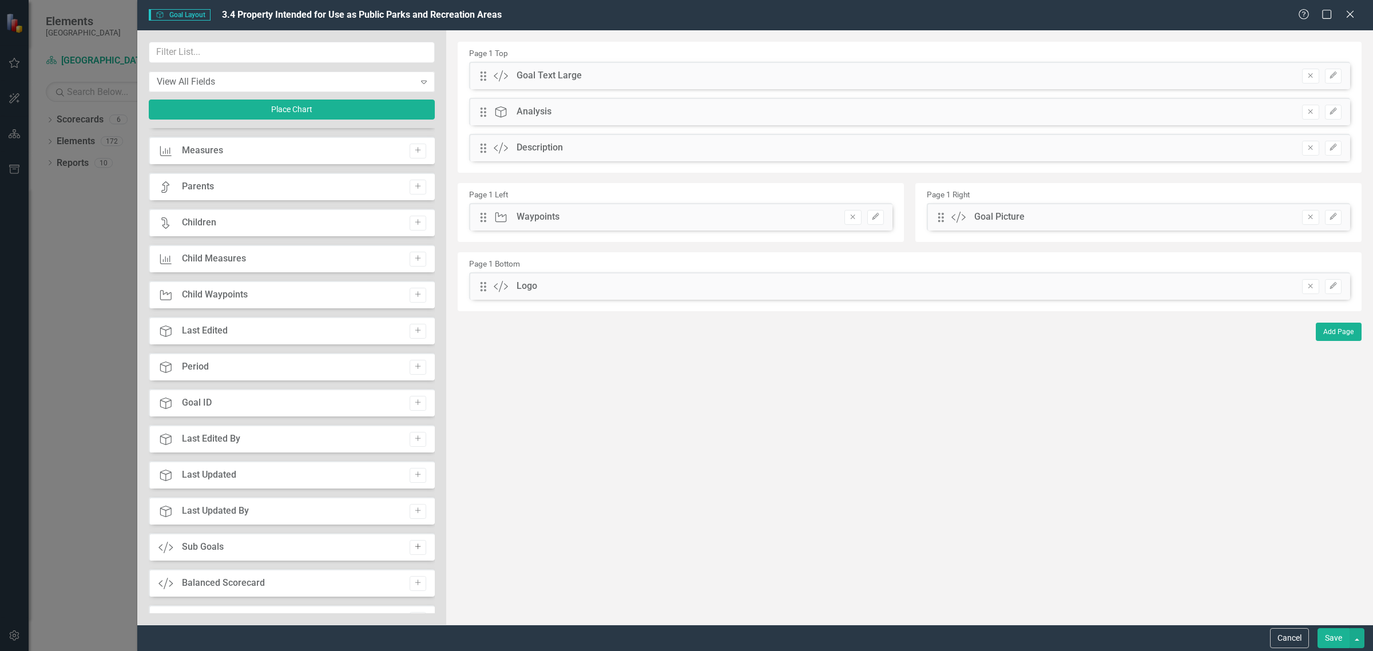
click at [414, 544] on icon "Add" at bounding box center [418, 547] width 9 height 7
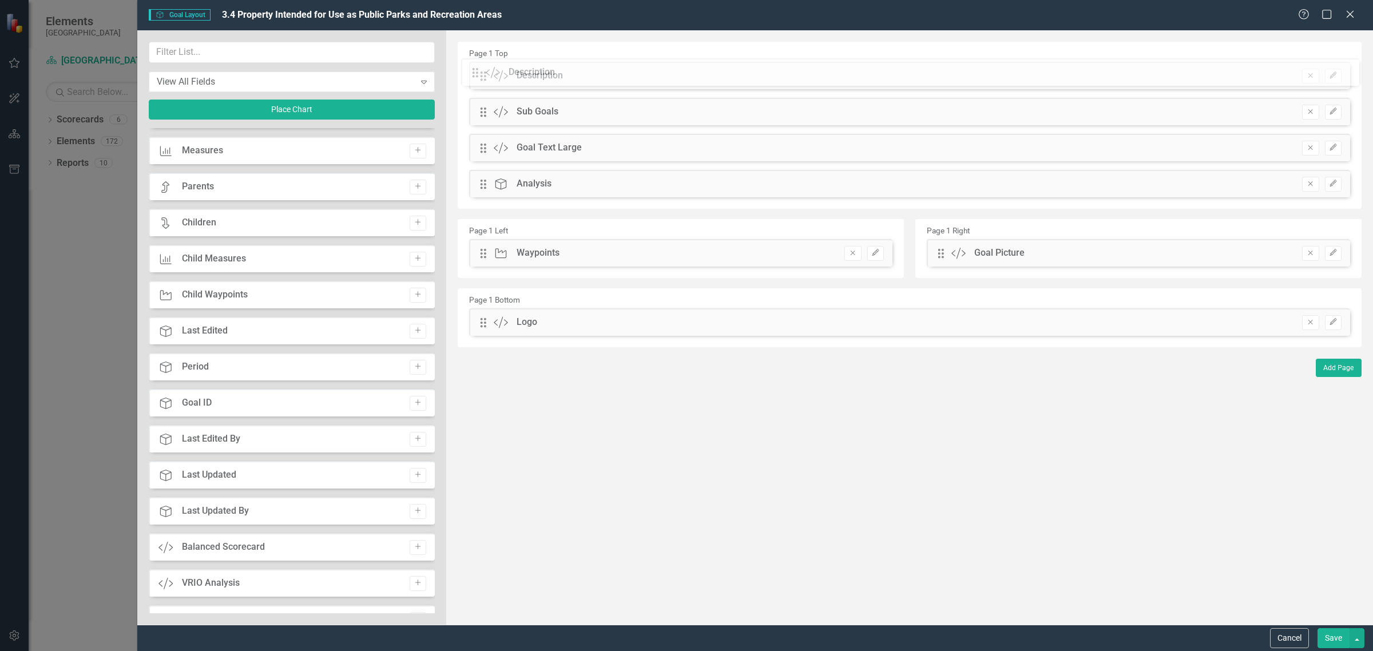
drag, startPoint x: 482, startPoint y: 185, endPoint x: 482, endPoint y: 74, distance: 110.4
click at [482, 73] on div "The fields (or pods) that are available for you to include on the detail page a…" at bounding box center [909, 327] width 927 height 594
drag, startPoint x: 483, startPoint y: 148, endPoint x: 482, endPoint y: 113, distance: 34.4
click at [482, 113] on div "The fields (or pods) that are available for you to include on the detail page a…" at bounding box center [909, 327] width 927 height 594
click at [1329, 638] on button "Save" at bounding box center [1334, 638] width 32 height 20
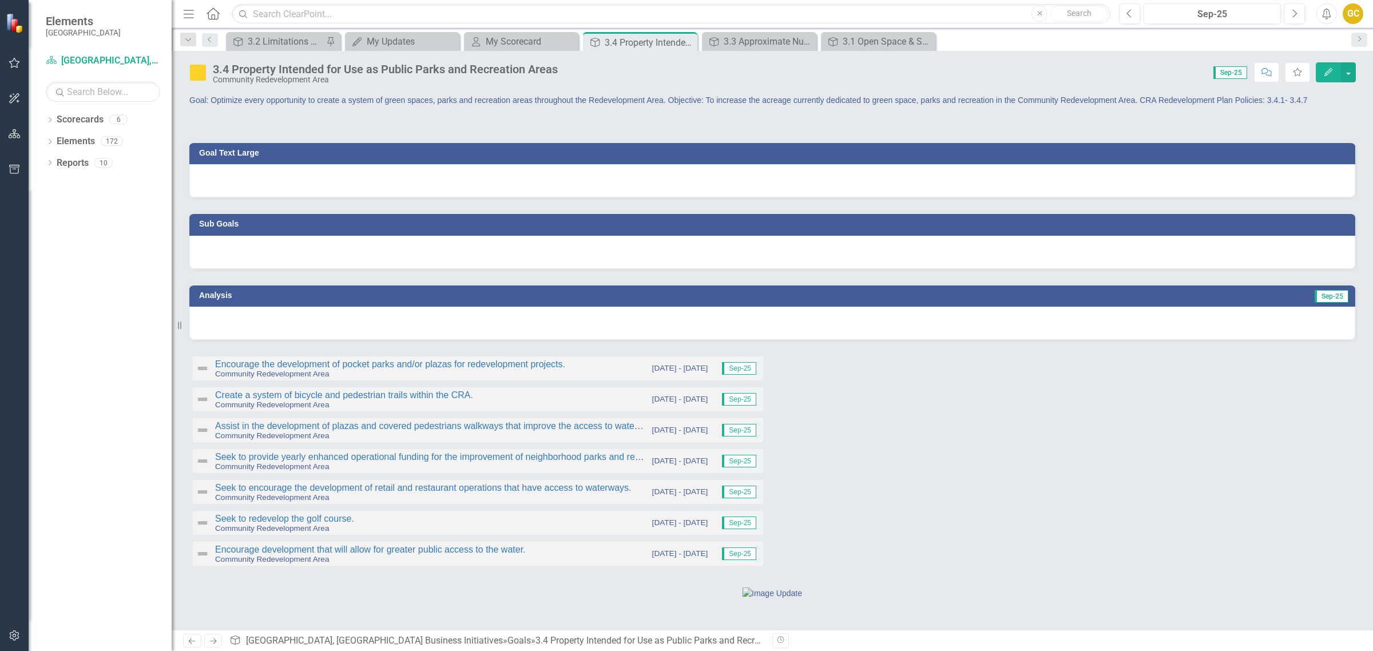
click at [232, 169] on div at bounding box center [772, 180] width 1166 height 33
click at [232, 170] on div at bounding box center [772, 180] width 1166 height 33
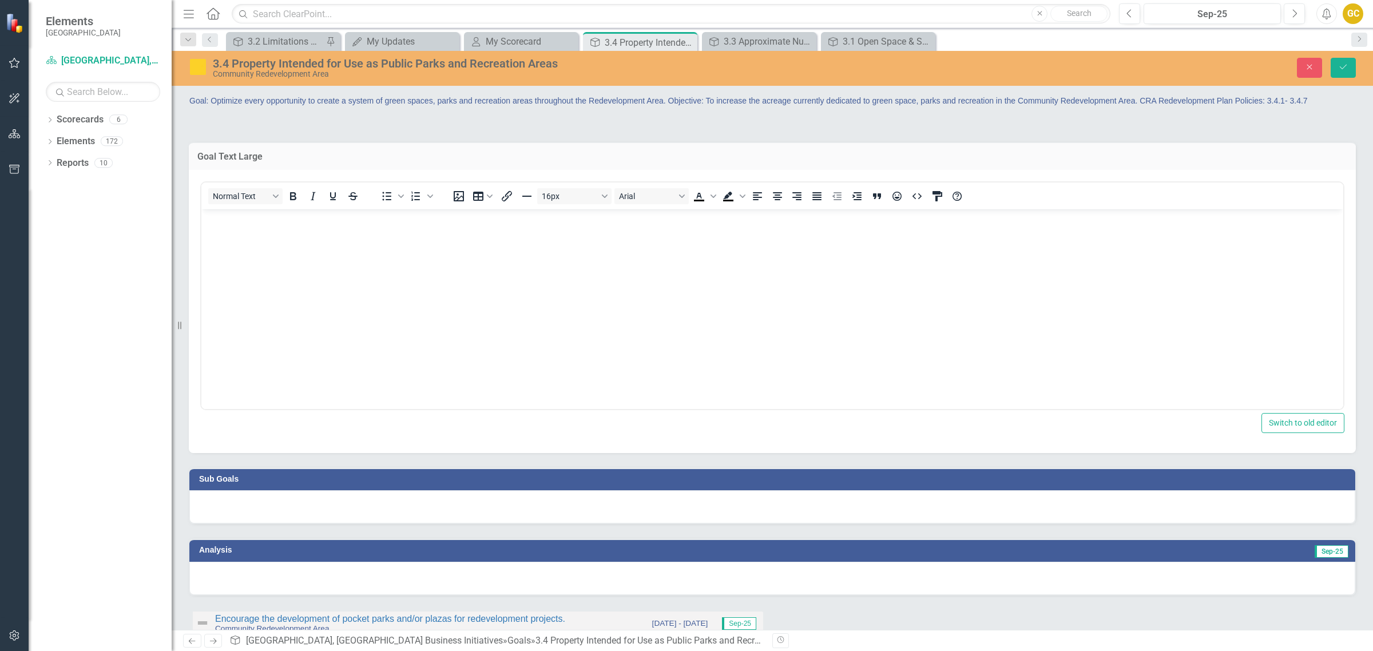
scroll to position [0, 0]
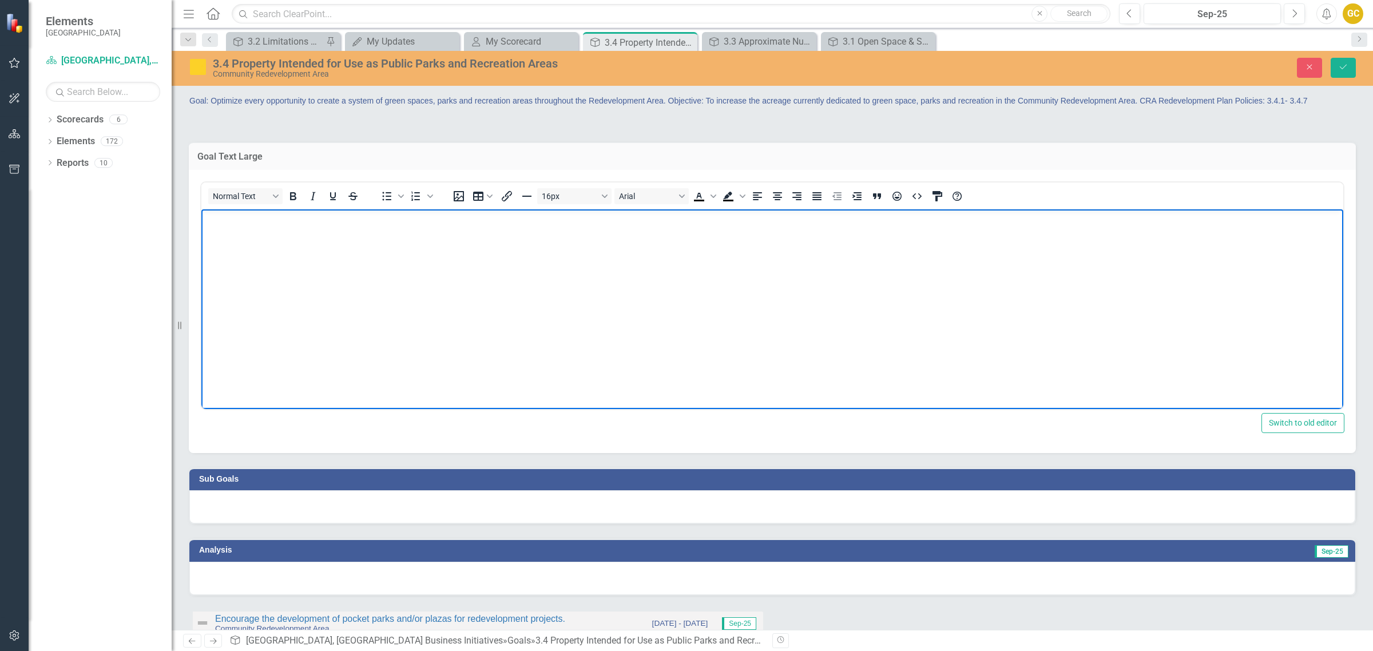
click at [221, 221] on p "Rich Text Area. Press ALT-0 for help." at bounding box center [772, 219] width 1136 height 14
paste body "Rich Text Area. Press ALT-0 for help."
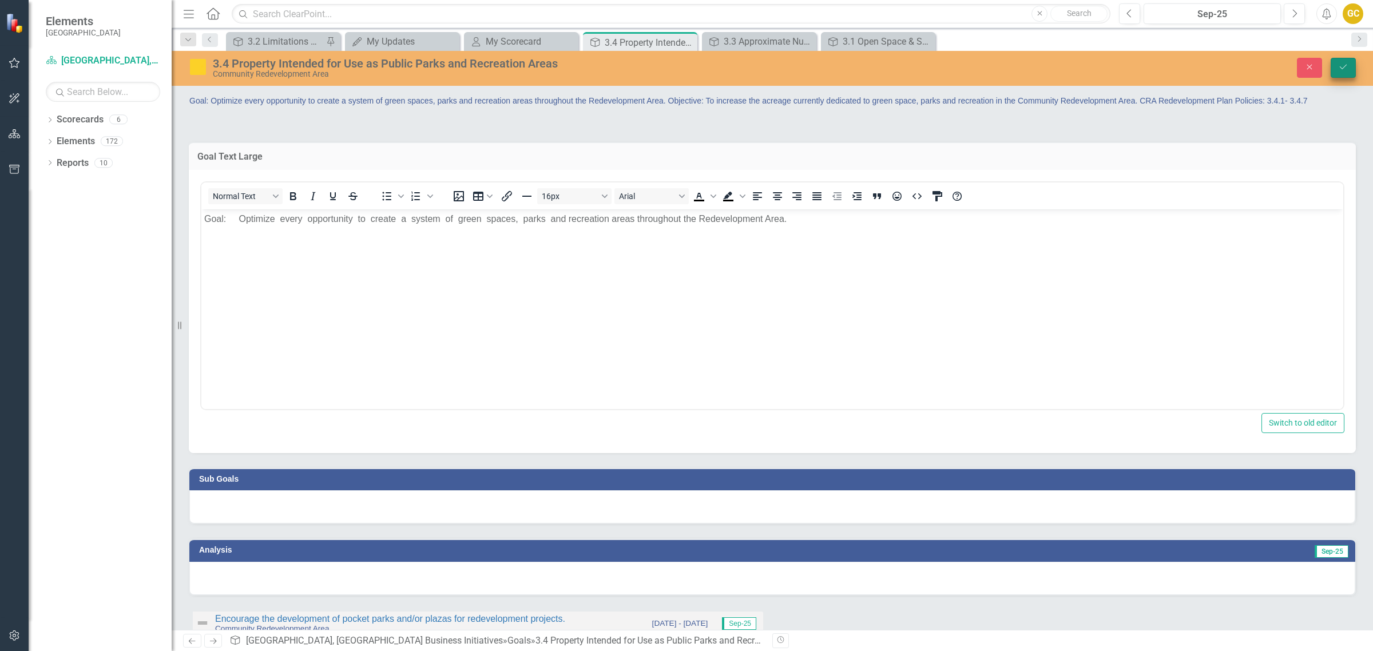
click at [1340, 69] on icon "Save" at bounding box center [1343, 67] width 10 height 8
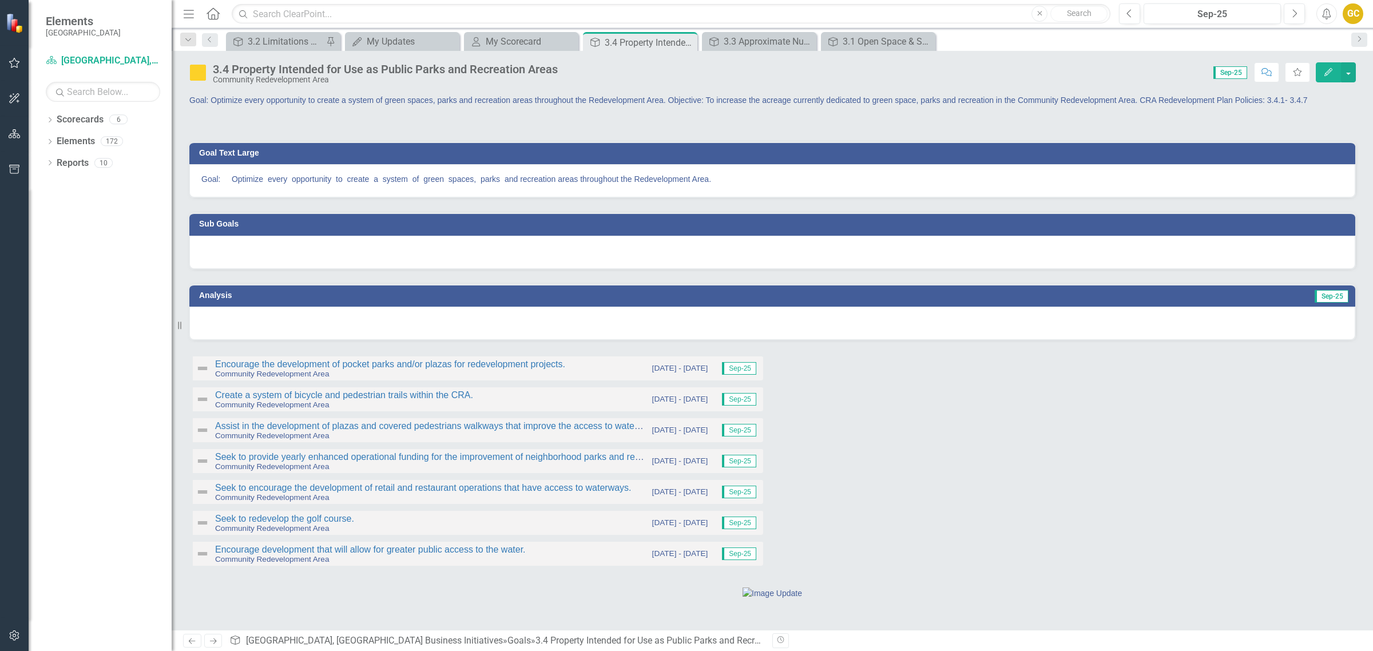
click at [473, 98] on span "Goal: Optimize every opportunity to create a system of green spaces, parks and …" at bounding box center [748, 100] width 1118 height 9
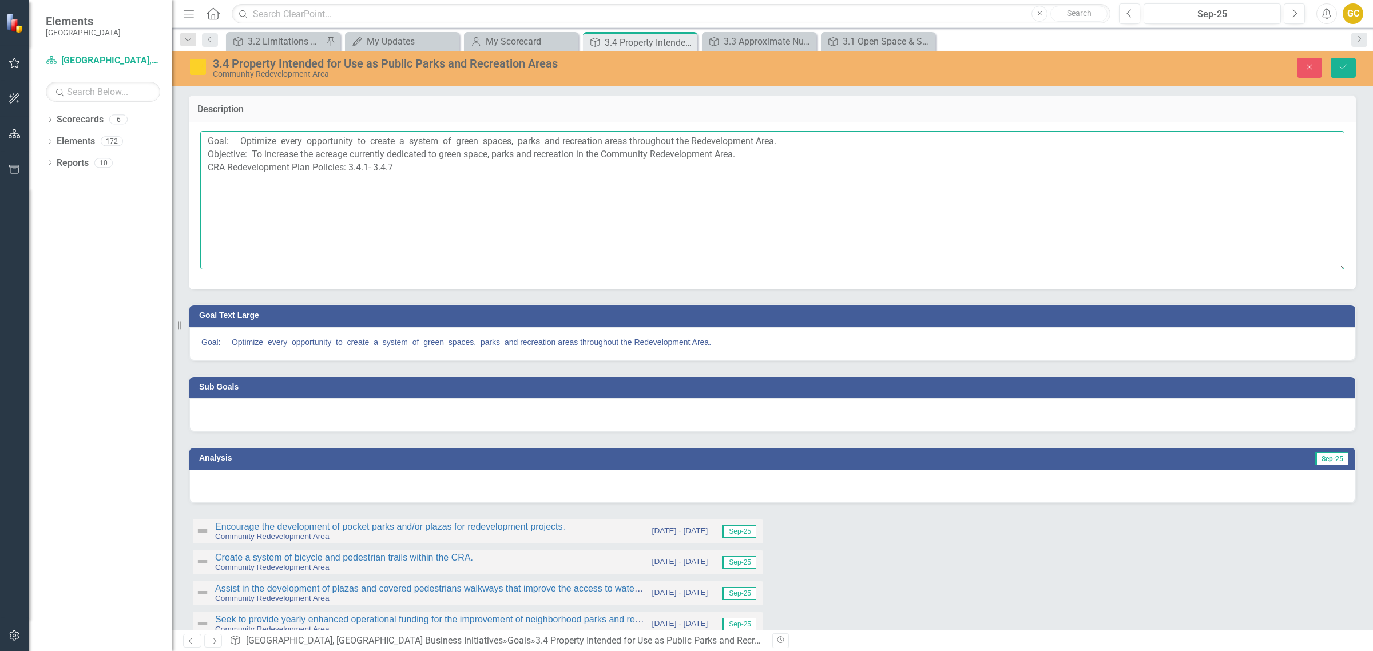
drag, startPoint x: 205, startPoint y: 156, endPoint x: 738, endPoint y: 158, distance: 533.2
click at [759, 153] on textarea "Goal: Optimize every opportunity to create a system of green spaces, parks and …" at bounding box center [772, 200] width 1144 height 138
click at [217, 403] on div at bounding box center [772, 414] width 1166 height 33
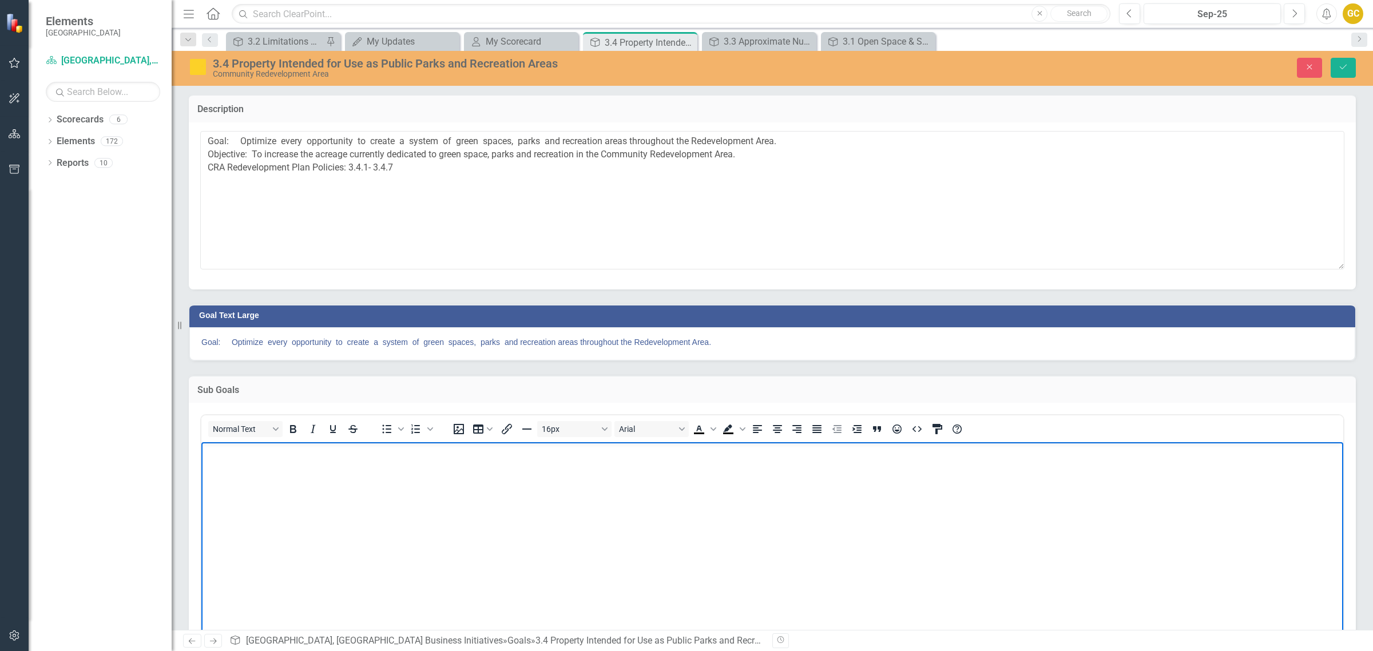
click at [211, 448] on p "Rich Text Area. Press ALT-0 for help." at bounding box center [772, 452] width 1136 height 14
paste body "Rich Text Area. Press ALT-0 for help."
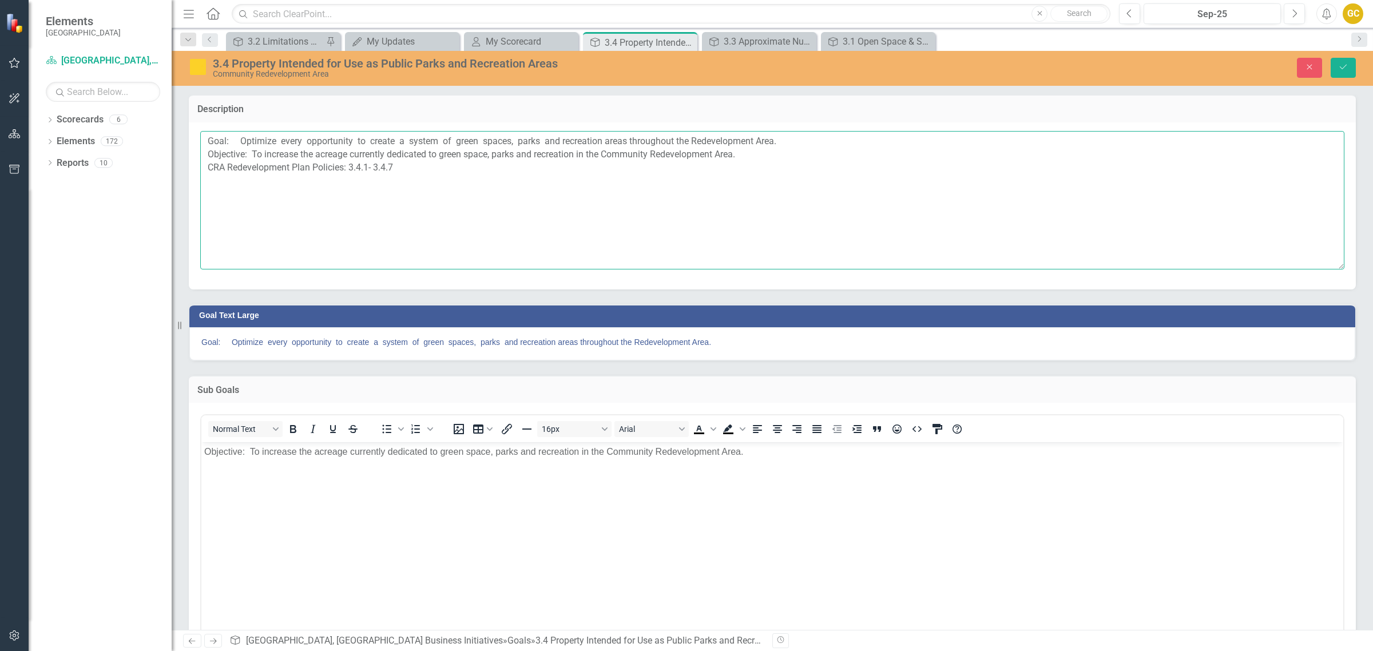
drag, startPoint x: 208, startPoint y: 141, endPoint x: 413, endPoint y: 170, distance: 207.4
click at [413, 170] on textarea "Goal: Optimize every opportunity to create a system of green spaces, parks and …" at bounding box center [772, 200] width 1144 height 138
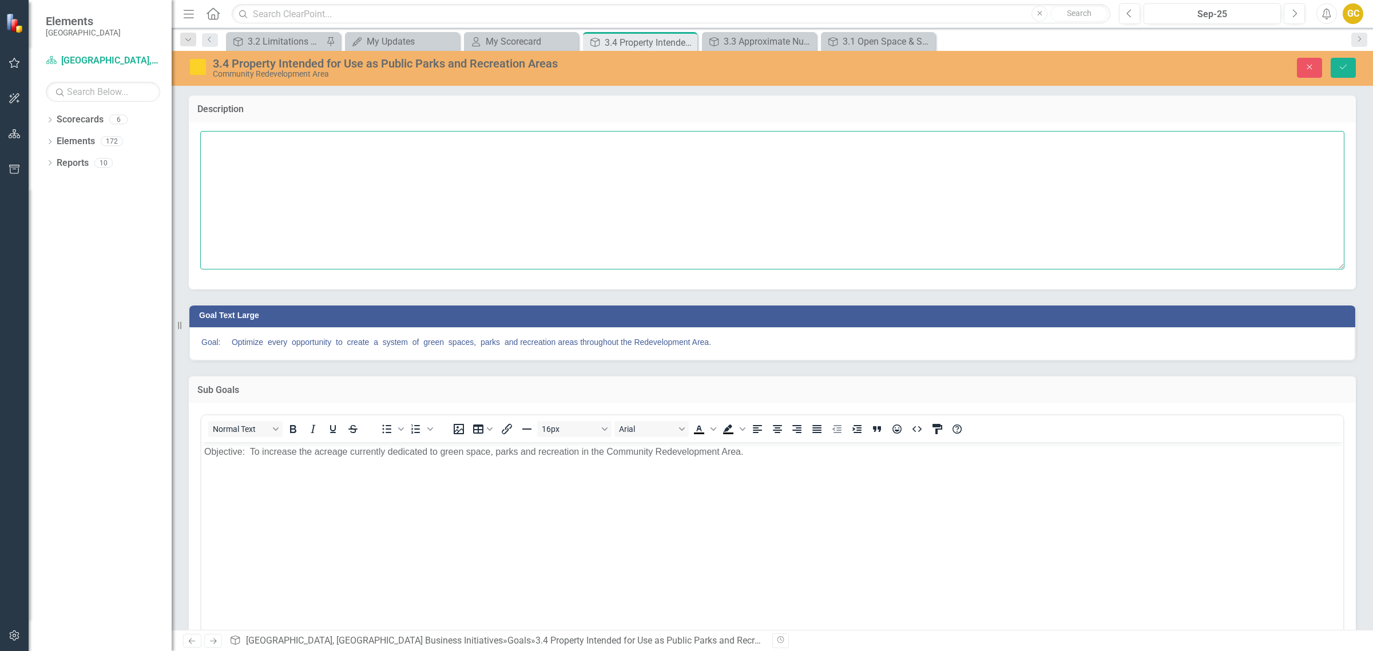
type textarea "P"
type textarea "3.4 PROPERTY INTENDED FOR USE AS PUBLIC PARKS AND RECREATION AREAS"
click at [1346, 66] on icon "submit" at bounding box center [1343, 67] width 7 height 5
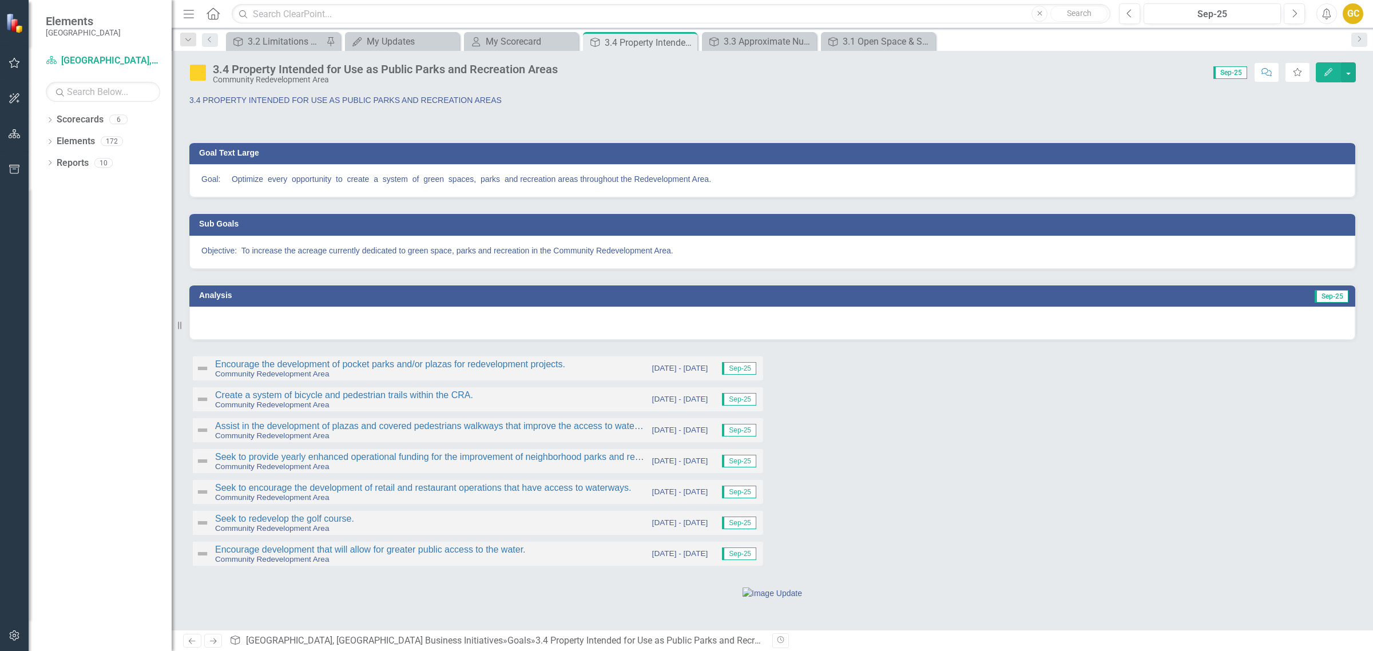
click at [235, 316] on div at bounding box center [772, 323] width 1166 height 33
click at [235, 318] on div at bounding box center [772, 323] width 1166 height 33
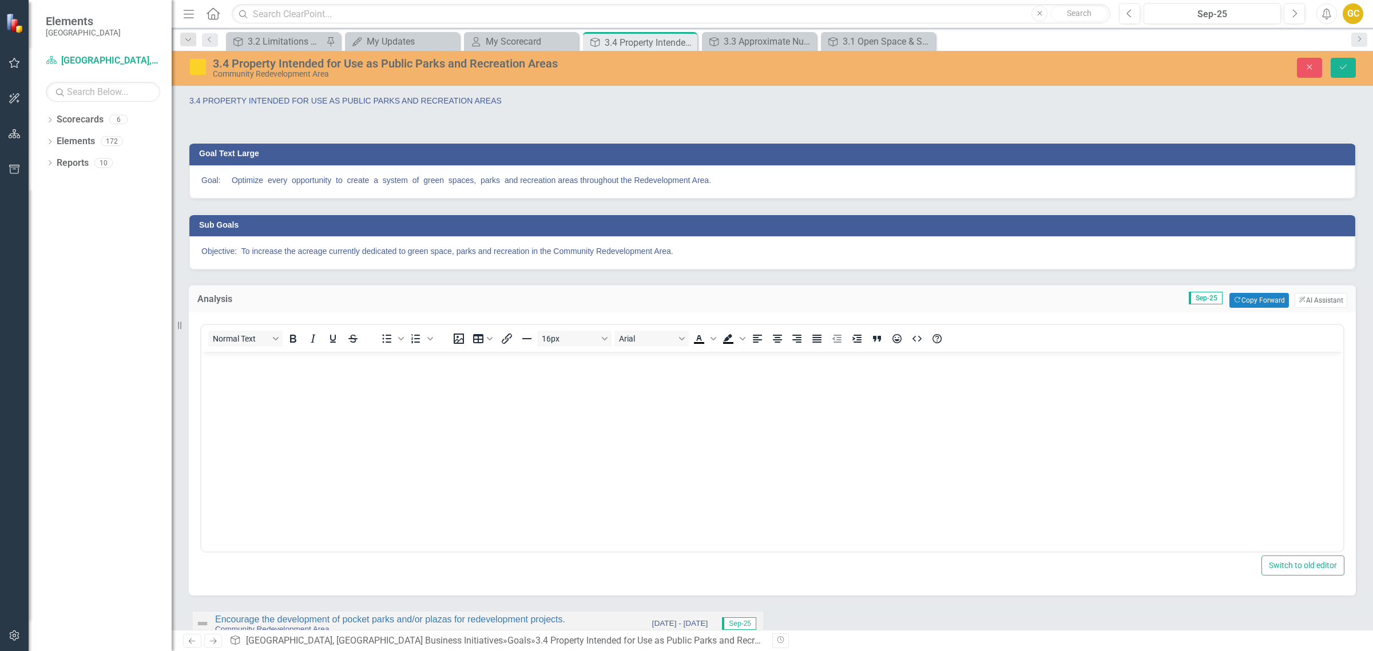
click at [213, 364] on p "Rich Text Area. Press ALT-0 for help." at bounding box center [772, 362] width 1136 height 14
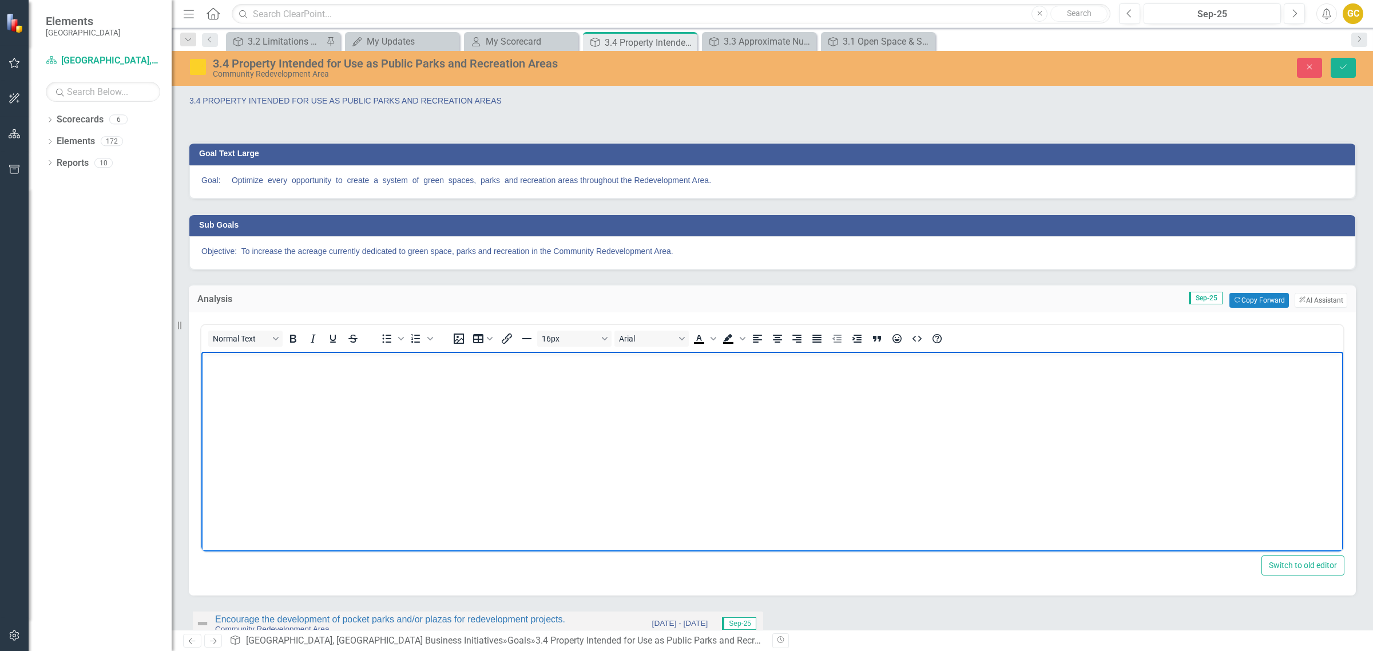
paste body "Rich Text Area. Press ALT-0 for help."
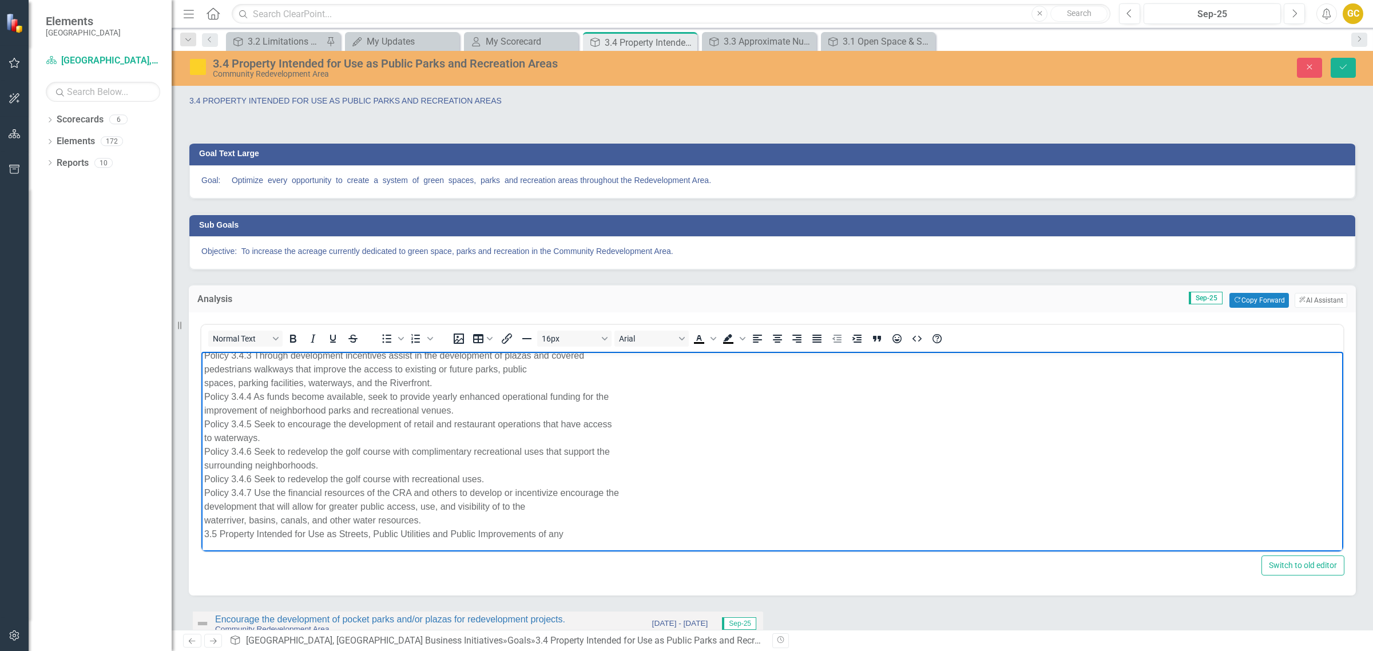
scroll to position [47, 0]
drag, startPoint x: 1327, startPoint y: 428, endPoint x: 1537, endPoint y: 803, distance: 429.5
drag, startPoint x: 202, startPoint y: 535, endPoint x: 586, endPoint y: 558, distance: 385.1
click at [586, 553] on html "Policy 3.4.1 Encourage the development of pocket parks and/or plazas for redeve…" at bounding box center [772, 428] width 1142 height 248
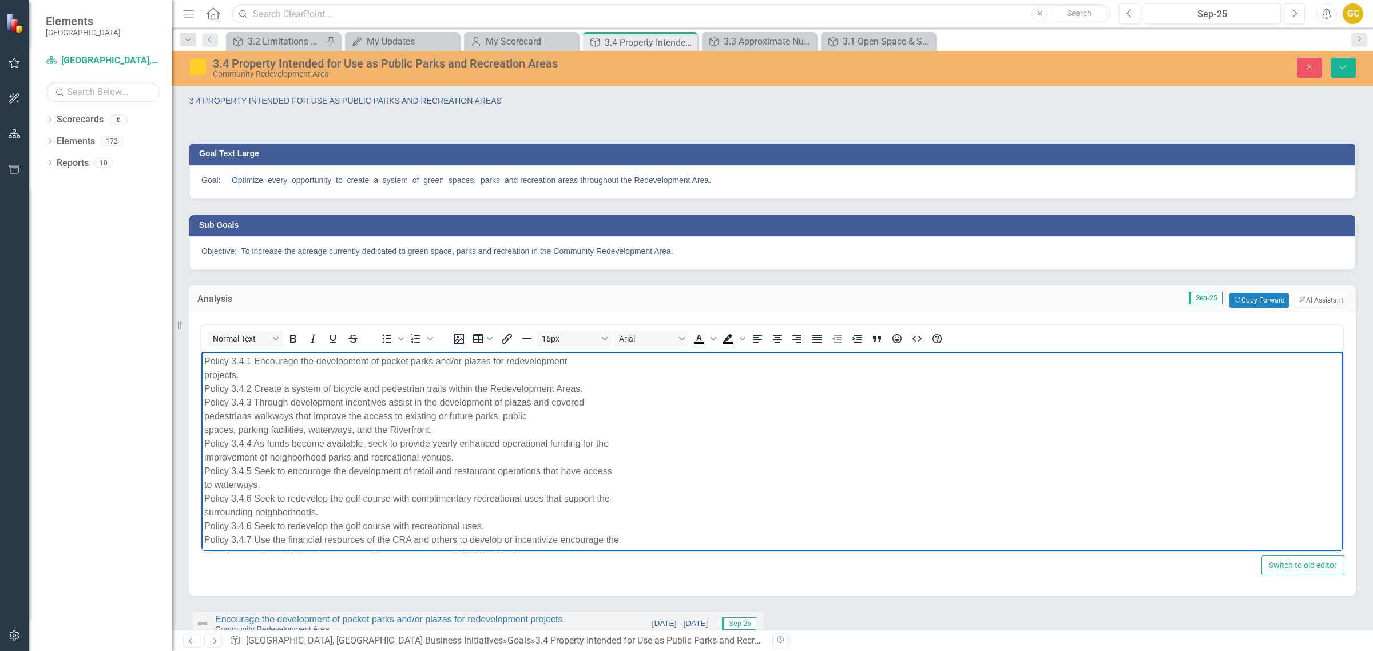
click at [202, 387] on body "Policy 3.4.1 Encourage the development of pocket parks and/or plazas for redeve…" at bounding box center [772, 476] width 1142 height 248
click at [203, 411] on body "Policy 3.4.1 Encourage the development of pocket parks and/or plazas for redeve…" at bounding box center [772, 480] width 1142 height 257
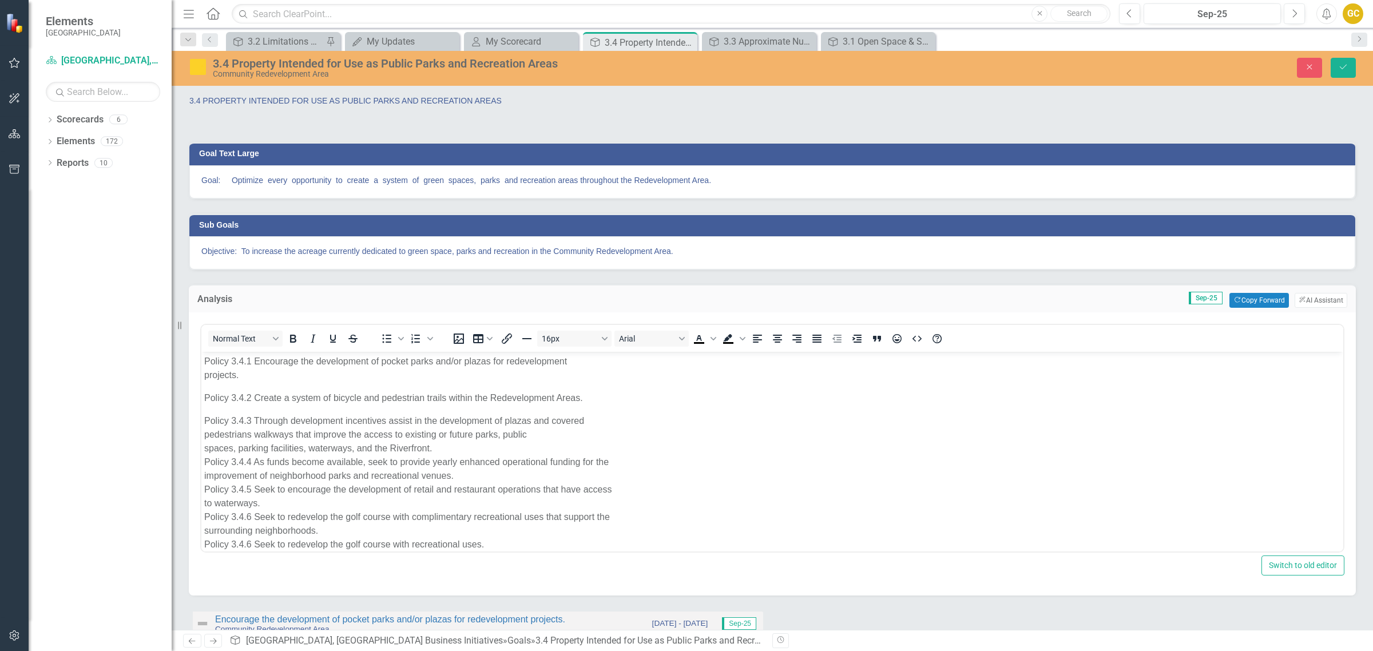
click at [200, 466] on div "Normal Text To open the popup, press Shift+Enter To open the popup, press Shift…" at bounding box center [772, 438] width 1144 height 229
drag, startPoint x: 203, startPoint y: 459, endPoint x: 210, endPoint y: 465, distance: 9.3
click at [204, 461] on body "Policy 3.4.1 Encourage the development of pocket parks and/or plazas for redeve…" at bounding box center [772, 485] width 1142 height 267
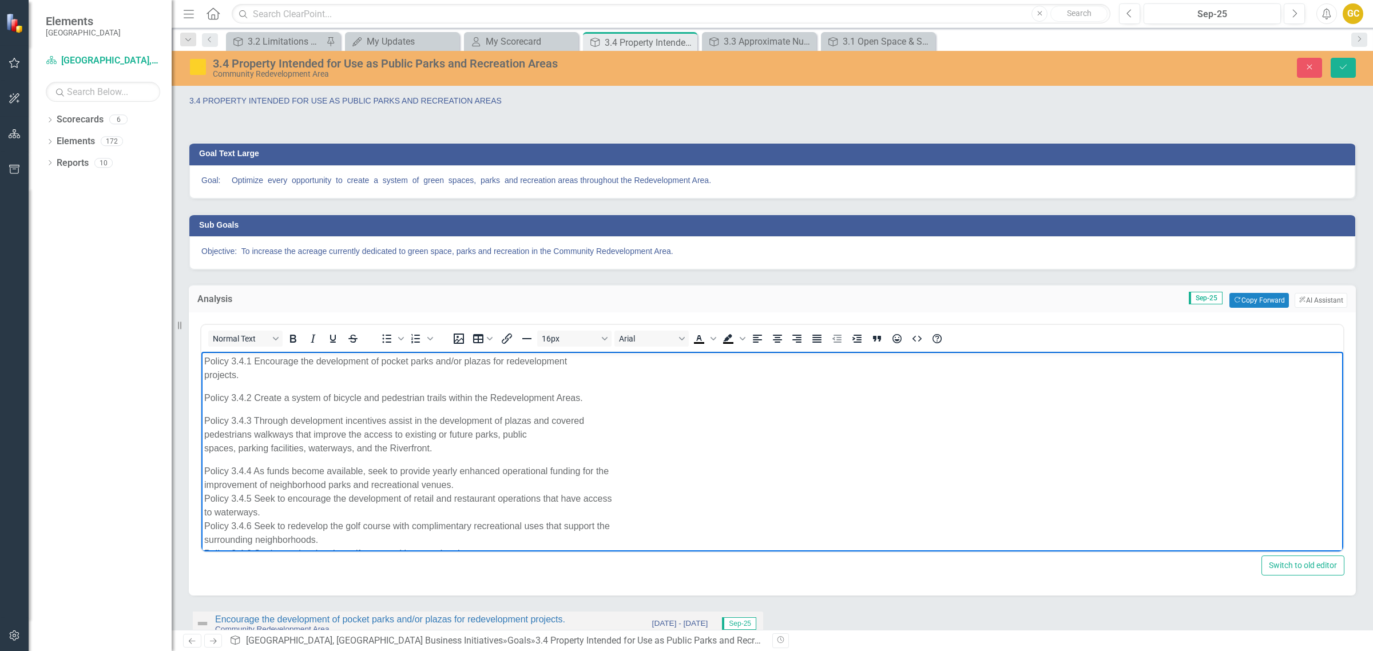
click at [203, 499] on body "Policy 3.4.1 Encourage the development of pocket parks and/or plazas for redeve…" at bounding box center [772, 490] width 1142 height 276
click at [201, 534] on body "Policy 3.4.1 Encourage the development of pocket parks and/or plazas for redeve…" at bounding box center [772, 494] width 1142 height 285
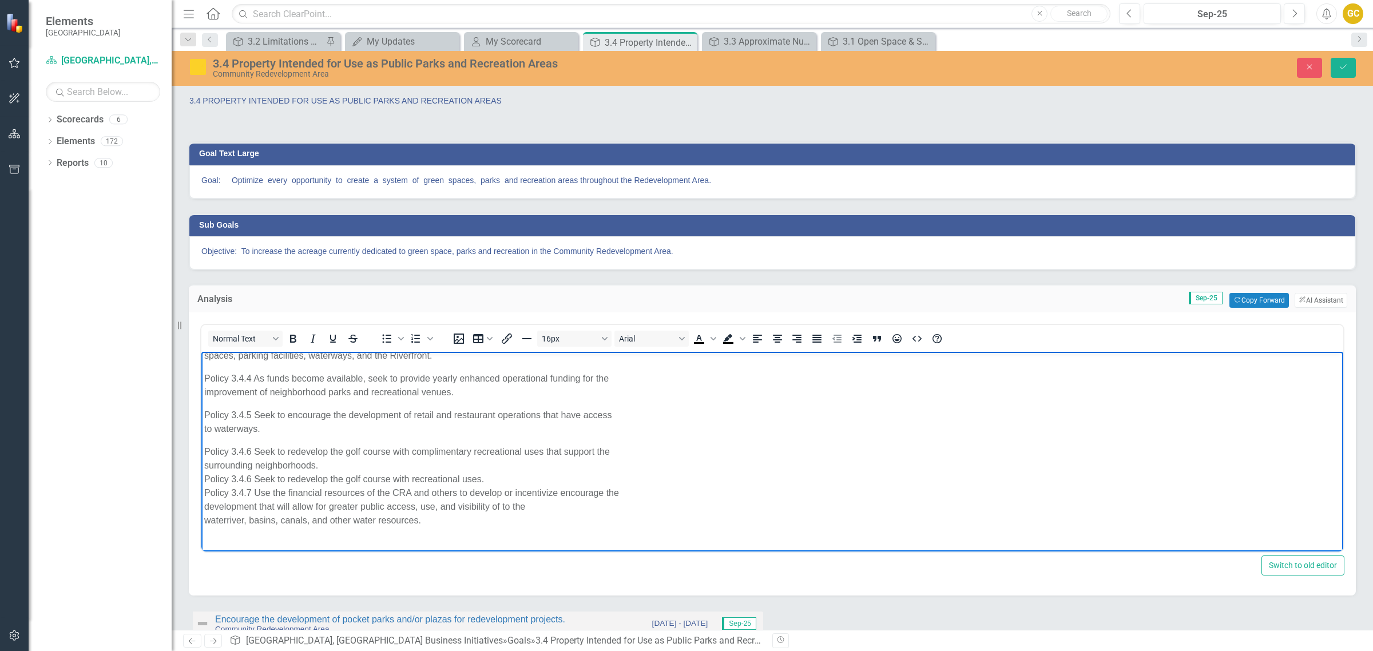
scroll to position [93, 0]
drag, startPoint x: 204, startPoint y: 455, endPoint x: 329, endPoint y: 461, distance: 124.9
click at [329, 461] on p "Policy 3.4.6 Seek to redevelop the golf course with complimentary recreational …" at bounding box center [772, 493] width 1136 height 96
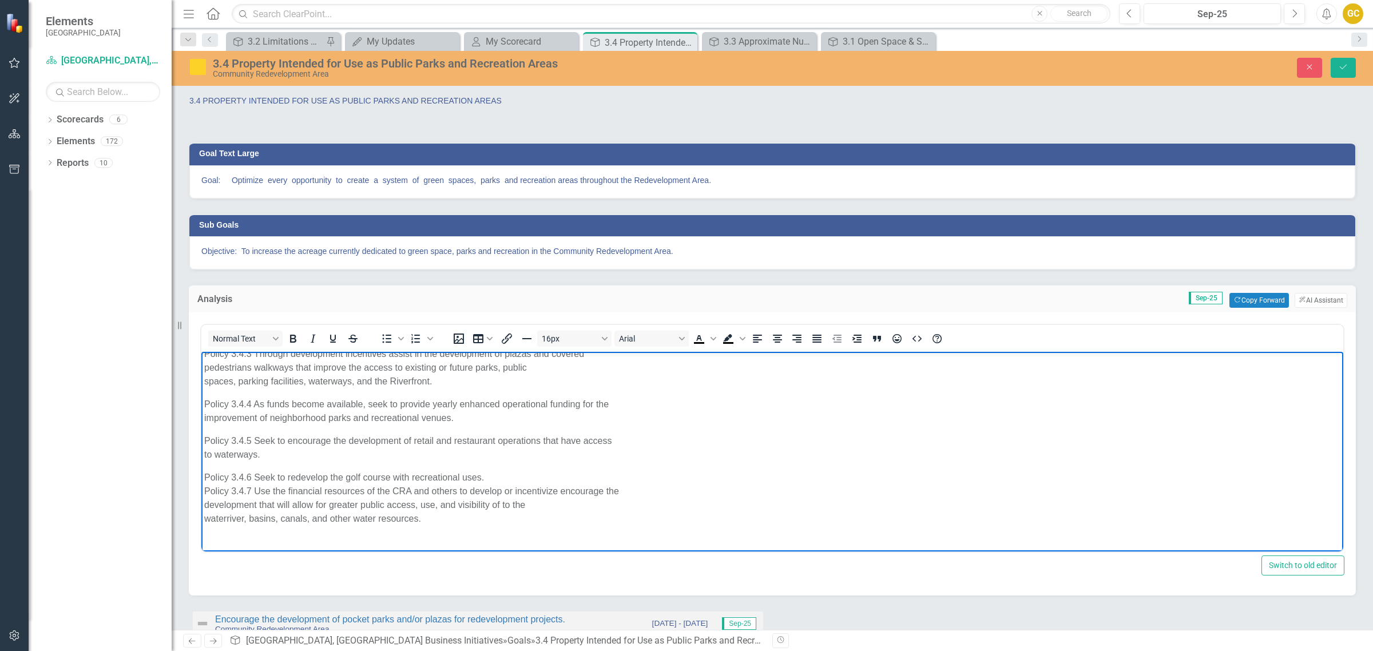
scroll to position [66, 0]
click at [205, 490] on p "Policy 3.4.6 Seek to redevelop the golf course with recreational uses. Policy 3…" at bounding box center [772, 505] width 1136 height 69
click at [502, 508] on p "Policy 3.4.7 Use the financial resources of the CRA and others to develop or in…" at bounding box center [772, 513] width 1136 height 55
click at [203, 520] on body "Policy 3.4.1 Encourage the development of pocket parks and/or plazas for redeve…" at bounding box center [772, 415] width 1142 height 276
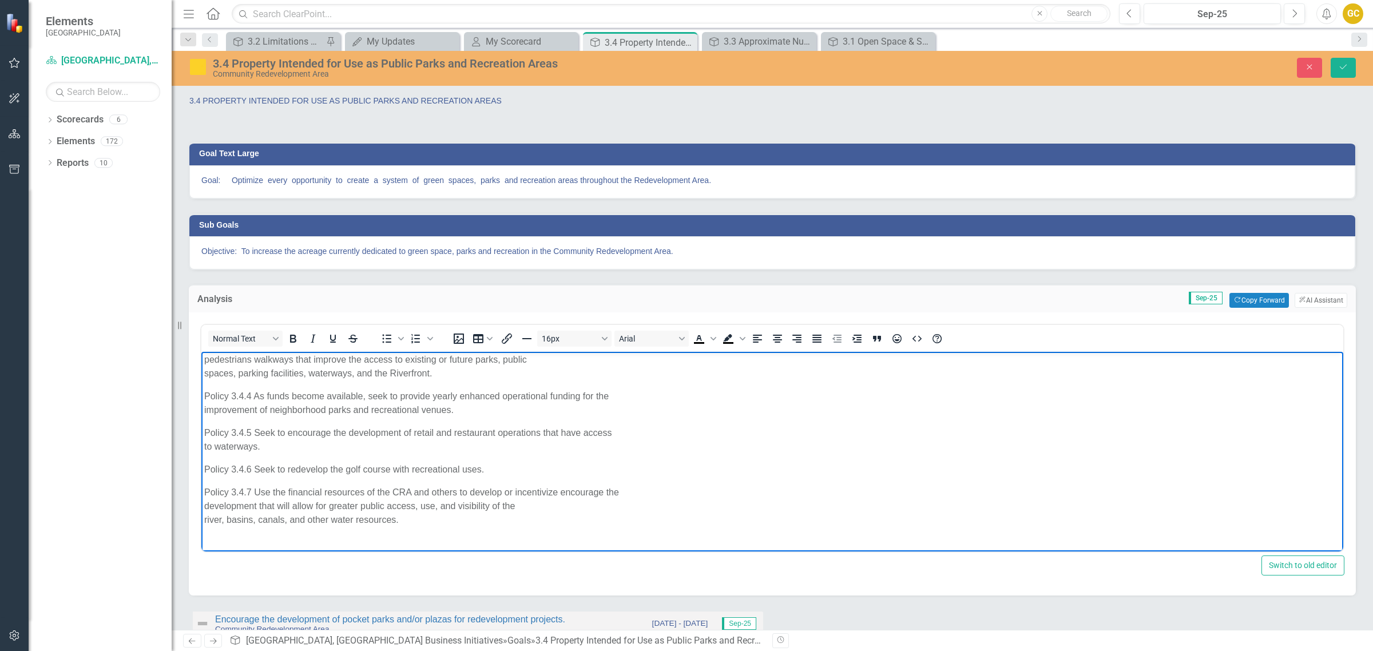
click at [429, 521] on p "Policy 3.4.7 Use the financial resources of the CRA and others to develop or in…" at bounding box center [772, 513] width 1136 height 55
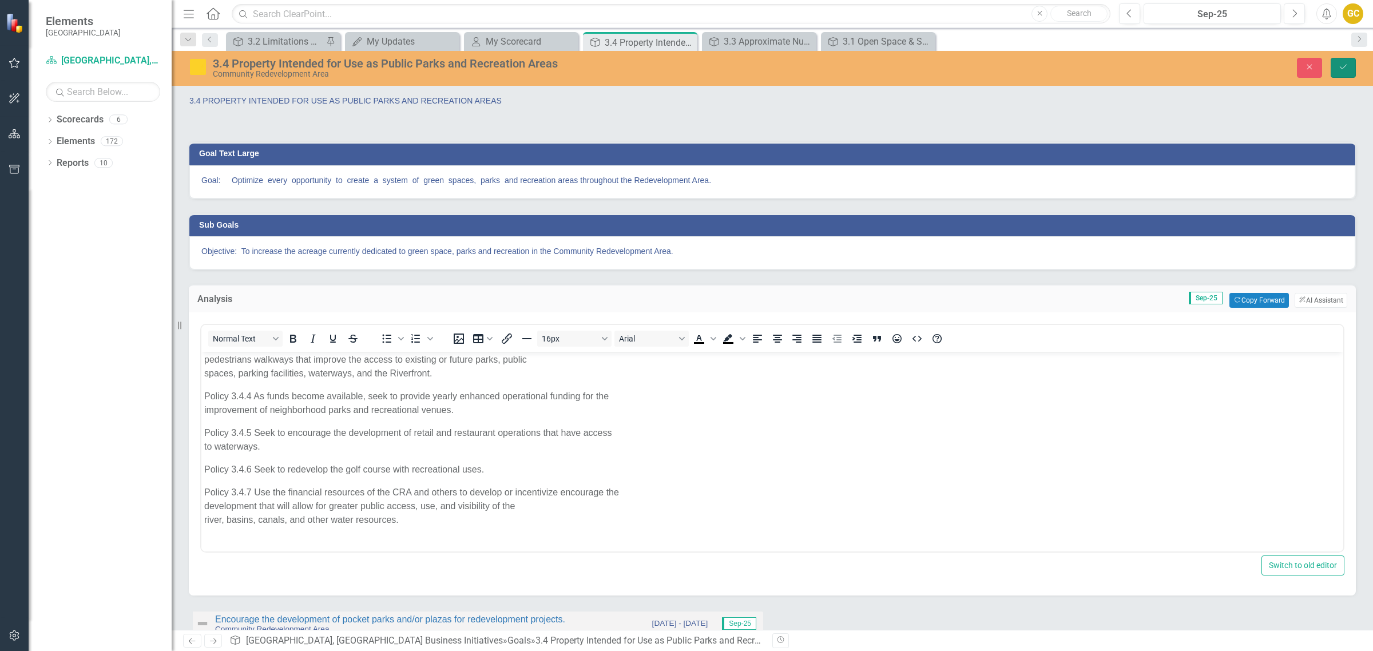
click at [1345, 69] on icon "Save" at bounding box center [1343, 67] width 10 height 8
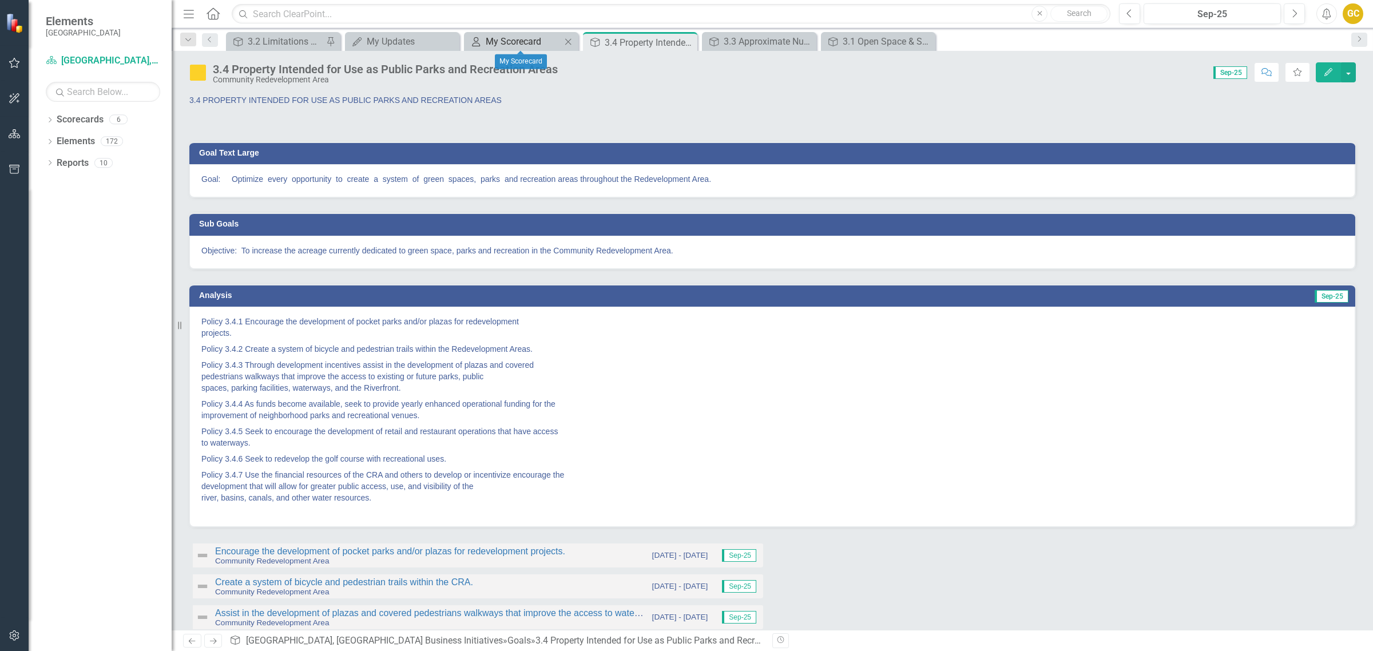
click at [513, 36] on div "My Scorecard" at bounding box center [524, 41] width 76 height 14
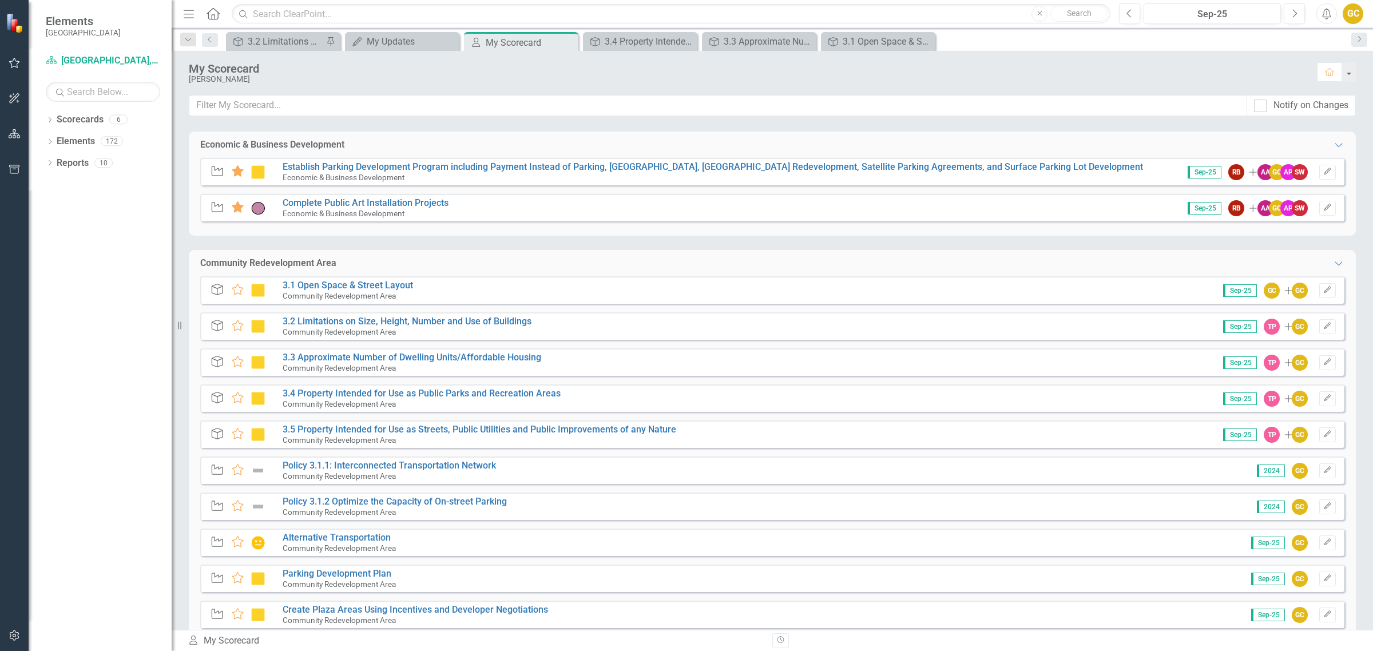
scroll to position [389, 0]
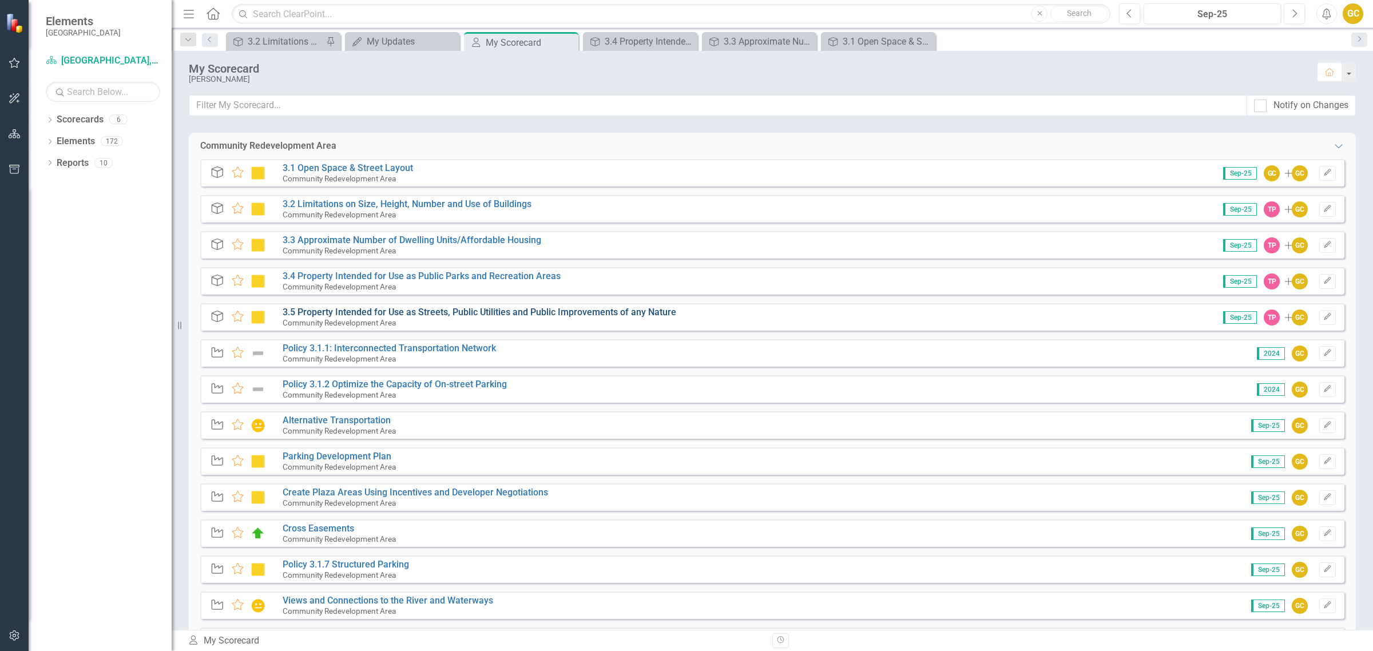
click at [362, 314] on link "3.5 Property Intended for Use as Streets, Public Utilities and Public Improveme…" at bounding box center [480, 312] width 394 height 11
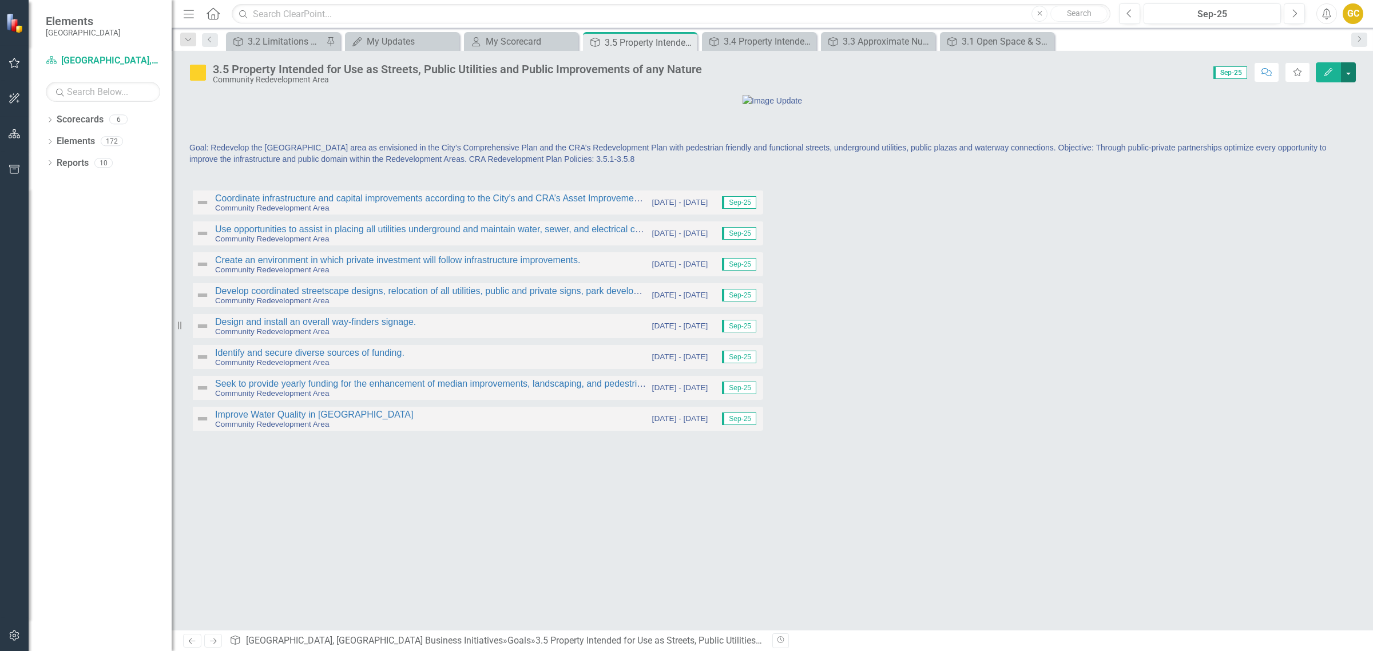
click at [1346, 69] on button "button" at bounding box center [1348, 72] width 15 height 20
click at [1292, 112] on link "Edit Report Edit Layout" at bounding box center [1309, 115] width 93 height 21
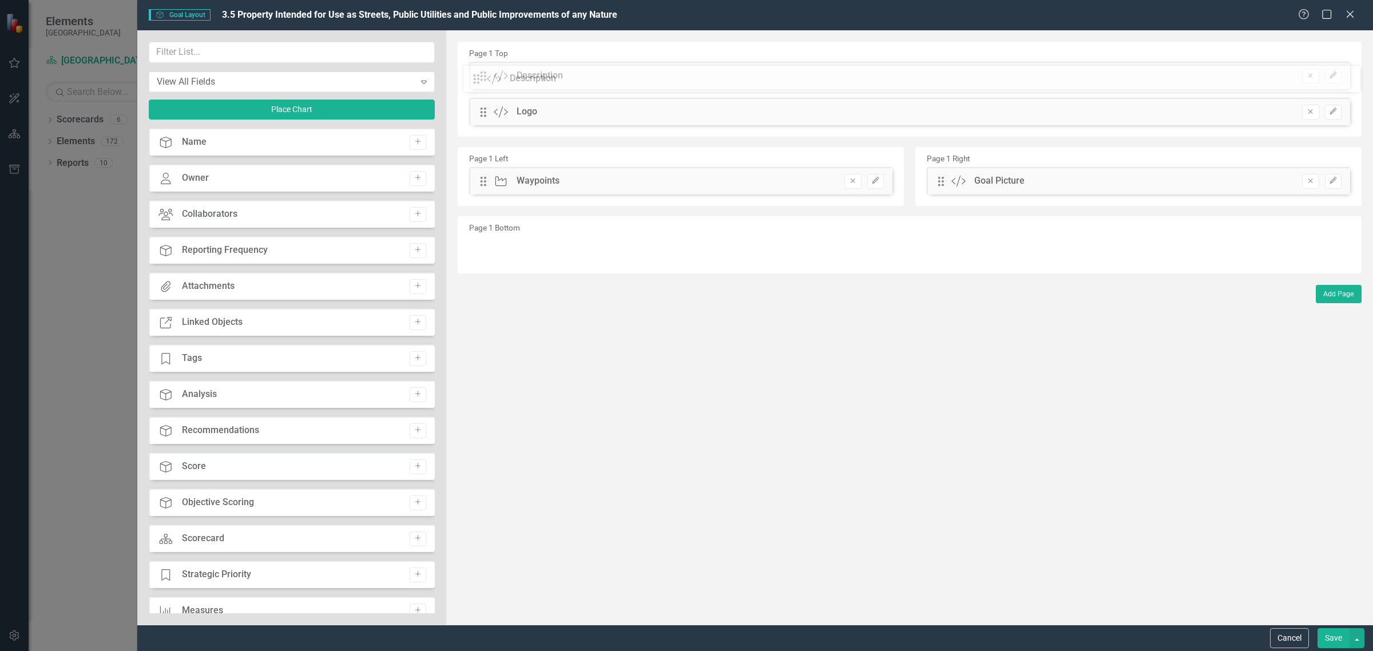
drag, startPoint x: 485, startPoint y: 116, endPoint x: 486, endPoint y: 82, distance: 34.4
click at [486, 82] on div "The fields (or pods) that are available for you to include on the detail page a…" at bounding box center [909, 327] width 927 height 594
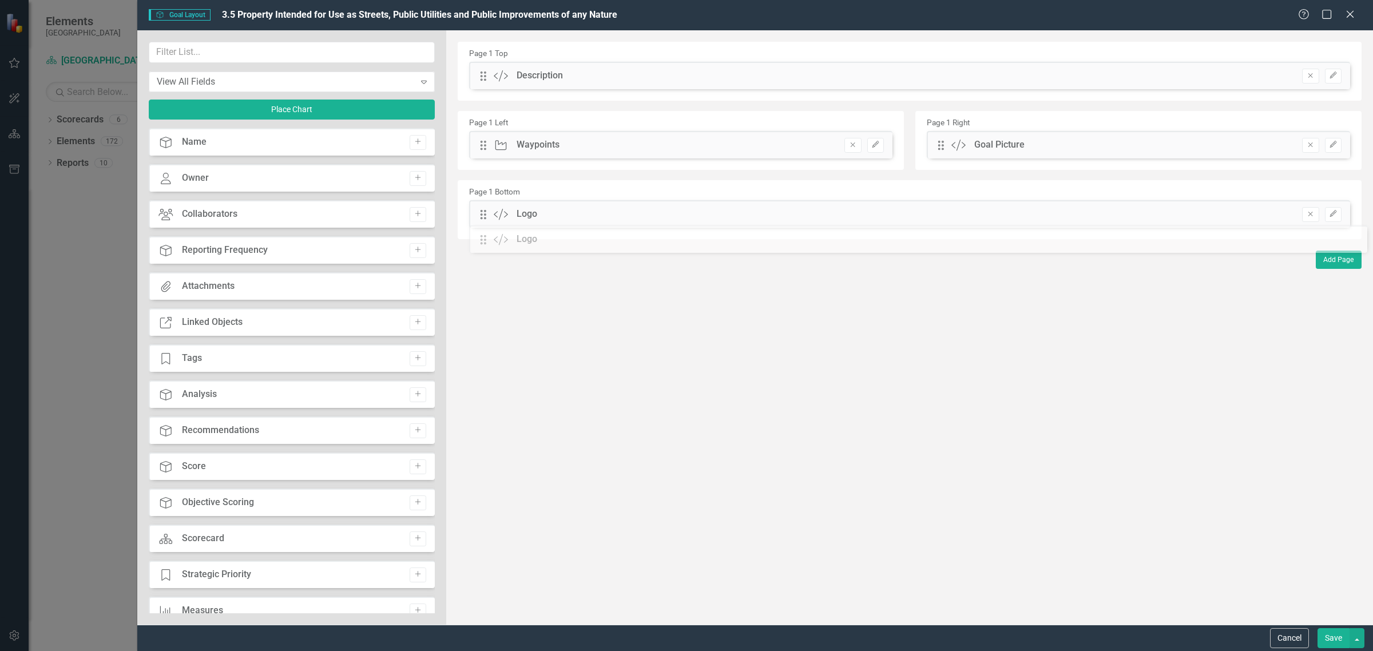
drag, startPoint x: 483, startPoint y: 116, endPoint x: 493, endPoint y: 245, distance: 129.1
click at [418, 392] on icon "Add" at bounding box center [418, 394] width 9 height 7
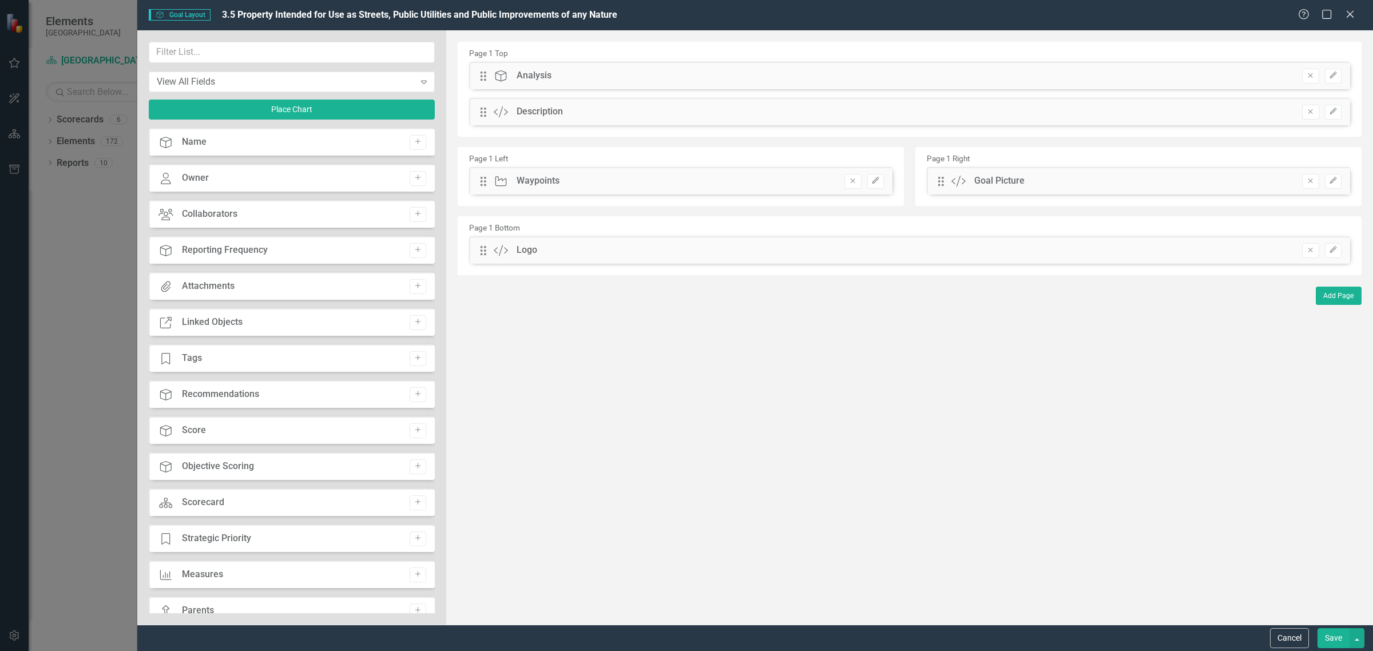
click at [435, 558] on div "View All Fields Expand Place Chart Goal Name Add Owner Owner Add Collaborators …" at bounding box center [291, 327] width 309 height 594
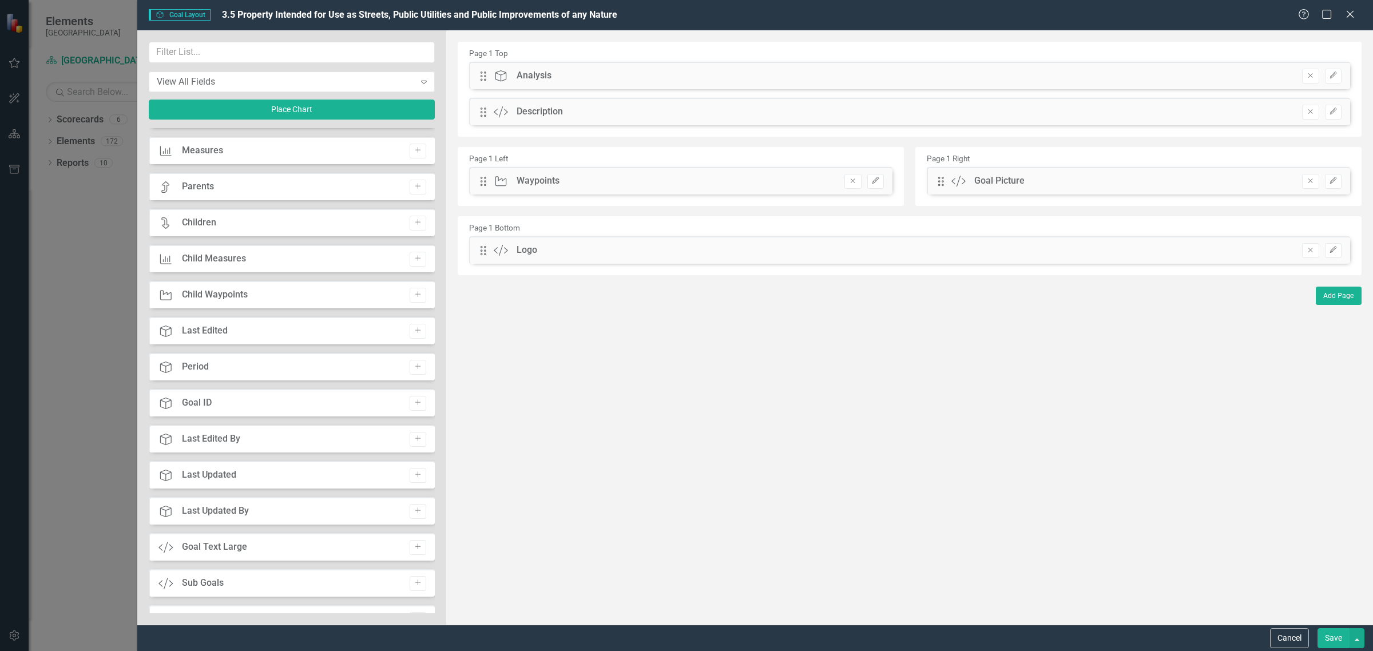
click at [416, 546] on icon "Add" at bounding box center [418, 547] width 9 height 7
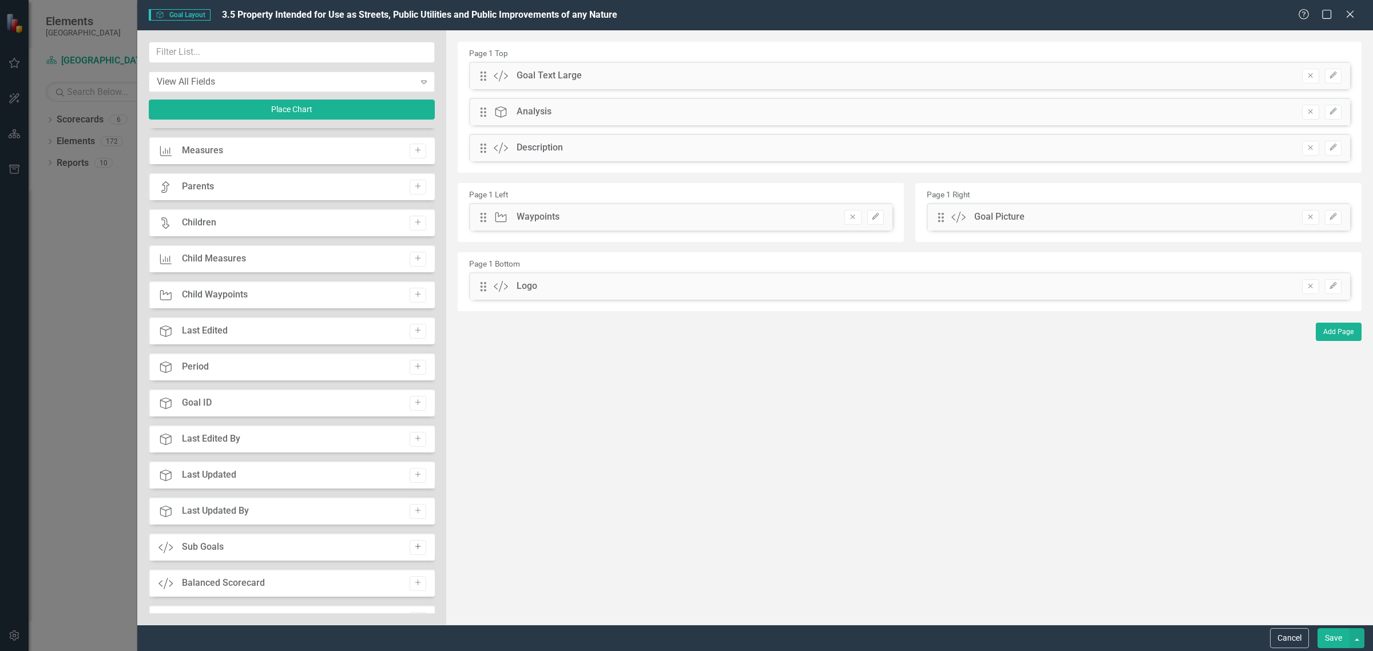
click at [421, 545] on button "Add" at bounding box center [418, 547] width 17 height 15
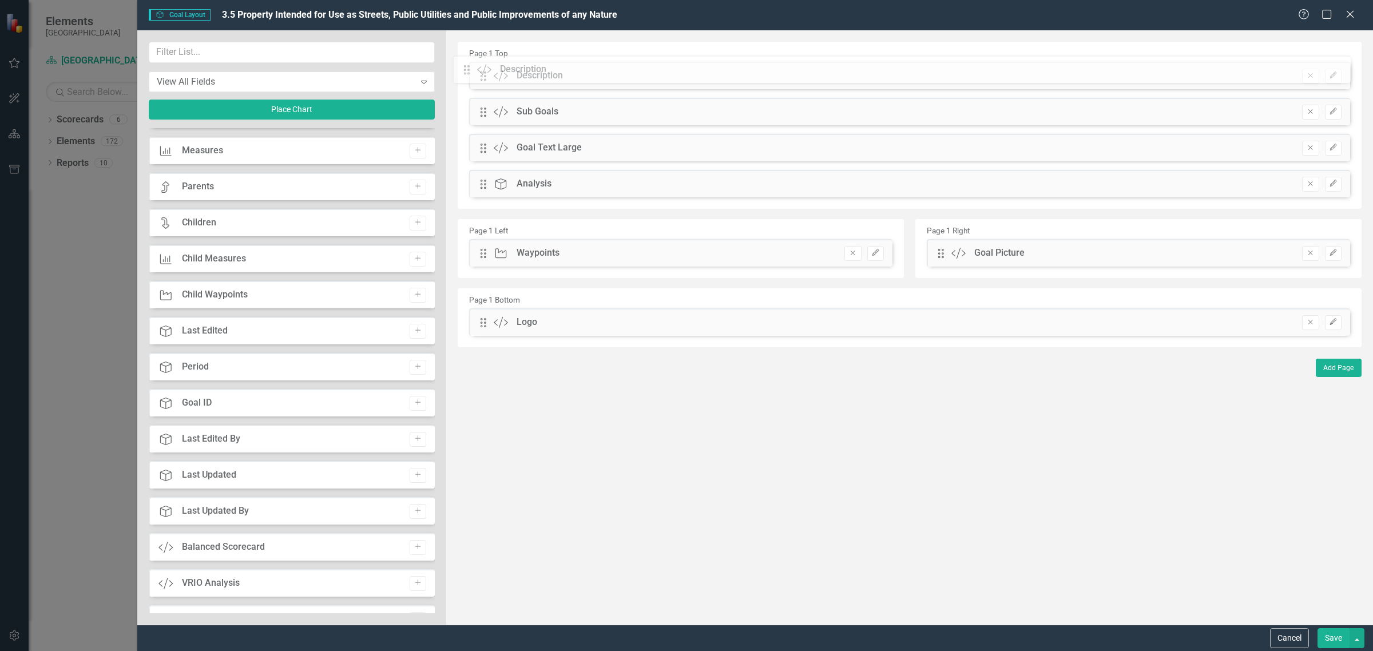
drag, startPoint x: 483, startPoint y: 189, endPoint x: 487, endPoint y: 85, distance: 104.2
click at [482, 81] on div "The fields (or pods) that are available for you to include on the detail page a…" at bounding box center [909, 327] width 927 height 594
drag, startPoint x: 481, startPoint y: 149, endPoint x: 488, endPoint y: 106, distance: 44.1
click at [488, 106] on div "The fields (or pods) that are available for you to include on the detail page a…" at bounding box center [909, 327] width 927 height 594
click at [1333, 638] on button "Save" at bounding box center [1334, 638] width 32 height 20
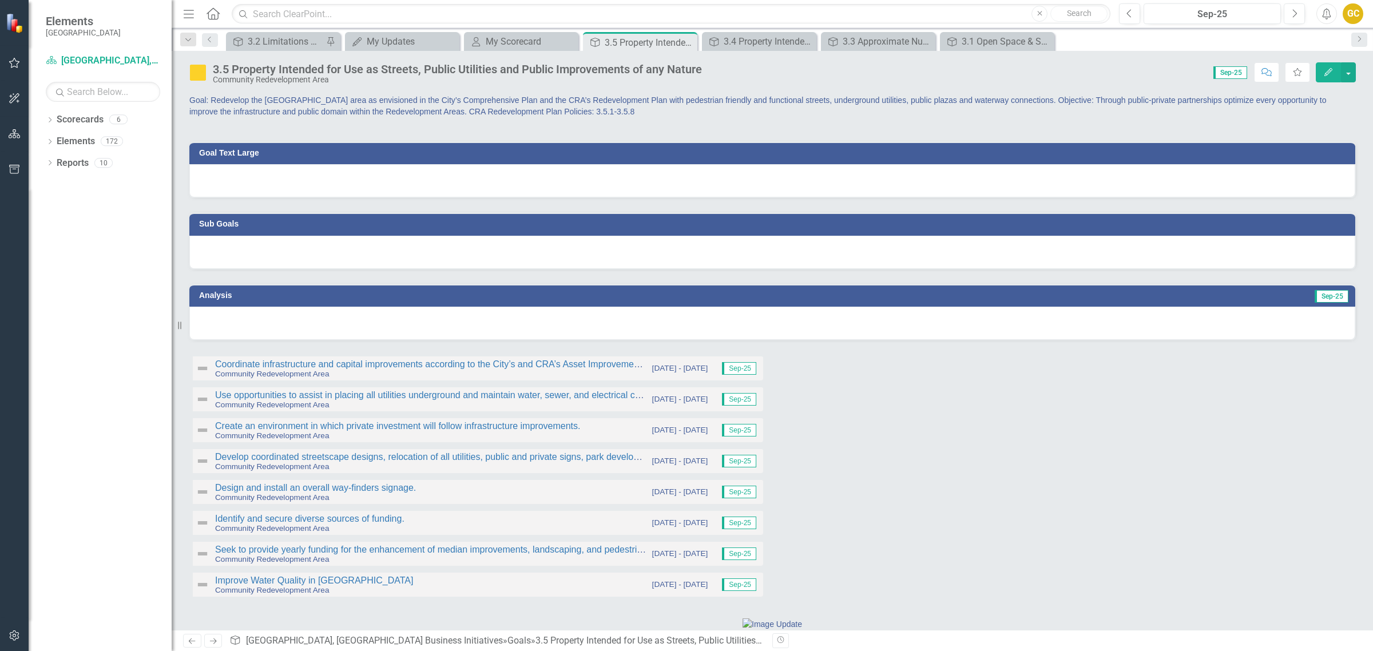
click at [457, 102] on span "Goal: Redevelop the [GEOGRAPHIC_DATA] area as envisioned in the City’s Comprehe…" at bounding box center [757, 106] width 1137 height 21
click at [457, 101] on span "Goal: Redevelop the [GEOGRAPHIC_DATA] area as envisioned in the City’s Comprehe…" at bounding box center [757, 106] width 1137 height 21
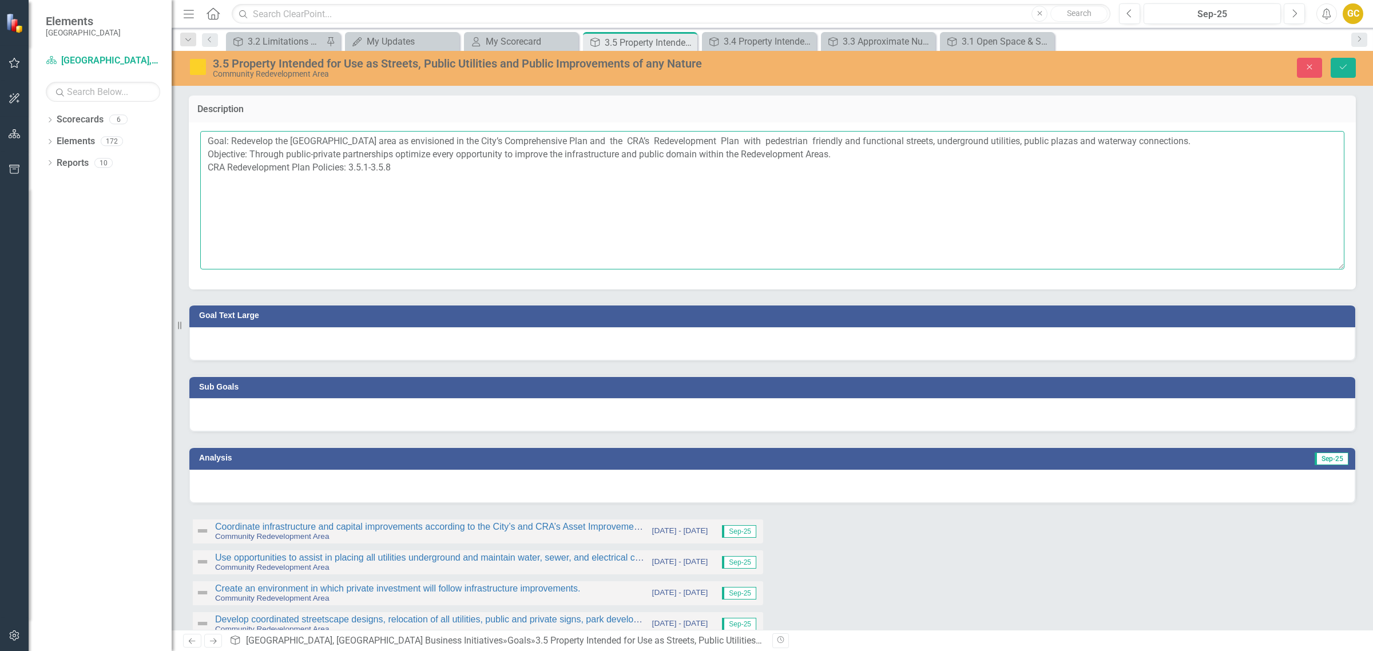
drag, startPoint x: 206, startPoint y: 142, endPoint x: 1127, endPoint y: 158, distance: 921.2
click at [1181, 139] on textarea "Goal: Redevelop the [GEOGRAPHIC_DATA] area as envisioned in the City’s Comprehe…" at bounding box center [772, 200] width 1144 height 138
click at [240, 338] on div at bounding box center [772, 343] width 1166 height 33
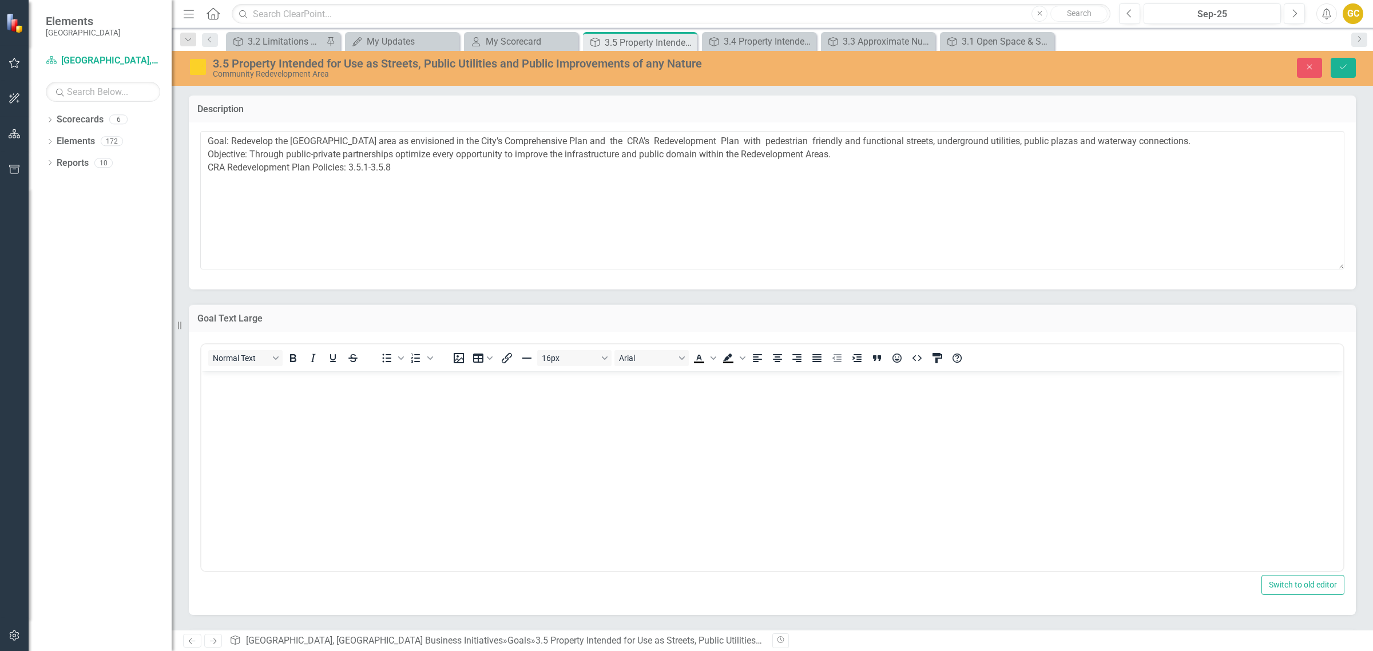
scroll to position [0, 0]
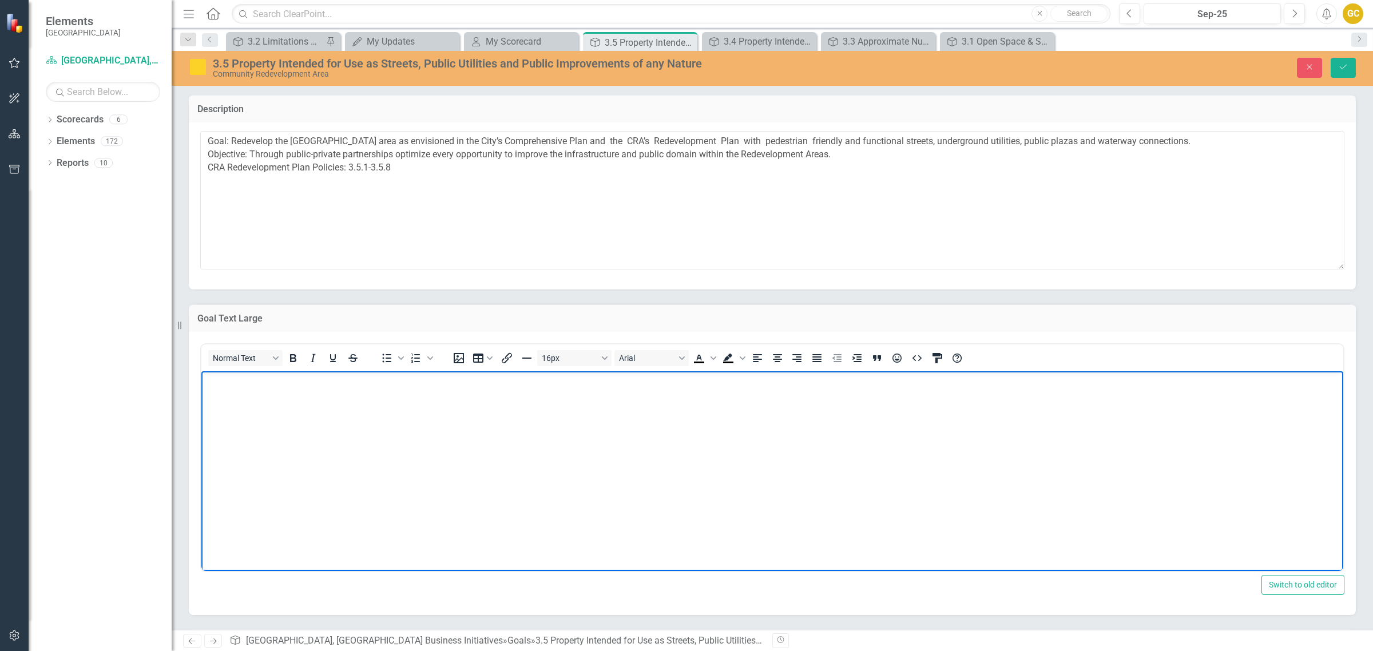
click at [223, 380] on p "Rich Text Area. Press ALT-0 for help." at bounding box center [772, 381] width 1136 height 14
paste body "Rich Text Area. Press ALT-0 for help."
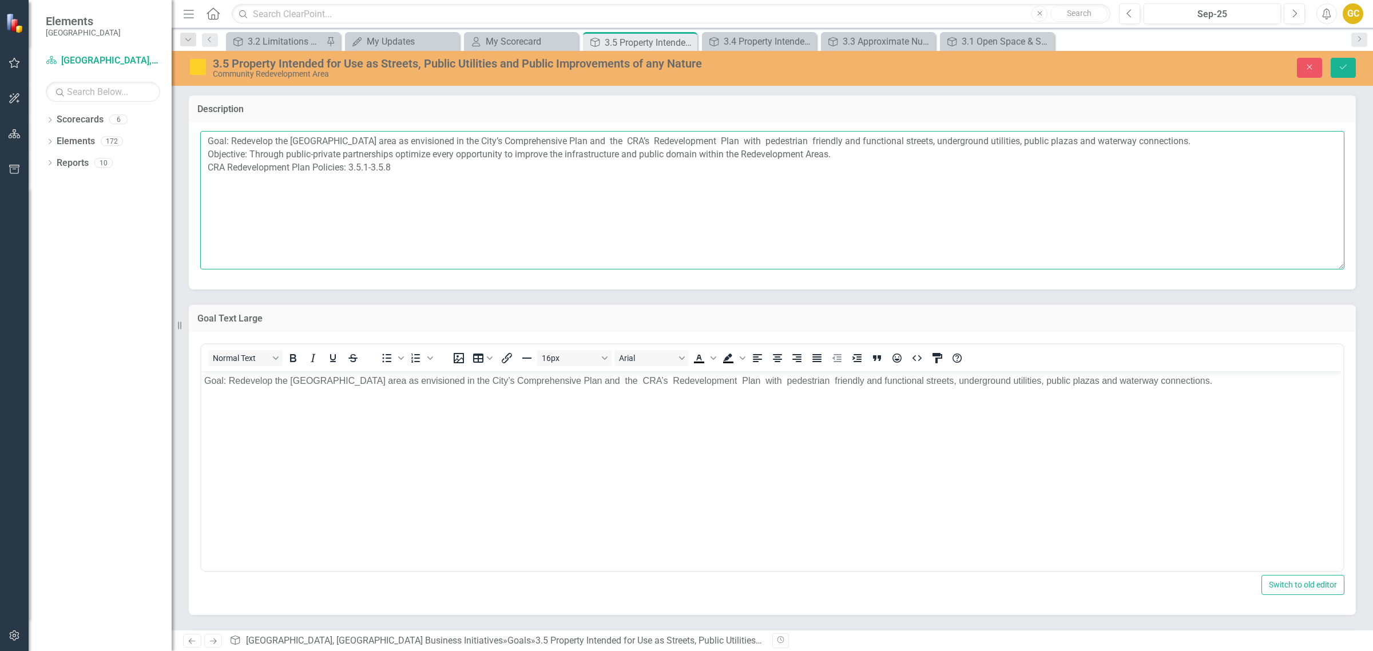
drag, startPoint x: 209, startPoint y: 156, endPoint x: 798, endPoint y: 152, distance: 589.3
click at [854, 162] on textarea "Goal: Redevelop the [GEOGRAPHIC_DATA] area as envisioned in the City’s Comprehe…" at bounding box center [772, 200] width 1144 height 138
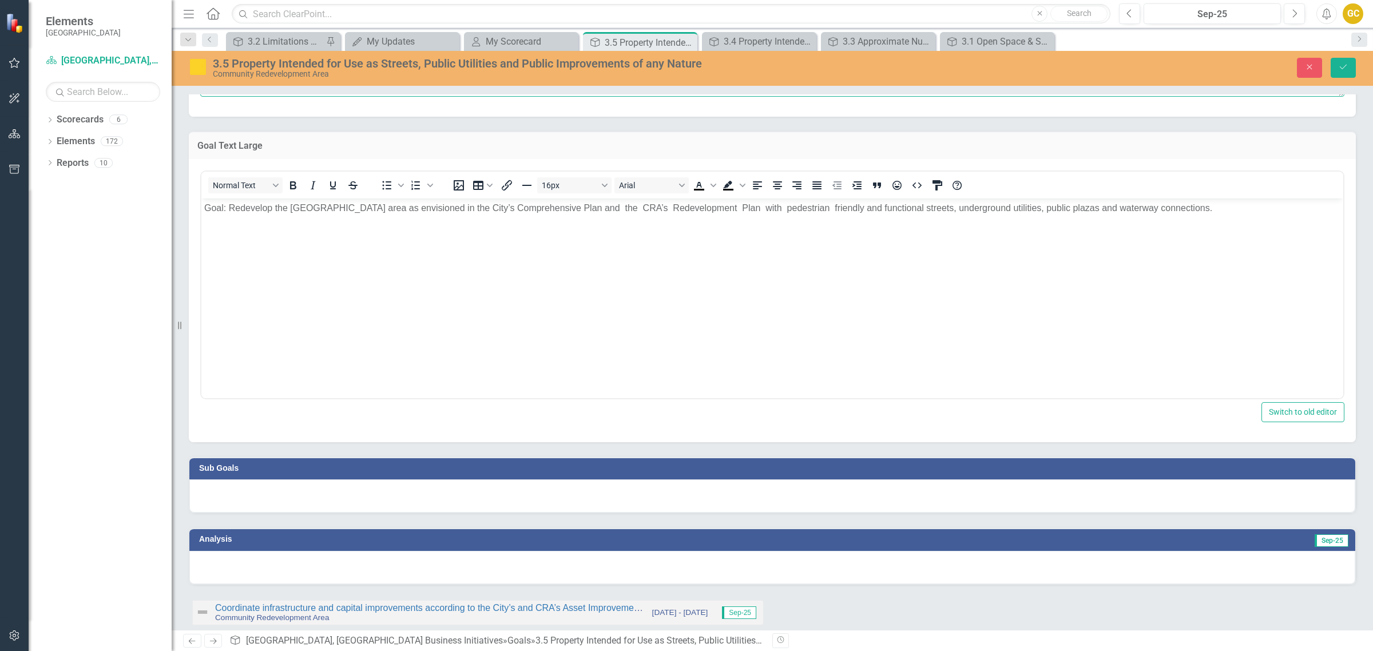
scroll to position [175, 0]
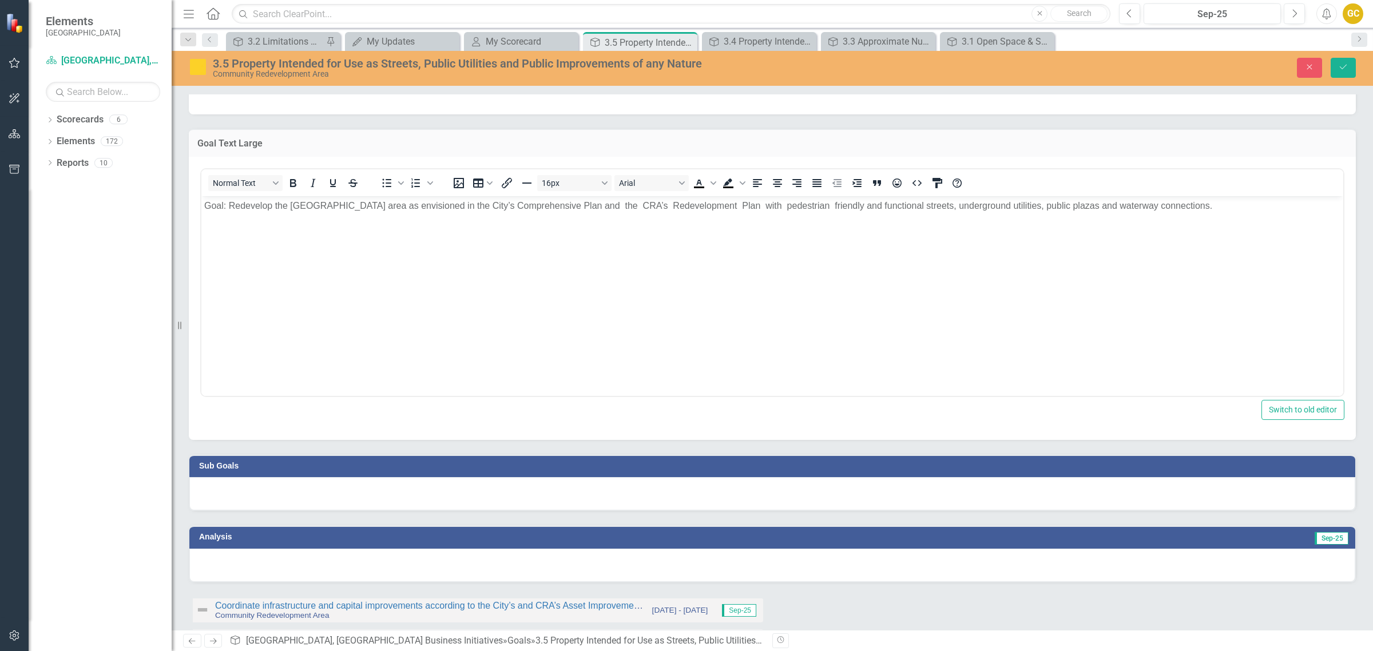
click at [238, 493] on div at bounding box center [772, 493] width 1166 height 33
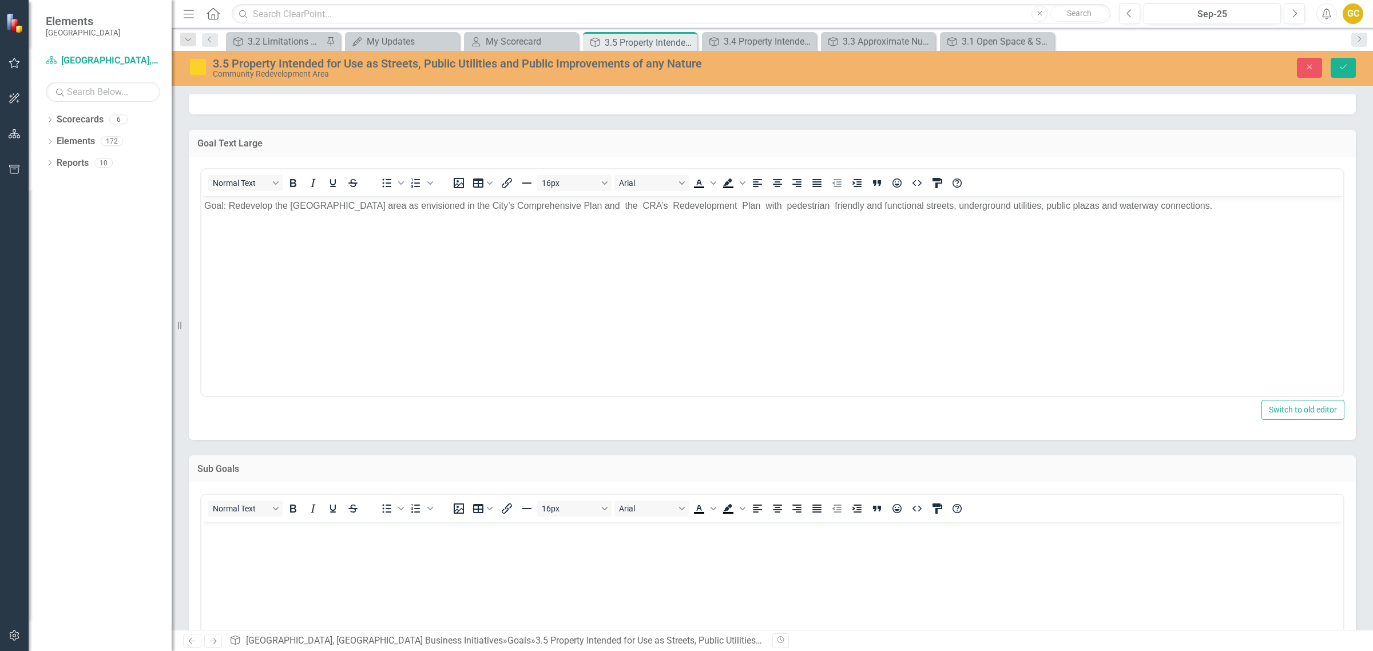
scroll to position [0, 0]
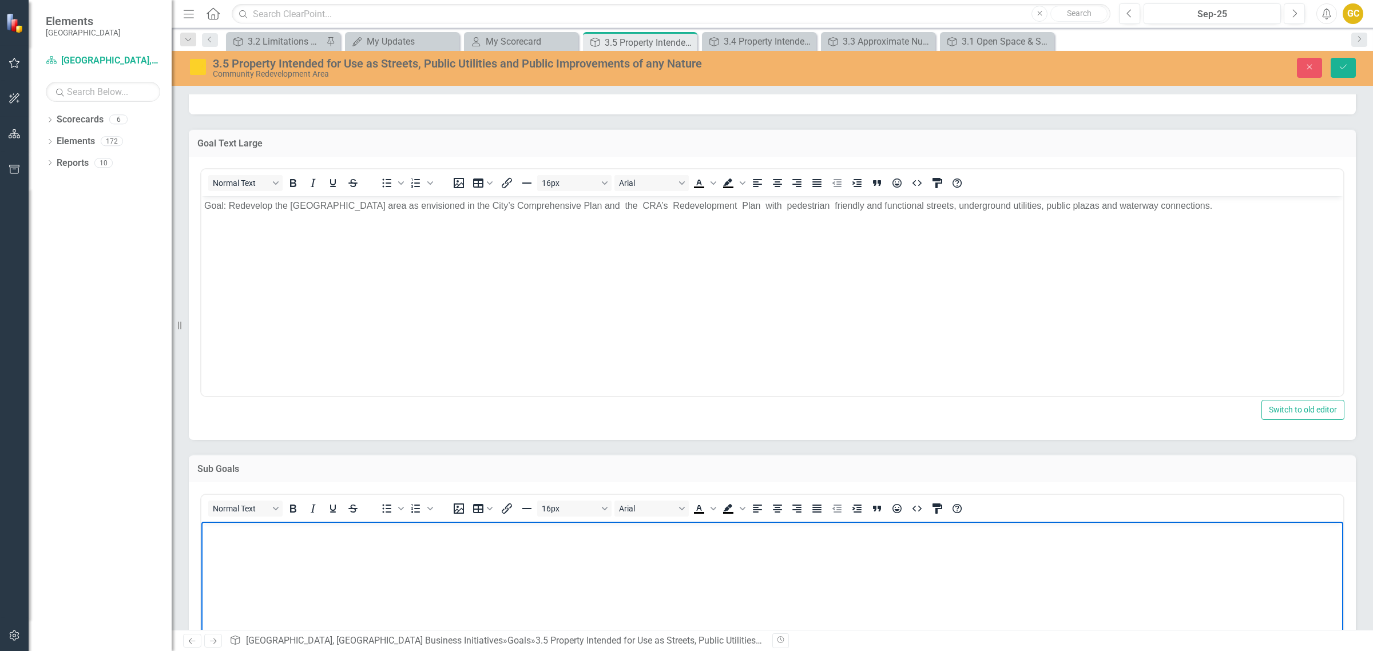
paste body "Rich Text Area. Press ALT-0 for help."
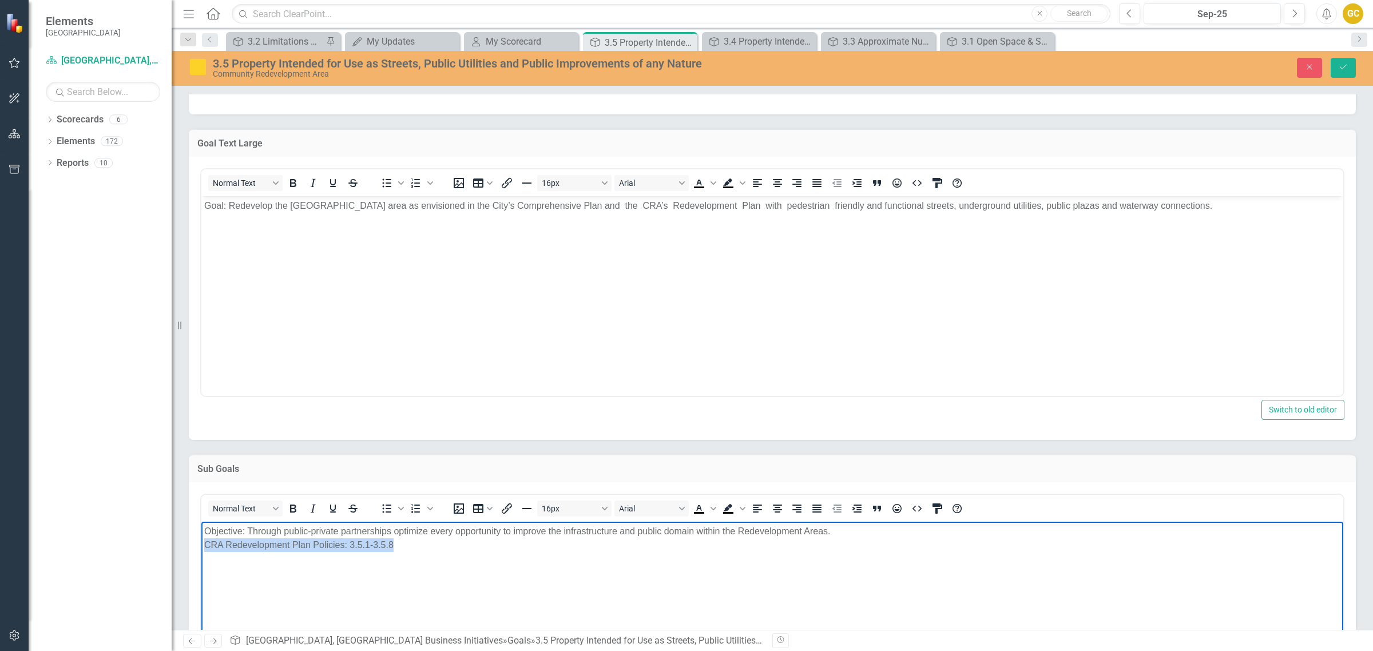
drag, startPoint x: 204, startPoint y: 548, endPoint x: 368, endPoint y: 544, distance: 164.2
click at [399, 546] on p "Objective: Through public-private partnerships optimize every opportunity to im…" at bounding box center [772, 537] width 1136 height 27
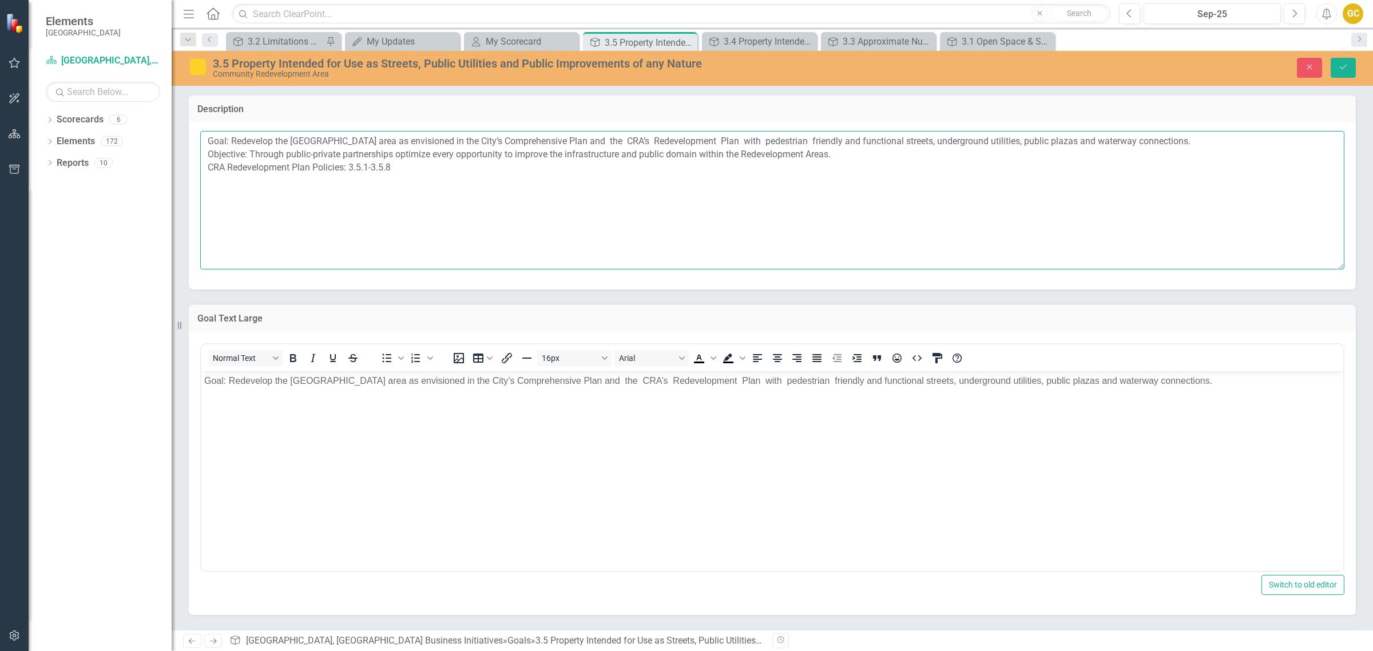
click at [201, 173] on textarea "Goal: Redevelop the [GEOGRAPHIC_DATA] area as envisioned in the City’s Comprehe…" at bounding box center [772, 200] width 1144 height 138
drag, startPoint x: 207, startPoint y: 138, endPoint x: 395, endPoint y: 184, distance: 193.6
click at [395, 184] on textarea "Goal: Redevelop the [GEOGRAPHIC_DATA] area as envisioned in the City’s Comprehe…" at bounding box center [772, 200] width 1144 height 138
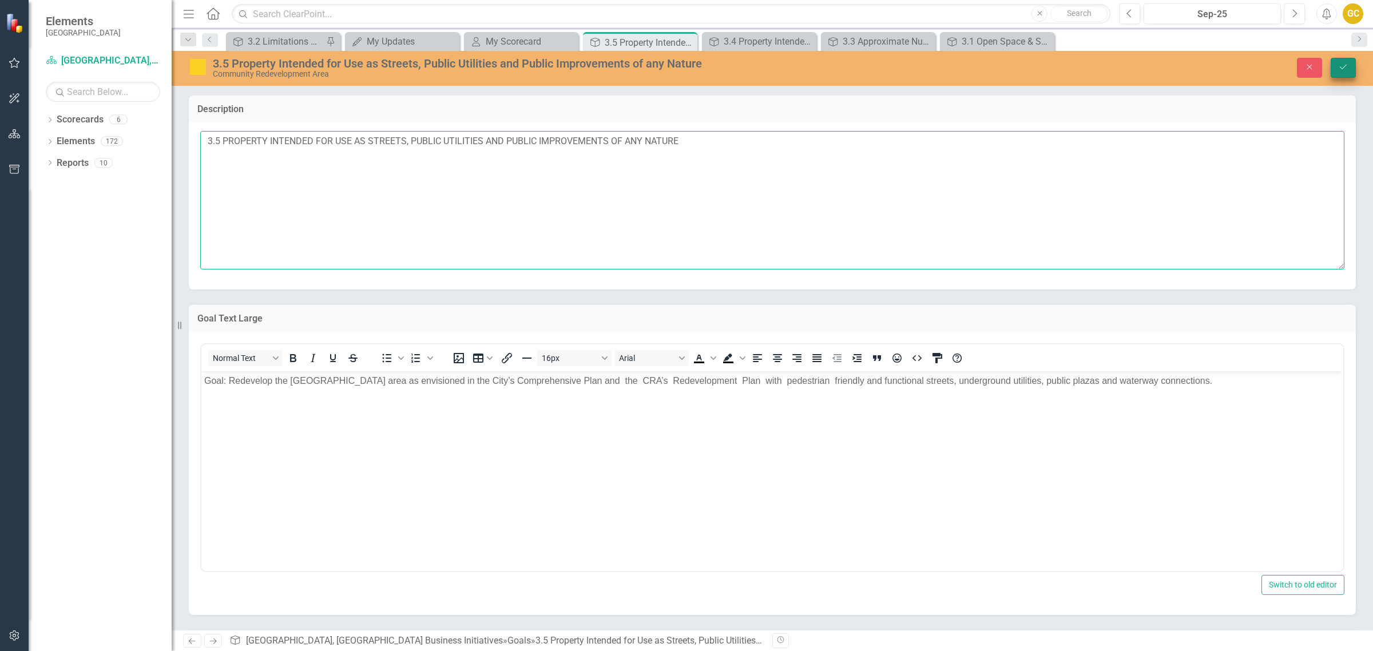
type textarea "3.5 PROPERTY INTENDED FOR USE AS STREETS, PUBLIC UTILITIES AND PUBLIC IMPROVEME…"
click at [1336, 62] on button "Save" at bounding box center [1343, 68] width 25 height 20
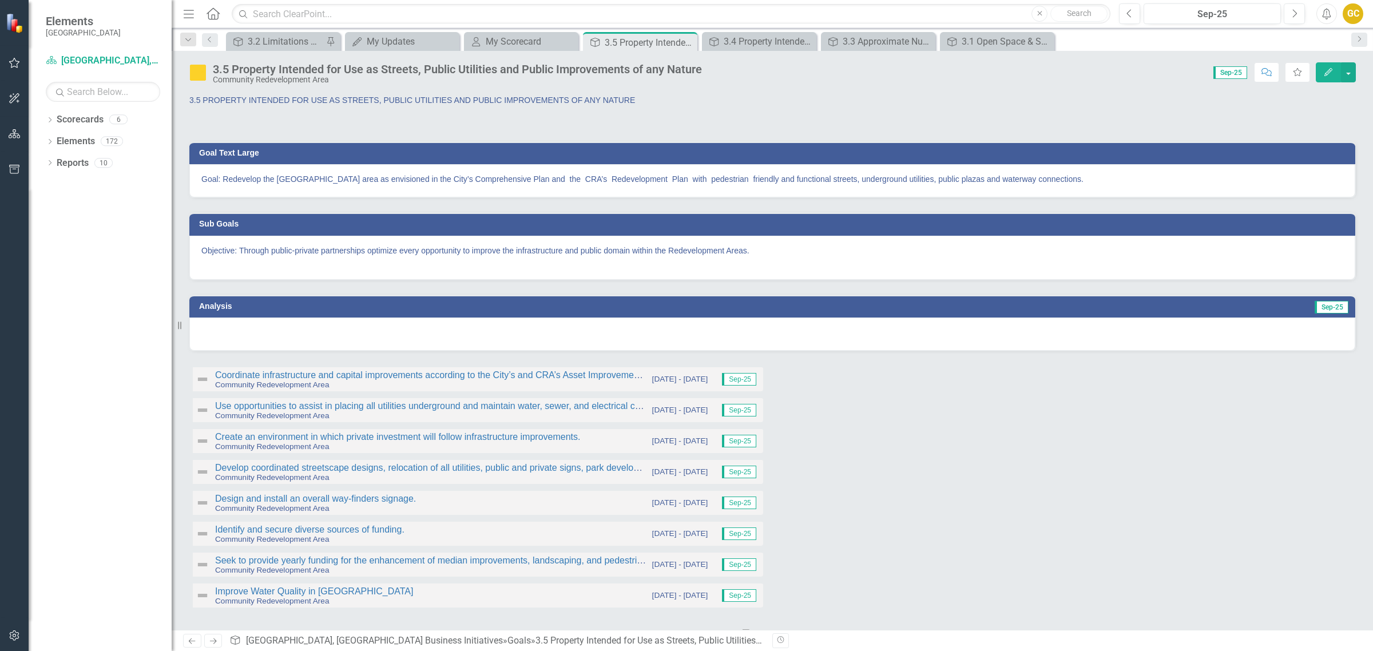
click at [219, 332] on div at bounding box center [772, 334] width 1166 height 33
click at [218, 332] on div at bounding box center [772, 334] width 1166 height 33
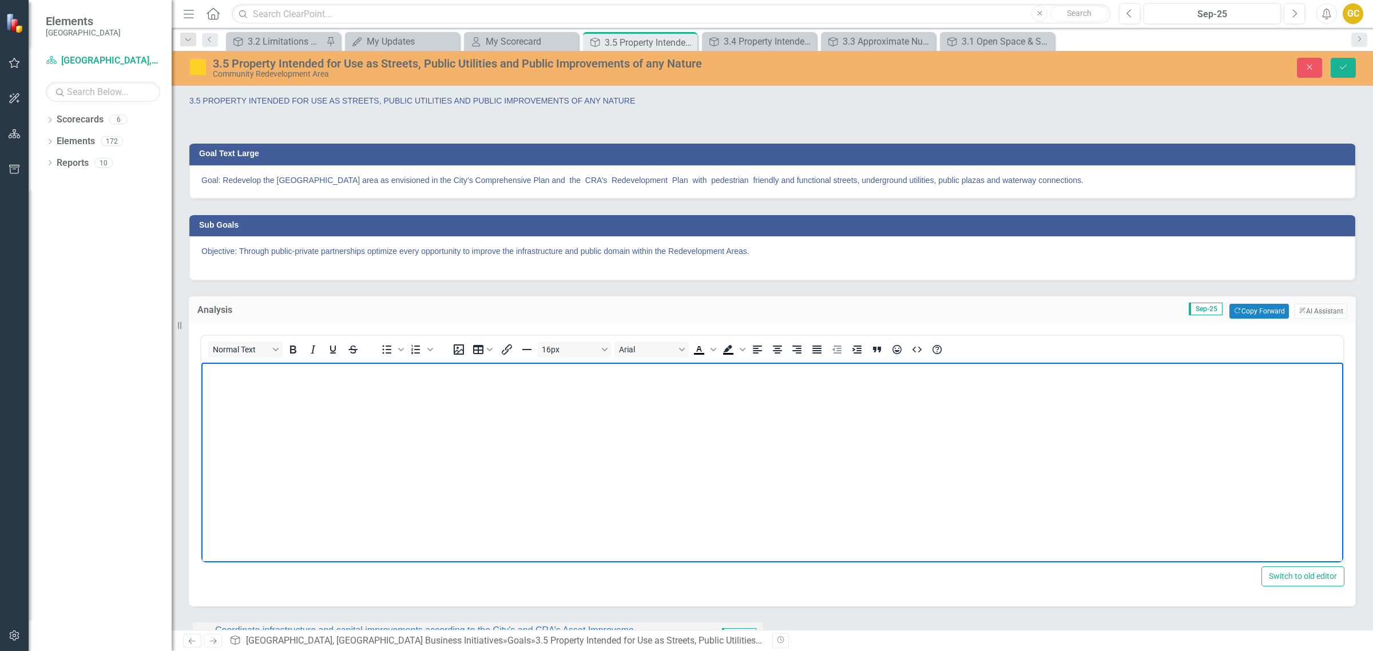
click at [223, 368] on p "Rich Text Area. Press ALT-0 for help." at bounding box center [772, 373] width 1136 height 14
click at [217, 375] on p "Rich Text Area. Press ALT-0 for help." at bounding box center [772, 373] width 1136 height 14
paste body "Rich Text Area. Press ALT-0 for help."
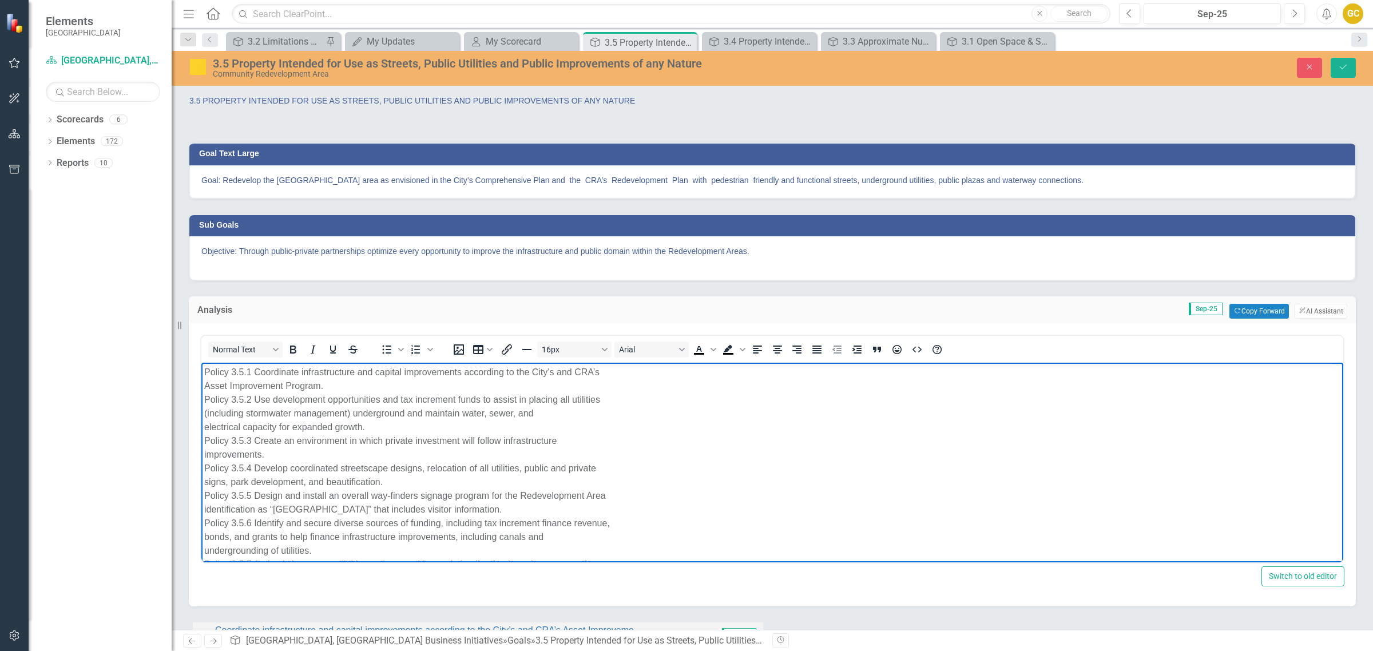
click at [204, 399] on p "Policy 3.5.1 Coordinate infrastructure and capital improvements according to th…" at bounding box center [772, 489] width 1136 height 247
click at [201, 449] on body "Policy 3.5.1 Coordinate infrastructure and capital improvements according to th…" at bounding box center [772, 498] width 1142 height 271
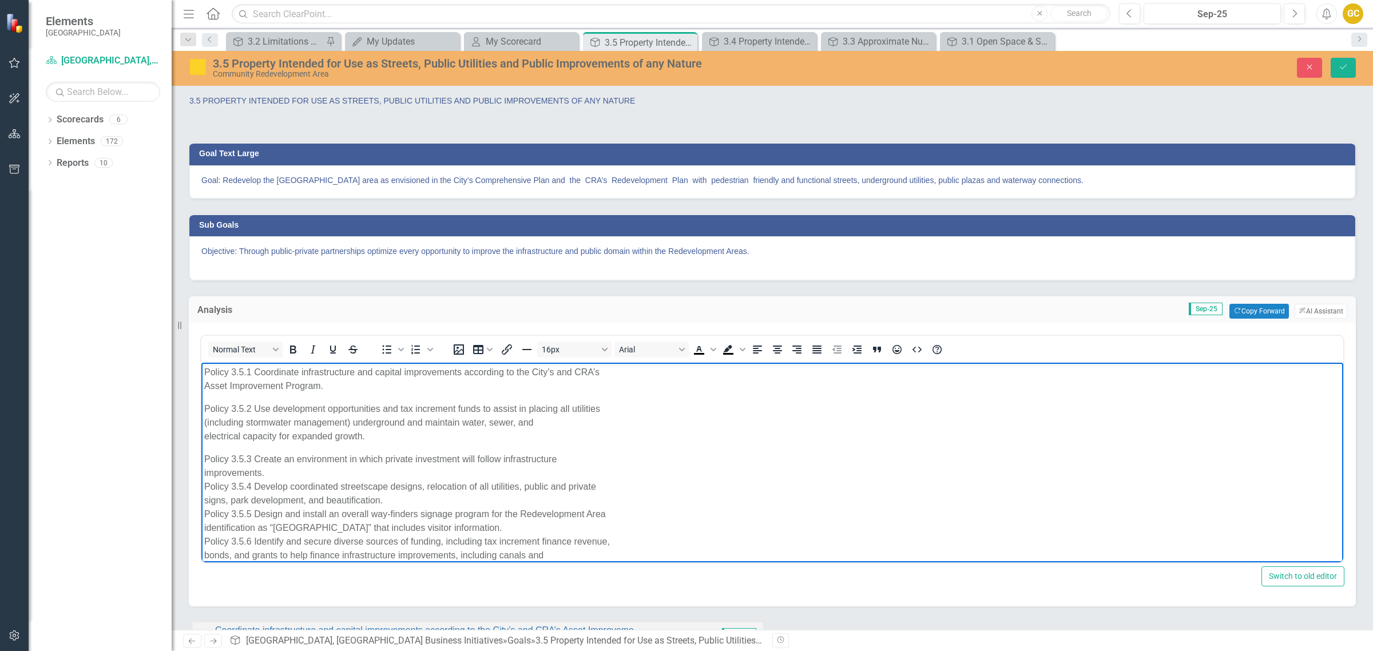
click at [203, 489] on body "Policy 3.5.1 Coordinate infrastructure and capital improvements according to th…" at bounding box center [772, 503] width 1142 height 280
click at [202, 522] on body "Policy 3.5.1 Coordinate infrastructure and capital improvements according to th…" at bounding box center [772, 507] width 1142 height 289
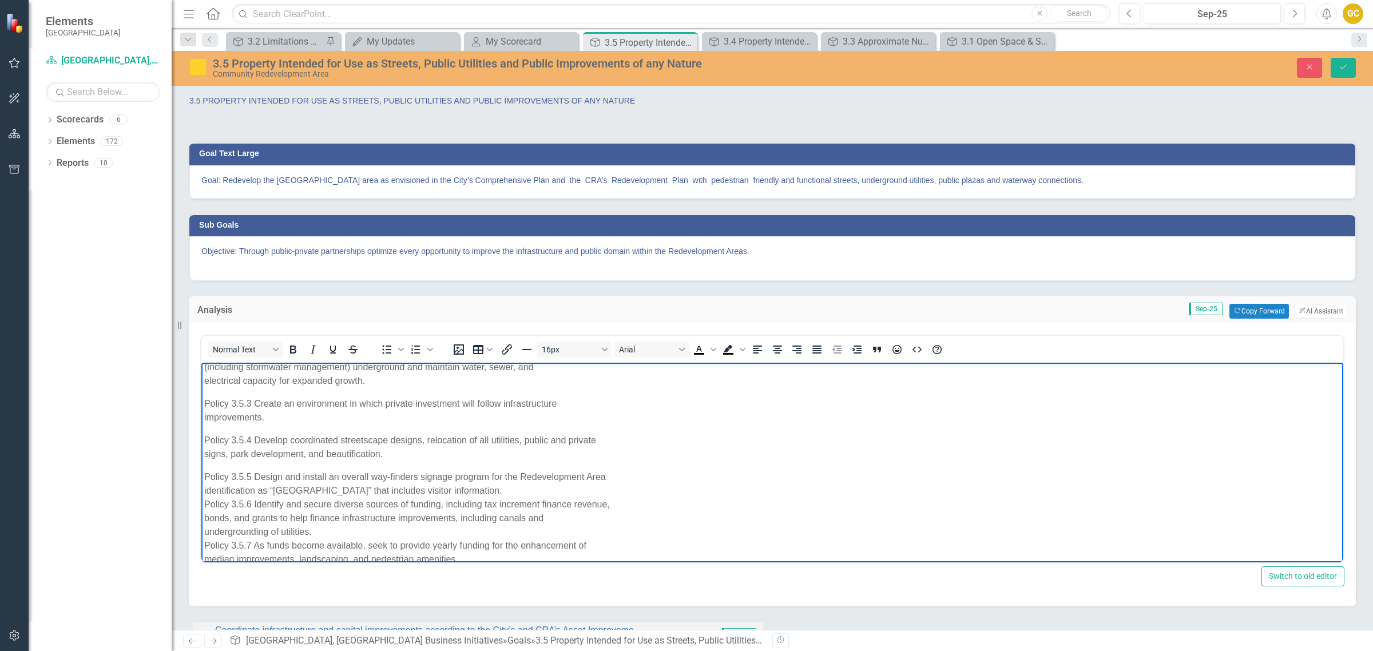
scroll to position [98, 0]
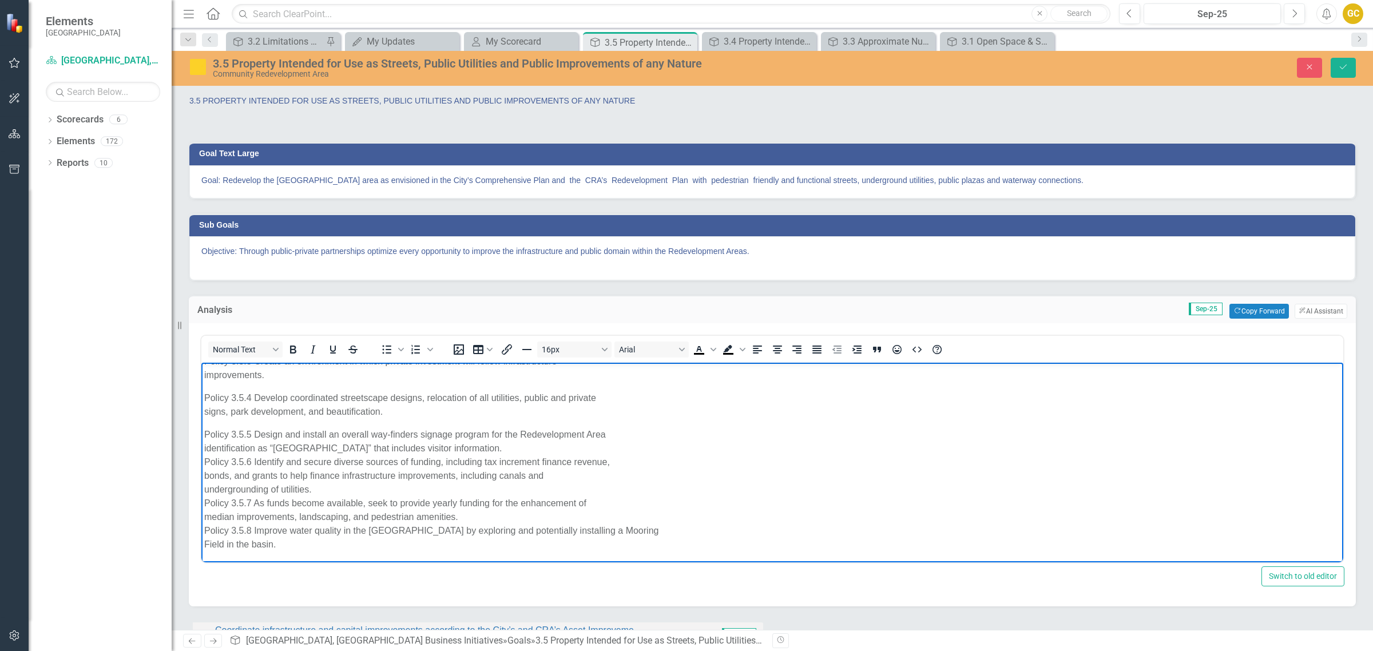
click at [202, 461] on body "Policy 3.5.1 Coordinate infrastructure and capital improvements according to th…" at bounding box center [772, 414] width 1142 height 299
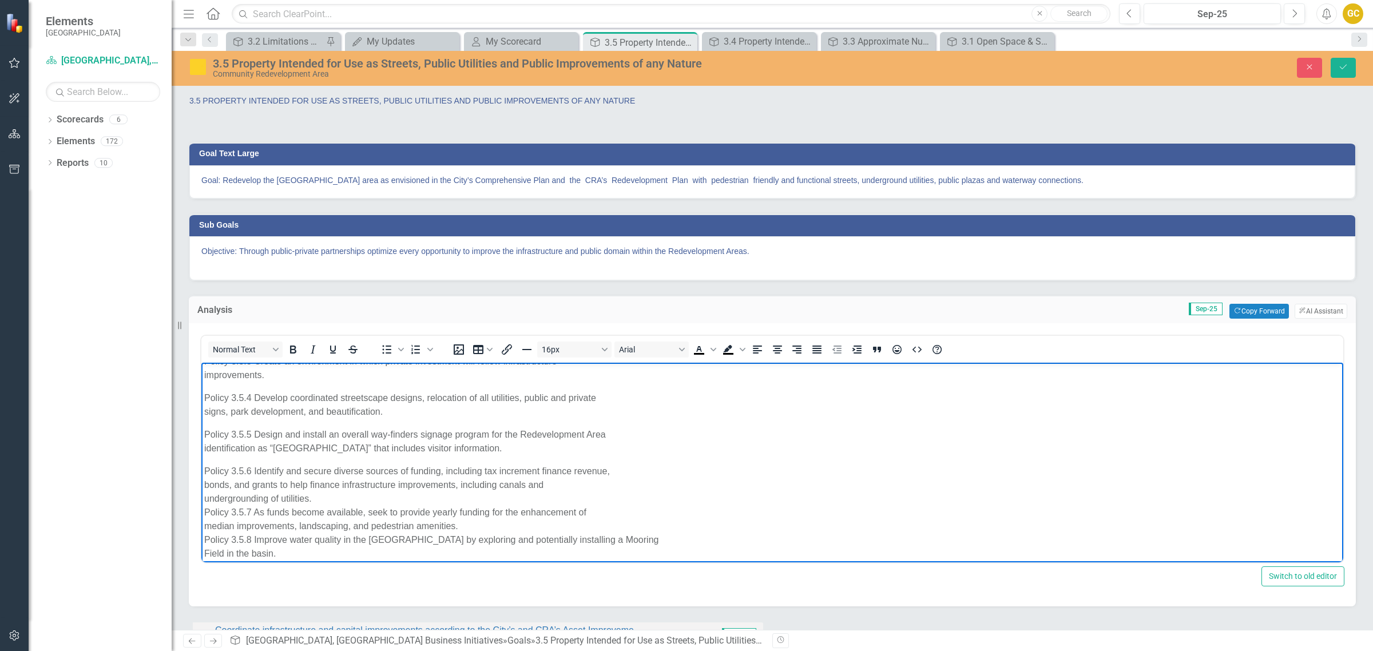
click at [203, 509] on body "Policy 3.5.1 Coordinate infrastructure and capital improvements according to th…" at bounding box center [772, 419] width 1142 height 308
click at [204, 549] on p "Policy 3.5.7 As funds become available, seek to provide yearly funding for the …" at bounding box center [772, 542] width 1136 height 55
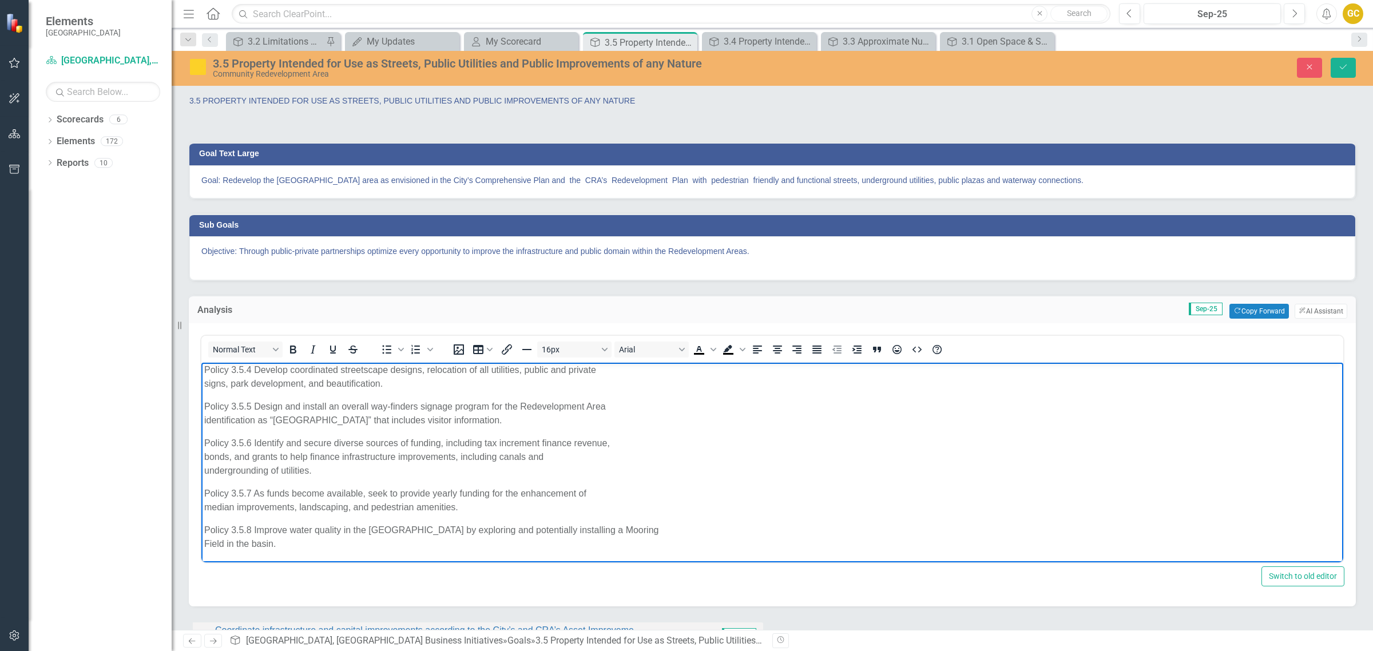
drag, startPoint x: 1332, startPoint y: 452, endPoint x: 1524, endPoint y: 652, distance: 276.8
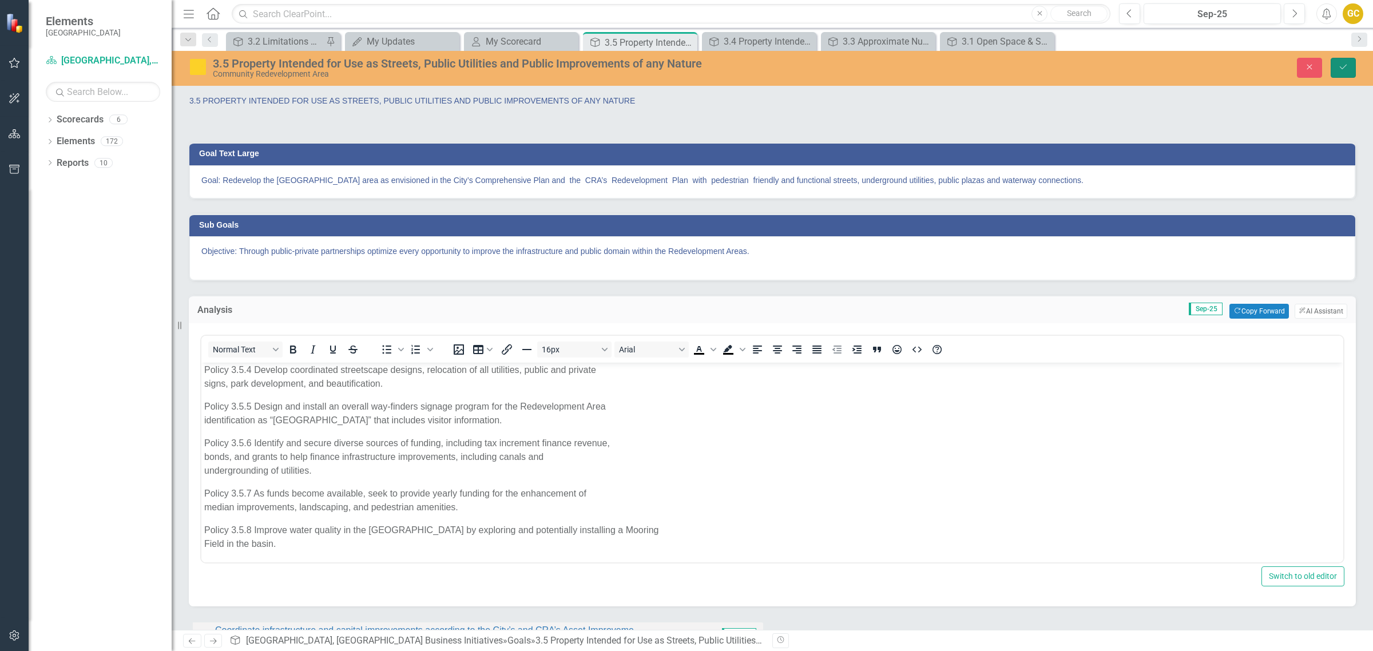
click at [1336, 68] on button "Save" at bounding box center [1343, 68] width 25 height 20
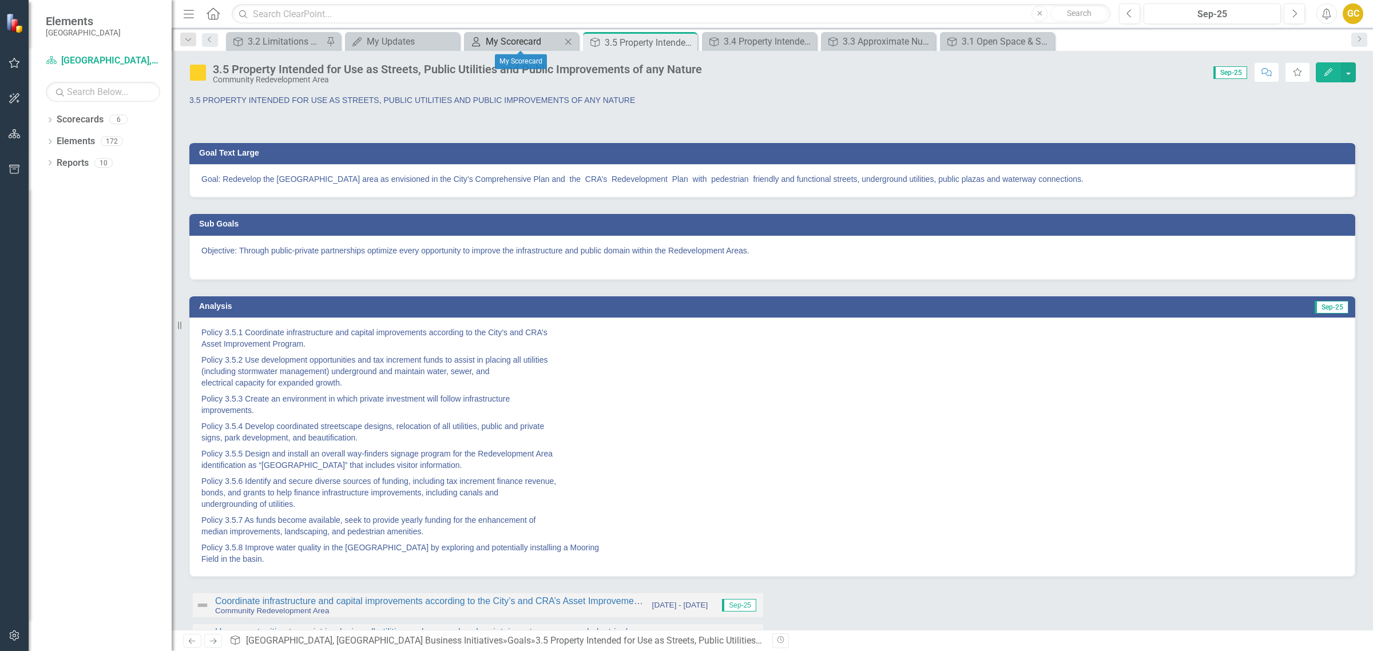
click at [517, 37] on div "My Scorecard" at bounding box center [524, 41] width 76 height 14
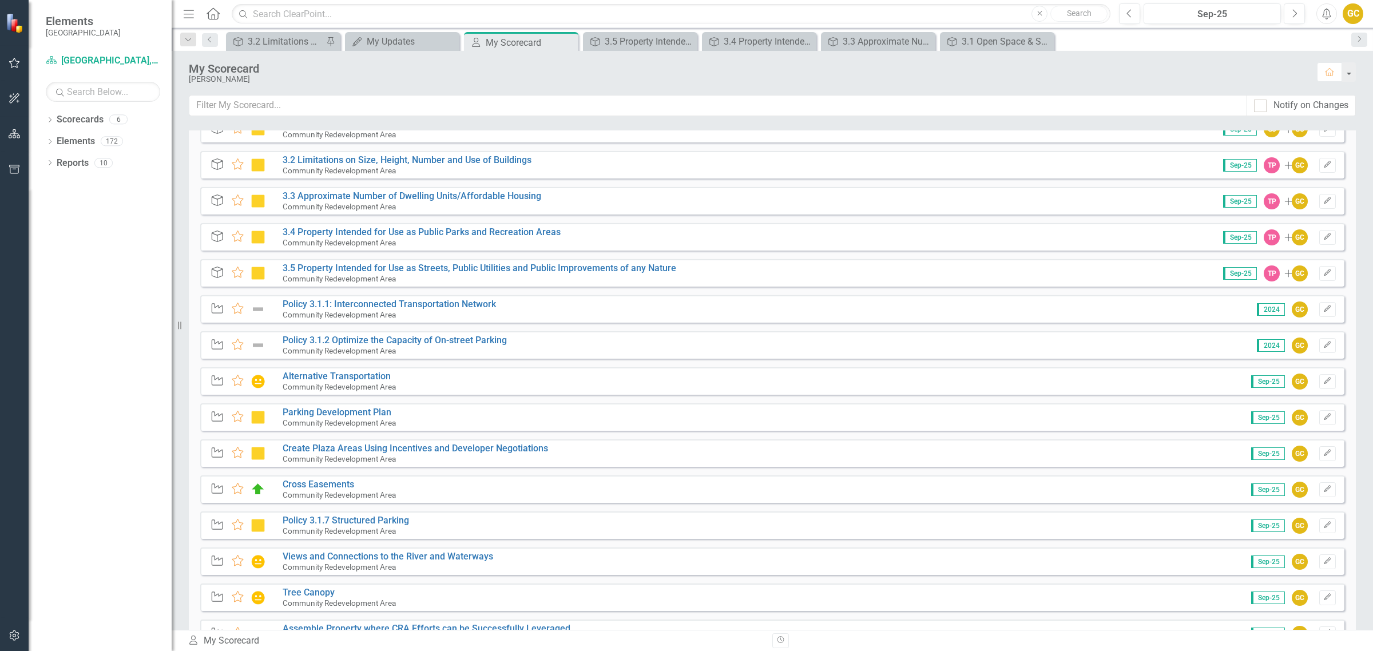
scroll to position [439, 0]
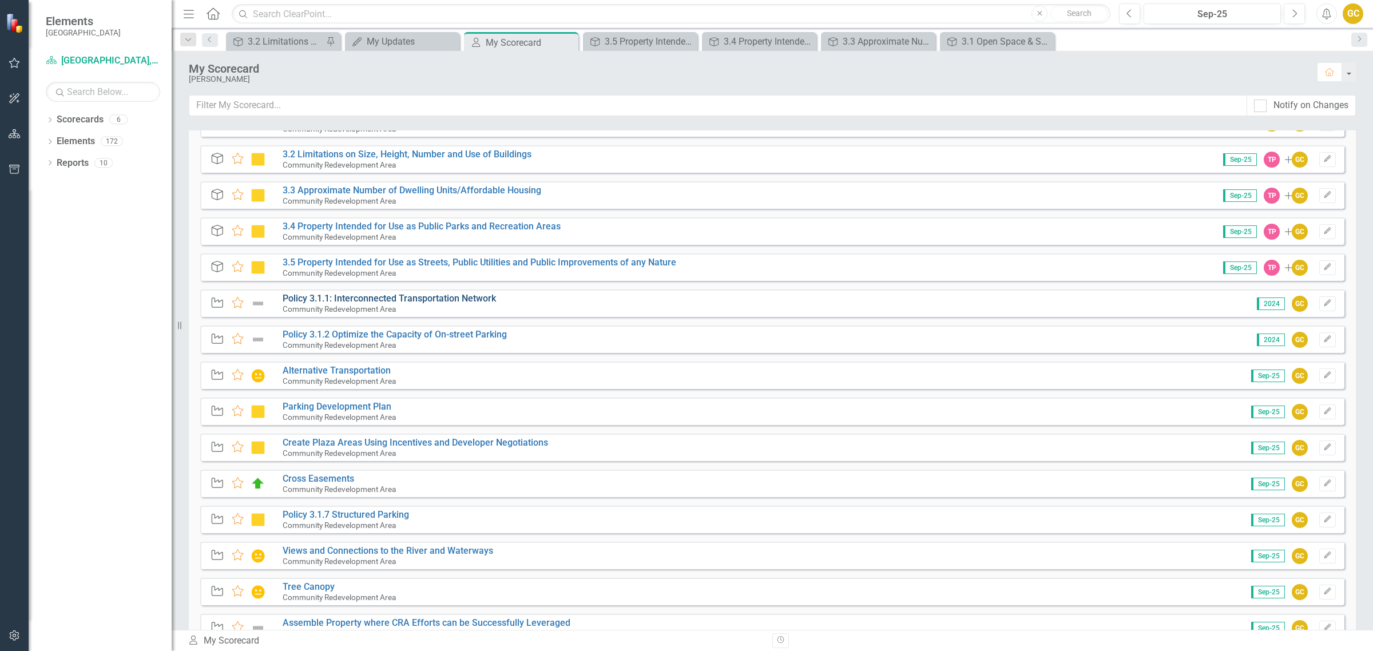
drag, startPoint x: 1320, startPoint y: 300, endPoint x: 336, endPoint y: 301, distance: 983.5
click at [336, 301] on link "Policy 3.1.1: Interconnected Transportation Network" at bounding box center [389, 298] width 213 height 11
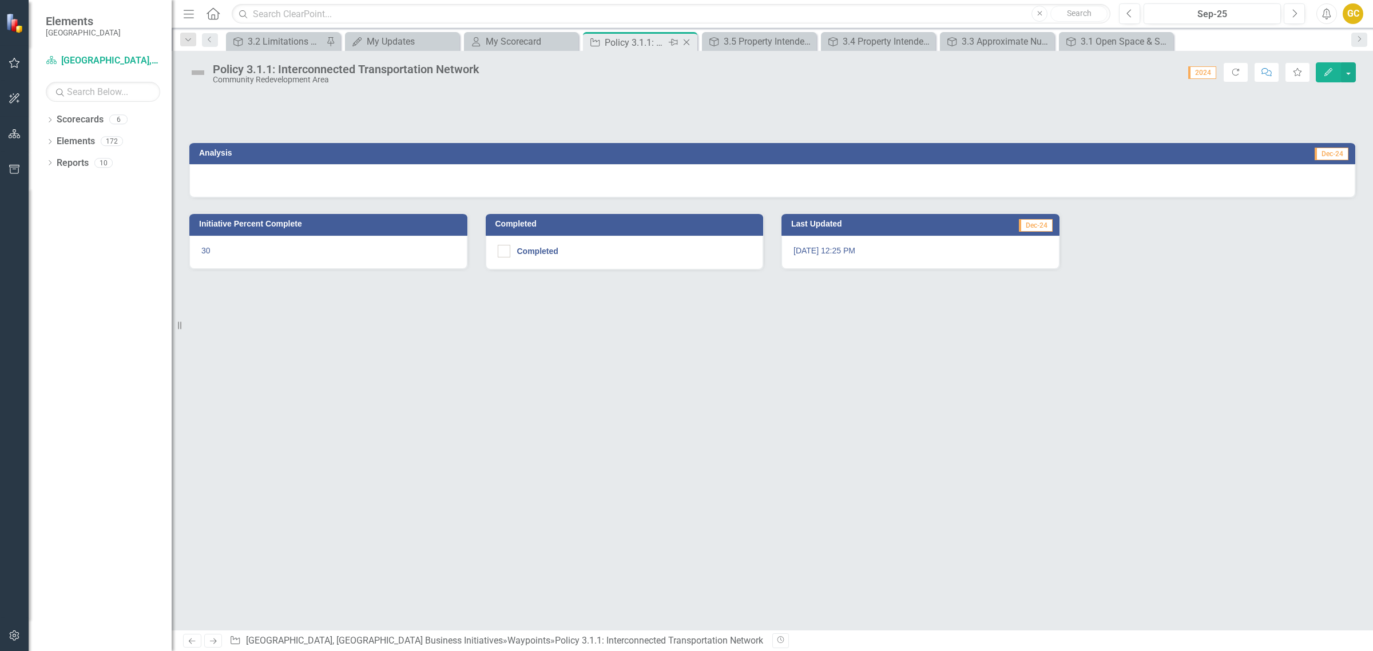
click at [688, 41] on icon "Close" at bounding box center [686, 42] width 11 height 9
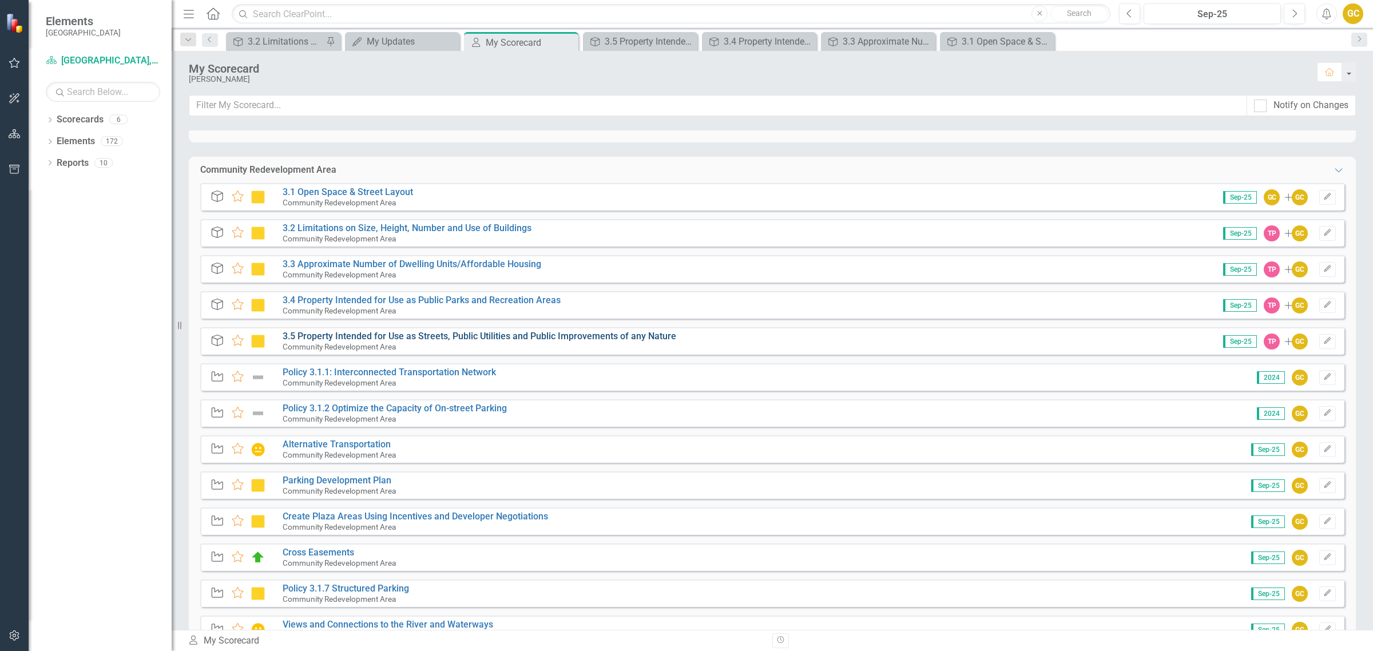
scroll to position [369, 0]
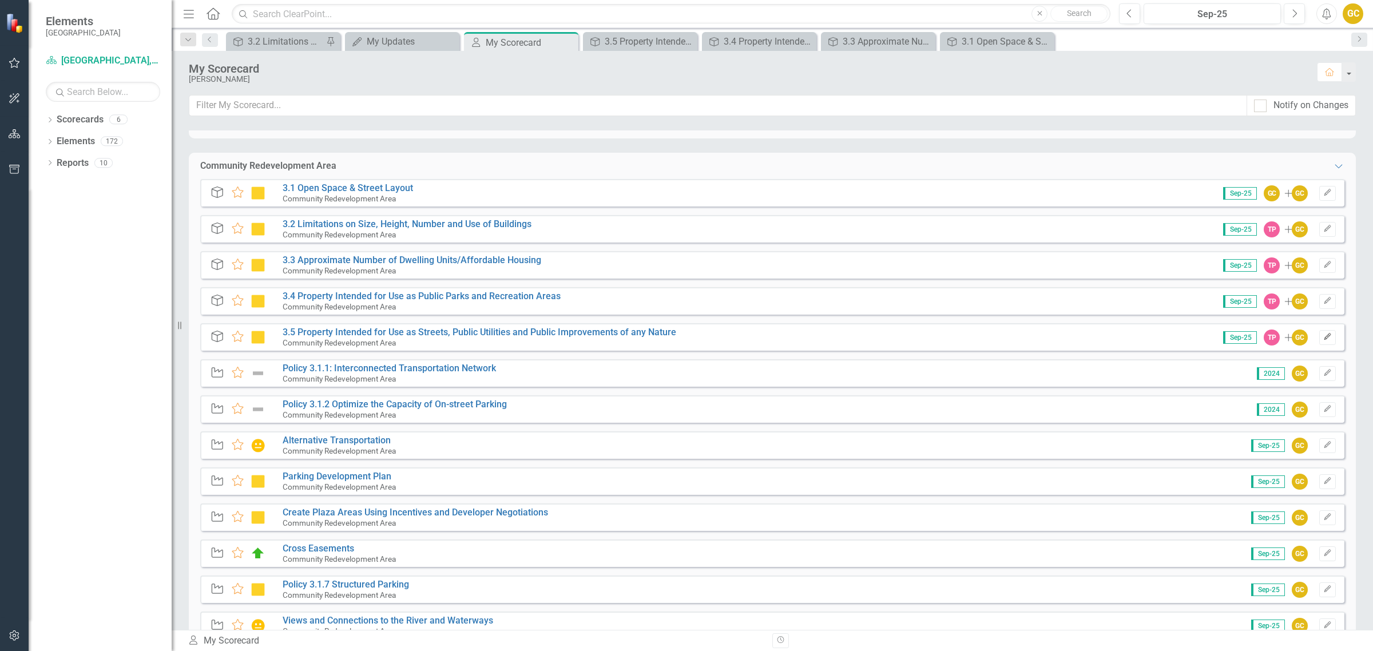
click at [1323, 336] on icon "Edit" at bounding box center [1327, 337] width 9 height 7
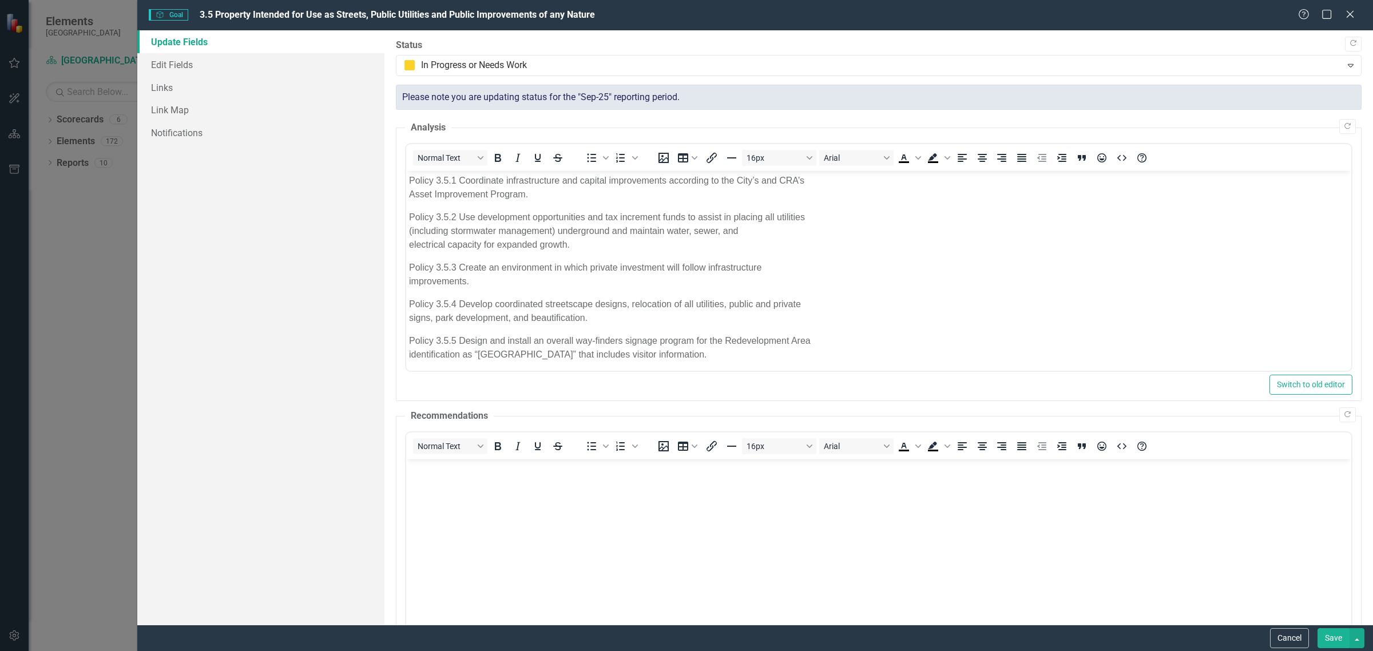
scroll to position [0, 0]
click at [174, 63] on link "Edit Fields" at bounding box center [260, 64] width 247 height 23
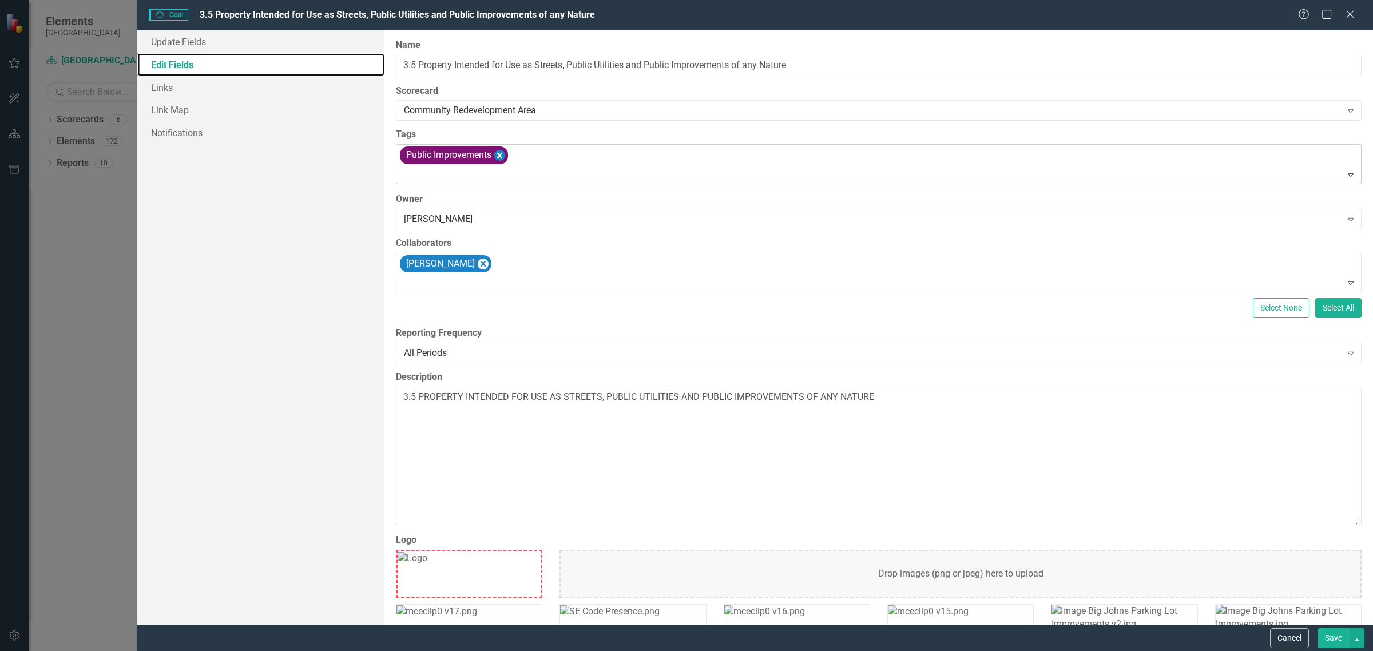
click at [501, 153] on icon "Remove [object Object]" at bounding box center [499, 155] width 11 height 14
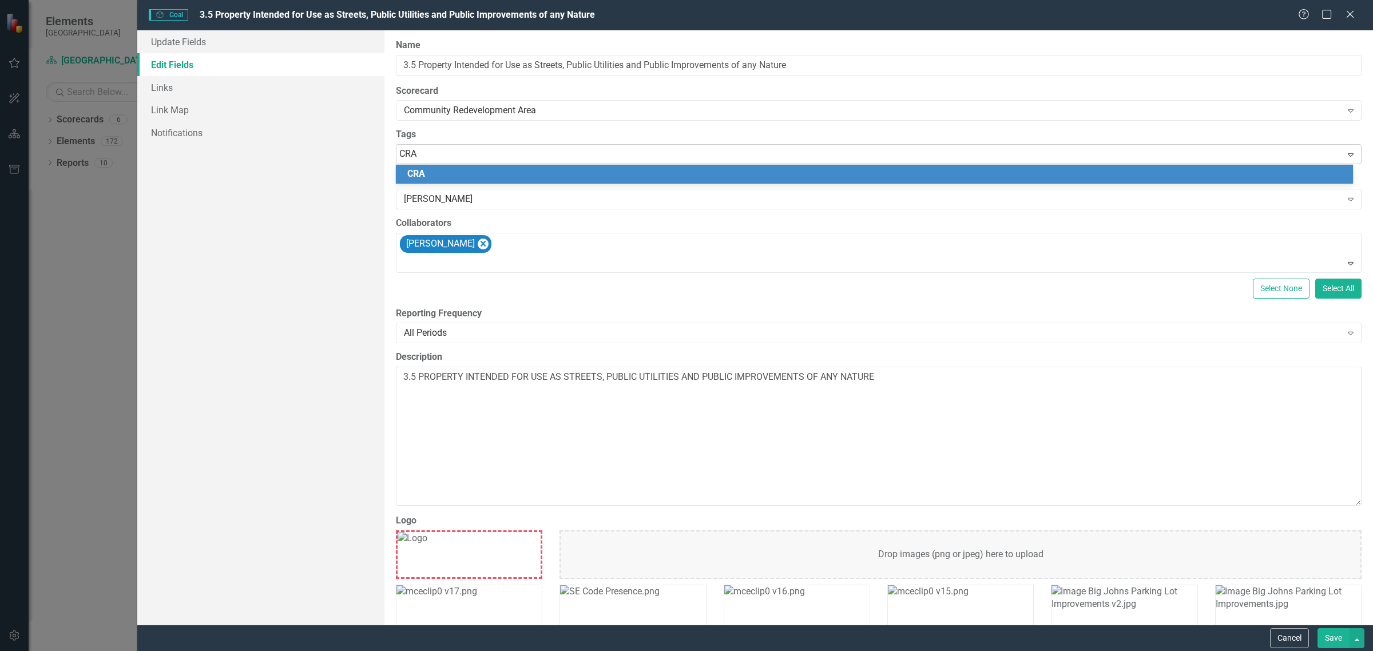
click at [481, 164] on body "Elements Cape Coral Scorecard [GEOGRAPHIC_DATA], [GEOGRAPHIC_DATA] Business Ini…" at bounding box center [686, 325] width 1373 height 651
type input "CRA"
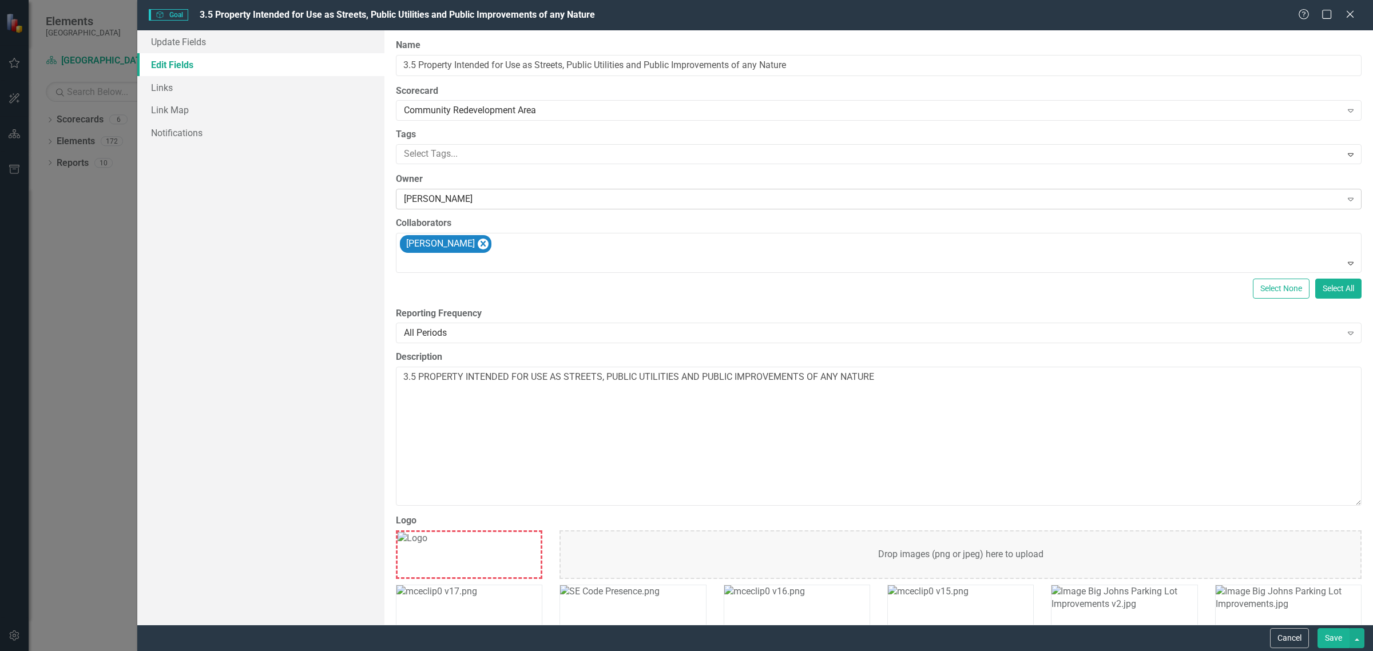
click at [474, 197] on div "[PERSON_NAME]" at bounding box center [873, 199] width 938 height 13
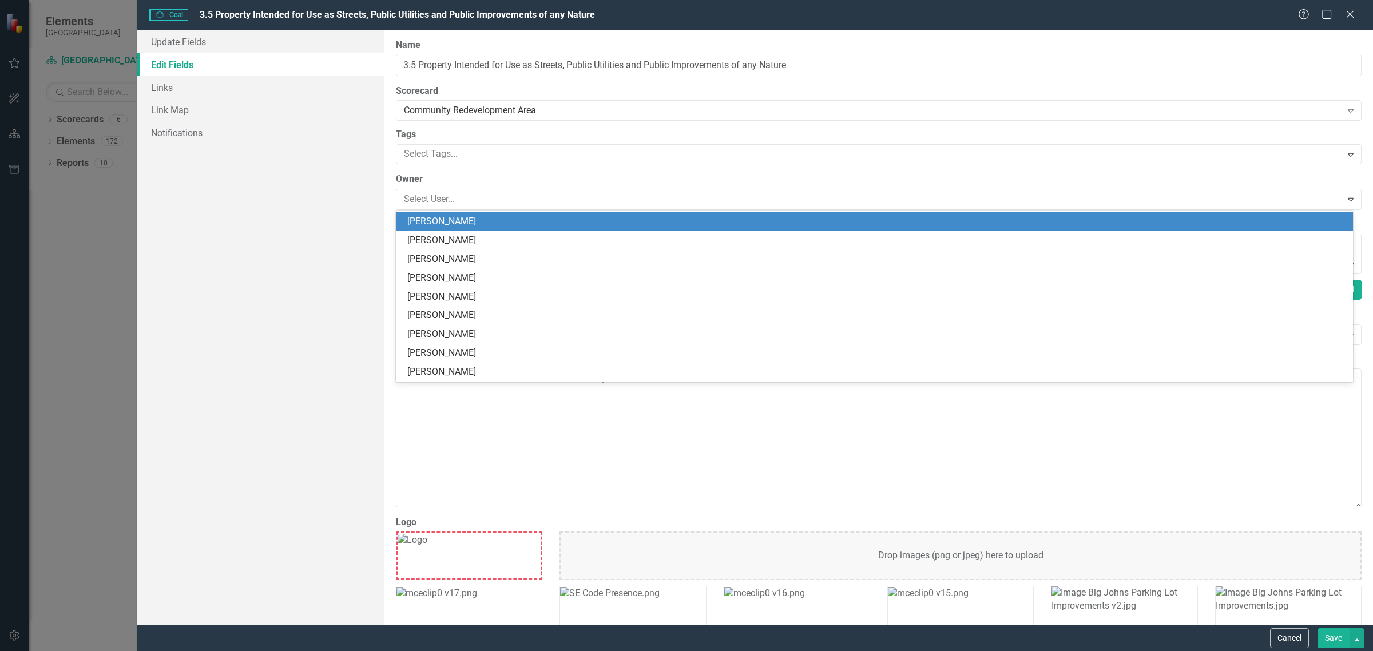
scroll to position [1165, 0]
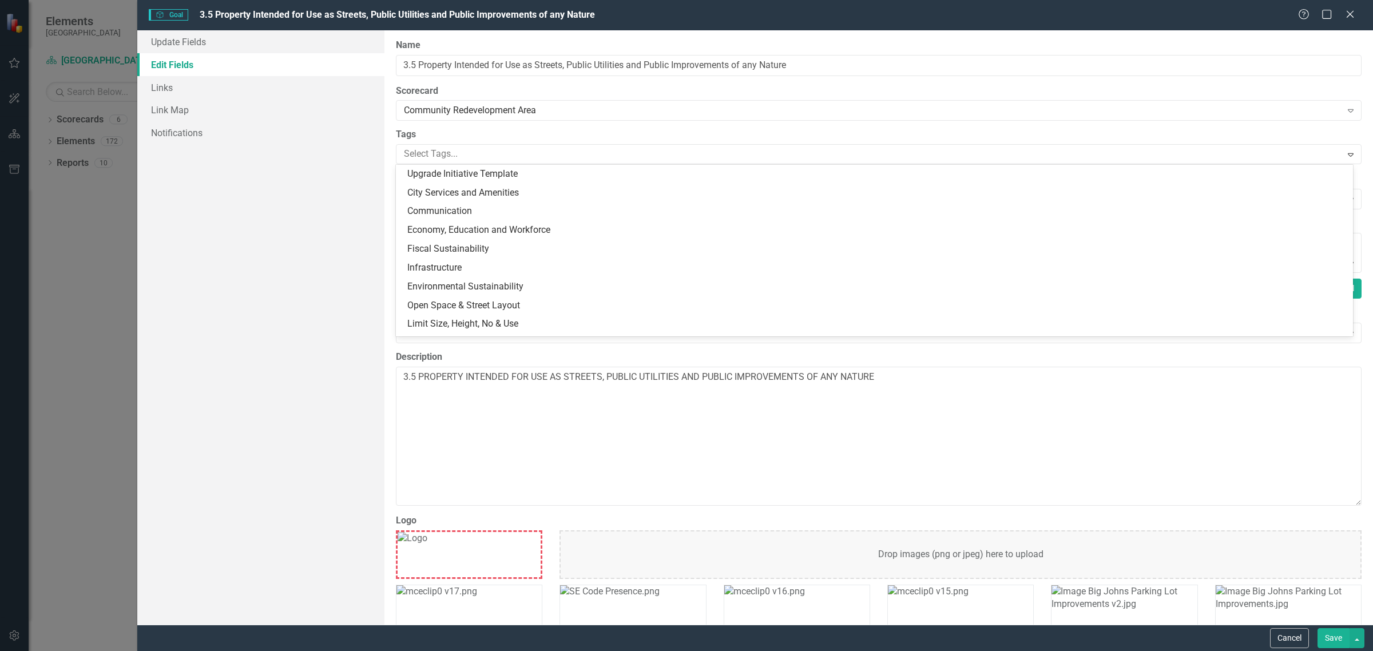
click at [467, 147] on div at bounding box center [870, 153] width 942 height 15
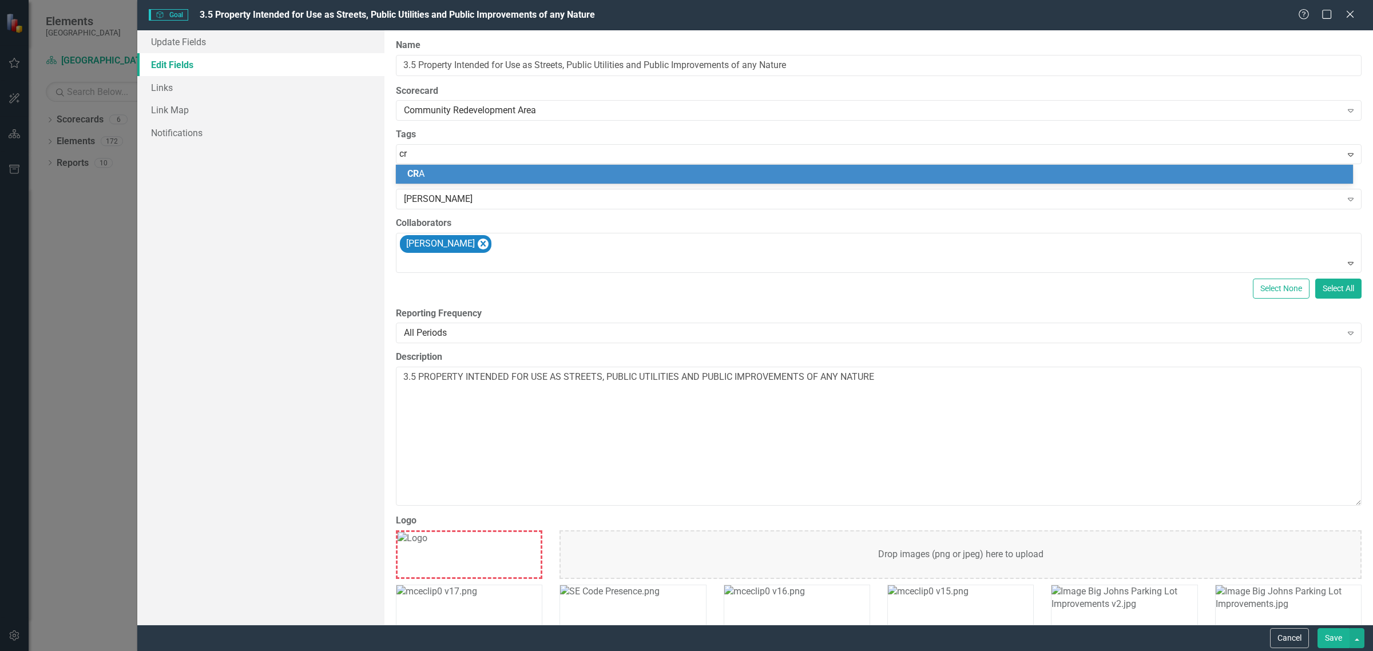
type input "cra"
click at [427, 169] on div "CRA" at bounding box center [876, 174] width 939 height 13
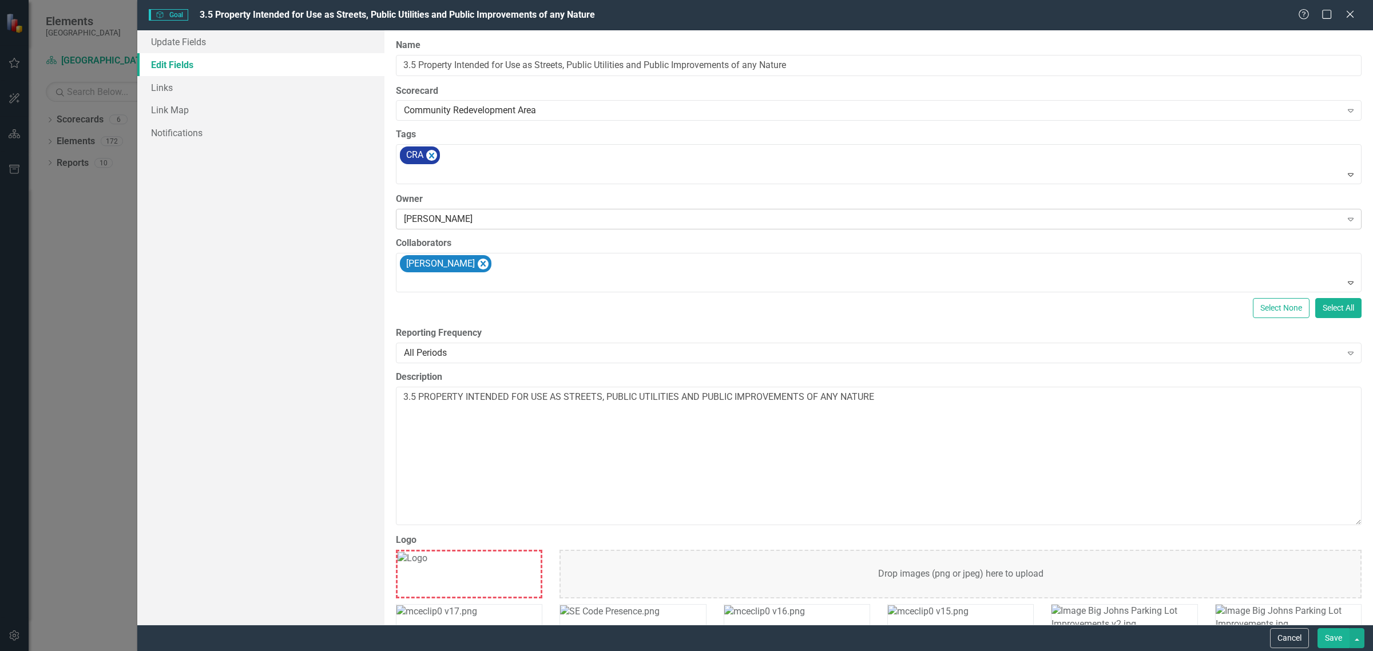
click at [424, 219] on div "[PERSON_NAME]" at bounding box center [873, 218] width 938 height 13
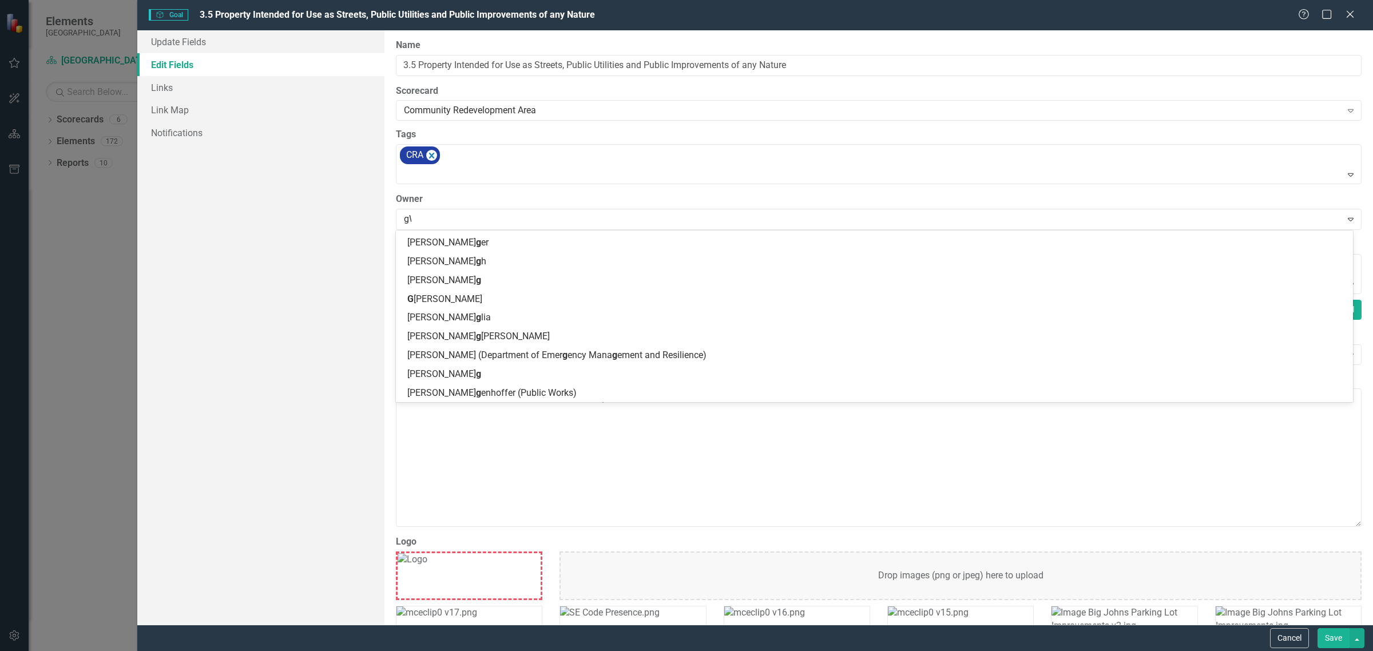
scroll to position [0, 0]
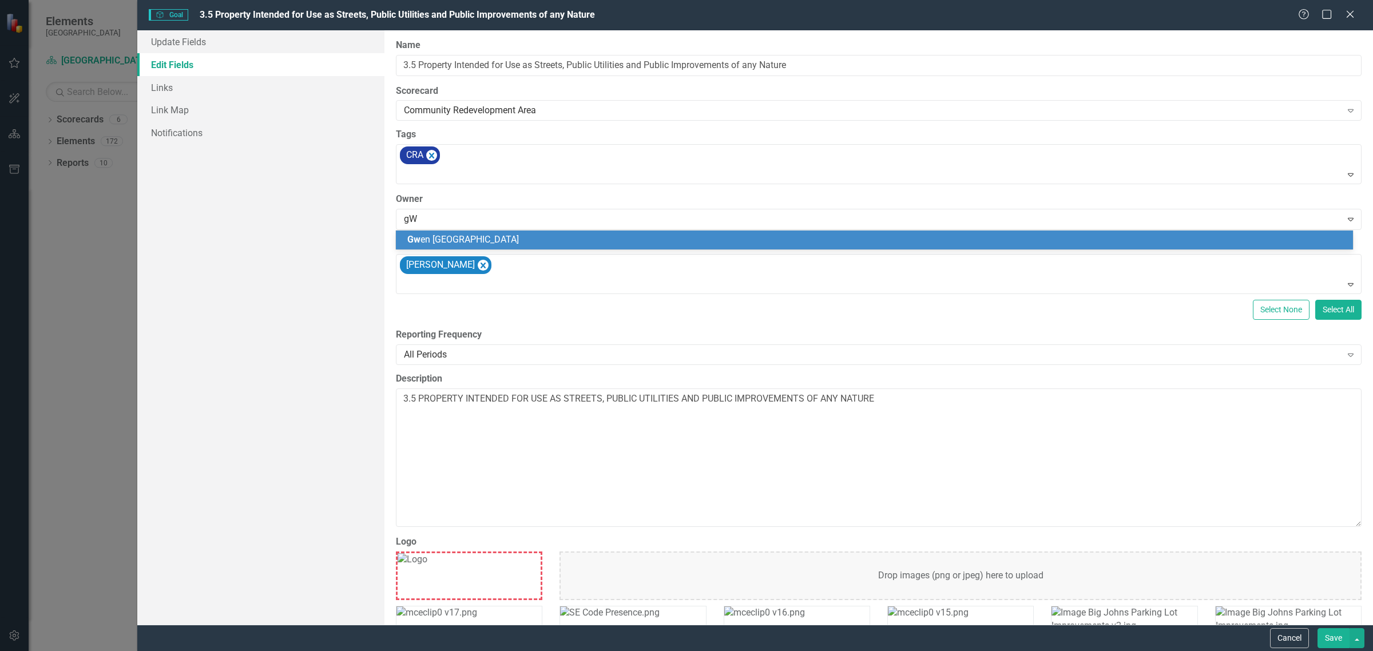
type input "gWE"
click at [429, 234] on span "Gwe n [GEOGRAPHIC_DATA]" at bounding box center [463, 239] width 112 height 11
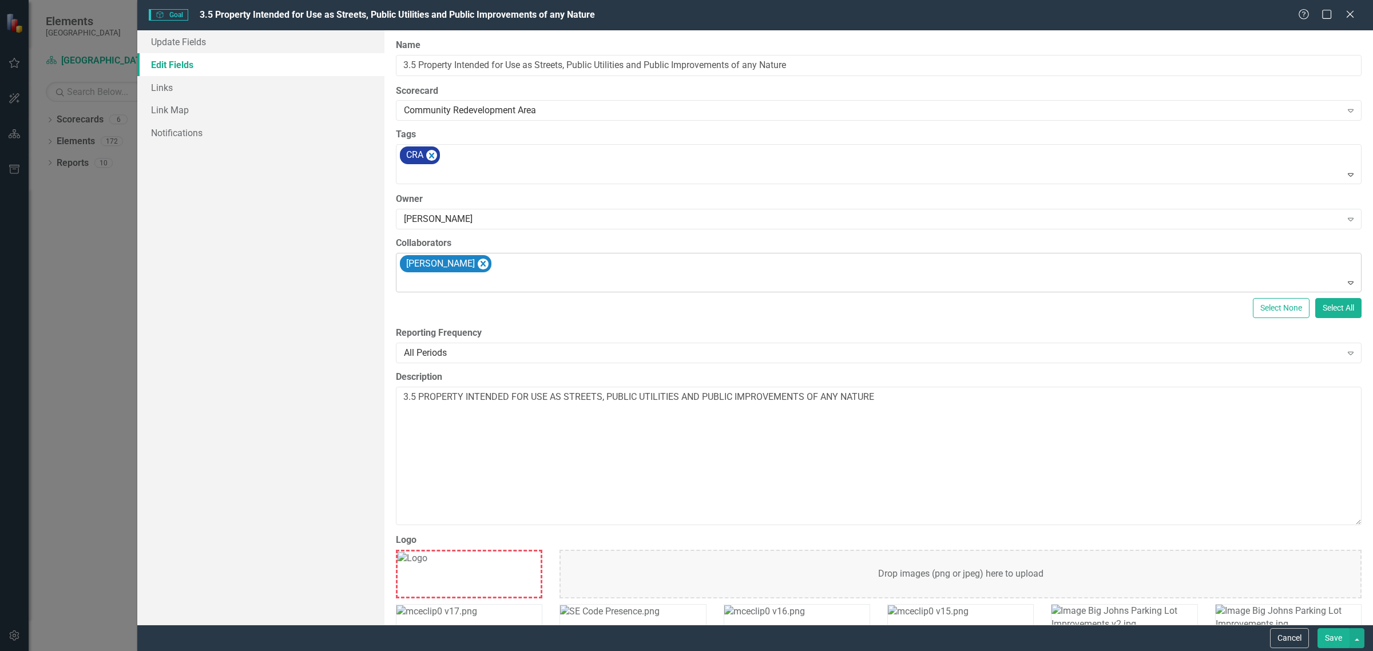
drag, startPoint x: 473, startPoint y: 264, endPoint x: 454, endPoint y: 263, distance: 19.5
click at [478, 264] on icon "Remove Gwen Carlisle" at bounding box center [483, 264] width 11 height 14
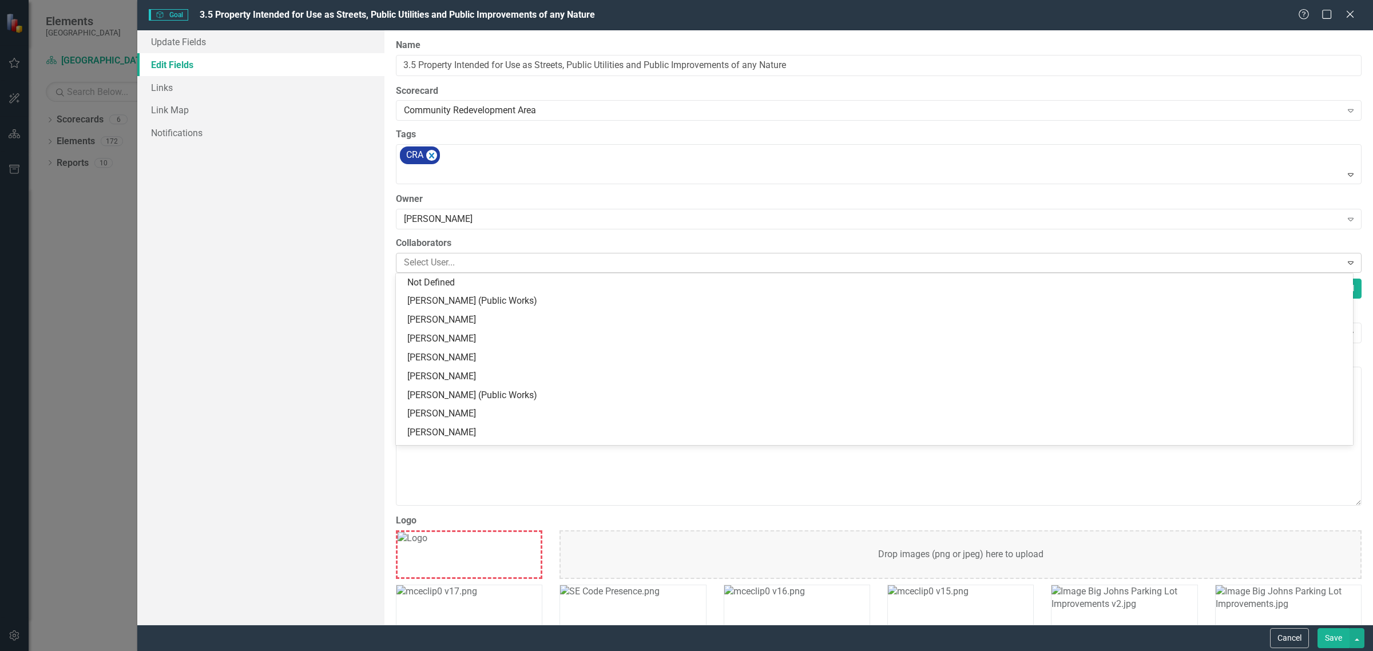
click at [416, 261] on div at bounding box center [870, 262] width 942 height 15
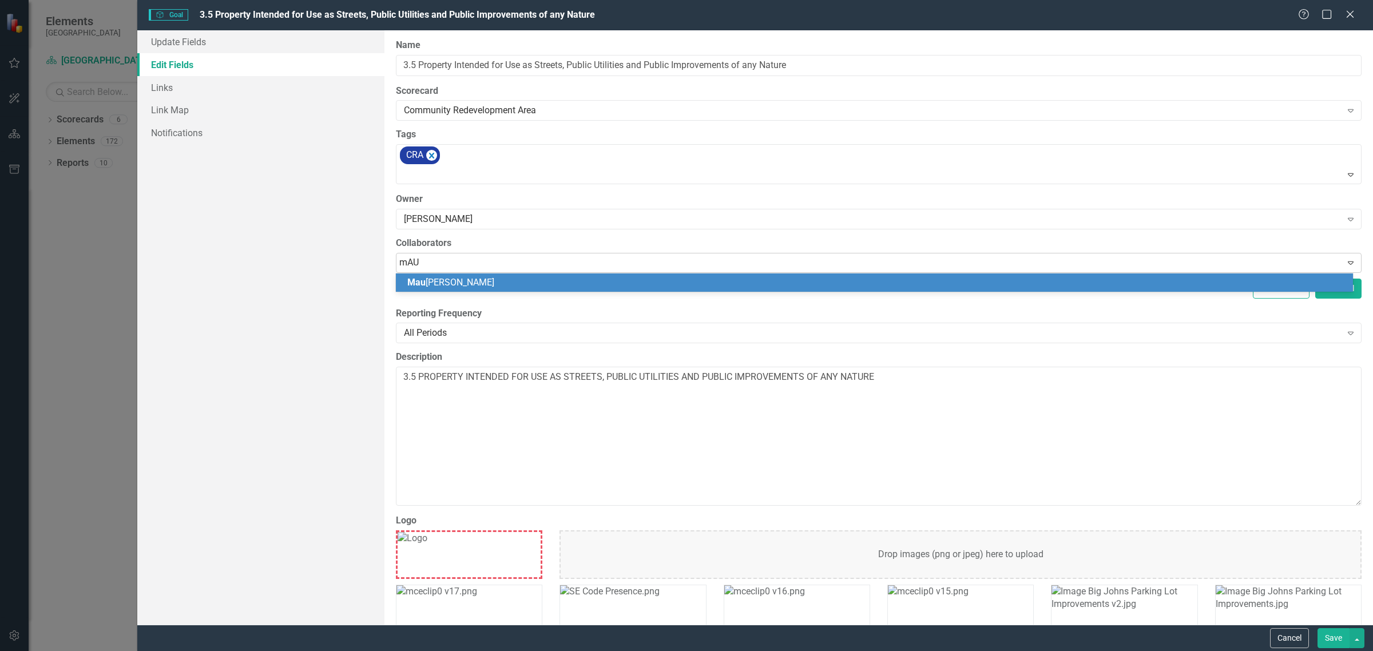
type input "mAUR"
click at [451, 280] on span "Maur een [PERSON_NAME]" at bounding box center [460, 282] width 107 height 11
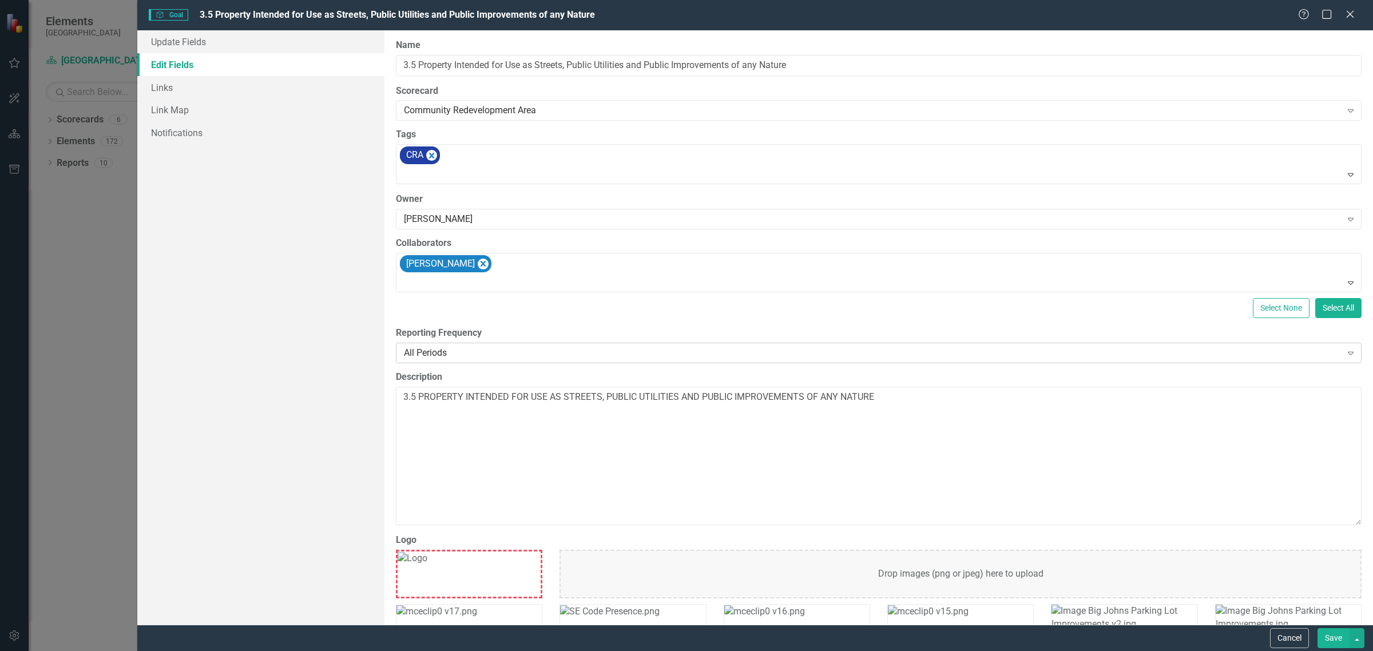
click at [1340, 347] on div "Expand" at bounding box center [1350, 353] width 21 height 18
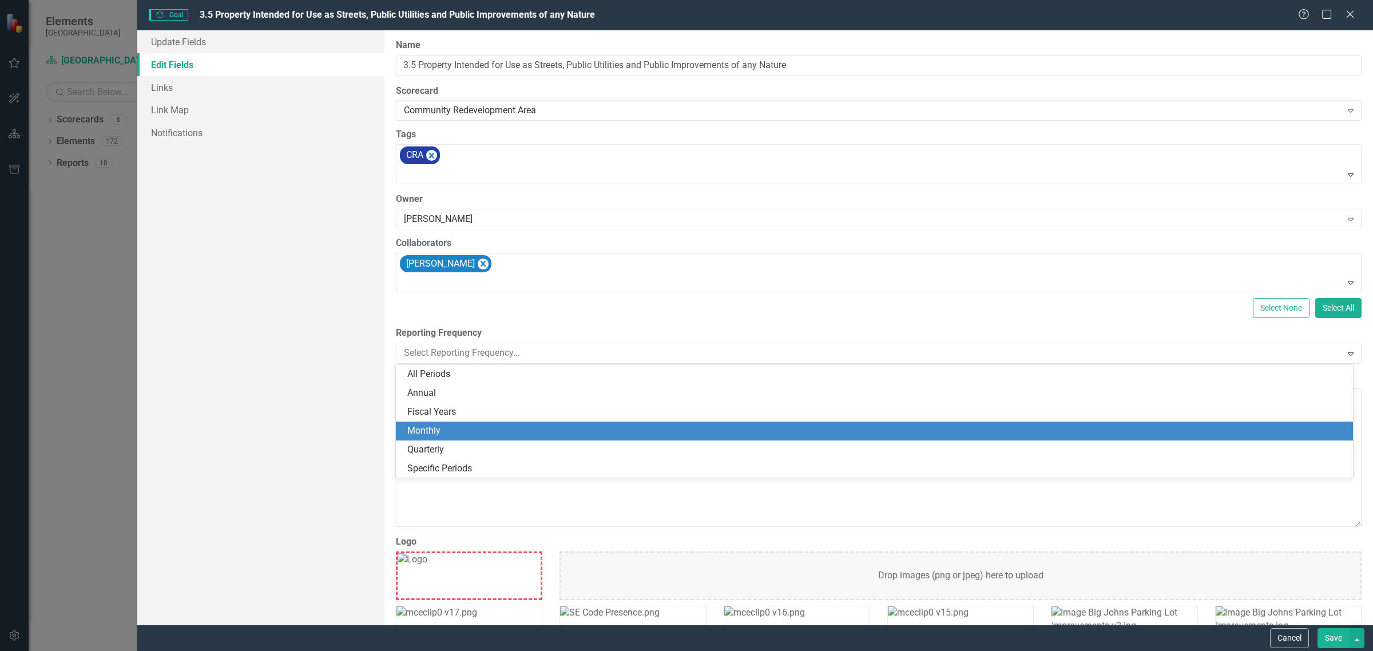
click at [424, 422] on div "Monthly" at bounding box center [874, 431] width 957 height 19
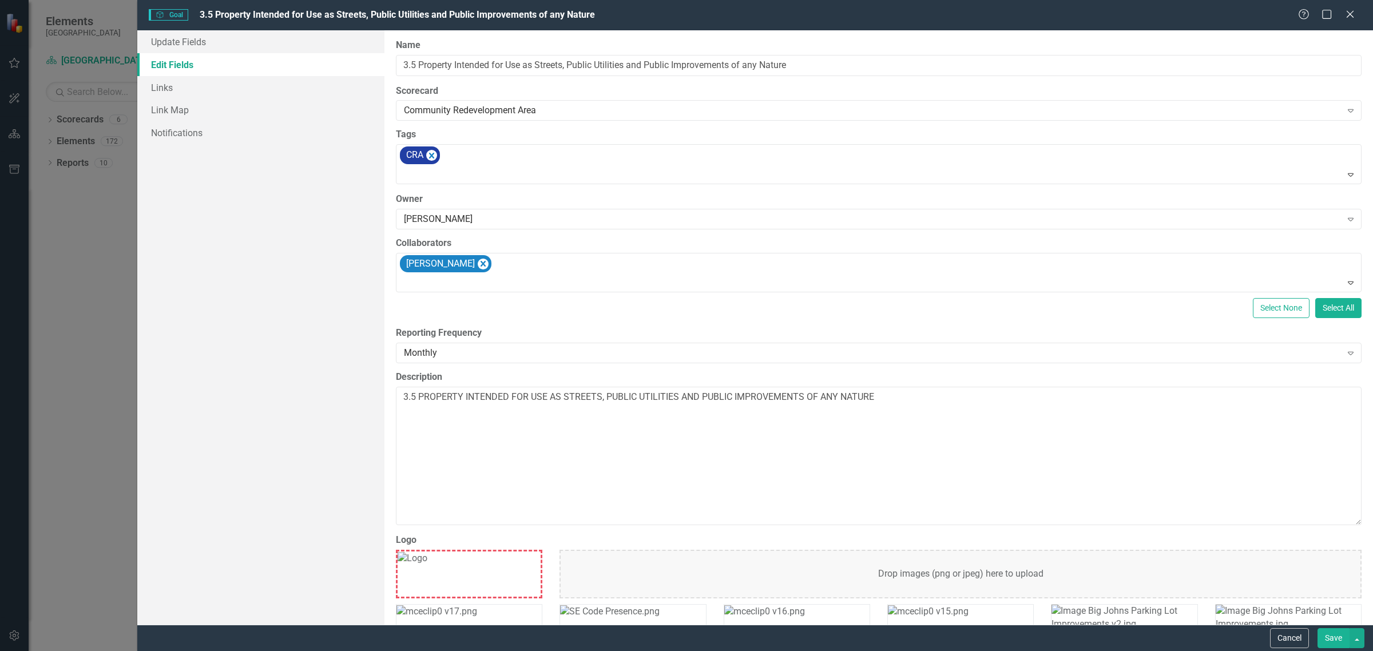
click at [1330, 638] on button "Save" at bounding box center [1334, 638] width 32 height 20
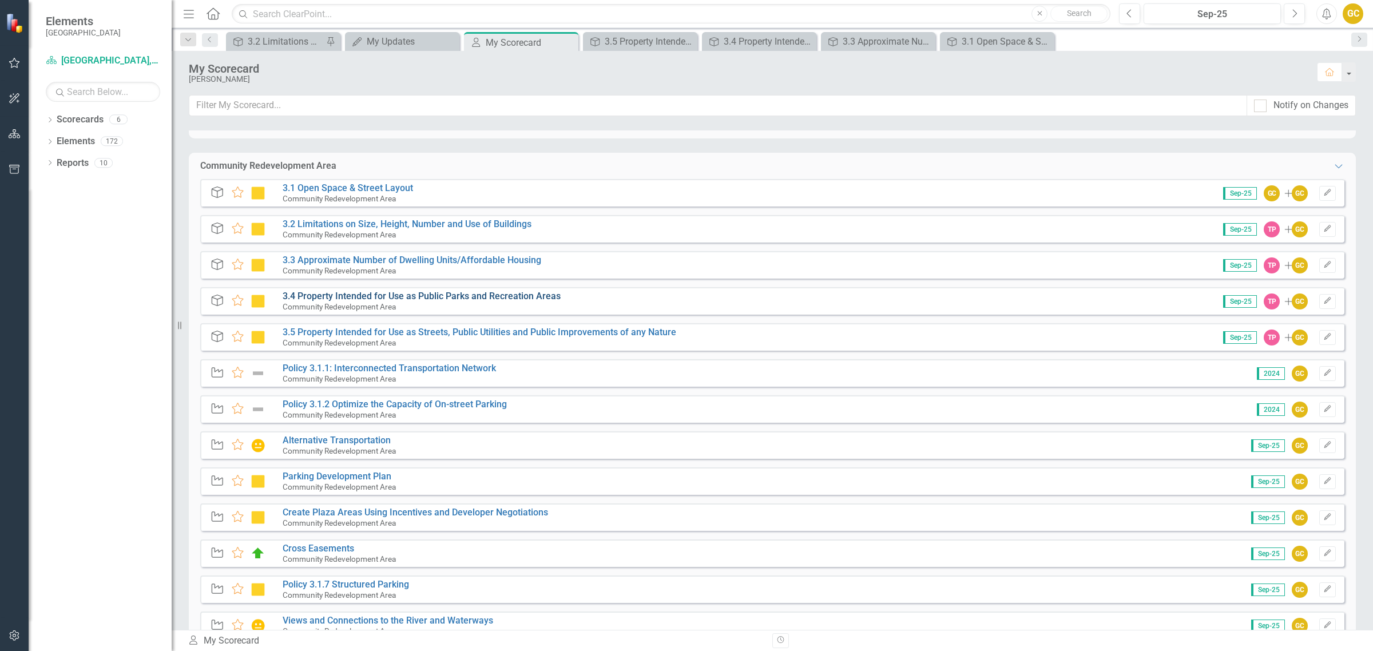
click at [346, 293] on link "3.4 Property Intended for Use as Public Parks and Recreation Areas" at bounding box center [422, 296] width 278 height 11
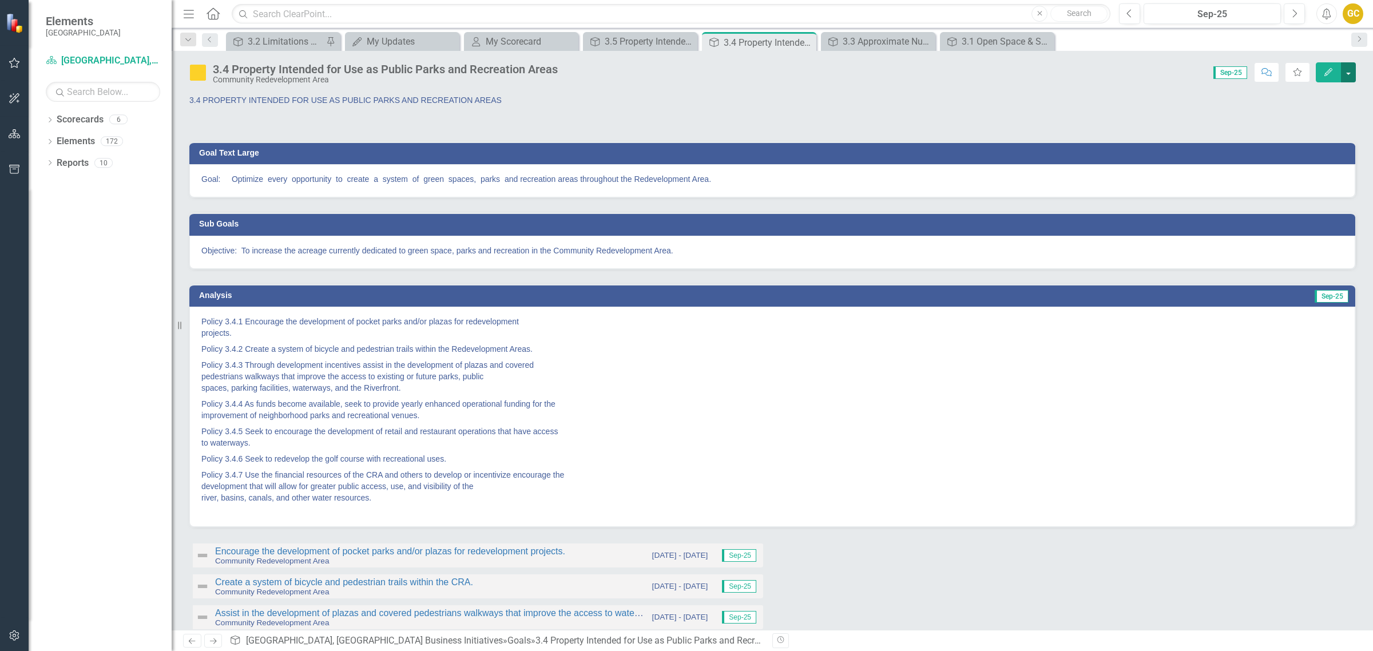
click at [1346, 70] on button "button" at bounding box center [1348, 72] width 15 height 20
click at [1302, 110] on link "Edit Report Edit Layout" at bounding box center [1309, 115] width 93 height 21
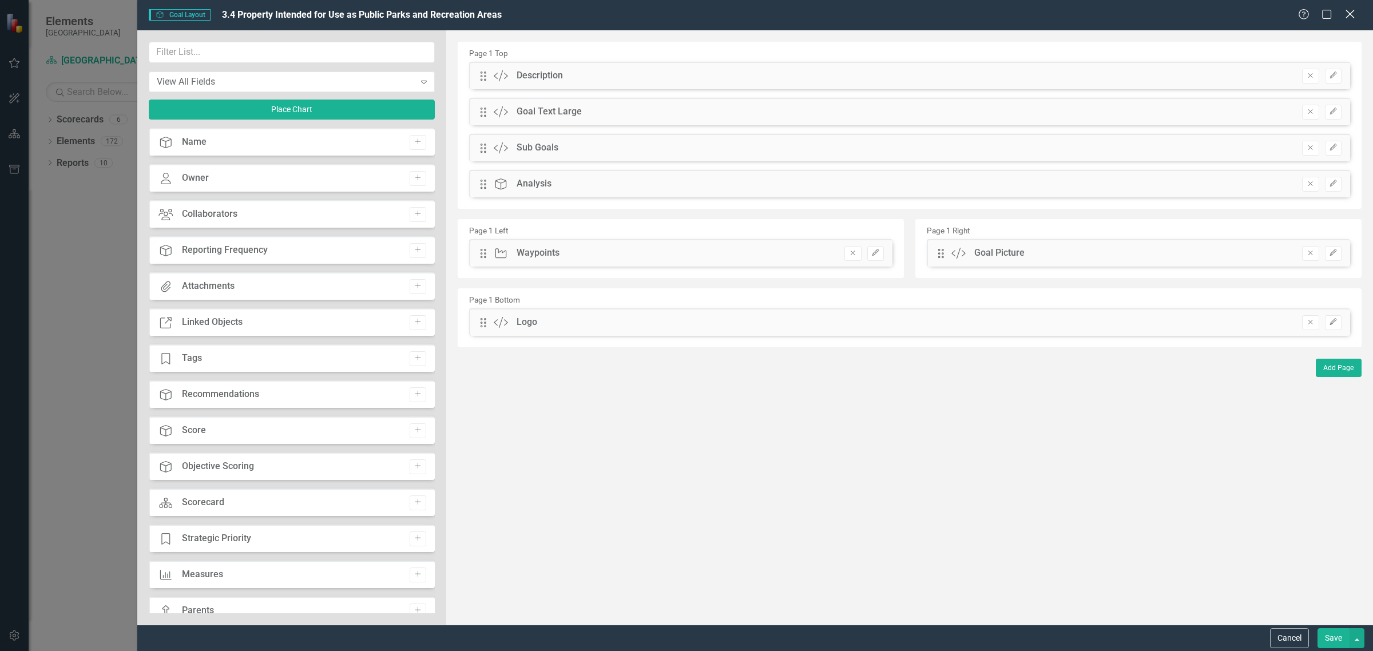
click at [1351, 10] on icon "Close" at bounding box center [1350, 14] width 14 height 11
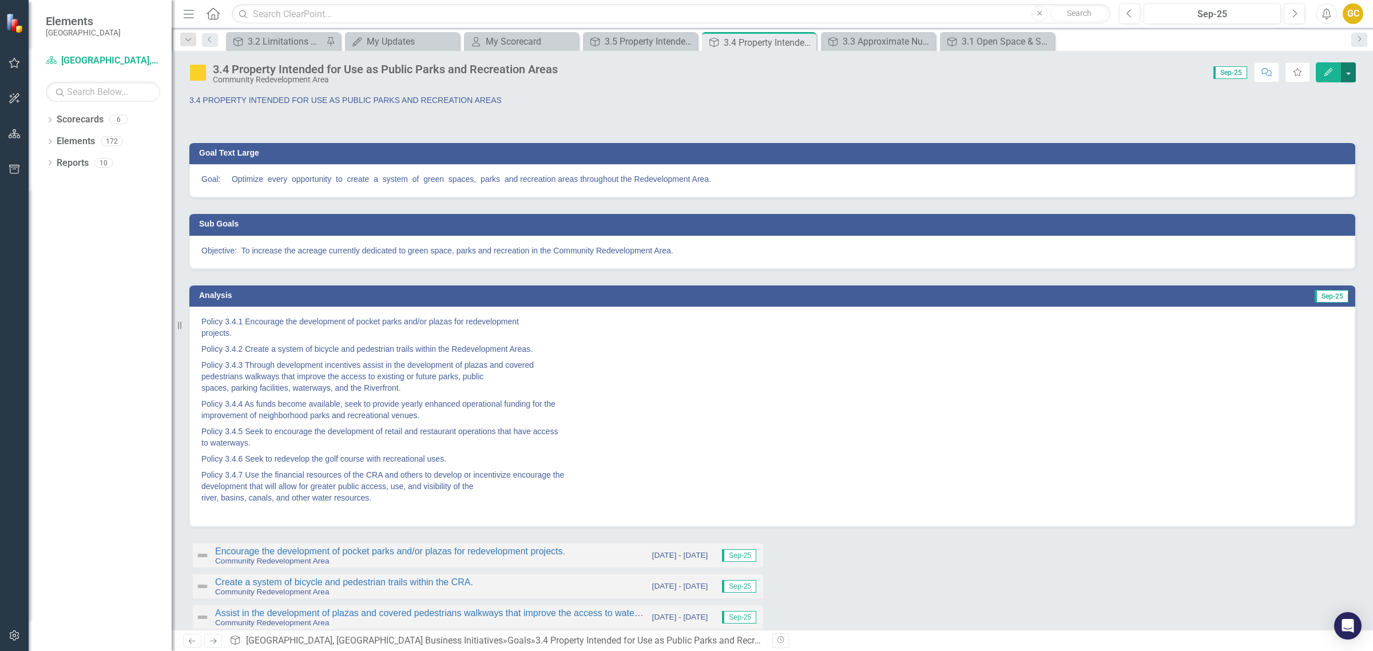
click at [1344, 72] on button "button" at bounding box center [1348, 72] width 15 height 20
click at [1303, 89] on link "Edit Edit Goal" at bounding box center [1309, 94] width 93 height 21
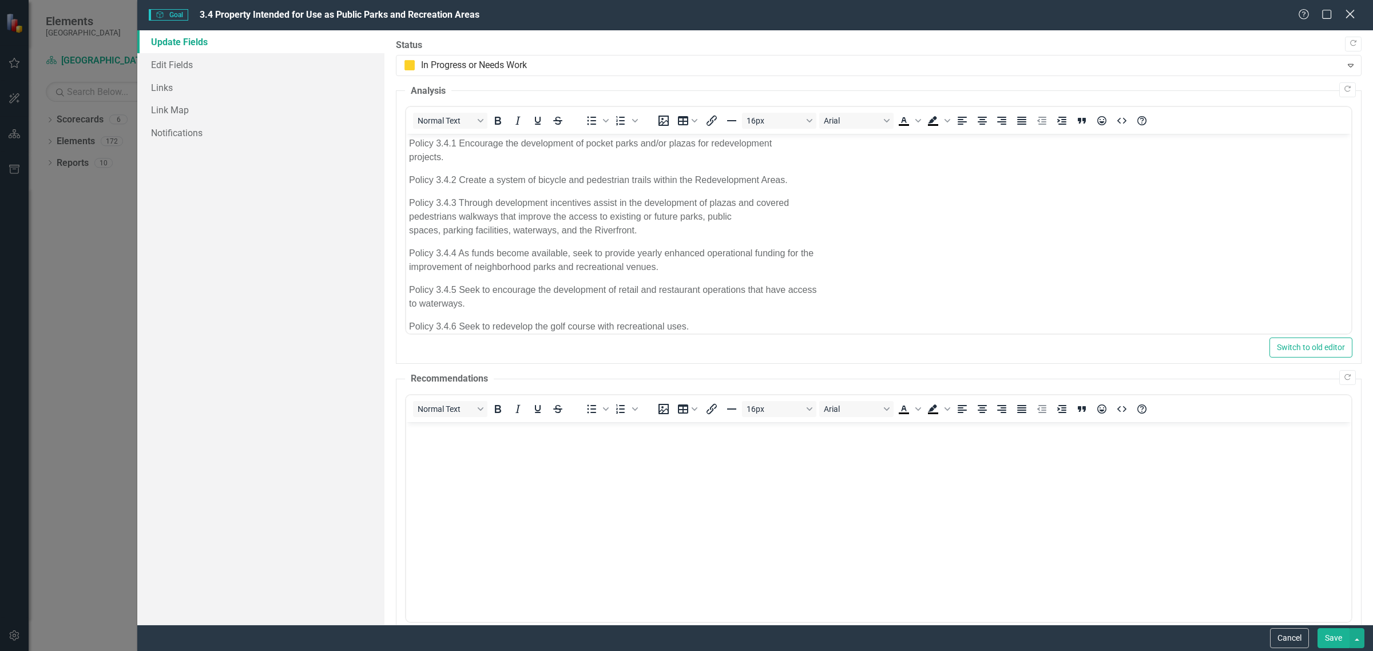
click at [1351, 13] on icon "Close" at bounding box center [1350, 14] width 14 height 11
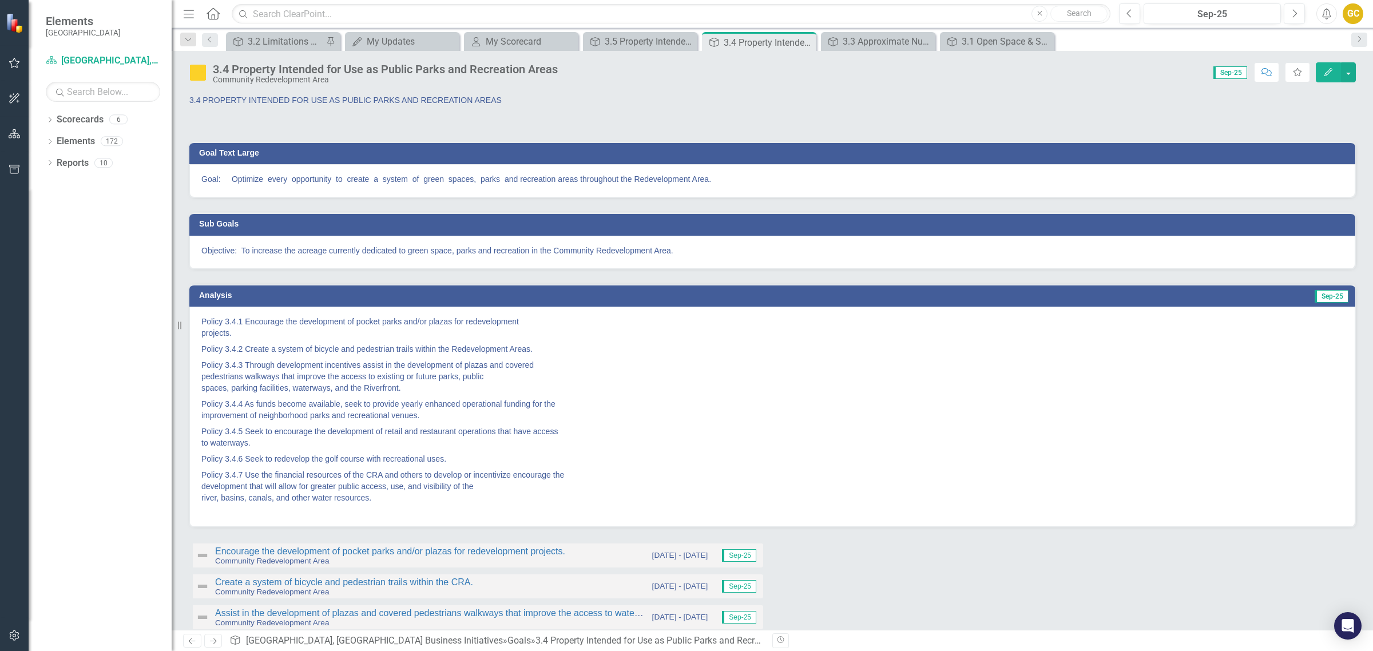
click at [1328, 66] on button "Edit" at bounding box center [1328, 72] width 25 height 20
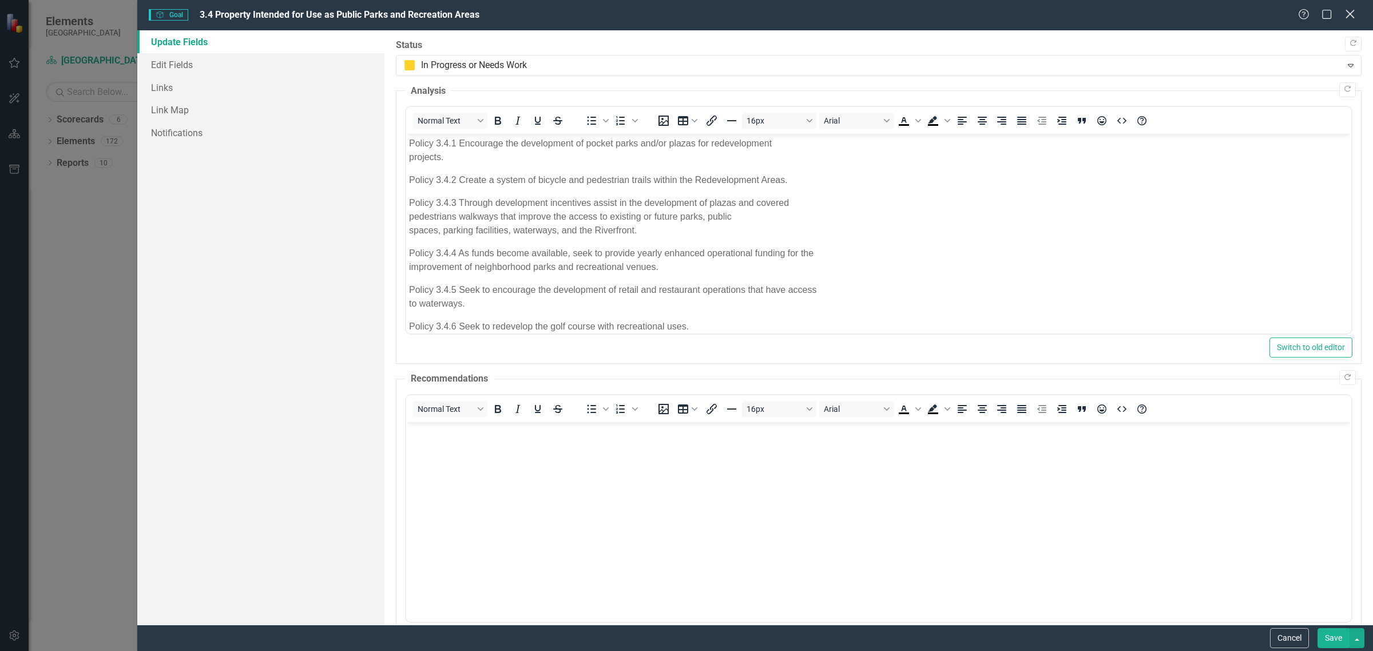
click at [1352, 13] on icon at bounding box center [1350, 14] width 9 height 9
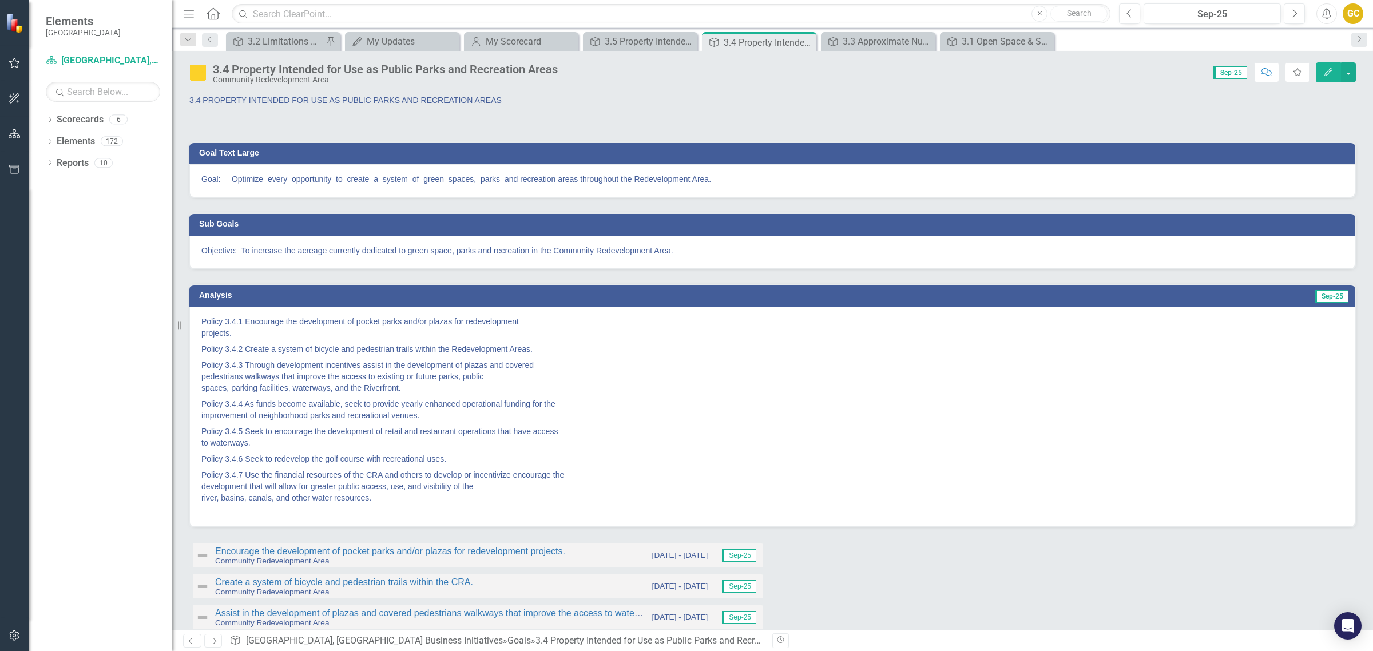
click at [1323, 70] on icon "Edit" at bounding box center [1328, 72] width 10 height 8
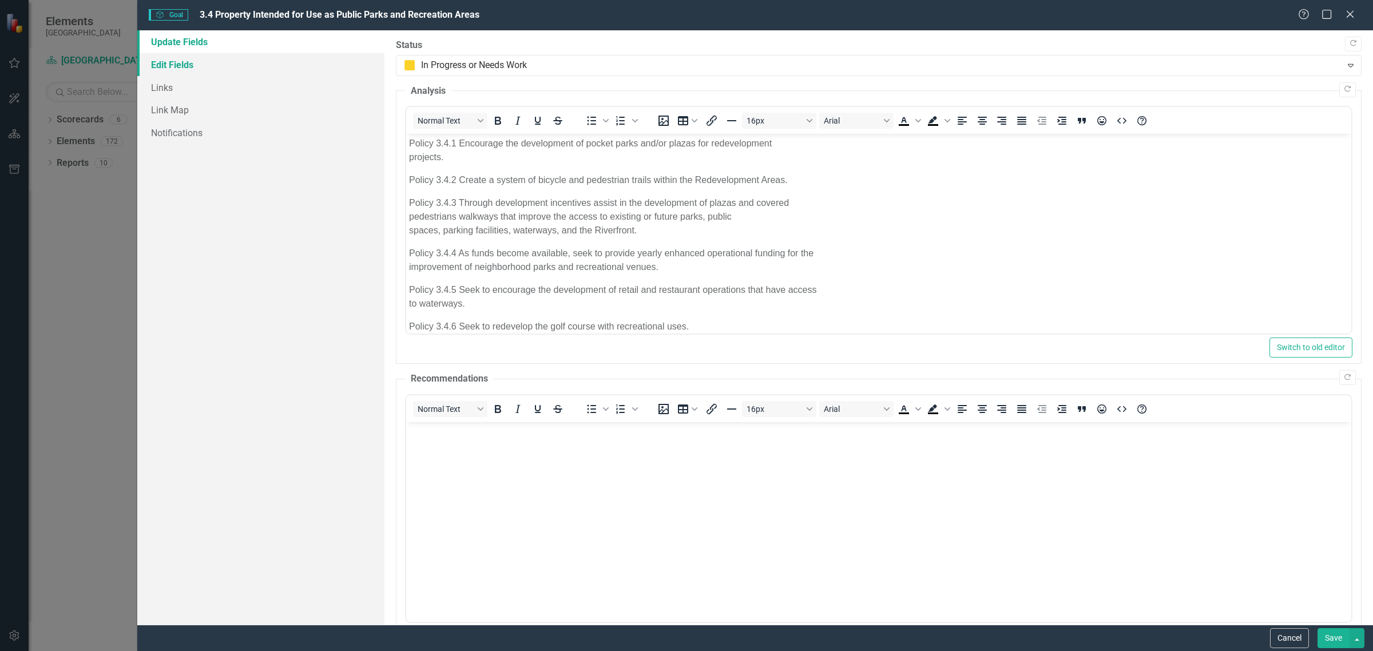
click at [176, 62] on link "Edit Fields" at bounding box center [260, 64] width 247 height 23
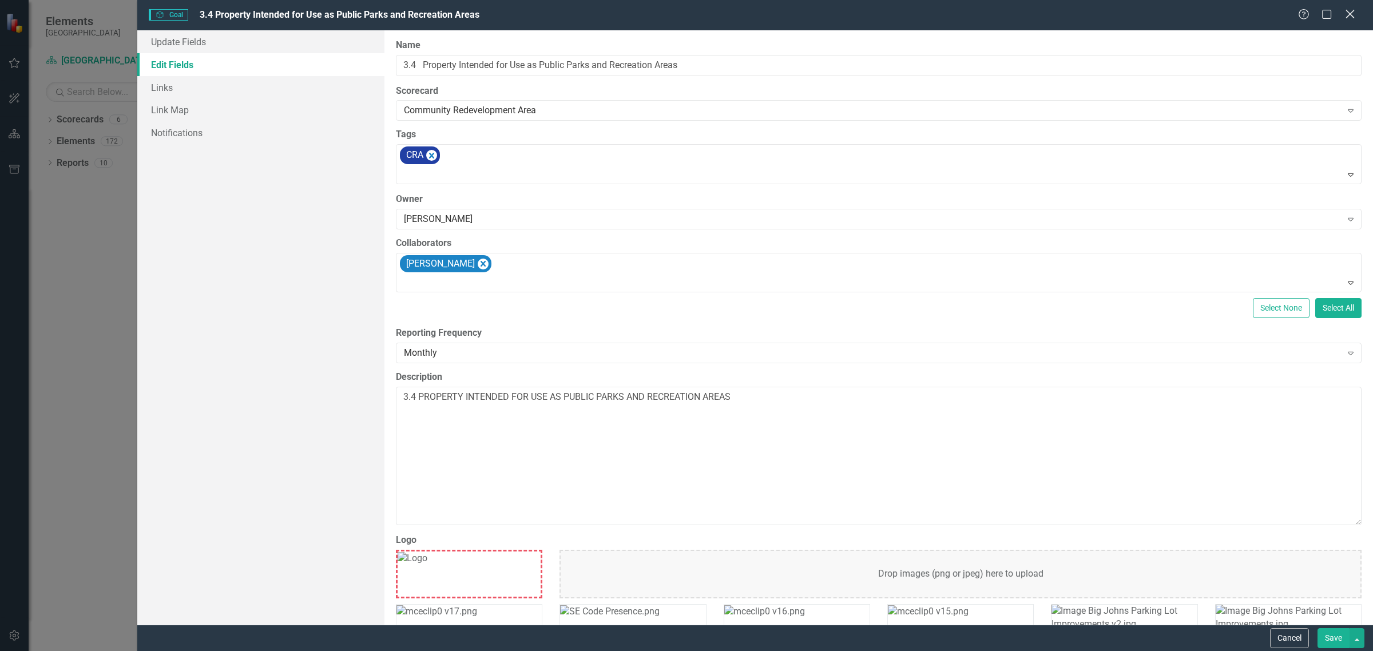
click at [1348, 10] on icon "Close" at bounding box center [1350, 14] width 14 height 11
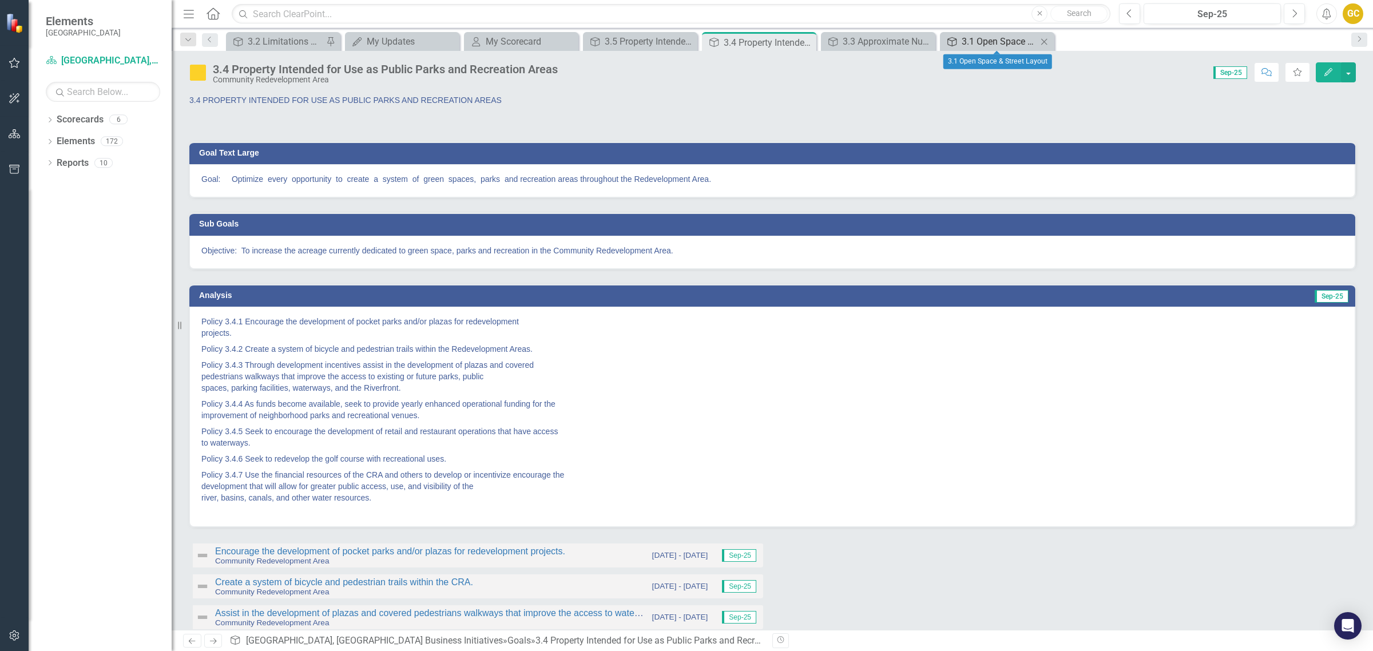
click at [987, 40] on div "3.1 Open Space & Street Layout" at bounding box center [1000, 41] width 76 height 14
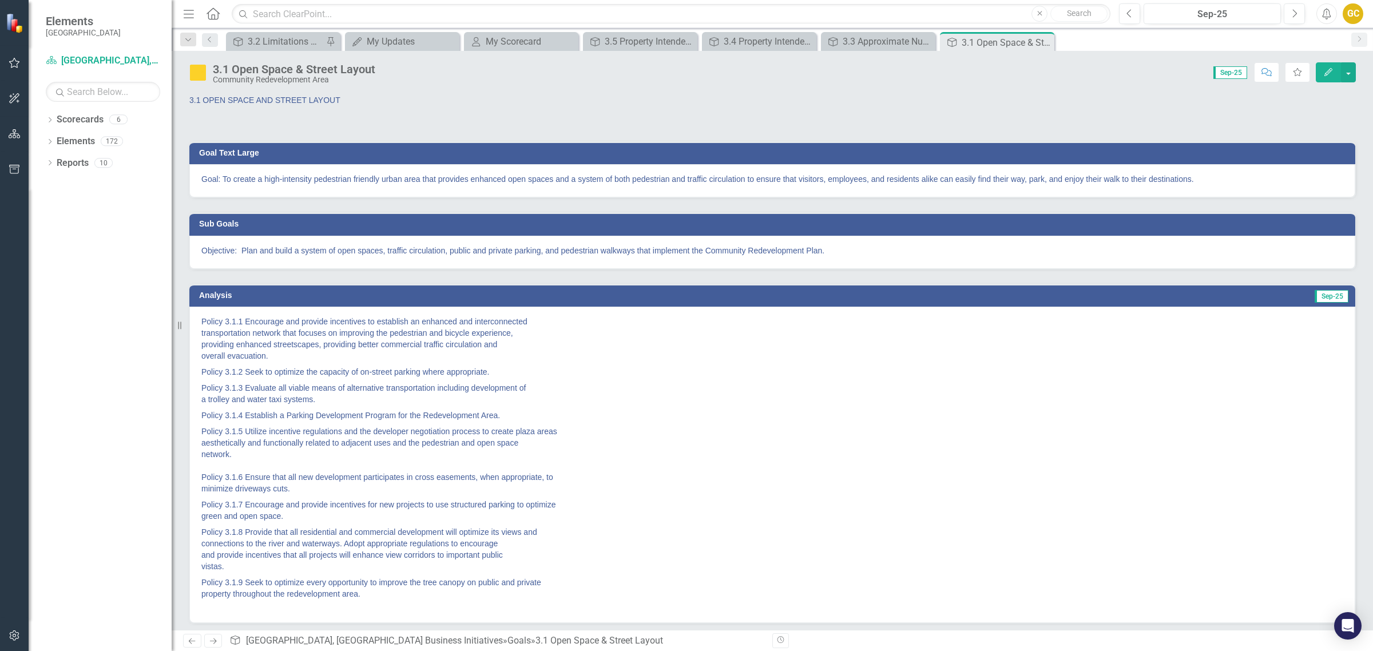
click at [1323, 70] on icon "Edit" at bounding box center [1328, 72] width 10 height 8
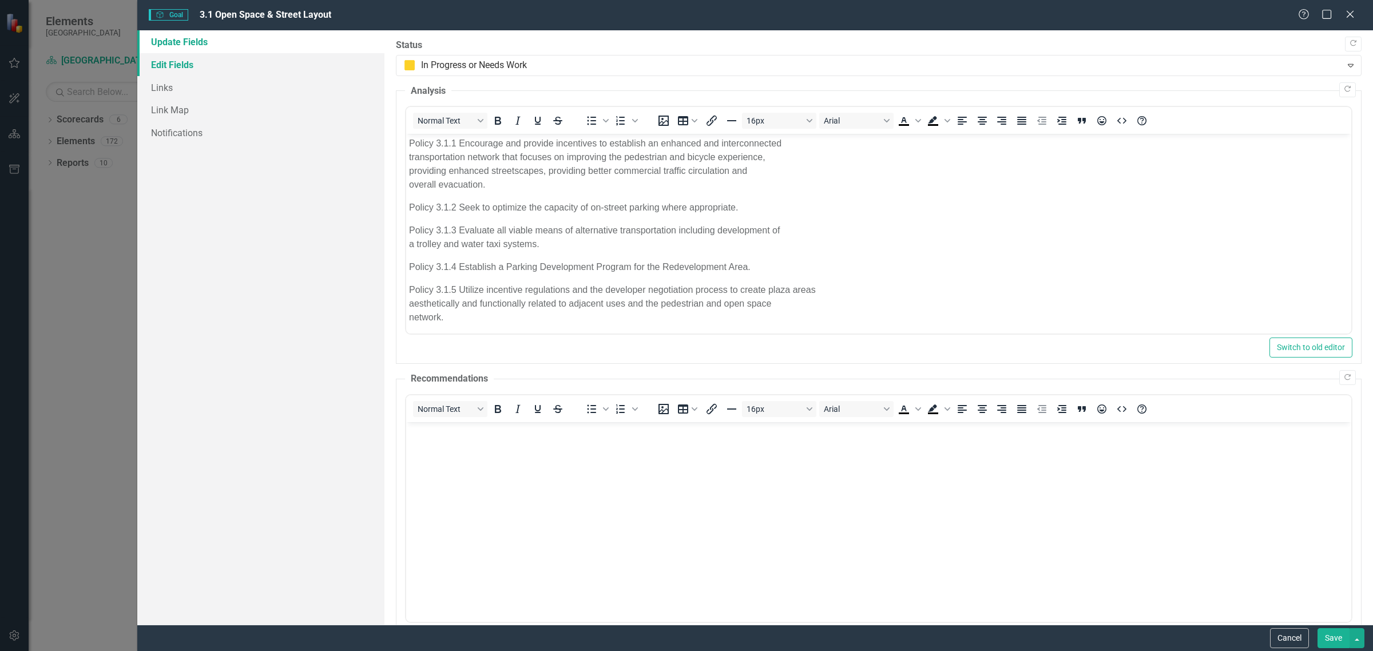
click at [176, 58] on link "Edit Fields" at bounding box center [260, 64] width 247 height 23
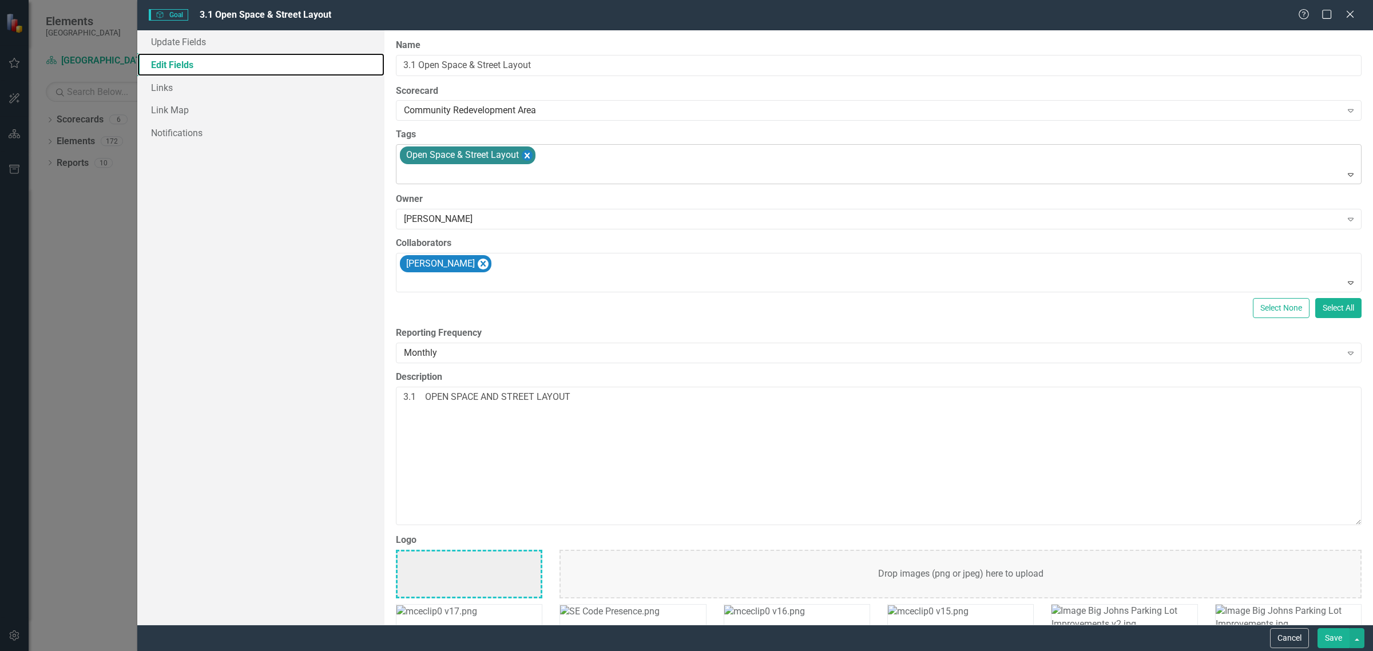
click at [527, 153] on icon "Remove [object Object]" at bounding box center [527, 155] width 11 height 14
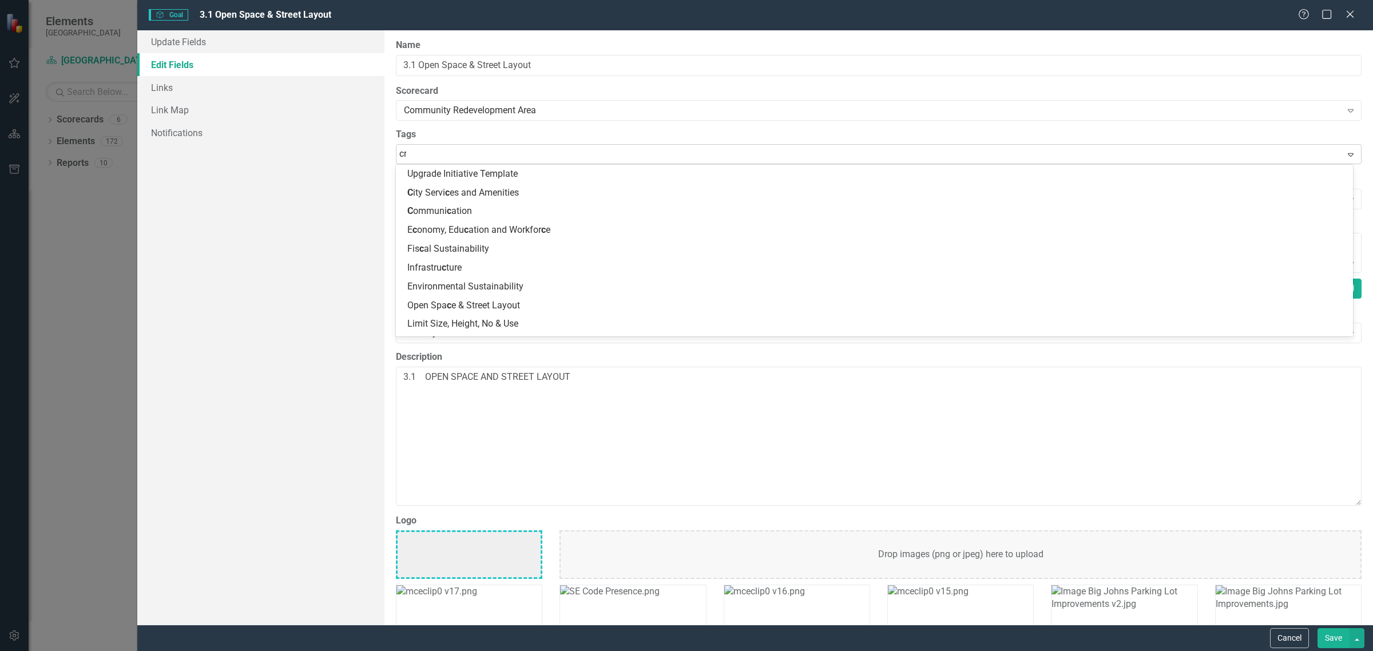
type input "cra"
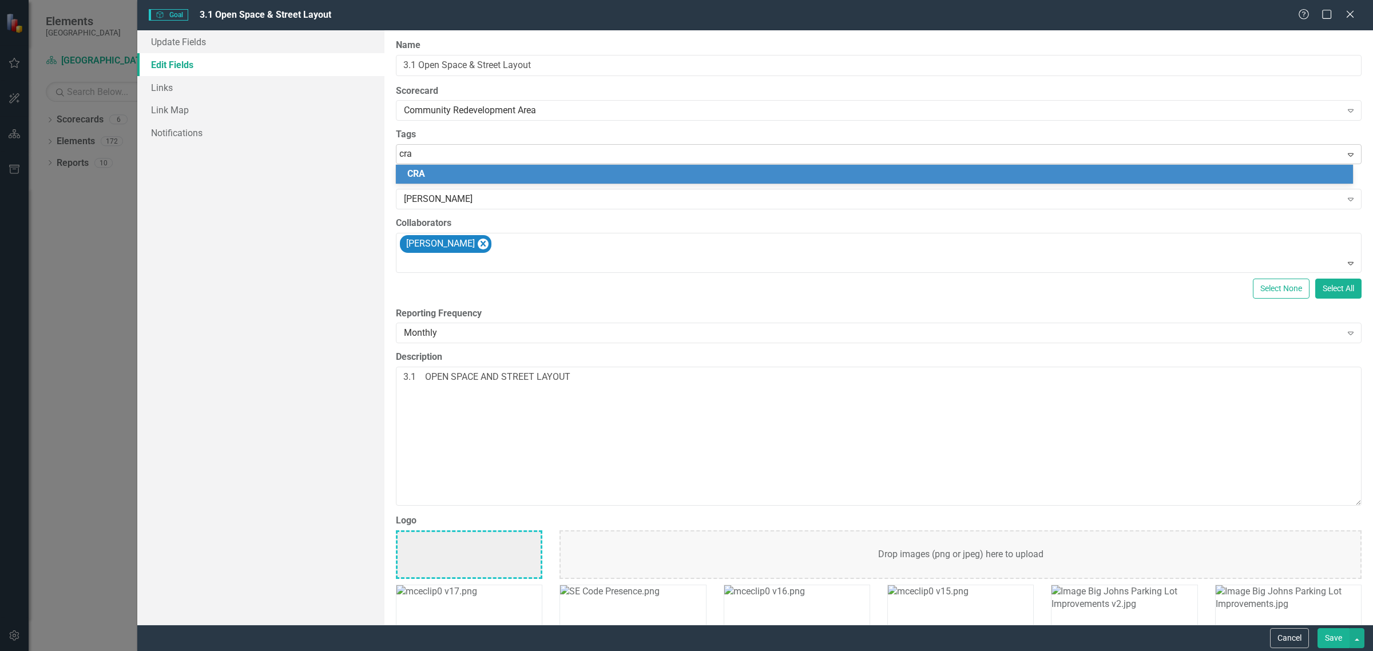
click at [424, 169] on span "CRA" at bounding box center [416, 173] width 18 height 11
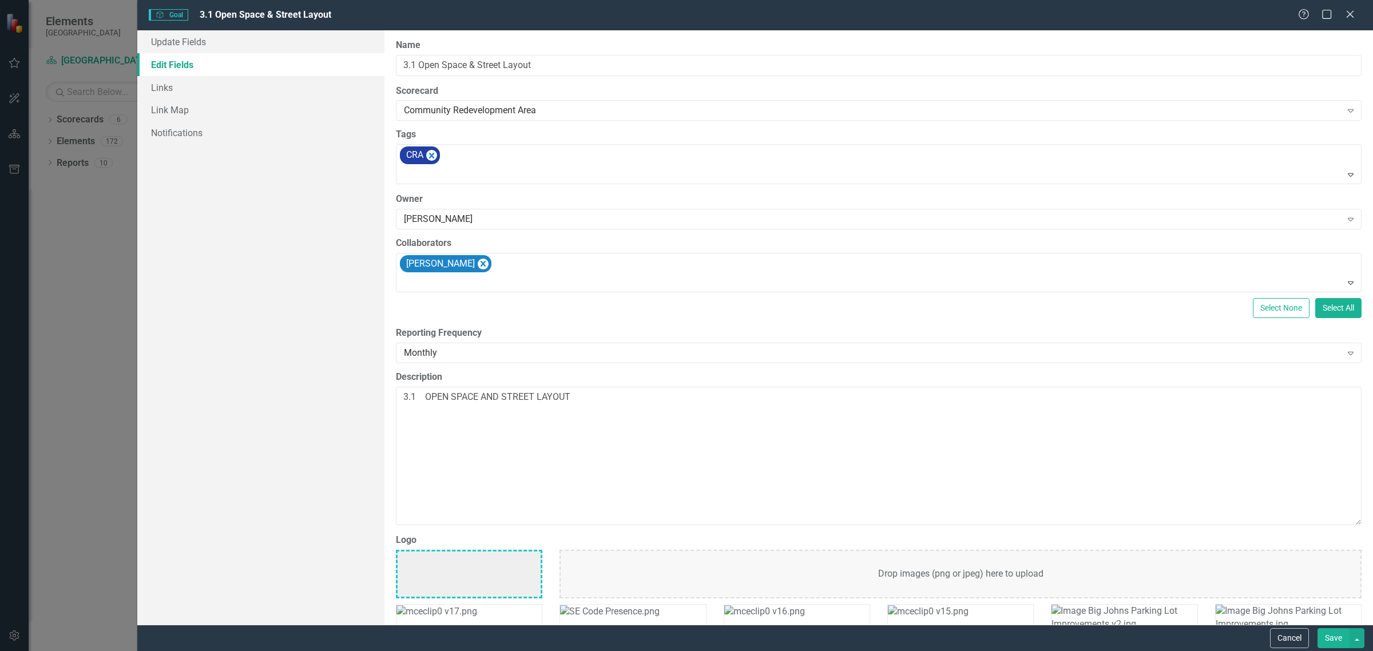
drag, startPoint x: 1328, startPoint y: 633, endPoint x: 1328, endPoint y: 622, distance: 10.9
click at [1328, 622] on form "Goal Goal 3.1 Open Space & Street Layout Help Maximize Close Update Fields Edit…" at bounding box center [755, 325] width 1236 height 651
click at [1330, 635] on button "Save" at bounding box center [1334, 638] width 32 height 20
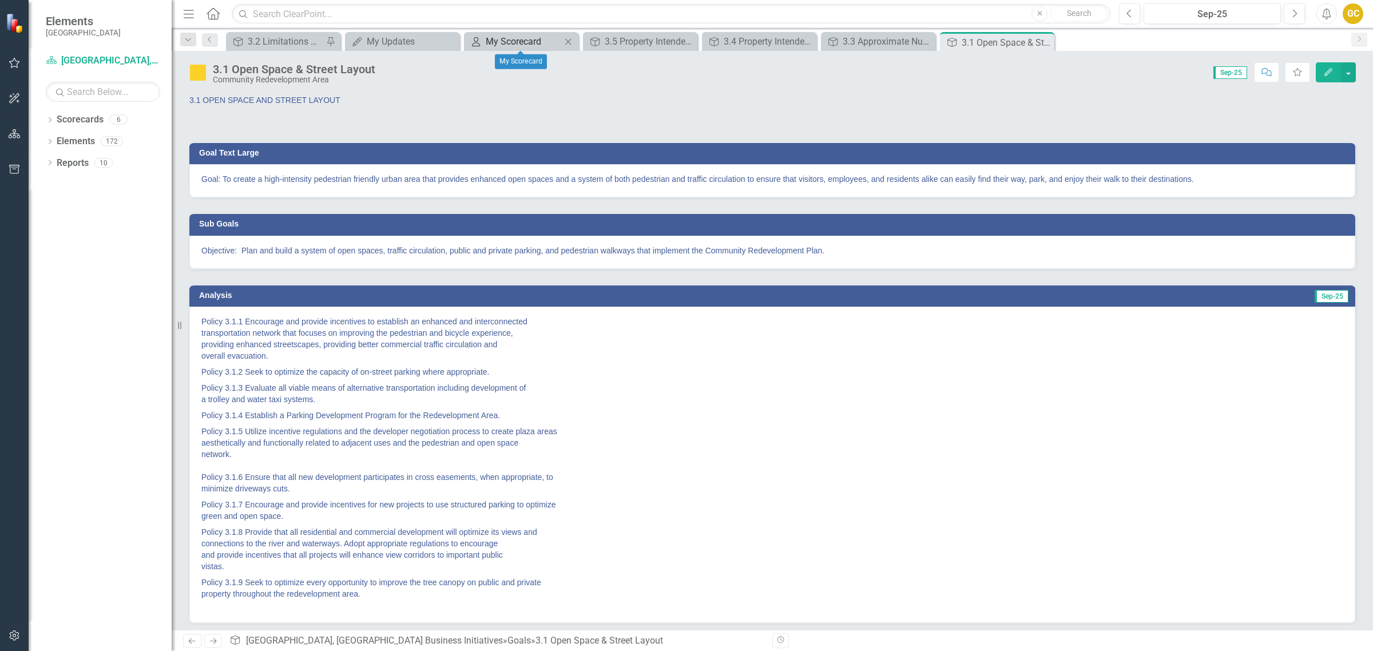
click at [530, 35] on div "My Scorecard" at bounding box center [524, 41] width 76 height 14
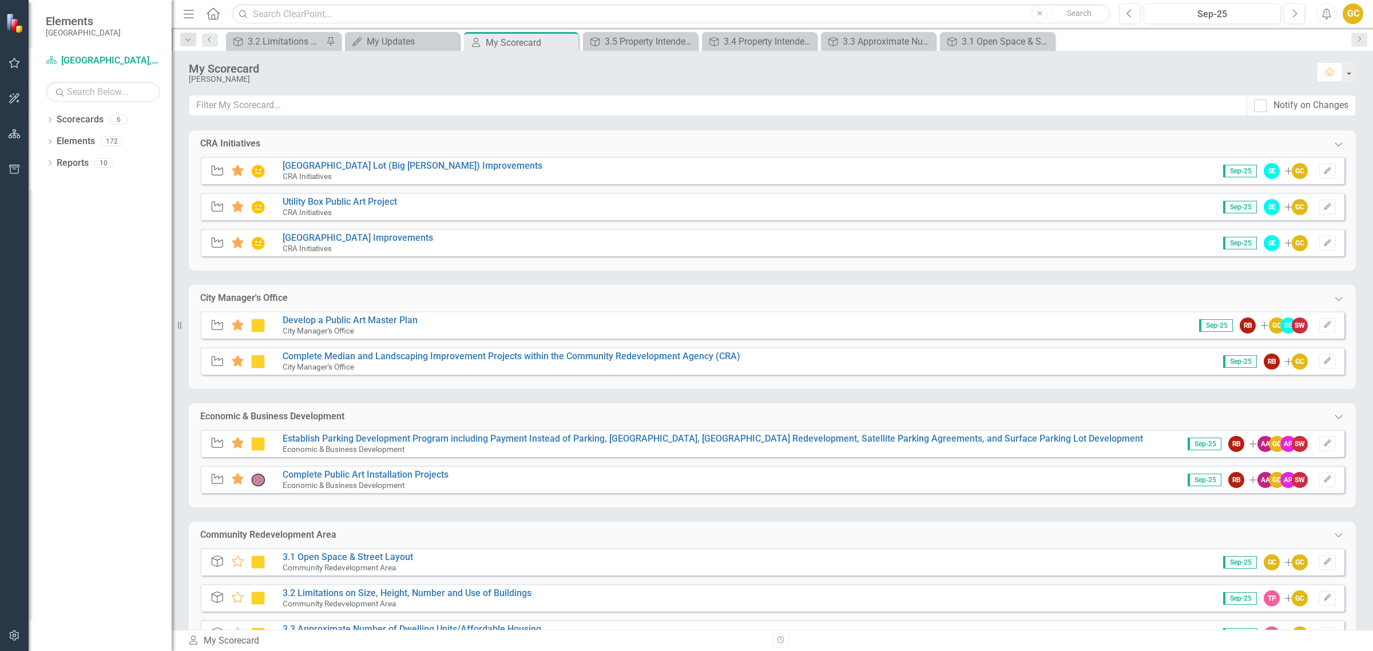
click at [330, 586] on div "Goal Favorite 3.2 Limitations on Size, Height, Number and Use of Buildings Comm…" at bounding box center [772, 597] width 1144 height 27
click at [334, 590] on link "3.2 Limitations on Size, Height, Number and Use of Buildings" at bounding box center [407, 593] width 249 height 11
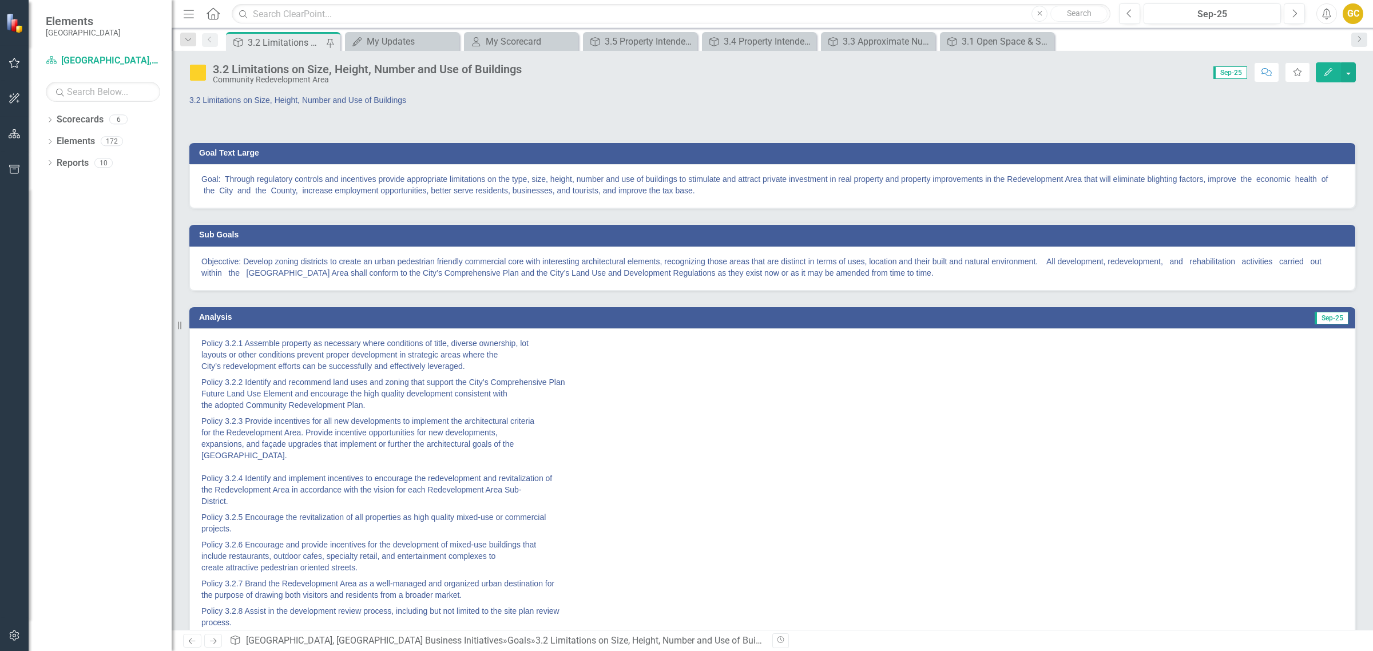
click at [1320, 72] on button "Edit" at bounding box center [1328, 72] width 25 height 20
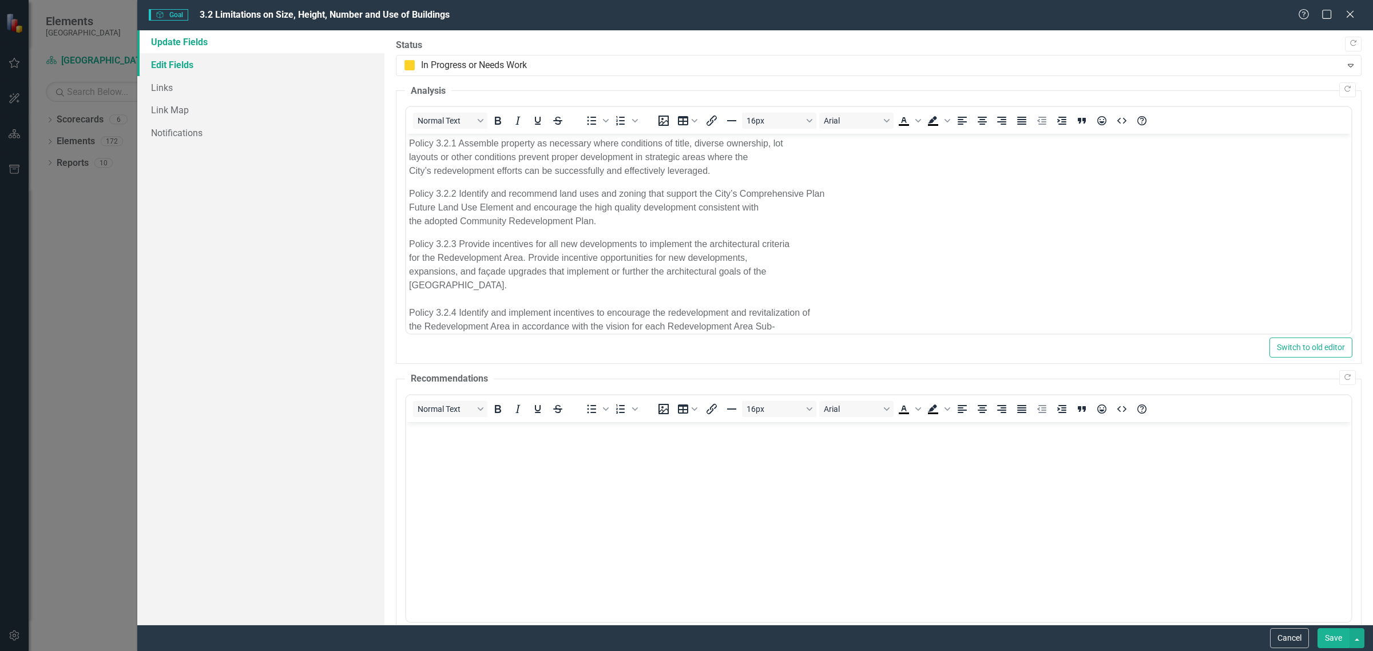
click at [177, 59] on link "Edit Fields" at bounding box center [260, 64] width 247 height 23
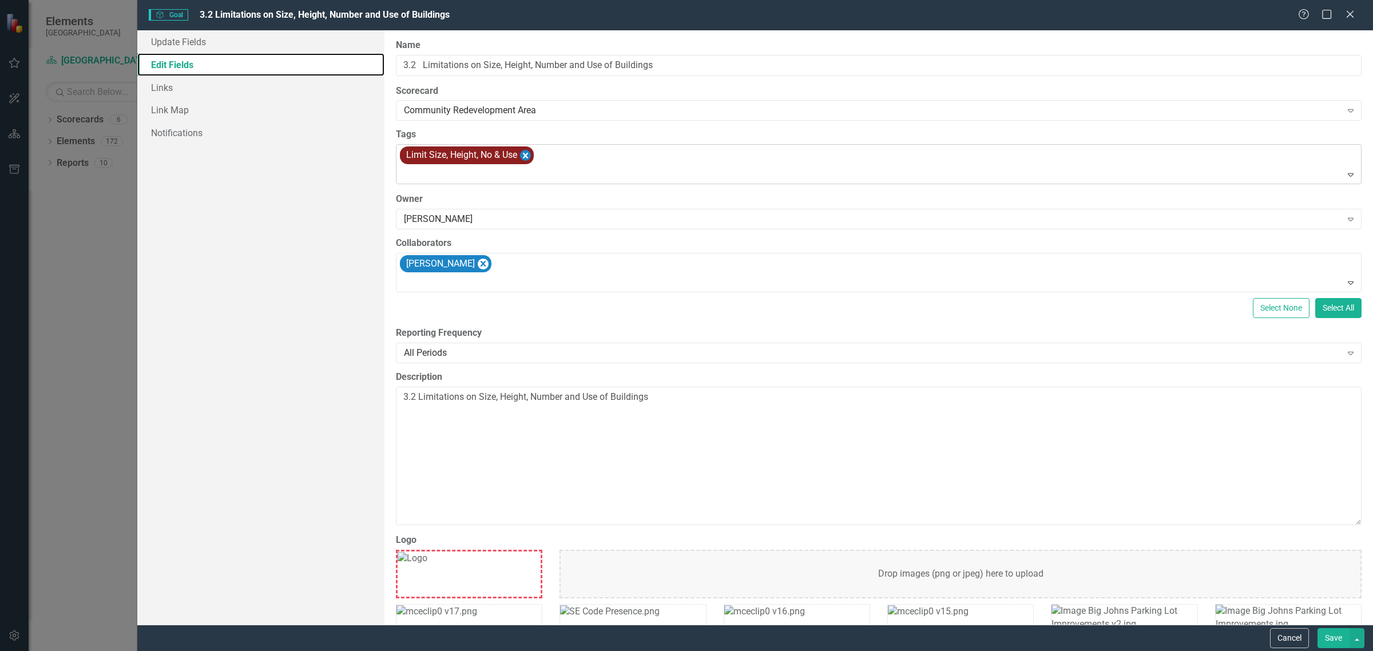
click at [527, 155] on icon "Remove [object Object]" at bounding box center [525, 155] width 11 height 14
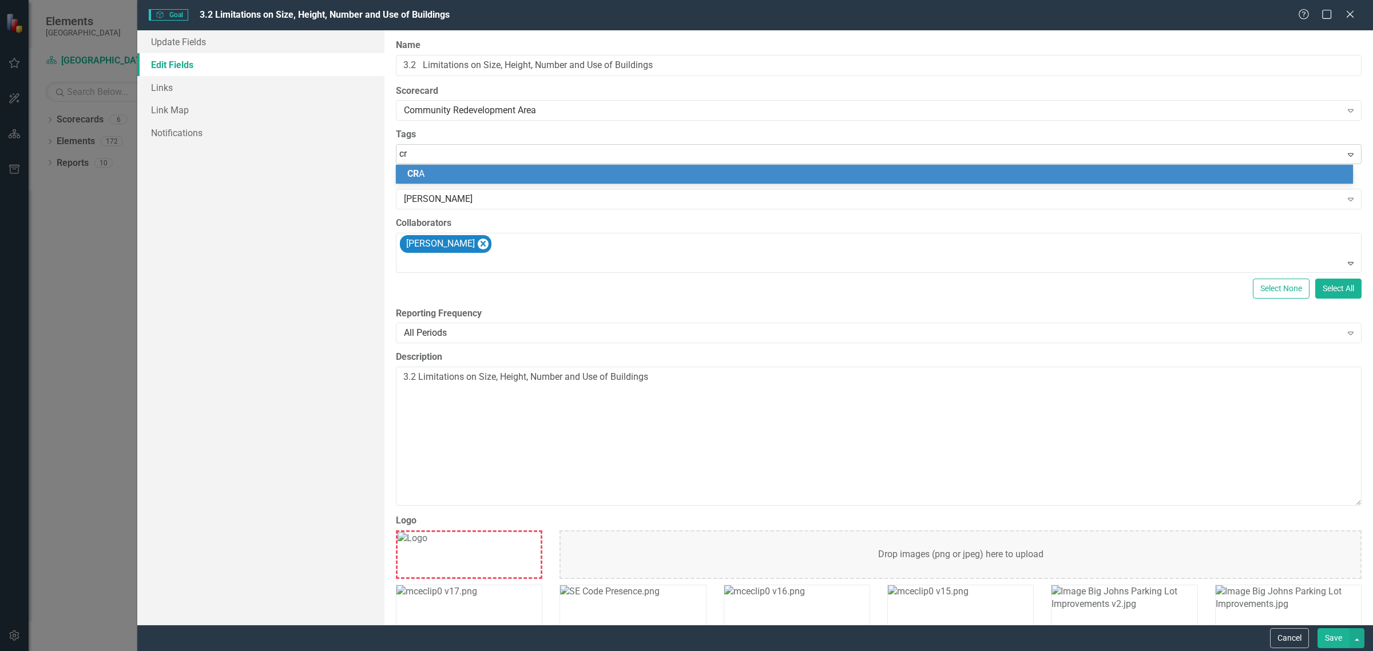
type input "cra"
click at [466, 166] on div "CRA" at bounding box center [874, 174] width 957 height 19
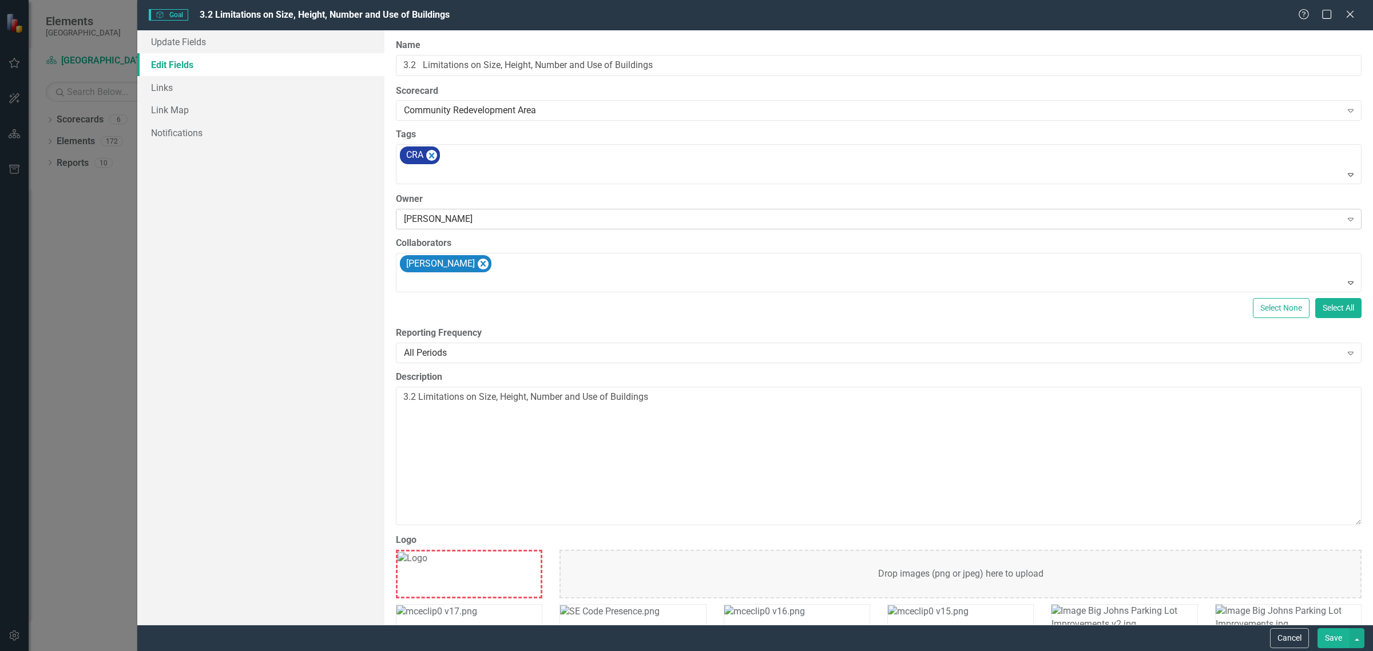
click at [442, 216] on div "[PERSON_NAME]" at bounding box center [873, 218] width 938 height 13
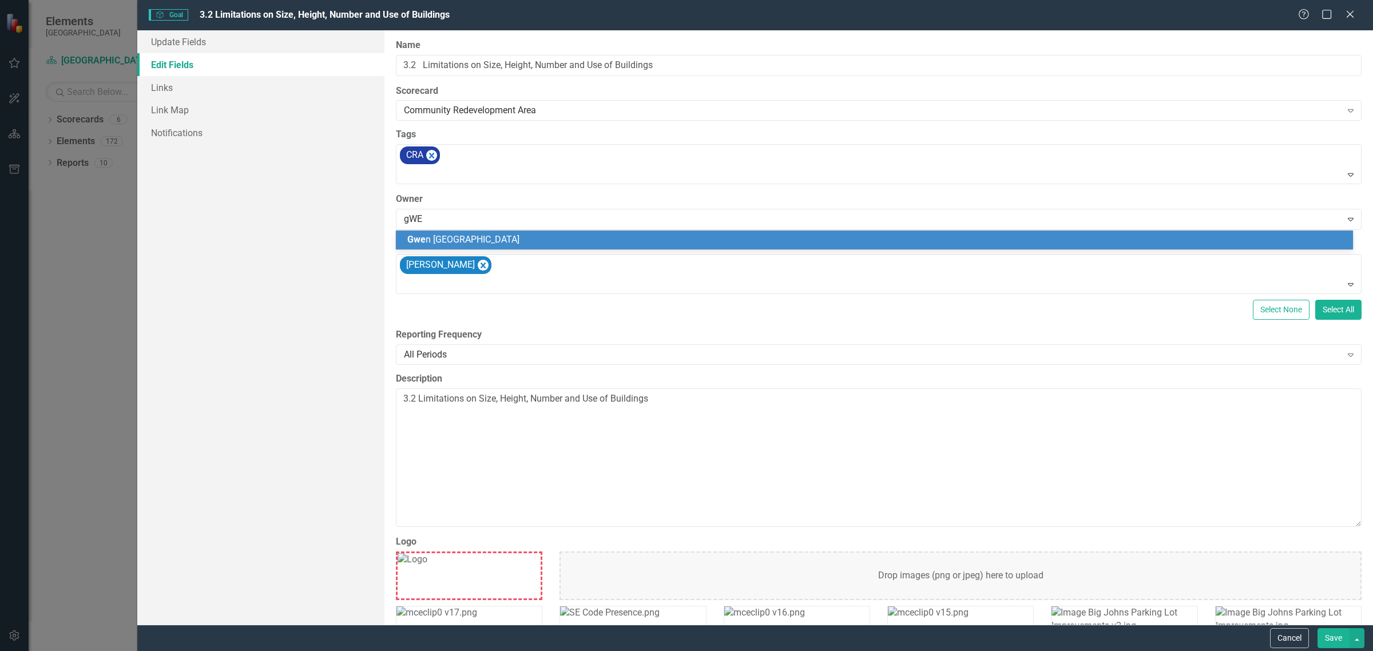
type input "gWEN"
click at [445, 232] on div "[PERSON_NAME]" at bounding box center [874, 240] width 957 height 19
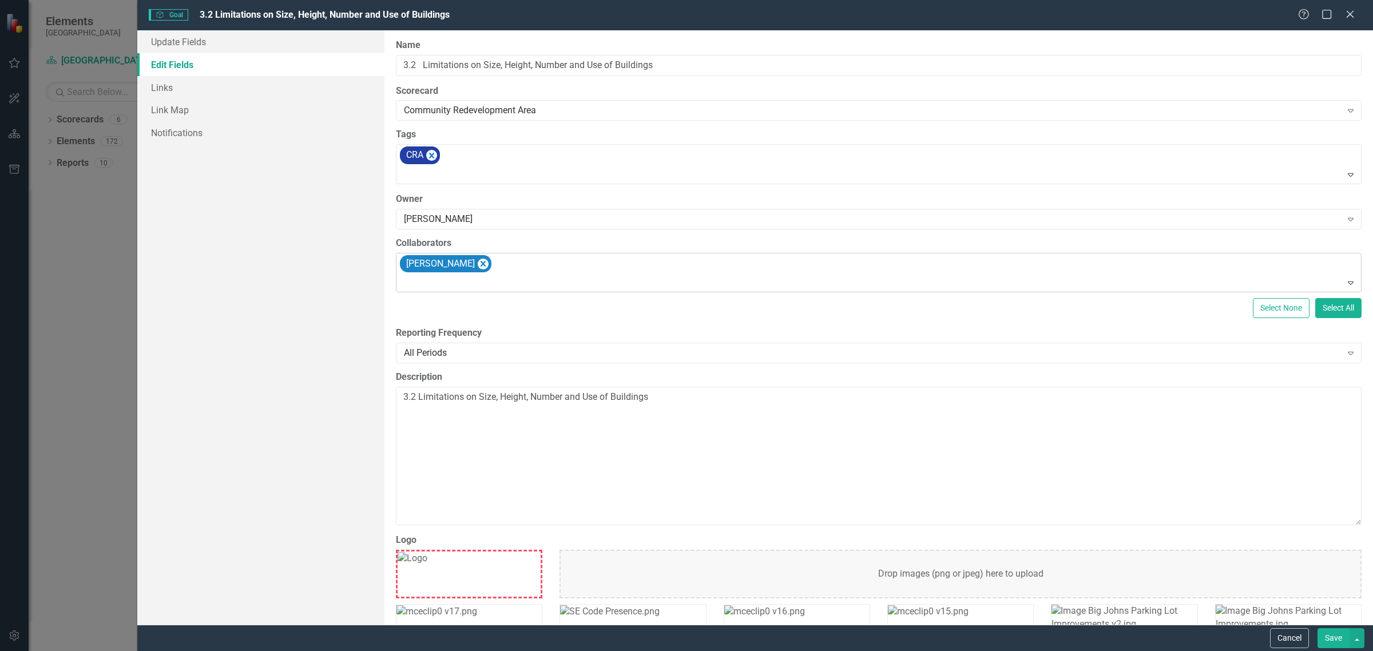
click at [478, 262] on icon "Remove Gwen Carlisle" at bounding box center [483, 264] width 11 height 14
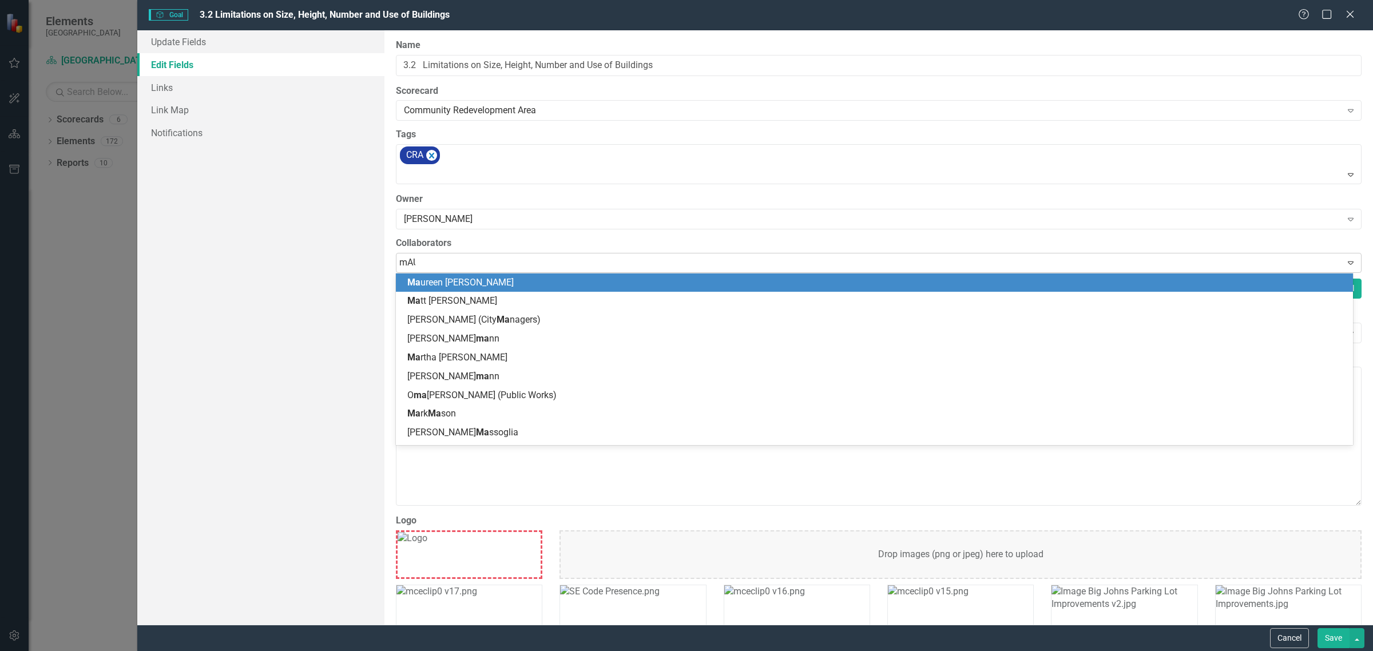
type input "mAUR"
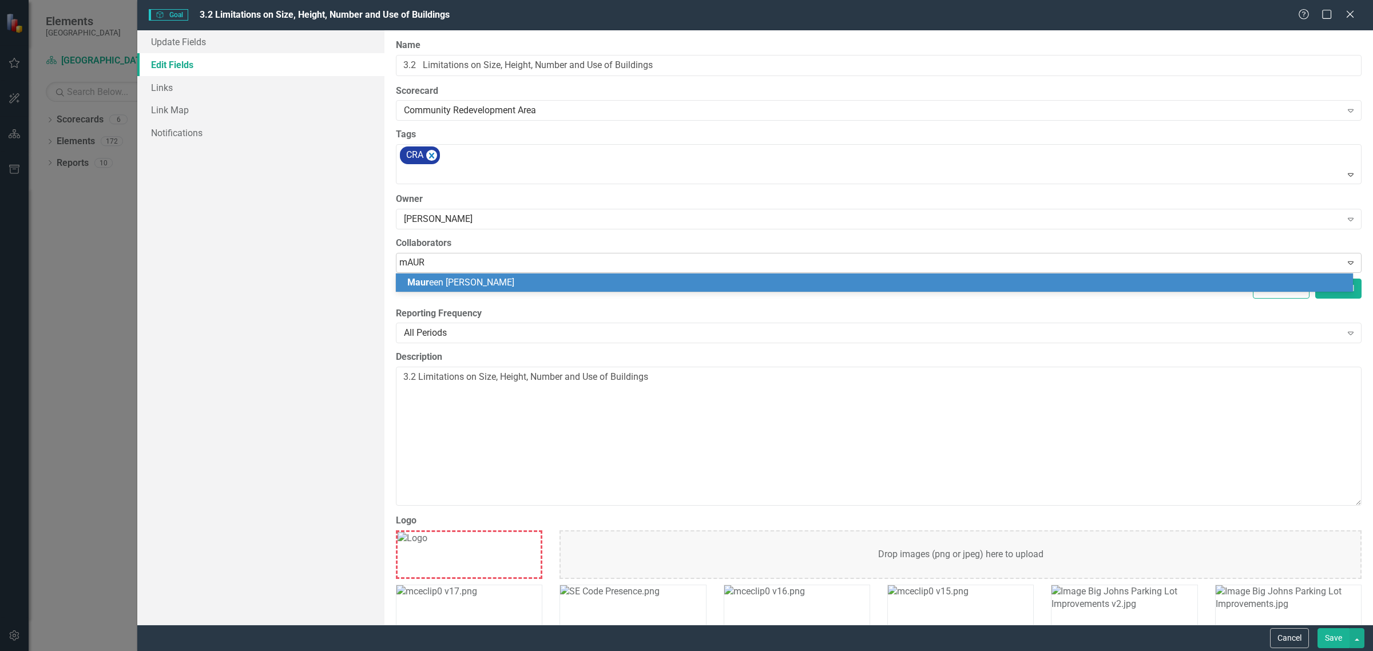
click at [478, 276] on div "Maur een [PERSON_NAME]" at bounding box center [876, 282] width 939 height 13
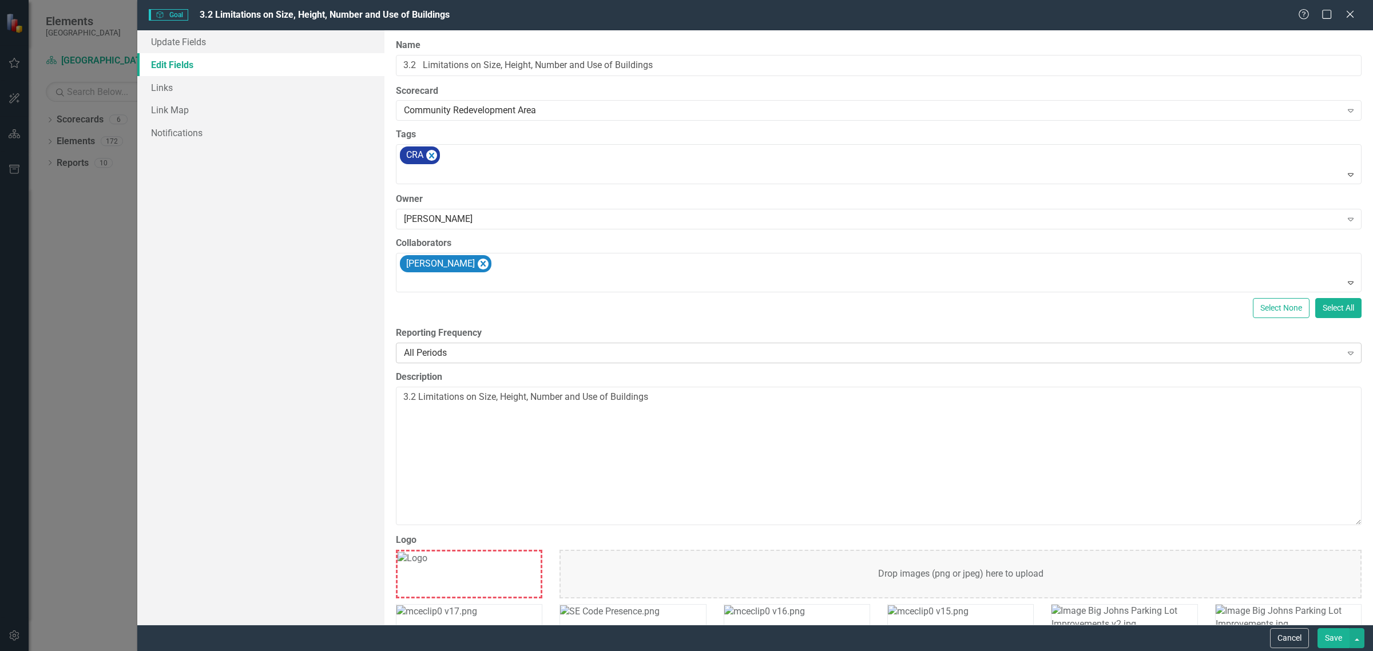
click at [1345, 352] on icon "Expand" at bounding box center [1350, 352] width 11 height 9
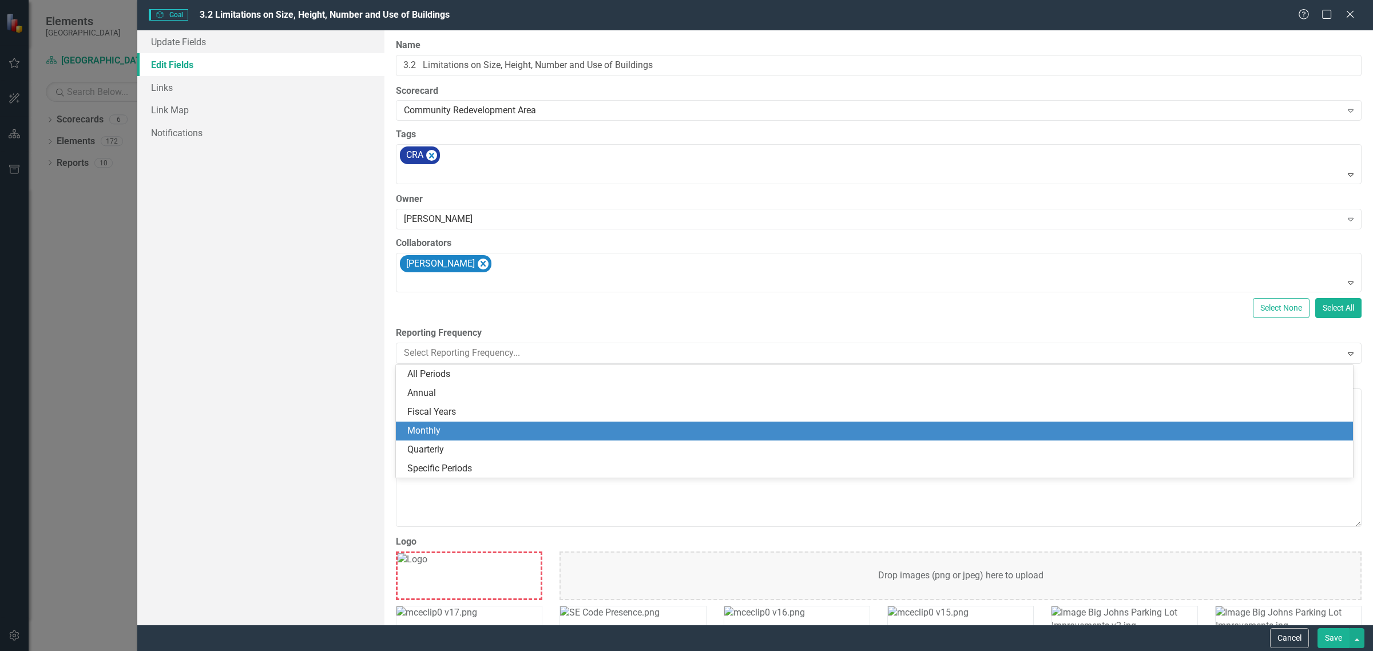
click at [441, 429] on div "Monthly" at bounding box center [876, 431] width 939 height 13
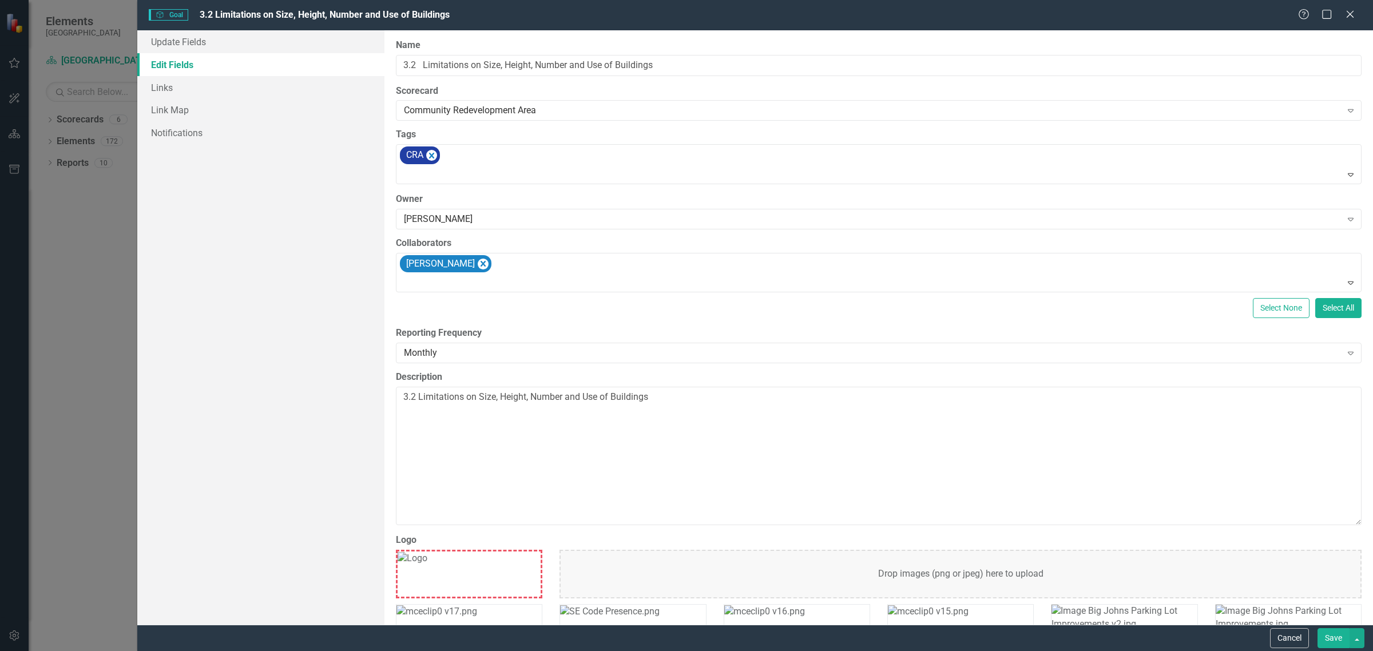
click at [1328, 630] on button "Save" at bounding box center [1334, 638] width 32 height 20
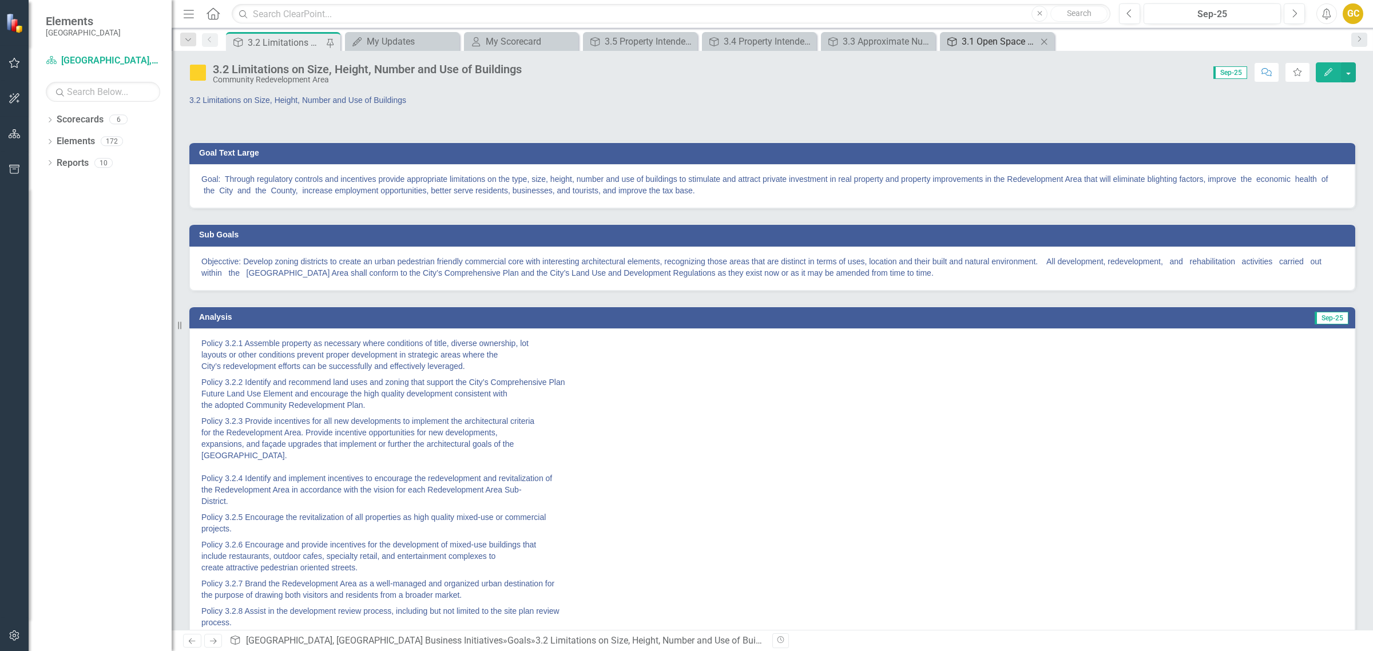
click at [977, 40] on div "3.1 Open Space & Street Layout" at bounding box center [1000, 41] width 76 height 14
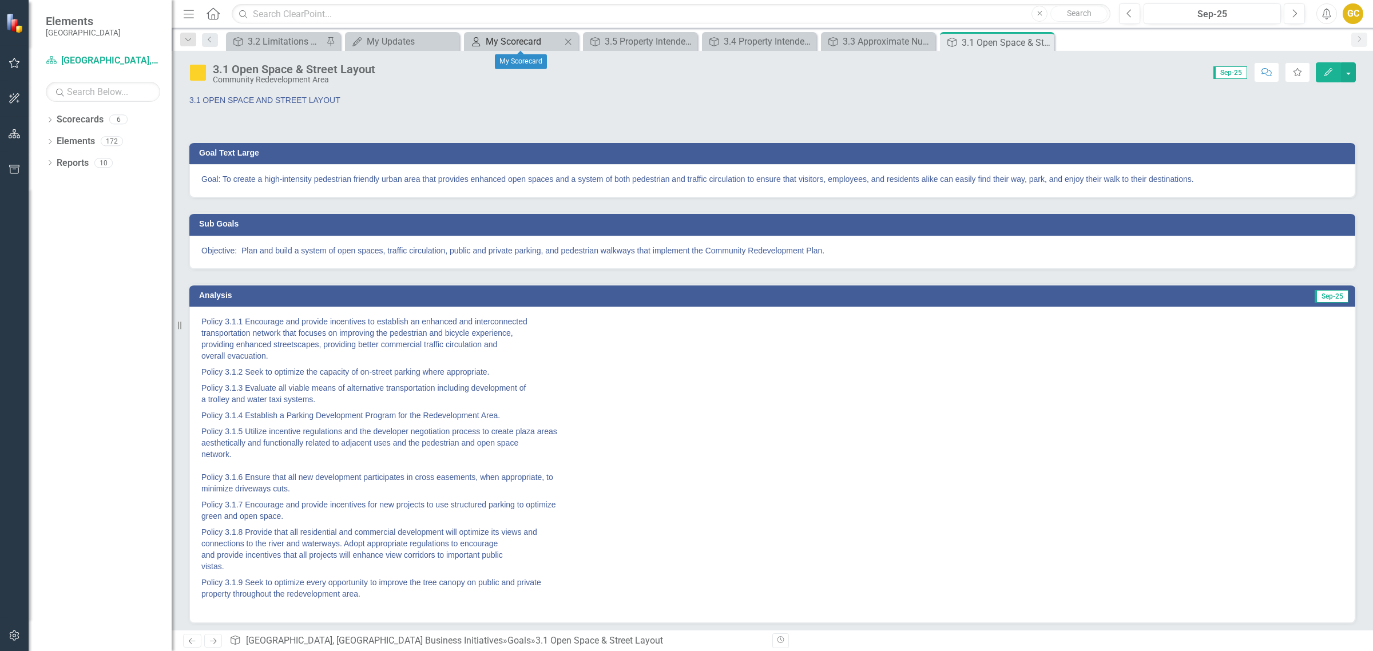
click at [526, 38] on div "My Scorecard" at bounding box center [524, 41] width 76 height 14
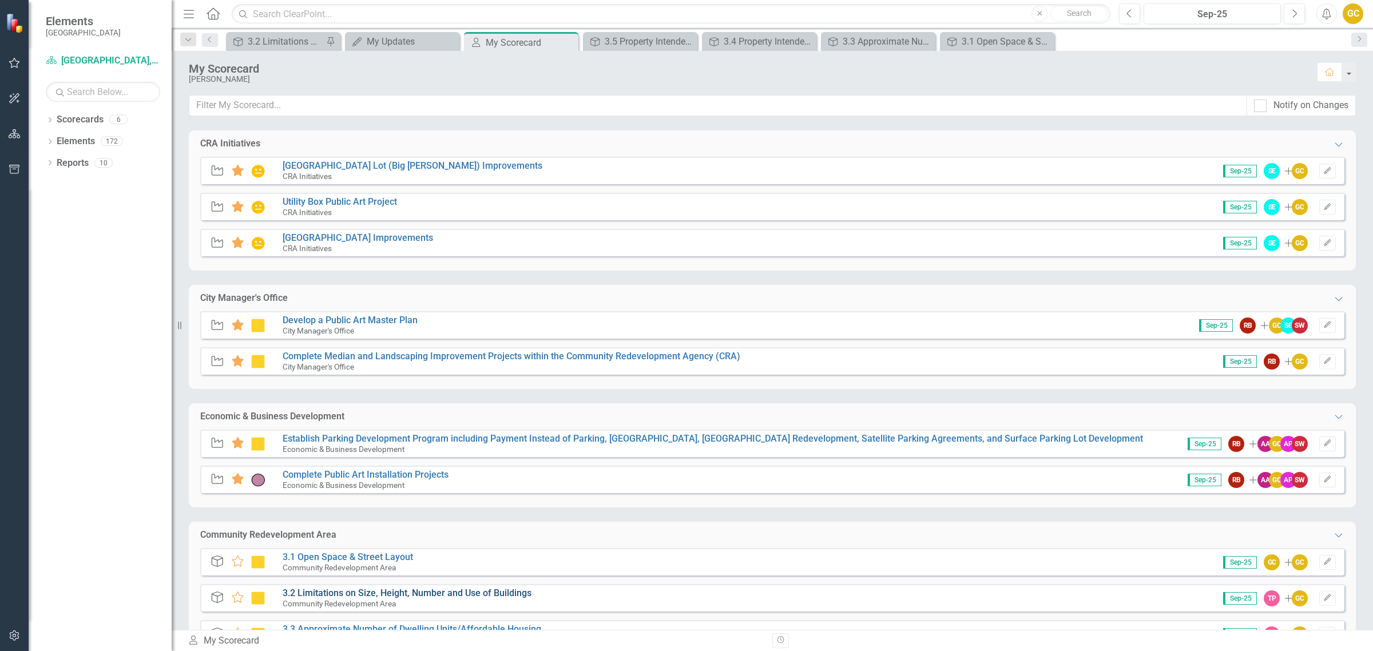
click at [355, 592] on link "3.2 Limitations on Size, Height, Number and Use of Buildings" at bounding box center [407, 593] width 249 height 11
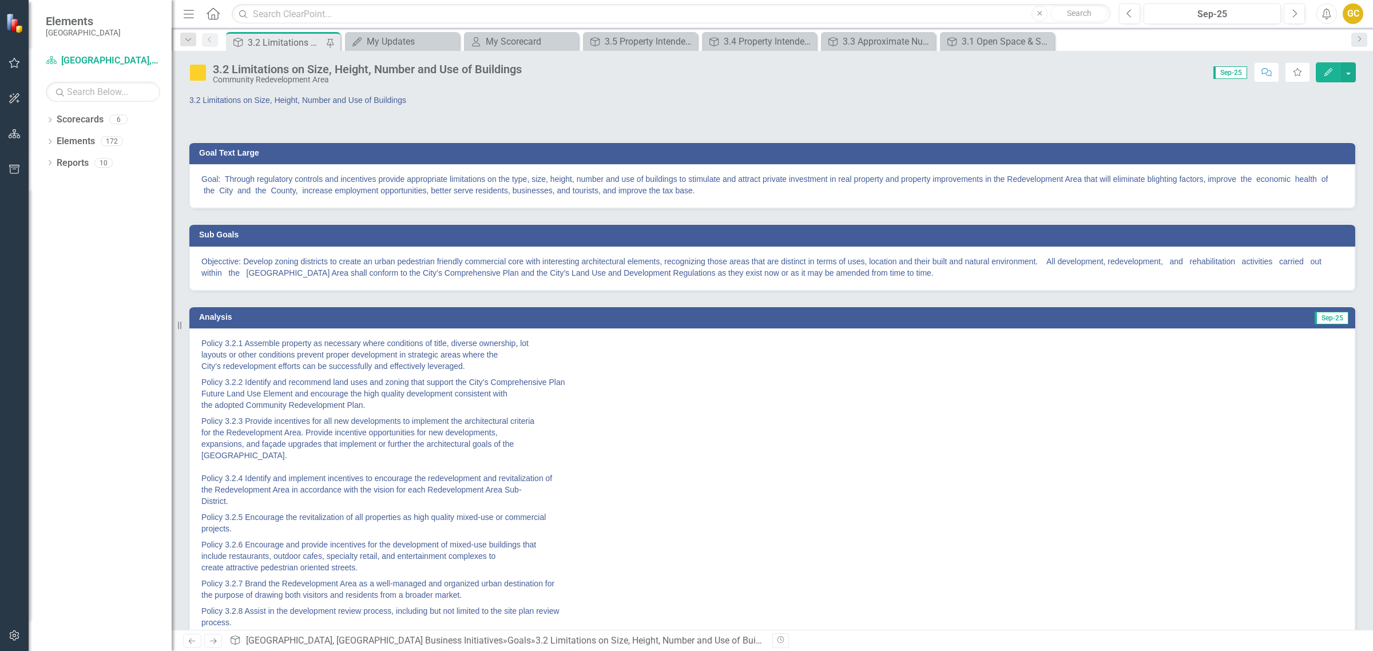
click at [310, 97] on span "3.2 Limitations on Size, Height, Number and Use of Buildings" at bounding box center [297, 100] width 217 height 9
click at [310, 96] on span "3.2 Limitations on Size, Height, Number and Use of Buildings" at bounding box center [297, 100] width 217 height 9
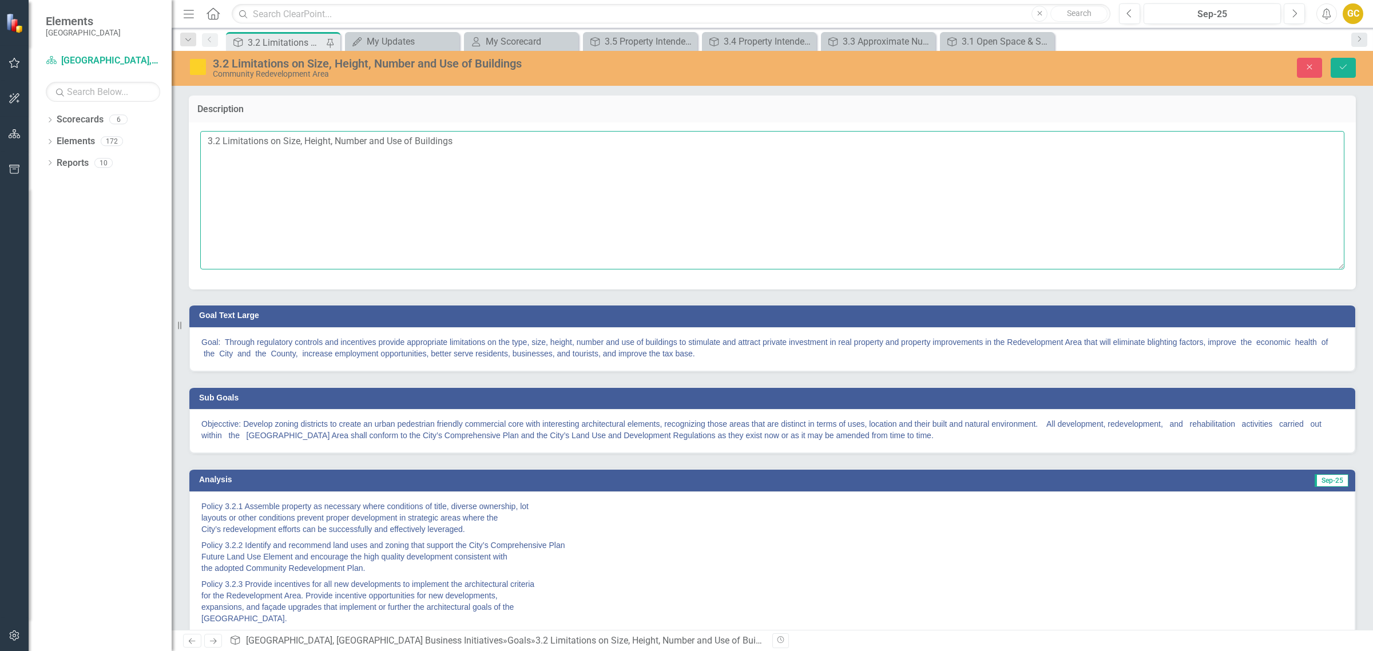
drag, startPoint x: 222, startPoint y: 142, endPoint x: 473, endPoint y: 140, distance: 251.2
click at [473, 140] on textarea "3.2 Limitations on Size, Height, Number and Use of Buildings" at bounding box center [772, 200] width 1144 height 138
type textarea "3.2 LIMITATIONS ON SIZE, HEIGHT, NUMBER AND USE OF BUILDINGS"
click at [1342, 66] on icon "Save" at bounding box center [1343, 67] width 10 height 8
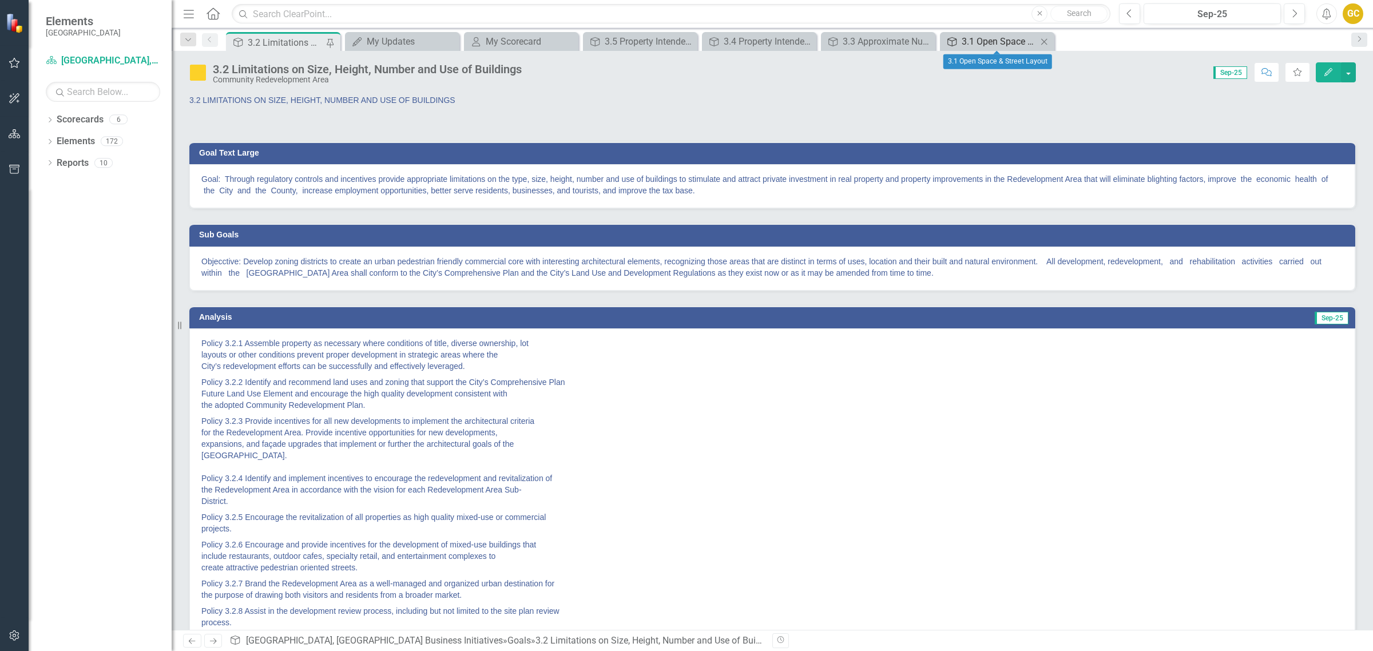
click at [993, 40] on div "3.1 Open Space & Street Layout" at bounding box center [1000, 41] width 76 height 14
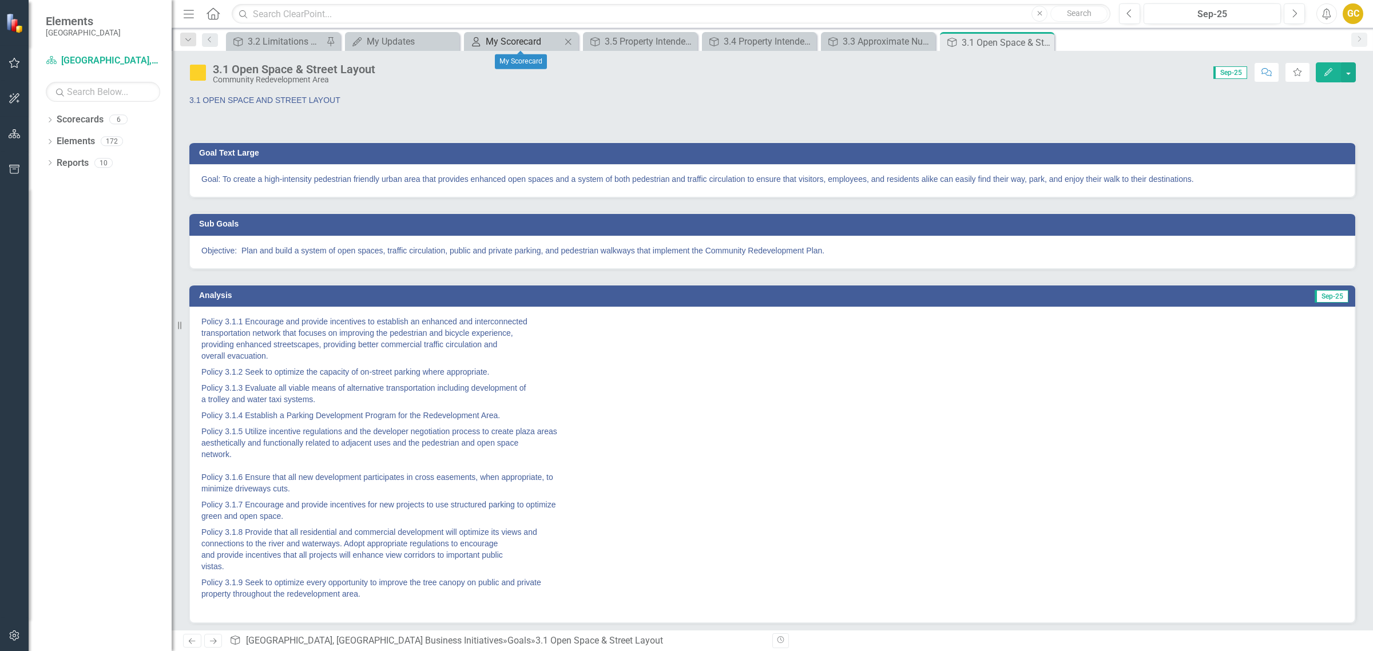
click at [536, 38] on div "My Scorecard" at bounding box center [524, 41] width 76 height 14
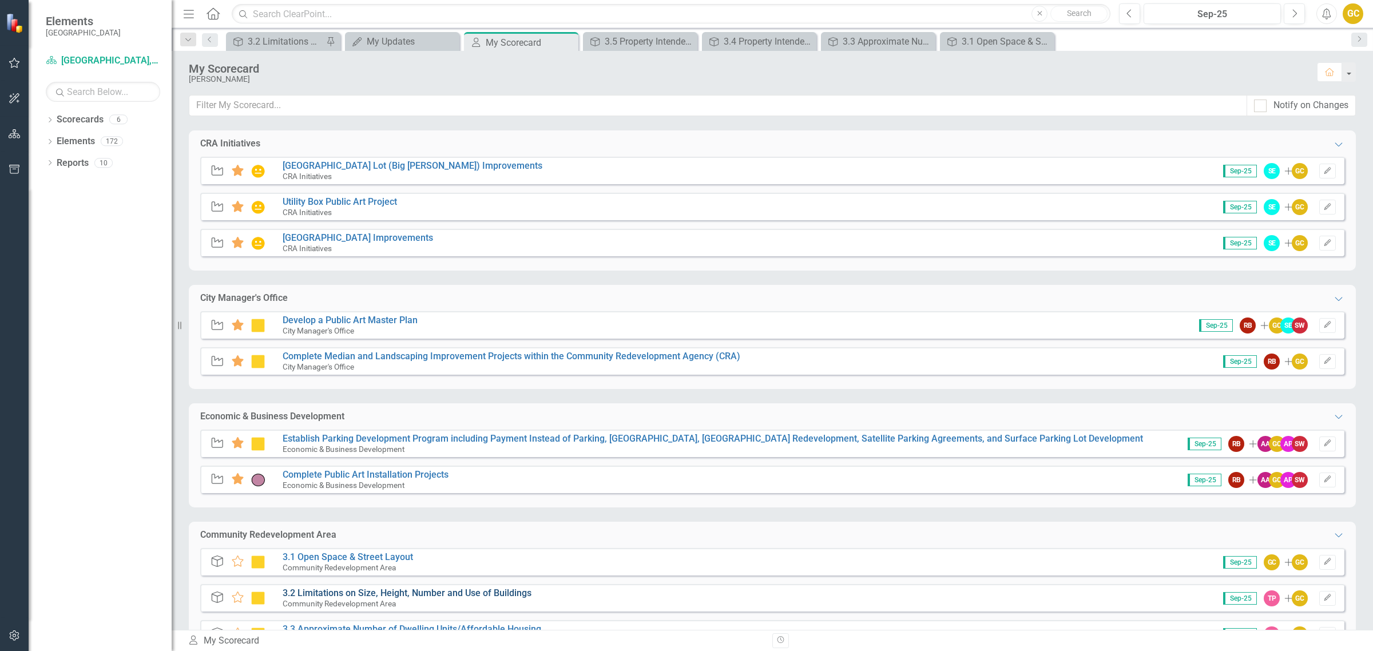
click at [375, 595] on link "3.2 Limitations on Size, Height, Number and Use of Buildings" at bounding box center [407, 593] width 249 height 11
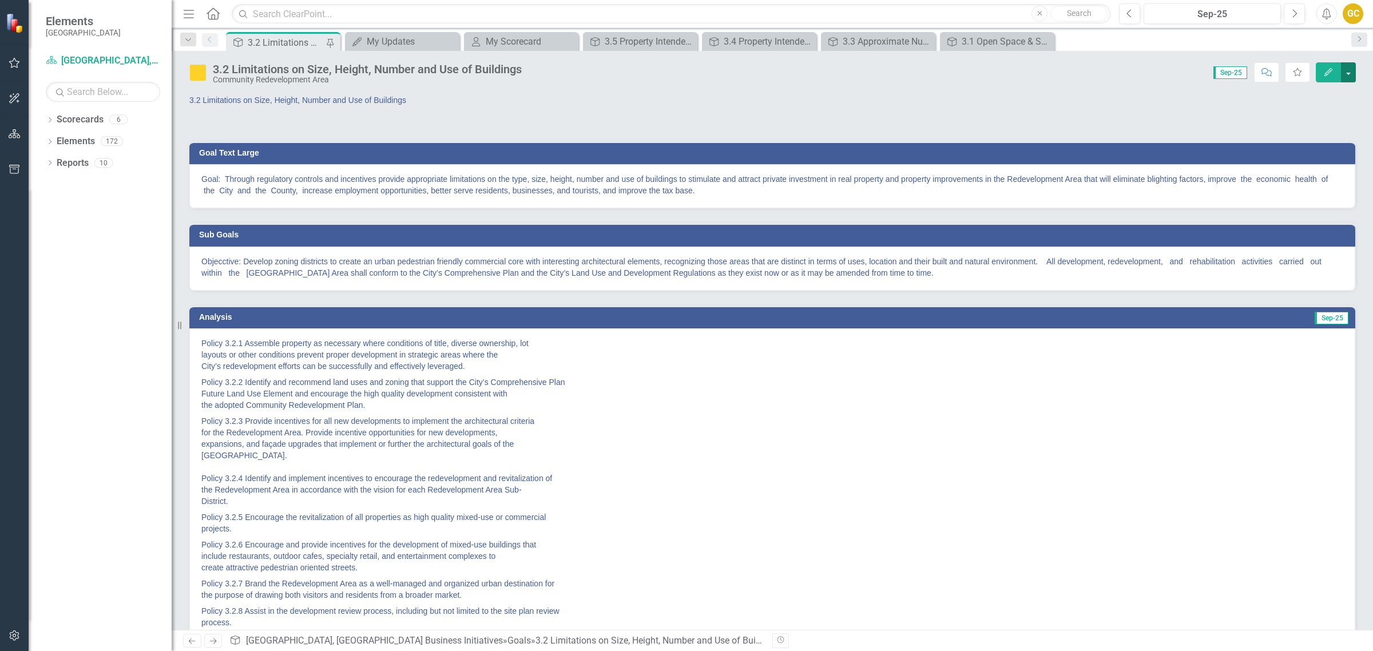
click at [1350, 70] on button "button" at bounding box center [1348, 72] width 15 height 20
click at [1313, 92] on link "Edit Edit Goal" at bounding box center [1309, 94] width 93 height 21
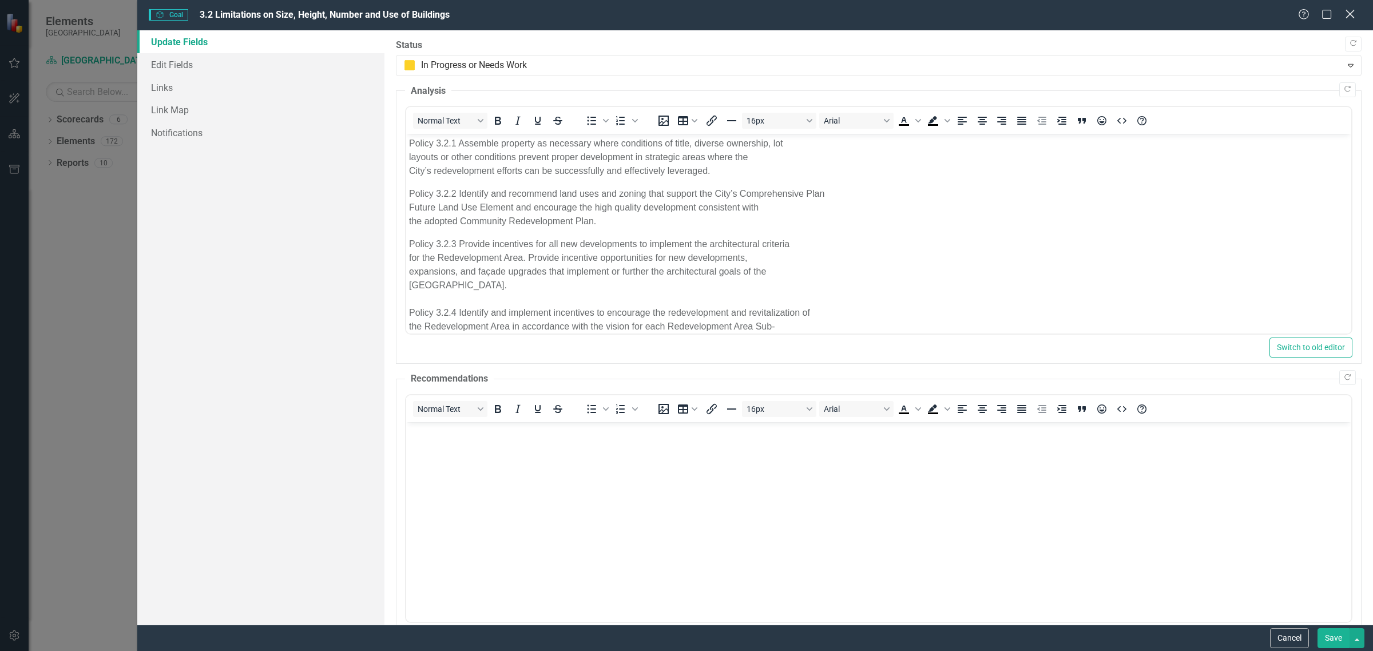
click at [1351, 13] on icon at bounding box center [1350, 14] width 9 height 9
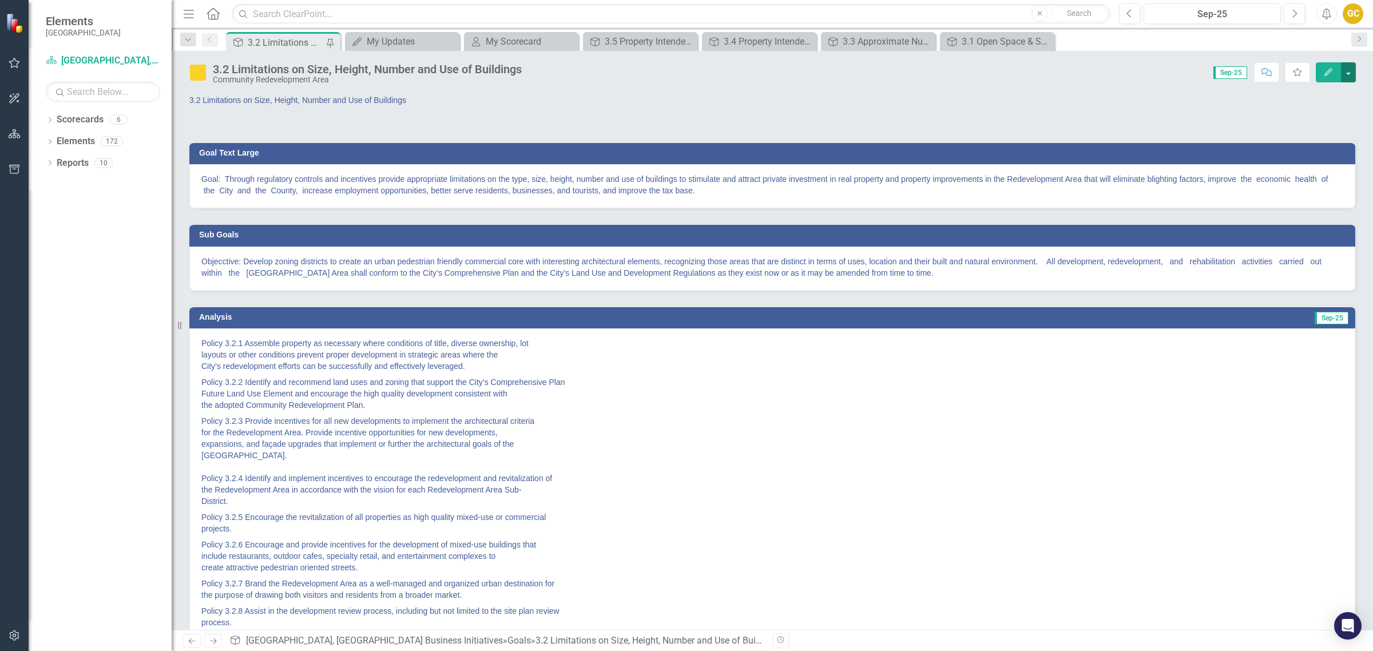
click at [1348, 73] on button "button" at bounding box center [1348, 72] width 15 height 20
click at [1318, 110] on link "Edit Report Edit Layout" at bounding box center [1309, 115] width 93 height 21
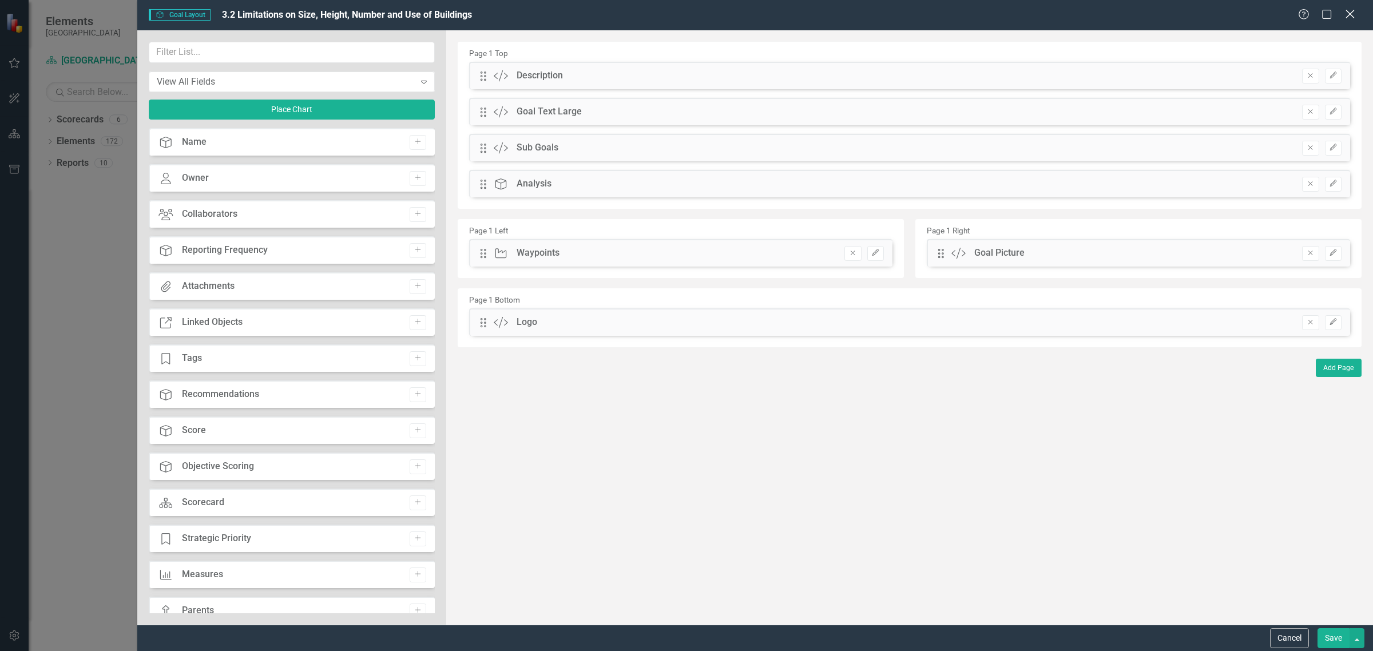
click at [1346, 10] on icon "Close" at bounding box center [1350, 14] width 14 height 11
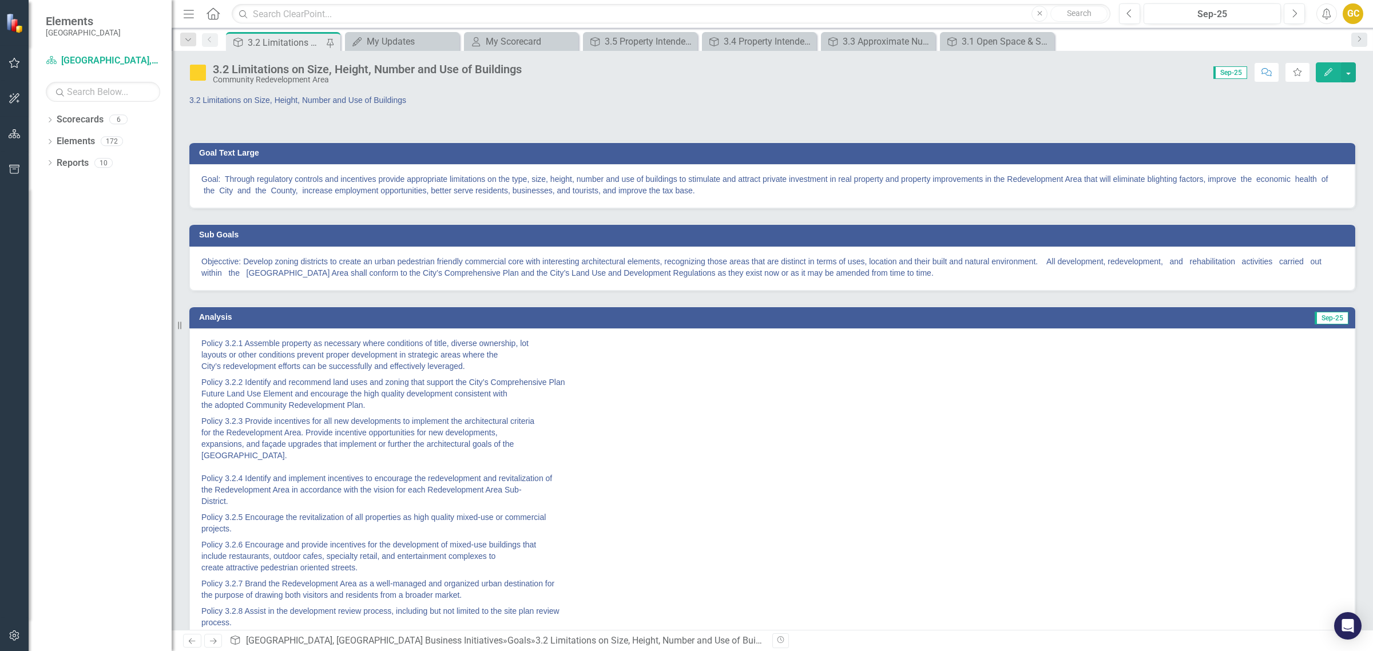
click at [1322, 73] on button "Edit" at bounding box center [1328, 72] width 25 height 20
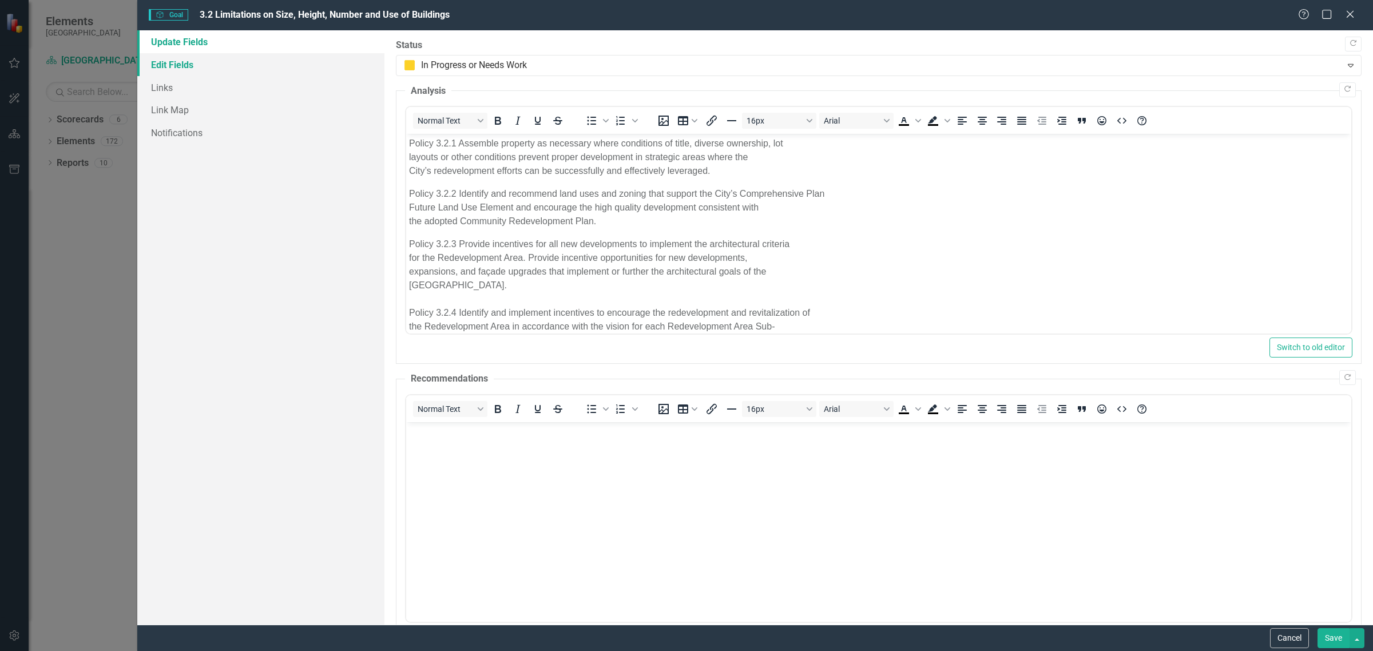
click at [179, 59] on link "Edit Fields" at bounding box center [260, 64] width 247 height 23
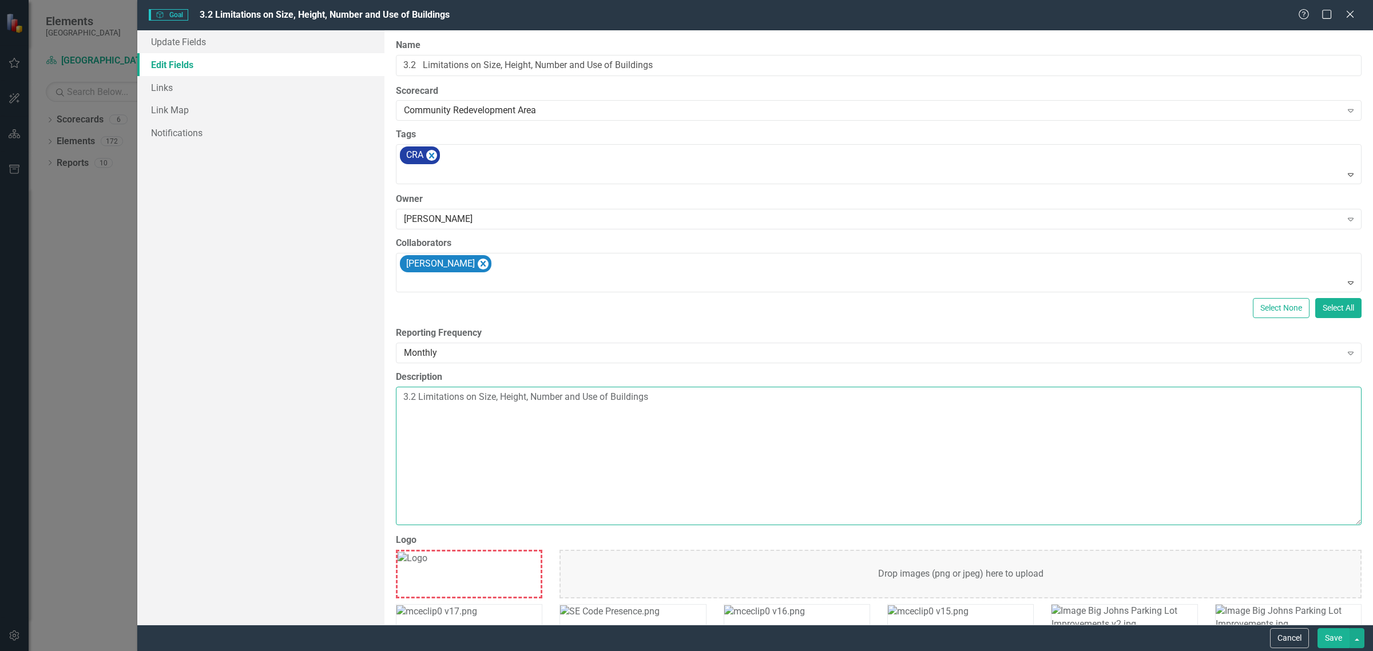
drag, startPoint x: 419, startPoint y: 399, endPoint x: 698, endPoint y: 371, distance: 280.7
click at [698, 371] on div "Description 3.2 Limitations on Size, Height, Number and Use of Buildings" at bounding box center [879, 448] width 966 height 154
type textarea "3.2 LIMITATIONS ON SIZE, HEIGHT, NUMBER AND USE OF BUILDINGS"
drag, startPoint x: 422, startPoint y: 67, endPoint x: 683, endPoint y: 38, distance: 262.5
click at [683, 38] on div "ClearPoint Can Do More! How ClearPoint Can Help Close Enterprise plans can auto…" at bounding box center [878, 327] width 989 height 594
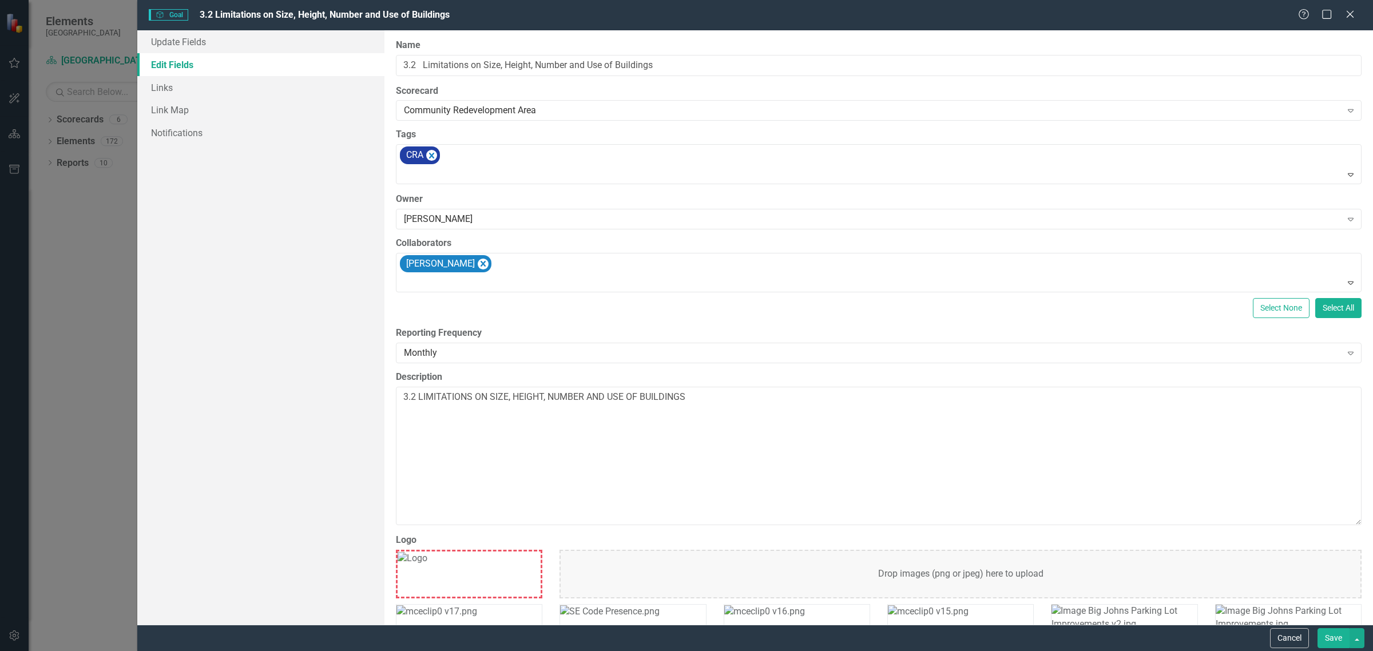
click at [753, 122] on div "ClearPoint Can Do More! How ClearPoint Can Help Close Enterprise plans can auto…" at bounding box center [878, 327] width 989 height 594
drag, startPoint x: 1328, startPoint y: 636, endPoint x: 1330, endPoint y: 626, distance: 10.0
click at [1329, 628] on button "Save" at bounding box center [1334, 638] width 32 height 20
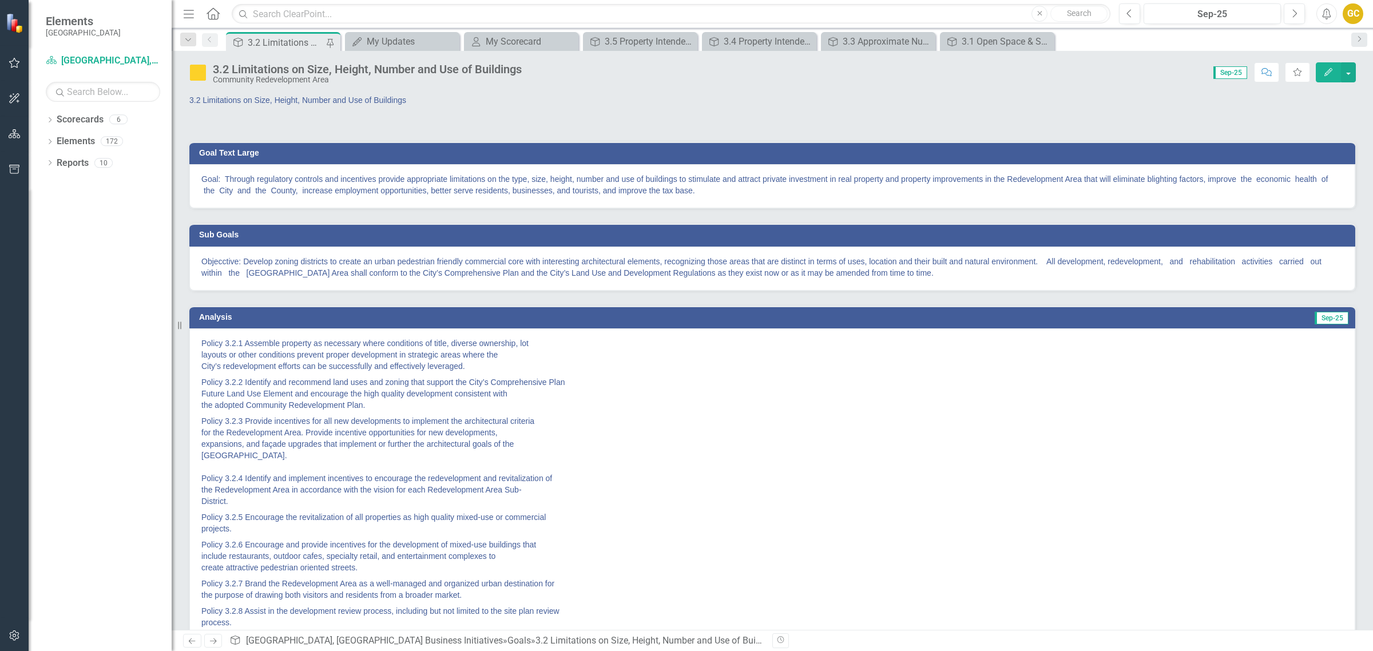
click at [259, 96] on span "3.2 Limitations on Size, Height, Number and Use of Buildings" at bounding box center [297, 100] width 217 height 9
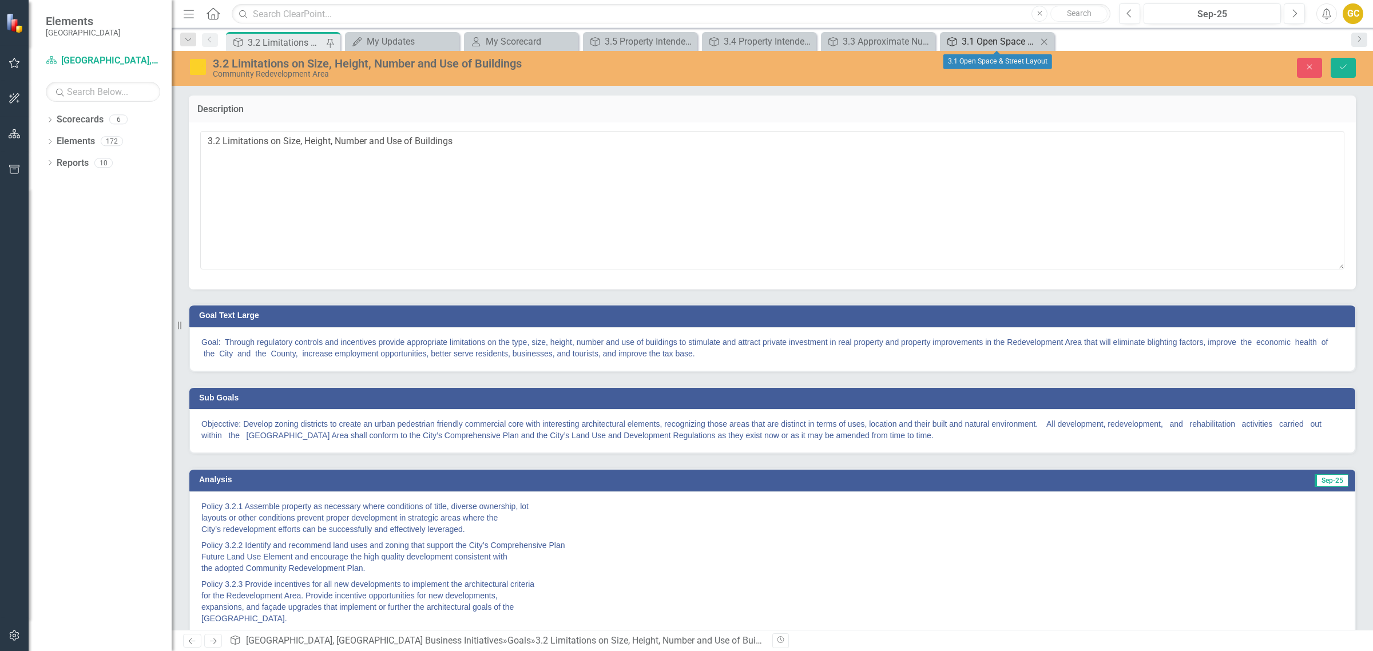
click at [986, 37] on div "3.1 Open Space & Street Layout" at bounding box center [1000, 41] width 76 height 14
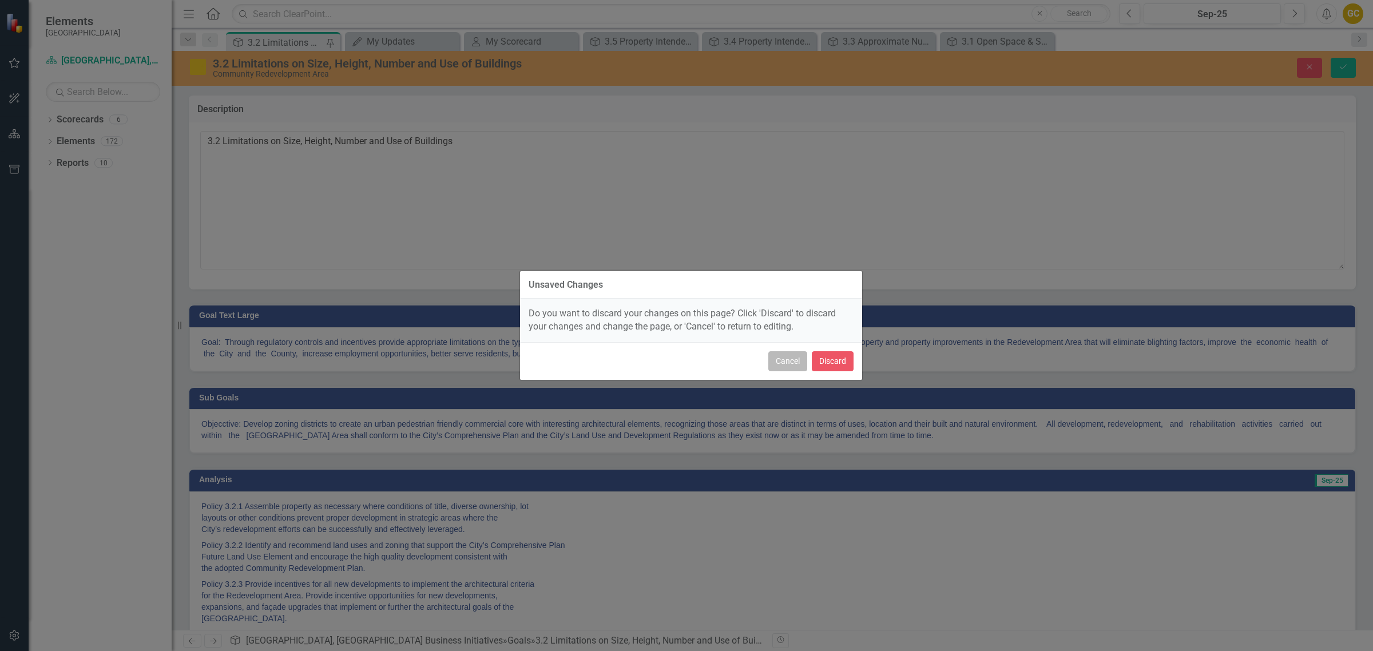
click at [799, 360] on button "Cancel" at bounding box center [787, 361] width 39 height 20
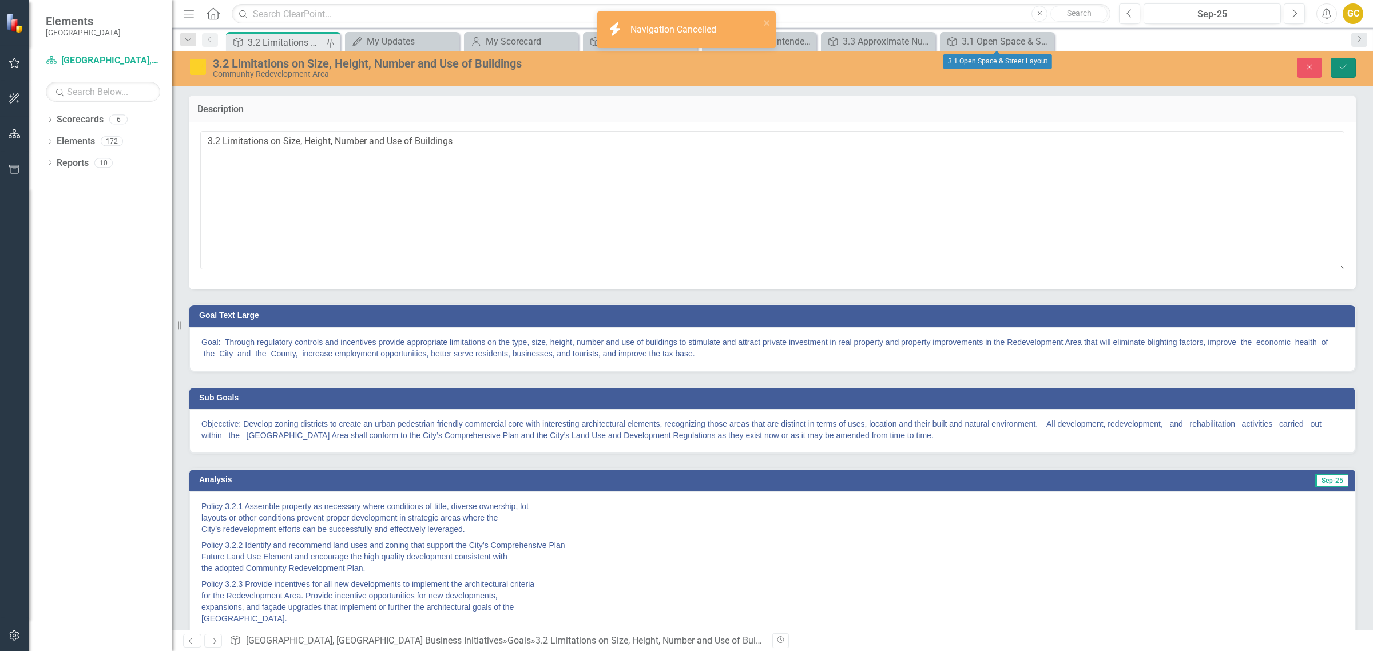
click at [1351, 66] on button "Save" at bounding box center [1343, 68] width 25 height 20
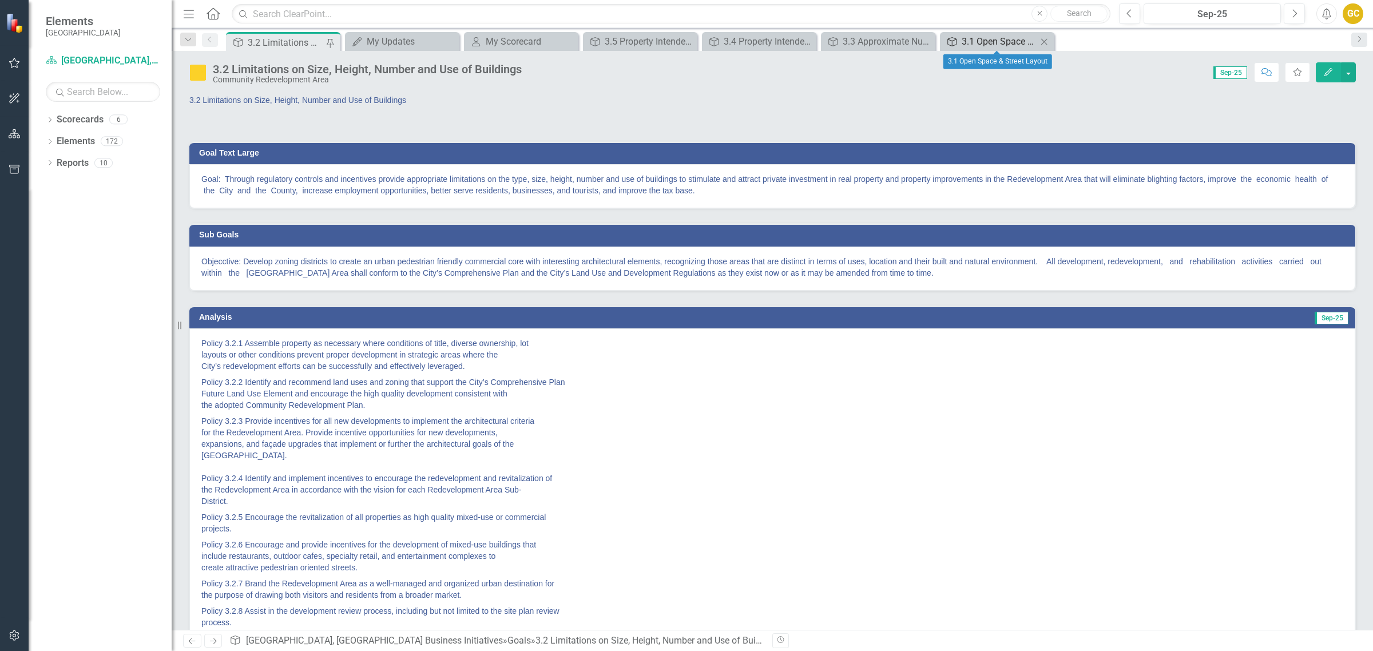
click at [988, 37] on div "3.1 Open Space & Street Layout" at bounding box center [1000, 41] width 76 height 14
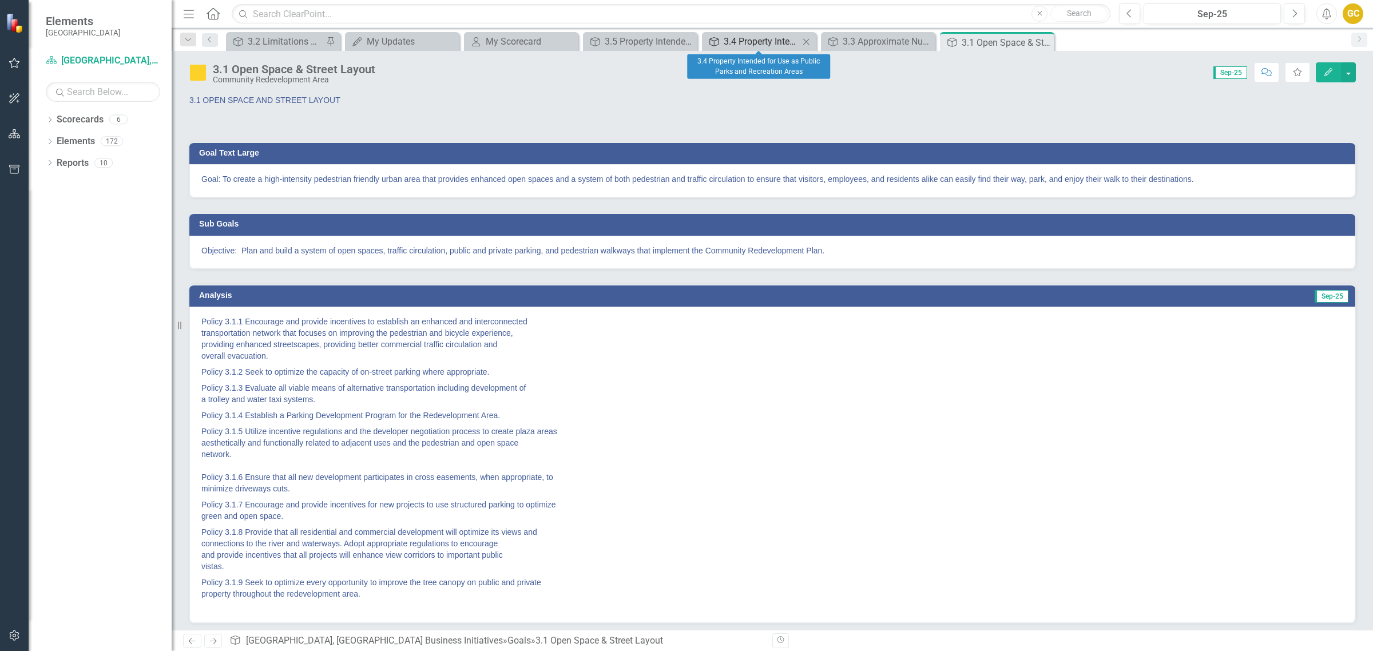
click at [754, 34] on div "3.4 Property Intended for Use as Public Parks and Recreation Areas" at bounding box center [762, 41] width 76 height 14
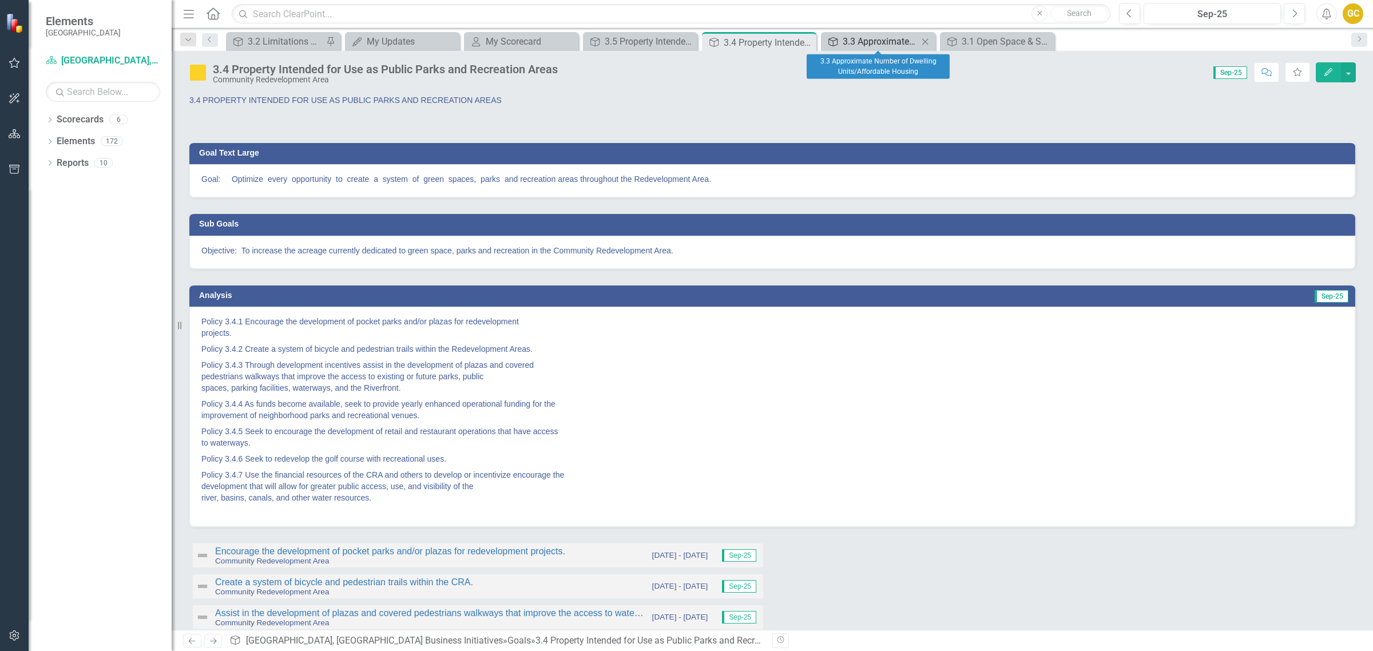
click at [859, 36] on div "3.3 Approximate Number of Dwelling Units/Affordable Housing" at bounding box center [881, 41] width 76 height 14
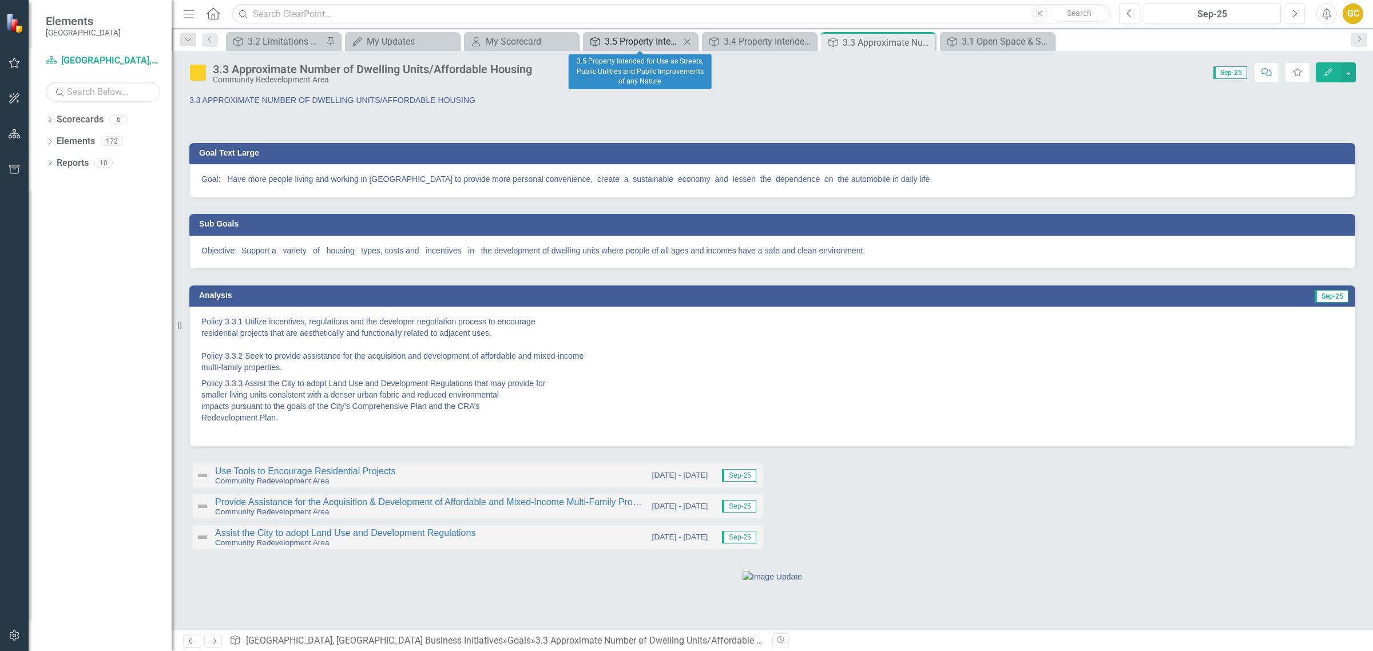
click at [616, 37] on div "3.5 Property Intended for Use as Streets, Public Utilities and Public Improveme…" at bounding box center [643, 41] width 76 height 14
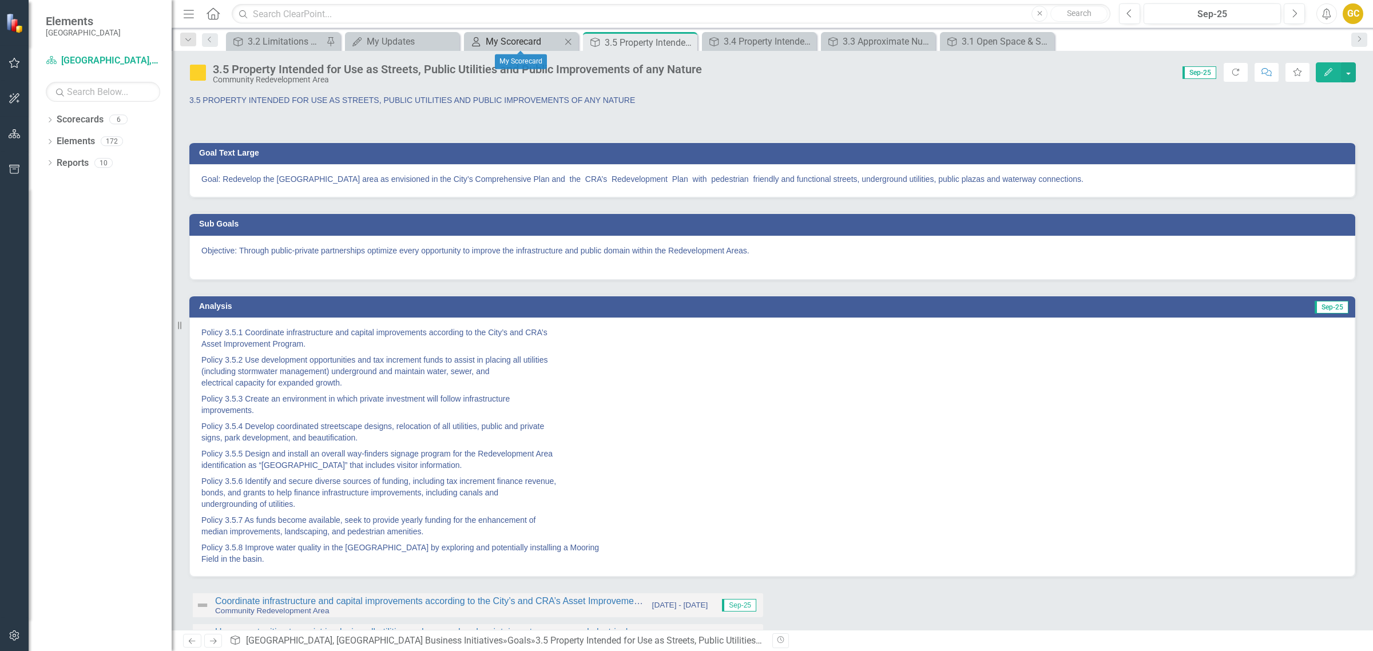
click at [544, 35] on div "My Scorecard" at bounding box center [524, 41] width 76 height 14
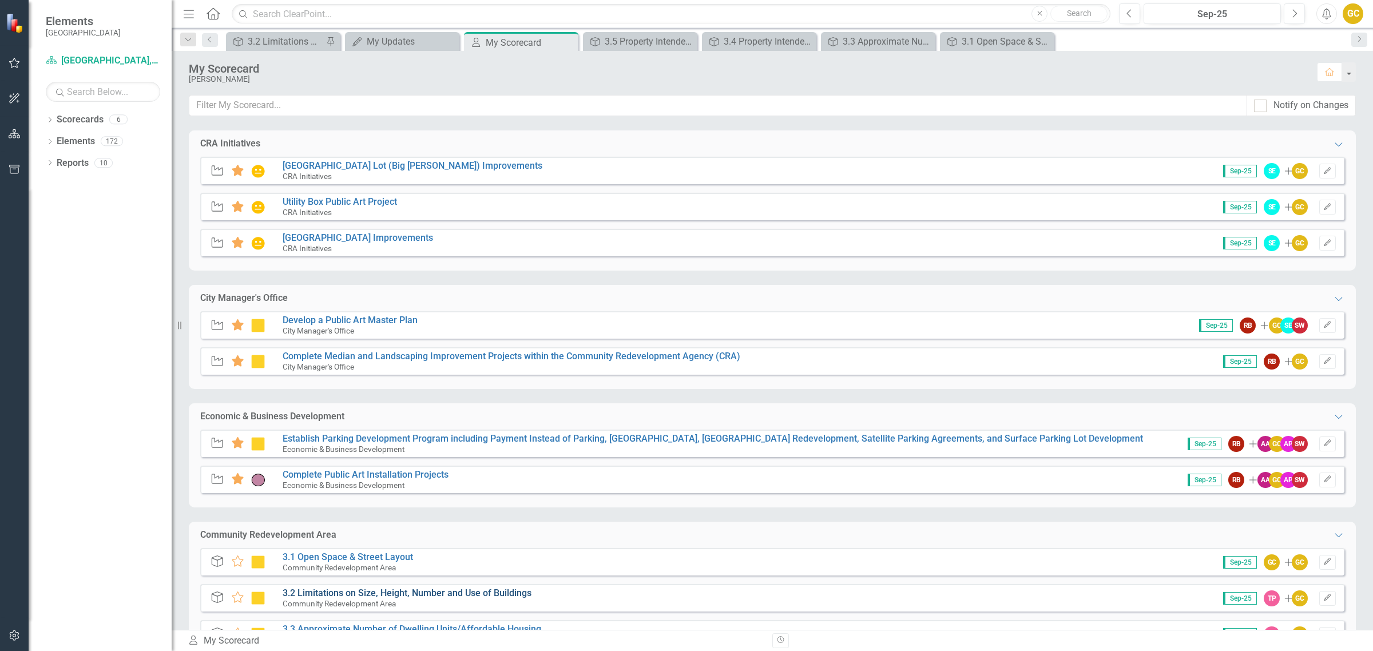
click at [379, 594] on link "3.2 Limitations on Size, Height, Number and Use of Buildings" at bounding box center [407, 593] width 249 height 11
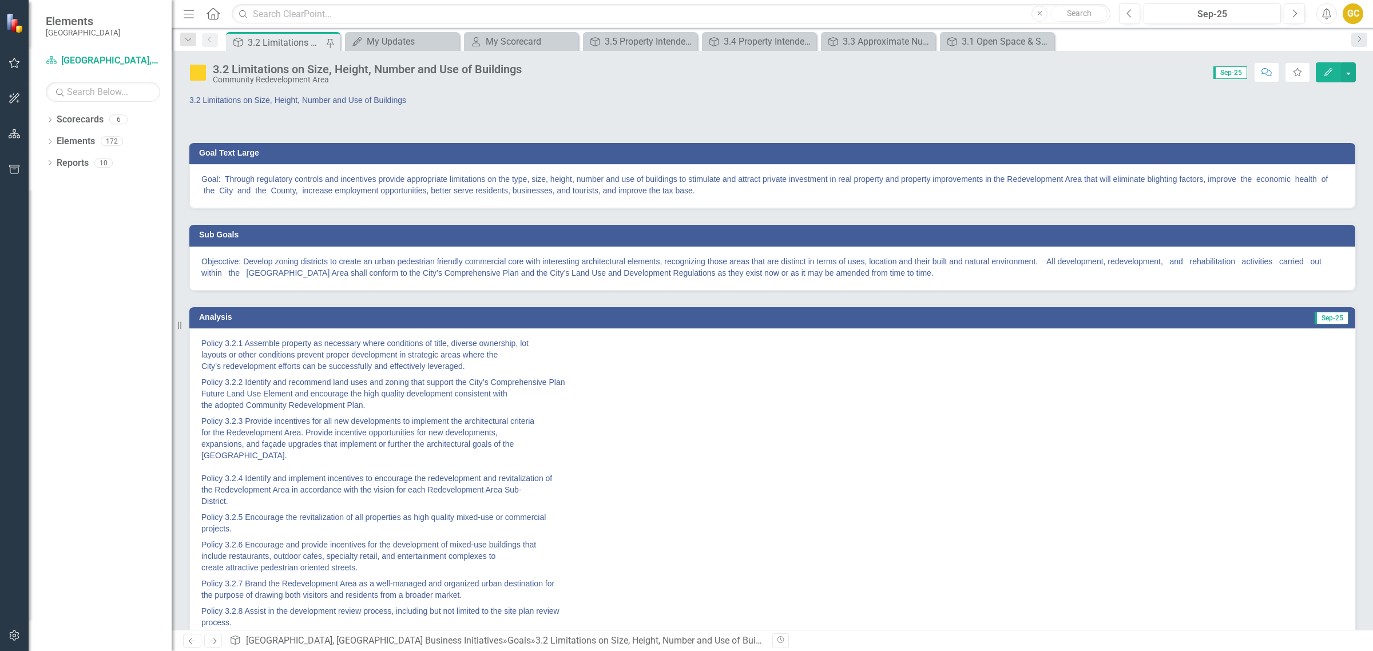
click at [312, 98] on span "3.2 Limitations on Size, Height, Number and Use of Buildings" at bounding box center [297, 100] width 217 height 9
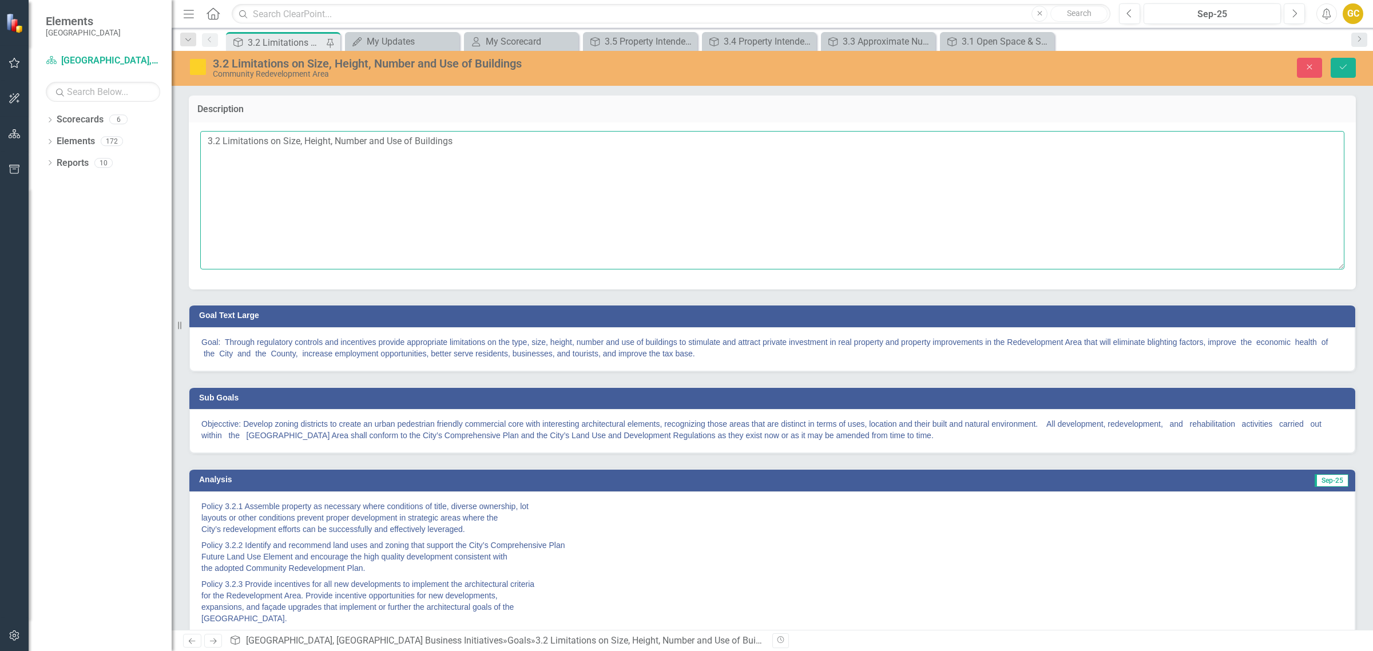
click at [229, 142] on textarea "3.2 Limitations on Size, Height, Number and Use of Buildings" at bounding box center [772, 200] width 1144 height 138
type textarea "3.2 LIMITATIONS ON SIZE, HEIGHT, NUMBER AND USE OF BUILDINGS"
click at [1345, 66] on icon "Save" at bounding box center [1343, 67] width 10 height 8
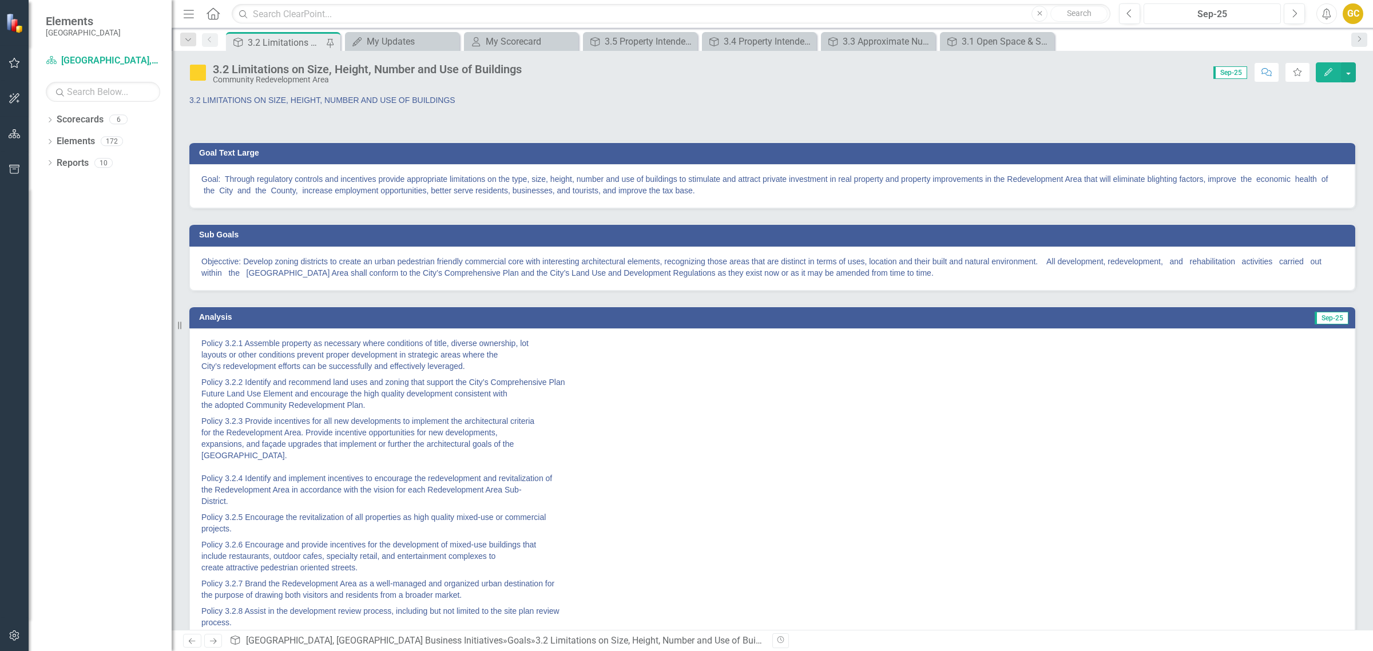
click at [1220, 17] on div "Sep-25" at bounding box center [1212, 14] width 129 height 14
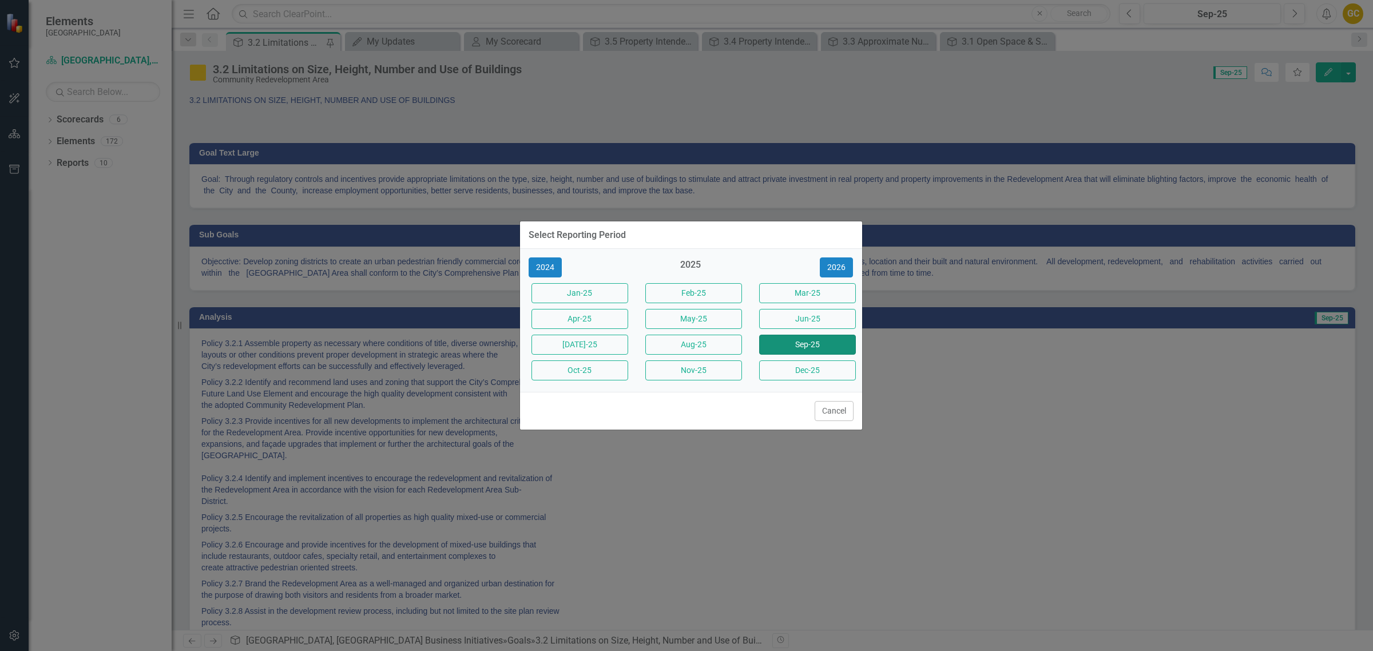
click at [805, 343] on button "Sep-25" at bounding box center [807, 345] width 97 height 20
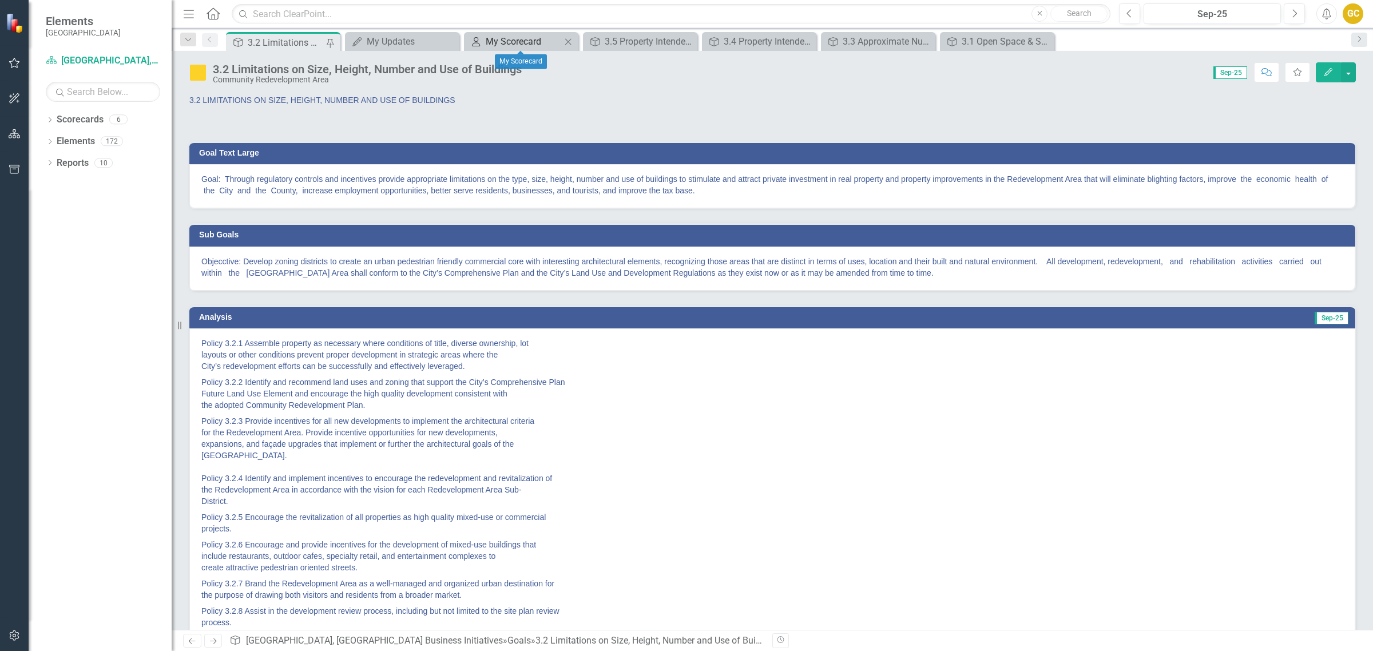
click at [519, 37] on div "My Scorecard" at bounding box center [524, 41] width 76 height 14
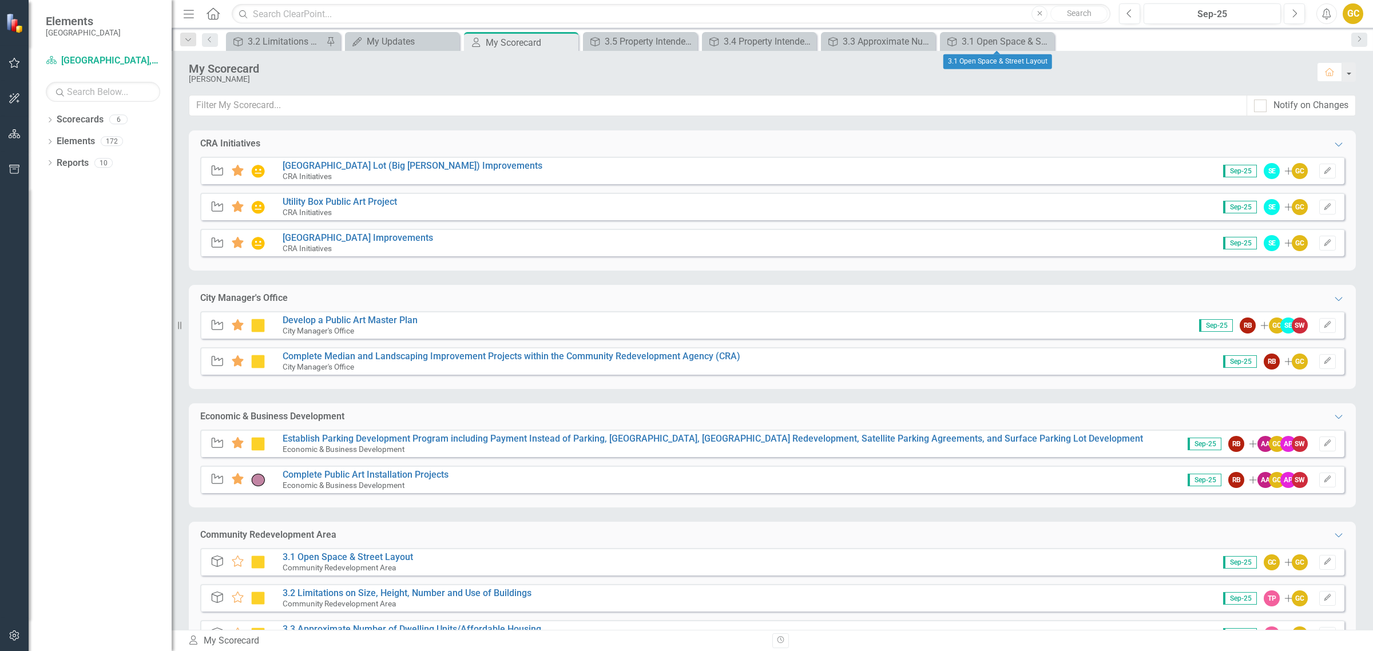
drag, startPoint x: 1047, startPoint y: 43, endPoint x: 1027, endPoint y: 44, distance: 20.1
click at [0, 0] on icon "Close" at bounding box center [0, 0] width 0 height 0
click at [929, 41] on icon "Close" at bounding box center [924, 41] width 11 height 9
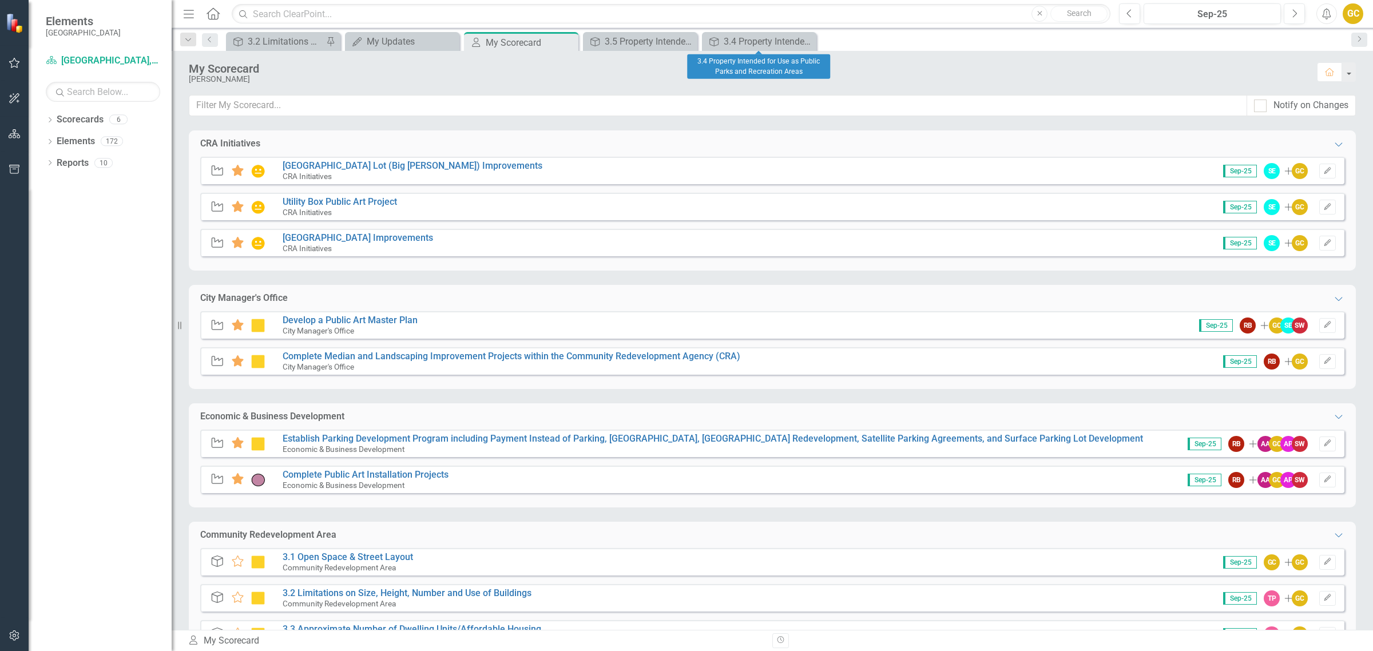
drag, startPoint x: 802, startPoint y: 39, endPoint x: 788, endPoint y: 43, distance: 14.9
click at [0, 0] on icon "Close" at bounding box center [0, 0] width 0 height 0
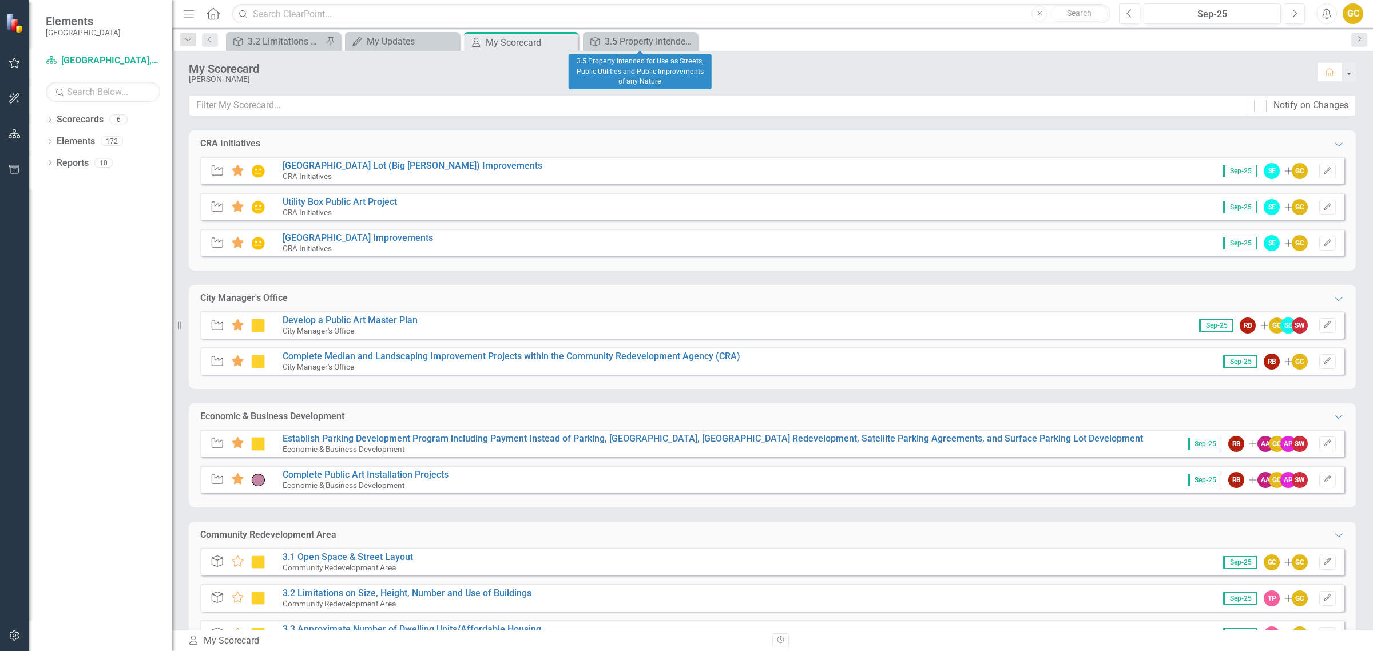
click at [0, 0] on icon "Close" at bounding box center [0, 0] width 0 height 0
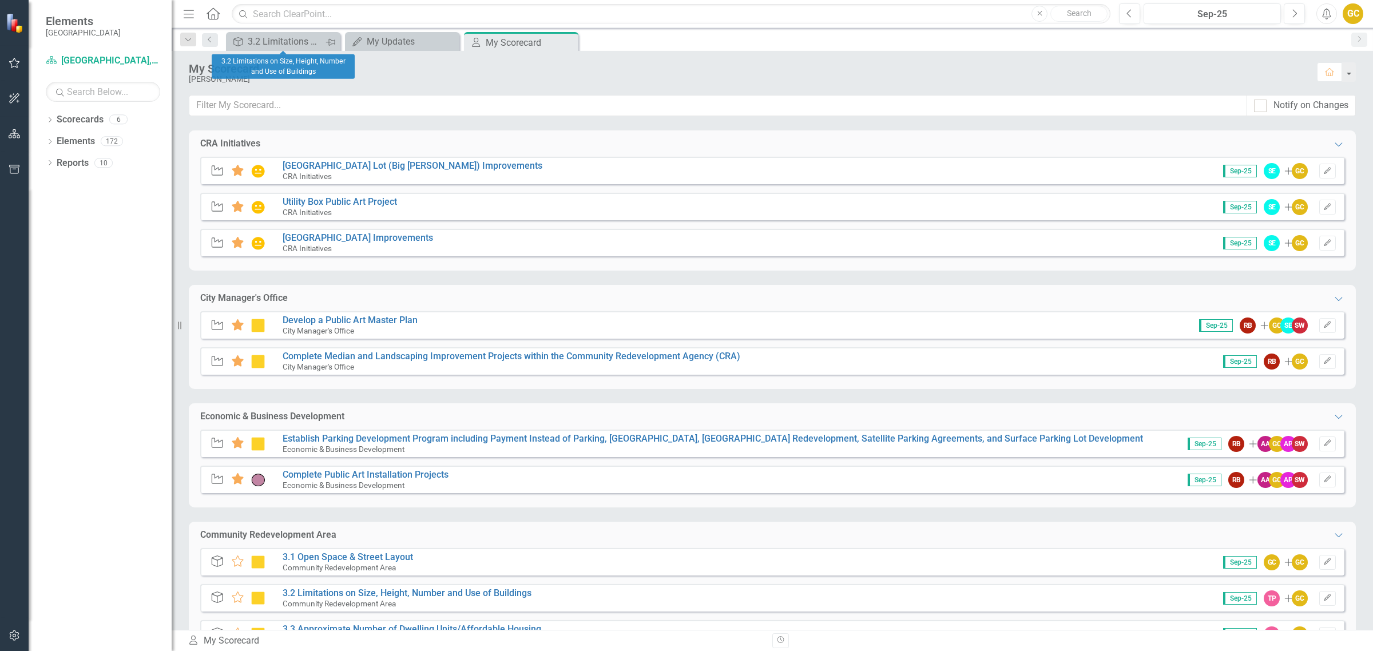
click at [330, 45] on icon "Pin" at bounding box center [330, 42] width 9 height 11
click at [329, 37] on icon "Close" at bounding box center [329, 41] width 11 height 9
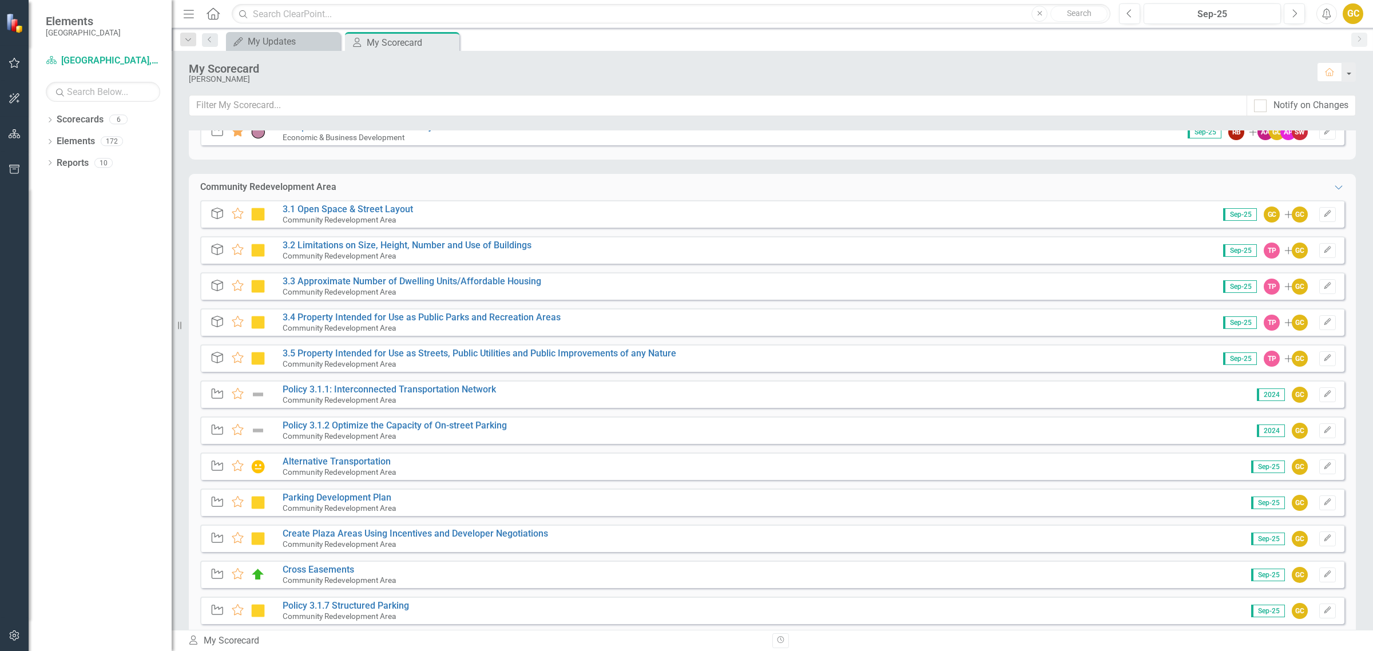
scroll to position [359, 0]
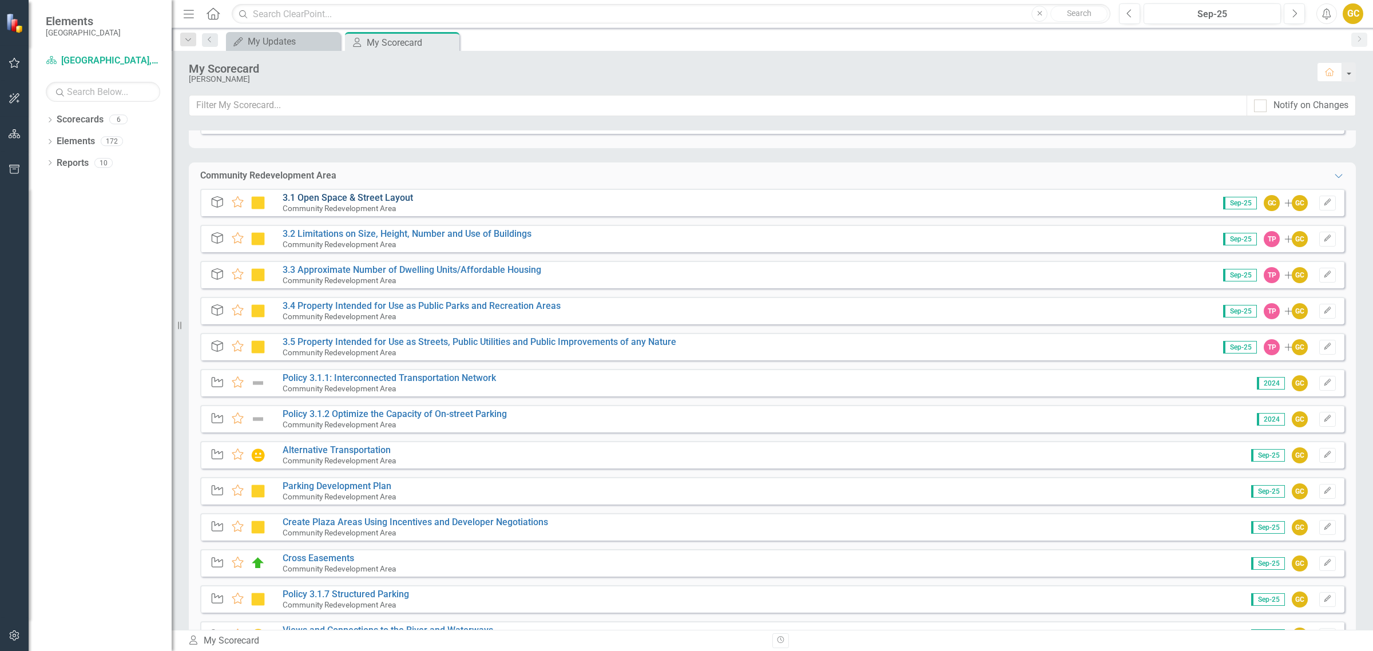
click at [323, 193] on link "3.1 Open Space & Street Layout" at bounding box center [348, 197] width 130 height 11
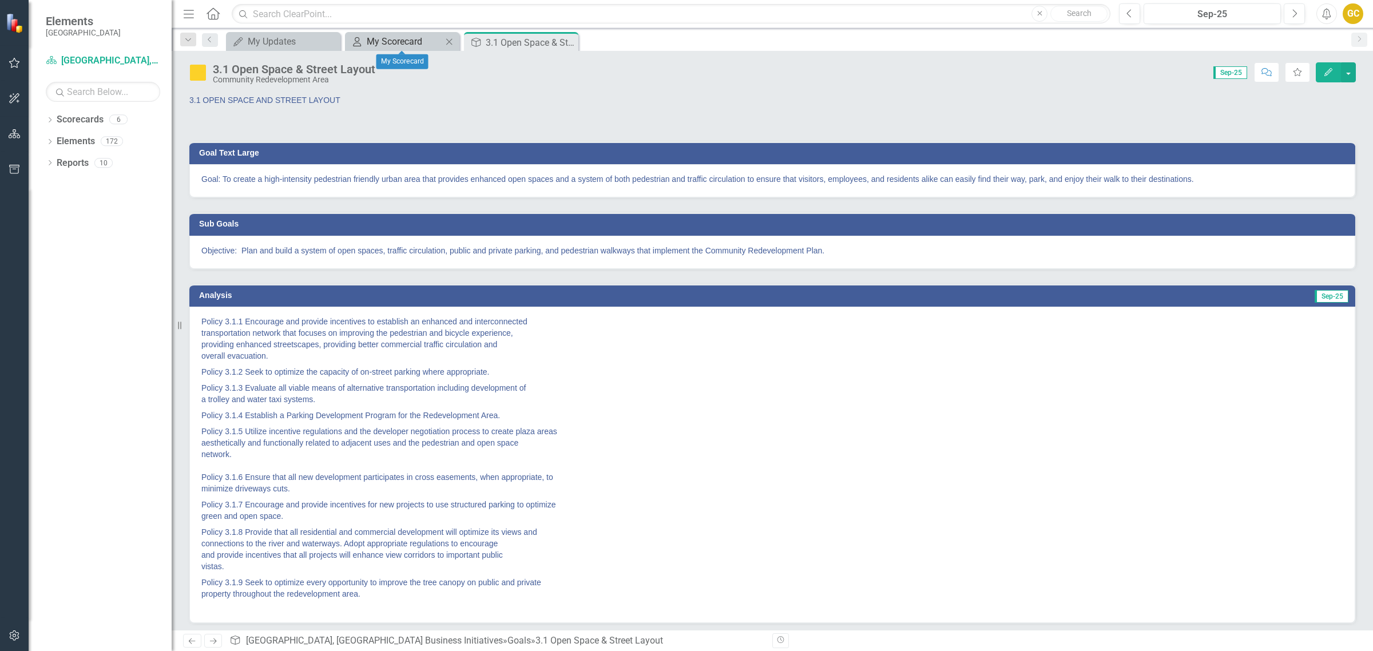
click at [375, 40] on div "My Scorecard" at bounding box center [405, 41] width 76 height 14
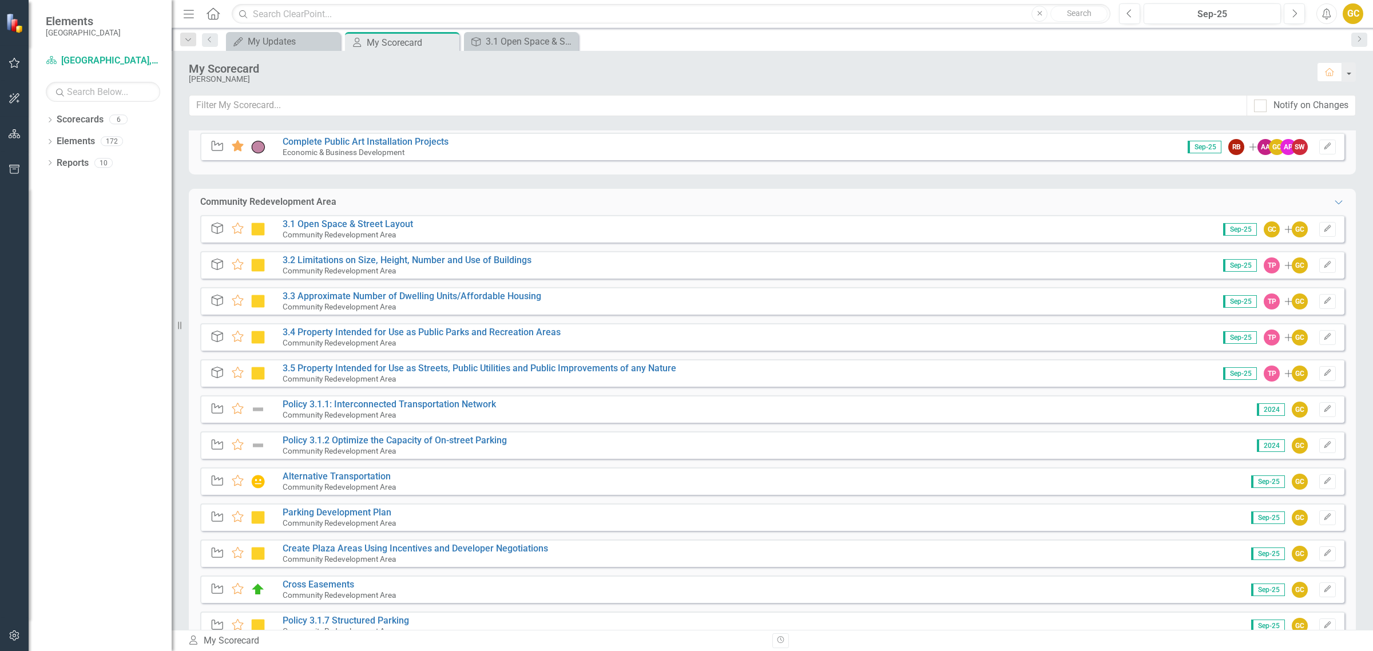
scroll to position [339, 0]
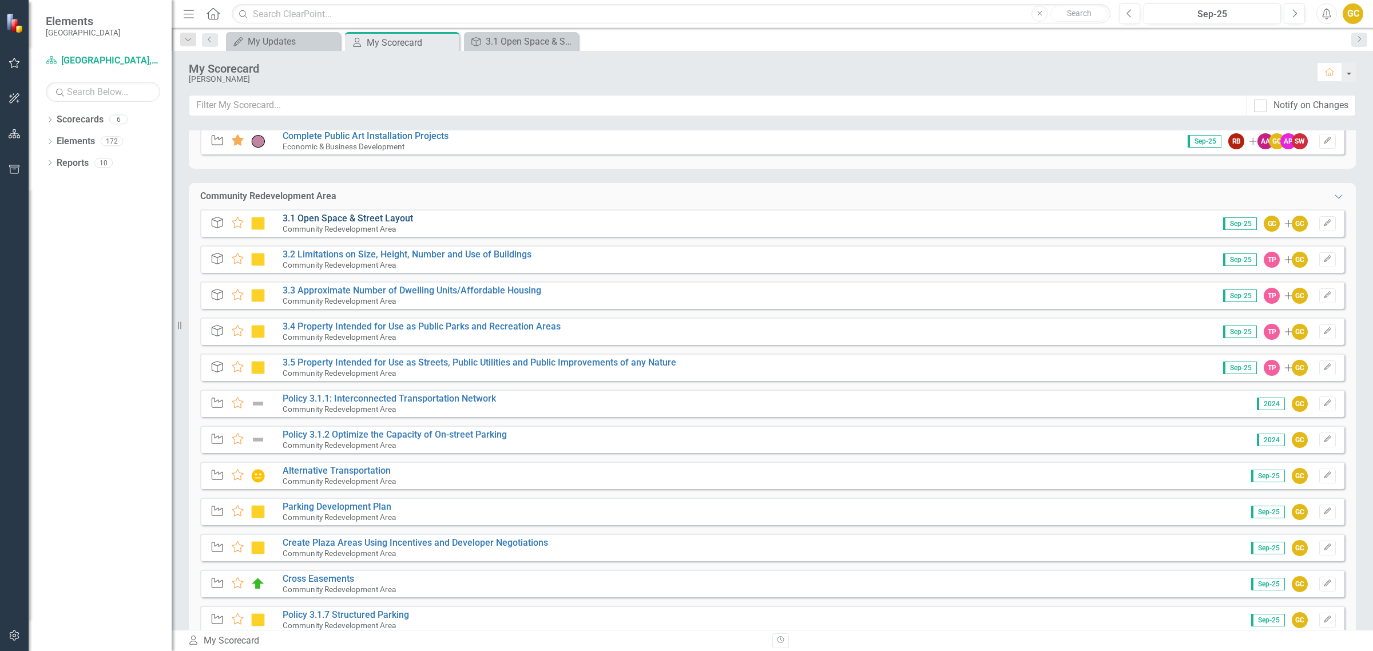
click at [342, 216] on link "3.1 Open Space & Street Layout" at bounding box center [348, 218] width 130 height 11
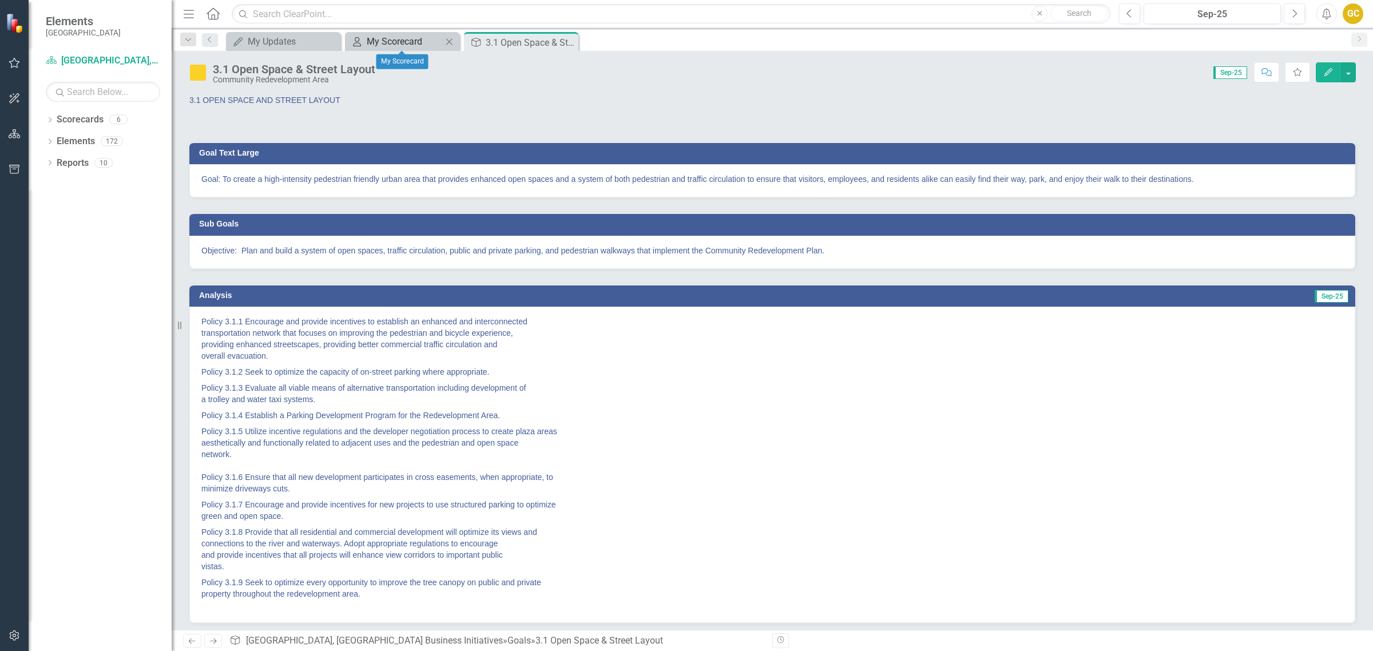
click at [386, 38] on div "My Scorecard" at bounding box center [405, 41] width 76 height 14
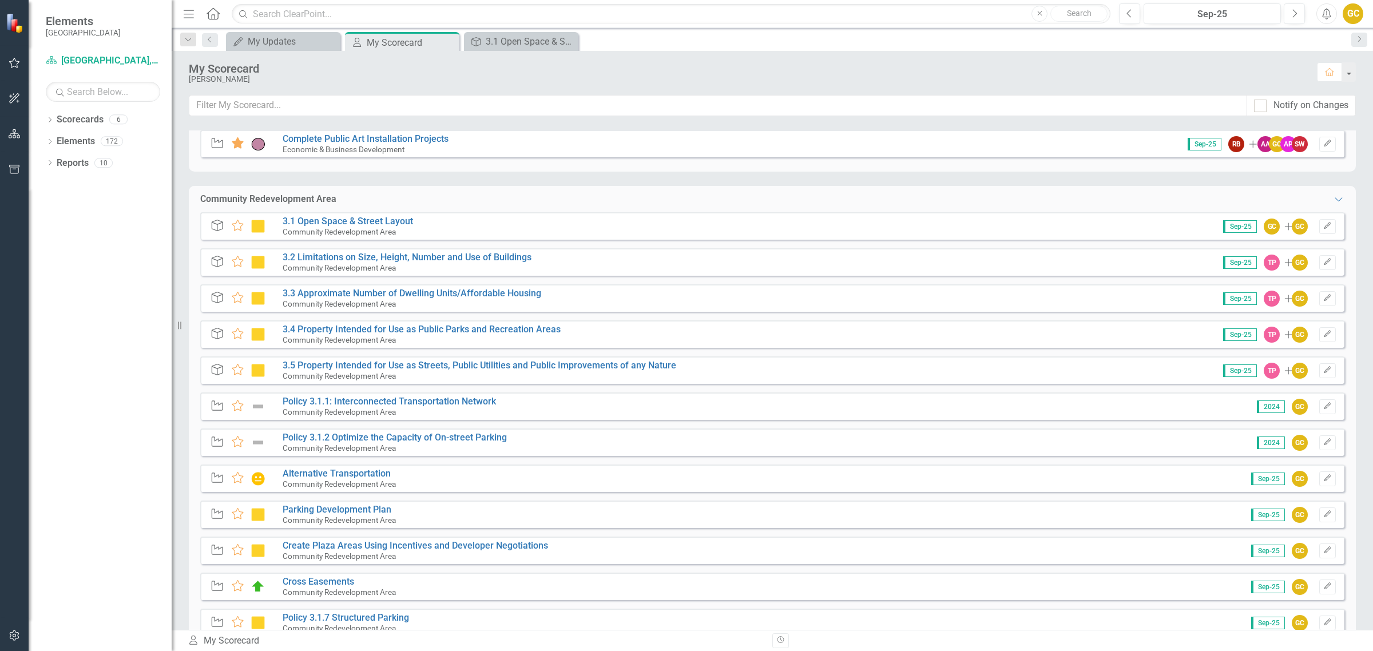
scroll to position [339, 0]
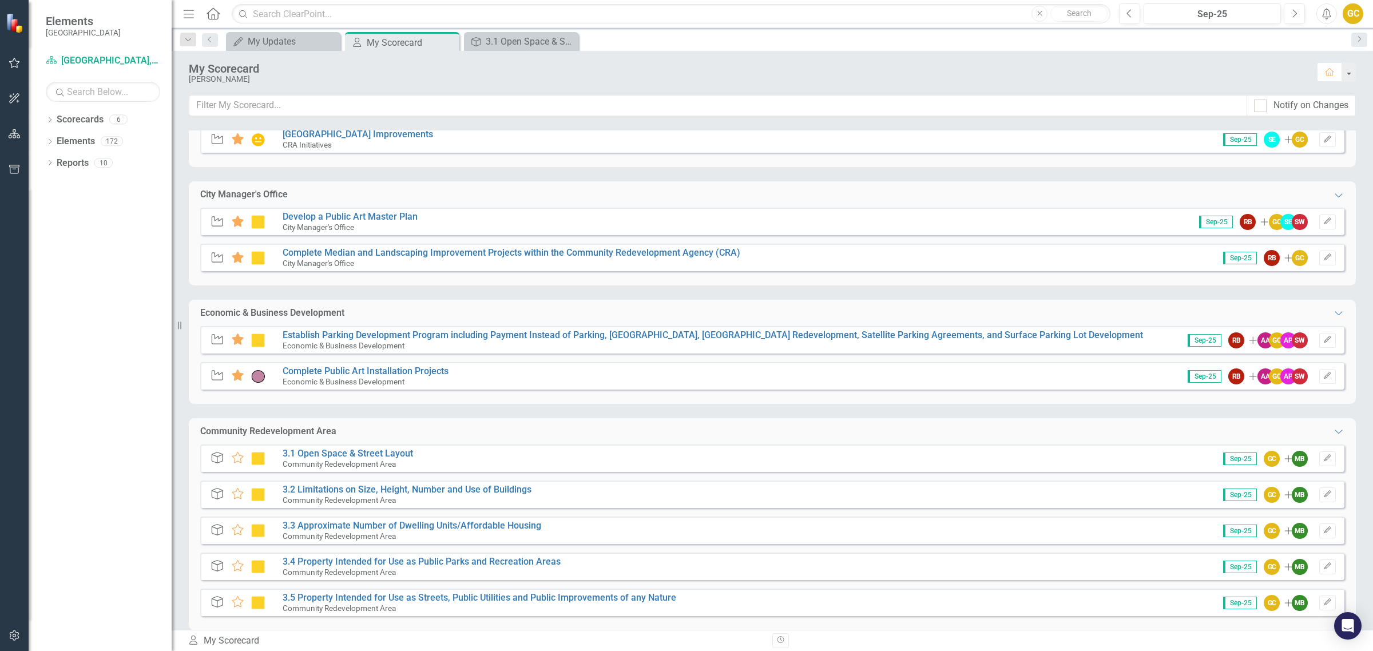
scroll to position [118, 0]
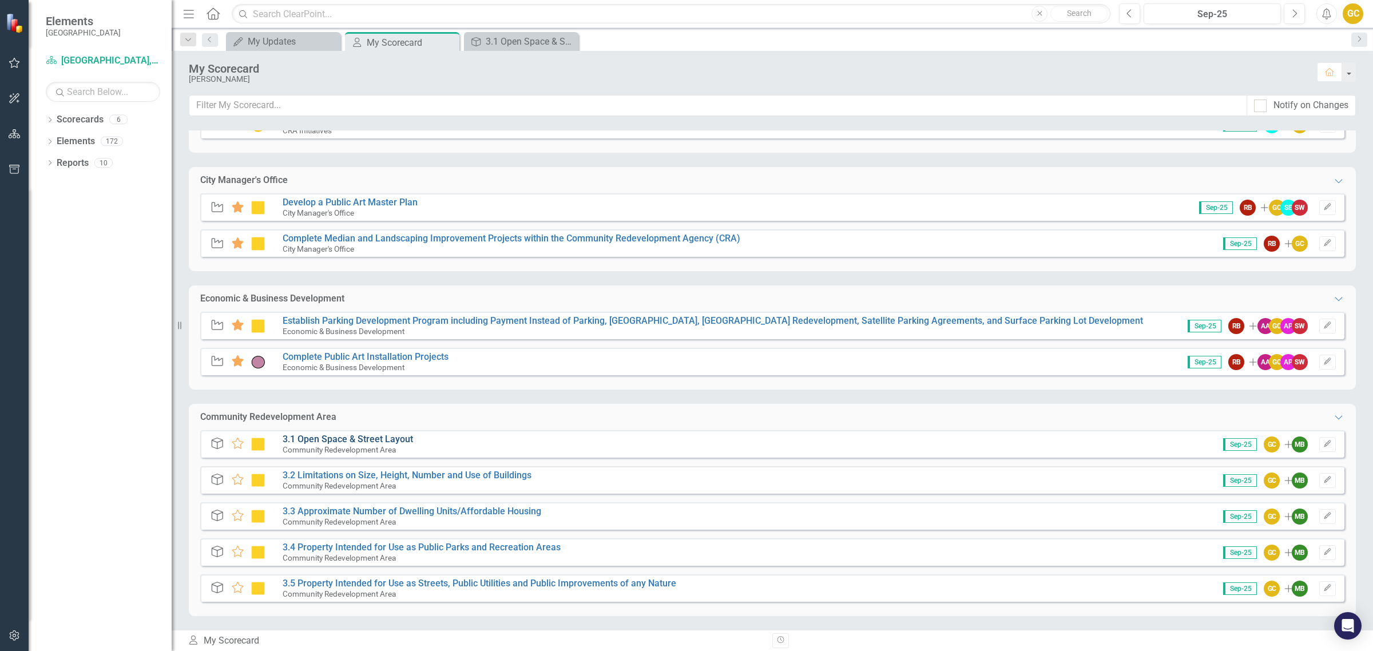
click at [339, 436] on link "3.1 Open Space & Street Layout" at bounding box center [348, 439] width 130 height 11
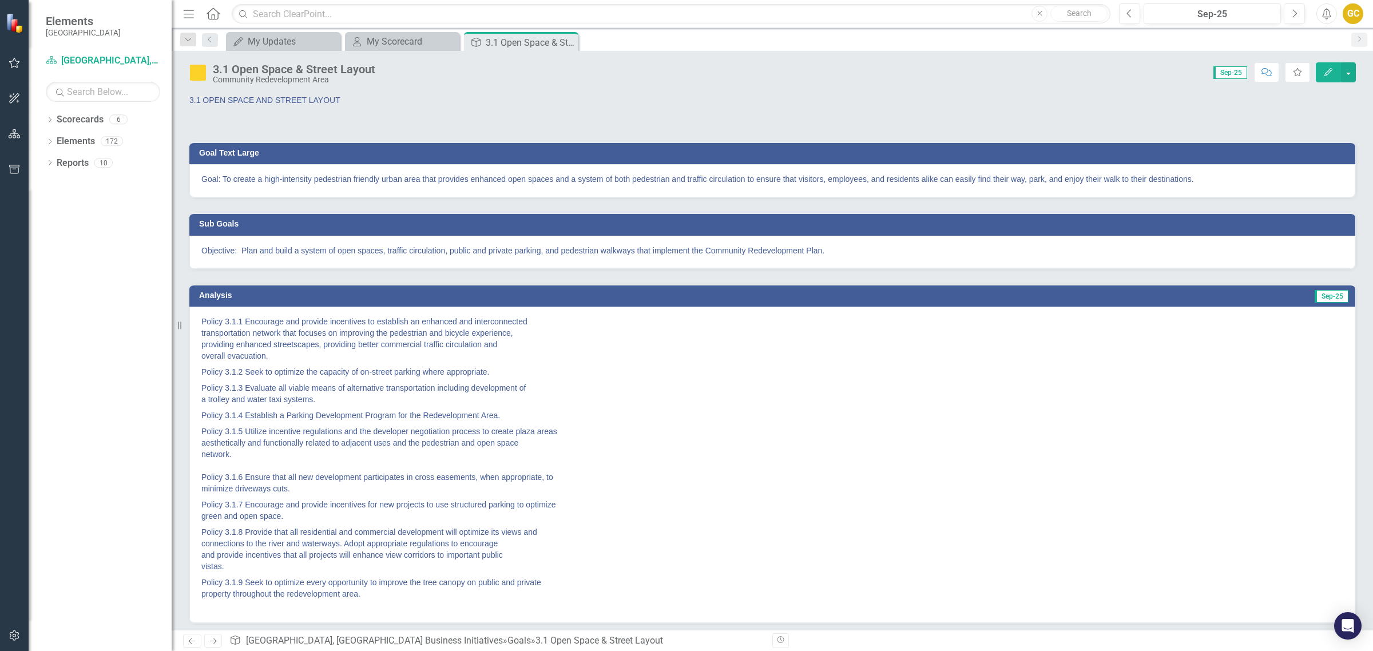
drag, startPoint x: 411, startPoint y: 510, endPoint x: 462, endPoint y: 511, distance: 50.9
click at [462, 511] on p "Policy 3.1.7 Encourage and provide incentives for new projects to use structure…" at bounding box center [772, 510] width 1142 height 27
click at [387, 36] on div "My Scorecard" at bounding box center [405, 41] width 76 height 14
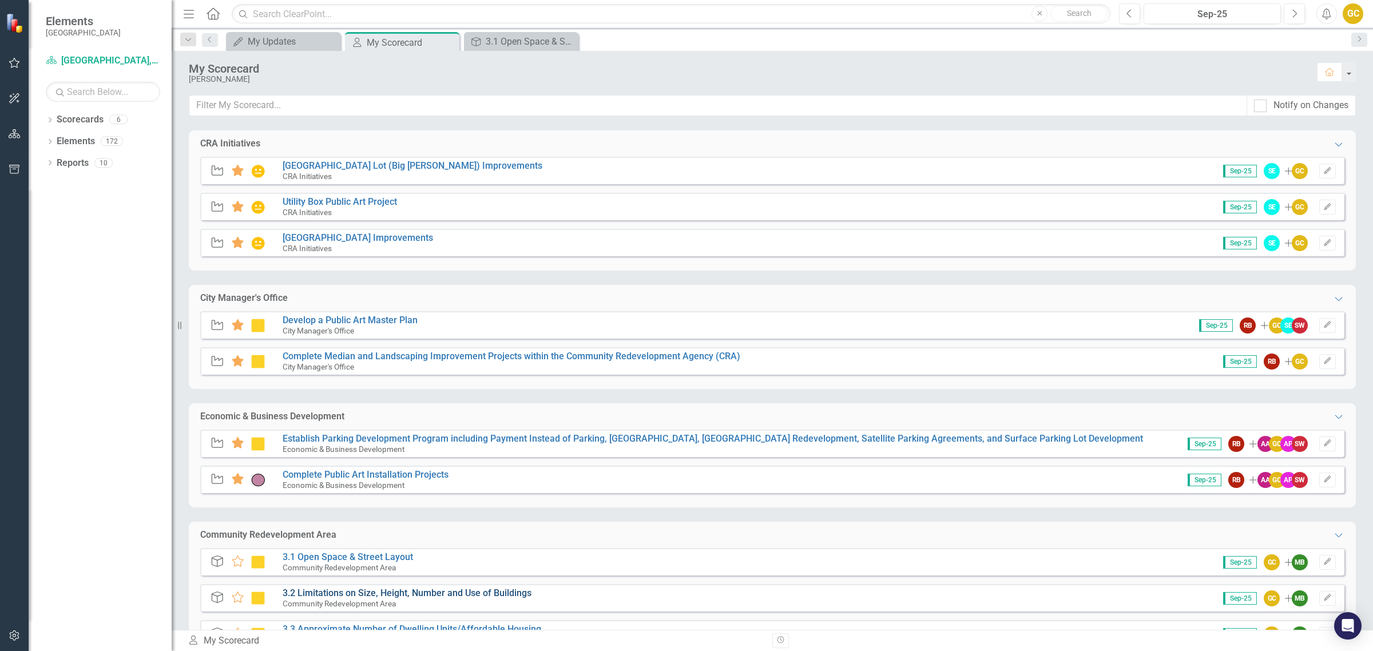
click at [348, 590] on link "3.2 Limitations on Size, Height, Number and Use of Buildings" at bounding box center [407, 593] width 249 height 11
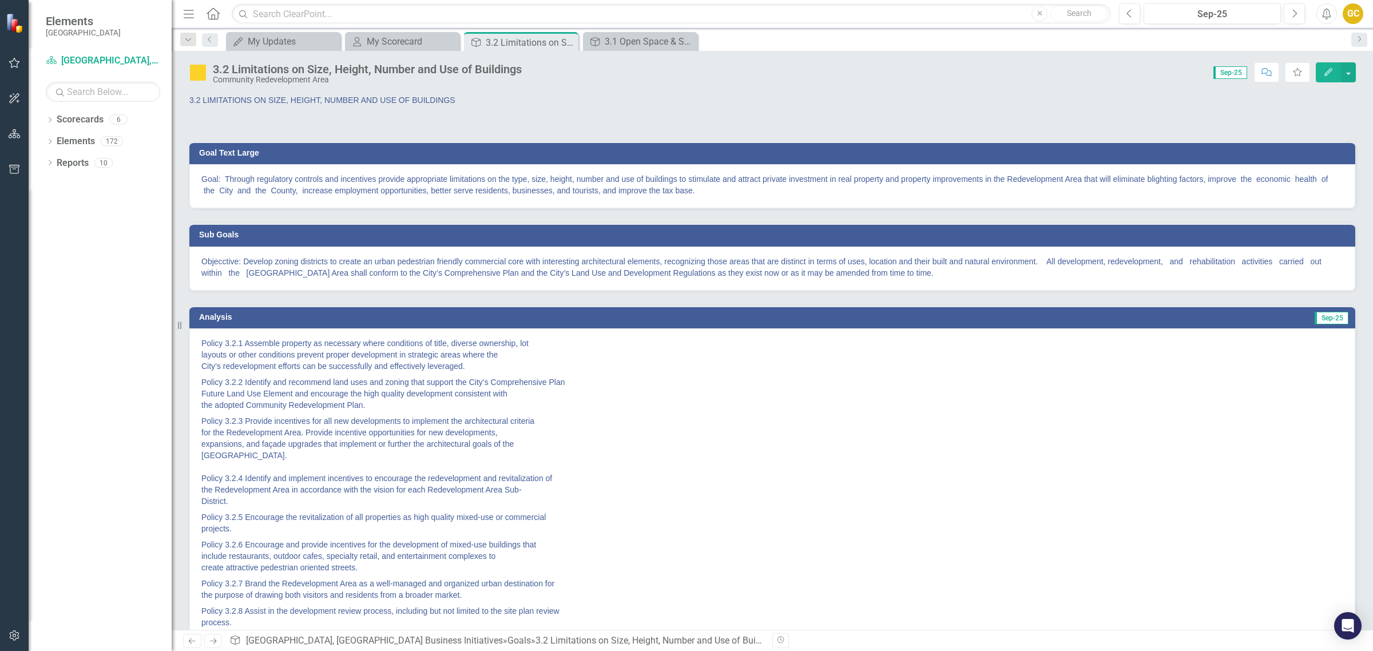
drag, startPoint x: 759, startPoint y: 227, endPoint x: 447, endPoint y: 253, distance: 312.3
click at [447, 253] on div "3.2 LIMITATIONS ON SIZE, HEIGHT, NUMBER AND USE OF BUILDINGS Goal Text Large Go…" at bounding box center [772, 458] width 1184 height 756
click at [414, 428] on p "Policy 3.2.3 Provide incentives for all new developments to implement the archi…" at bounding box center [772, 461] width 1142 height 96
click at [414, 427] on p "Policy 3.2.3 Provide incentives for all new developments to implement the archi…" at bounding box center [772, 461] width 1142 height 96
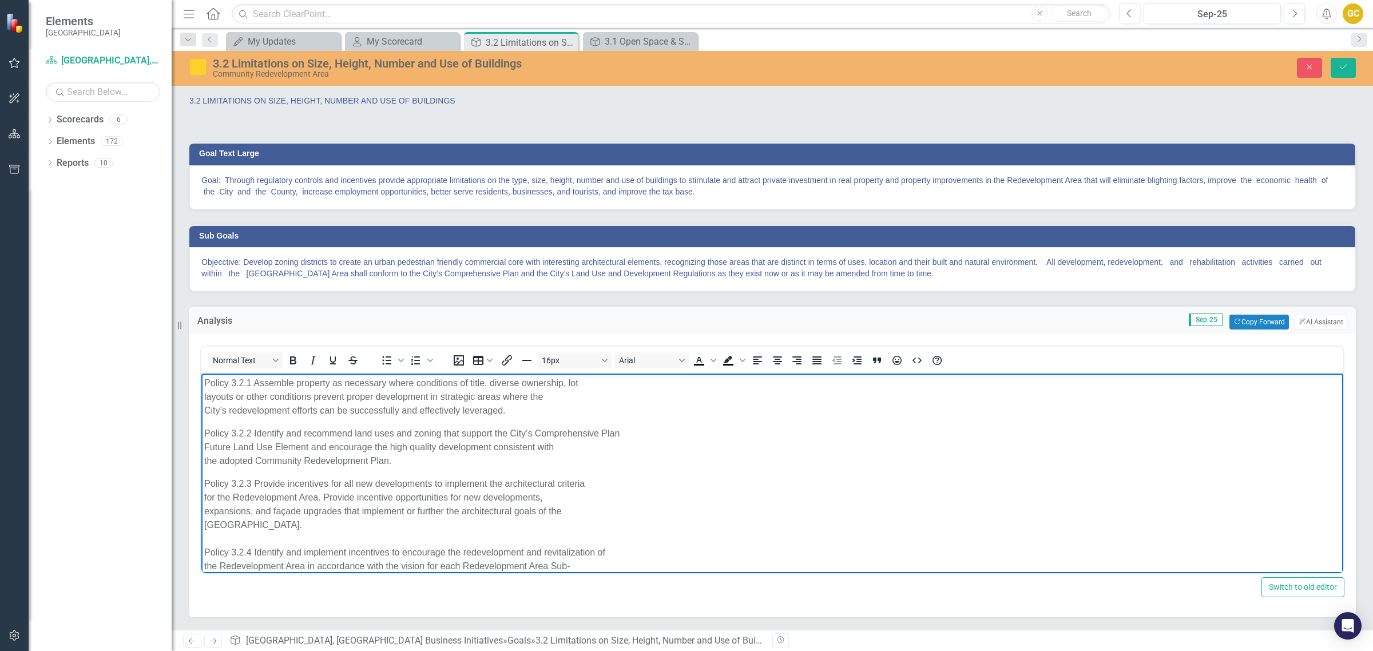
click at [325, 483] on p "Policy 3.2.3 Provide incentives for all new developments to implement the archi…" at bounding box center [772, 532] width 1136 height 110
click at [348, 482] on p "Policy 3.2.3 Provide incentive opportunies for all new developments to implemen…" at bounding box center [772, 532] width 1136 height 110
click at [360, 481] on p "Policy 3.2.3 Provide incentive opportunies for all new developments to implemen…" at bounding box center [772, 532] width 1136 height 110
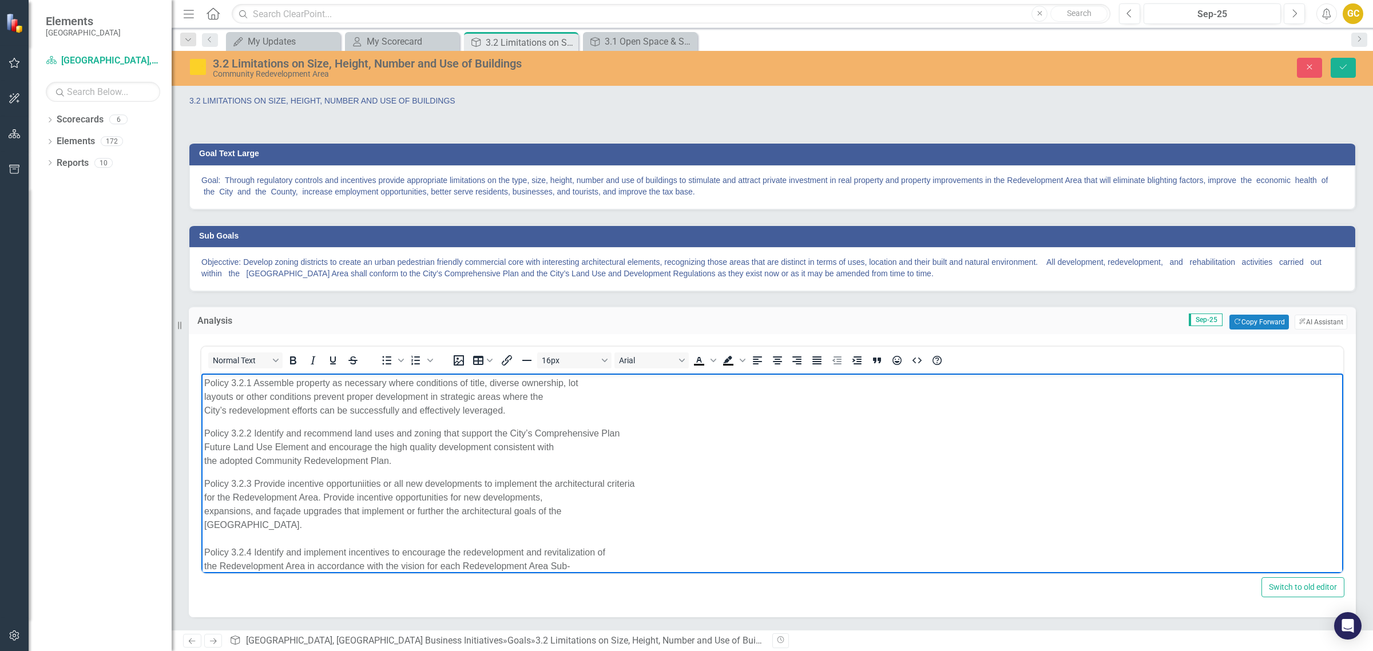
click at [362, 479] on p "Policy 3.2.3 Provide incentive opportuniities or all new developments to implem…" at bounding box center [772, 532] width 1136 height 110
click at [382, 483] on p "Policy 3.2.3 Provide incentive opportunities or all new developments to impleme…" at bounding box center [772, 532] width 1136 height 110
click at [469, 485] on p "Policy 3.2.3 Provide incentive opportunities for new developments to implement …" at bounding box center [772, 532] width 1136 height 110
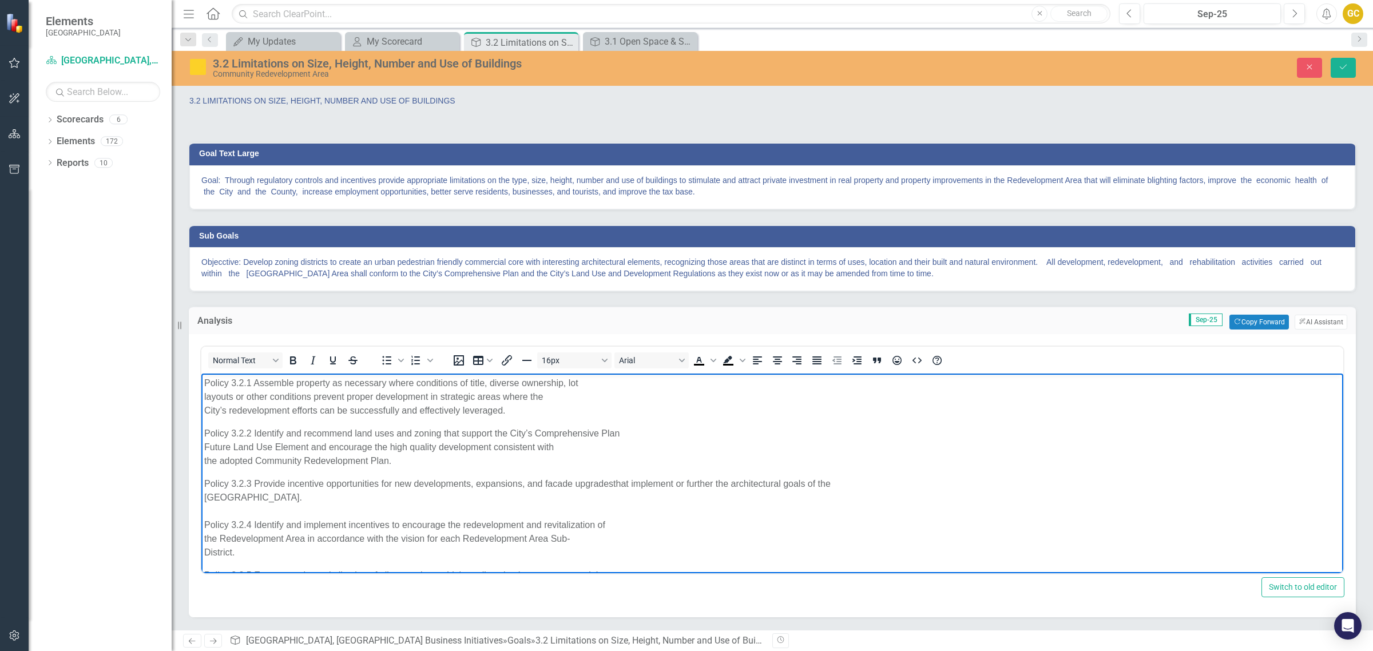
click at [254, 433] on p "Policy 3.2.2 Identify and recommend land uses and zoning that support the City’…" at bounding box center [772, 447] width 1136 height 41
click at [308, 432] on p "Policy 3.2.2 Identify and recommend land uses and zoning that support the City’…" at bounding box center [772, 447] width 1136 height 41
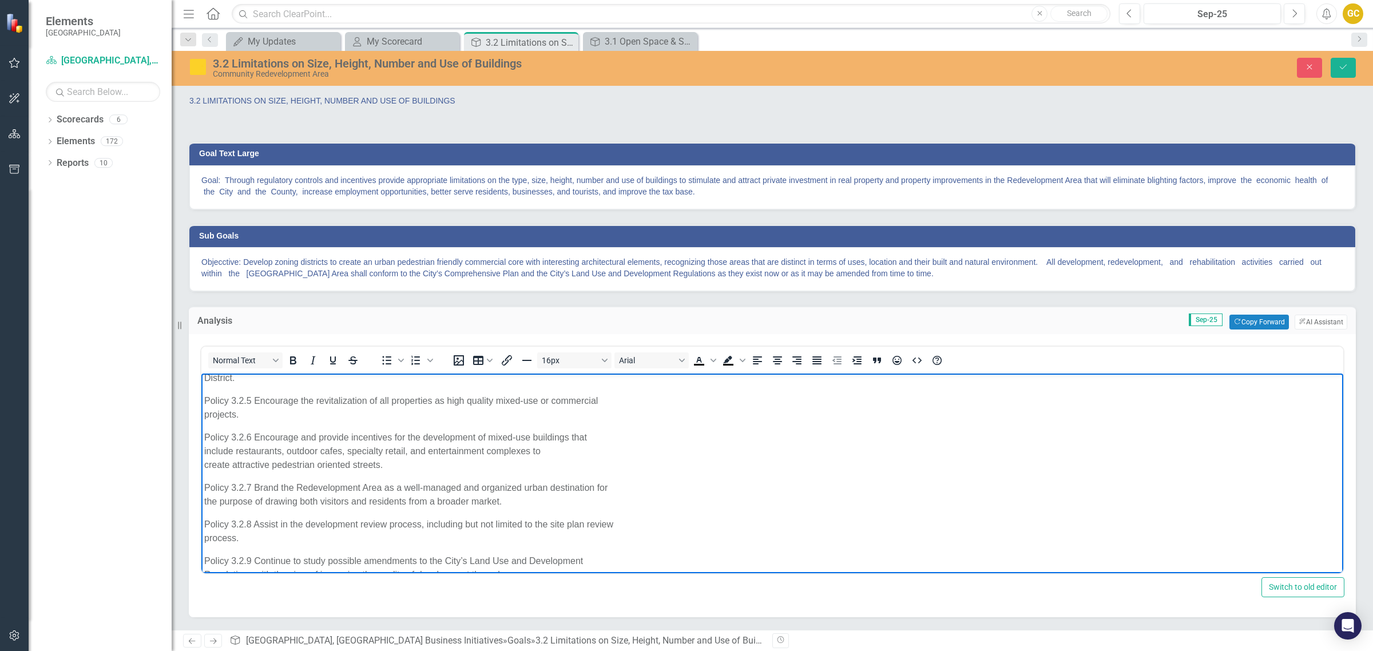
drag, startPoint x: 1329, startPoint y: 405, endPoint x: 1538, endPoint y: 830, distance: 473.1
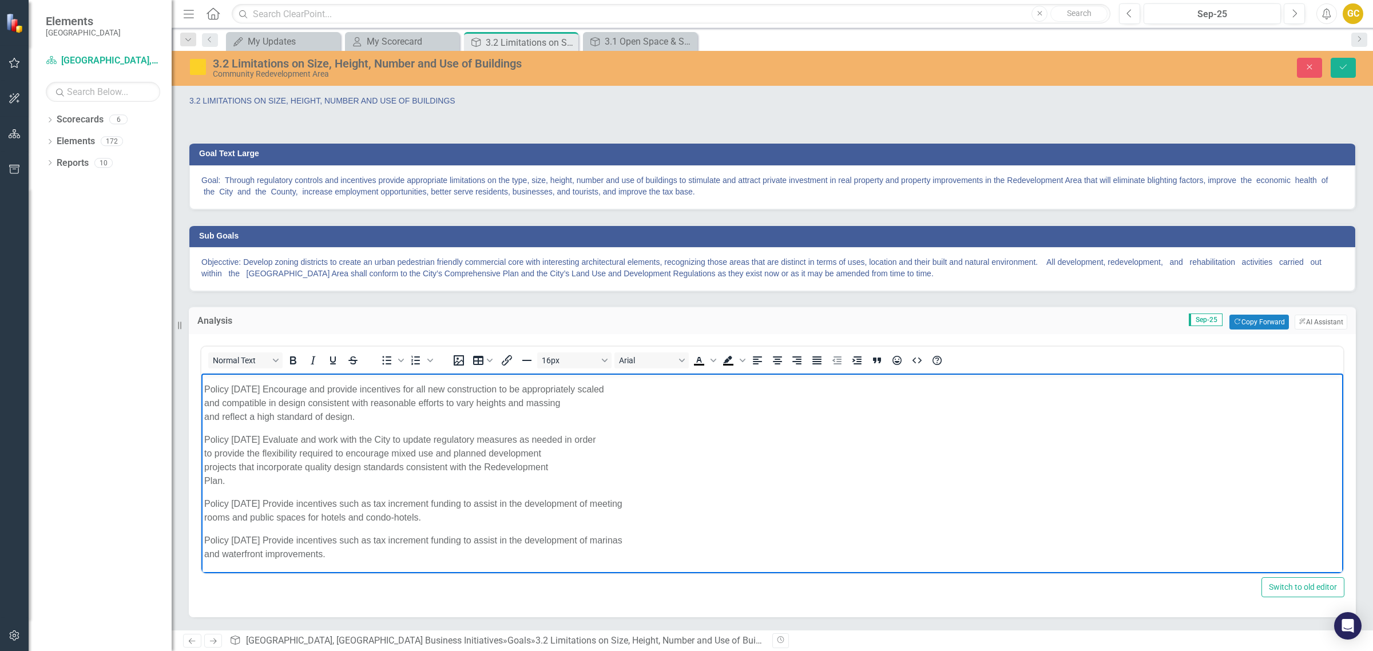
scroll to position [409, 0]
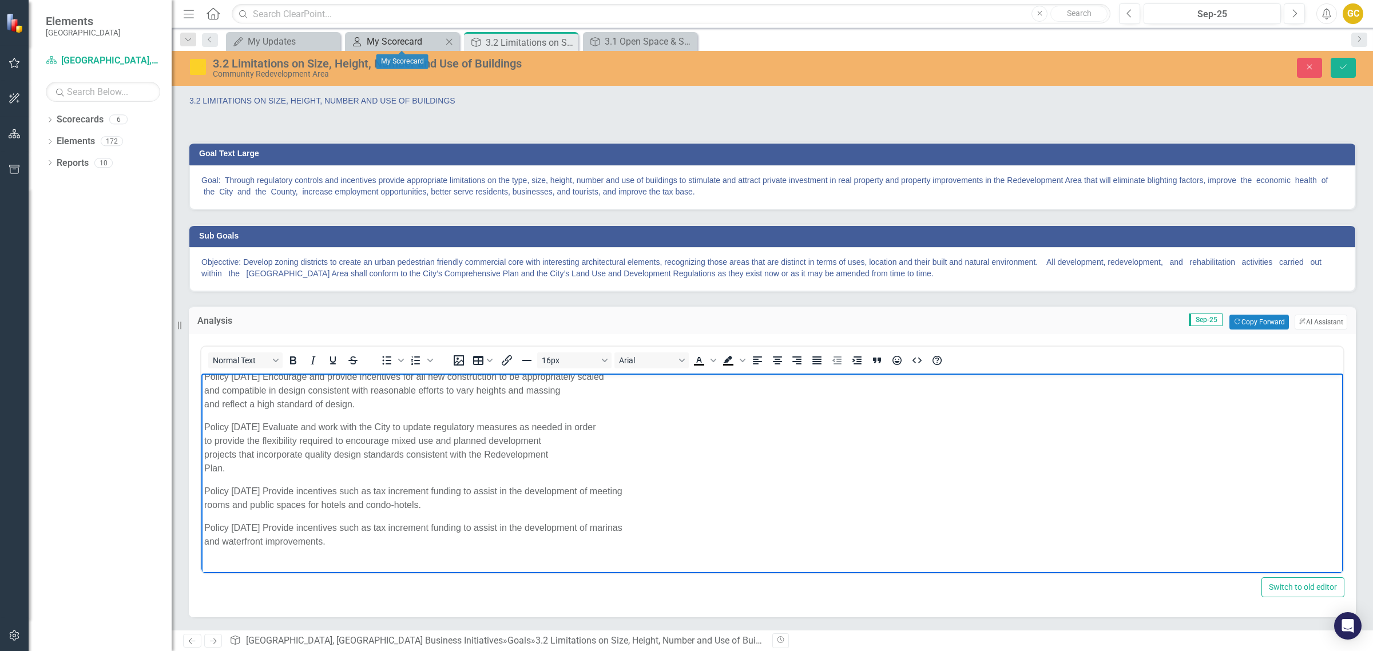
click at [426, 38] on div "My Scorecard" at bounding box center [405, 41] width 76 height 14
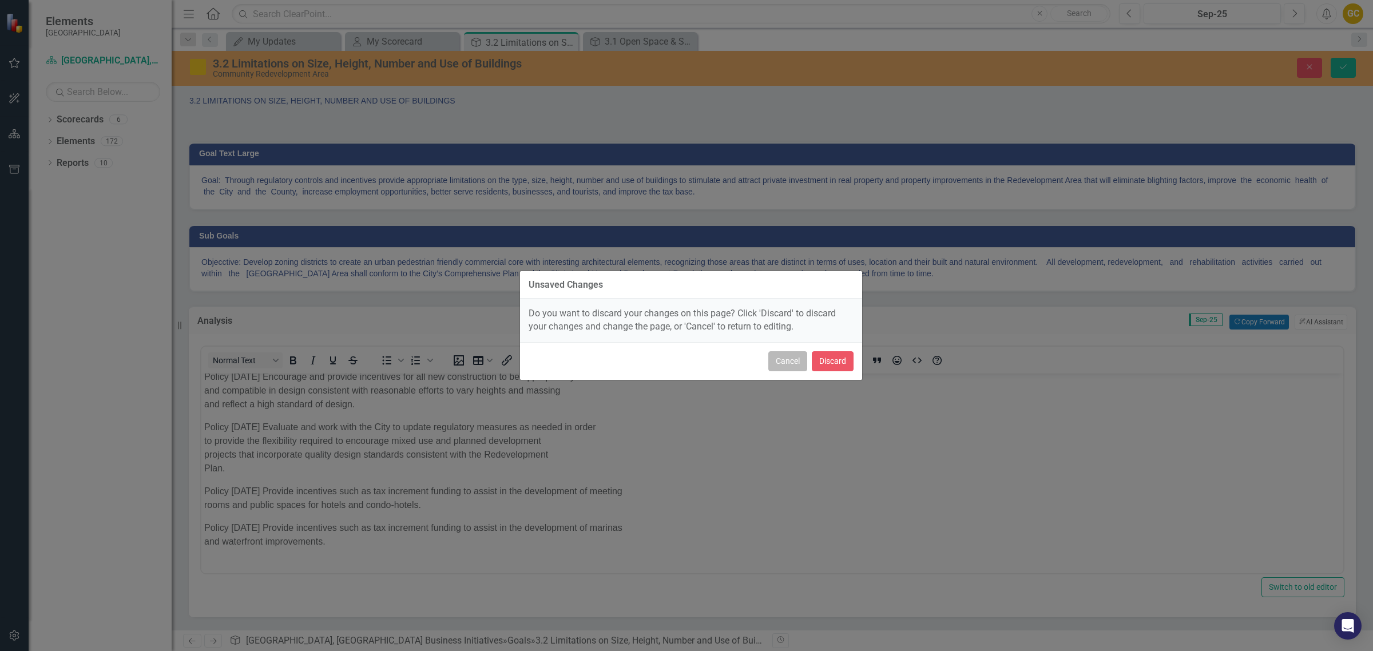
click at [790, 362] on button "Cancel" at bounding box center [787, 361] width 39 height 20
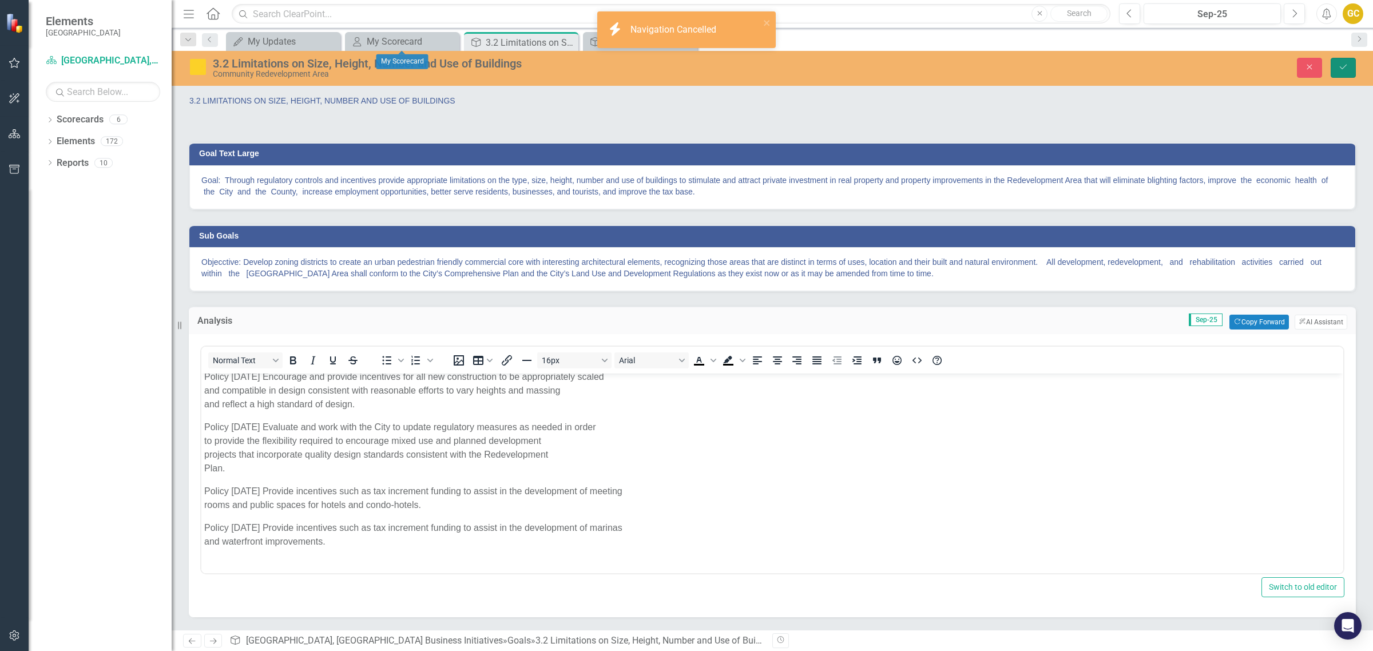
click at [1336, 68] on button "Save" at bounding box center [1343, 68] width 25 height 20
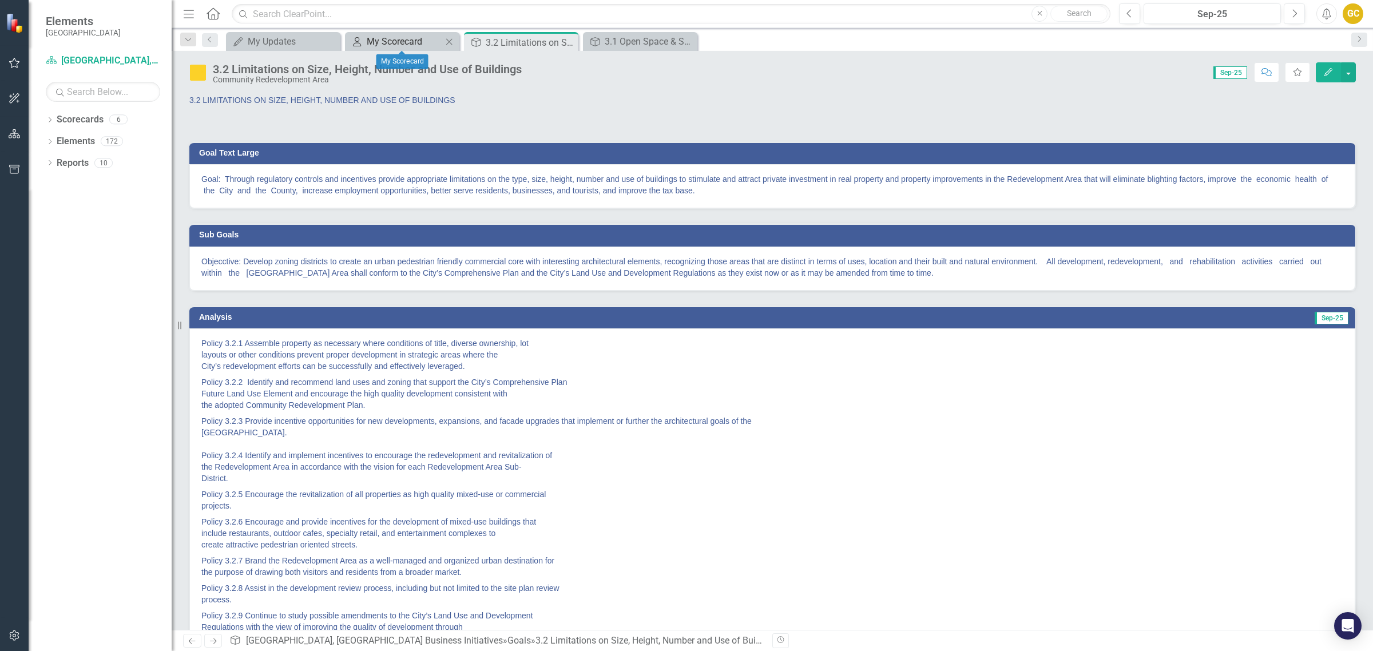
click at [382, 40] on div "My Scorecard" at bounding box center [405, 41] width 76 height 14
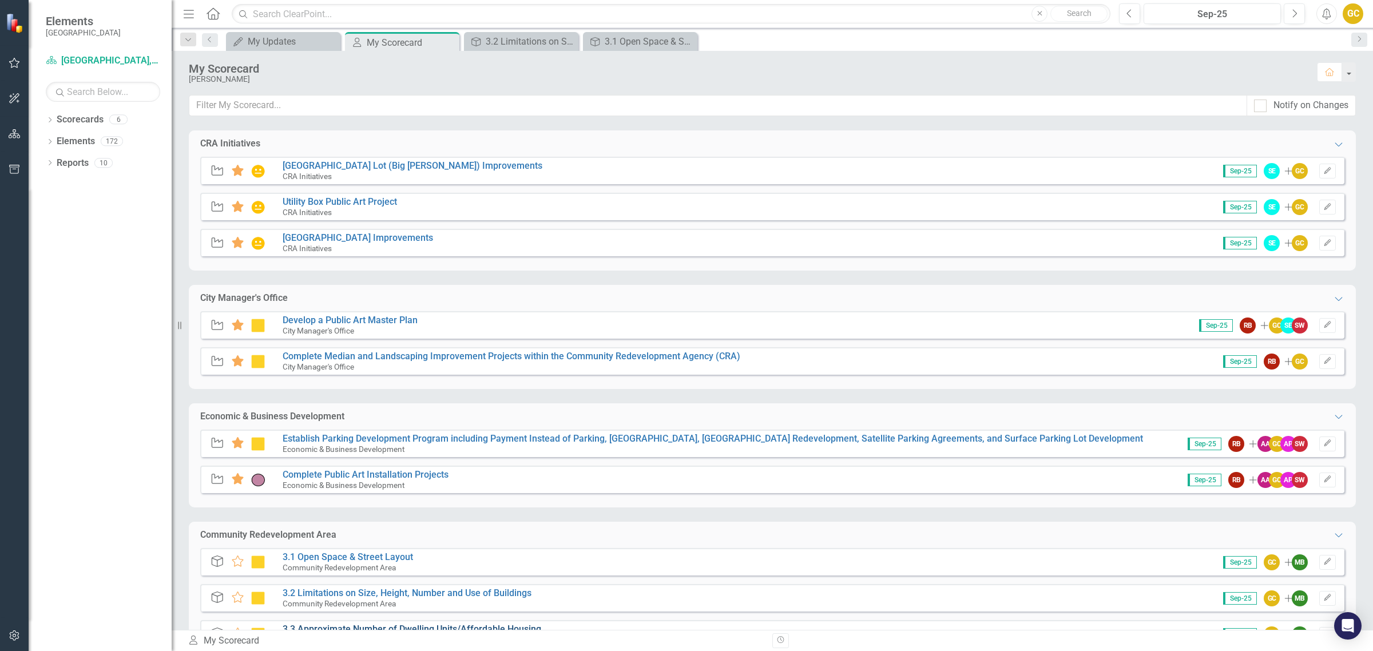
click at [352, 625] on link "3.3 Approximate Number of Dwelling Units/Affordable Housing" at bounding box center [412, 629] width 259 height 11
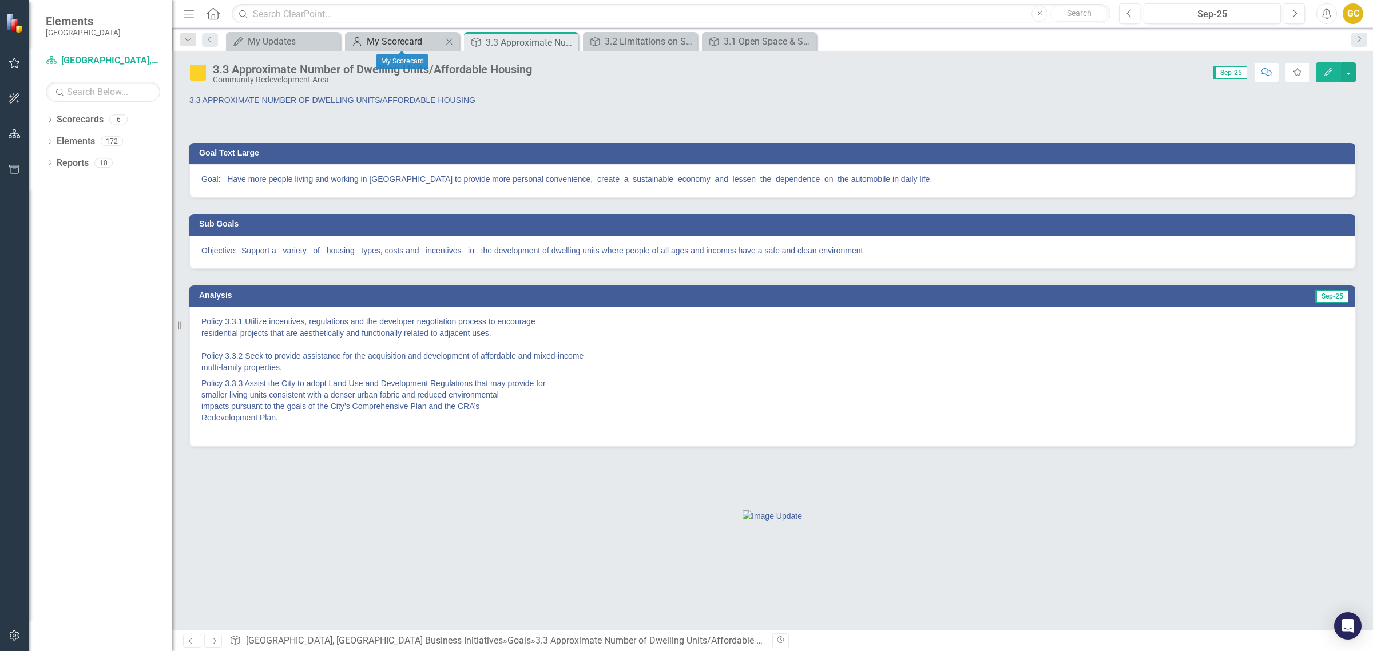
click at [403, 39] on div "My Scorecard" at bounding box center [405, 41] width 76 height 14
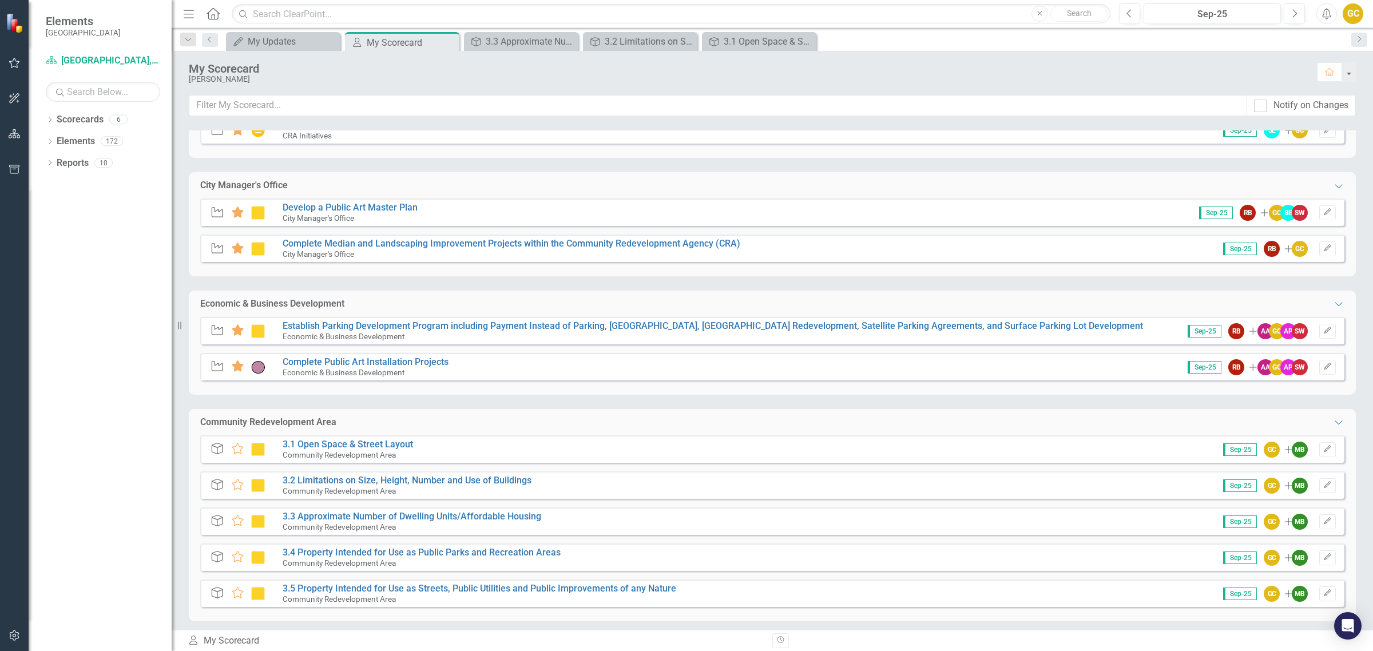
scroll to position [118, 0]
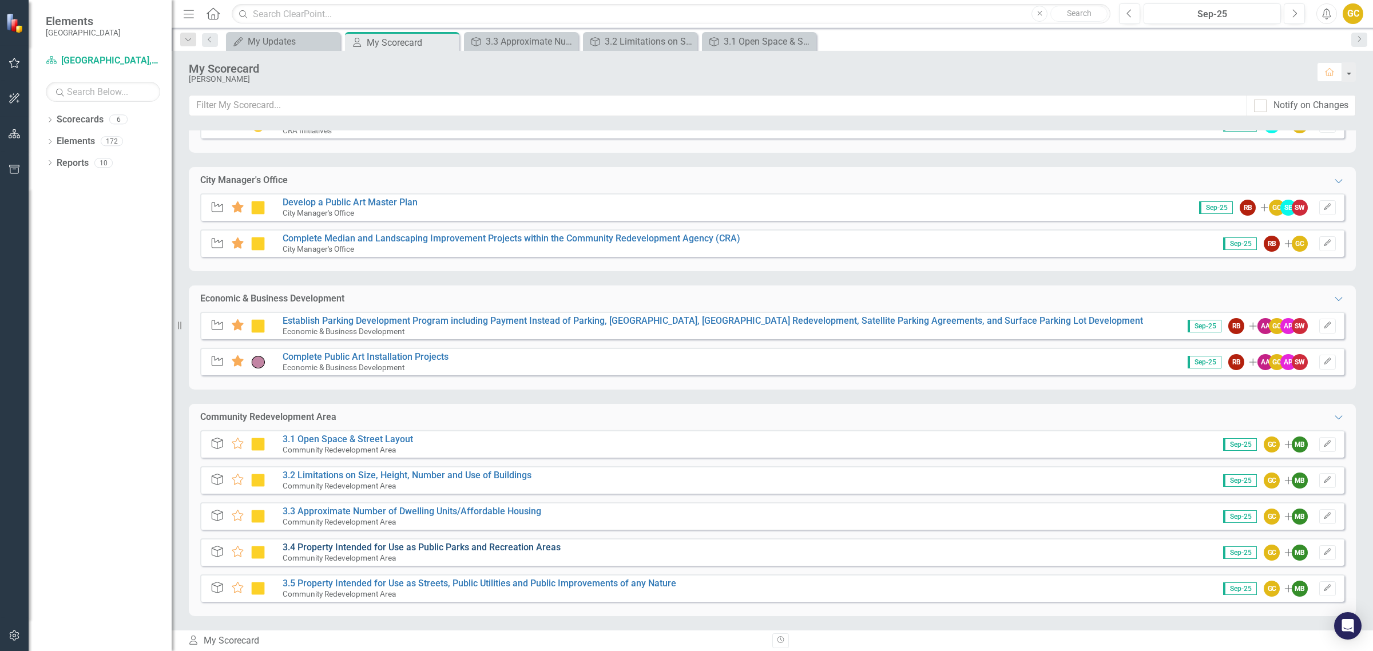
click at [362, 548] on link "3.4 Property Intended for Use as Public Parks and Recreation Areas" at bounding box center [422, 547] width 278 height 11
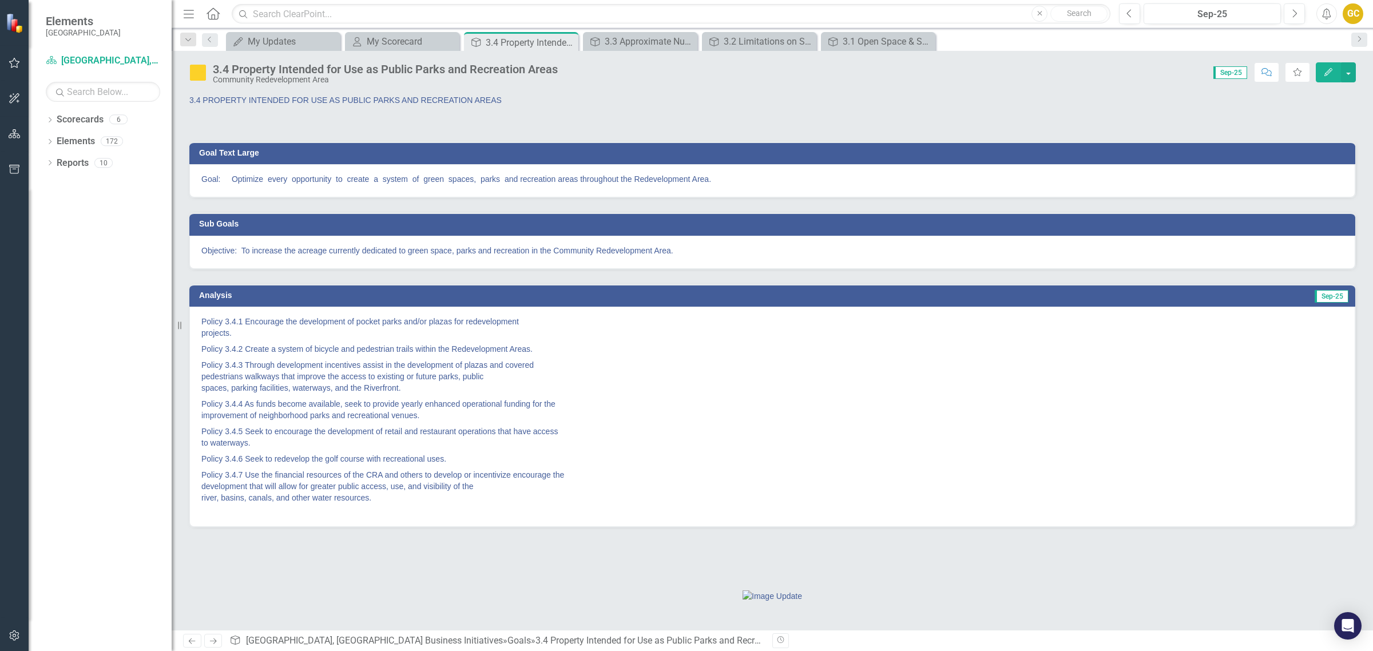
click at [321, 496] on p "Policy 3.4.7 Use the financial resources of the CRA and others to develop or in…" at bounding box center [772, 491] width 1142 height 48
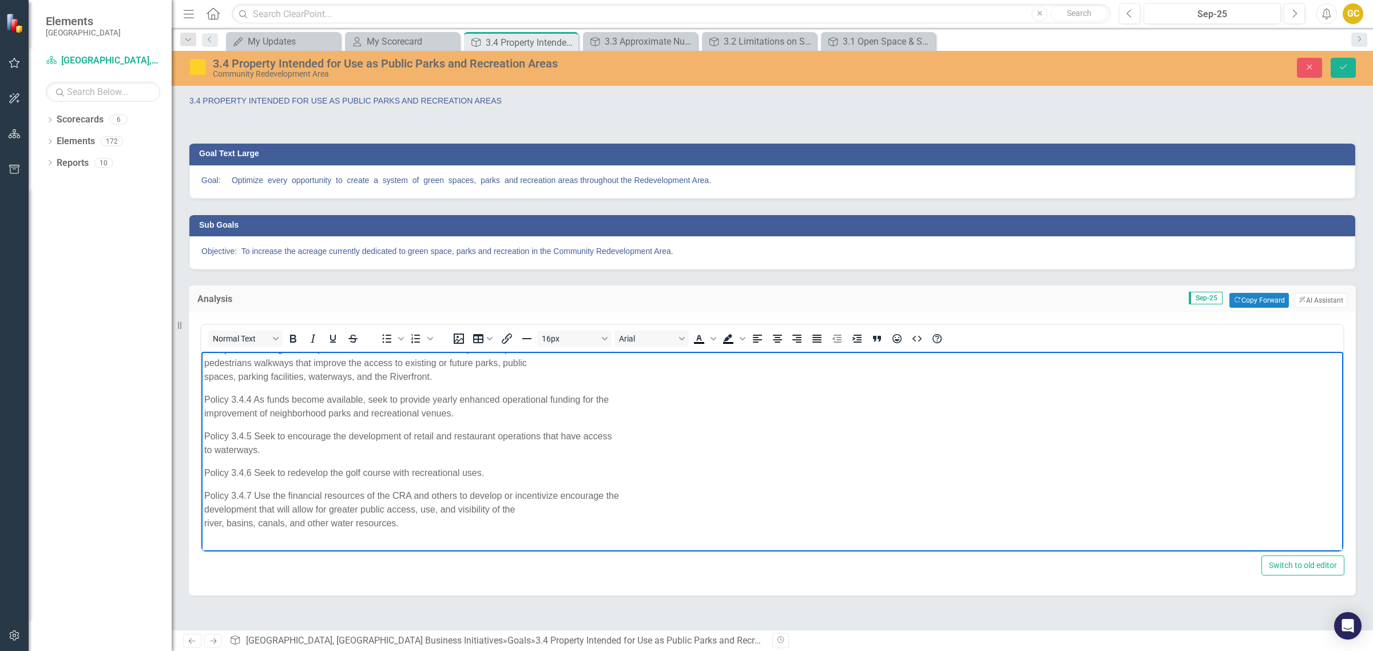
scroll to position [75, 0]
drag, startPoint x: 1328, startPoint y: 419, endPoint x: 1541, endPoint y: 896, distance: 522.2
click at [560, 493] on p "Policy 3.4.7 Use the financial resources of the CRA and others to develop or in…" at bounding box center [772, 513] width 1136 height 55
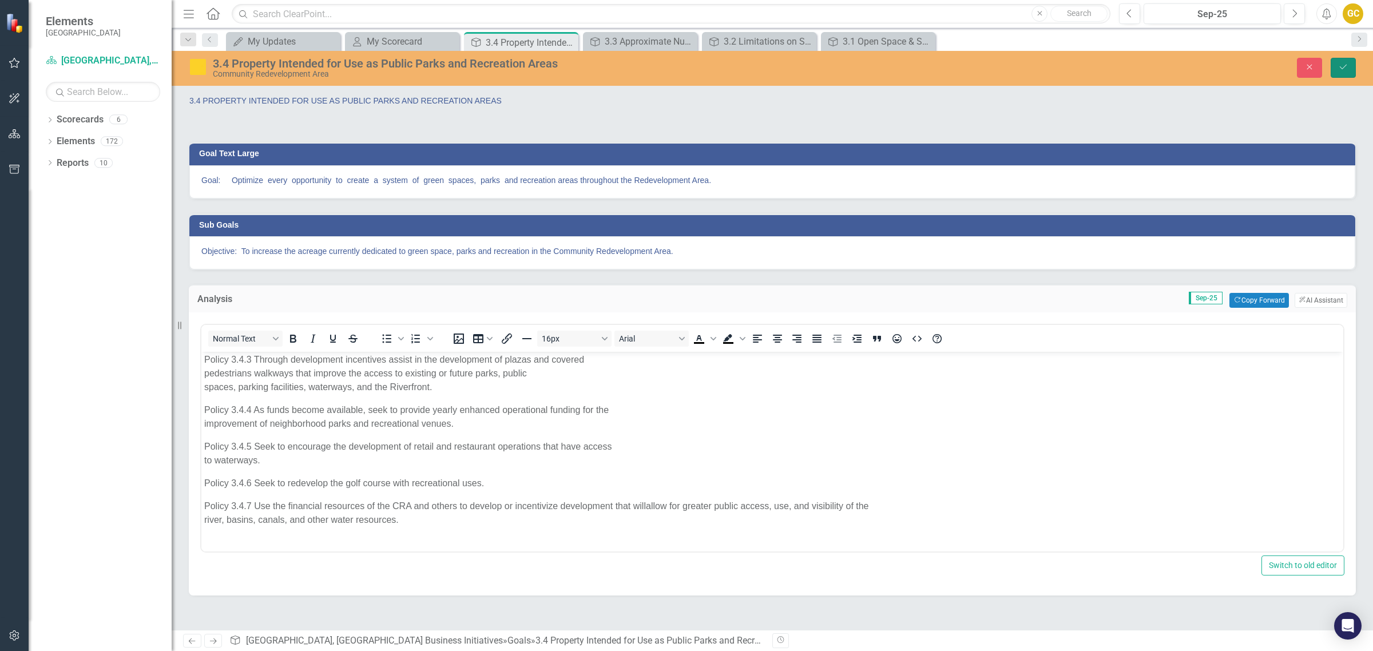
click at [1340, 64] on icon "Save" at bounding box center [1343, 67] width 10 height 8
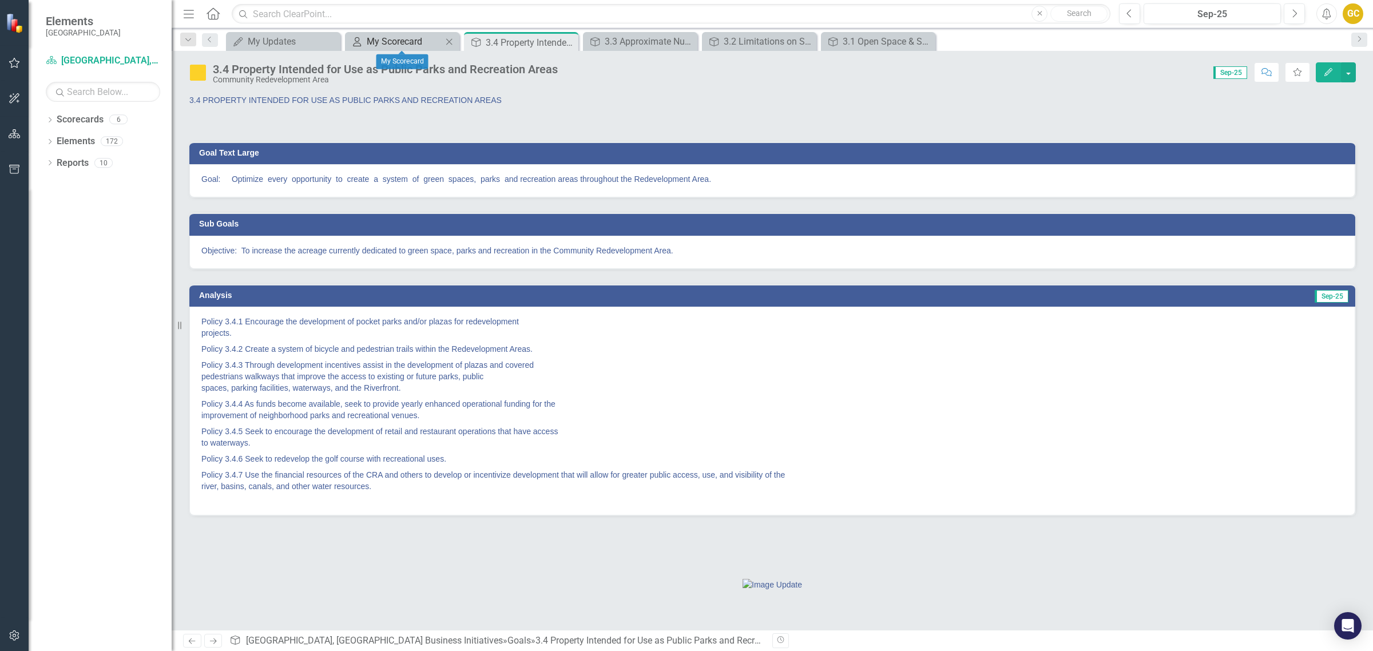
click at [392, 41] on div "My Scorecard" at bounding box center [405, 41] width 76 height 14
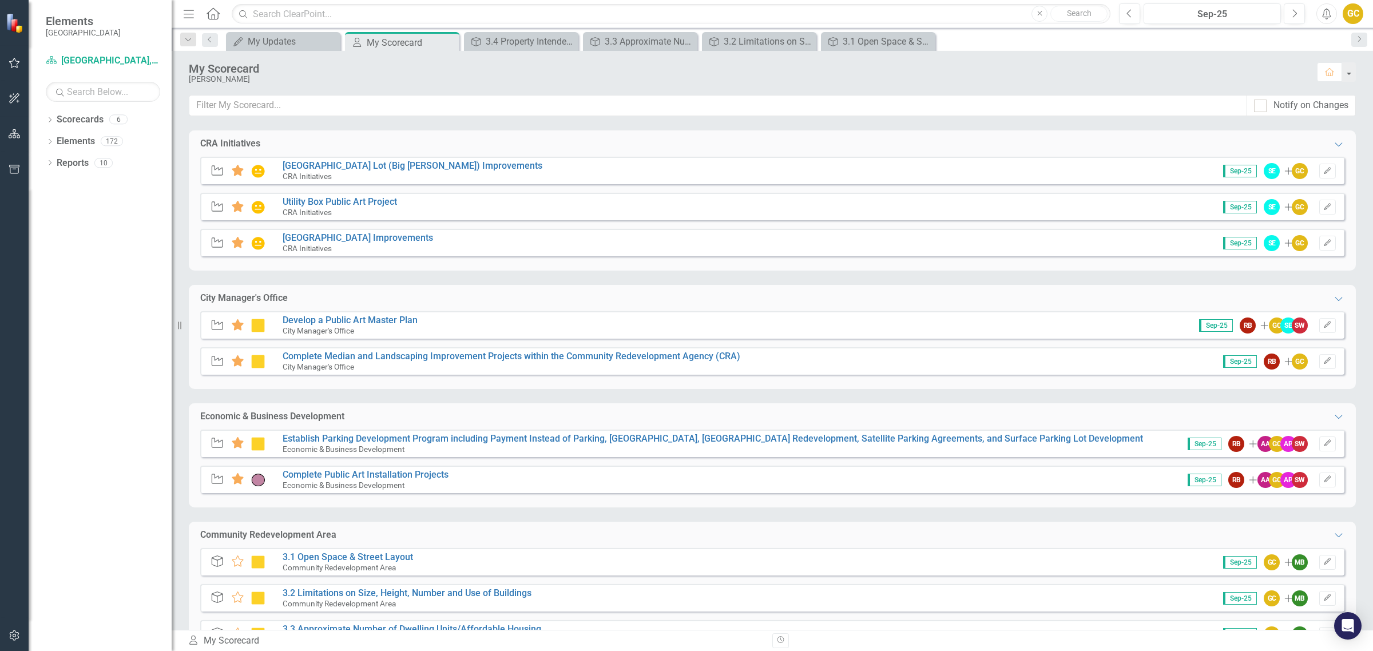
scroll to position [118, 0]
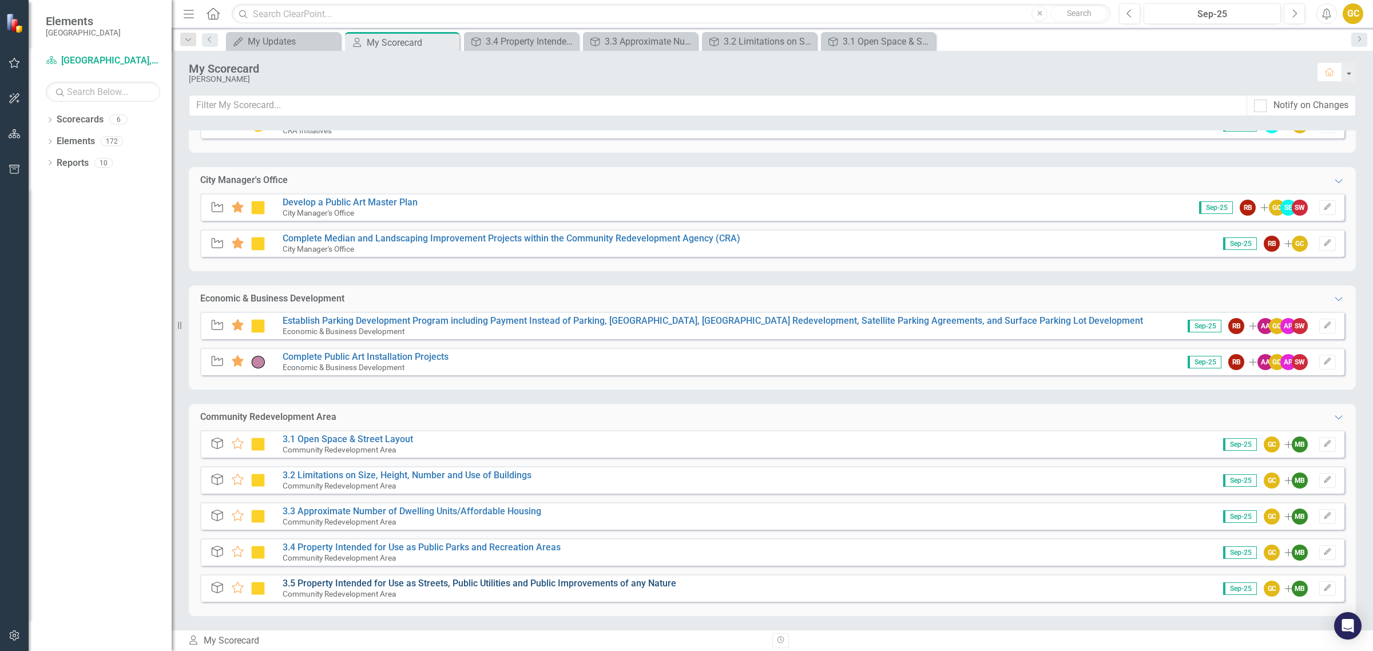
click at [374, 578] on link "3.5 Property Intended for Use as Streets, Public Utilities and Public Improveme…" at bounding box center [480, 583] width 394 height 11
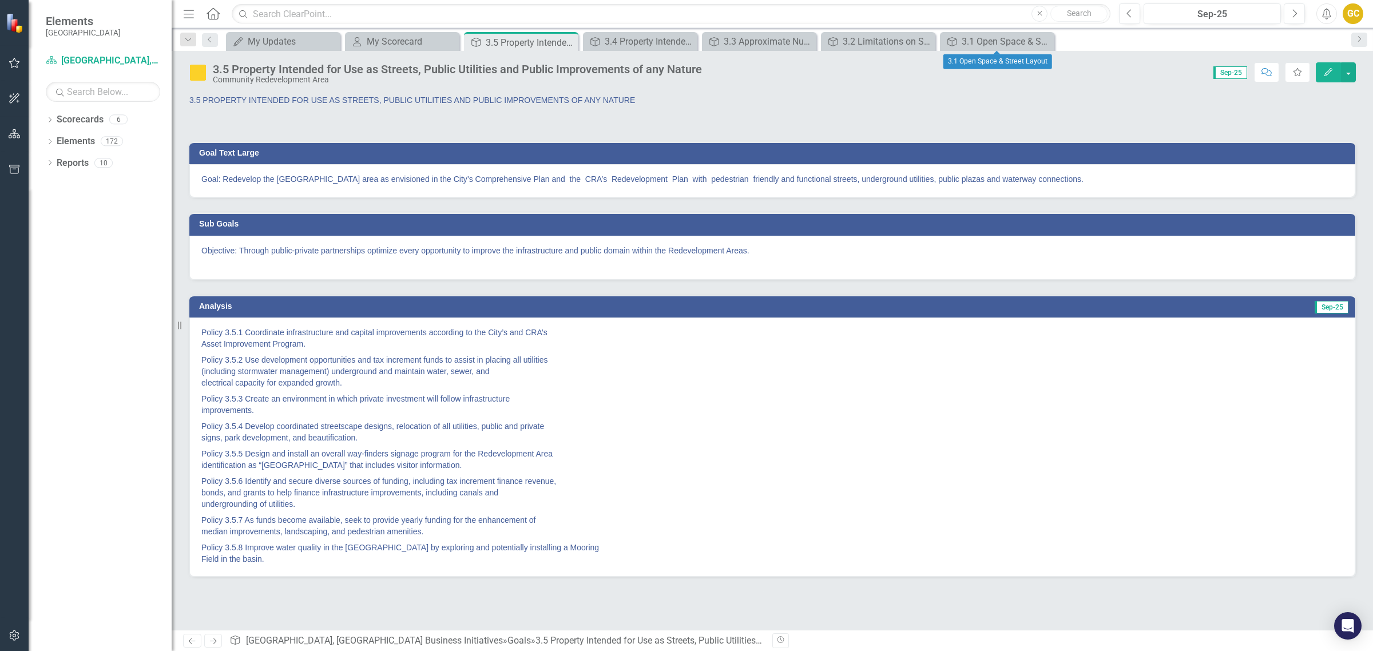
drag, startPoint x: 1046, startPoint y: 44, endPoint x: 1011, endPoint y: 39, distance: 35.3
click at [0, 0] on div "Close" at bounding box center [0, 0] width 0 height 0
drag, startPoint x: 930, startPoint y: 41, endPoint x: 921, endPoint y: 41, distance: 8.6
click at [0, 0] on icon "Close" at bounding box center [0, 0] width 0 height 0
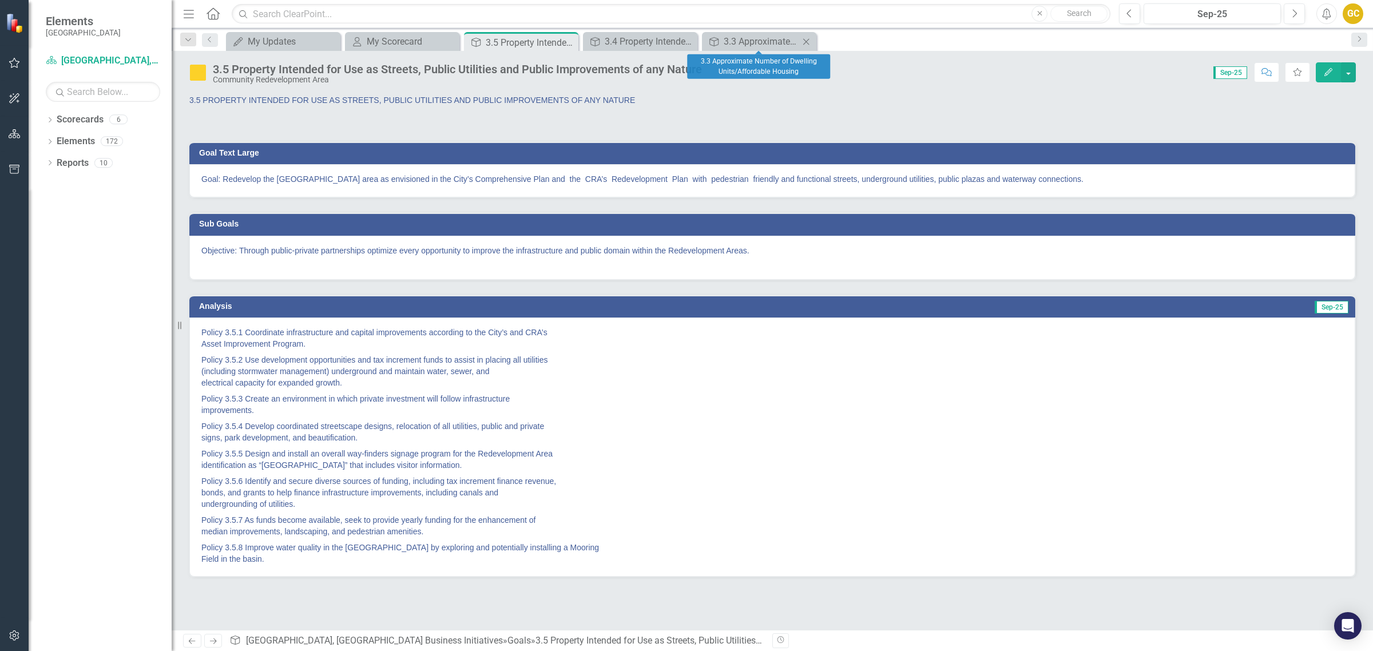
click at [805, 37] on icon "Close" at bounding box center [805, 41] width 11 height 9
click at [0, 0] on icon "Close" at bounding box center [0, 0] width 0 height 0
click at [566, 39] on icon "Close" at bounding box center [567, 42] width 11 height 9
